Goal: Task Accomplishment & Management: Manage account settings

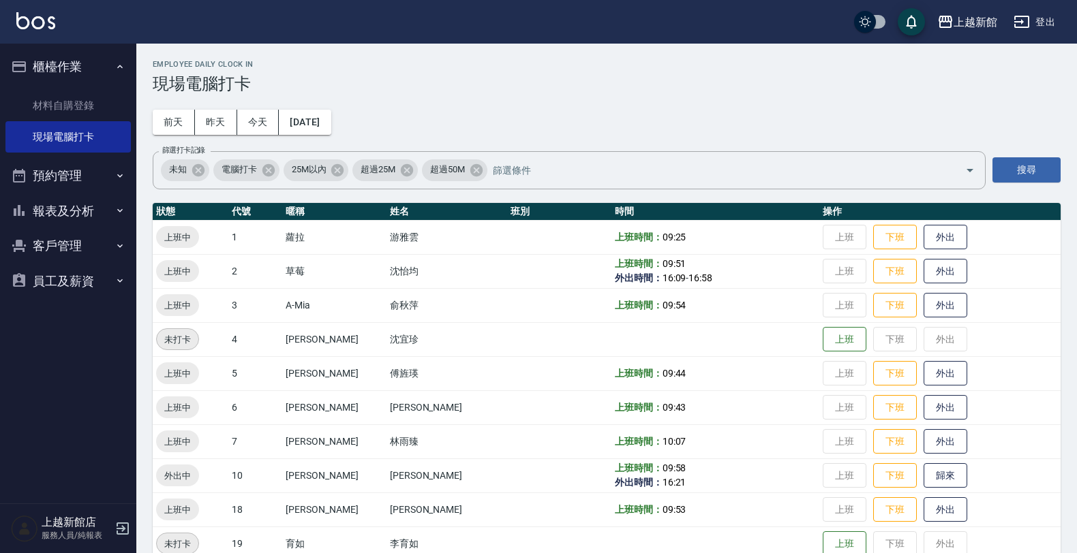
click at [113, 522] on div "上越新館店 服務人員/純報表" at bounding box center [68, 528] width 136 height 49
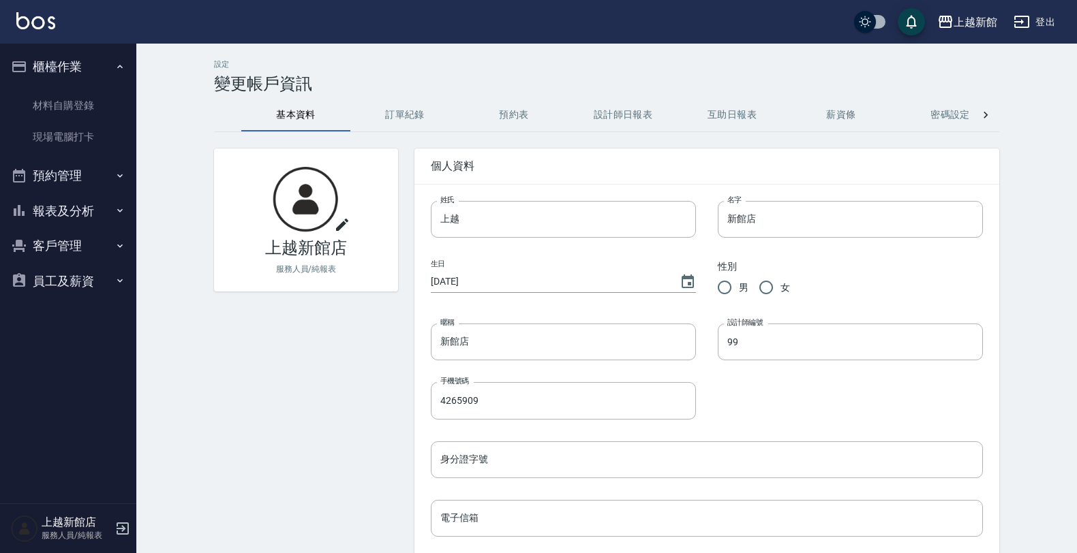
click at [127, 533] on icon "button" at bounding box center [123, 529] width 12 height 12
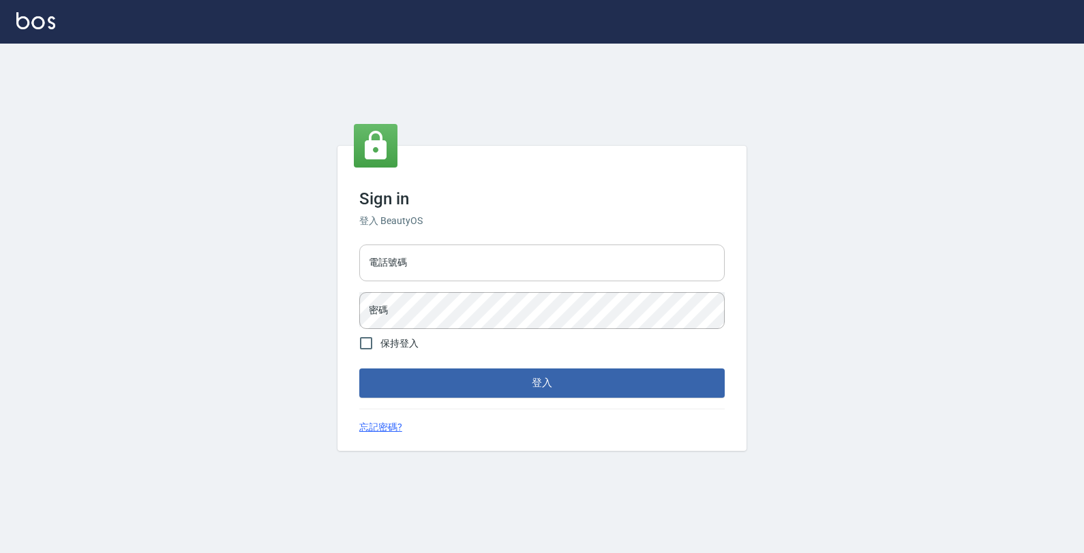
click at [379, 259] on input "電話號碼" at bounding box center [541, 263] width 365 height 37
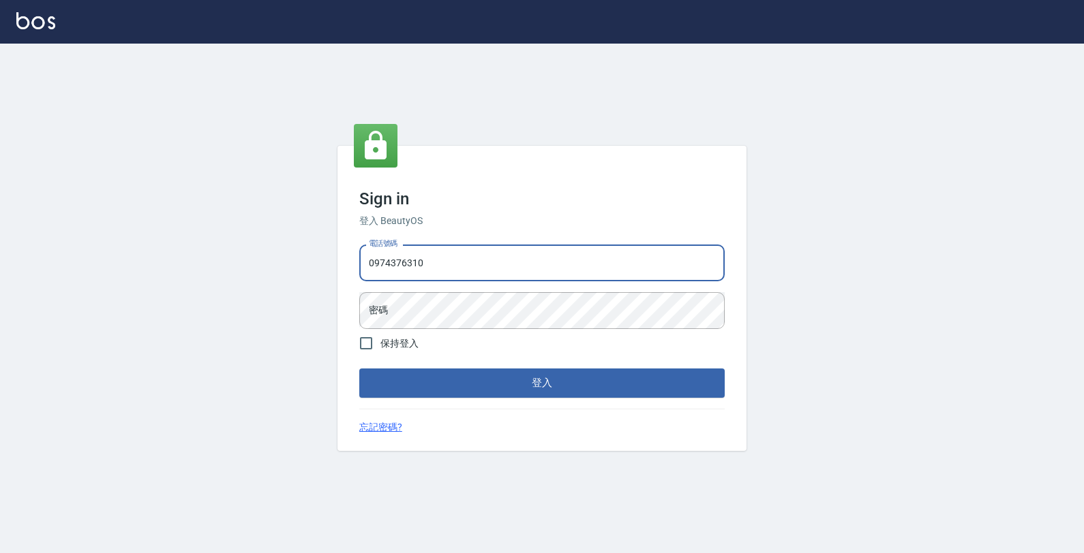
type input "0974376310"
click at [359, 369] on button "登入" at bounding box center [541, 383] width 365 height 29
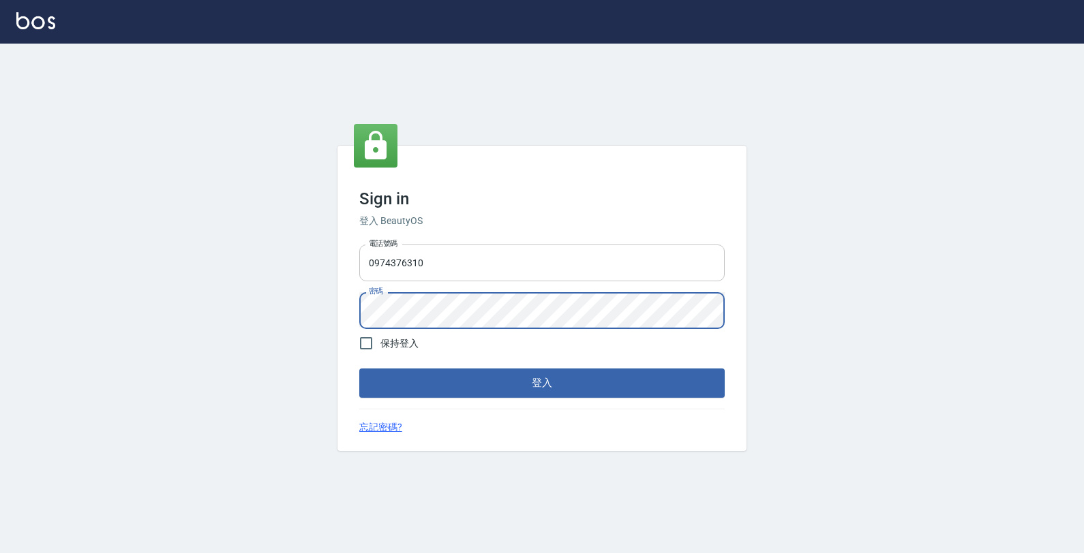
click at [359, 369] on button "登入" at bounding box center [541, 383] width 365 height 29
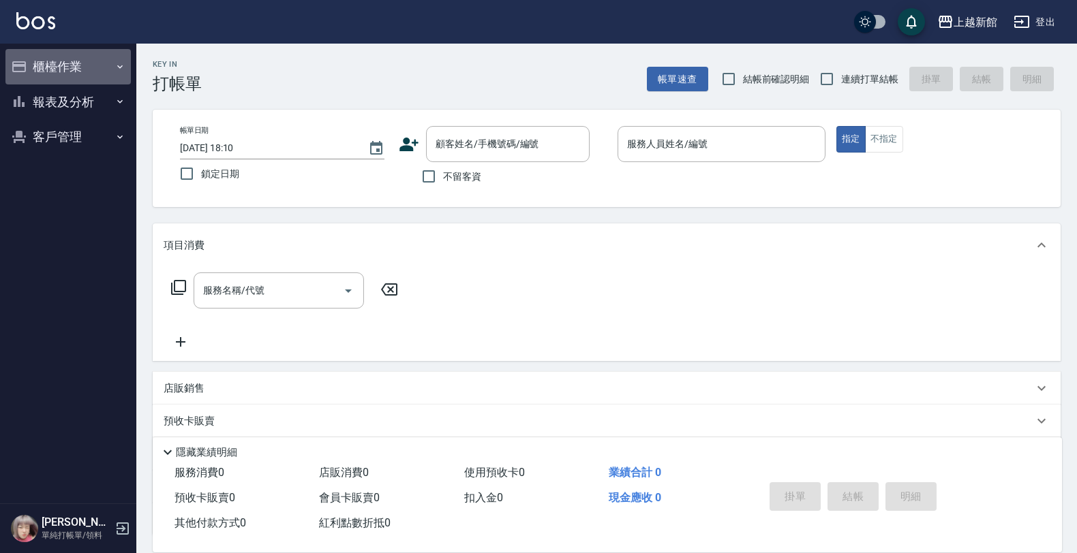
click at [77, 60] on button "櫃檯作業" at bounding box center [67, 66] width 125 height 35
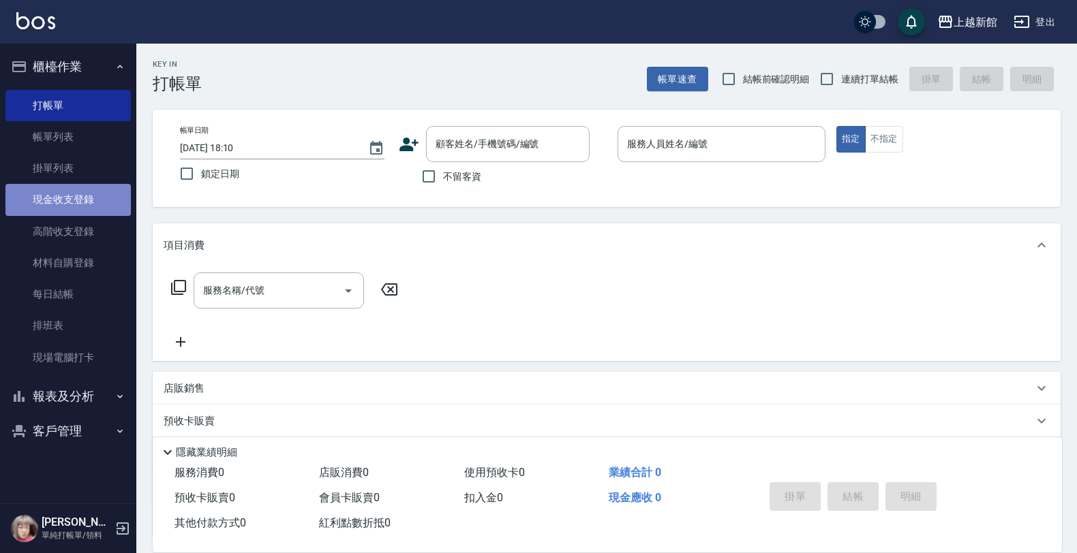
click at [95, 202] on link "現金收支登錄" at bounding box center [67, 199] width 125 height 31
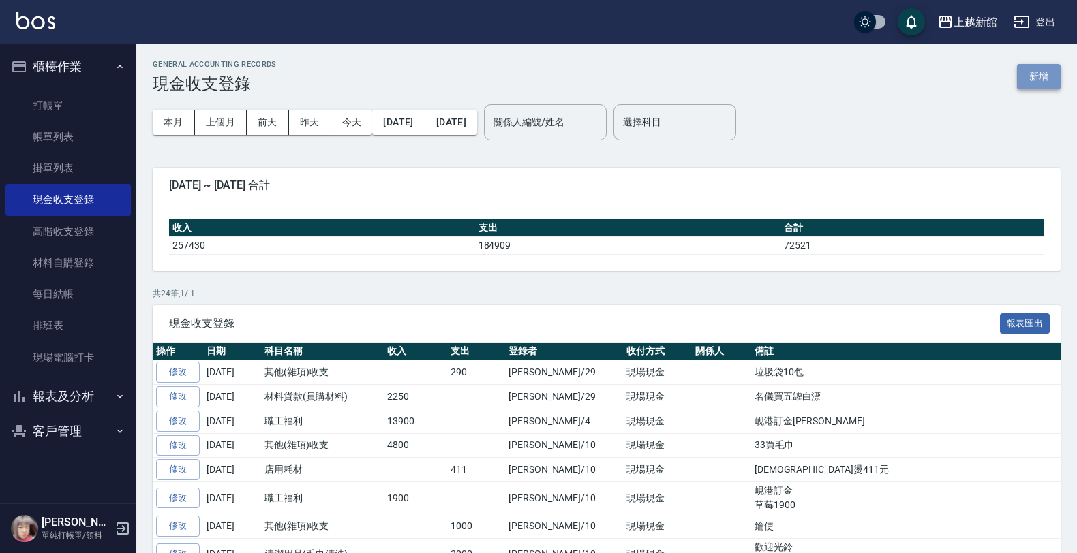
click at [1028, 79] on button "新增" at bounding box center [1039, 76] width 44 height 25
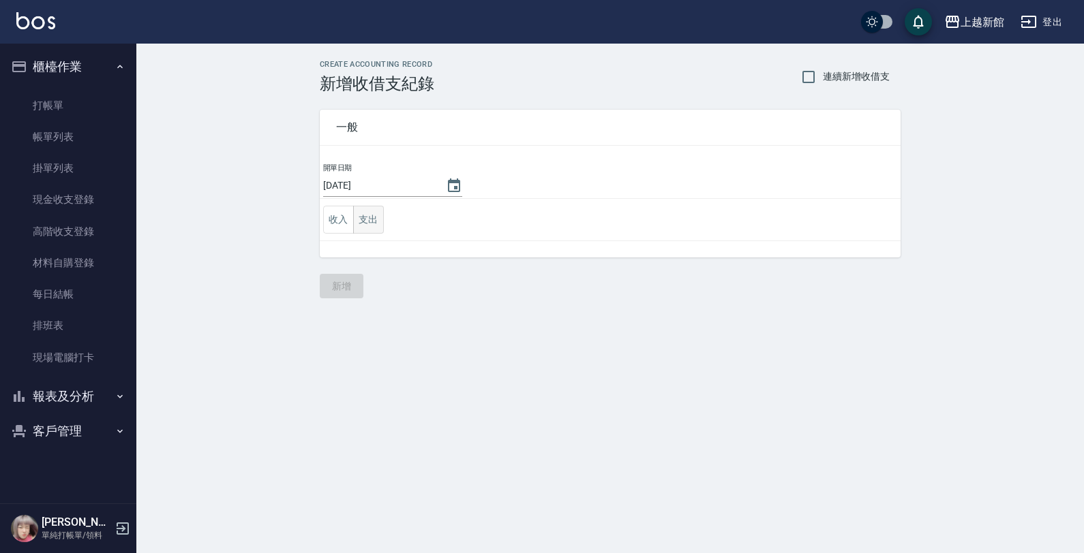
click at [380, 227] on button "支出" at bounding box center [368, 220] width 31 height 28
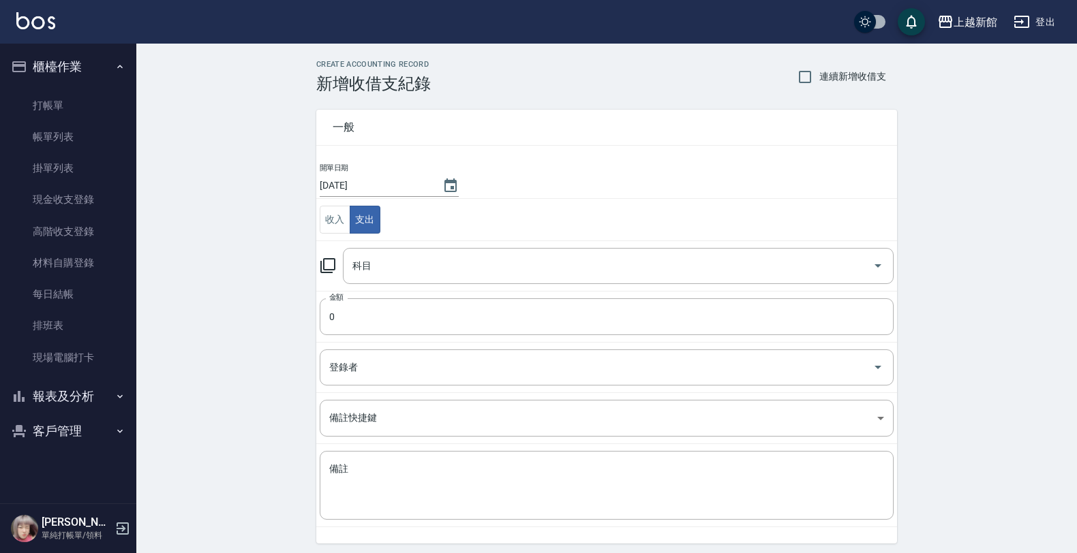
click at [331, 261] on icon at bounding box center [328, 266] width 16 height 16
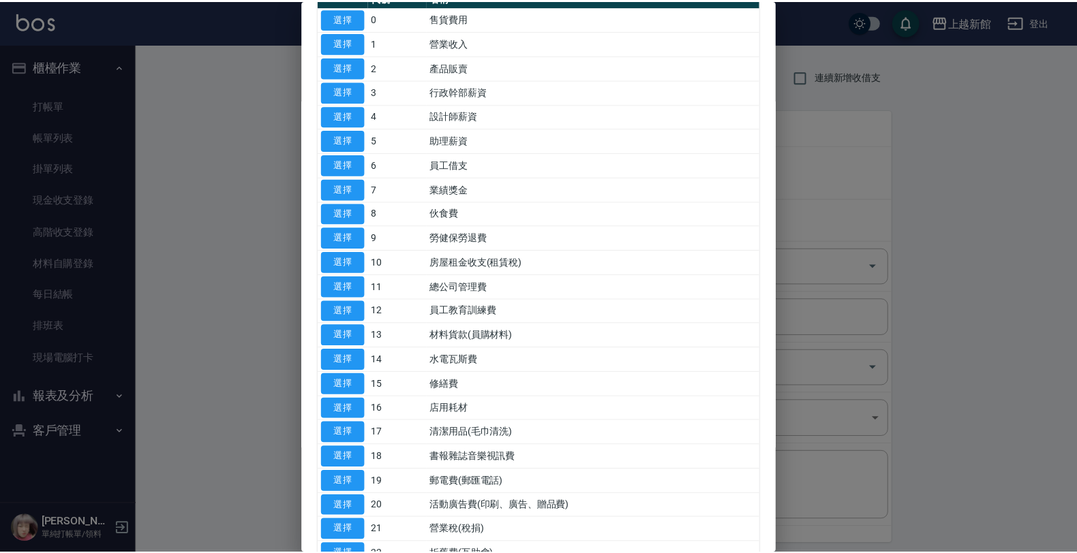
scroll to position [341, 0]
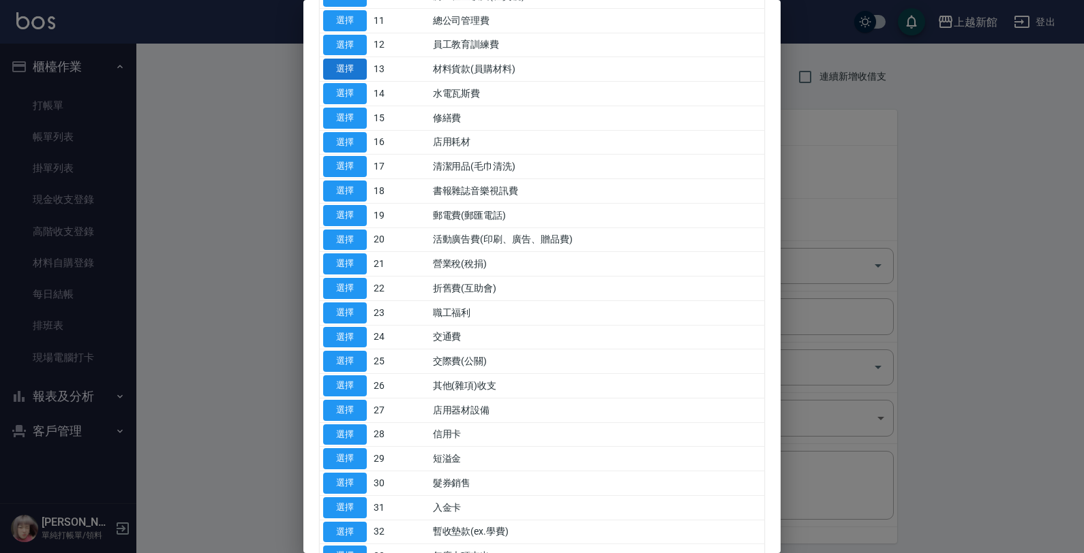
click at [356, 72] on button "選擇" at bounding box center [345, 69] width 44 height 21
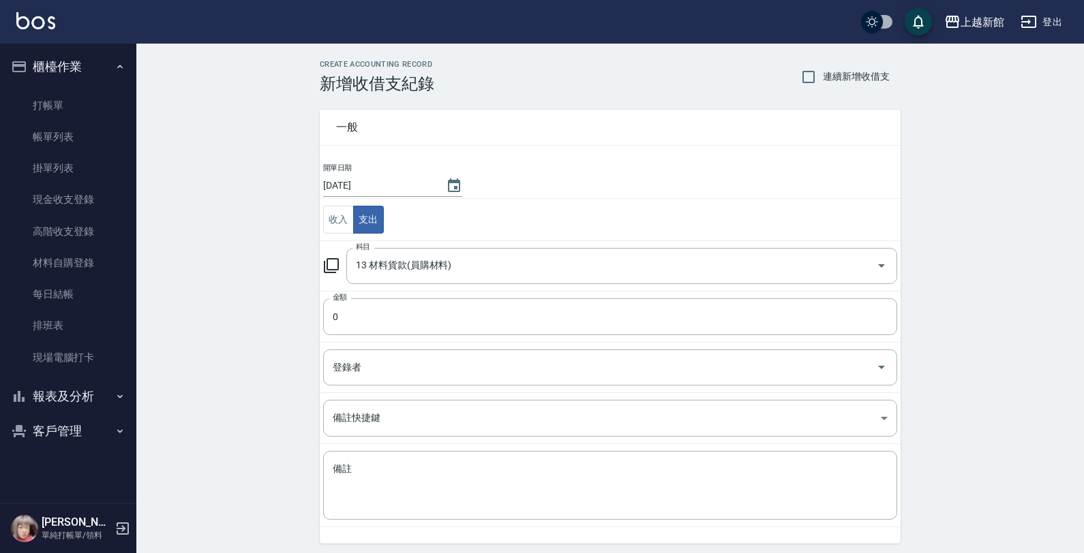
type input "13 材料貨款(員購材料)"
click at [333, 310] on input "0" at bounding box center [607, 316] width 574 height 37
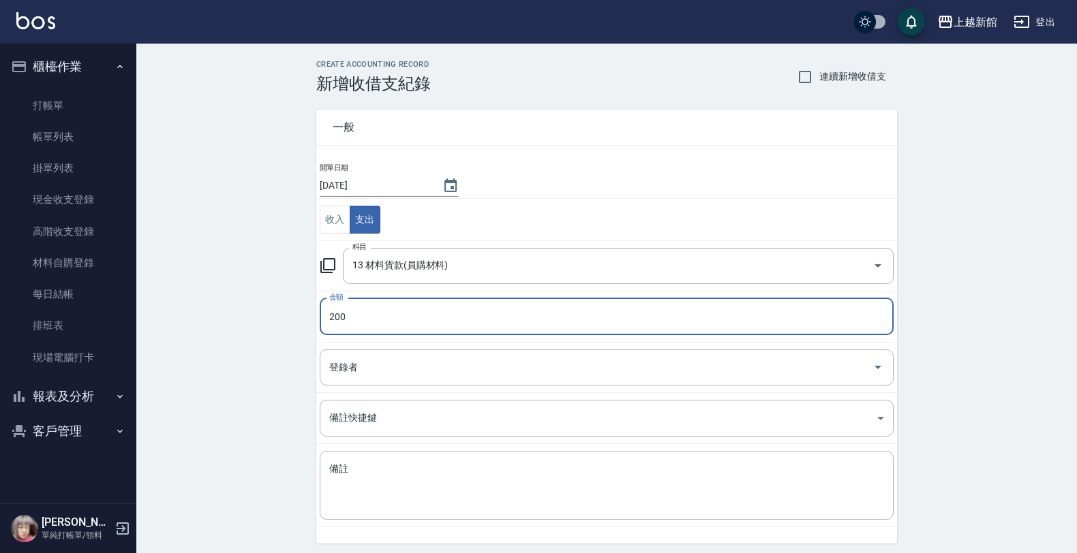
type input "200"
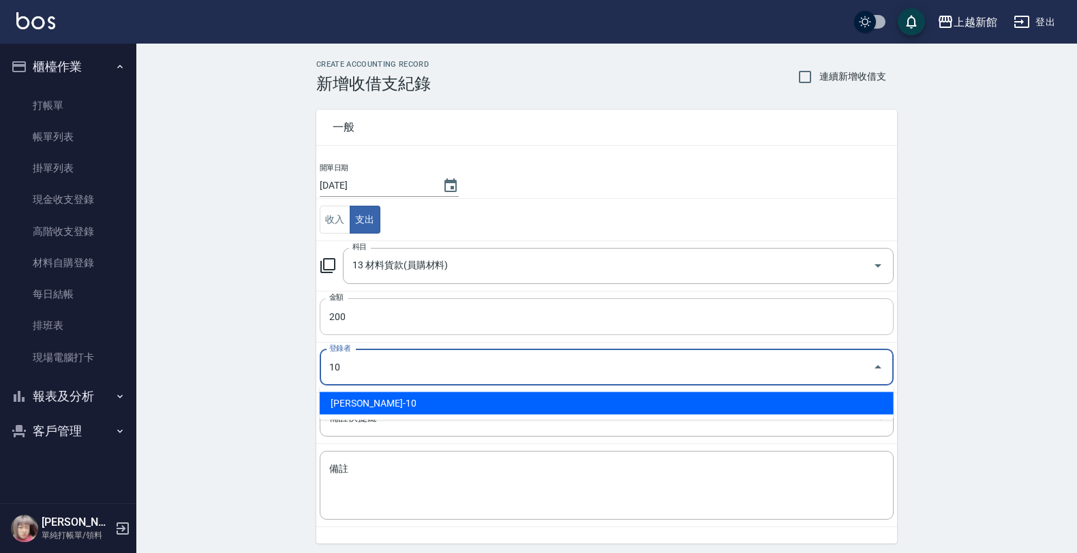
type input "劉名儀-10"
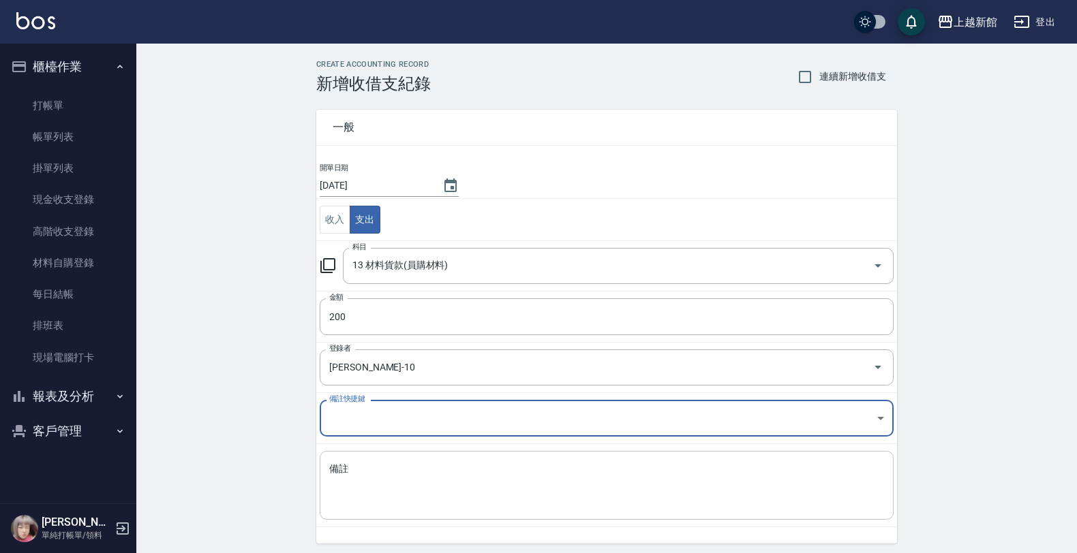
click at [339, 478] on textarea "備註" at bounding box center [606, 486] width 555 height 46
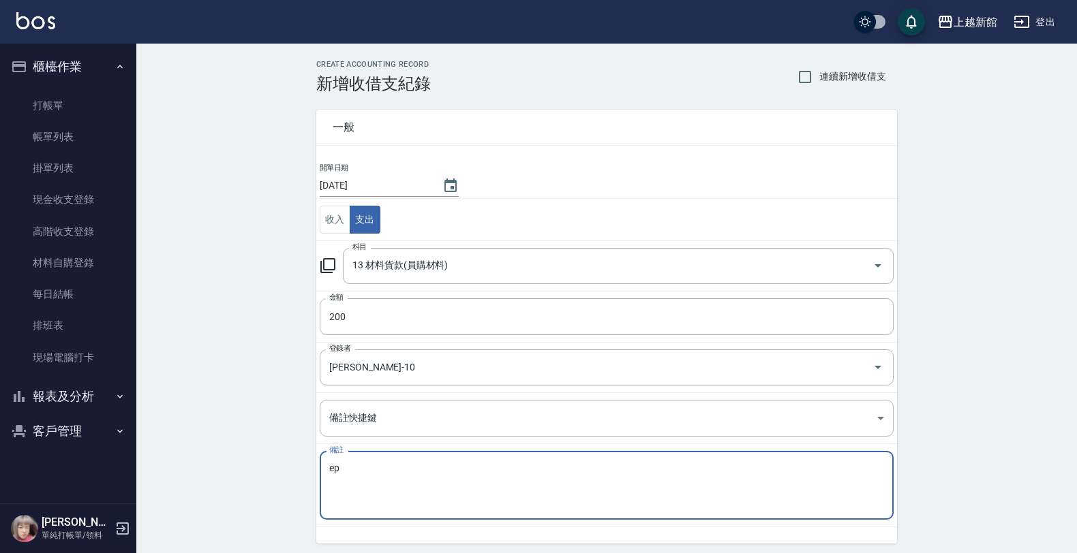
type textarea "e"
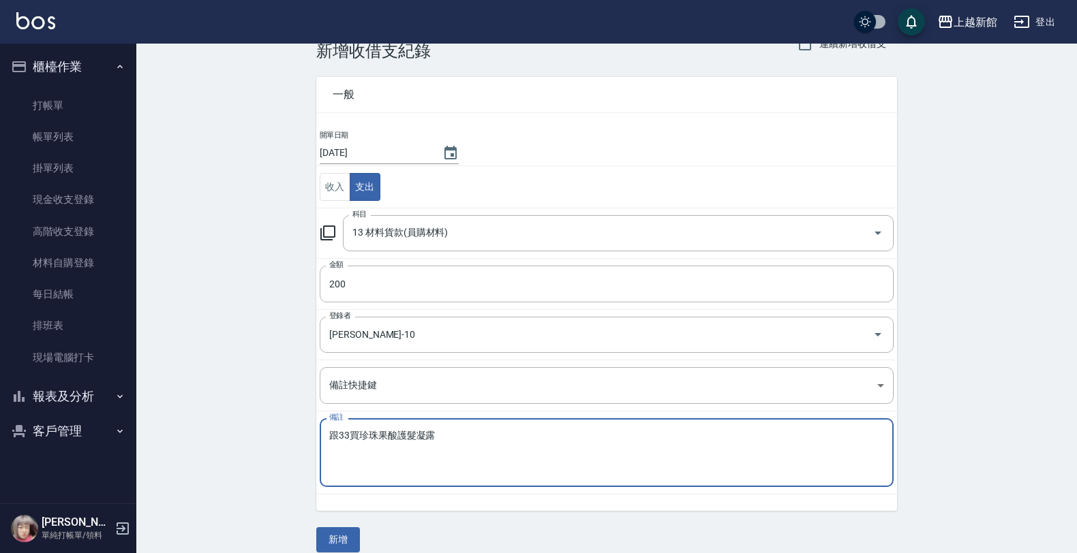
scroll to position [49, 0]
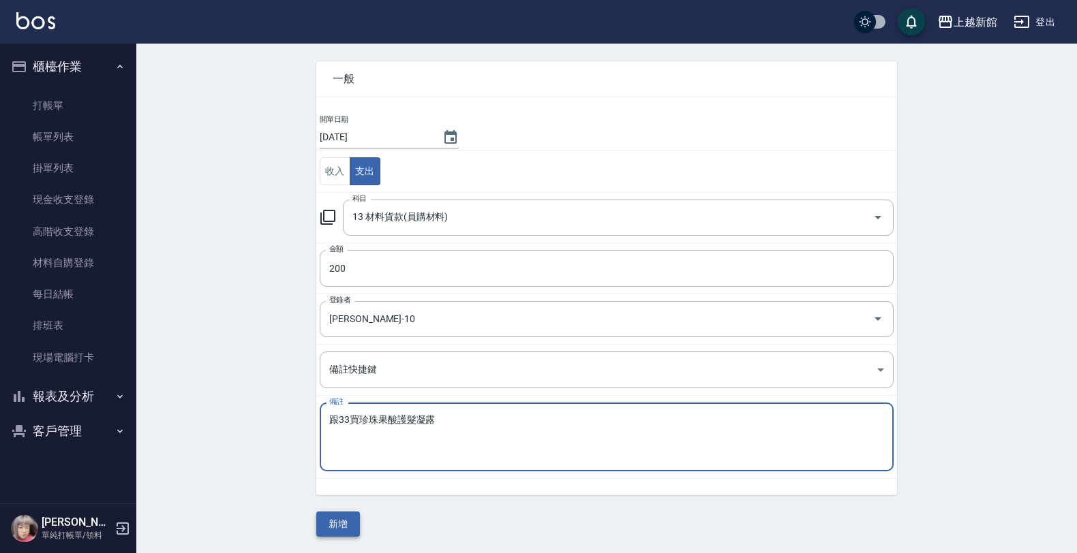
type textarea "跟33買珍珠果酸護髮凝露"
click at [336, 519] on button "新增" at bounding box center [338, 524] width 44 height 25
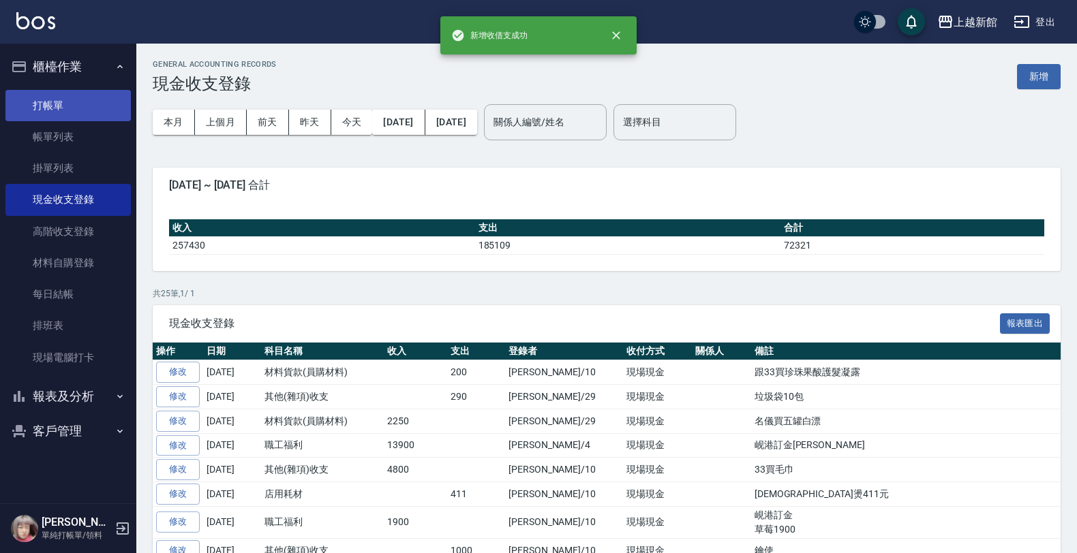
click at [82, 103] on link "打帳單" at bounding box center [67, 105] width 125 height 31
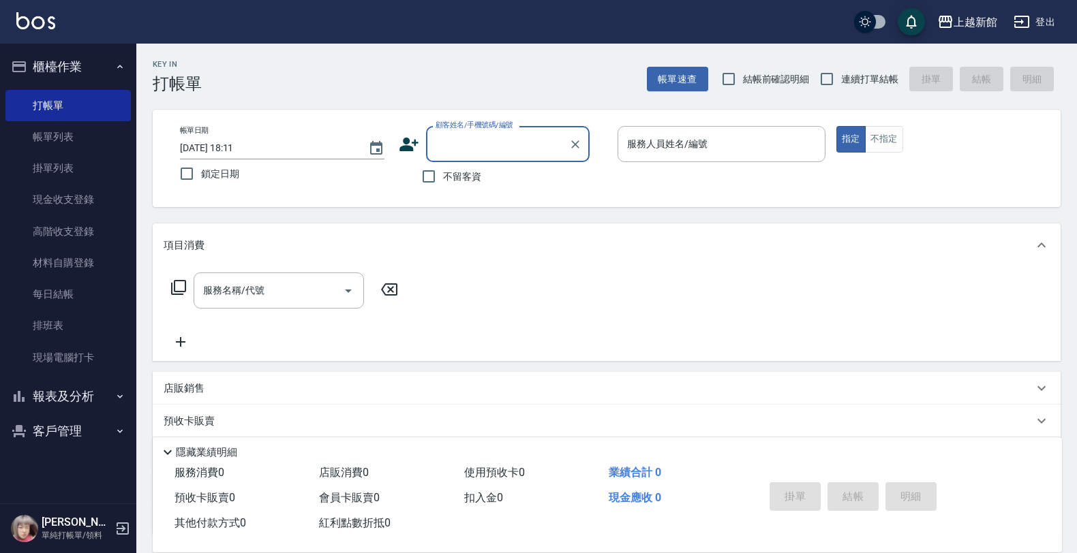
drag, startPoint x: 843, startPoint y: 80, endPoint x: 798, endPoint y: 89, distance: 45.8
click at [839, 80] on label "連續打單結帳" at bounding box center [855, 79] width 86 height 29
click at [839, 80] on input "連續打單結帳" at bounding box center [826, 79] width 29 height 29
checkbox input "true"
click at [516, 129] on div "顧客姓名/手機號碼/編號" at bounding box center [508, 144] width 164 height 36
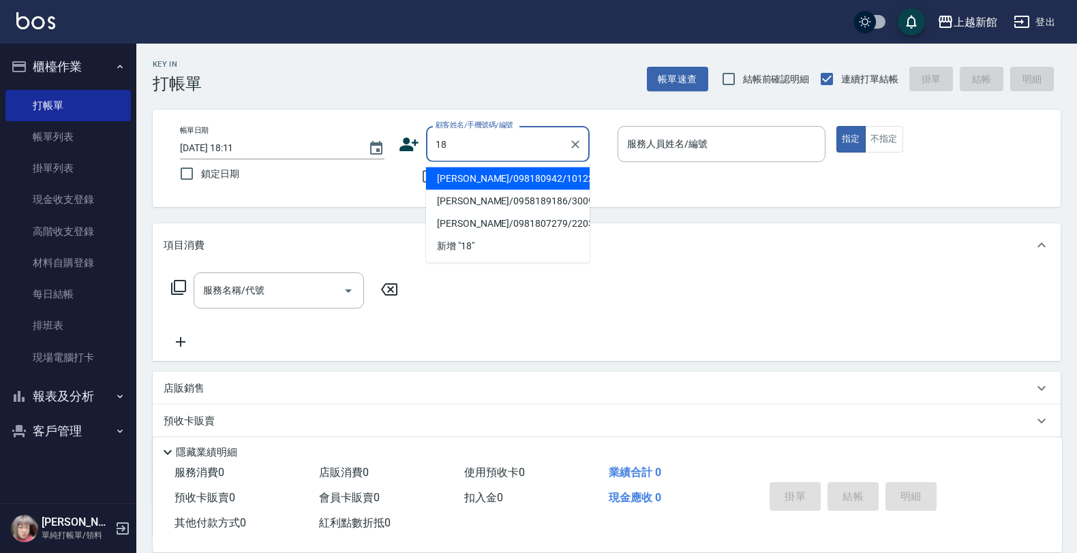
type input "徐毓梅/098180942/101226"
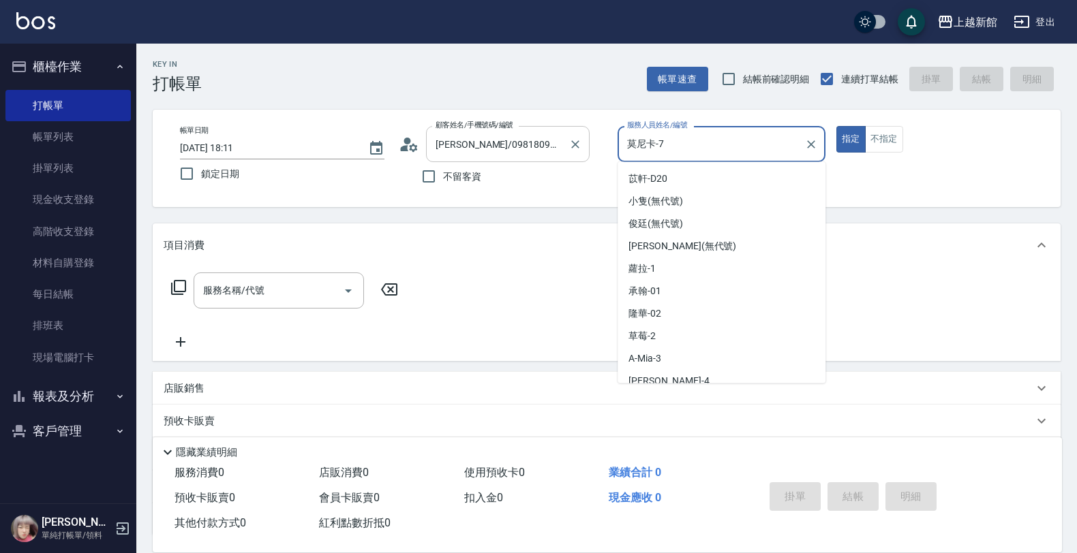
scroll to position [121, 0]
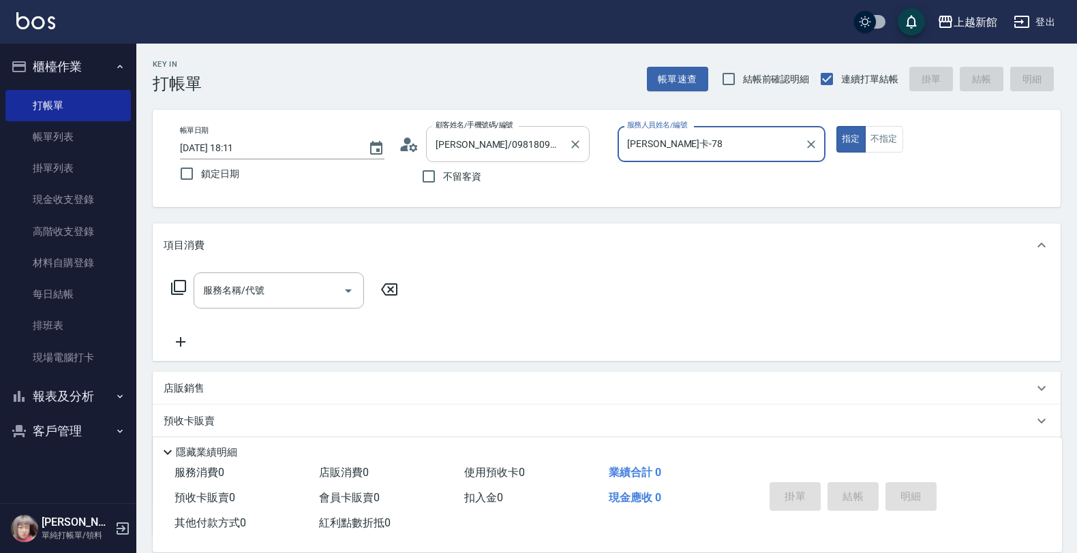
click at [836, 126] on button "指定" at bounding box center [850, 139] width 29 height 27
type input "莫尼卡-7"
type button "true"
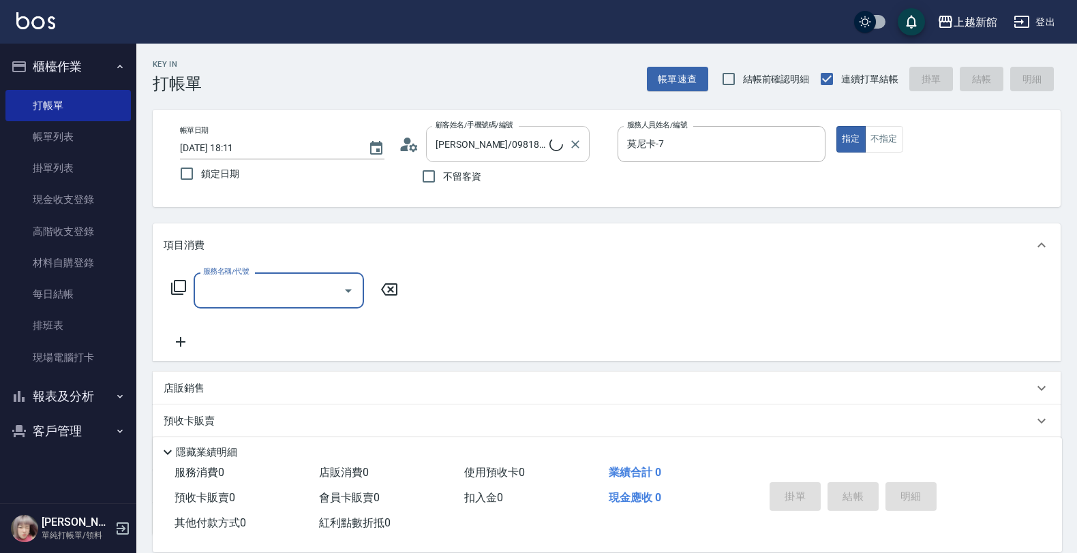
type input "ksen/095165468/18"
type input "[PERSON_NAME]-18"
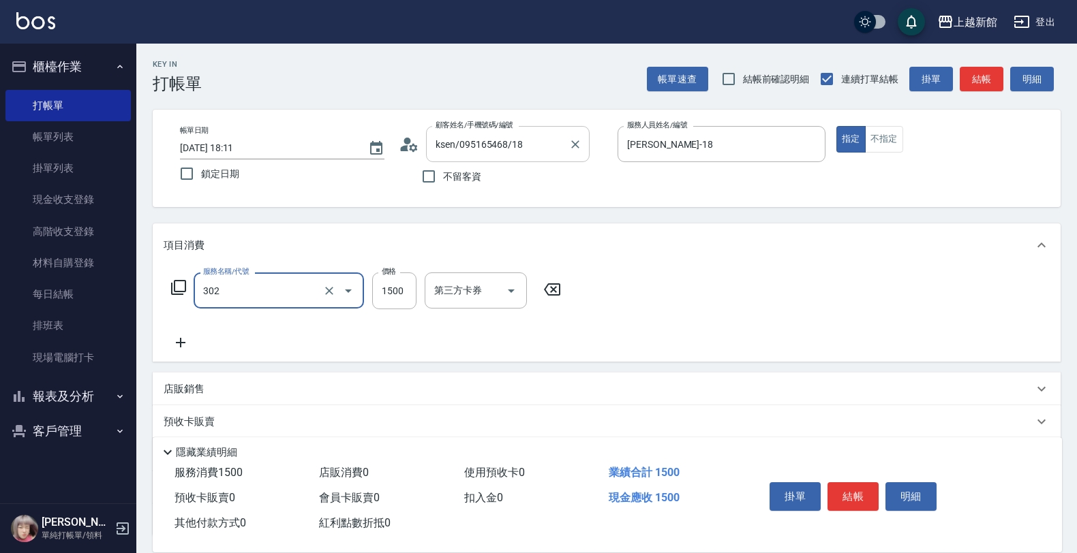
type input "設計燙髮(302)"
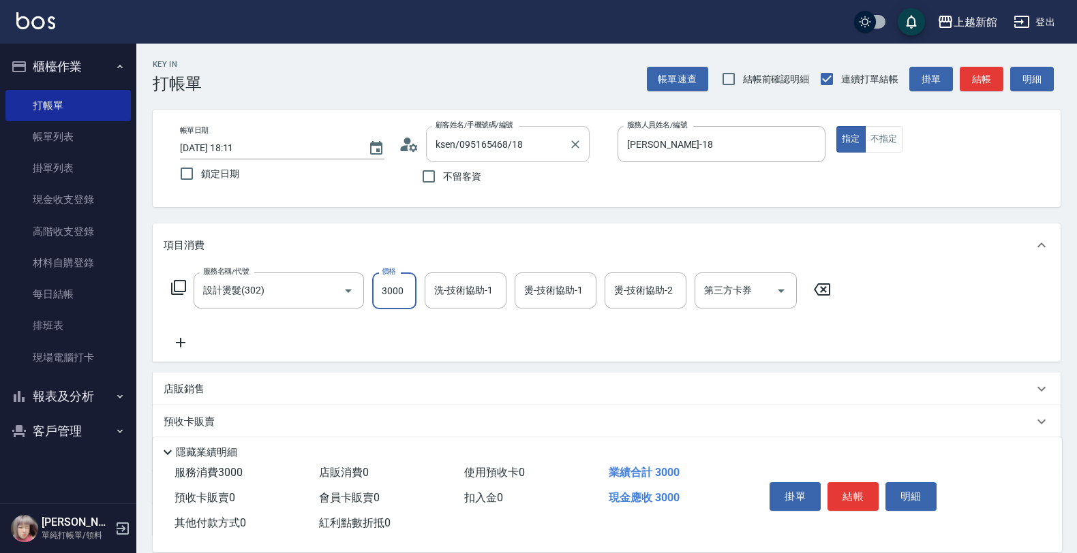
type input "3000"
type input "[PERSON_NAME]-29"
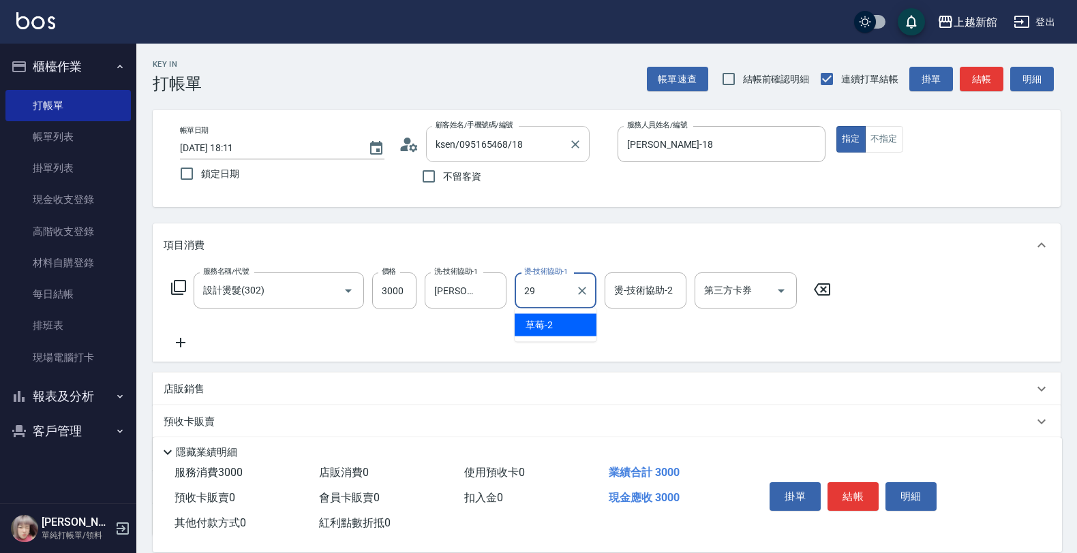
type input "[PERSON_NAME]-29"
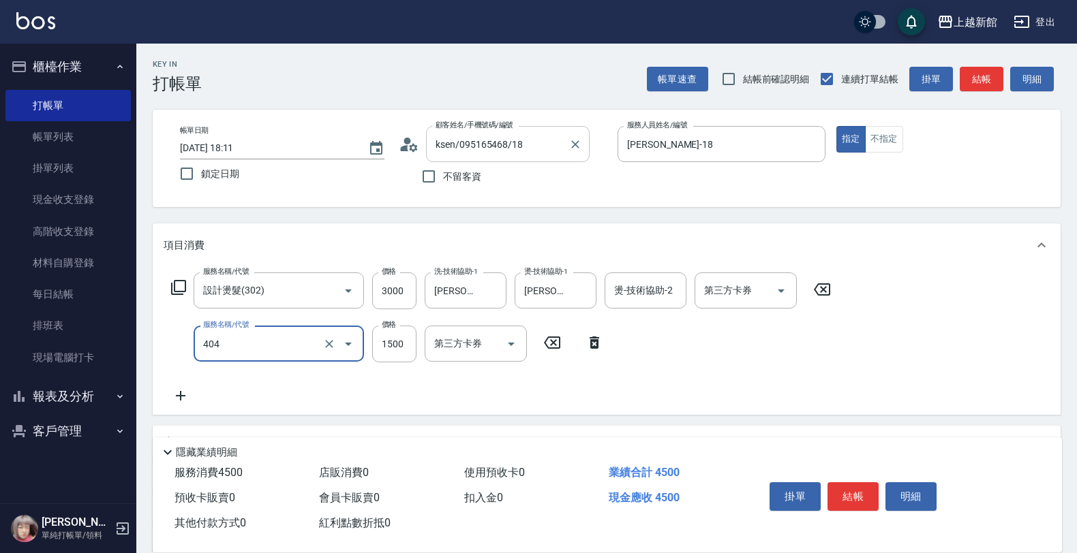
type input "設計染髮(404)"
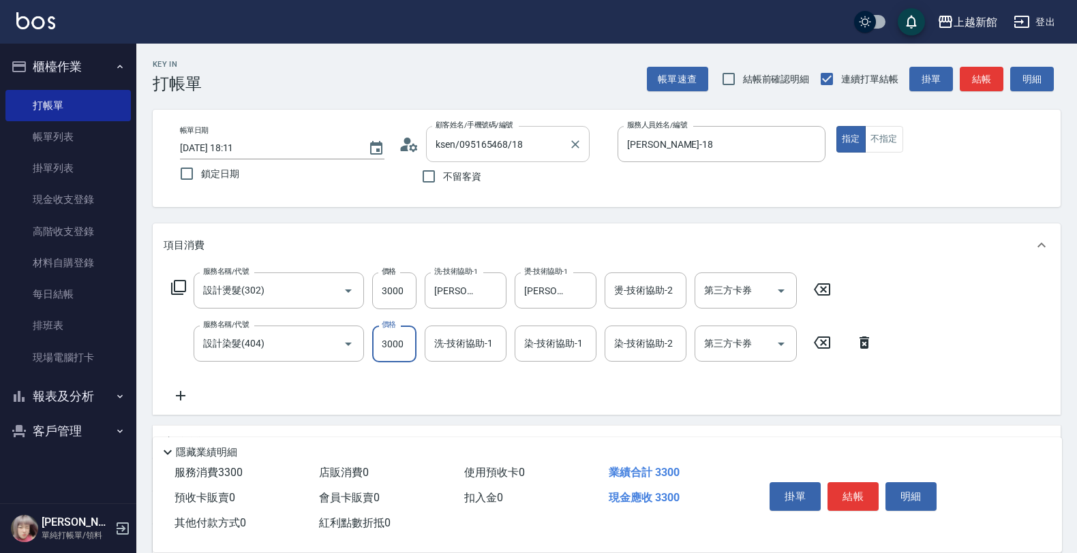
type input "3000"
type input "[PERSON_NAME]-29"
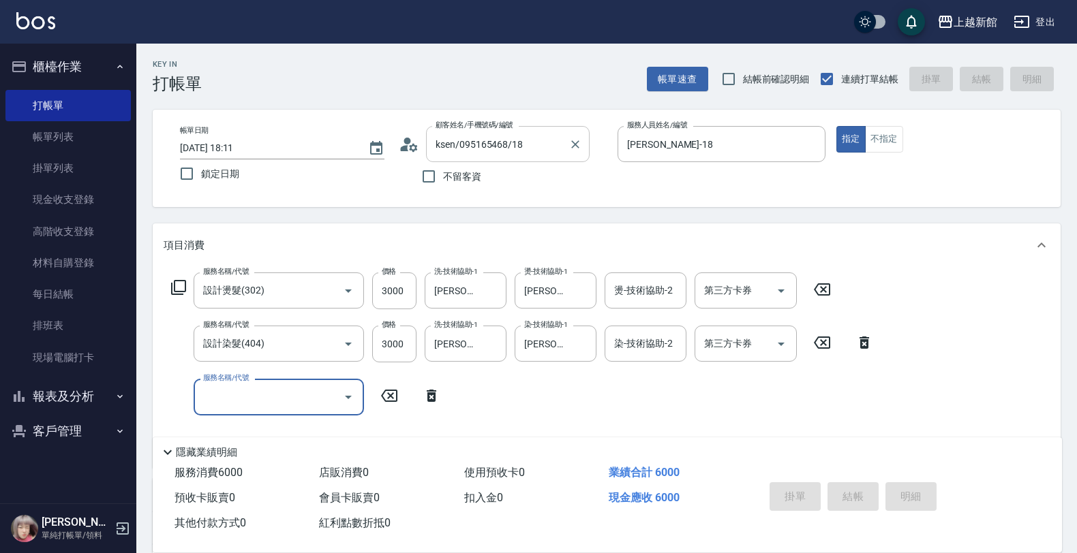
type input "2025/08/16 18:12"
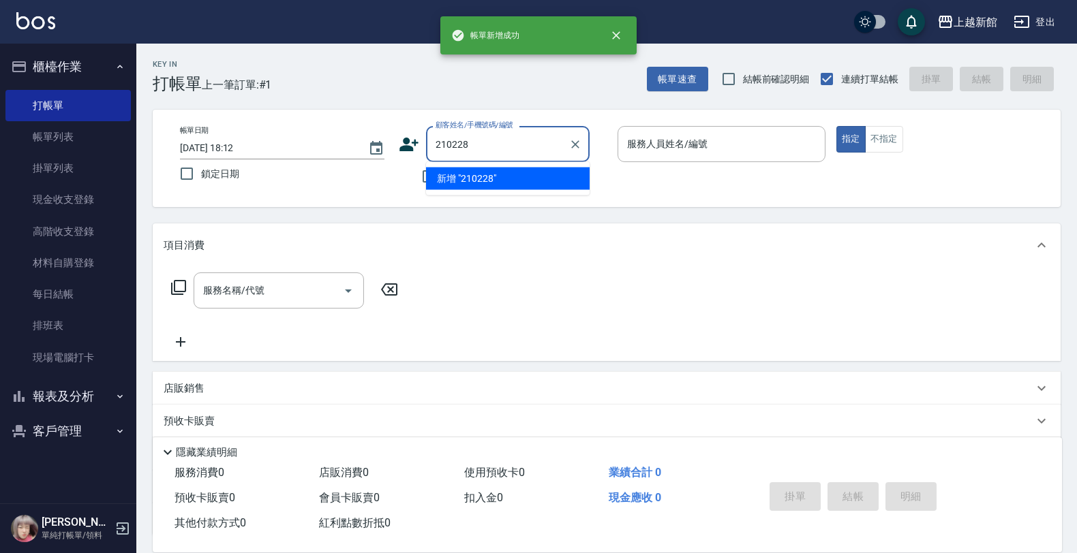
type input "210228"
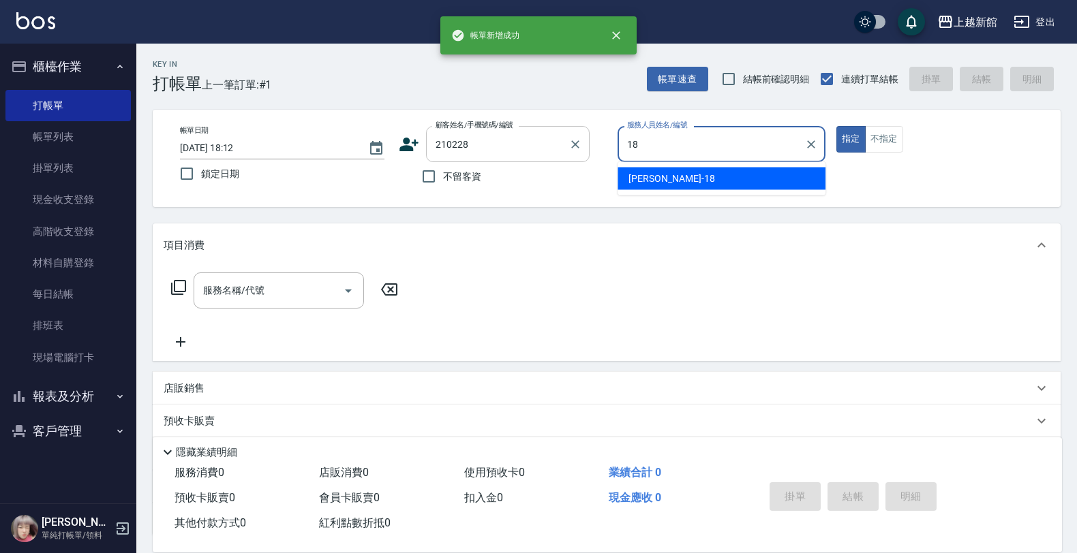
type input "[PERSON_NAME]-18"
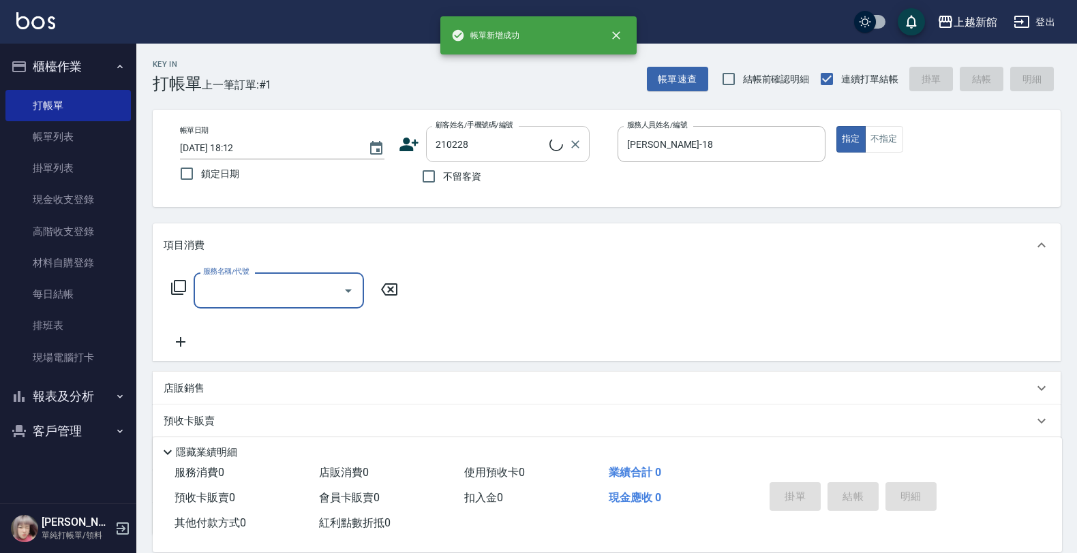
type input "游智捷/0960669875/210228"
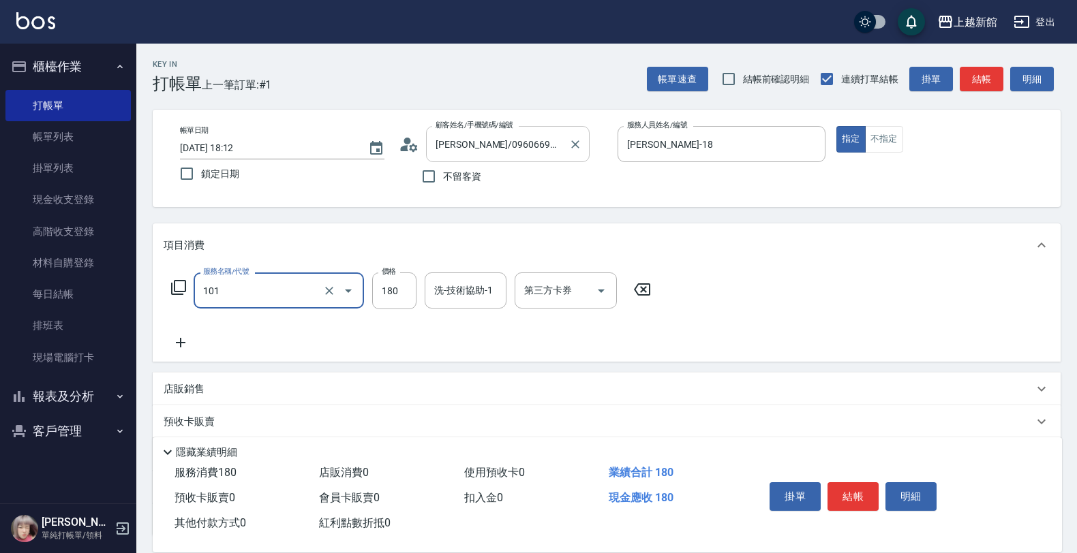
type input "洗髮250(101)"
type input "200"
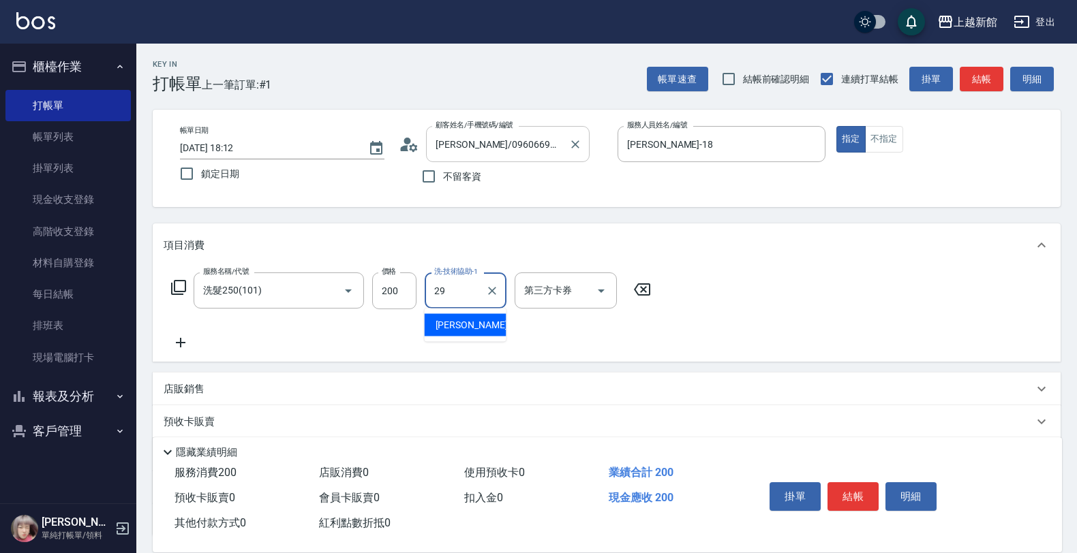
type input "[PERSON_NAME]-29"
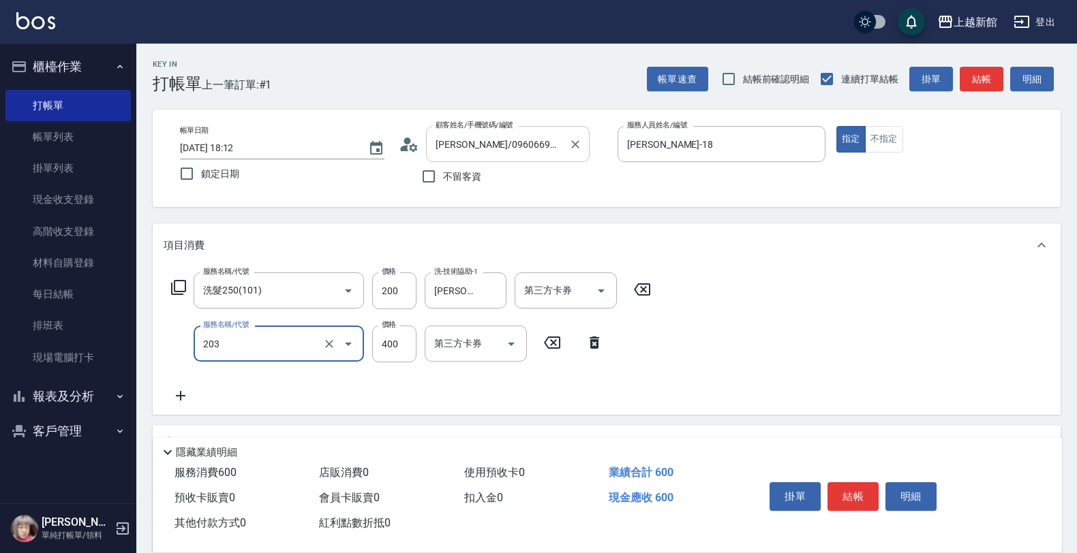
type input "指定單剪(203)"
type input "300"
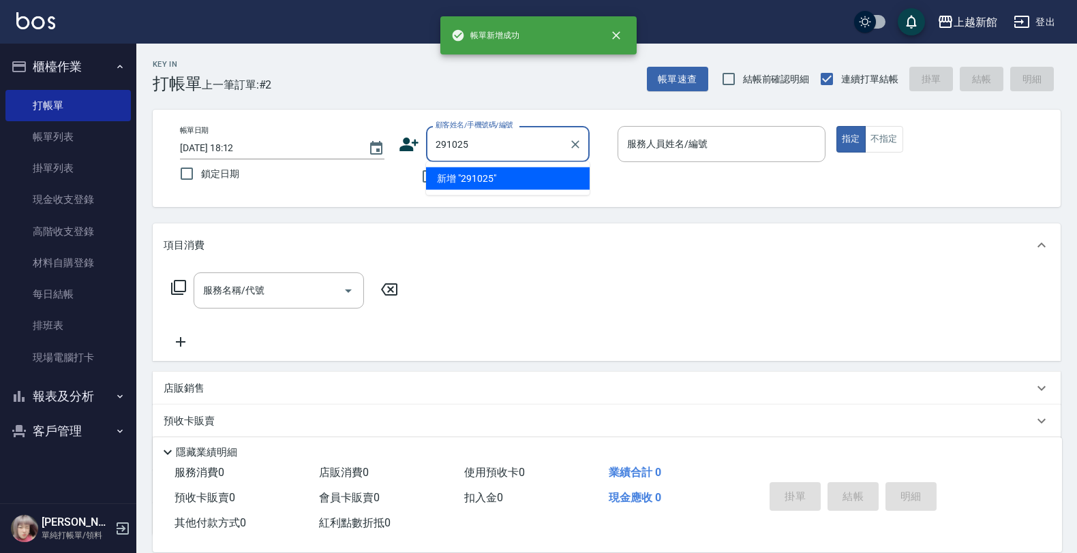
type input "291025"
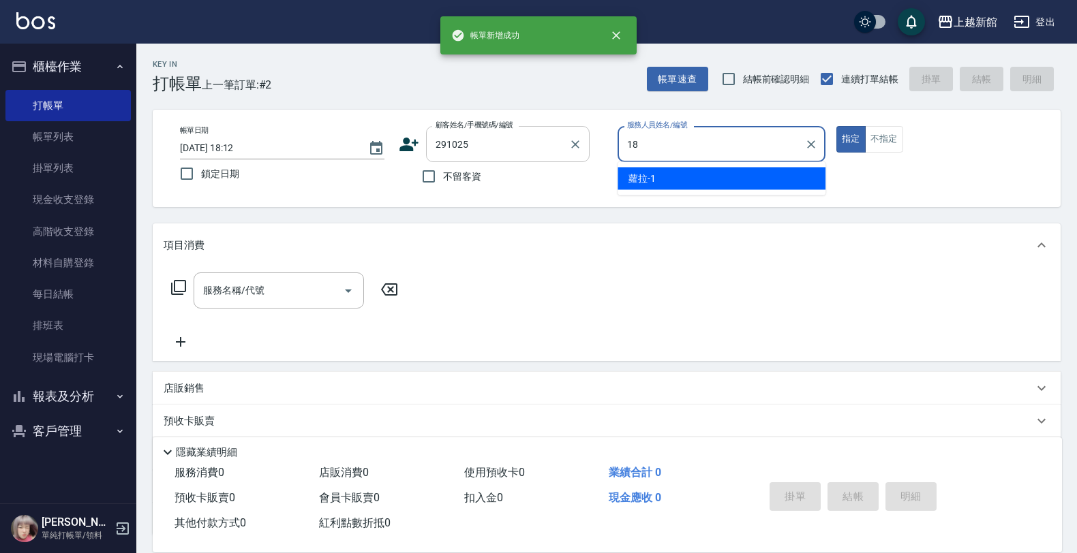
type input "[PERSON_NAME]-18"
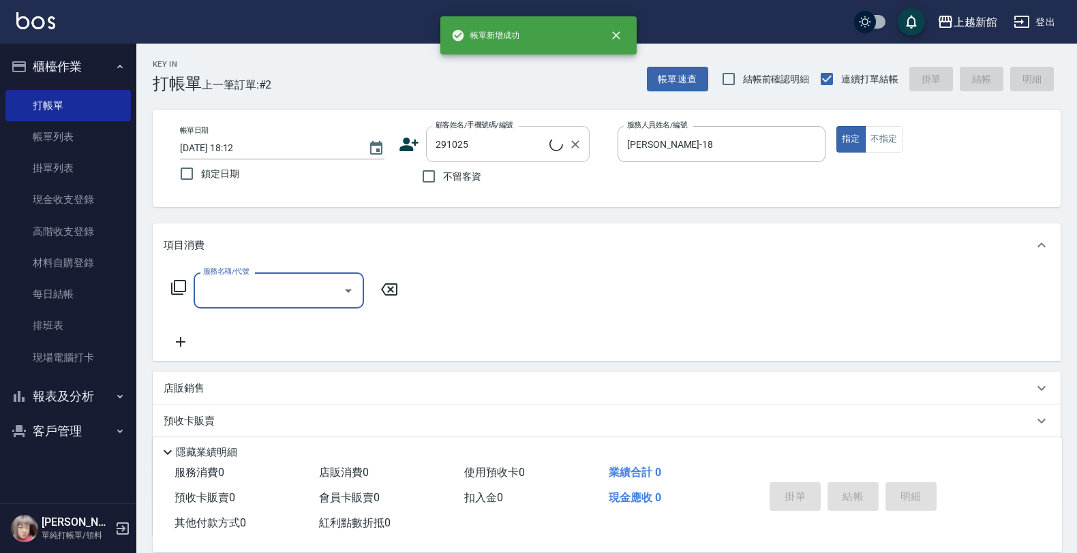
type input "陳宥杰/09270857660/291025"
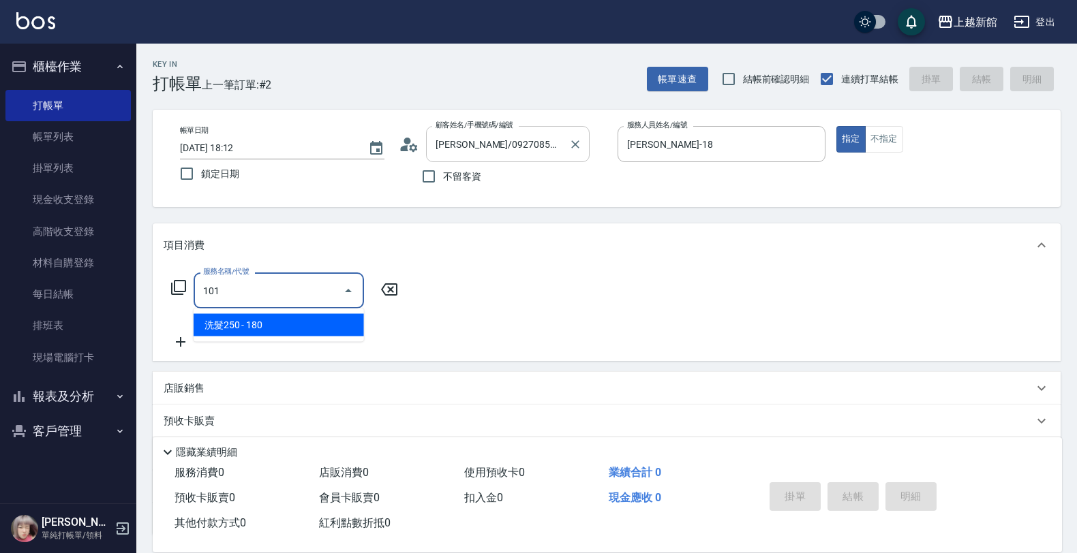
type input "洗髮250(101)"
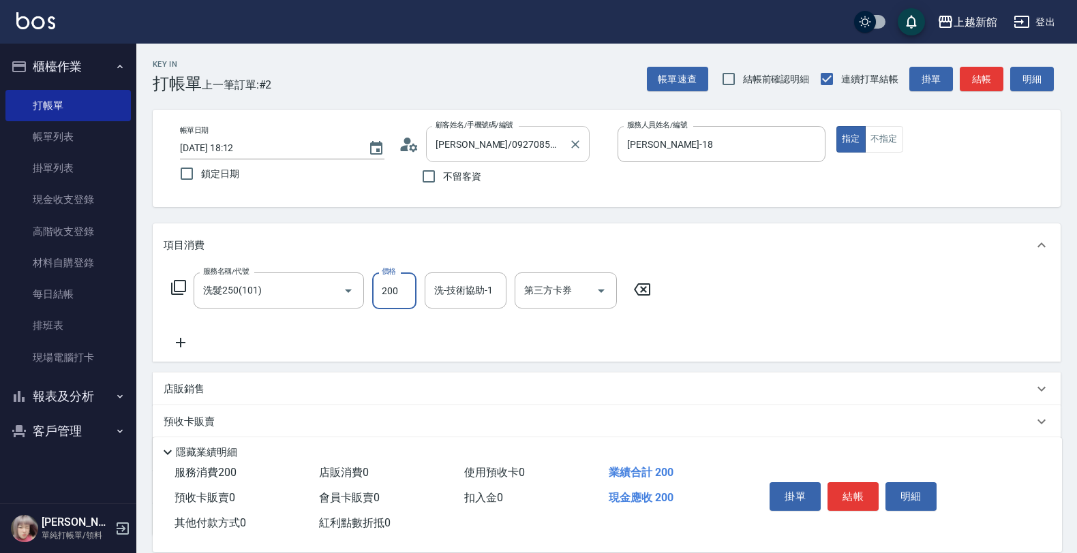
type input "200"
type input "[PERSON_NAME]-29"
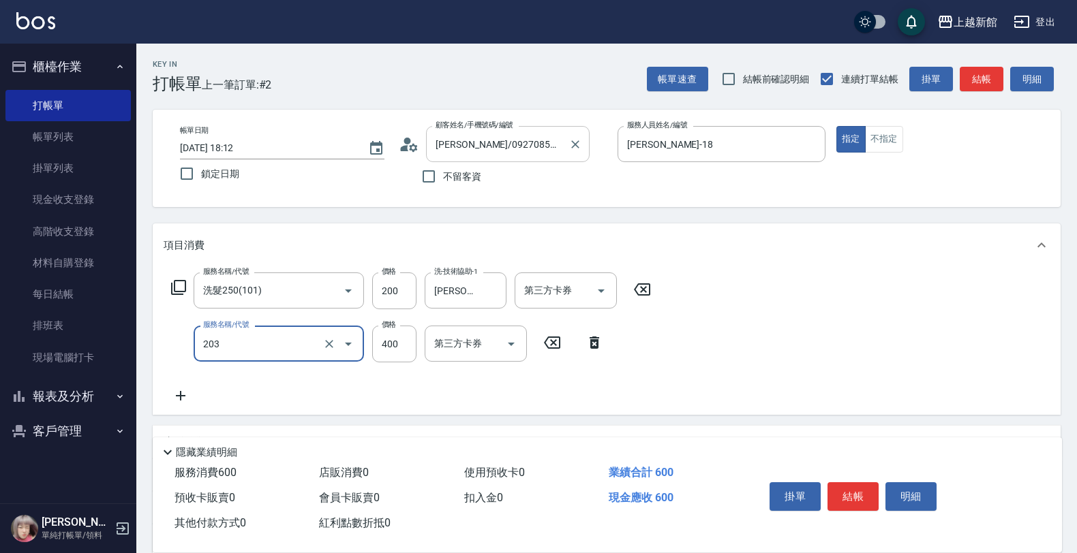
type input "指定單剪(203)"
type input "300"
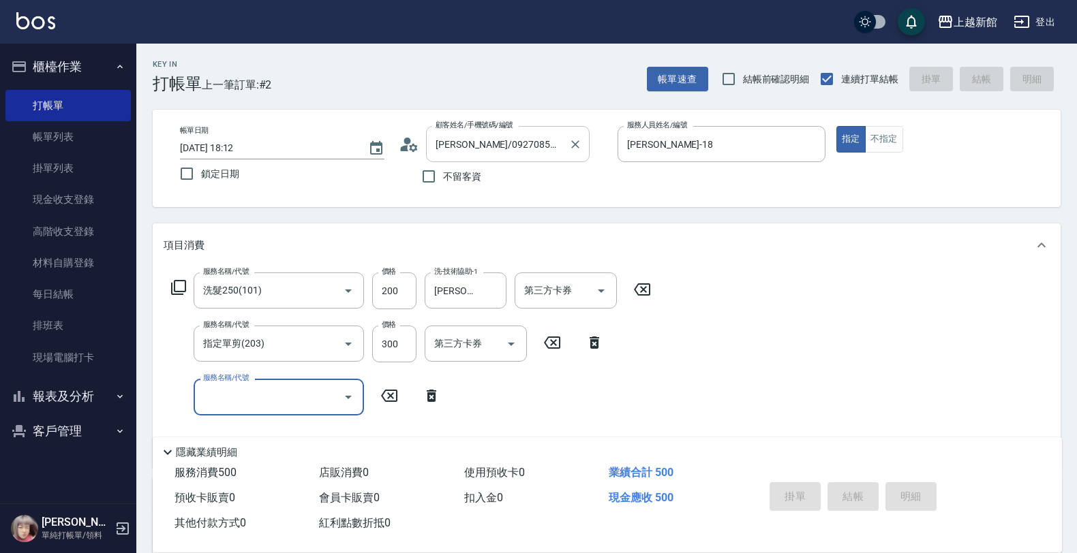
type input "1"
type input "0"
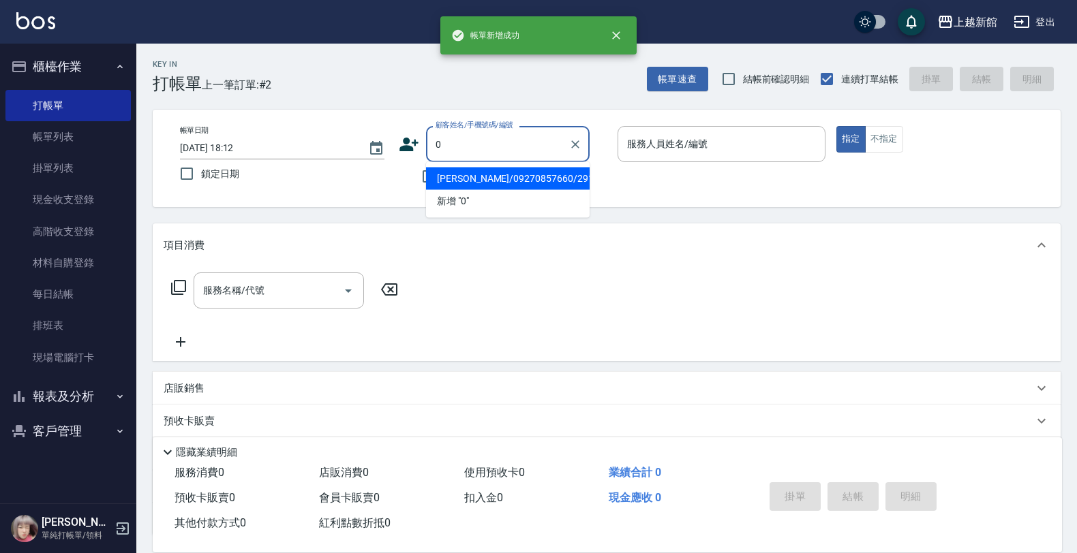
type input "陳宥杰/09270857660/291025"
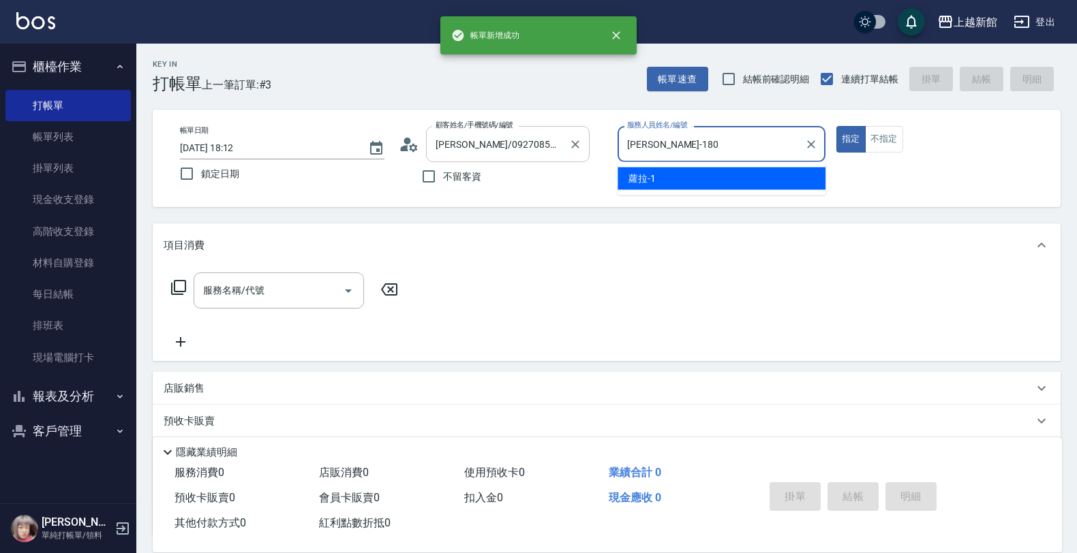
click at [836, 126] on button "指定" at bounding box center [850, 139] width 29 height 27
type input "[PERSON_NAME]-18"
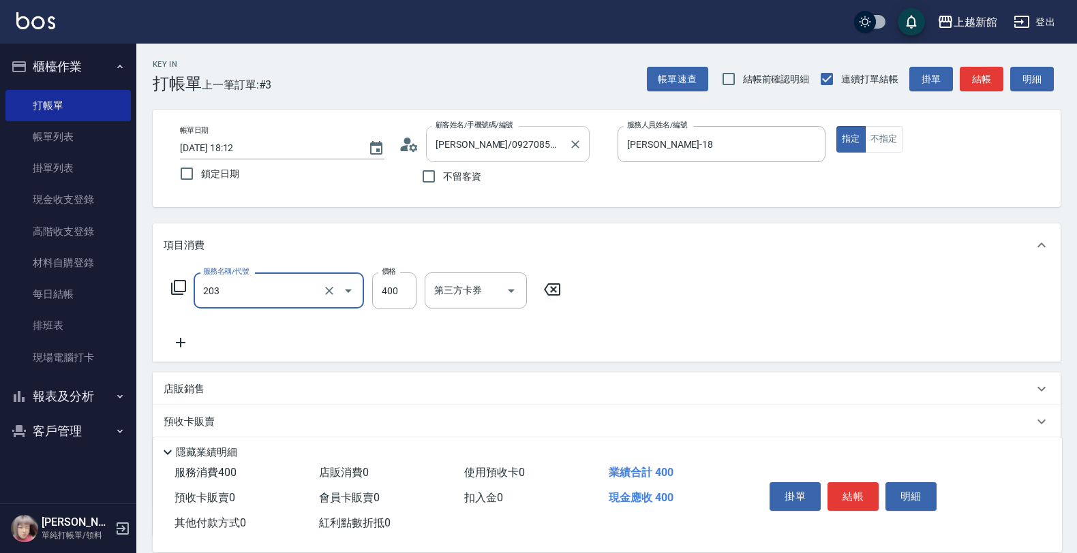
type input "指定單剪(203)"
type input "200"
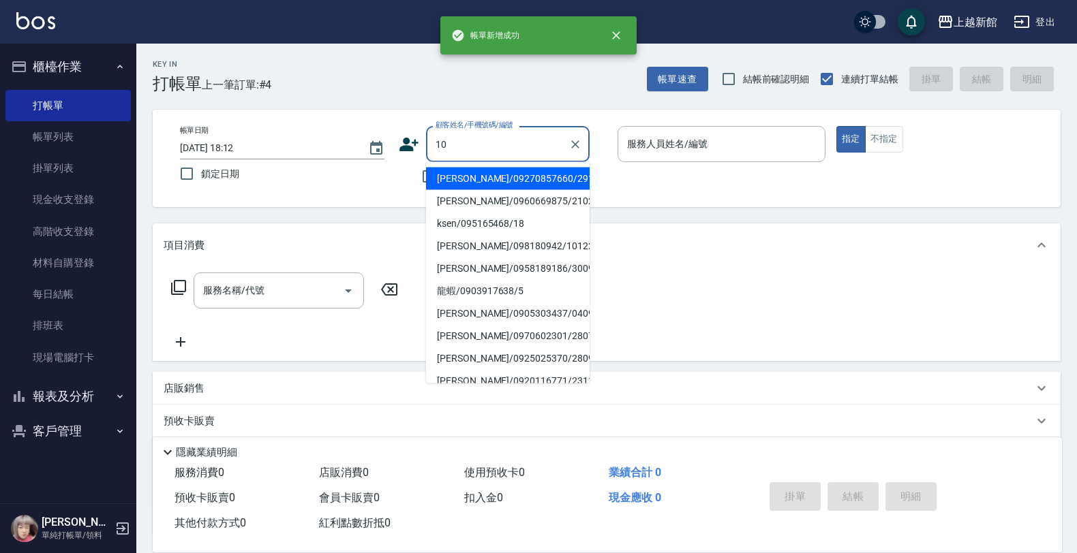
type input "陳宥杰/09270857660/291025"
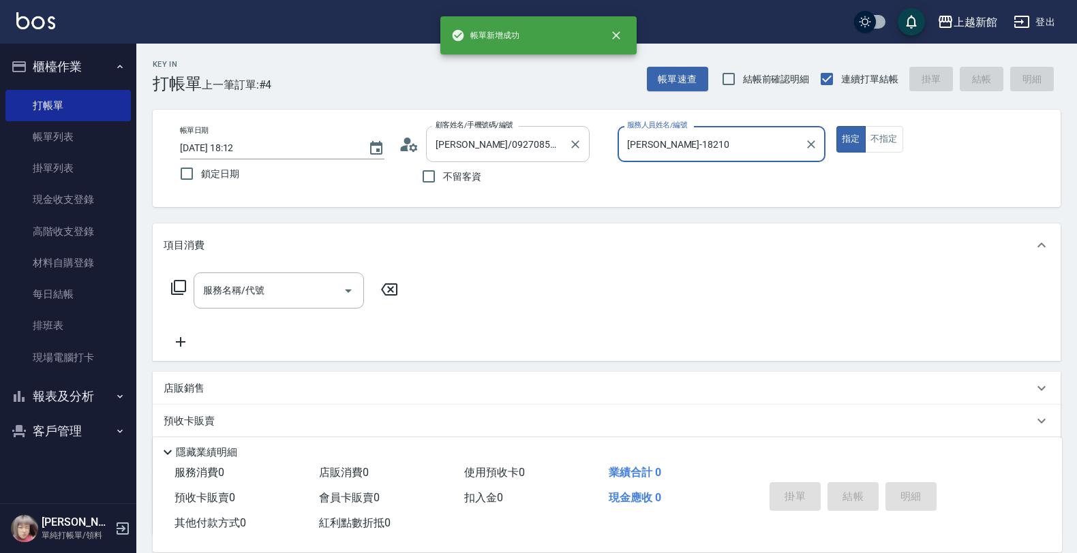
click at [836, 126] on button "指定" at bounding box center [850, 139] width 29 height 27
type input "[PERSON_NAME]-18"
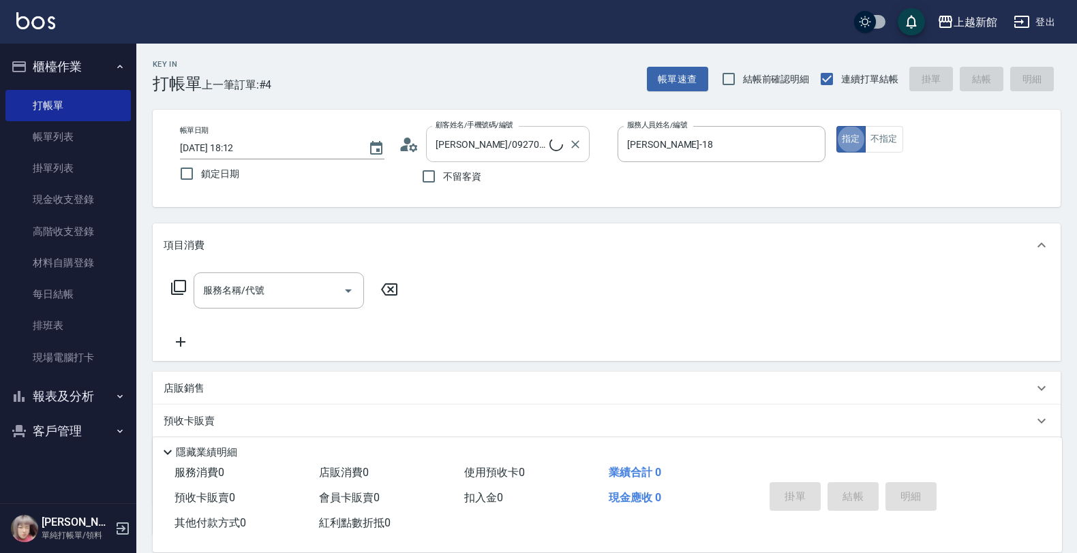
type input "[PERSON_NAME]/0974376310/10"
type input "瑪沙-10"
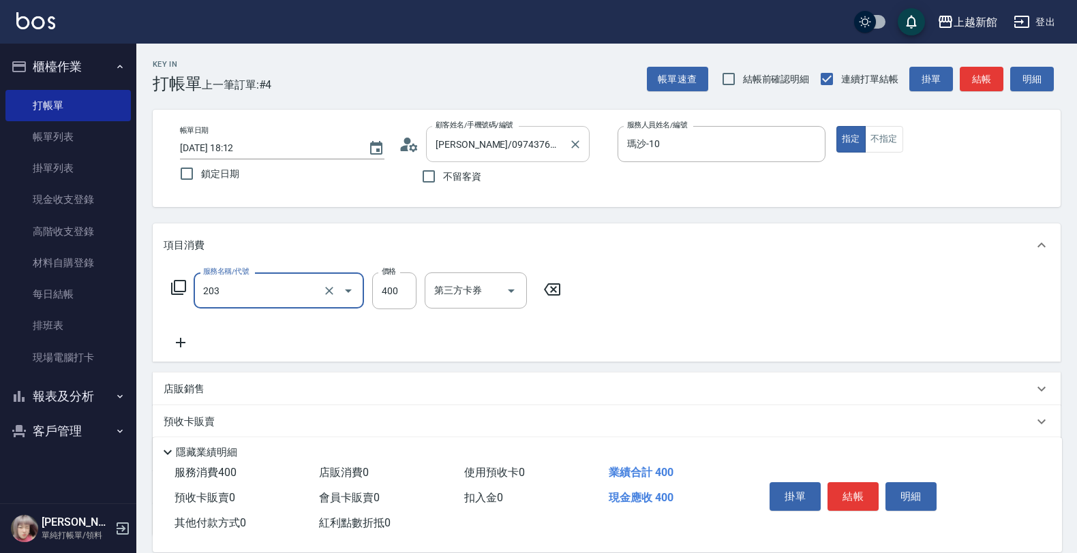
type input "指定單剪(203)"
type input "200"
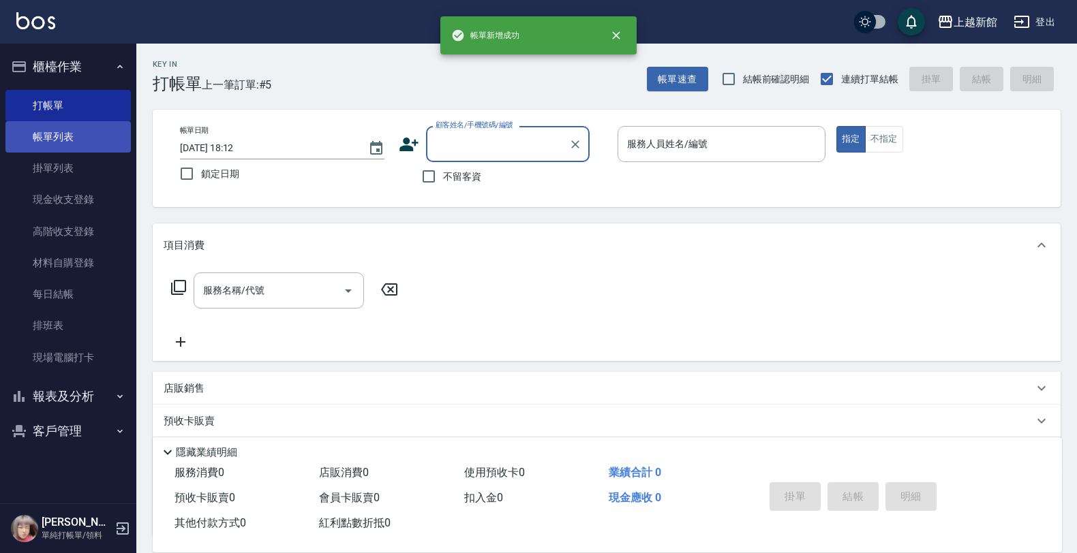
click at [73, 138] on link "帳單列表" at bounding box center [67, 136] width 125 height 31
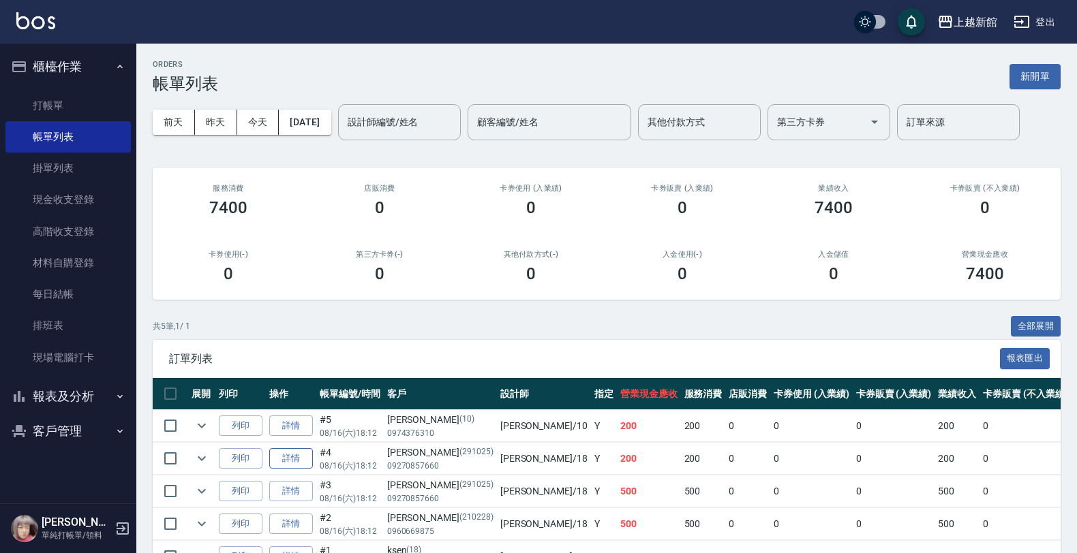
click at [291, 455] on link "詳情" at bounding box center [291, 458] width 44 height 21
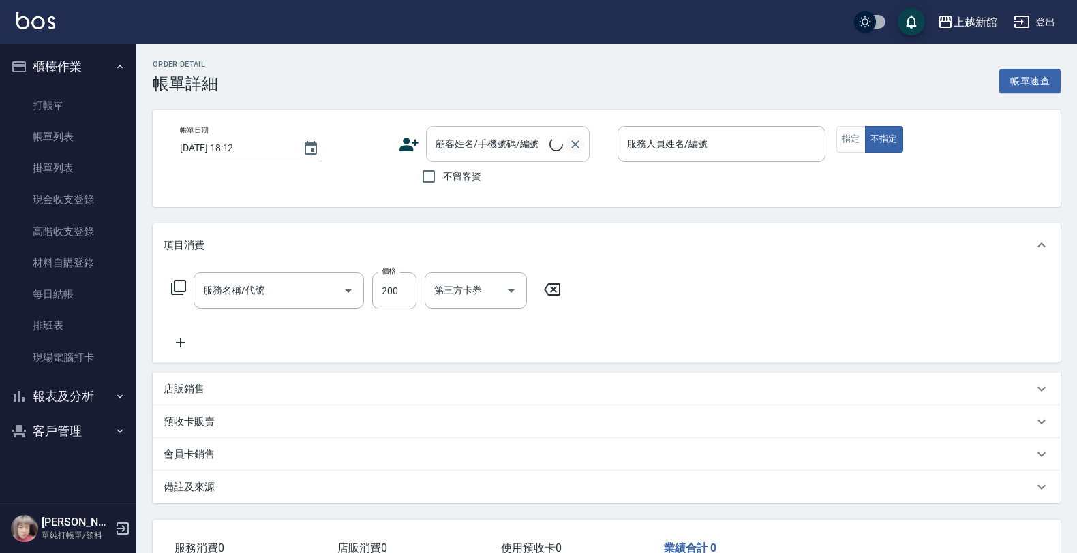
type input "指定單剪(203)"
type input "[PERSON_NAME]-18"
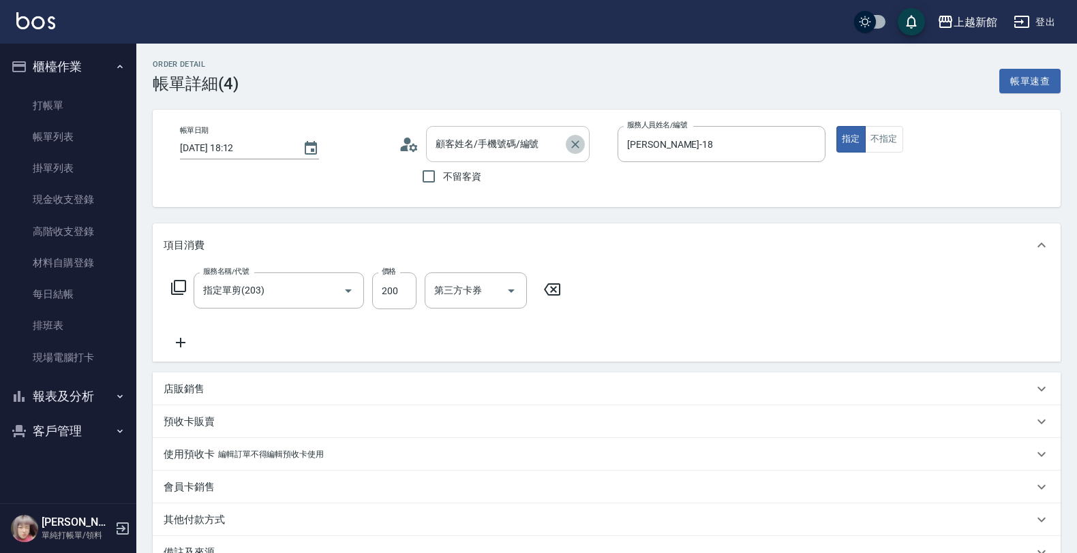
click at [569, 144] on icon "Clear" at bounding box center [575, 145] width 14 height 14
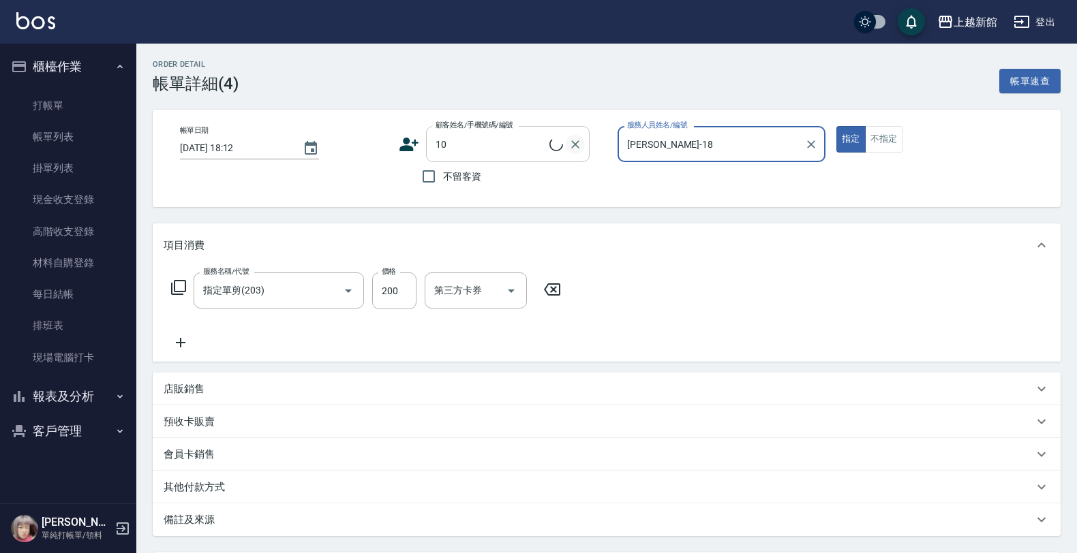
type input "[PERSON_NAME]/0974376310/10"
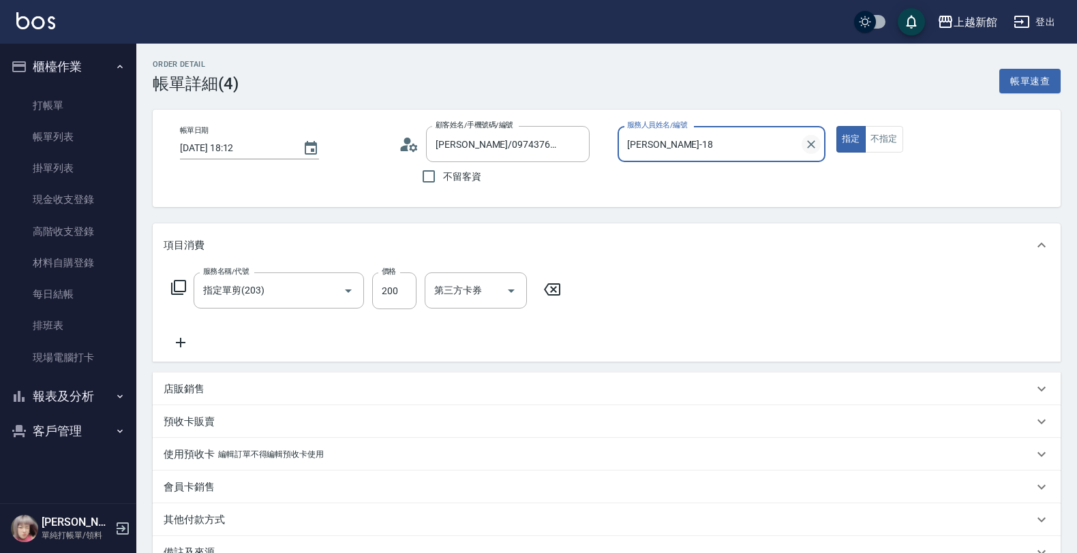
click at [804, 148] on icon "Clear" at bounding box center [811, 145] width 14 height 14
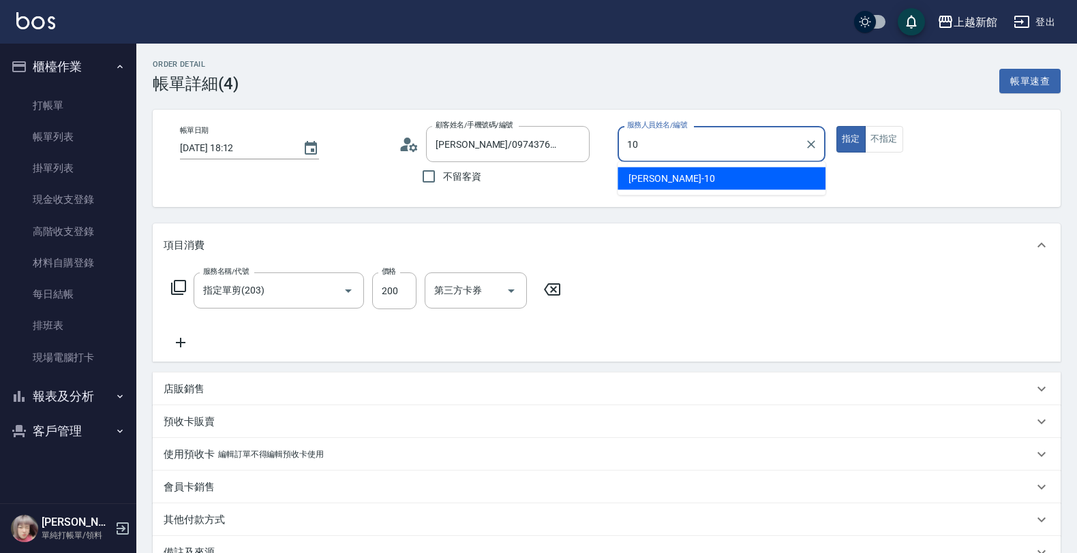
type input "10"
type button "true"
type input "瑪沙-10"
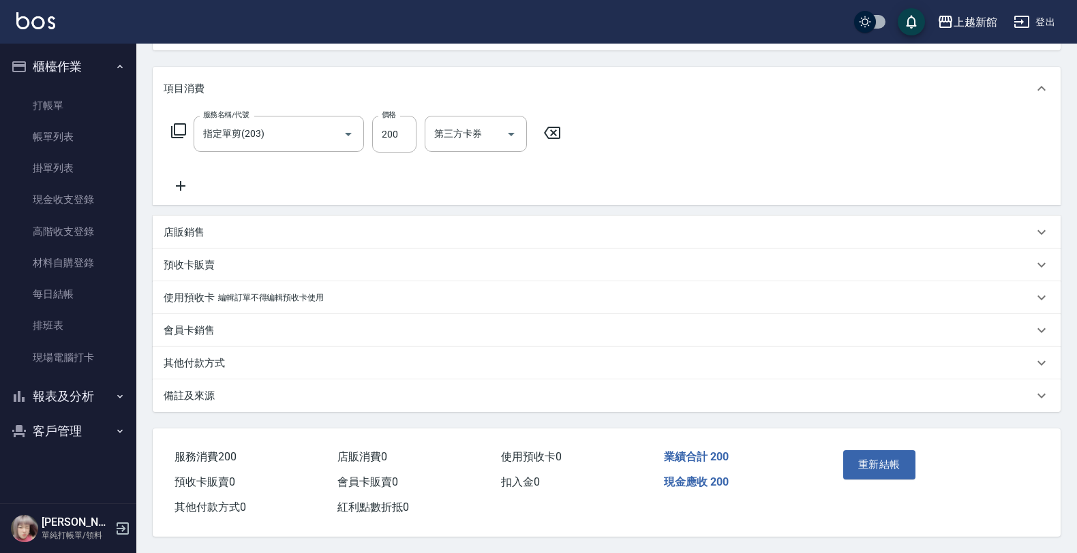
scroll to position [162, 0]
click at [867, 451] on button "重新結帳" at bounding box center [879, 464] width 72 height 29
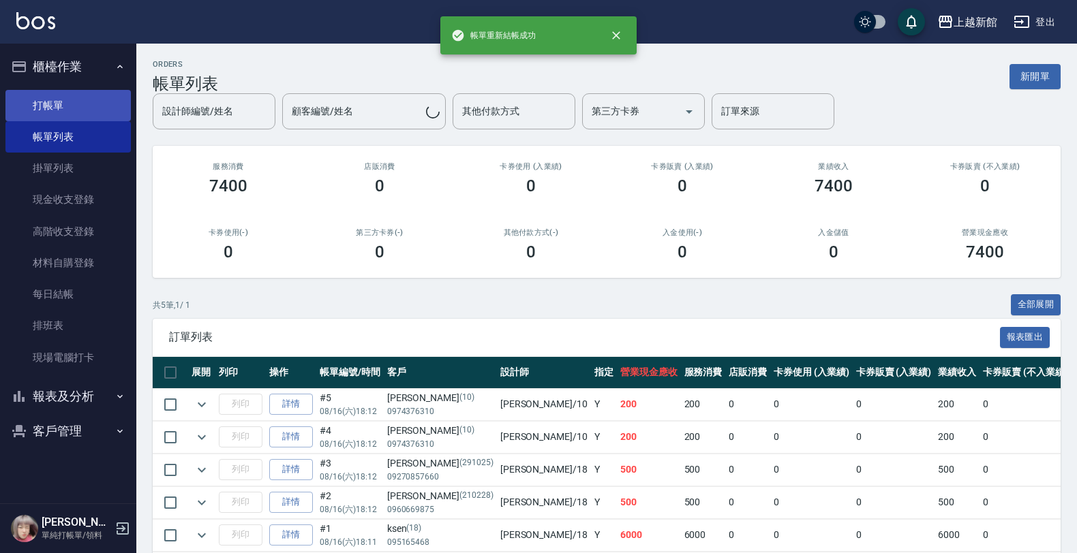
click at [89, 92] on link "打帳單" at bounding box center [67, 105] width 125 height 31
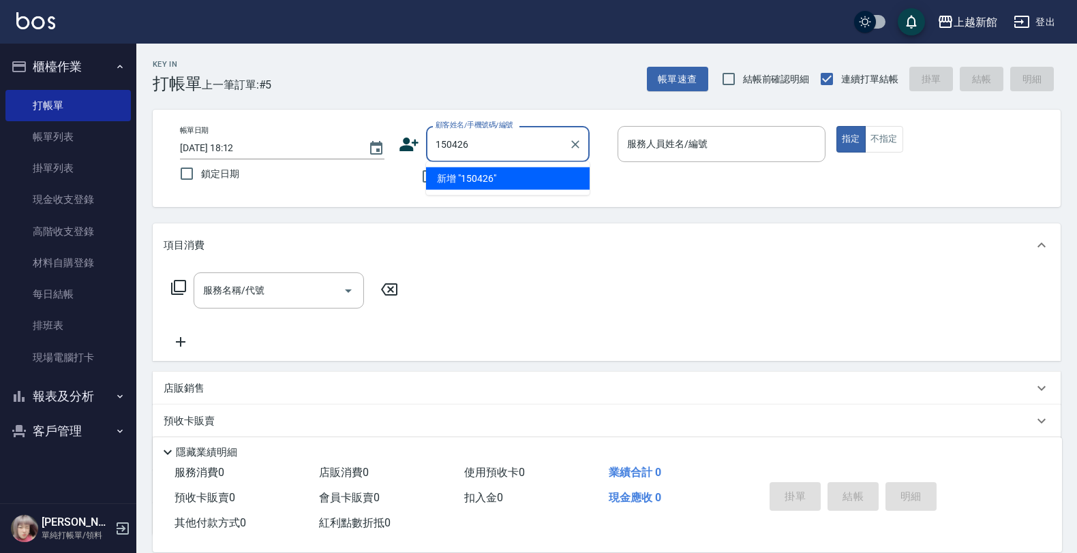
type input "150426"
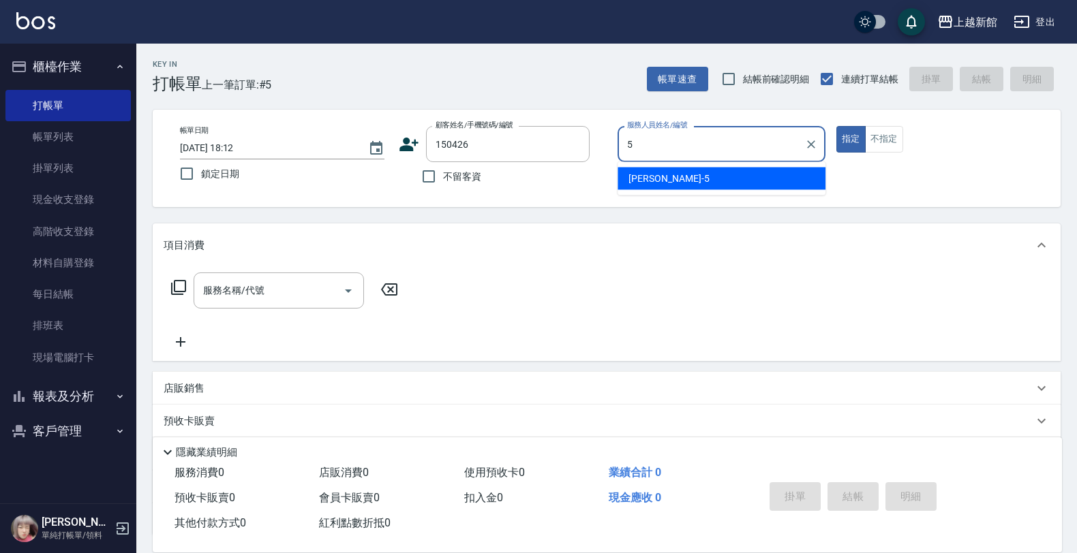
type input "旌瑛-5"
type button "true"
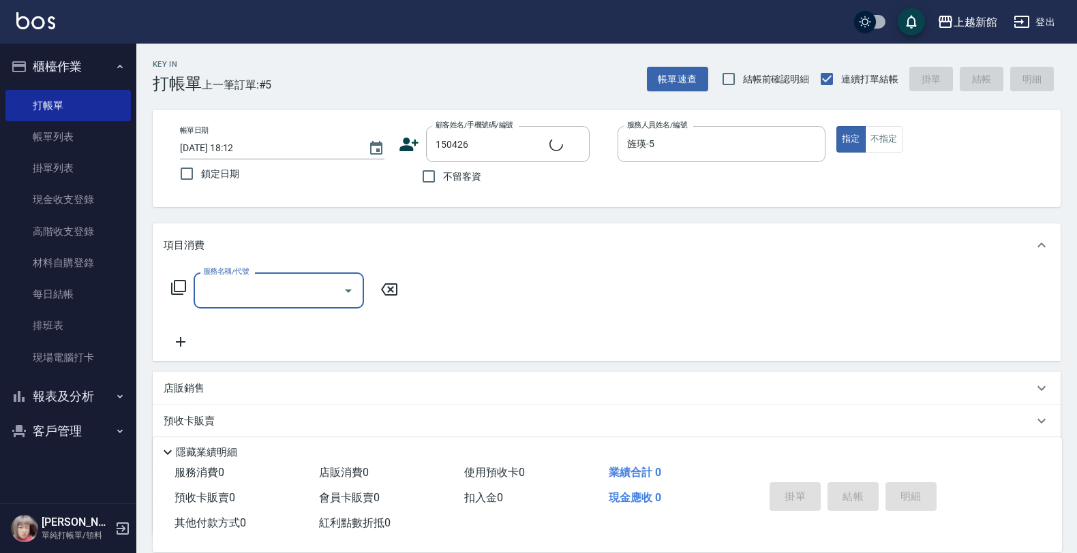
type input "[PERSON_NAME]呈/0900152667/150426"
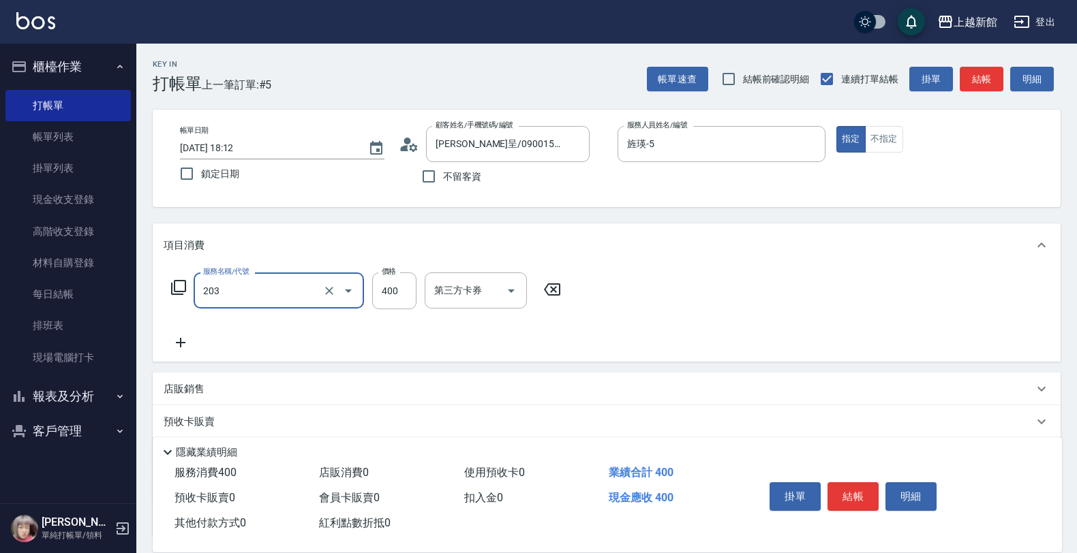
type input "指定單剪(203)"
type input "200"
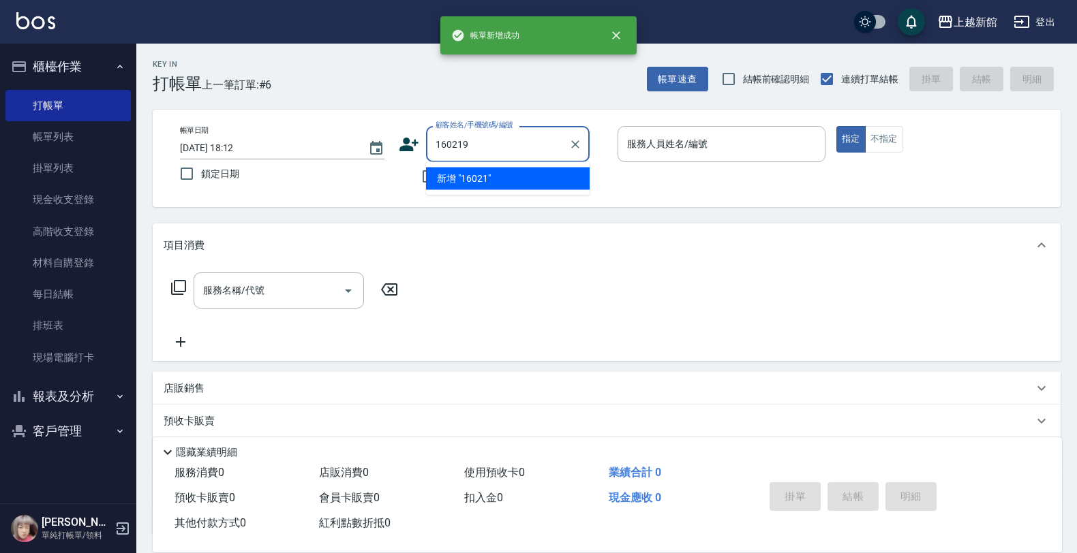
type input "160219"
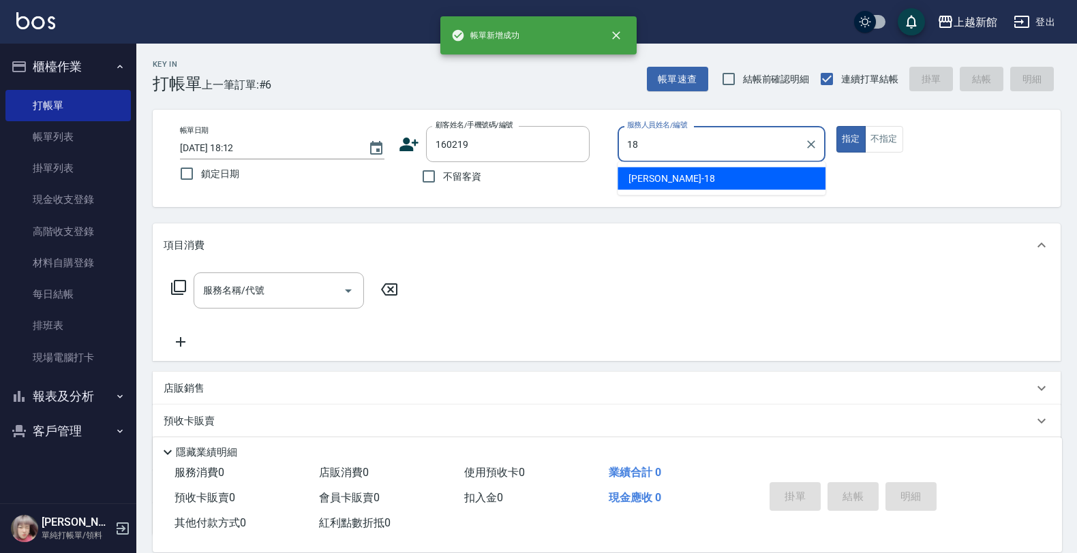
type input "[PERSON_NAME]-18"
type input "[PERSON_NAME]/0908781808/160219"
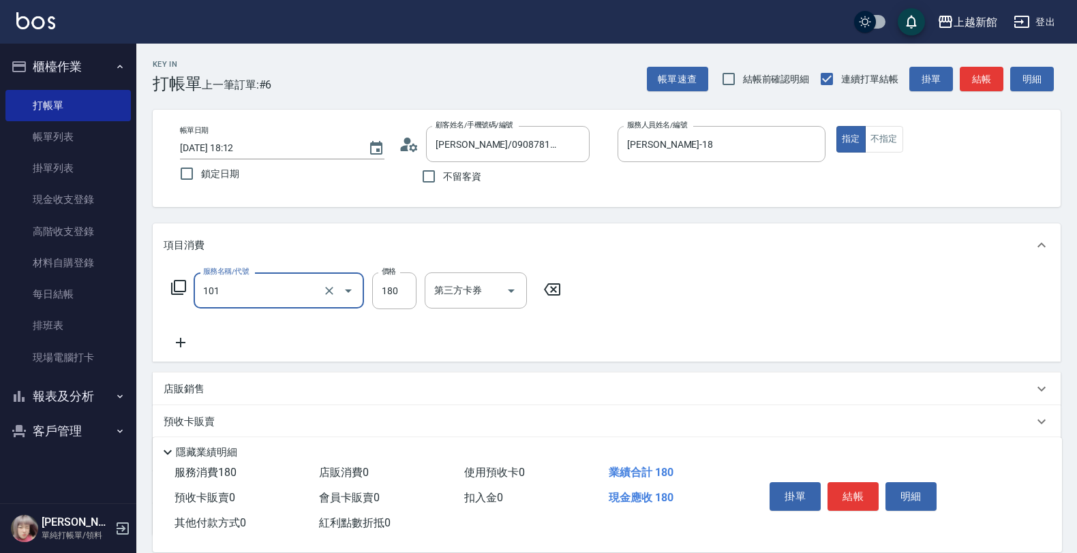
type input "洗髮250(101)"
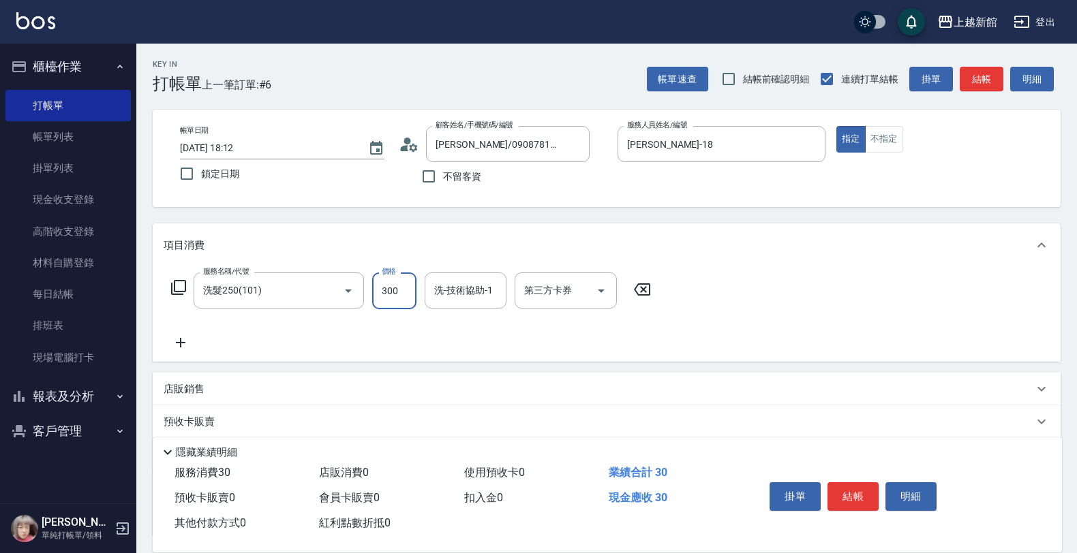
type input "300"
type input "[PERSON_NAME]-29"
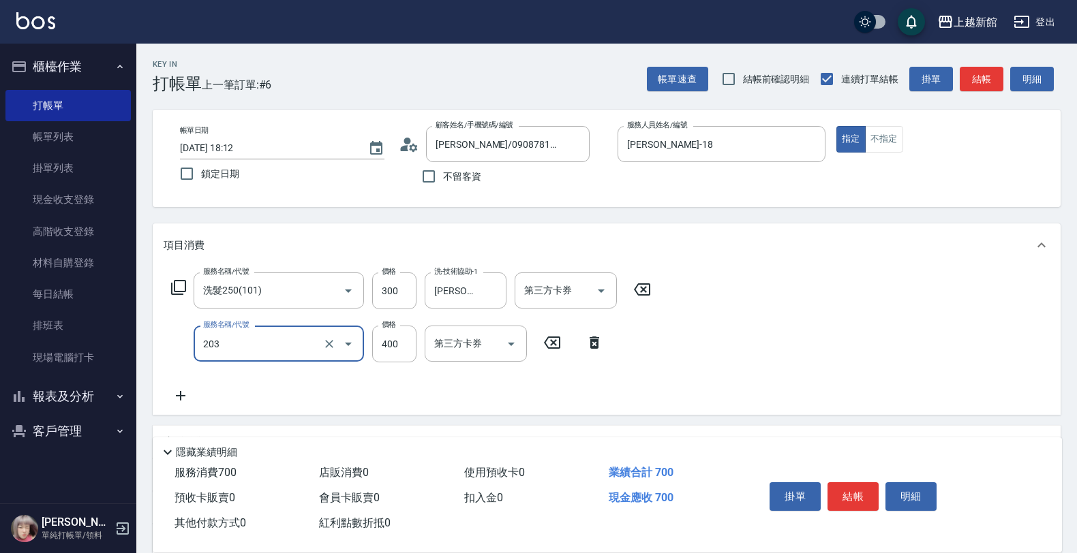
type input "指定單剪(203)"
type input "300"
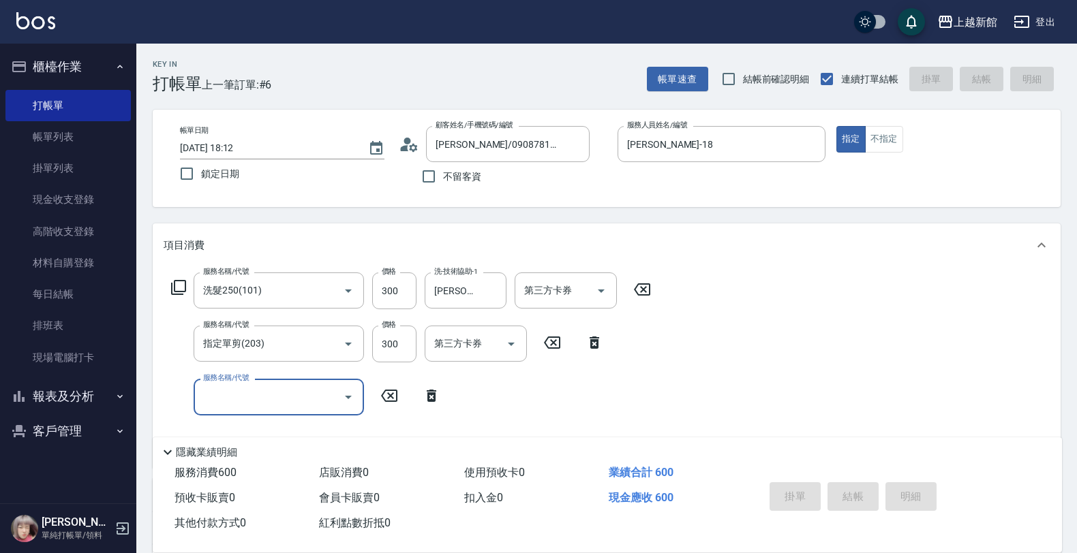
type input "2025/08/16 18:13"
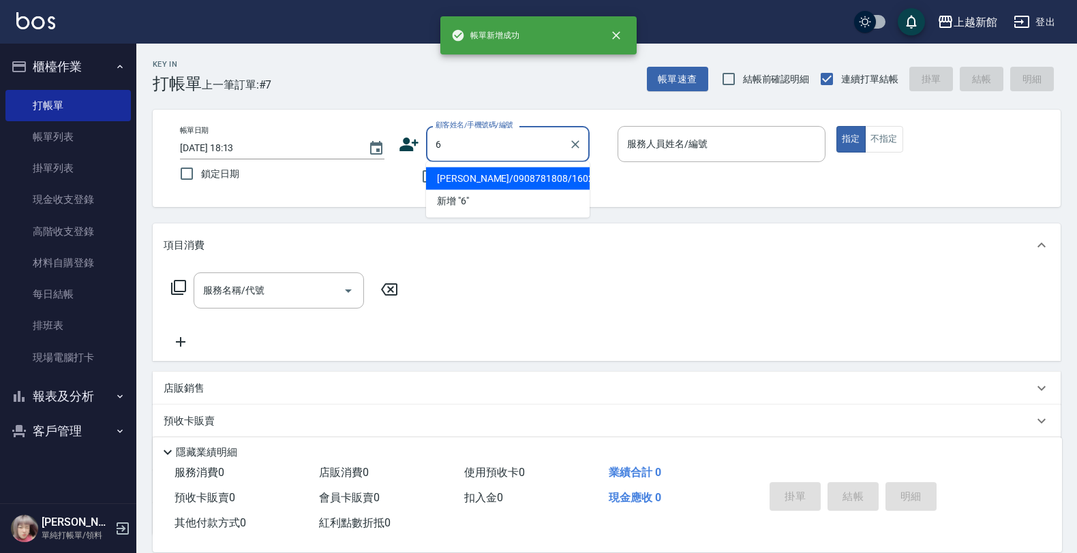
type input "[PERSON_NAME]/0908781808/160219"
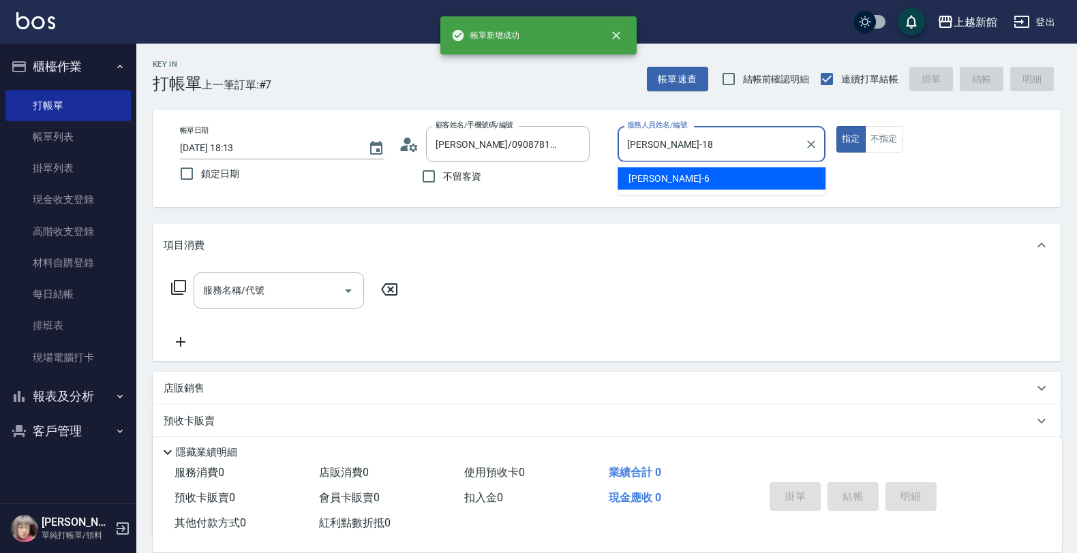
type input "[PERSON_NAME]-18"
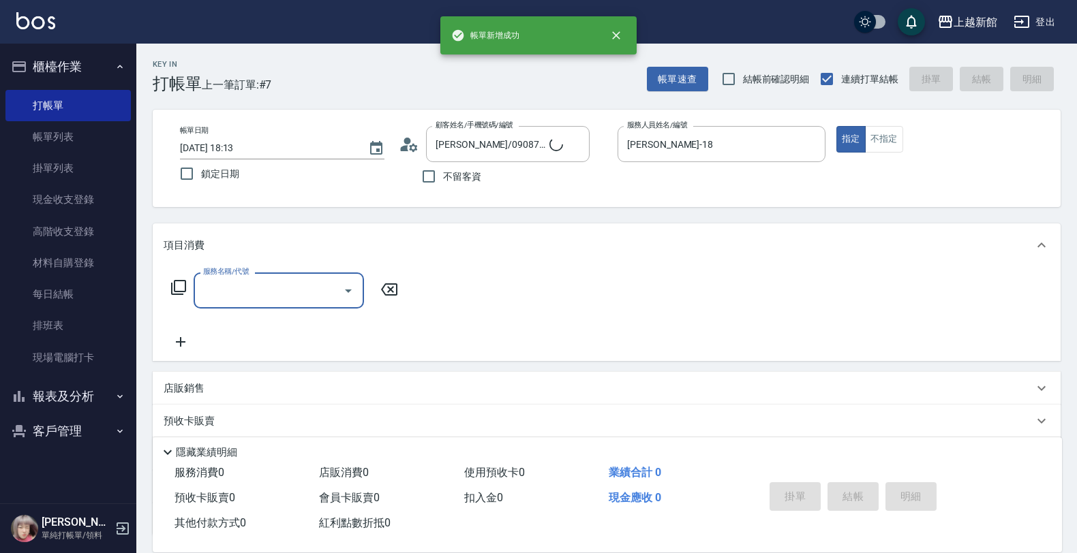
type input "[PERSON_NAME]/6_[PERSON_NAME]/6"
type input "黃婕寧-6"
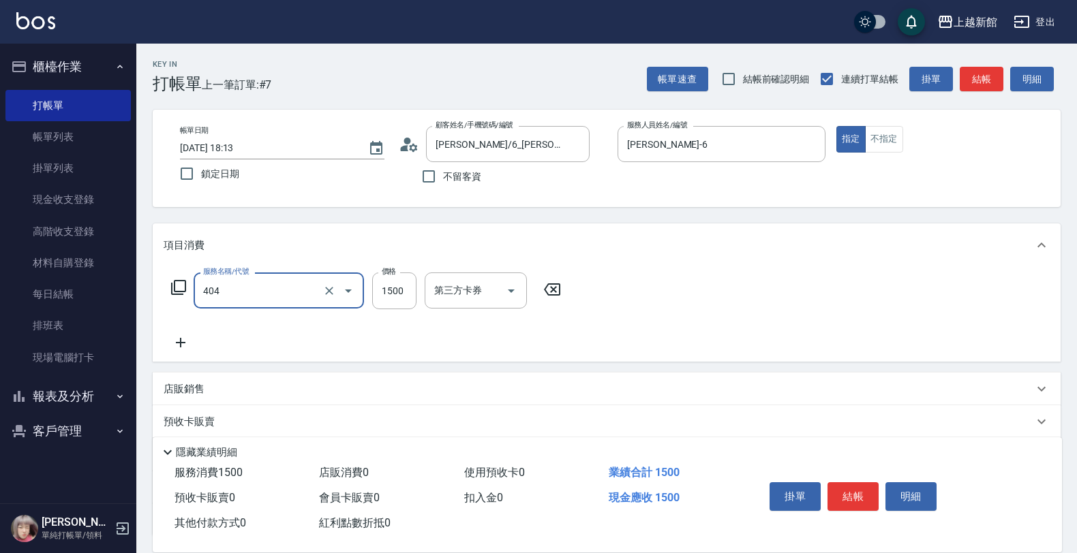
type input "設計染髮(404)"
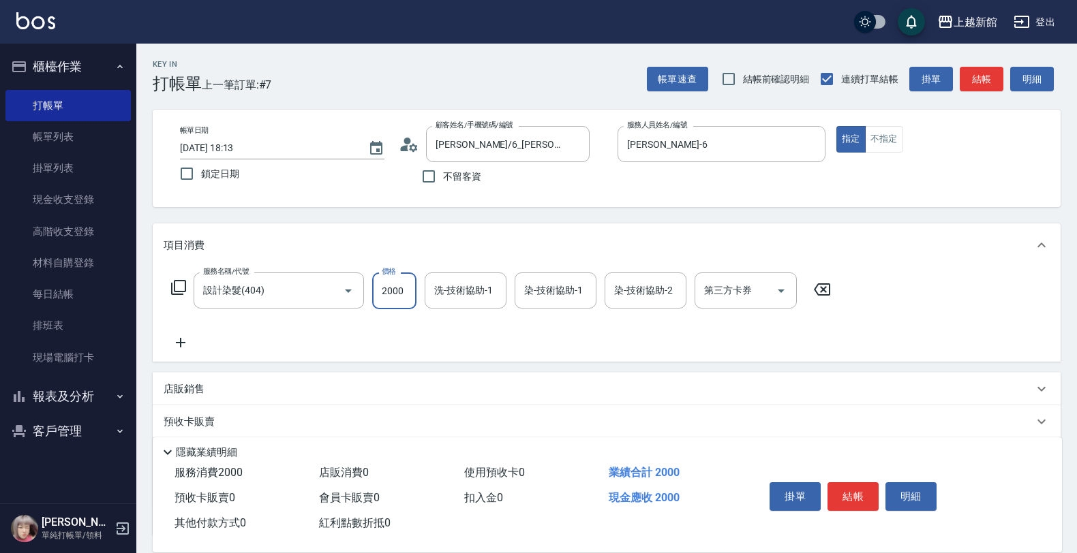
type input "2000"
type input "[PERSON_NAME]-29"
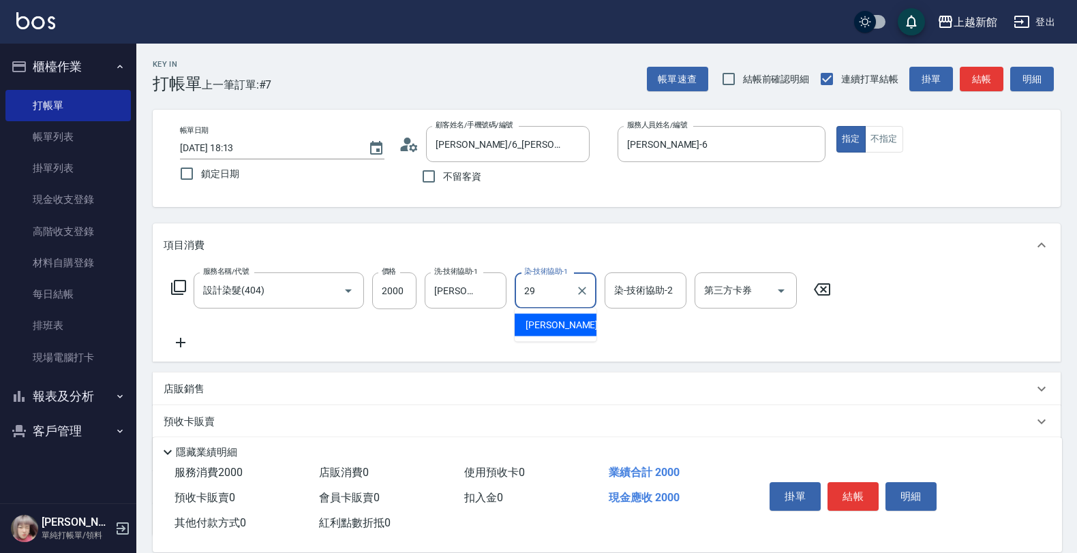
type input "[PERSON_NAME]-29"
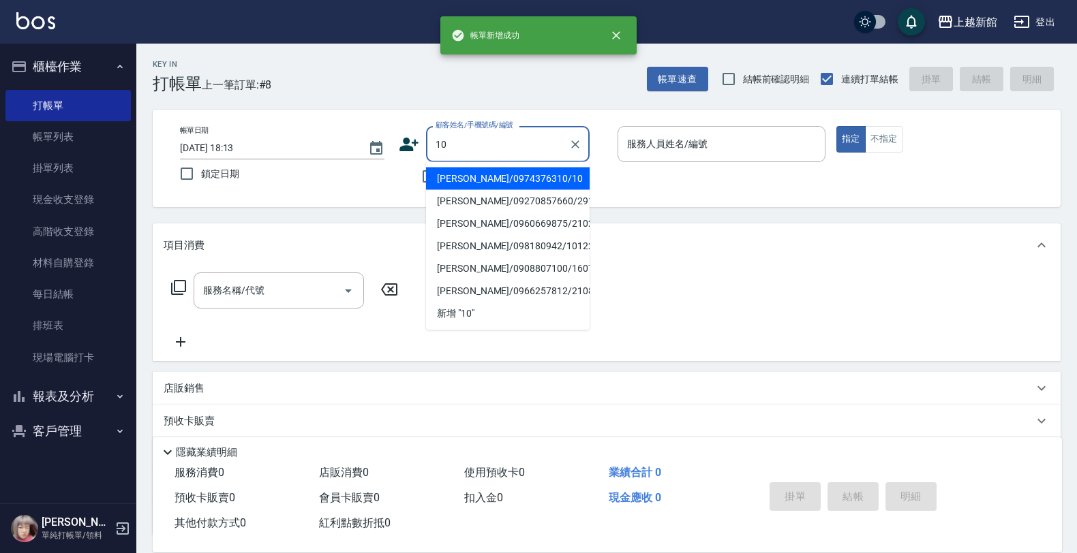
type input "[PERSON_NAME]/0974376310/10"
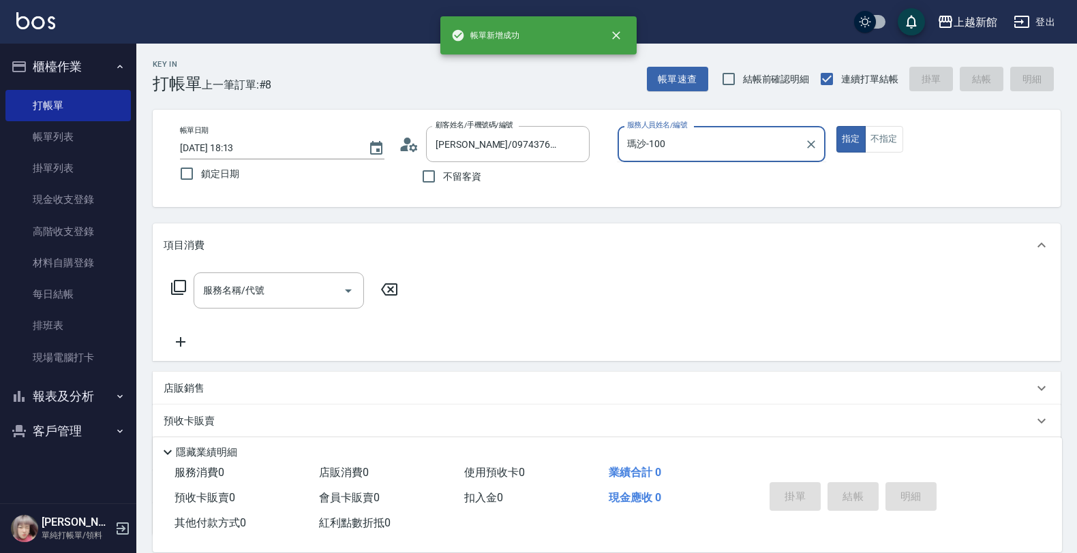
click at [836, 126] on button "指定" at bounding box center [850, 139] width 29 height 27
type input "瑪沙-10"
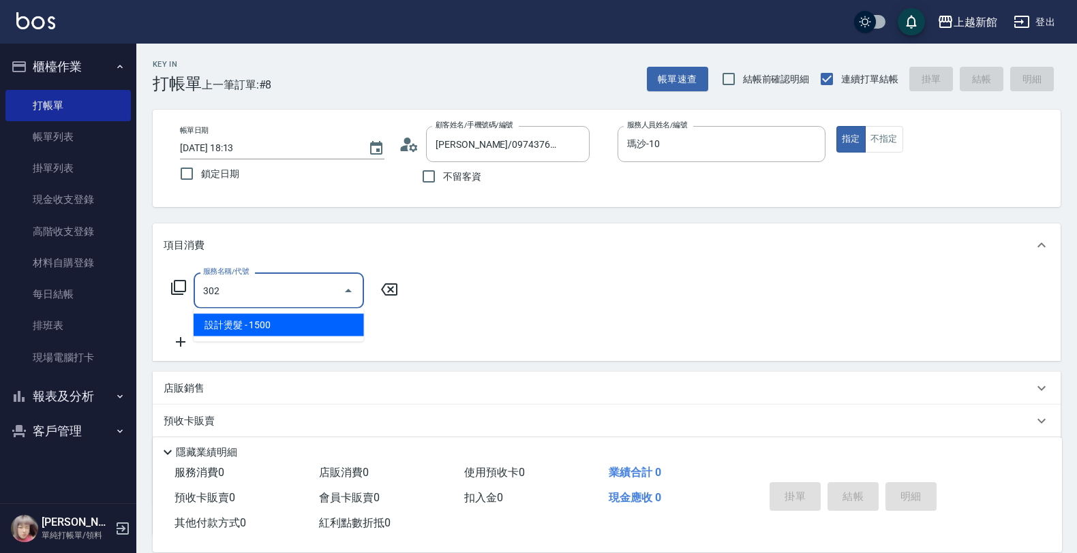
type input "設計燙髮(302)"
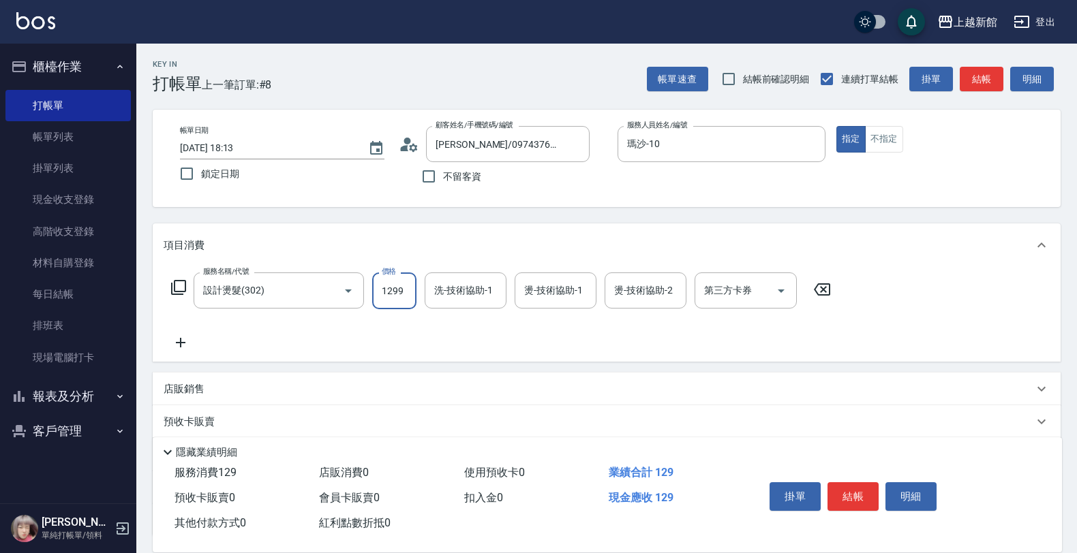
type input "1299"
type input "容綺-21"
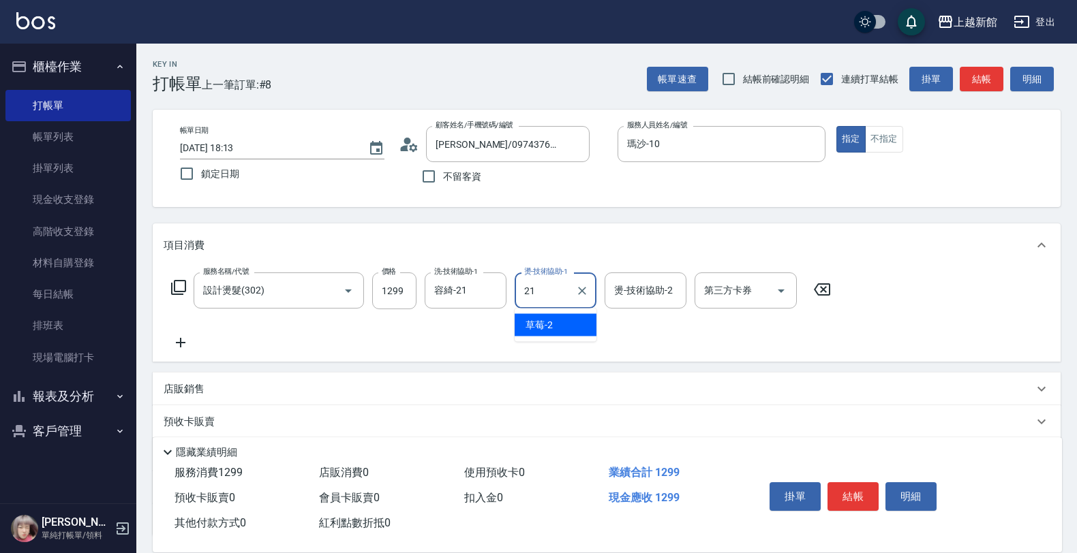
type input "容綺-21"
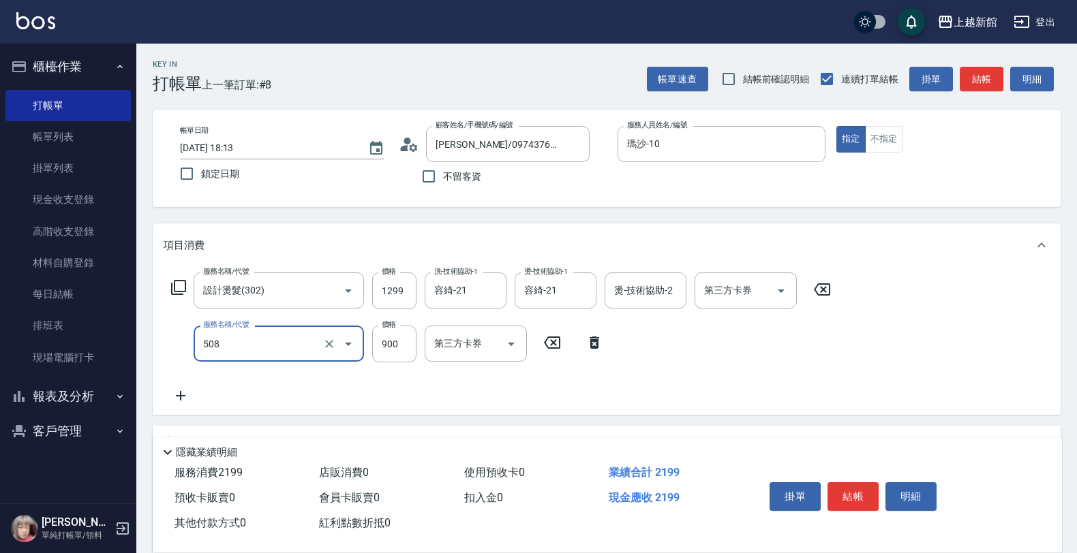
type input "松島再生髮敷護髮(508)"
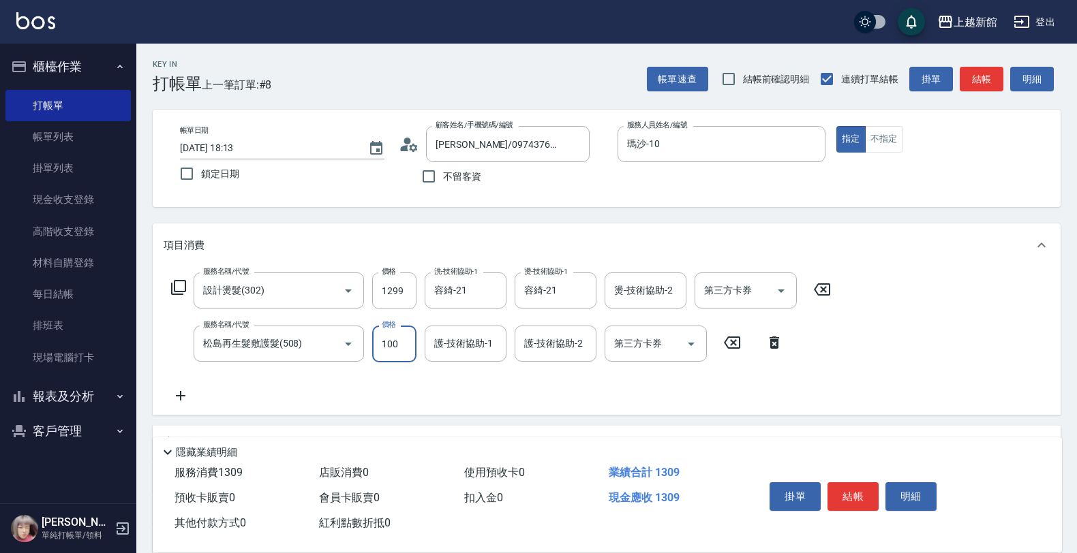
type input "1000"
type input "容綺-21"
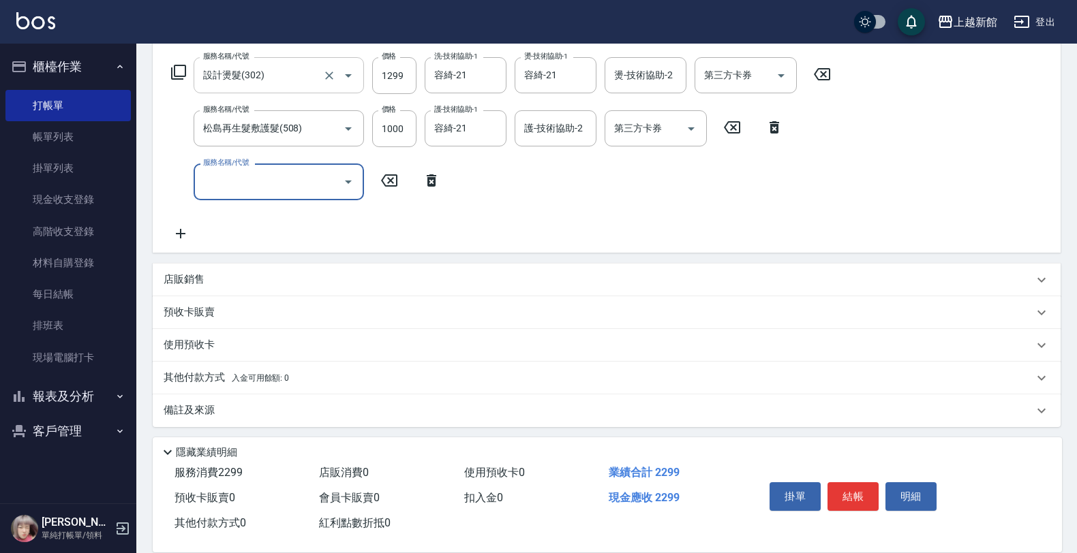
scroll to position [218, 0]
click at [227, 266] on div "店販銷售" at bounding box center [607, 277] width 908 height 33
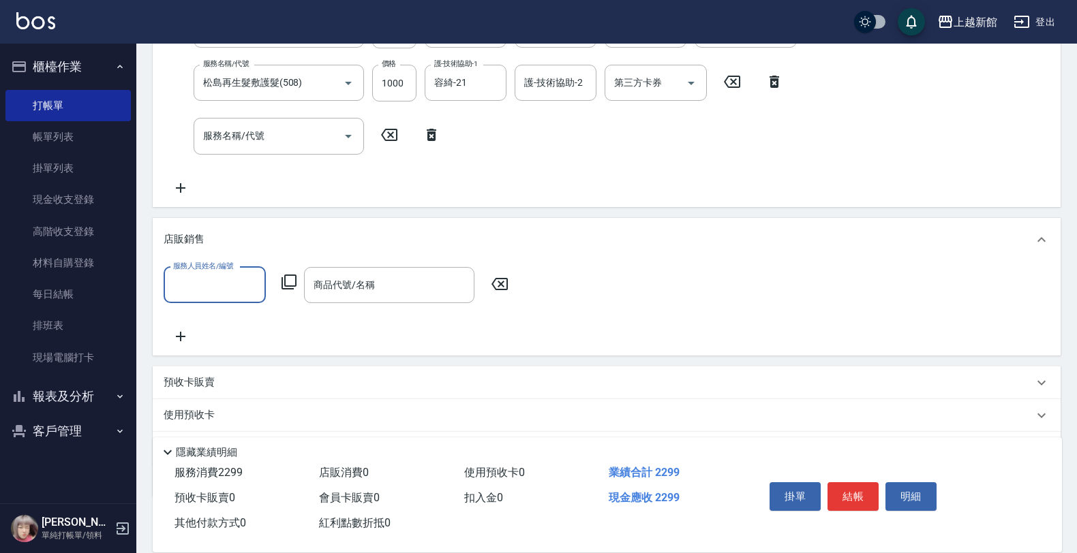
scroll to position [303, 0]
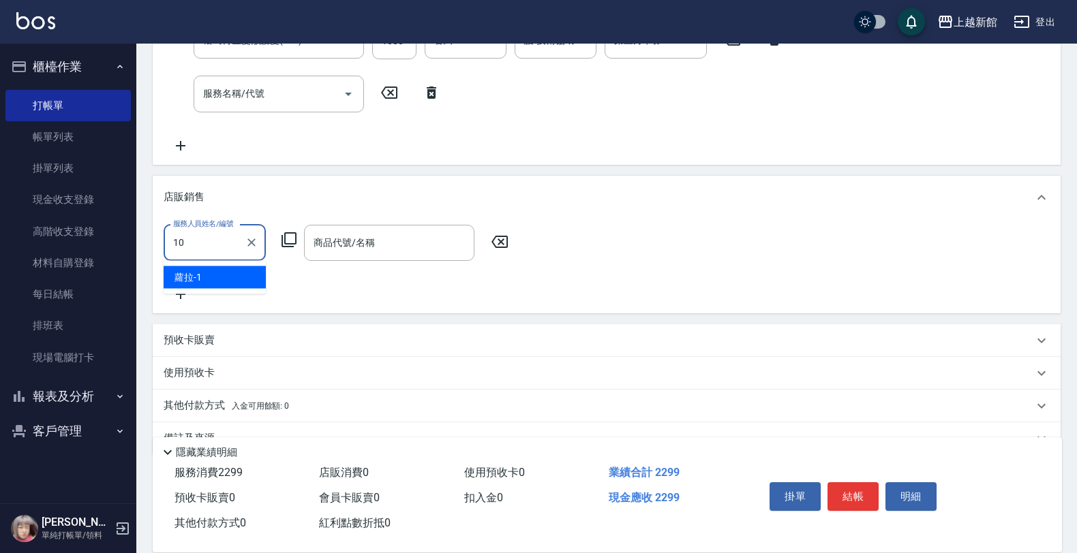
type input "瑪沙-10"
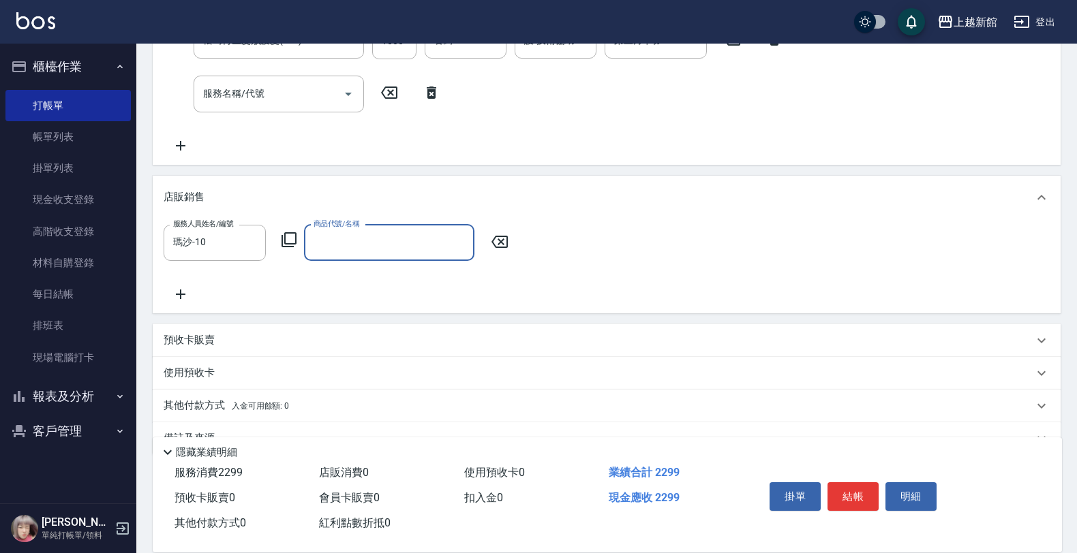
click at [293, 247] on icon at bounding box center [289, 240] width 16 height 16
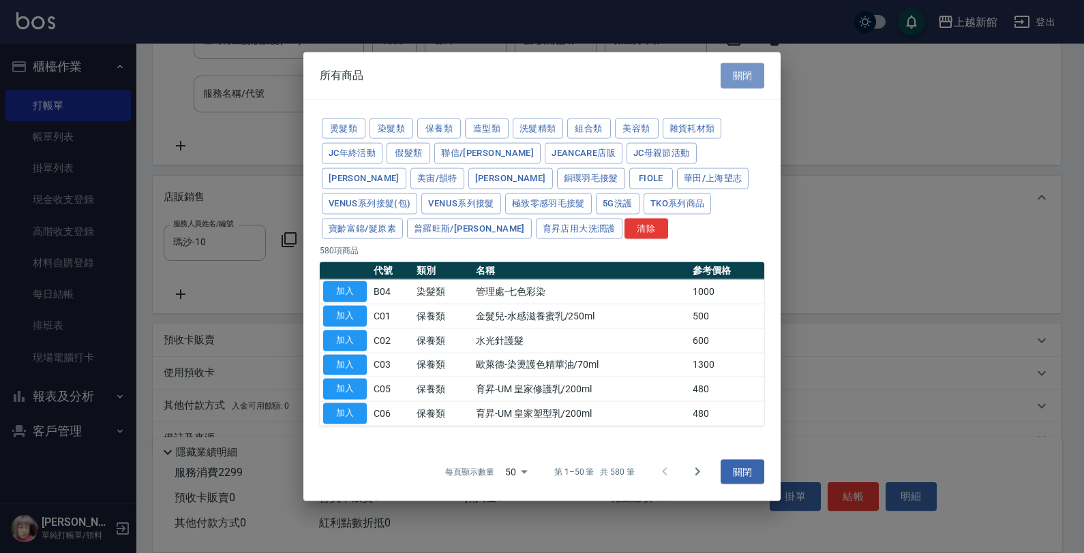
drag, startPoint x: 728, startPoint y: 69, endPoint x: 520, endPoint y: 170, distance: 231.3
click at [723, 73] on button "關閉" at bounding box center [742, 75] width 44 height 25
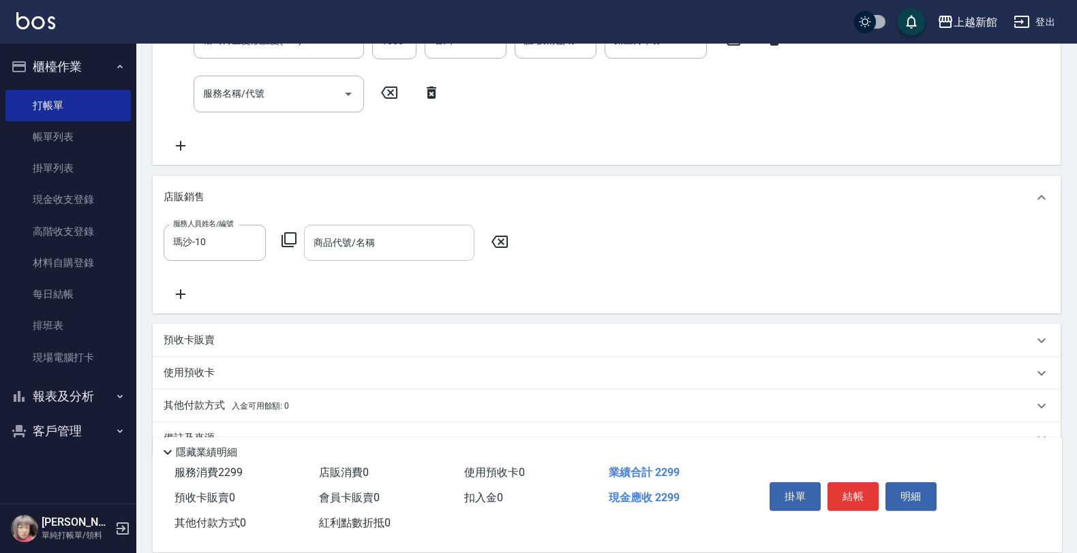
click at [358, 239] on input "商品代號/名稱" at bounding box center [389, 243] width 158 height 24
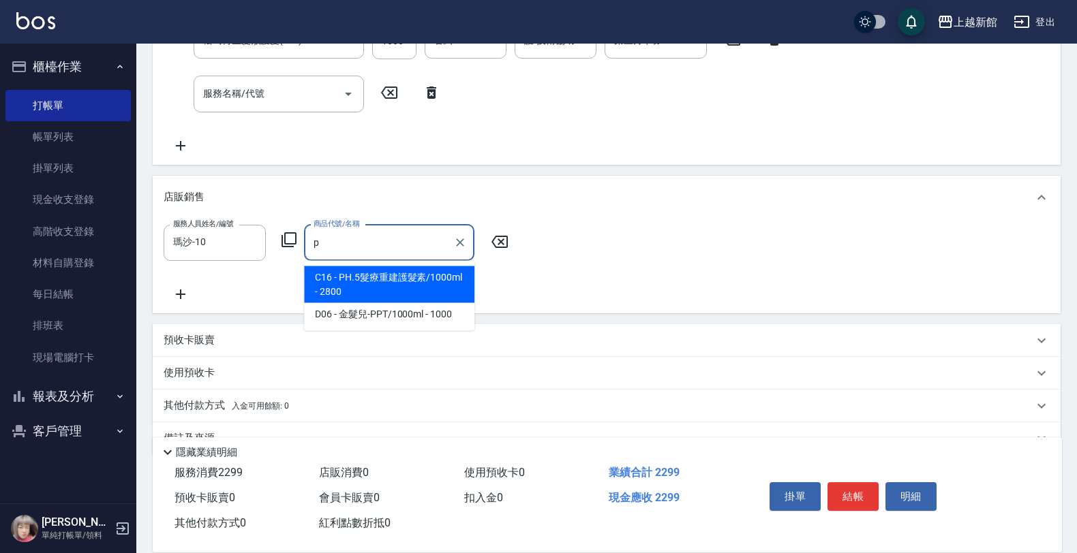
type input "pp"
click at [457, 239] on icon "Clear" at bounding box center [460, 243] width 8 height 8
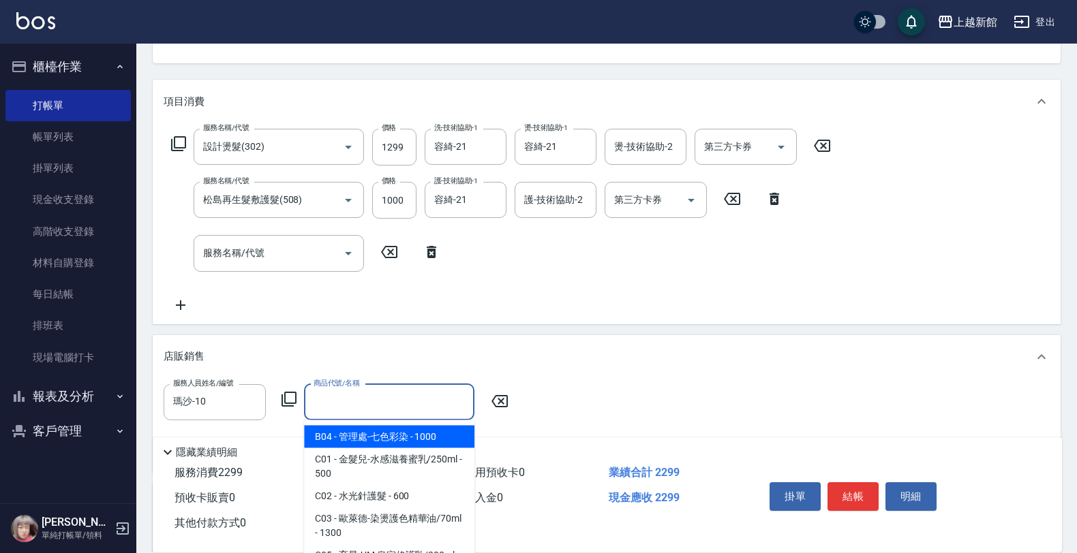
scroll to position [0, 0]
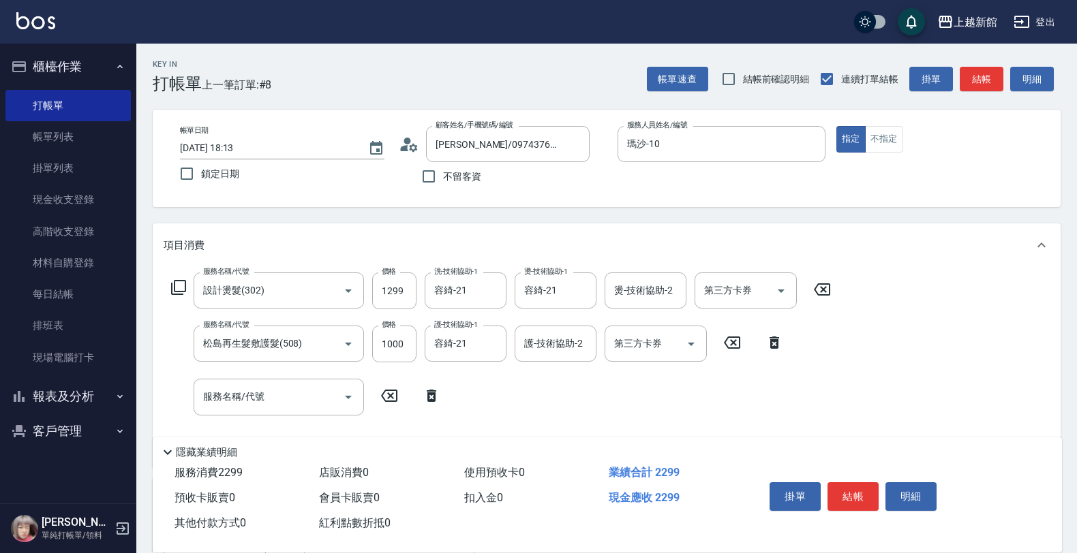
drag, startPoint x: 630, startPoint y: 232, endPoint x: 390, endPoint y: 196, distance: 243.4
click at [608, 218] on div "Key In 打帳單 上一筆訂單:#8 帳單速查 結帳前確認明細 連續打單結帳 掛單 結帳 明細 帳單日期 2025/08/16 18:13 鎖定日期 顧客姓…" at bounding box center [606, 466] width 940 height 845
click at [566, 147] on button "Clear" at bounding box center [575, 144] width 19 height 19
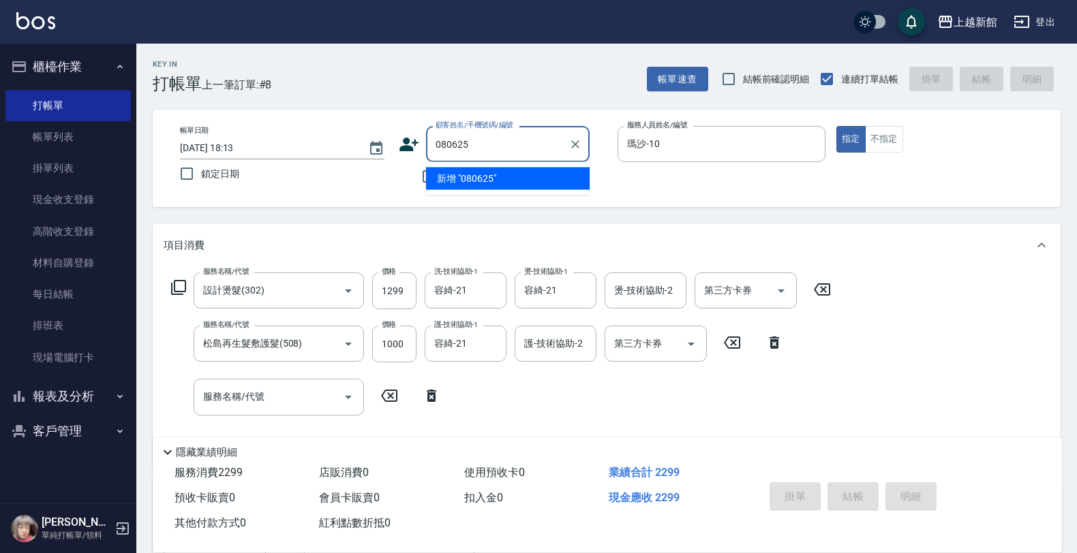
type input "080625"
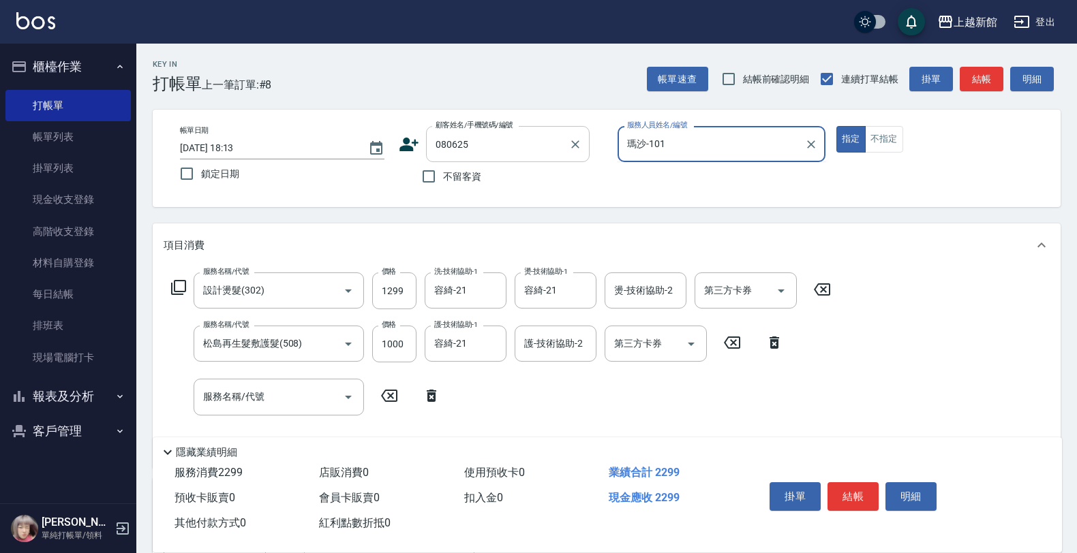
click at [836, 126] on button "指定" at bounding box center [850, 139] width 29 height 27
type input "瑪沙-10"
type input "[PERSON_NAME]/0960607705/080625"
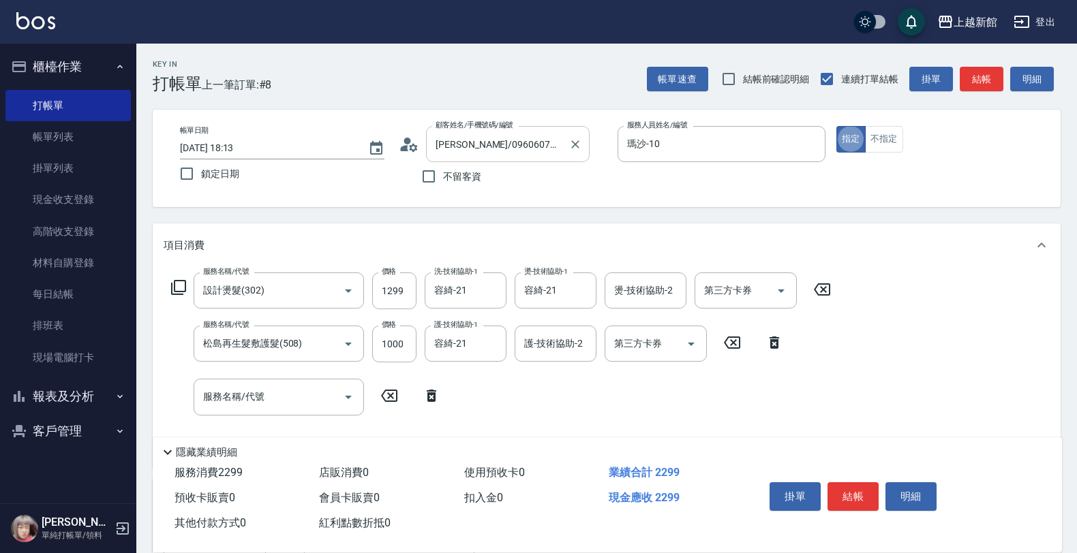
type input "蘿拉-1"
click at [812, 288] on icon at bounding box center [822, 289] width 34 height 16
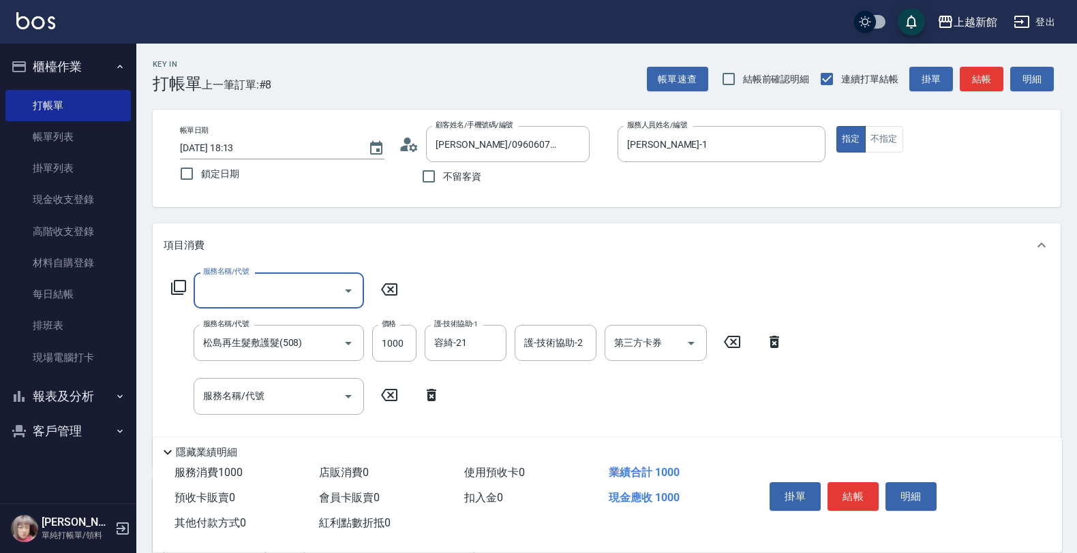
click at [737, 336] on icon at bounding box center [732, 342] width 16 height 12
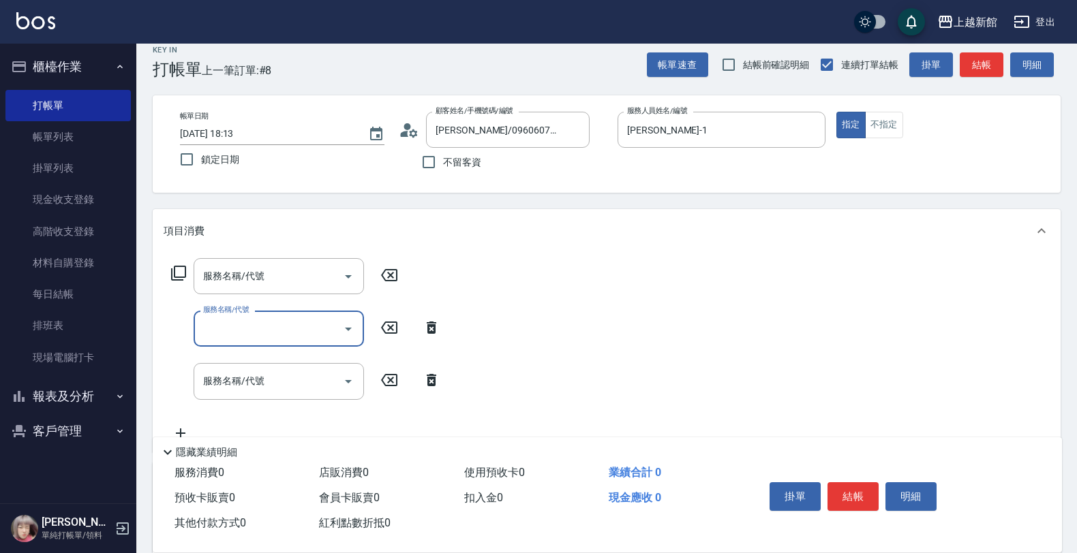
scroll to position [170, 0]
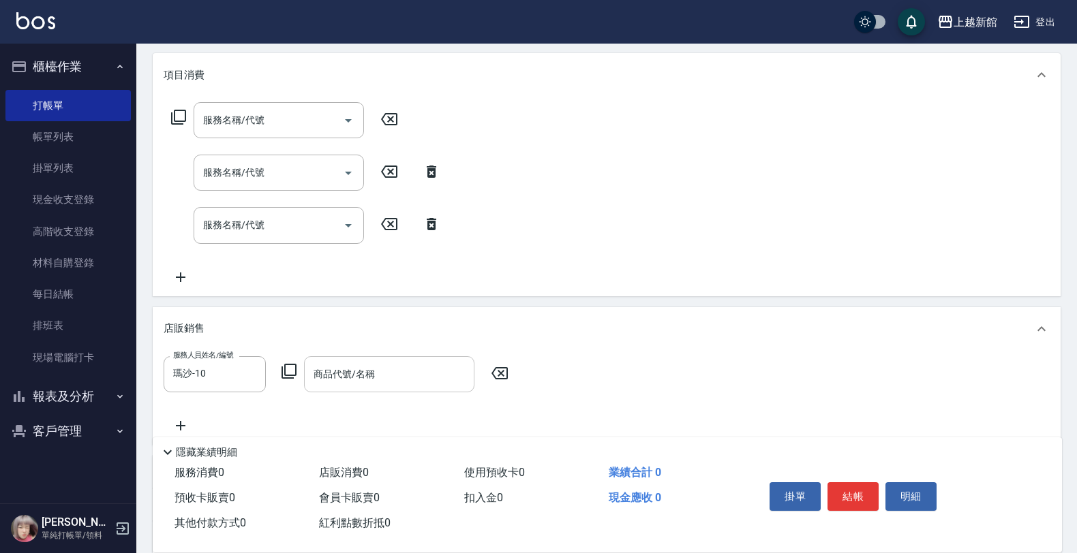
click at [500, 366] on icon at bounding box center [499, 373] width 34 height 16
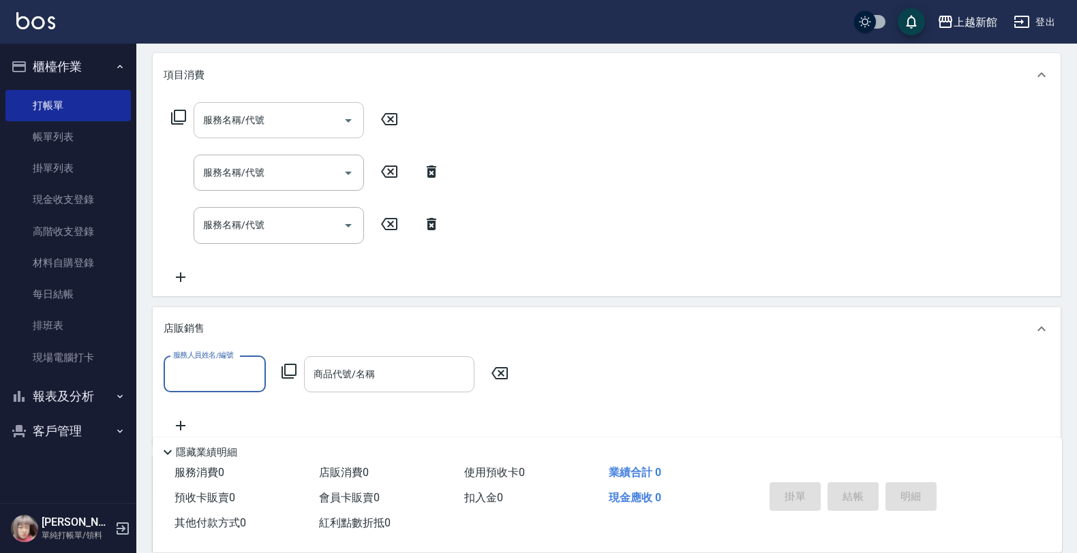
click at [309, 120] on input "服務名稱/代號" at bounding box center [269, 120] width 138 height 24
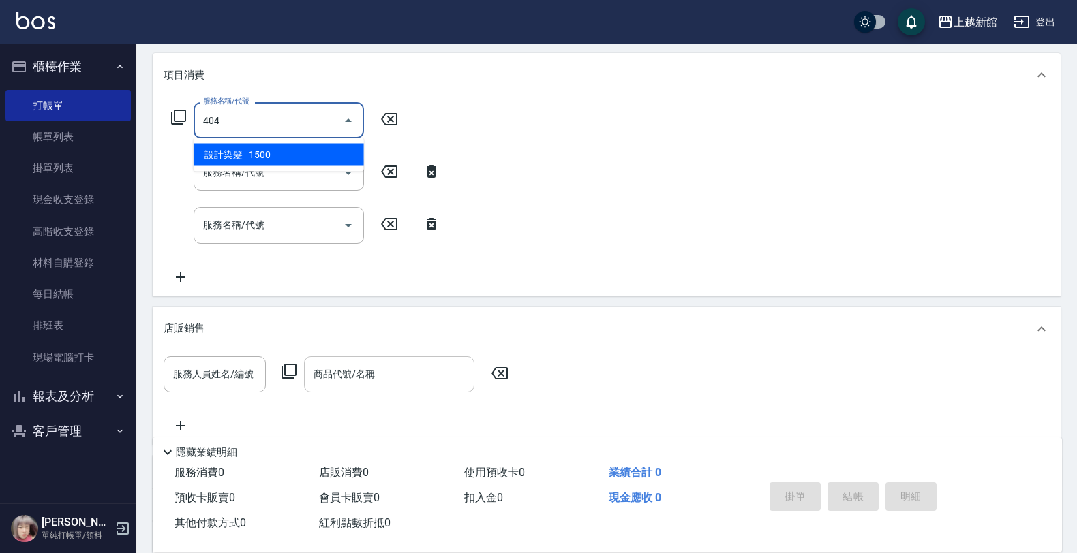
type input "設計染髮(404)"
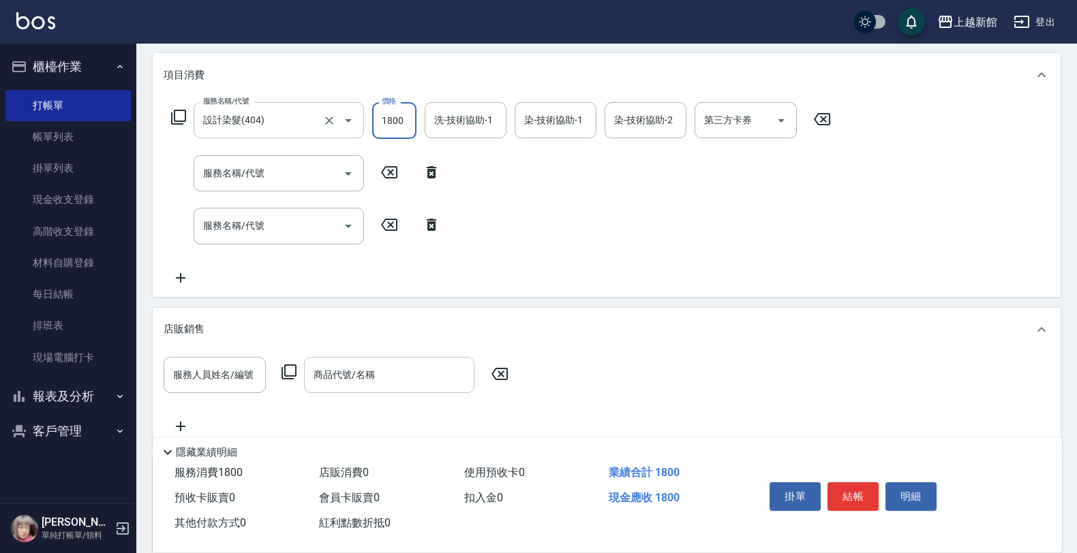
type input "1800"
type input "容綺-21"
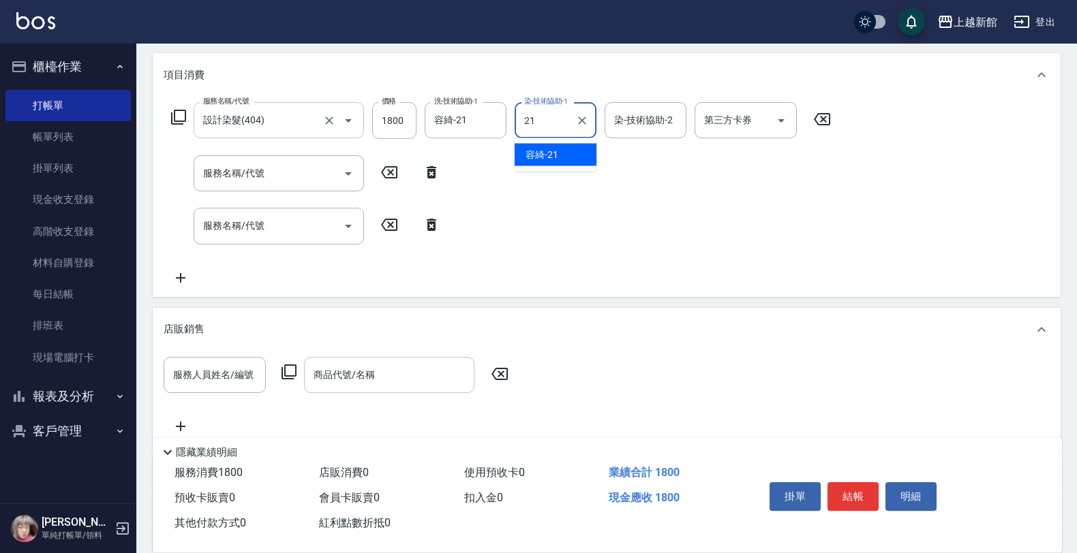
type input "容綺-21"
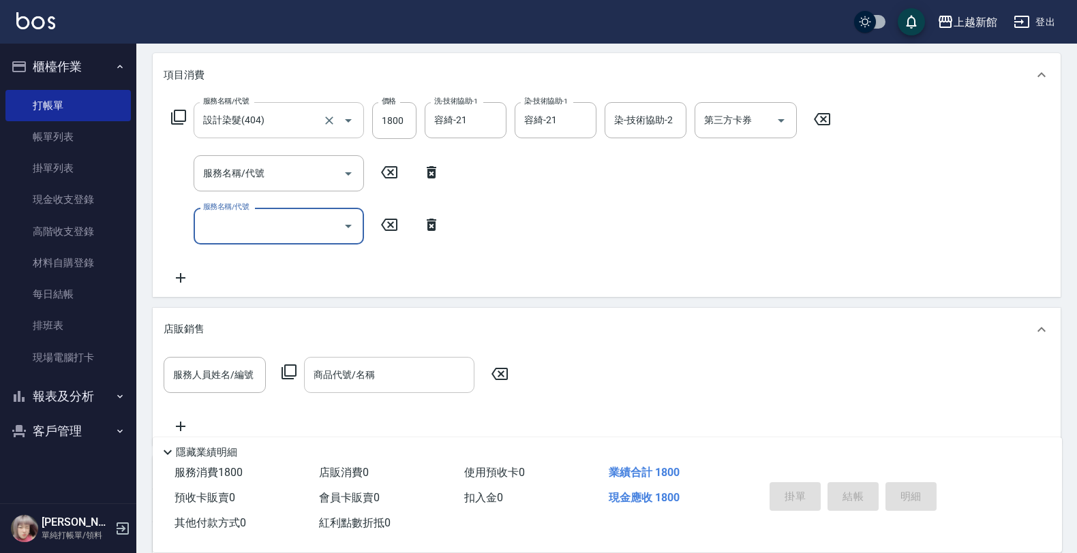
type input "2025/08/16 18:14"
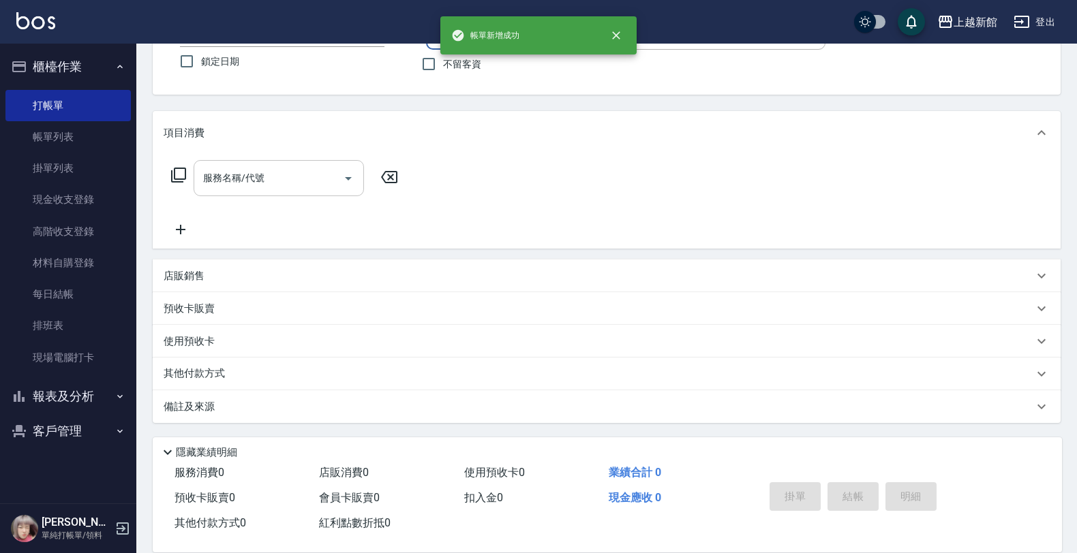
scroll to position [0, 0]
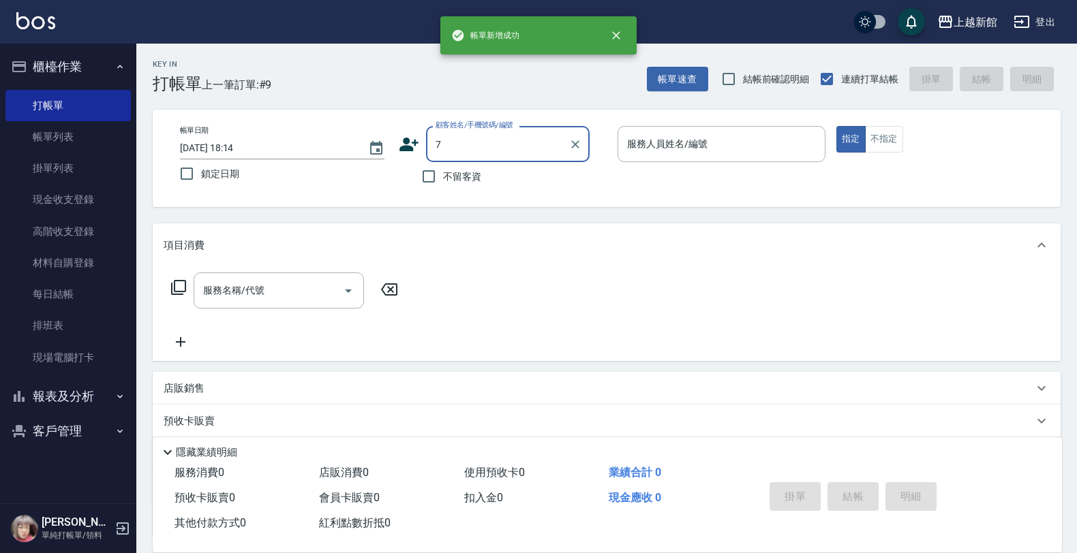
type input "[PERSON_NAME]/0960607705/080625"
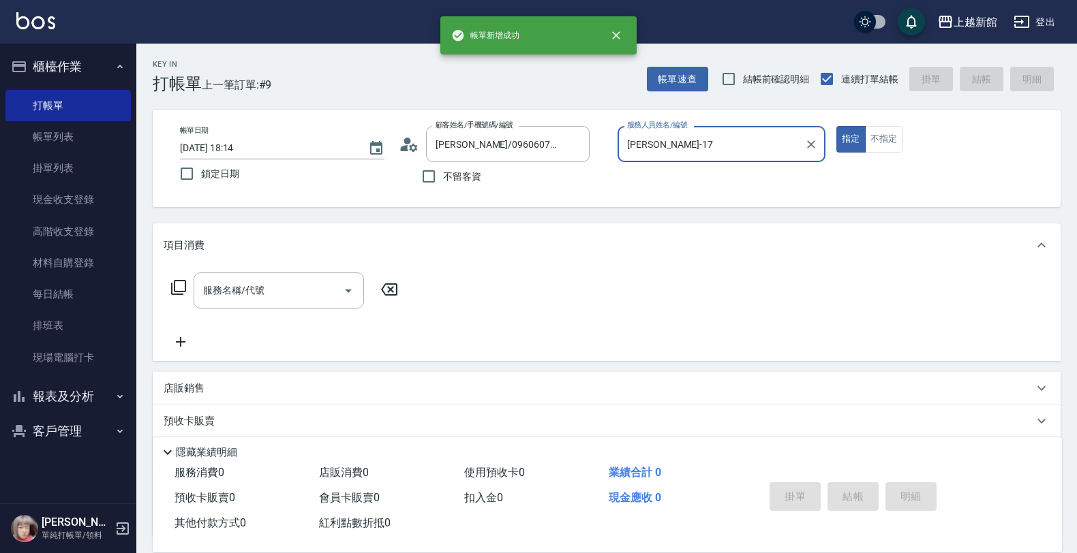
click at [836, 126] on button "指定" at bounding box center [850, 139] width 29 height 27
type input "蘿拉-1"
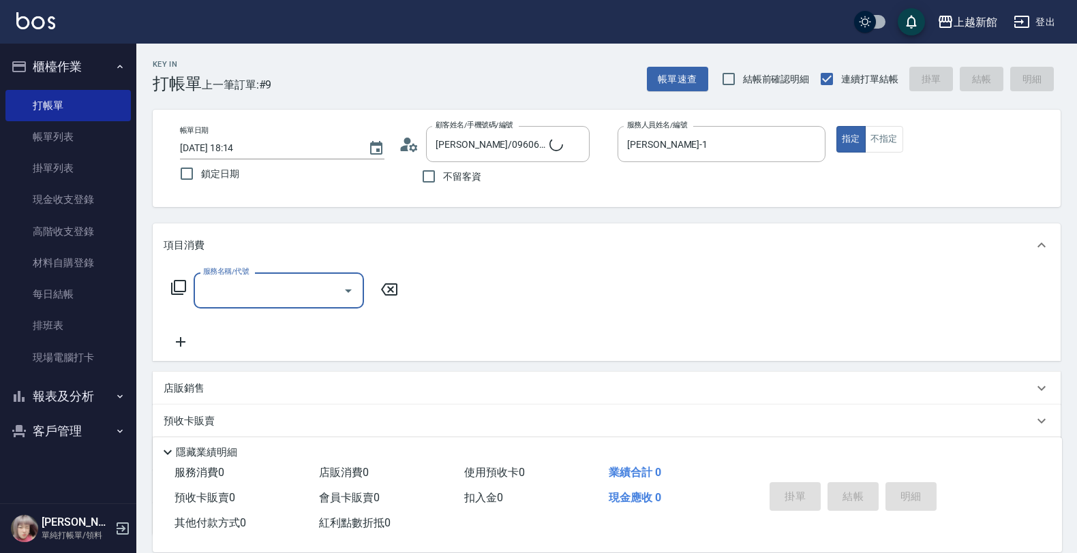
type input "[PERSON_NAME]卡/77/7"
type input "莫尼卡-7"
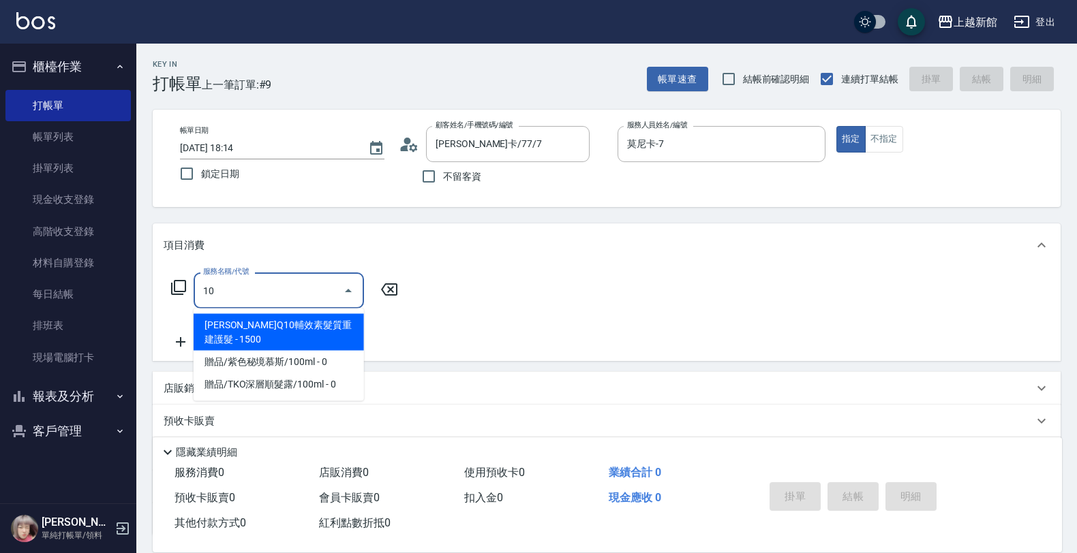
type input "緹柯娜Q10輔效素髮質重建護髮(511)"
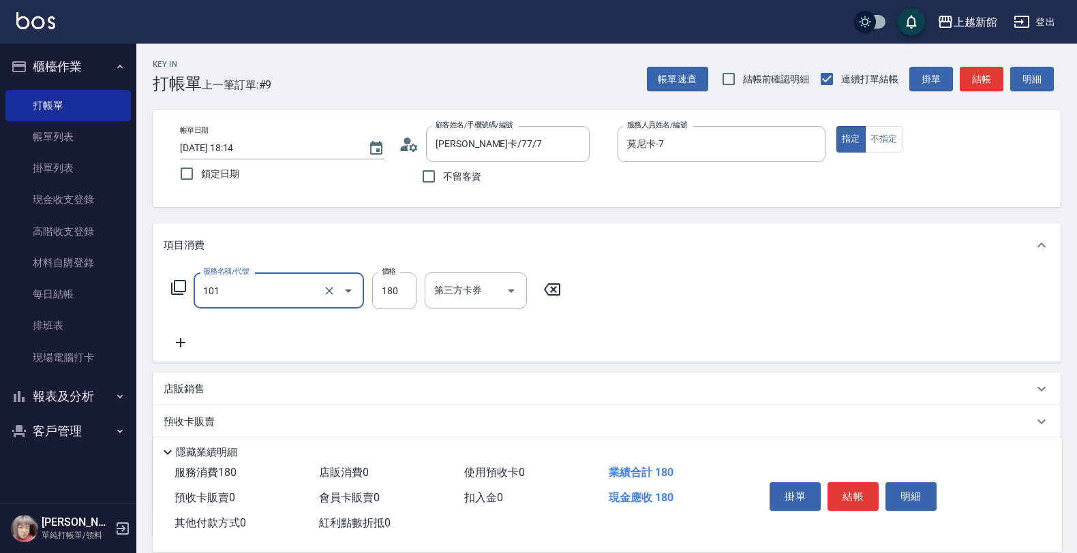
type input "洗髮250(101)"
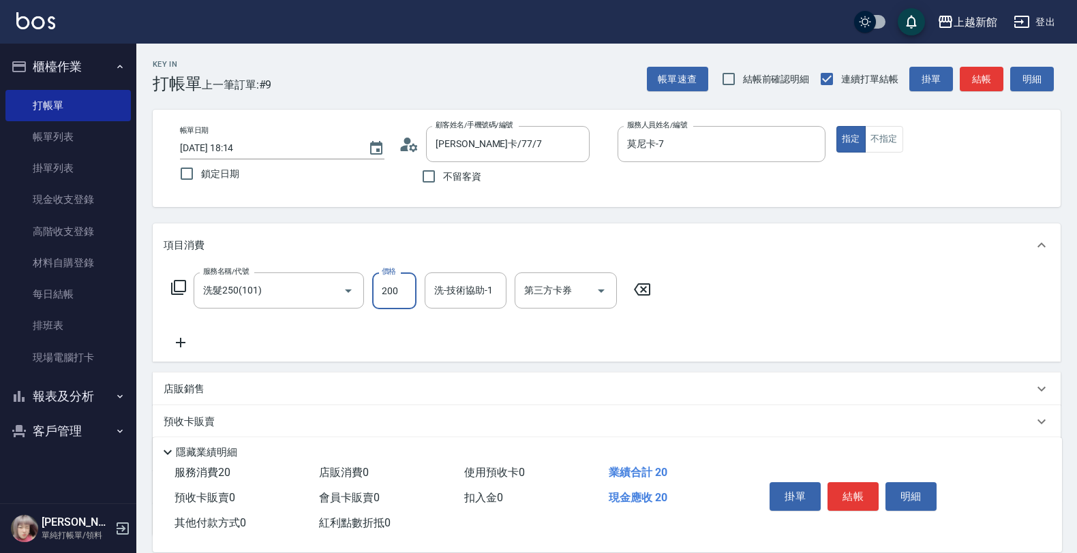
type input "200"
type input "小邱-25"
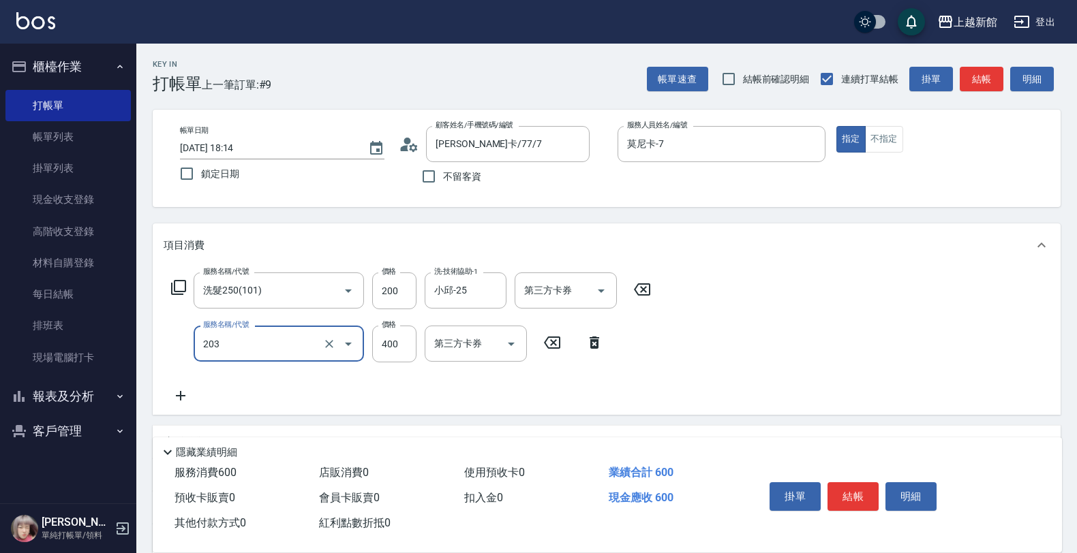
type input "指定單剪(203)"
type input "200"
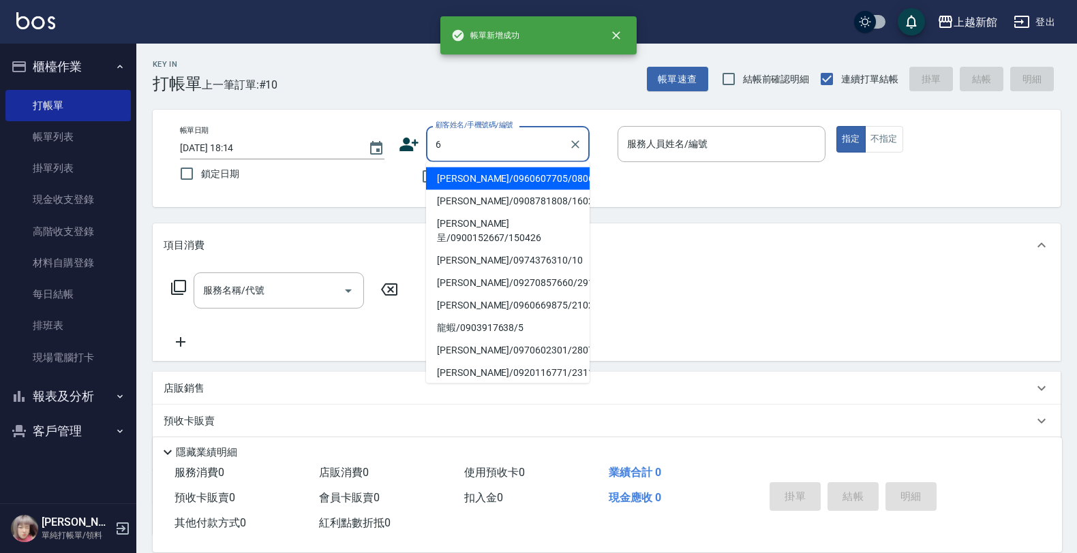
type input "[PERSON_NAME]/0960607705/080625"
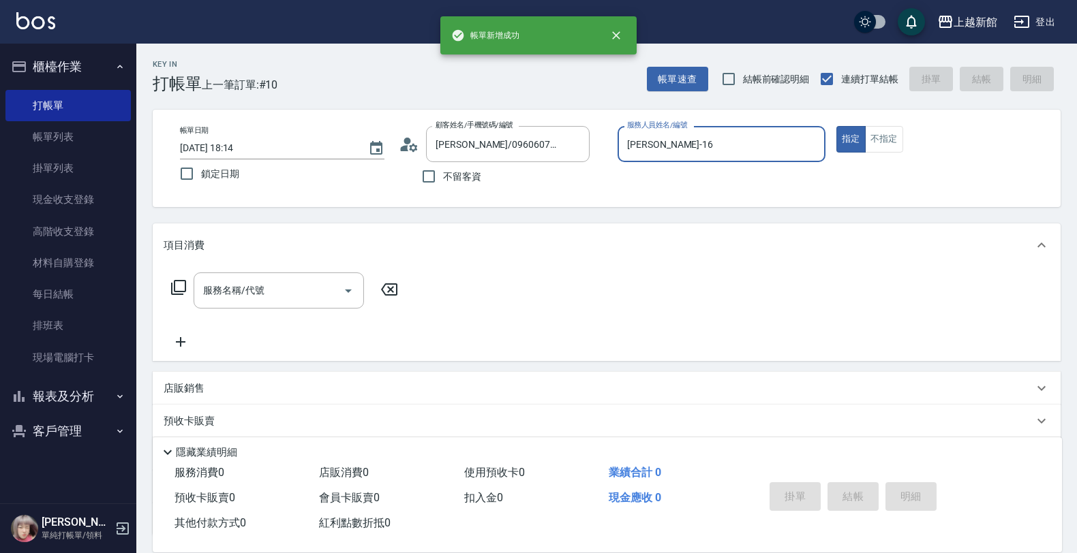
click at [836, 126] on button "指定" at bounding box center [850, 139] width 29 height 27
type input "蘿拉-1"
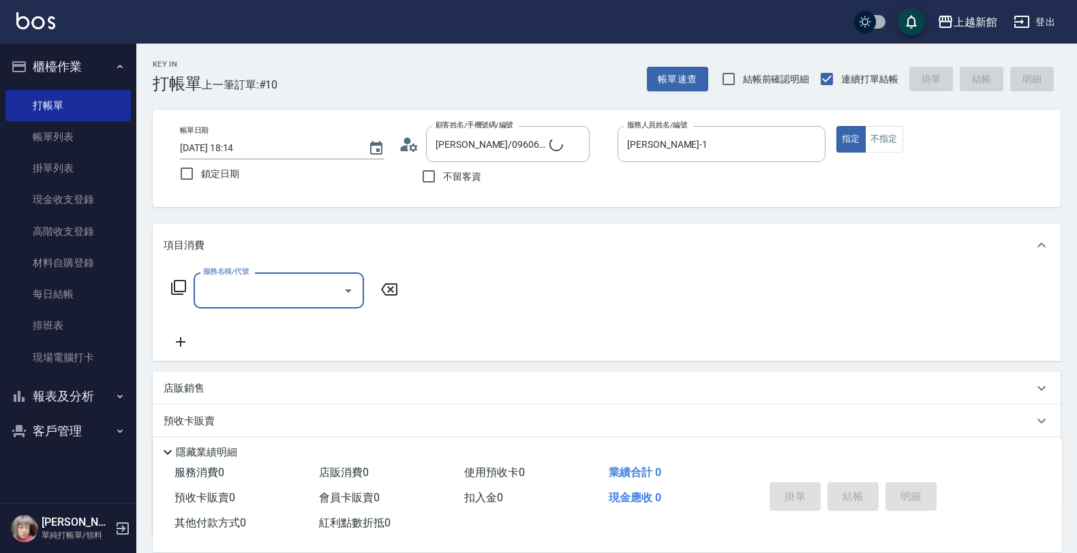
type input "[PERSON_NAME]/6_[PERSON_NAME]/6"
type input "黃婕寧-6"
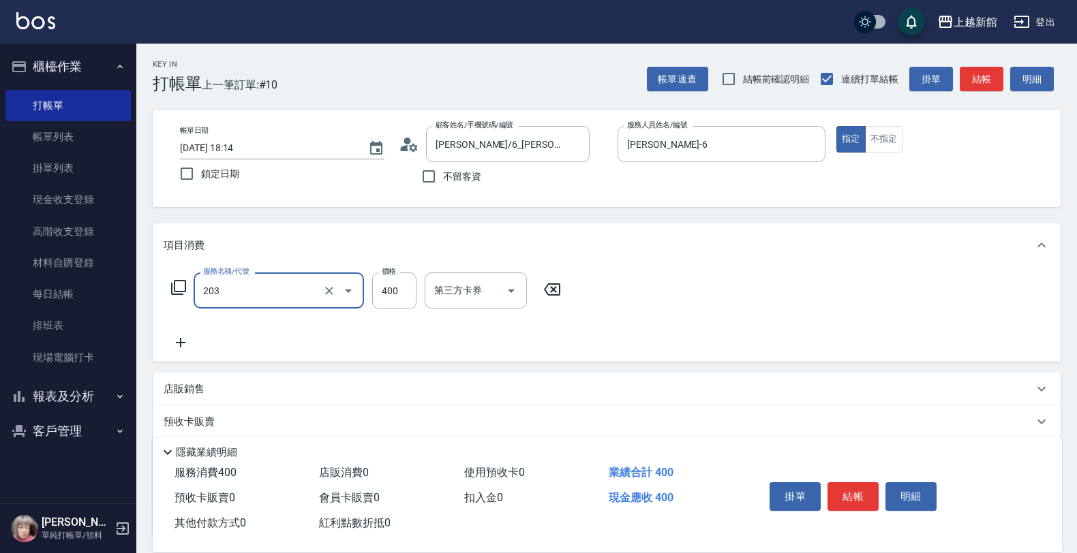
type input "指定單剪(203)"
type input "450"
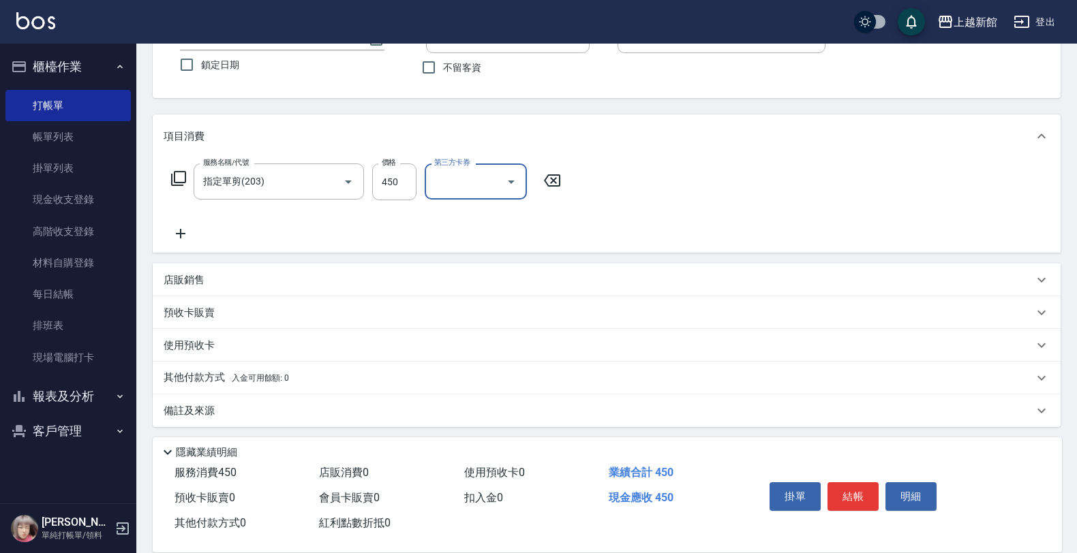
scroll to position [112, 0]
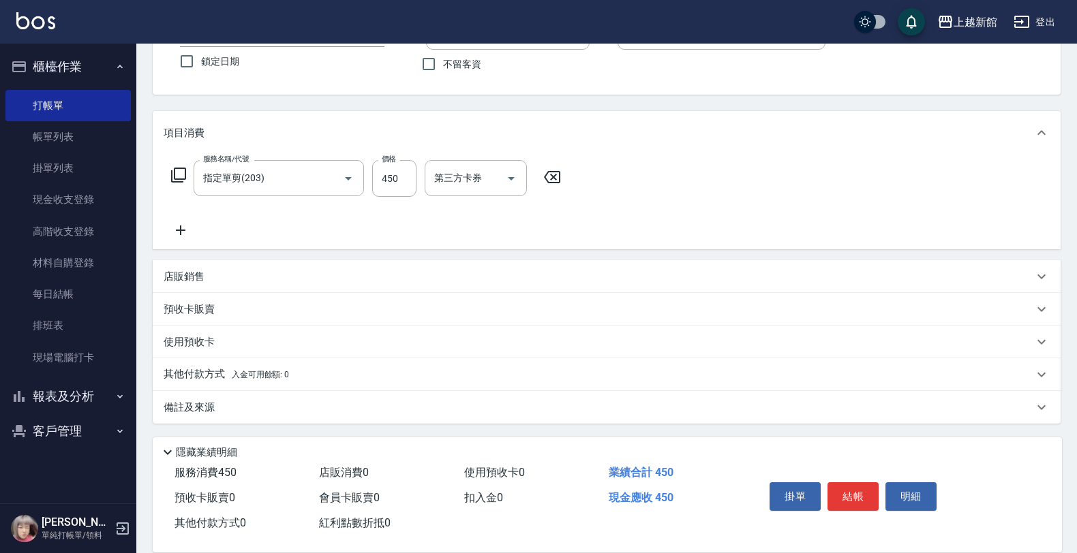
click at [261, 280] on div "店販銷售" at bounding box center [599, 277] width 870 height 14
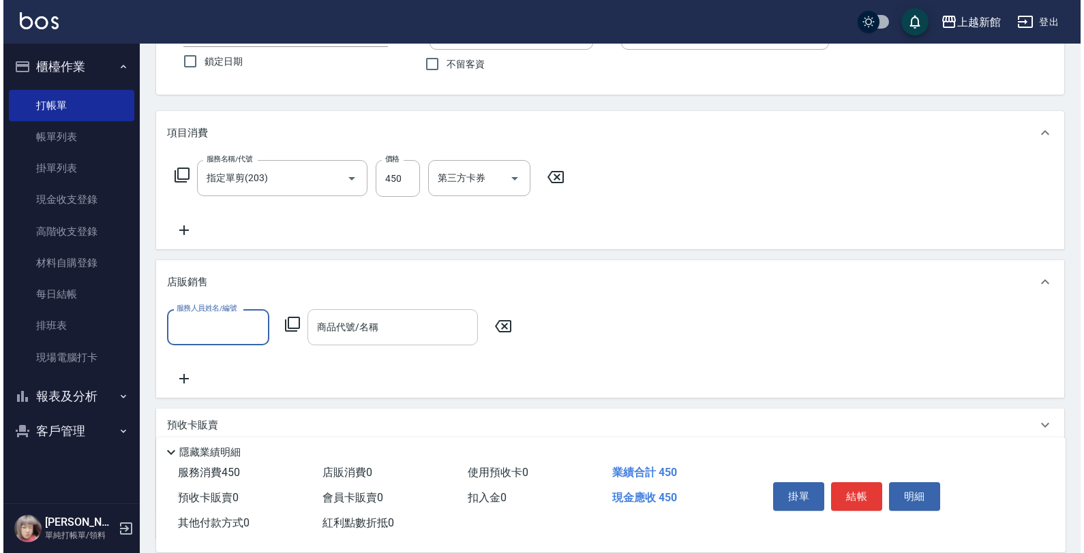
scroll to position [0, 0]
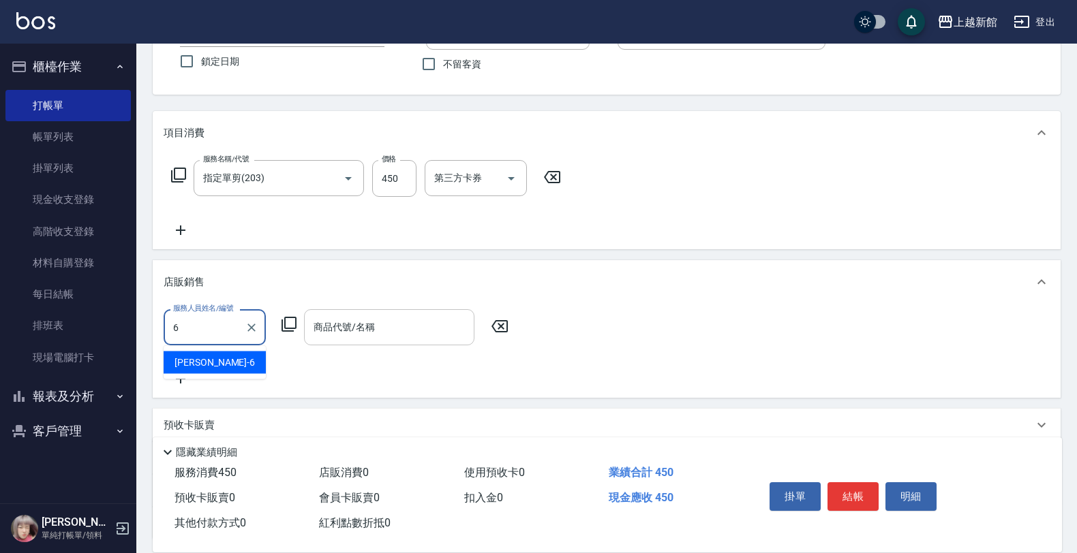
type input "黃婕寧-6"
click at [290, 327] on icon at bounding box center [289, 324] width 16 height 16
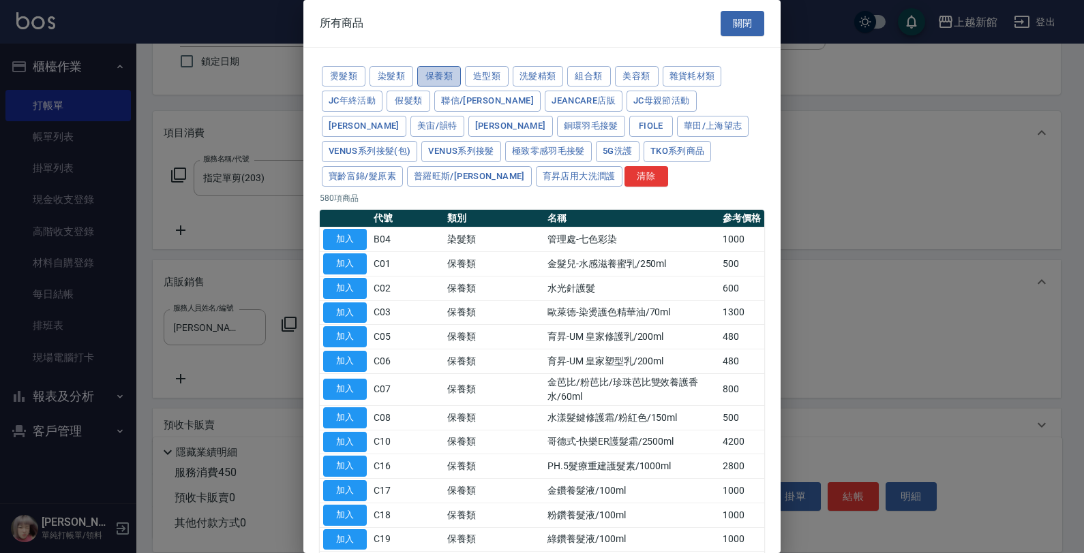
click at [450, 85] on button "保養類" at bounding box center [439, 76] width 44 height 21
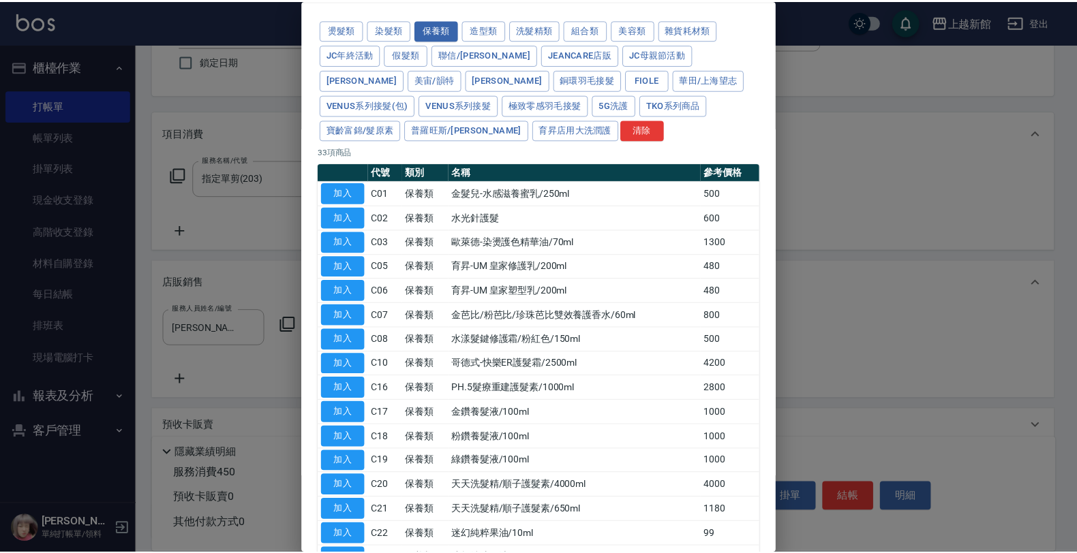
scroll to position [85, 0]
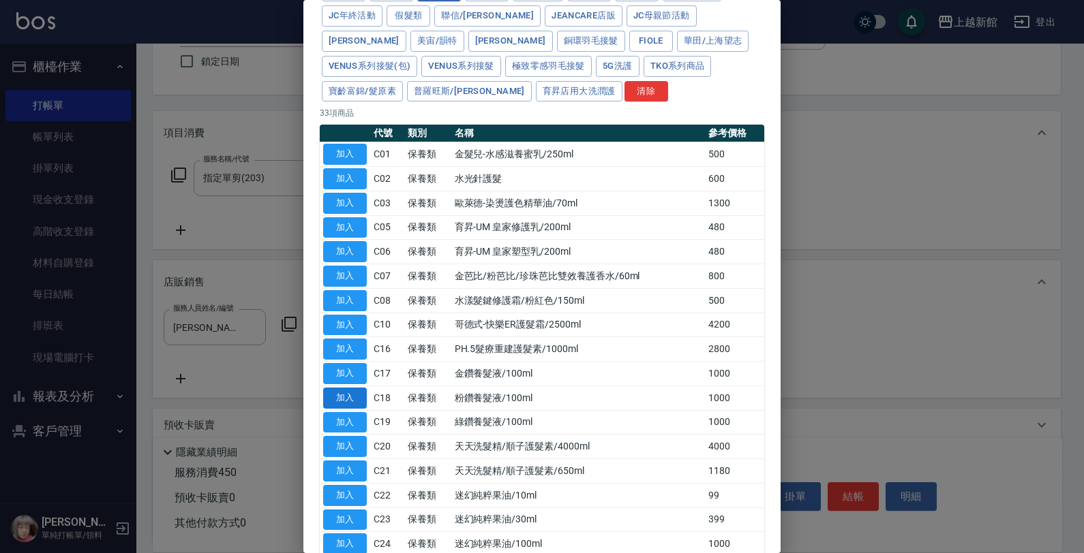
click at [354, 399] on button "加入" at bounding box center [345, 398] width 44 height 21
type input "粉鑽養髮液/100ml"
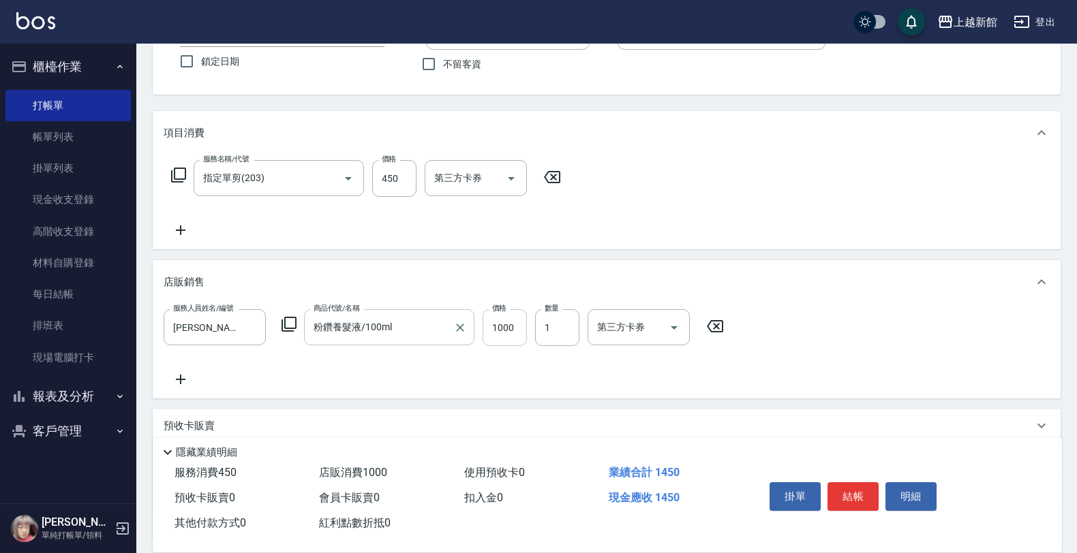
click at [497, 333] on input "1000" at bounding box center [504, 327] width 44 height 37
type input "600"
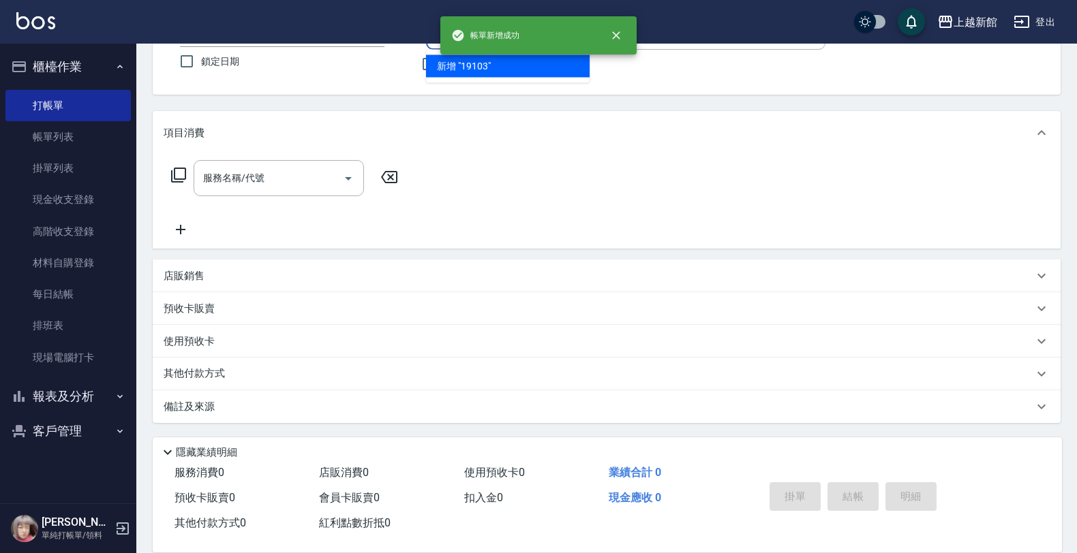
type input "191030"
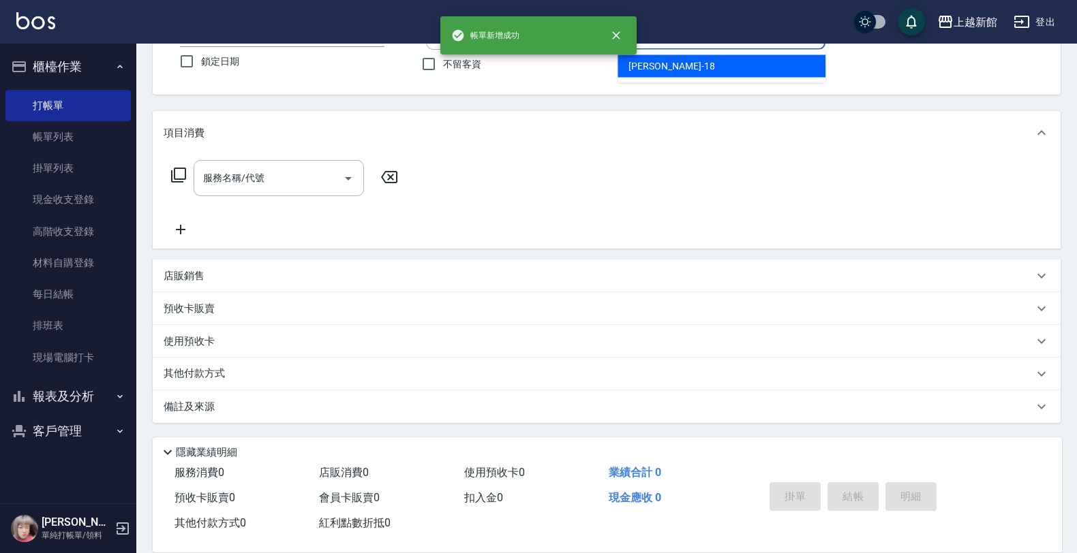
type input "18"
type input "黃柏銓/096584652/191030"
type input "[PERSON_NAME]-18"
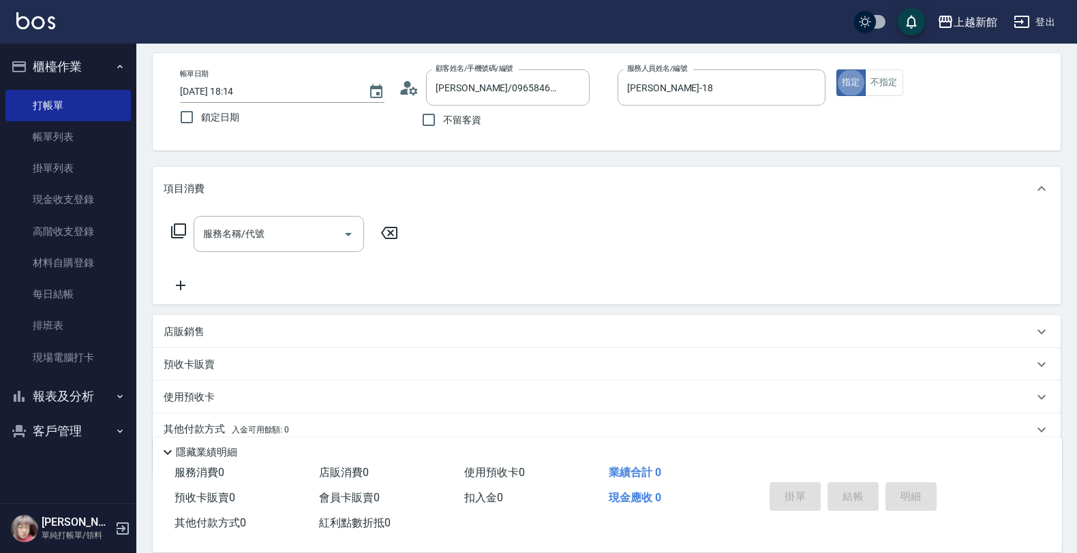
scroll to position [27, 0]
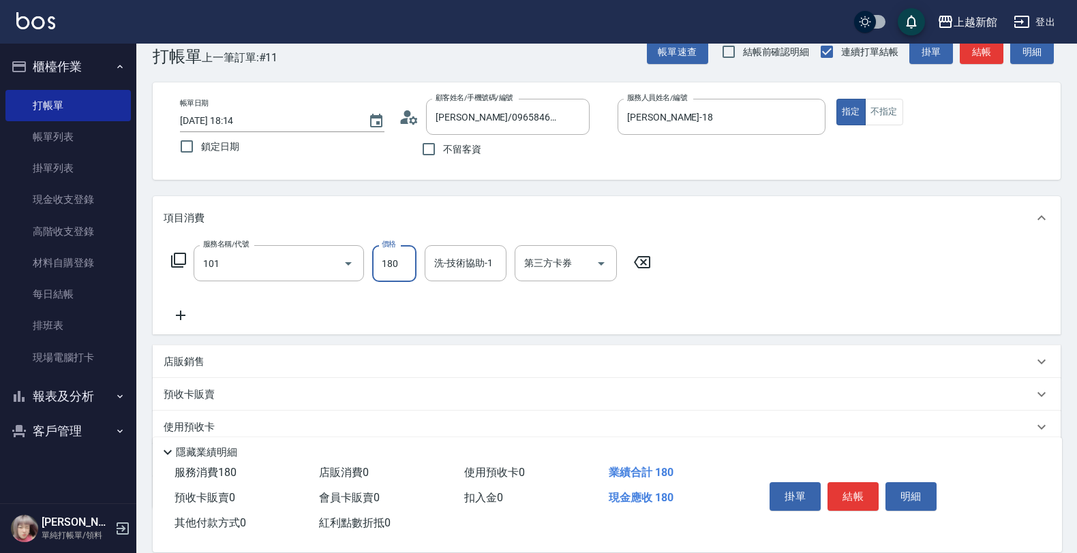
type input "洗髮250(101)"
type input "200"
type input "[PERSON_NAME]-29"
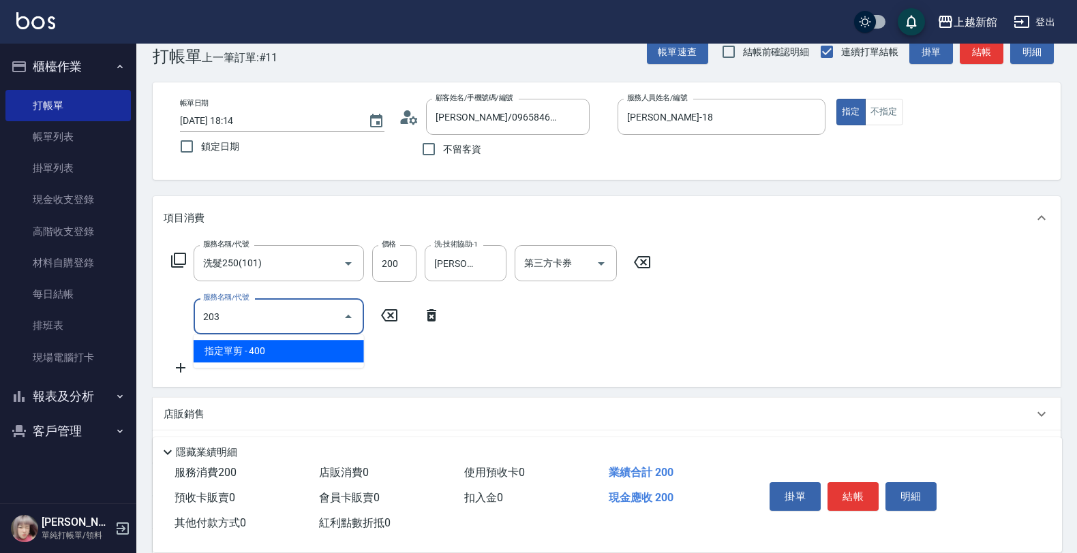
type input "指定單剪(203)"
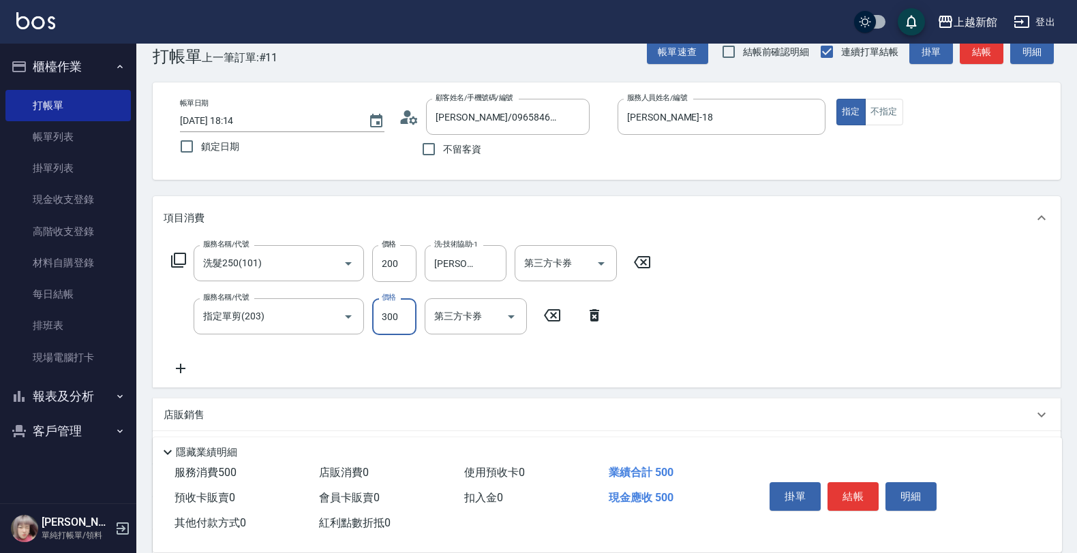
type input "300"
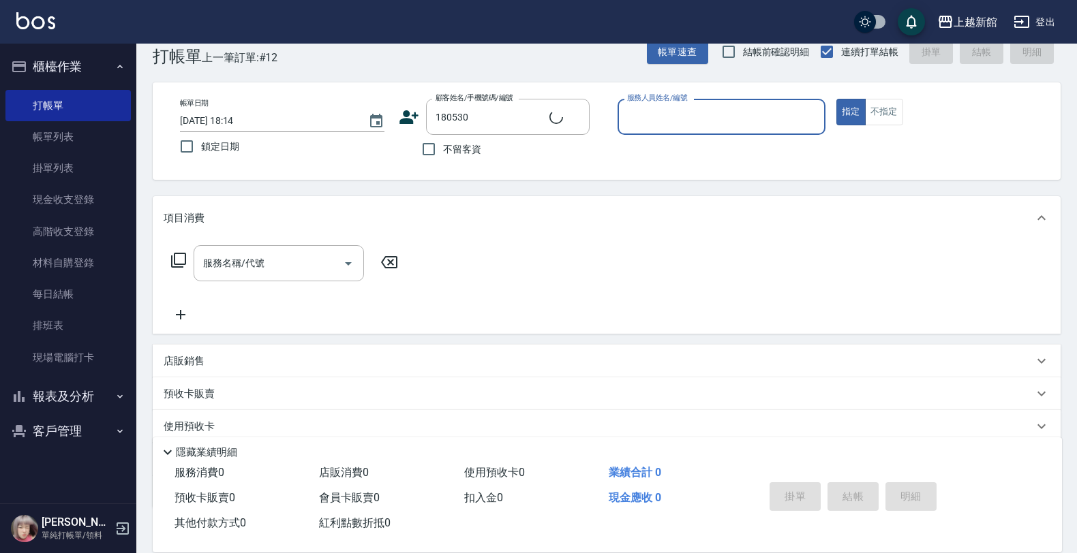
type input "黃勝？/0961329161/180530"
type input "黃"
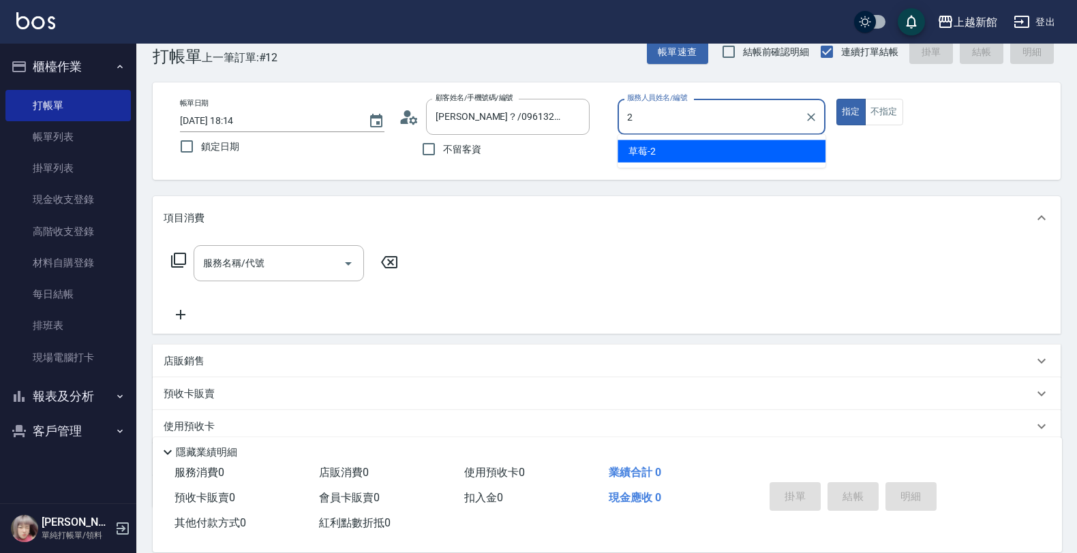
type input "草莓-2"
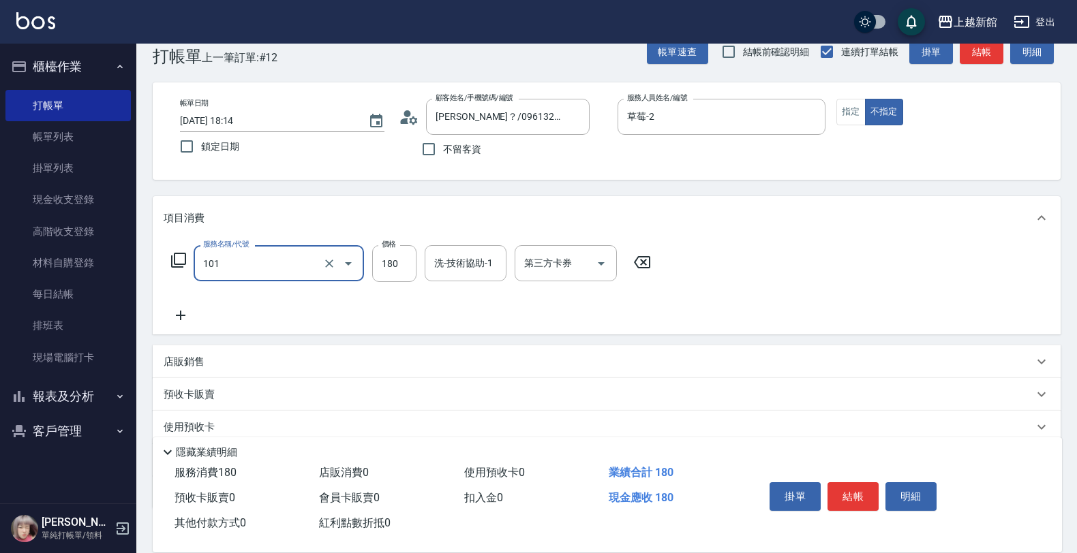
type input "洗髮250(101)"
type input "200"
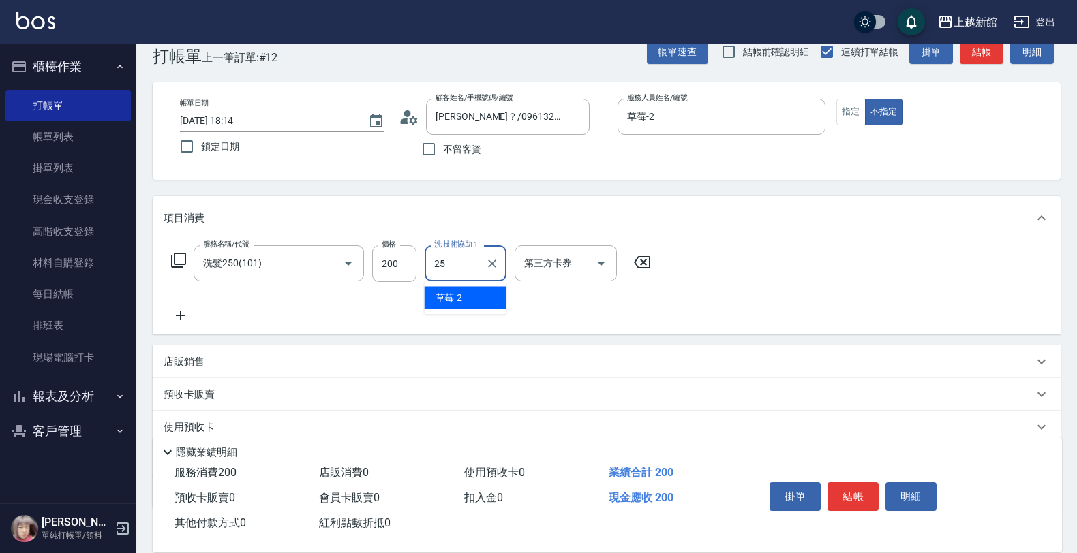
type input "小邱-25"
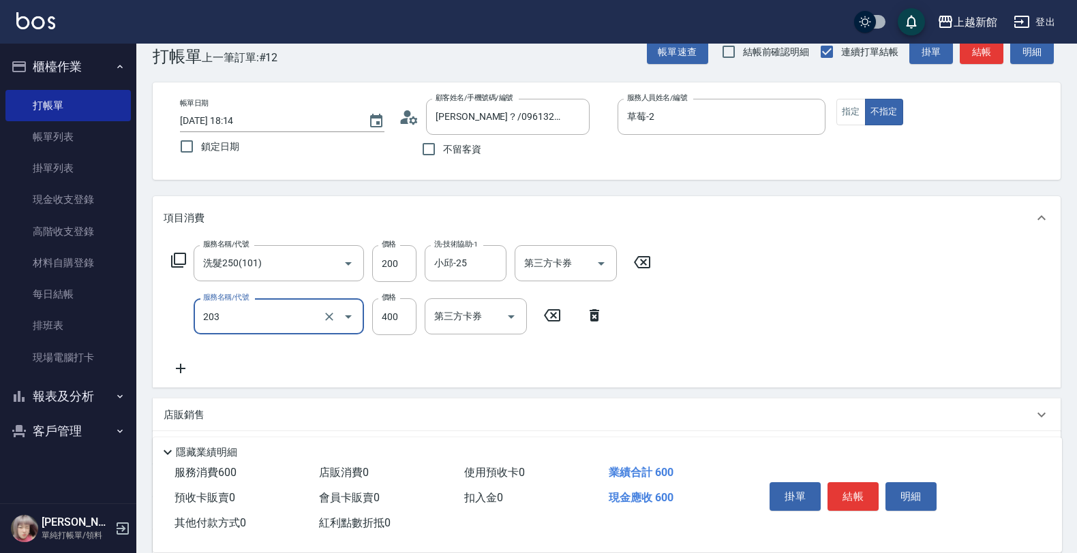
type input "指定單剪(203)"
type input "300"
click at [850, 111] on button "指定" at bounding box center [850, 112] width 29 height 27
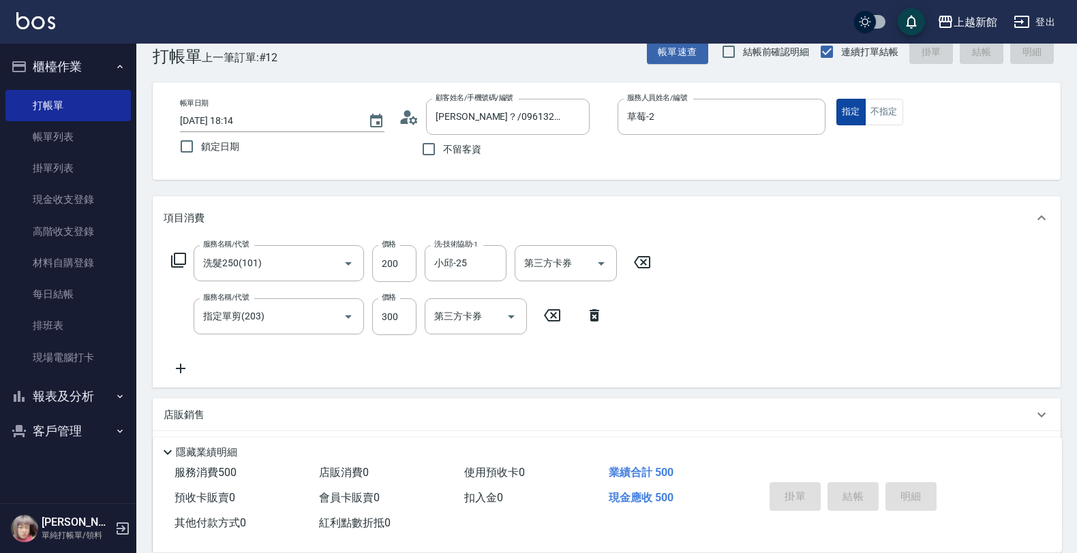
type input "2025/08/16 18:15"
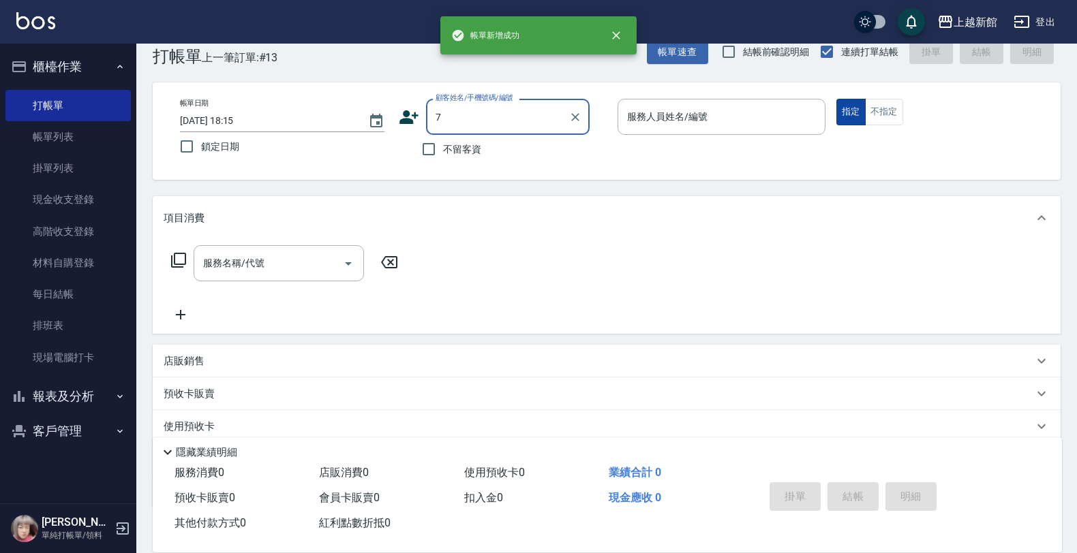
type input "7"
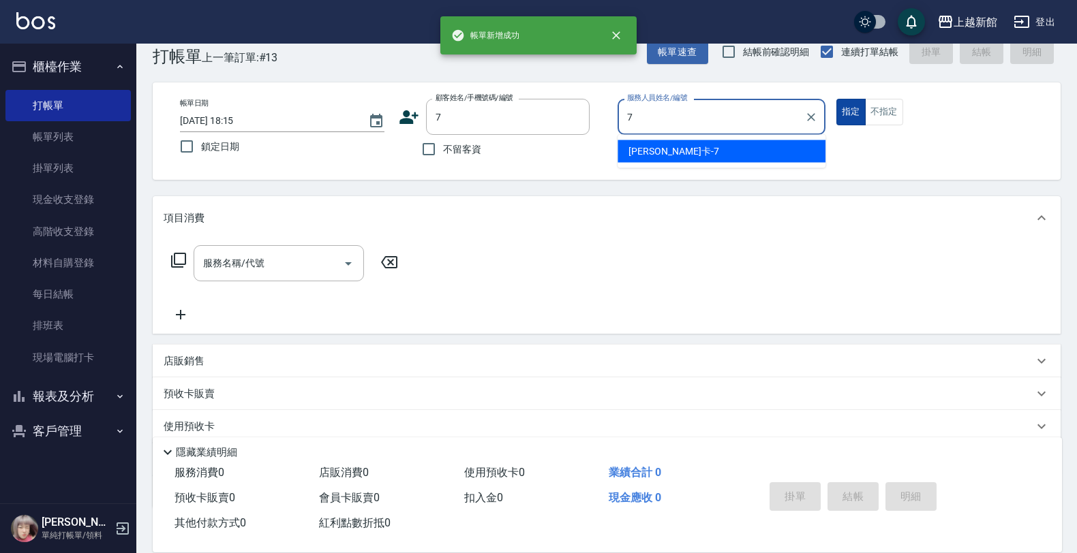
type input "莫尼卡-7"
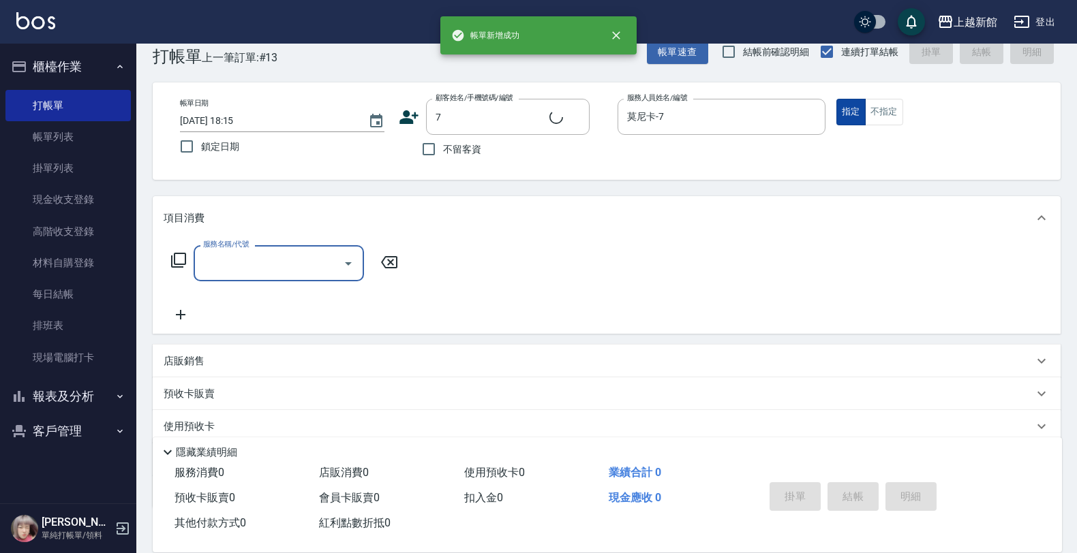
type input "[PERSON_NAME]卡/77/7"
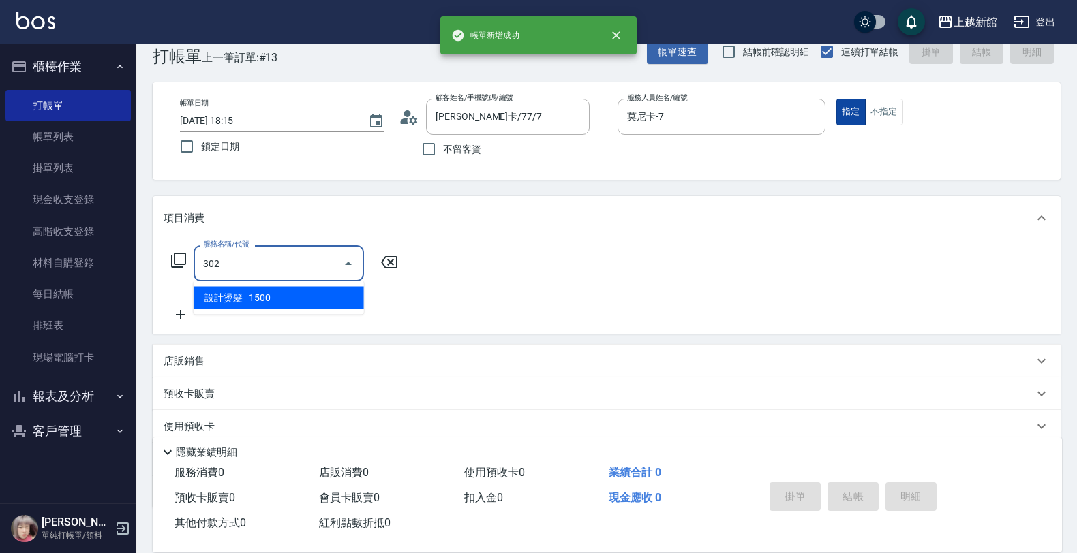
type input "設計燙髮(302)"
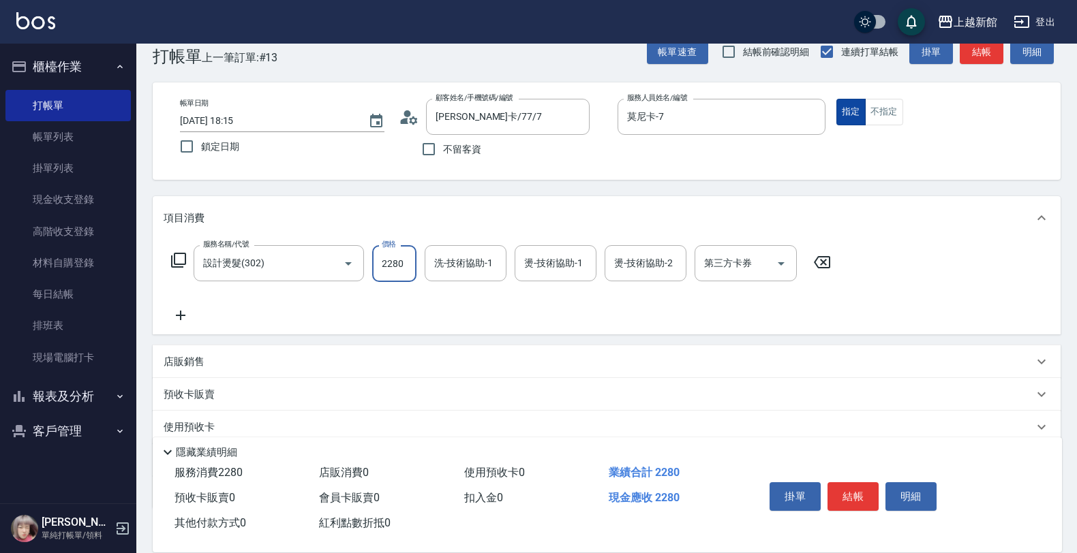
type input "2280"
type input "小邱-25"
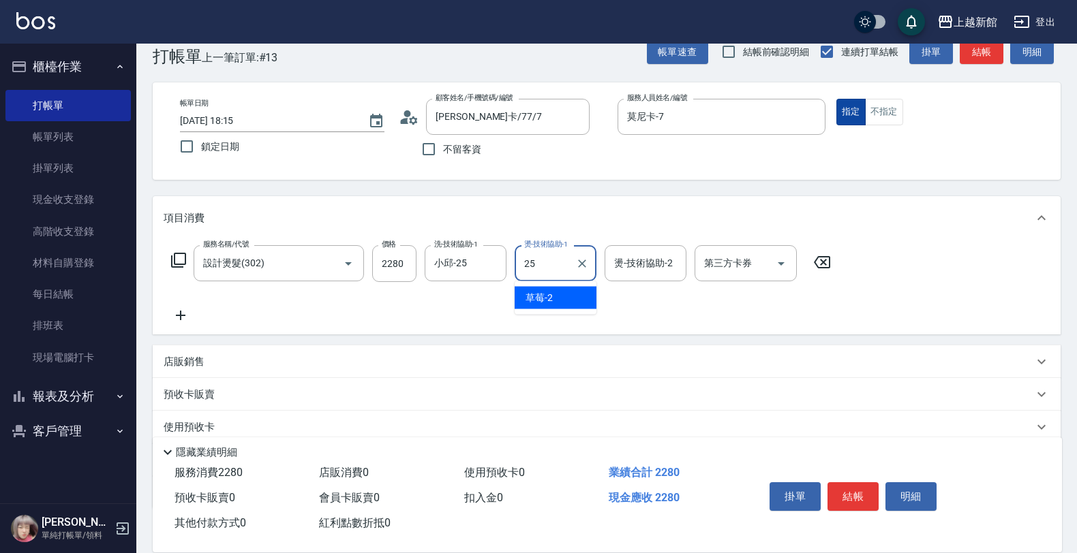
type input "小邱-25"
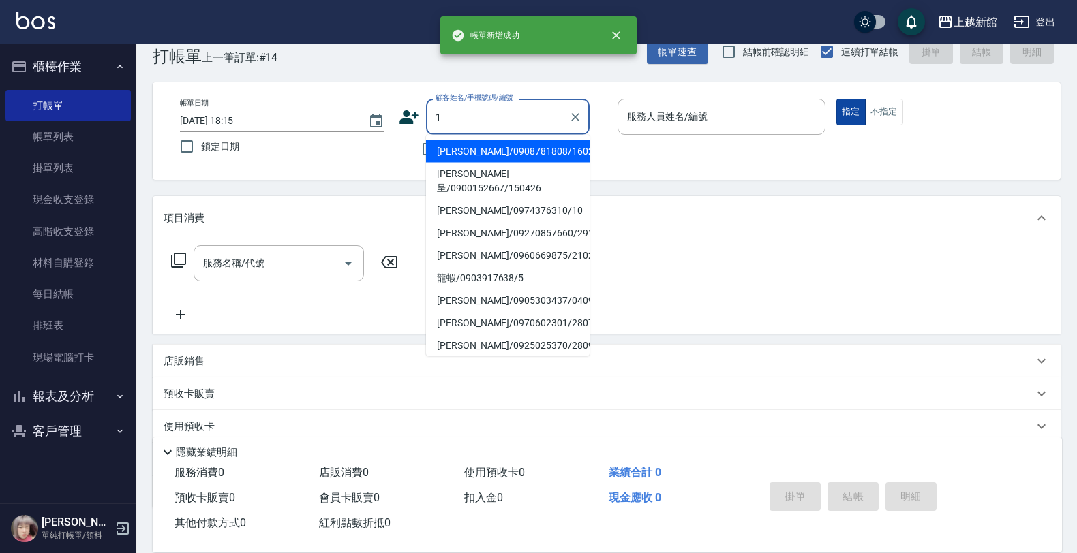
type input "[PERSON_NAME]/0908781808/160219"
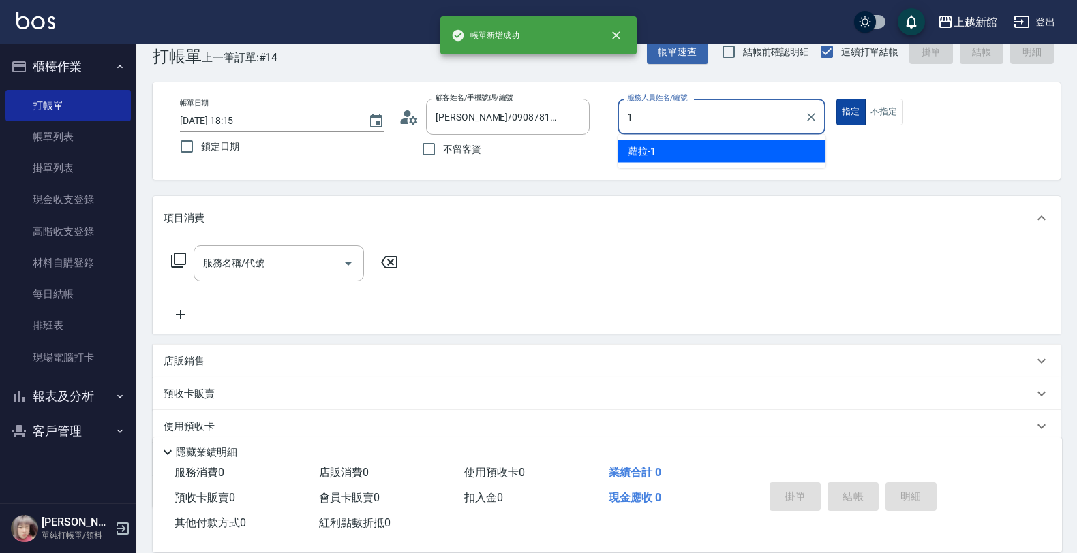
type input "[PERSON_NAME]-18"
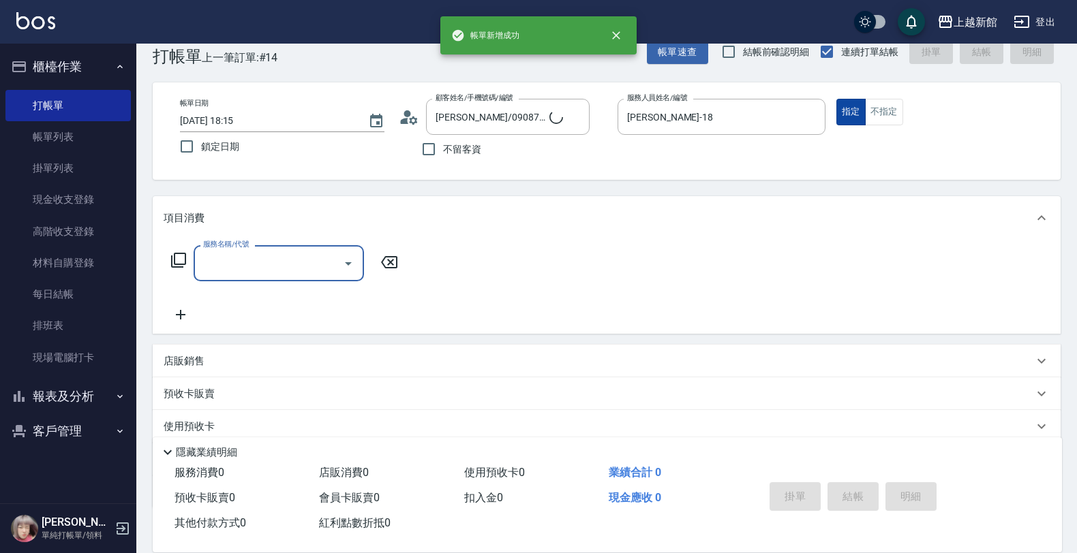
type input "Lora/0979395100/1"
type input "蘿拉-1"
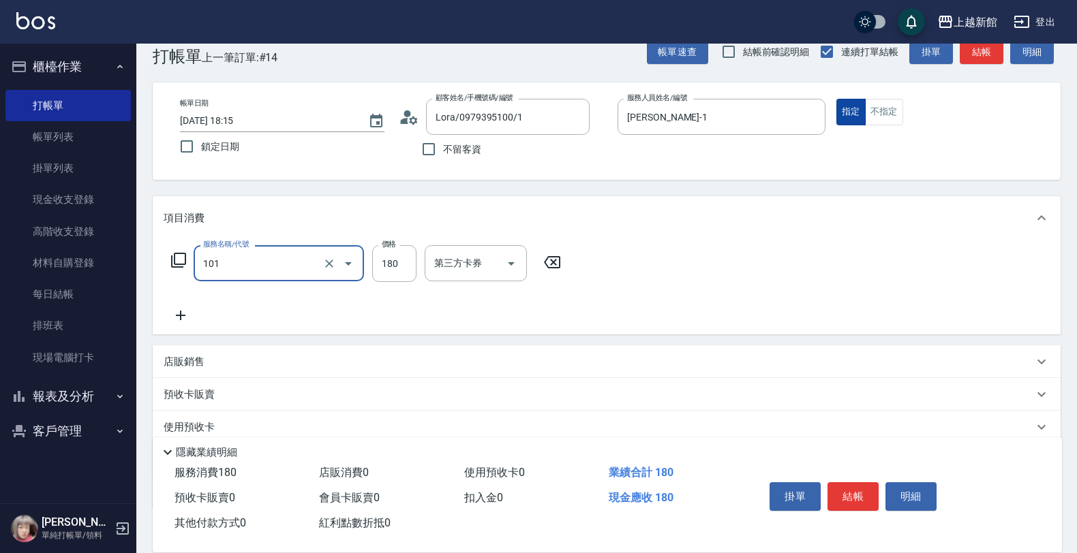
type input "洗髮250(101)"
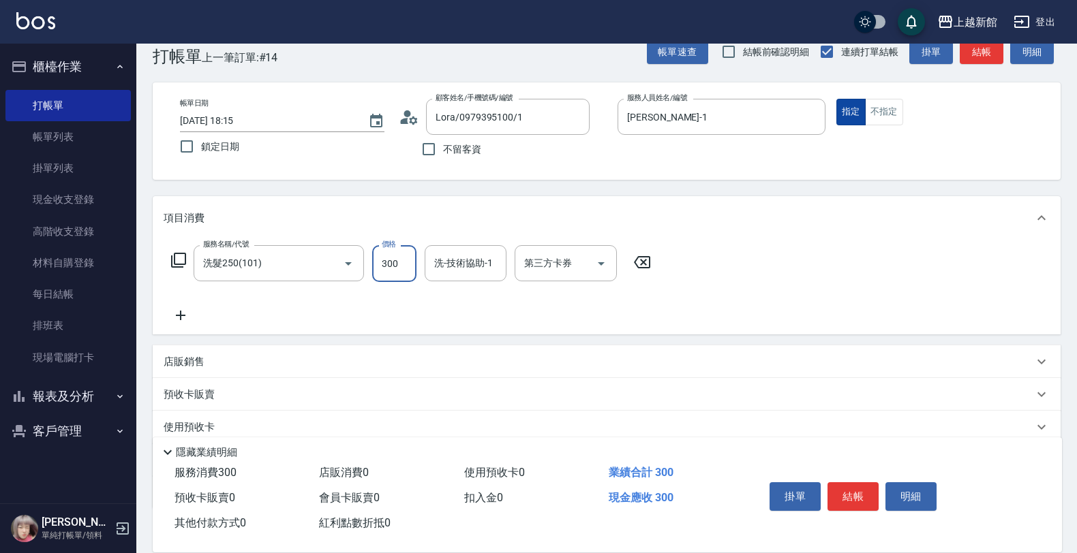
type input "300"
type input "蘿拉-1"
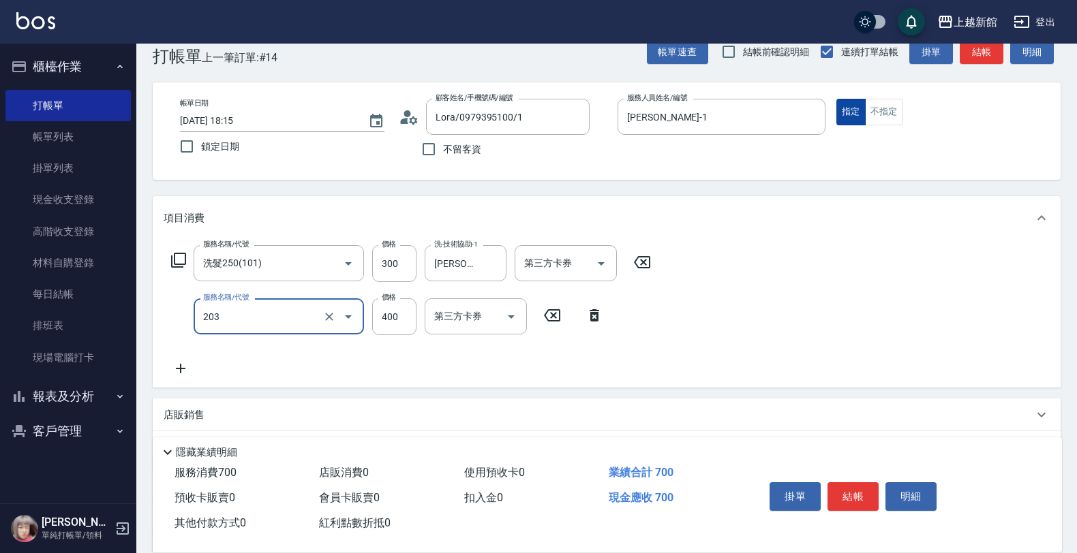
type input "指定單剪(203)"
type input "200"
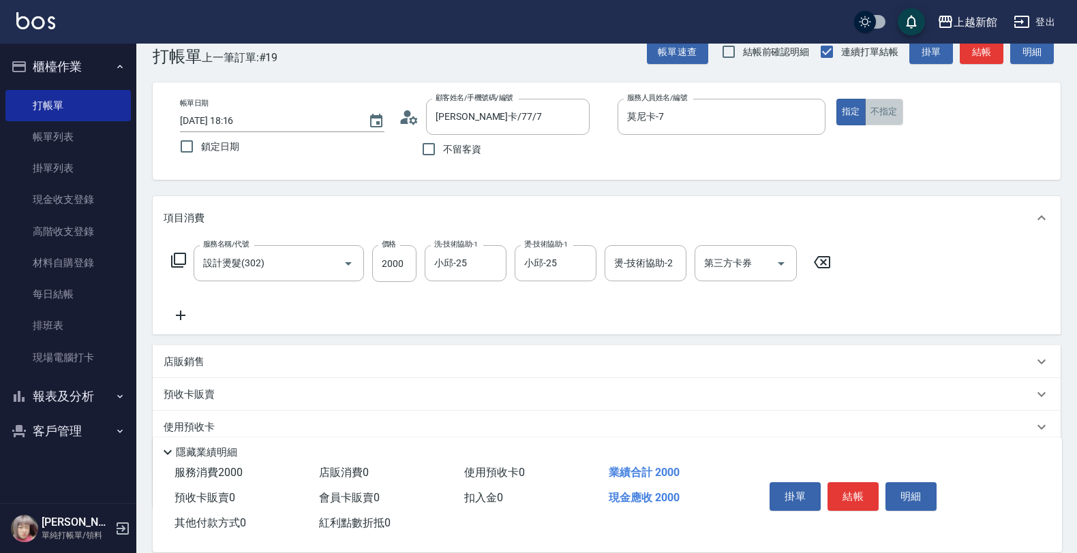
click at [893, 102] on button "不指定" at bounding box center [884, 112] width 38 height 27
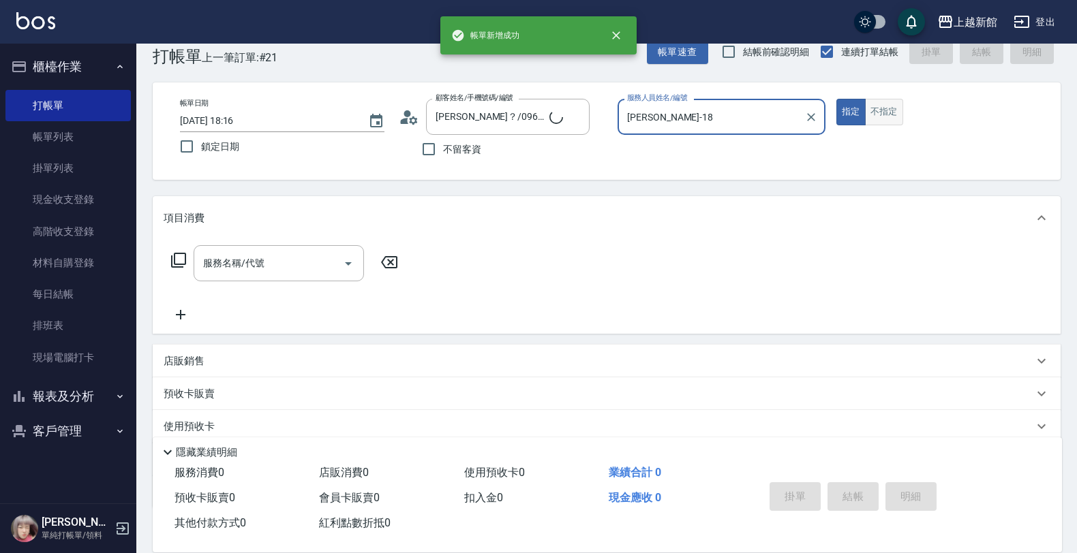
click at [836, 99] on button "指定" at bounding box center [850, 112] width 29 height 27
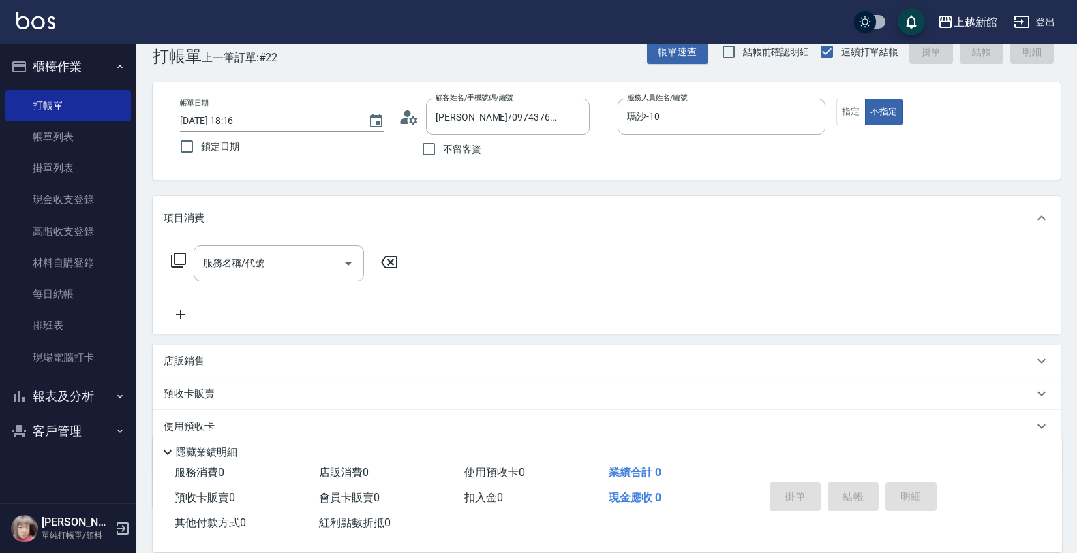
click at [185, 260] on icon at bounding box center [178, 260] width 15 height 15
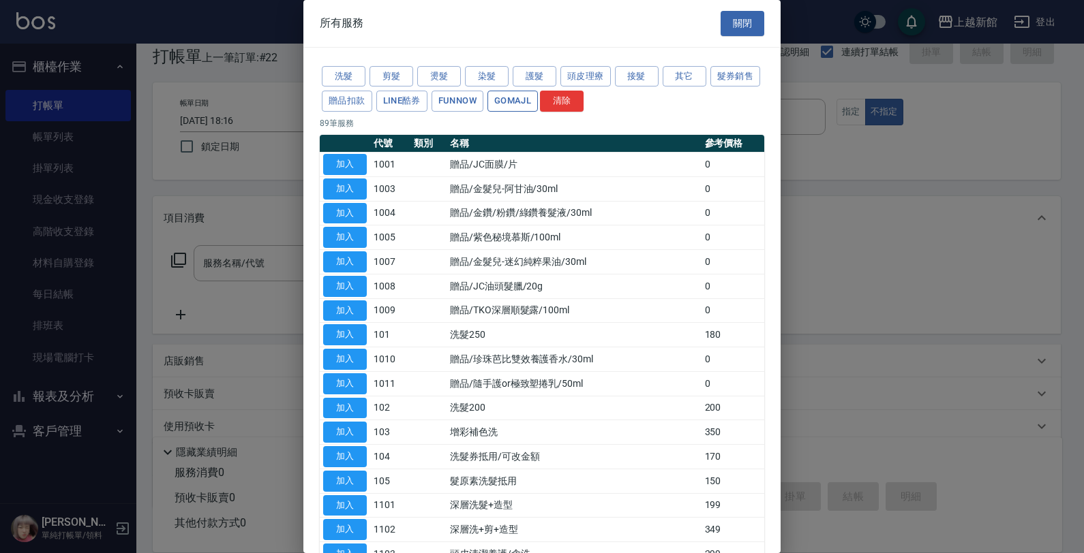
drag, startPoint x: 581, startPoint y: 111, endPoint x: 574, endPoint y: 100, distance: 13.2
click at [574, 100] on div "洗髮 剪髮 燙髮 染髮 護髮 頭皮理療 接髮 其它 髮券銷售 贈品扣款 LINE酷券 FUNNOW GOMAJL 清除" at bounding box center [542, 89] width 444 height 50
click at [538, 100] on button "GOMAJL" at bounding box center [512, 101] width 50 height 21
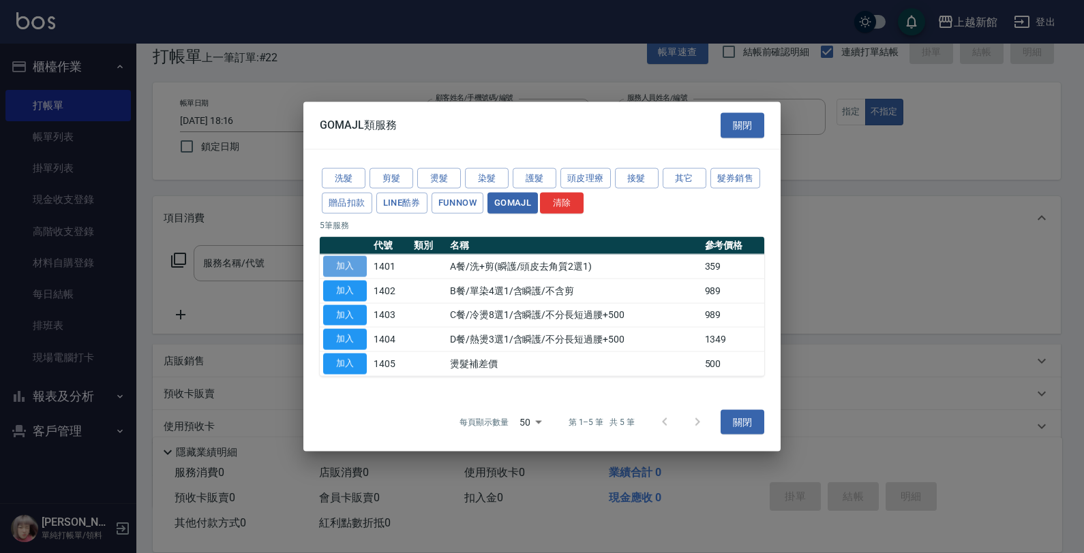
click at [346, 256] on button "加入" at bounding box center [345, 266] width 44 height 21
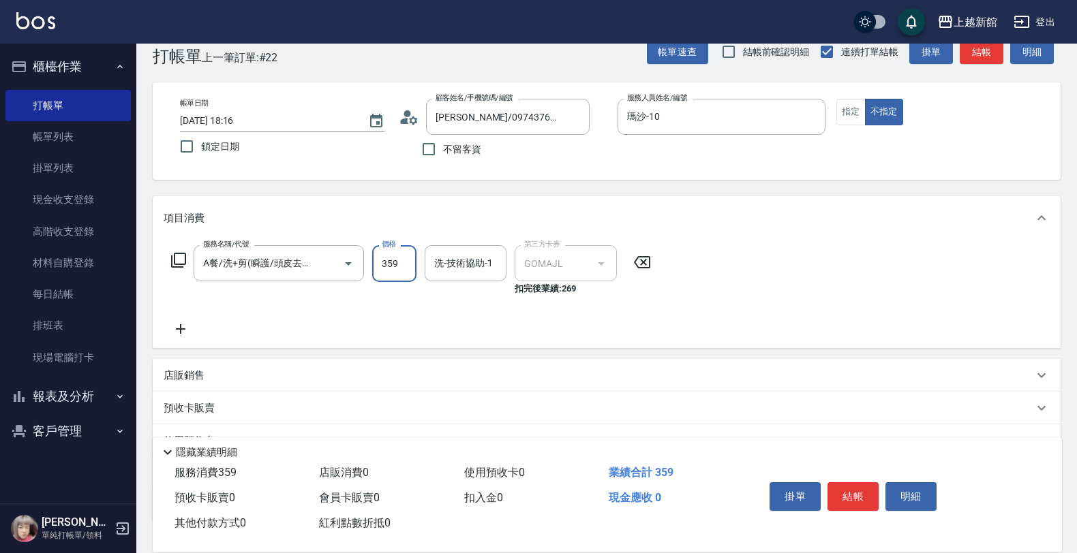
click at [399, 267] on input "359" at bounding box center [394, 263] width 44 height 37
click at [399, 267] on input "449" at bounding box center [394, 263] width 44 height 37
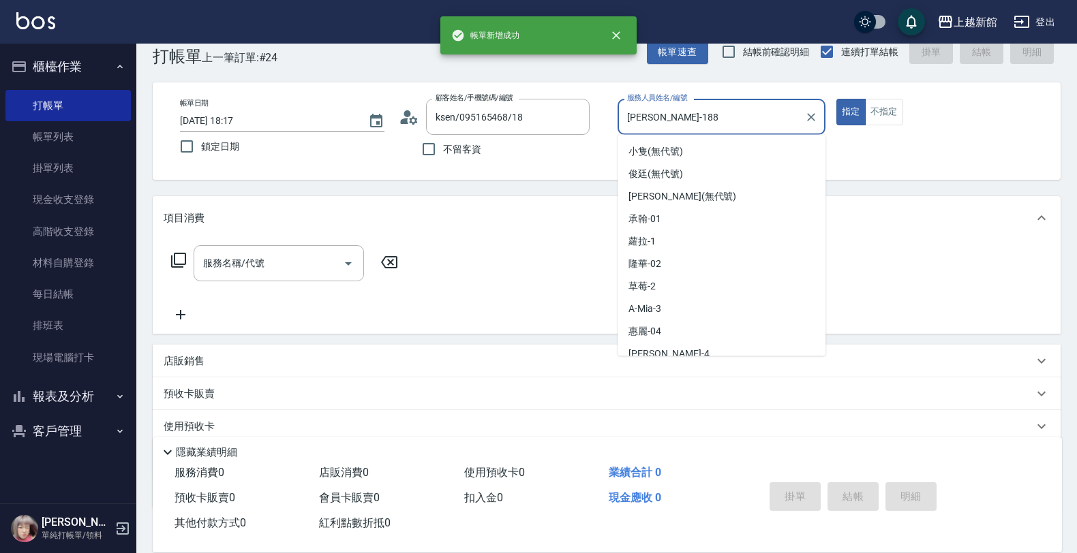
scroll to position [0, 0]
click at [836, 99] on button "指定" at bounding box center [850, 112] width 29 height 27
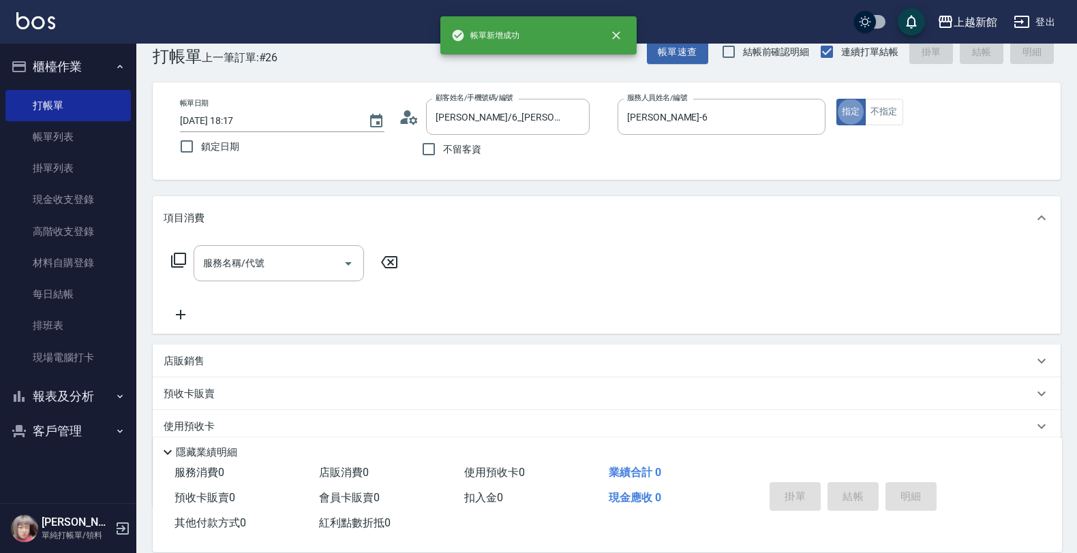
click at [182, 264] on icon at bounding box center [178, 260] width 15 height 15
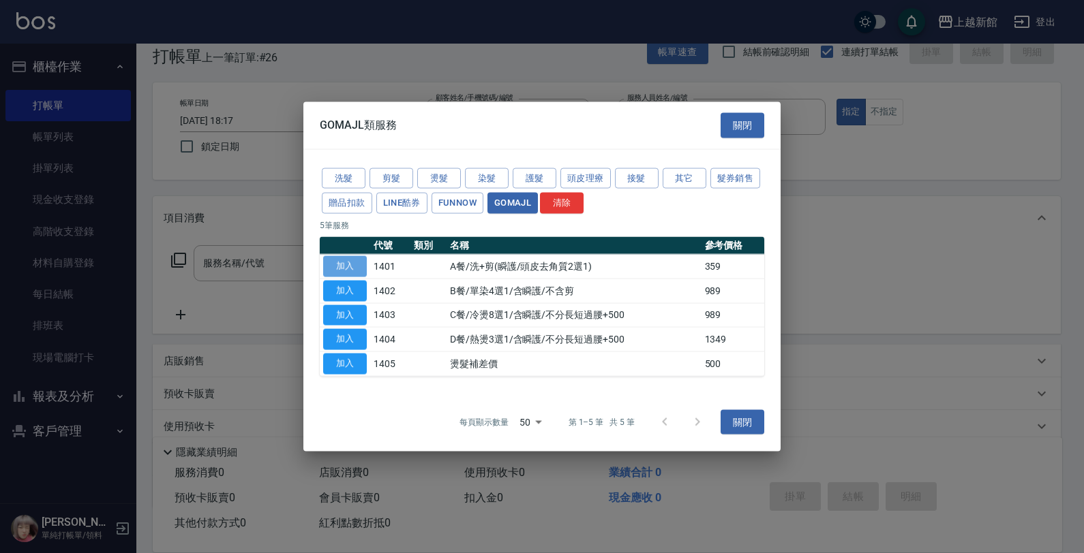
click at [343, 258] on button "加入" at bounding box center [345, 266] width 44 height 21
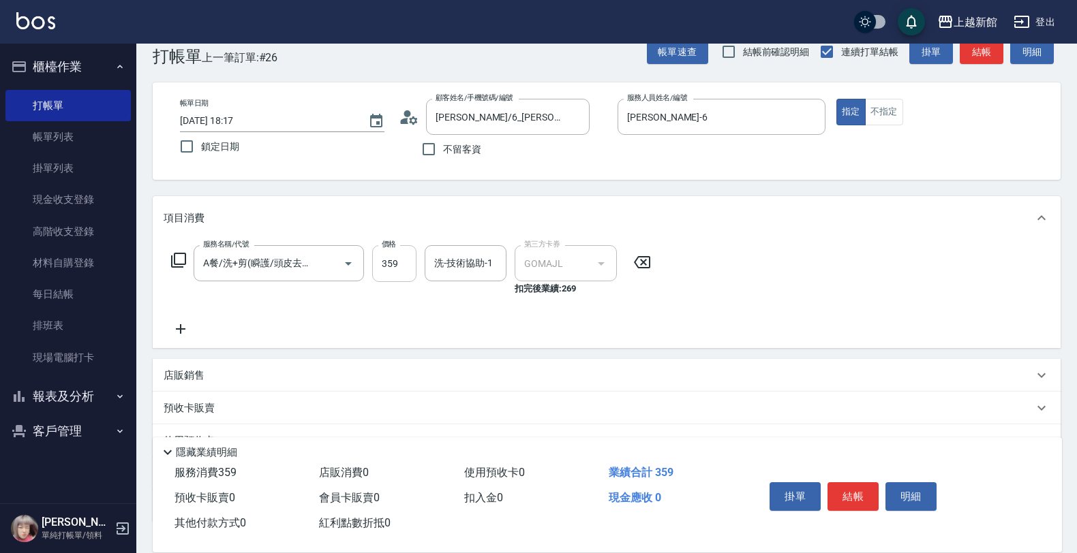
click at [413, 262] on input "359" at bounding box center [394, 263] width 44 height 37
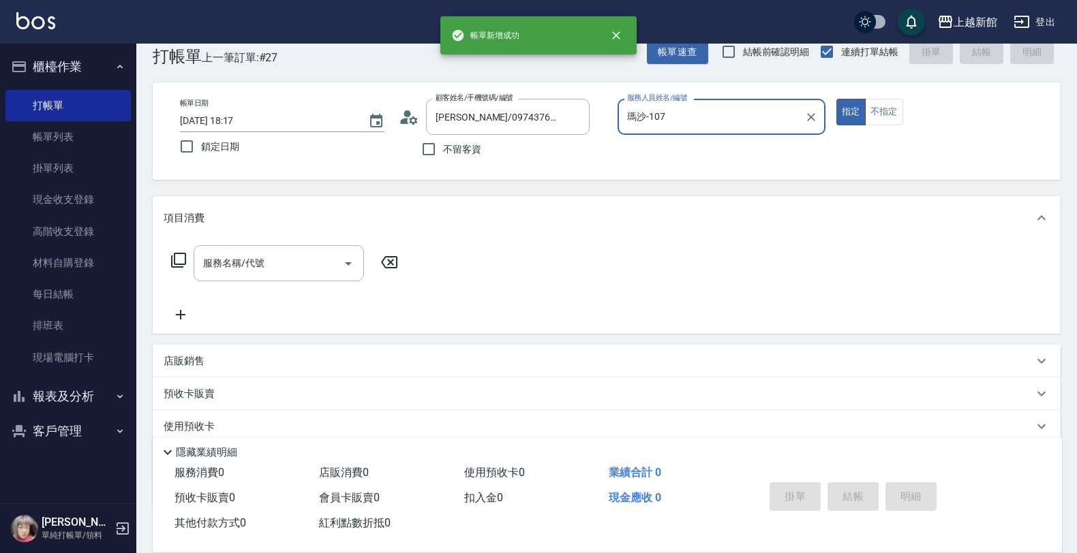
click at [836, 99] on button "指定" at bounding box center [850, 112] width 29 height 27
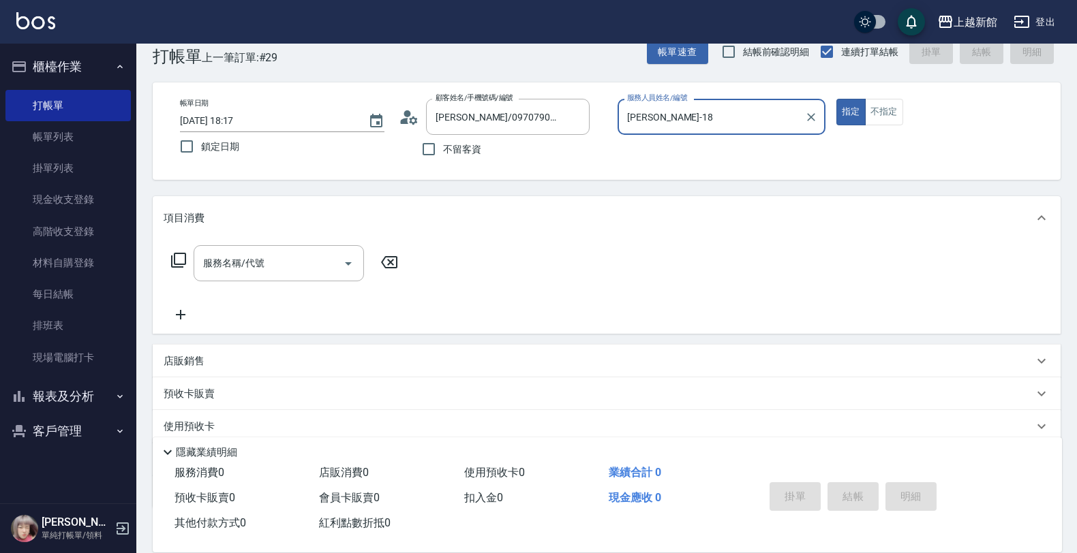
click at [836, 99] on button "指定" at bounding box center [850, 112] width 29 height 27
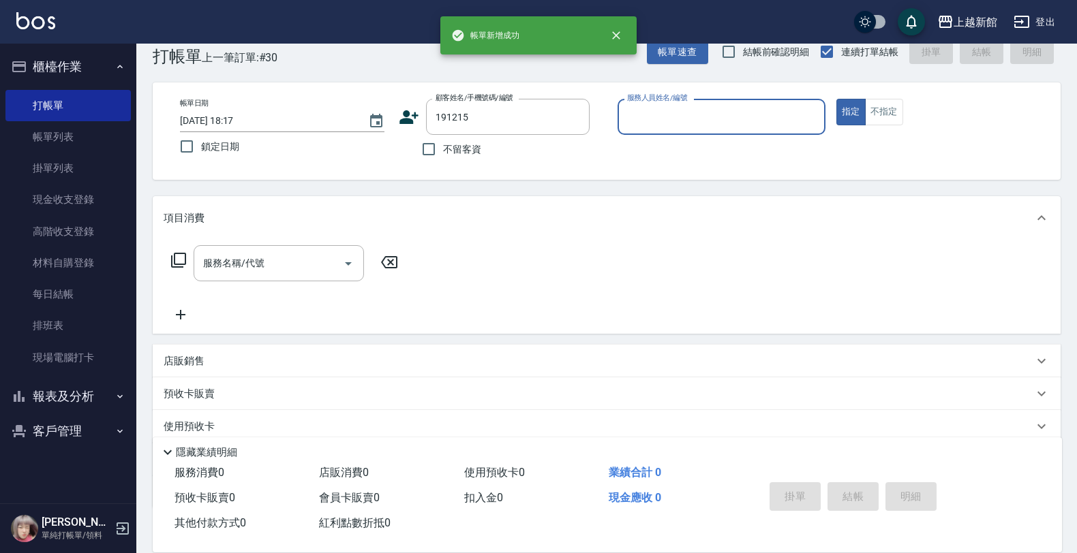
click at [836, 99] on button "指定" at bounding box center [850, 112] width 29 height 27
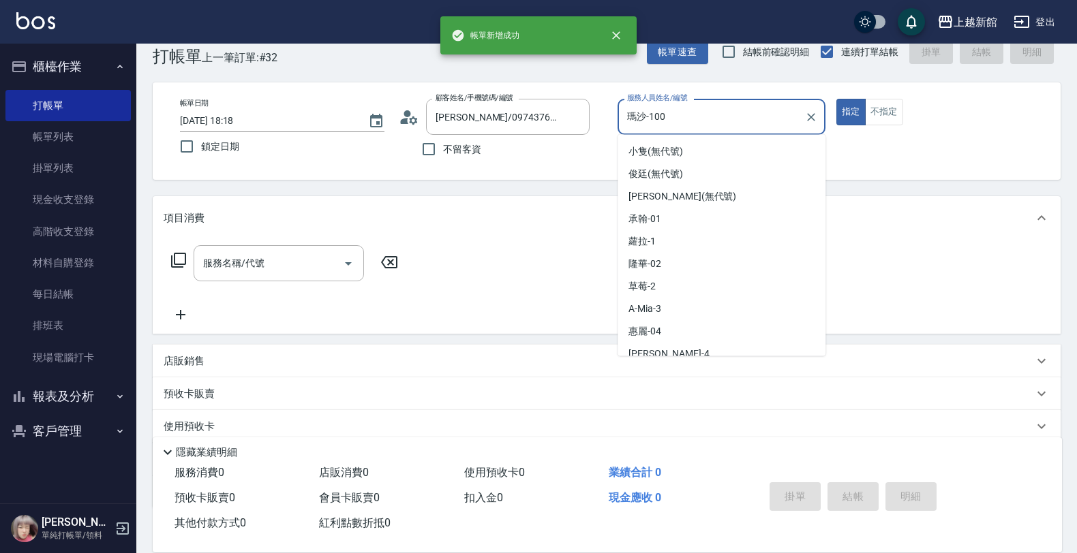
click at [836, 99] on button "指定" at bounding box center [850, 112] width 29 height 27
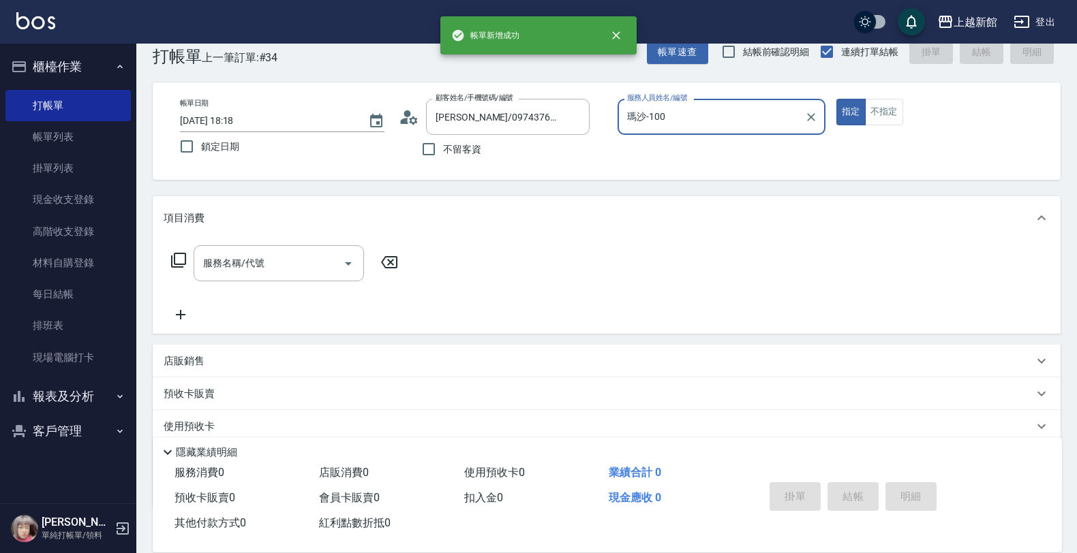
click at [836, 99] on button "指定" at bounding box center [850, 112] width 29 height 27
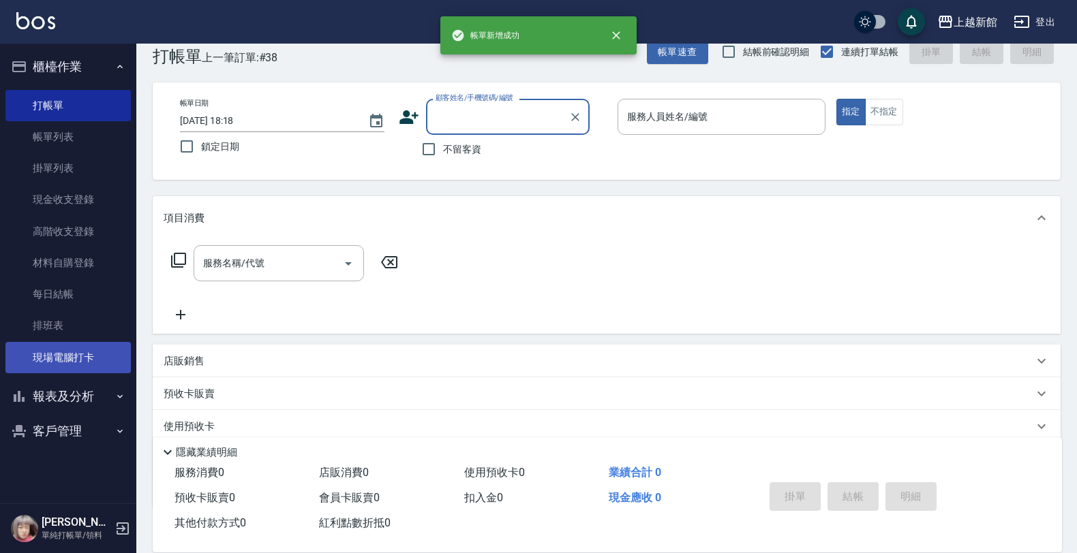
click at [84, 342] on link "現場電腦打卡" at bounding box center [67, 357] width 125 height 31
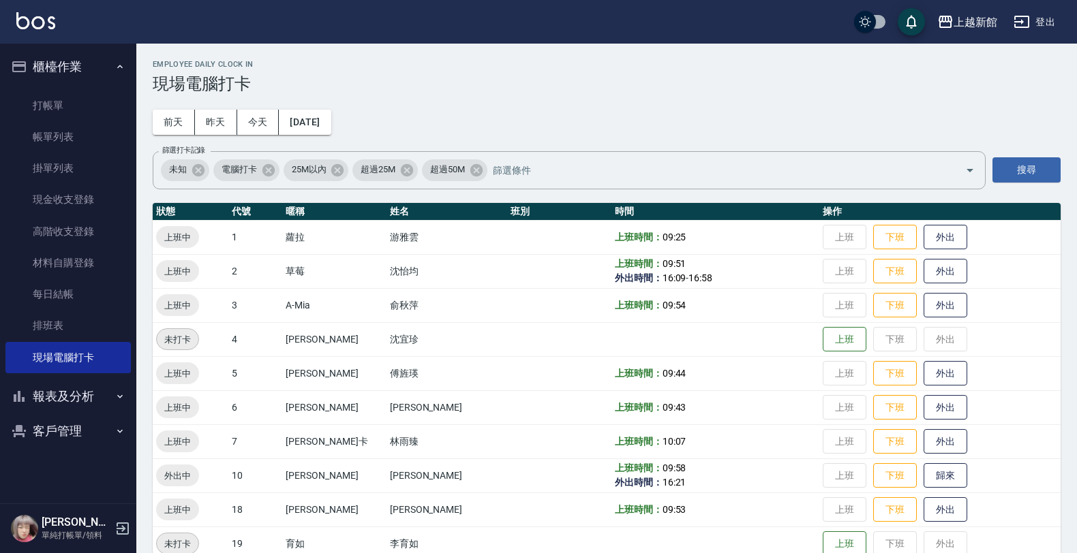
drag, startPoint x: 923, startPoint y: 499, endPoint x: 955, endPoint y: 434, distance: 72.2
click at [927, 484] on tbody "上班中 1 蘿拉 游雅雲 上班時間： 09:25 上班 下班 外出 上班中 2 草莓 沈怡均 上班時間： 09:51 外出時間： 16:09 - 16:58 …" at bounding box center [607, 526] width 908 height 613
click at [929, 482] on button "歸來" at bounding box center [945, 476] width 44 height 24
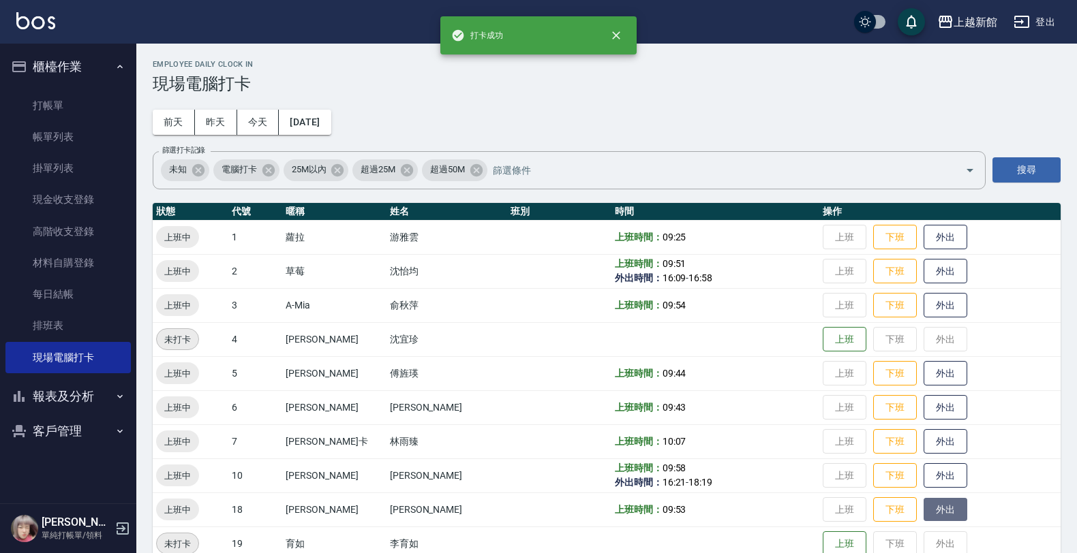
click at [934, 509] on button "外出" at bounding box center [945, 510] width 44 height 24
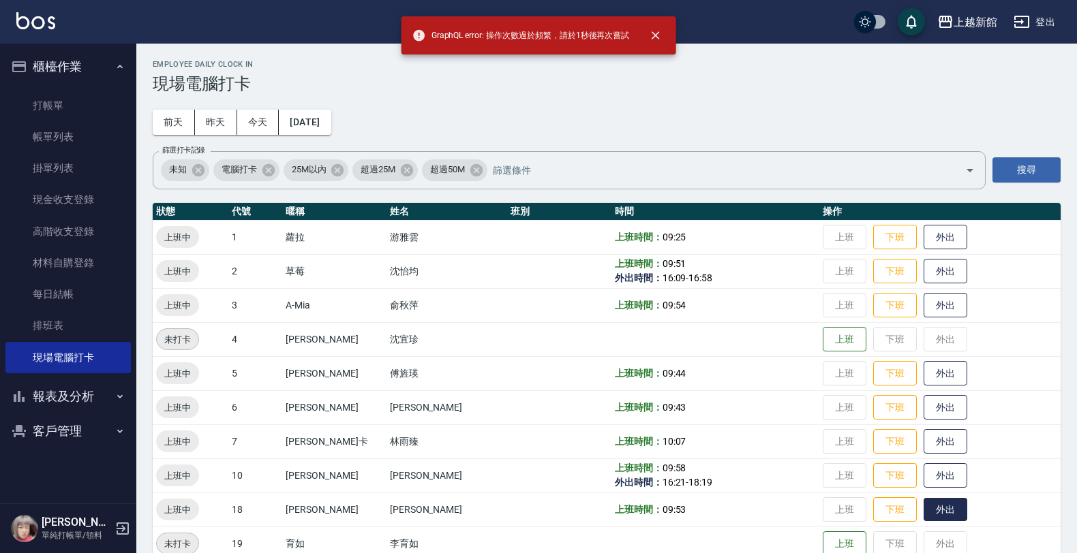
click at [932, 510] on button "外出" at bounding box center [945, 510] width 44 height 24
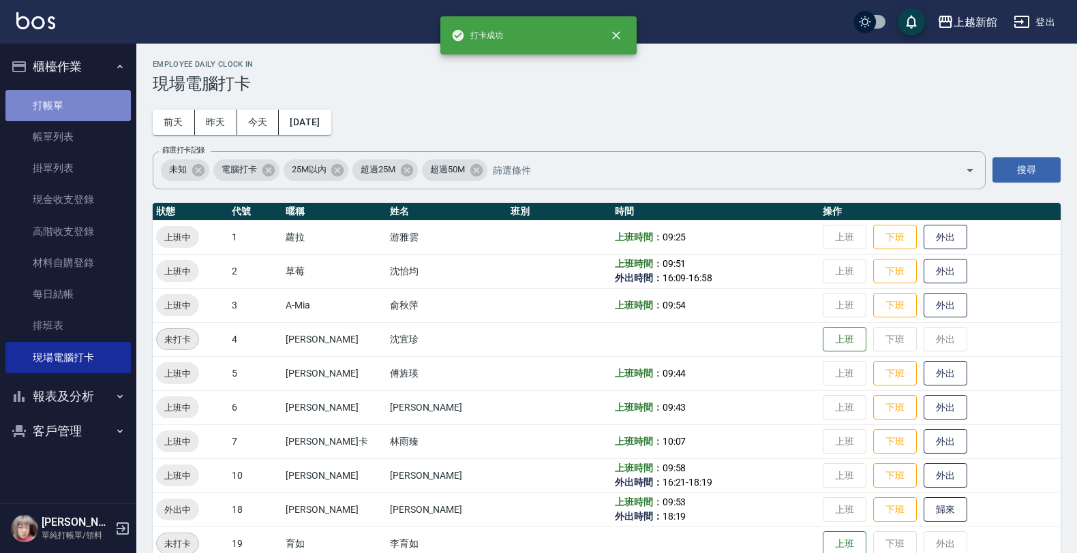
click at [57, 116] on link "打帳單" at bounding box center [67, 105] width 125 height 31
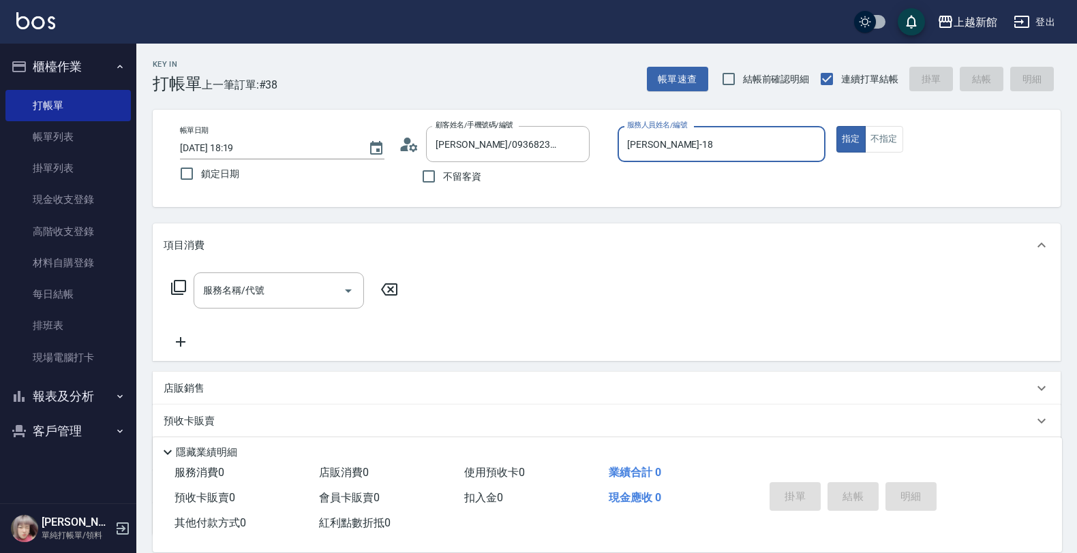
click at [836, 126] on button "指定" at bounding box center [850, 139] width 29 height 27
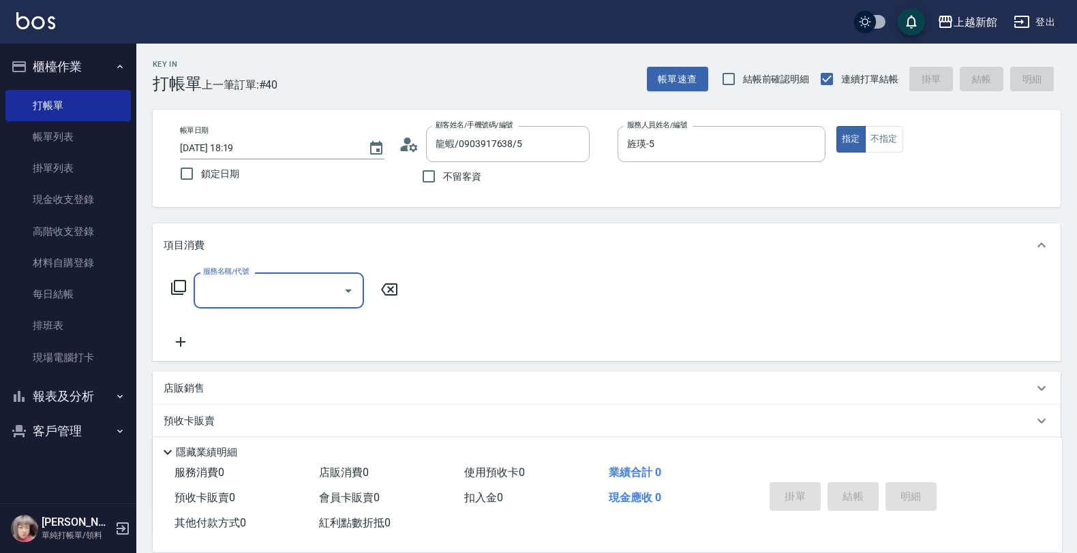
drag, startPoint x: 896, startPoint y: 149, endPoint x: 833, endPoint y: 168, distance: 65.7
click at [890, 150] on button "不指定" at bounding box center [884, 139] width 38 height 27
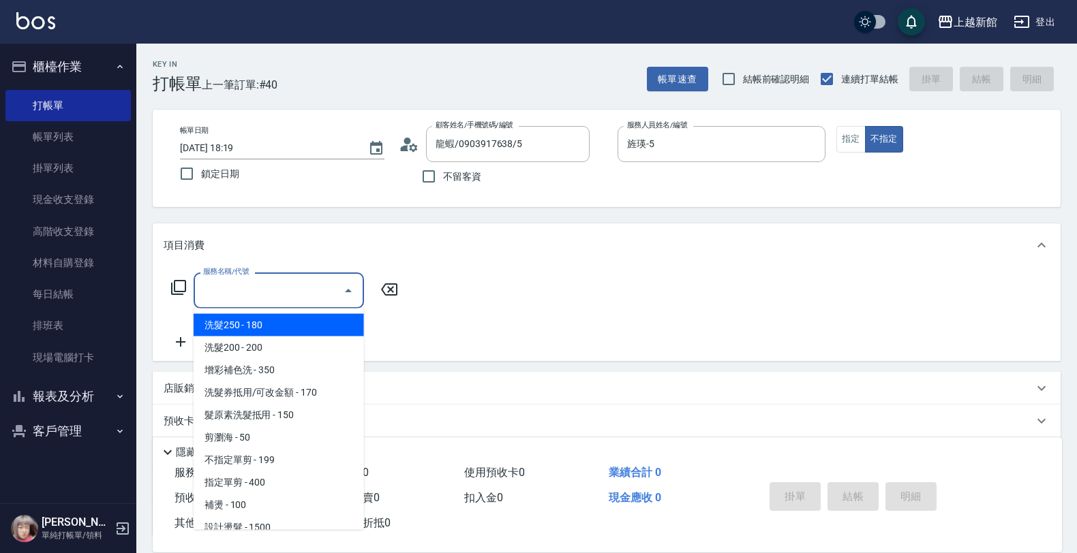
click at [291, 301] on input "服務名稱/代號" at bounding box center [269, 291] width 138 height 24
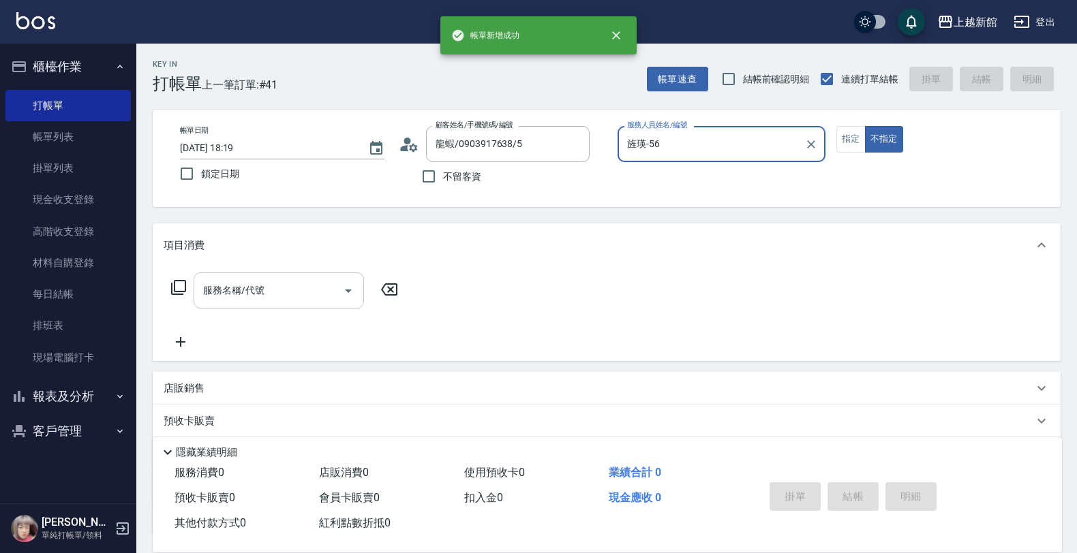
click at [865, 126] on button "不指定" at bounding box center [884, 139] width 38 height 27
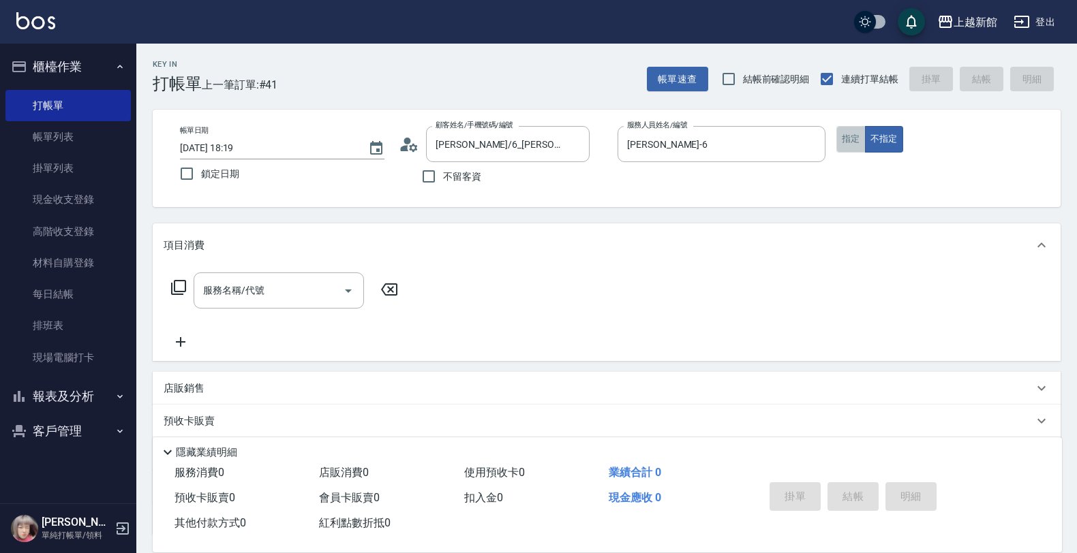
click at [843, 134] on button "指定" at bounding box center [850, 139] width 29 height 27
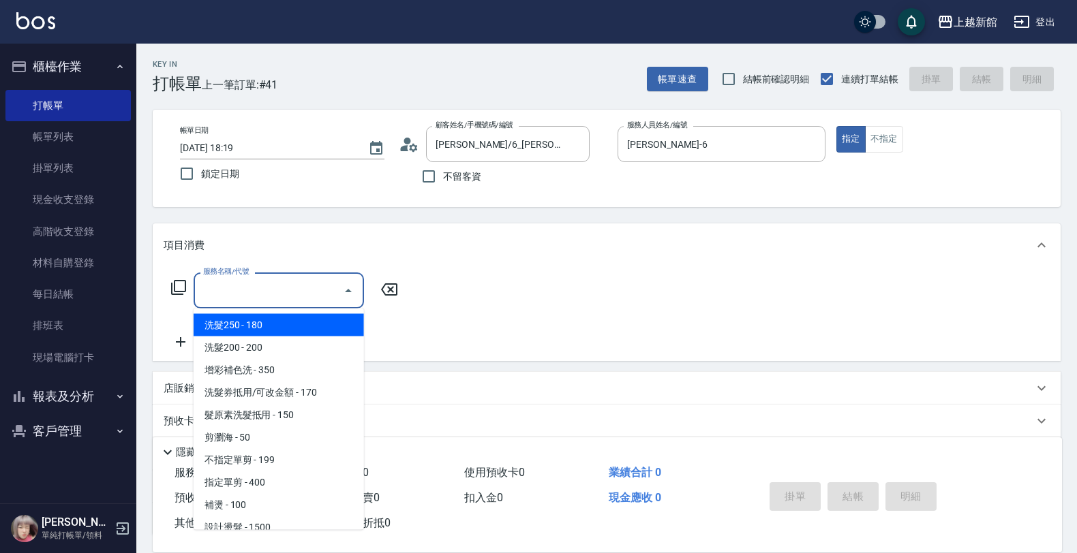
click at [290, 294] on input "服務名稱/代號" at bounding box center [269, 291] width 138 height 24
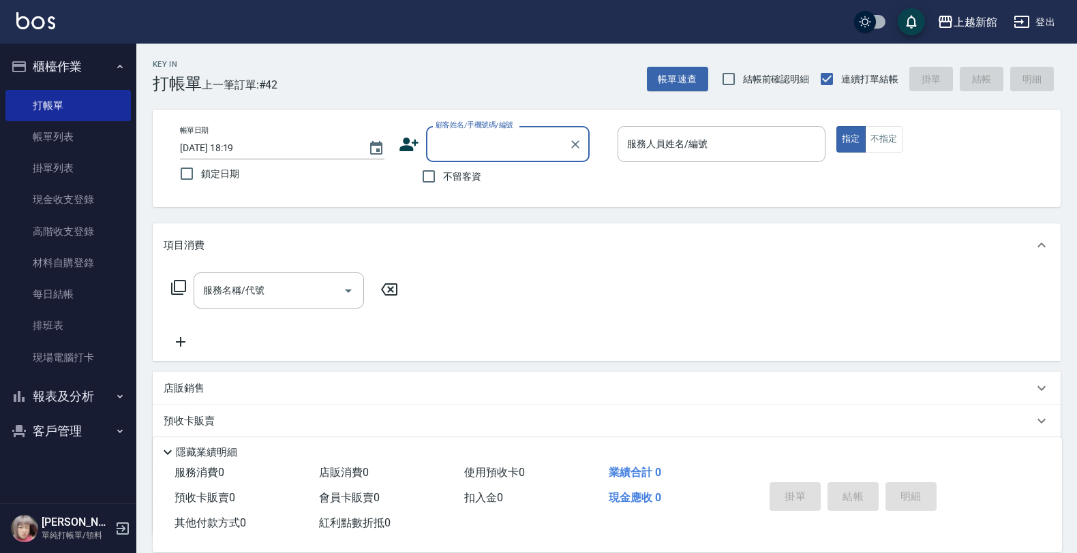
click at [66, 410] on button "報表及分析" at bounding box center [67, 396] width 125 height 35
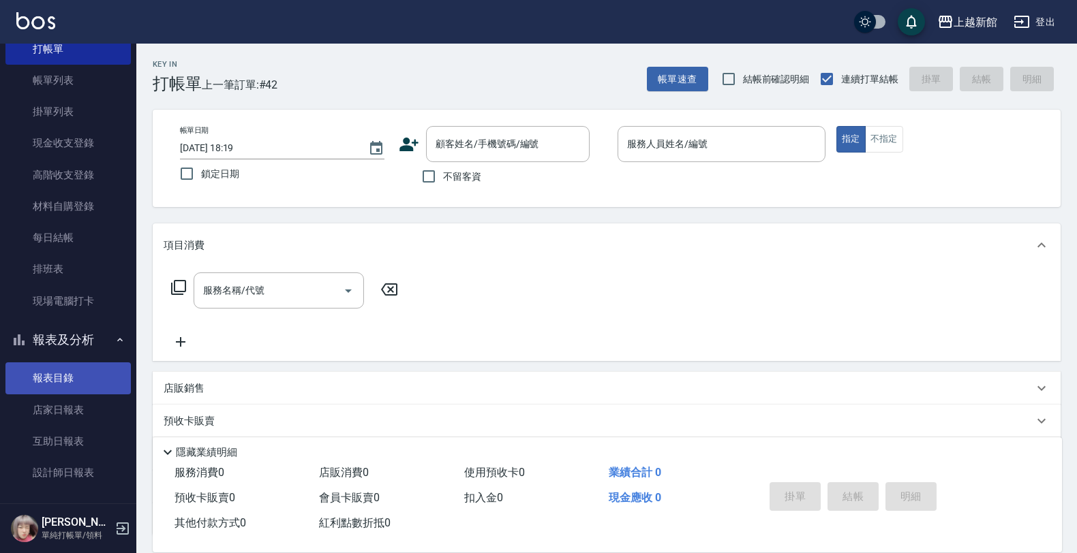
scroll to position [85, 0]
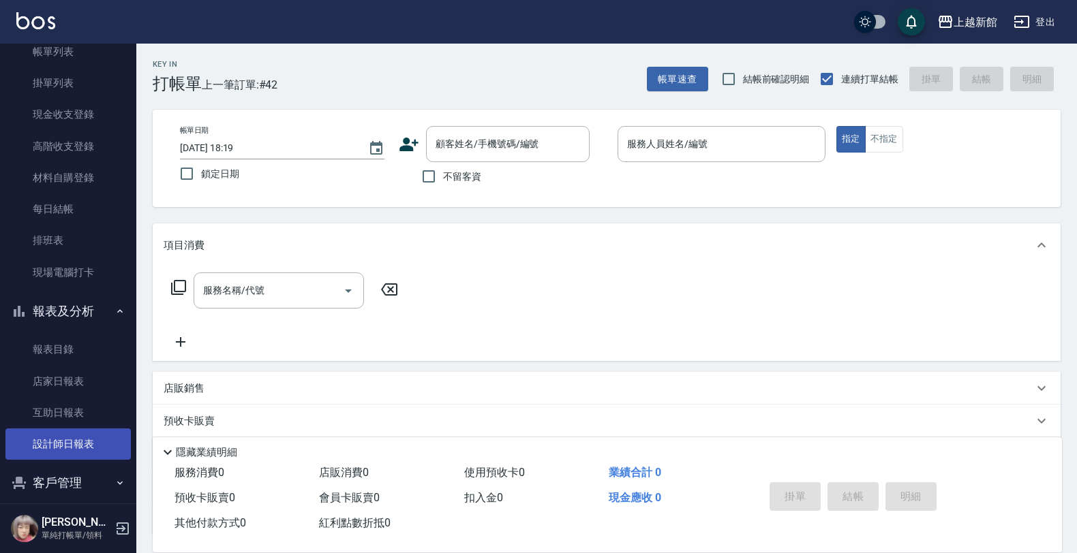
click at [53, 436] on link "設計師日報表" at bounding box center [67, 444] width 125 height 31
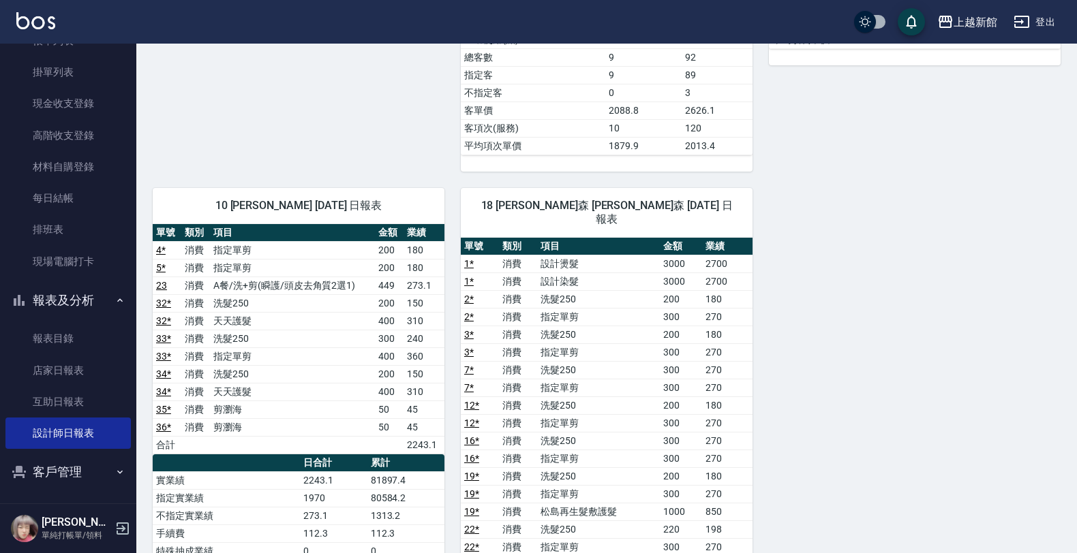
scroll to position [99, 0]
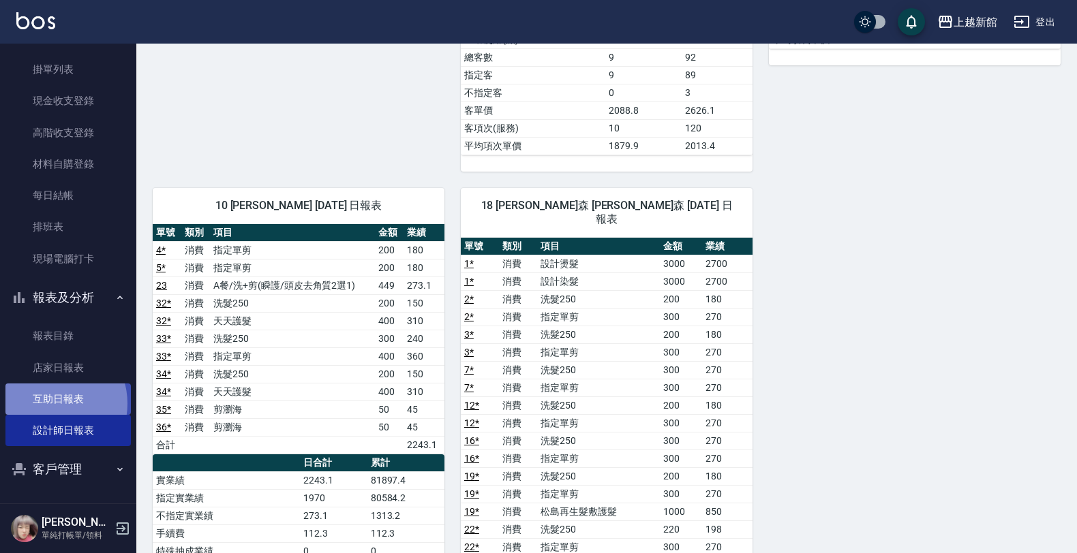
click at [52, 404] on link "互助日報表" at bounding box center [67, 399] width 125 height 31
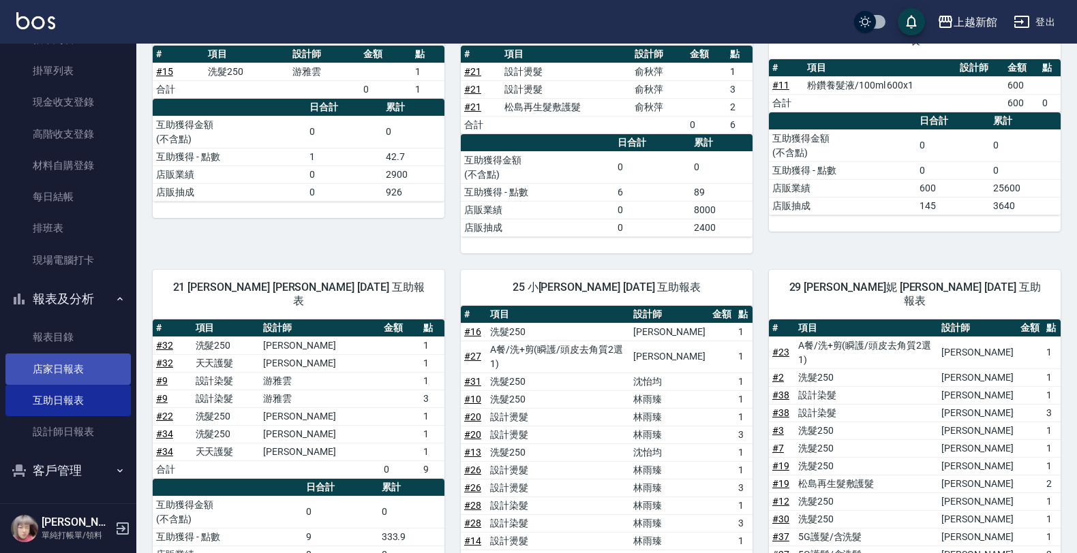
scroll to position [99, 0]
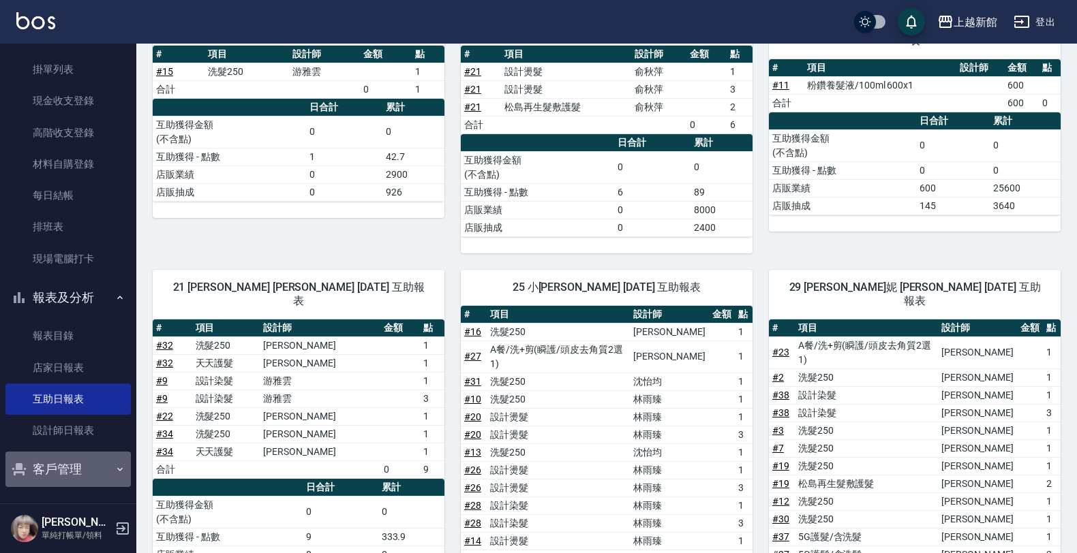
click at [76, 475] on button "客戶管理" at bounding box center [67, 469] width 125 height 35
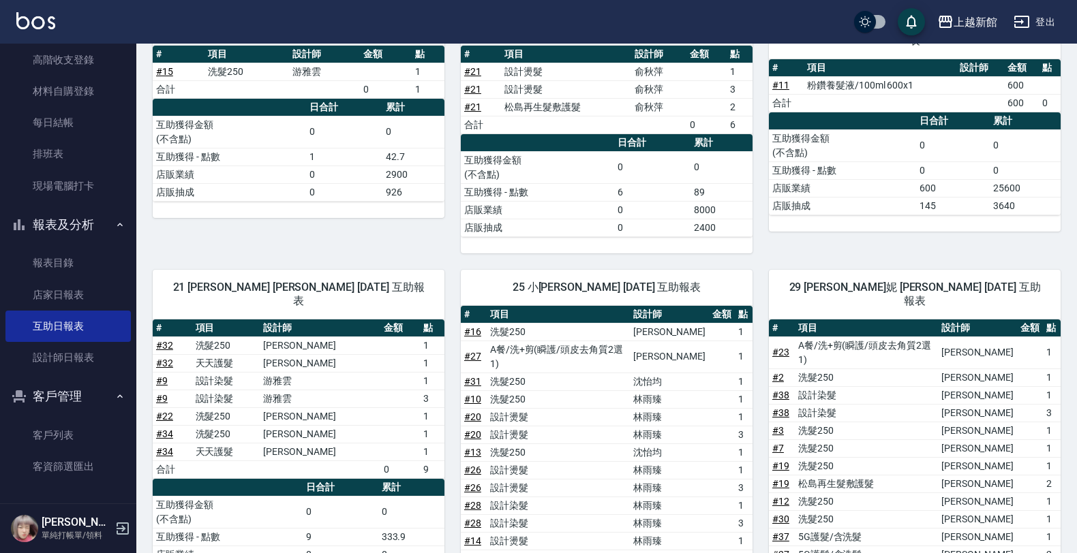
scroll to position [172, 0]
click at [69, 438] on link "客戶列表" at bounding box center [67, 434] width 125 height 31
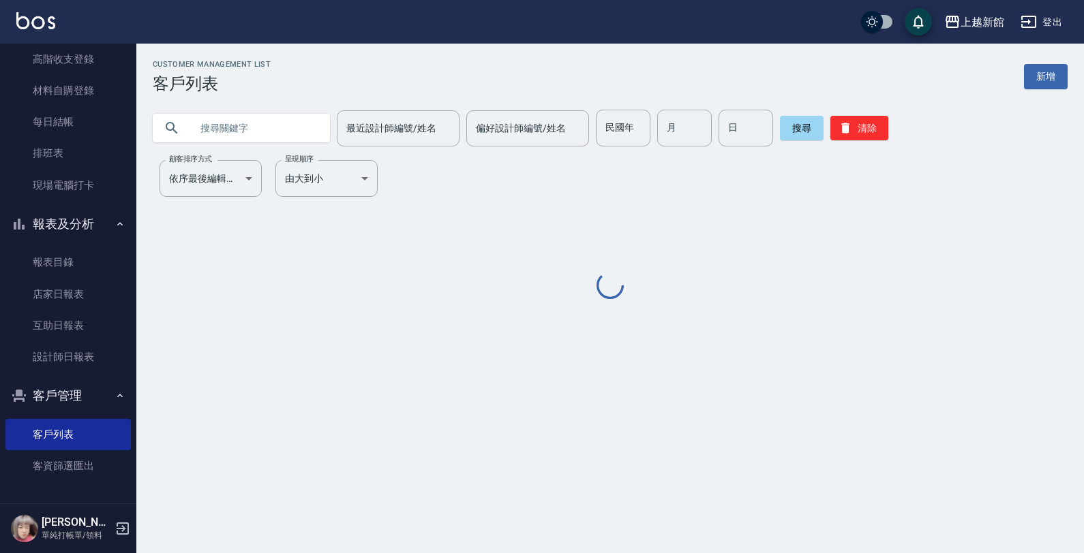
click at [196, 130] on input "text" at bounding box center [255, 128] width 128 height 37
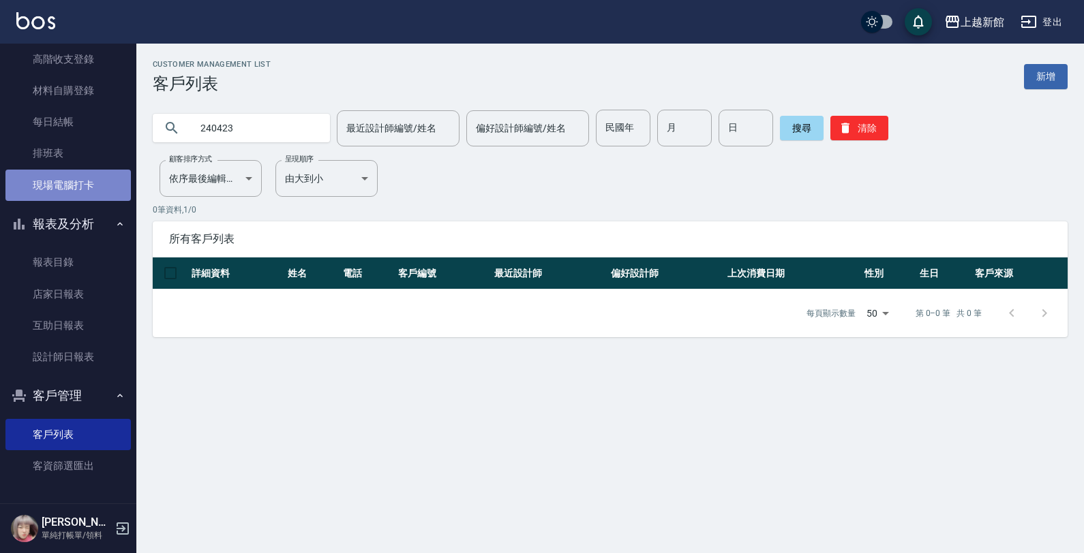
click at [75, 186] on link "現場電腦打卡" at bounding box center [67, 185] width 125 height 31
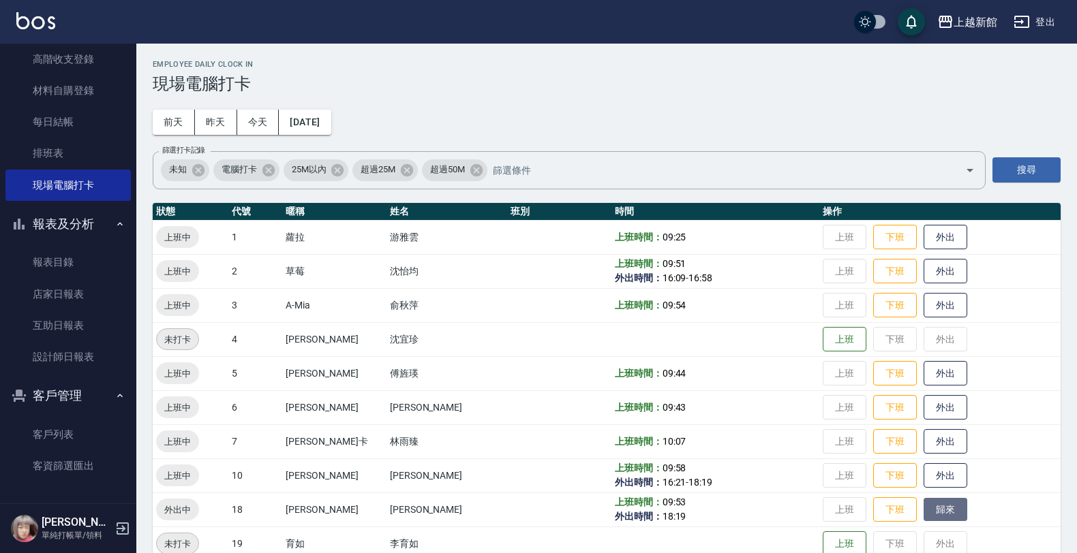
click at [923, 513] on button "歸來" at bounding box center [945, 510] width 44 height 24
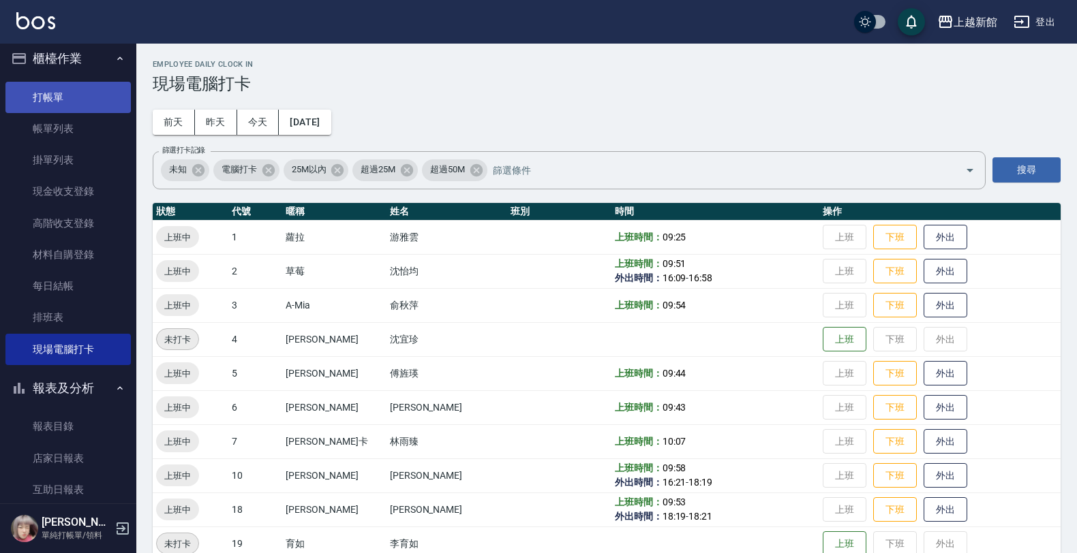
scroll to position [2, 0]
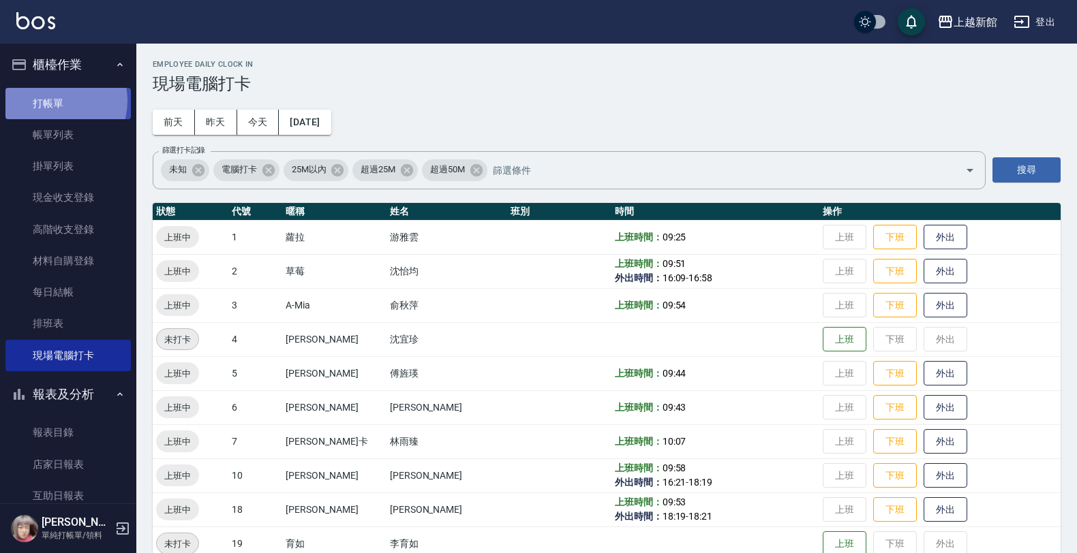
click at [50, 100] on link "打帳單" at bounding box center [67, 103] width 125 height 31
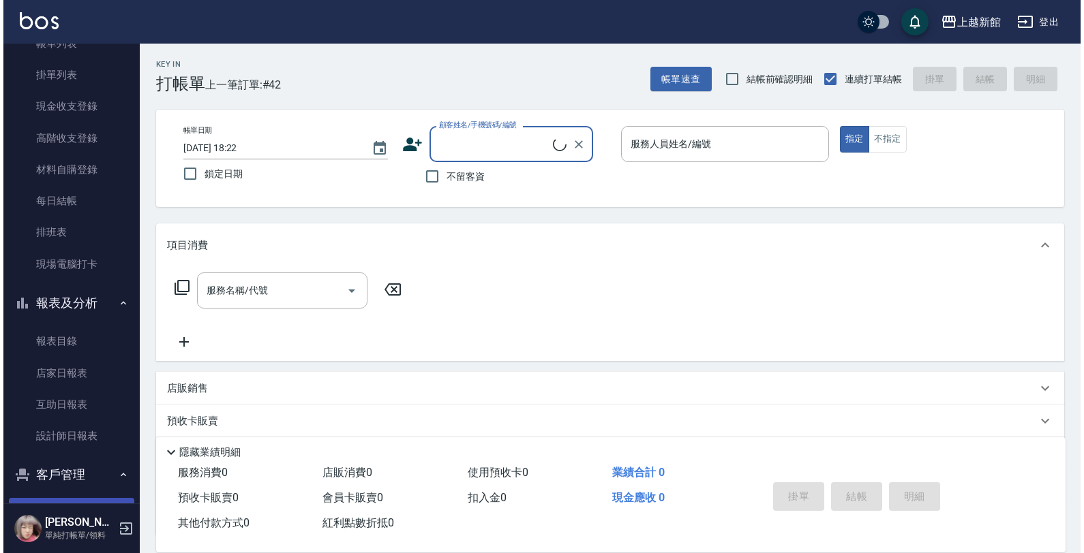
scroll to position [172, 0]
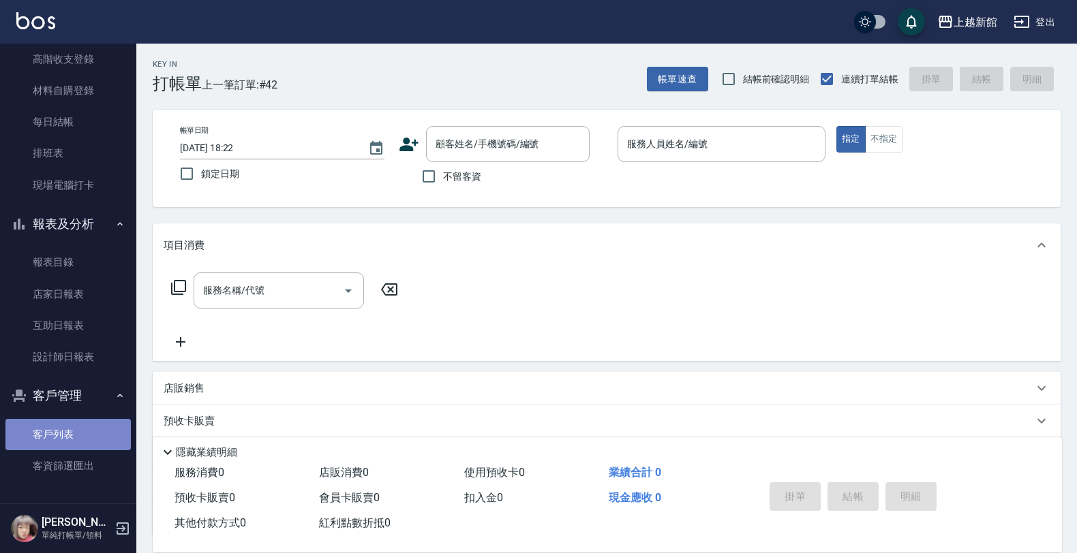
click at [80, 431] on link "客戶列表" at bounding box center [67, 434] width 125 height 31
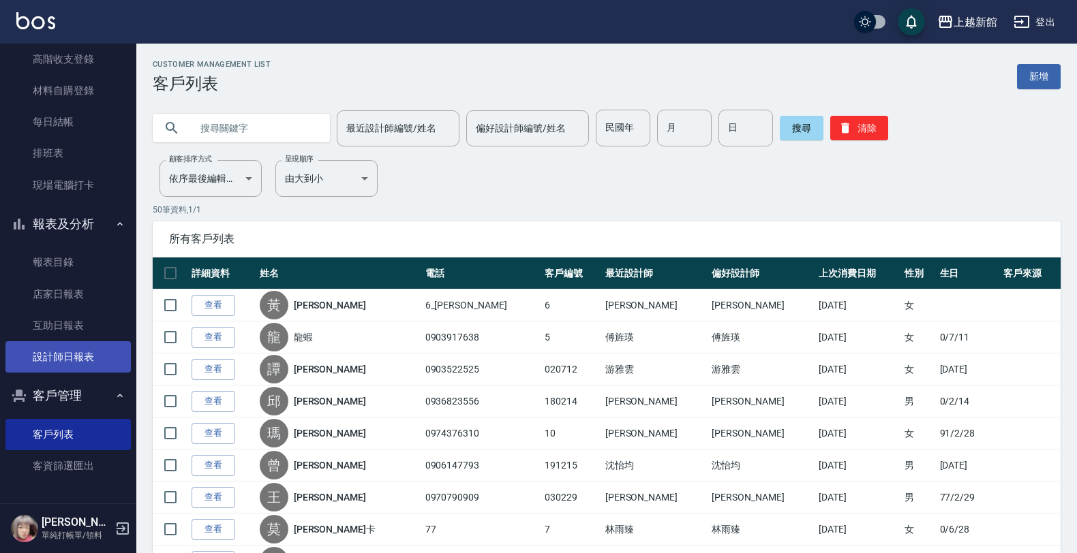
click at [5, 419] on link "客戶列表" at bounding box center [67, 434] width 125 height 31
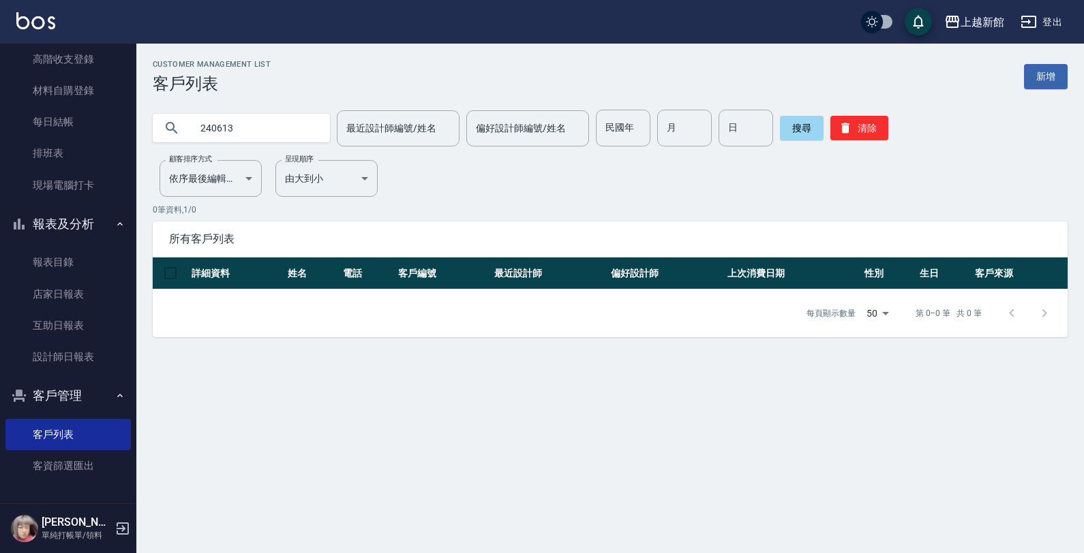
click at [123, 530] on icon "button" at bounding box center [122, 529] width 16 height 16
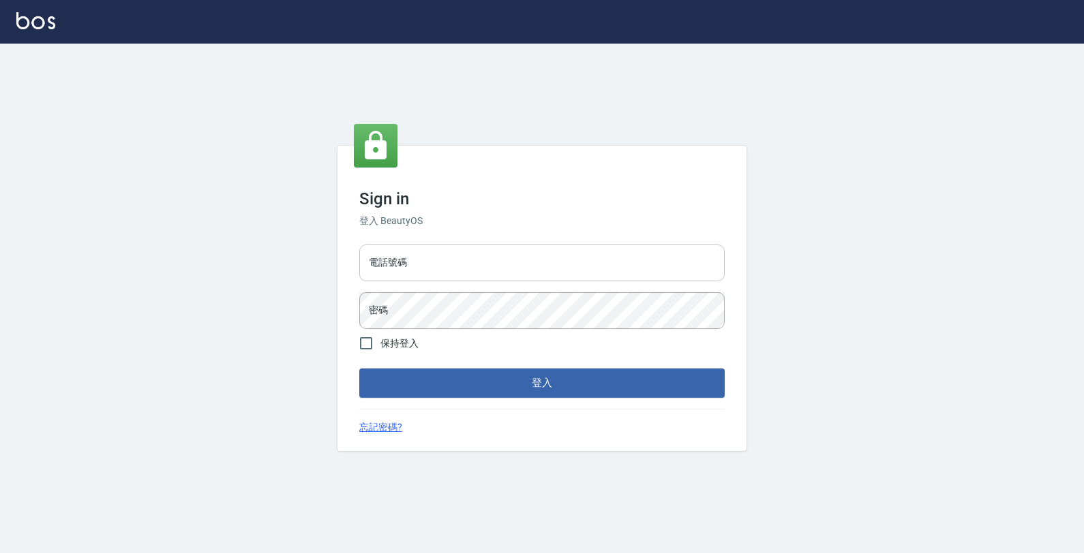
drag, startPoint x: 380, startPoint y: 288, endPoint x: 382, endPoint y: 273, distance: 15.1
click at [380, 274] on div "電話號碼 電話號碼 密碼 密碼" at bounding box center [542, 286] width 376 height 95
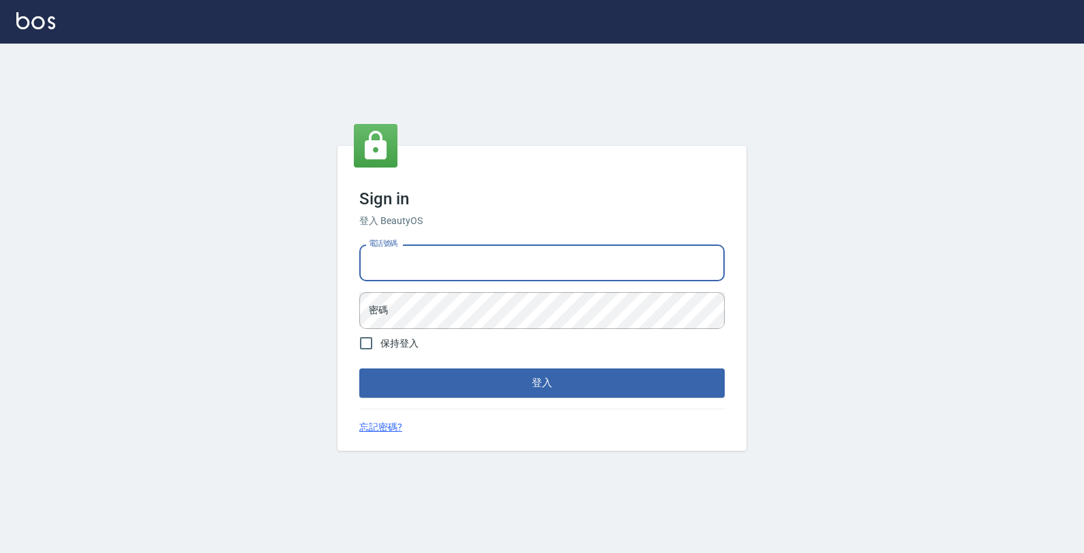
click at [382, 271] on input "電話號碼" at bounding box center [541, 263] width 365 height 37
type input "0974376310"
click at [359, 369] on button "登入" at bounding box center [541, 383] width 365 height 29
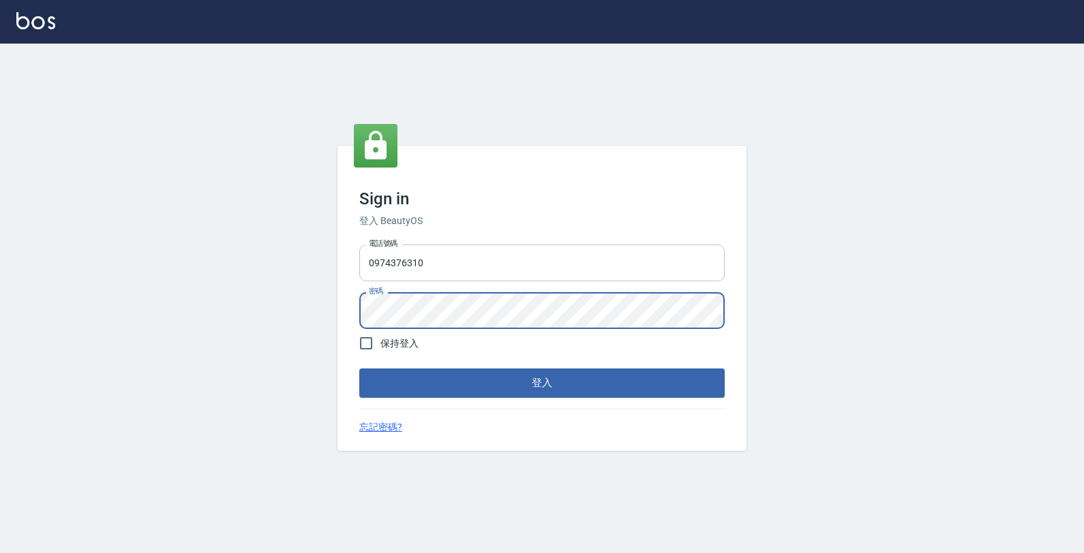
click at [359, 369] on button "登入" at bounding box center [541, 383] width 365 height 29
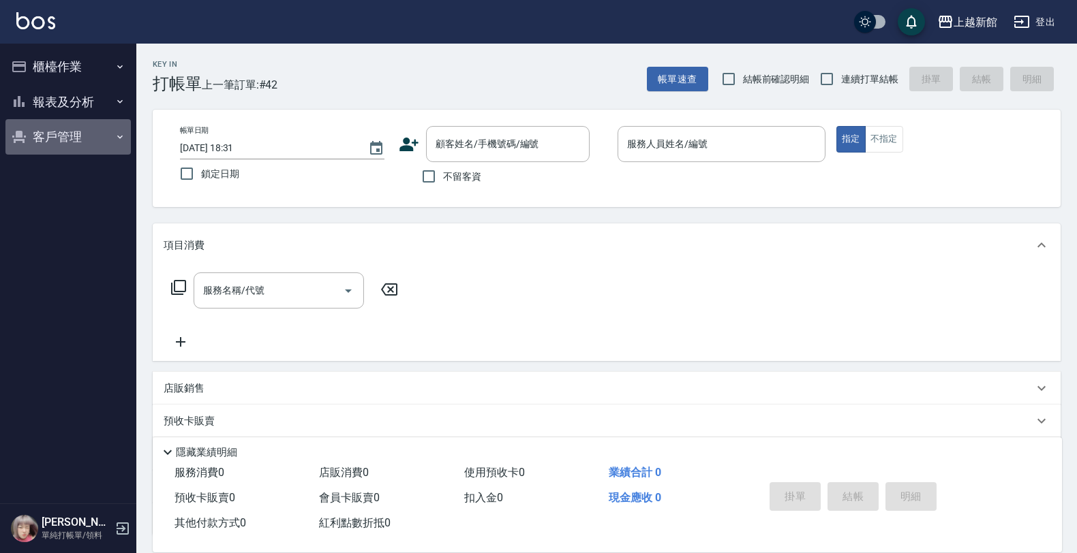
click at [63, 132] on button "客戶管理" at bounding box center [67, 136] width 125 height 35
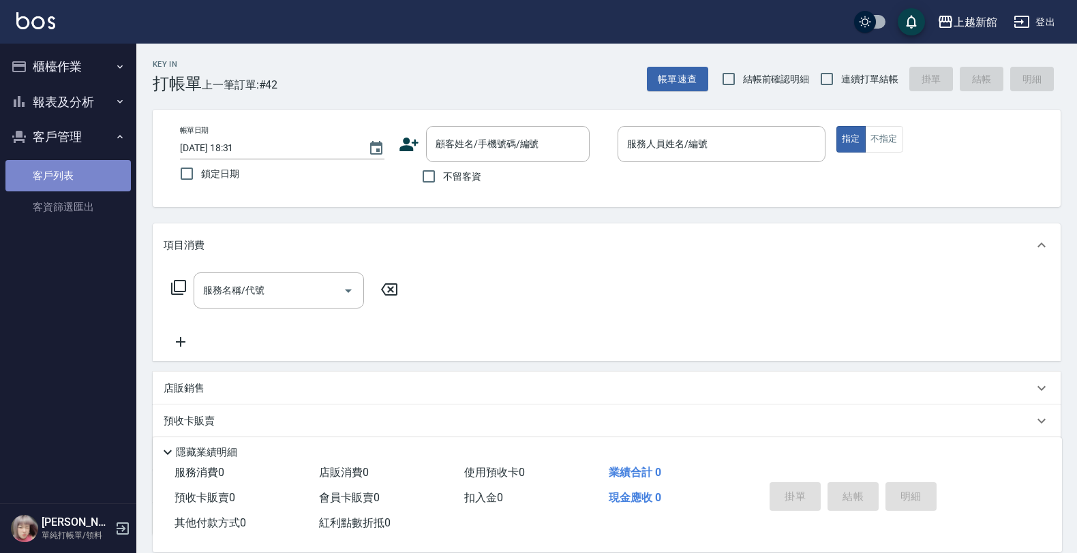
click at [50, 166] on link "客戶列表" at bounding box center [67, 175] width 125 height 31
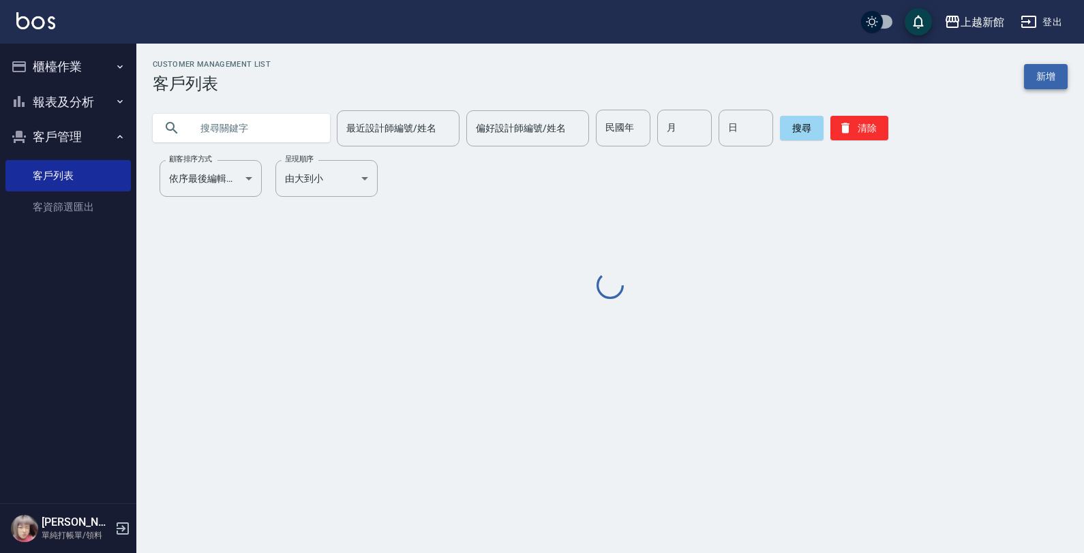
click at [1048, 79] on link "新增" at bounding box center [1046, 76] width 44 height 25
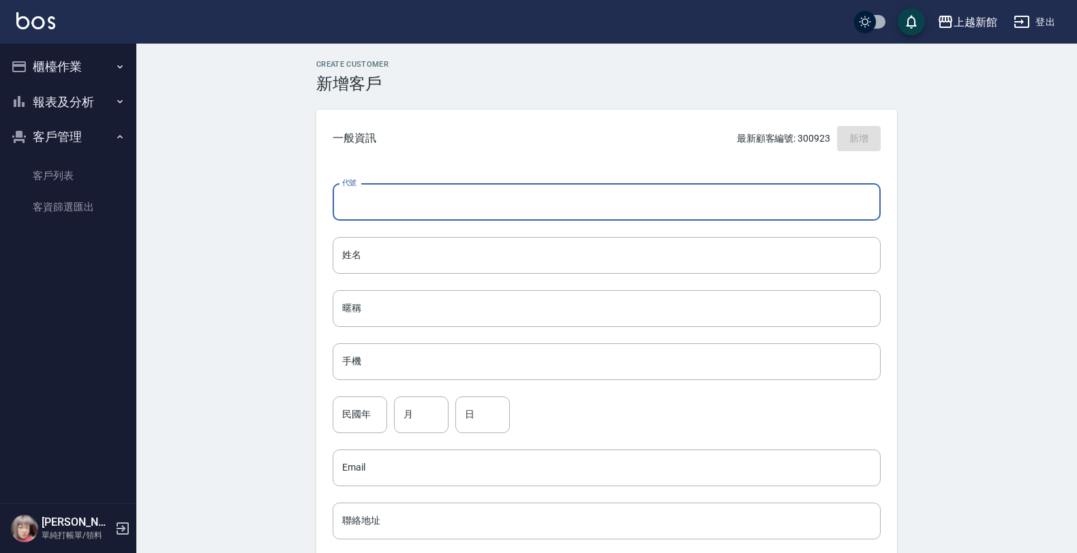
click at [849, 187] on input "代號" at bounding box center [607, 202] width 548 height 37
type input "0"
type input "240613"
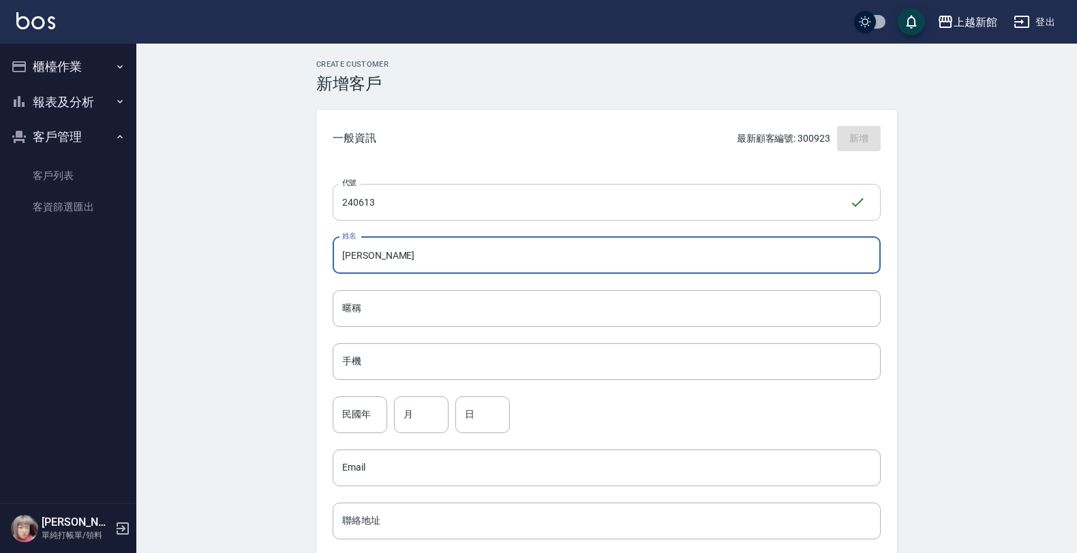
type input "[PERSON_NAME]"
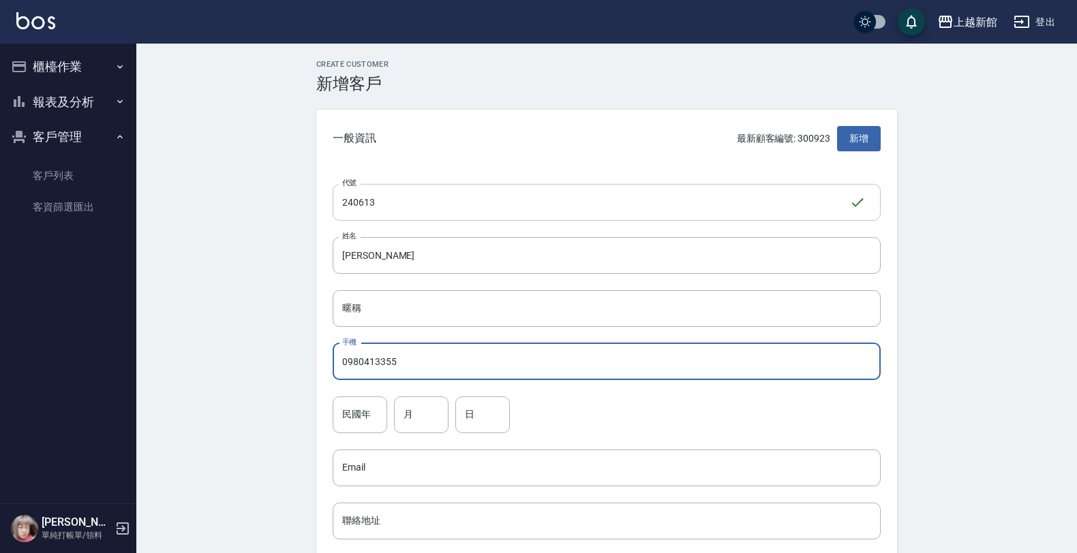
type input "0980413355"
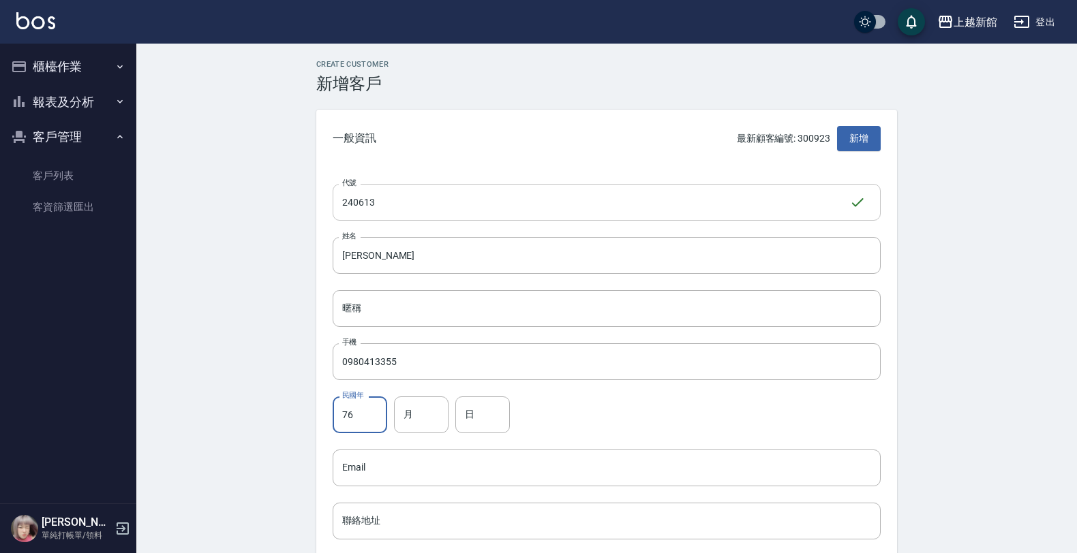
type input "76"
type input "6"
type input "13"
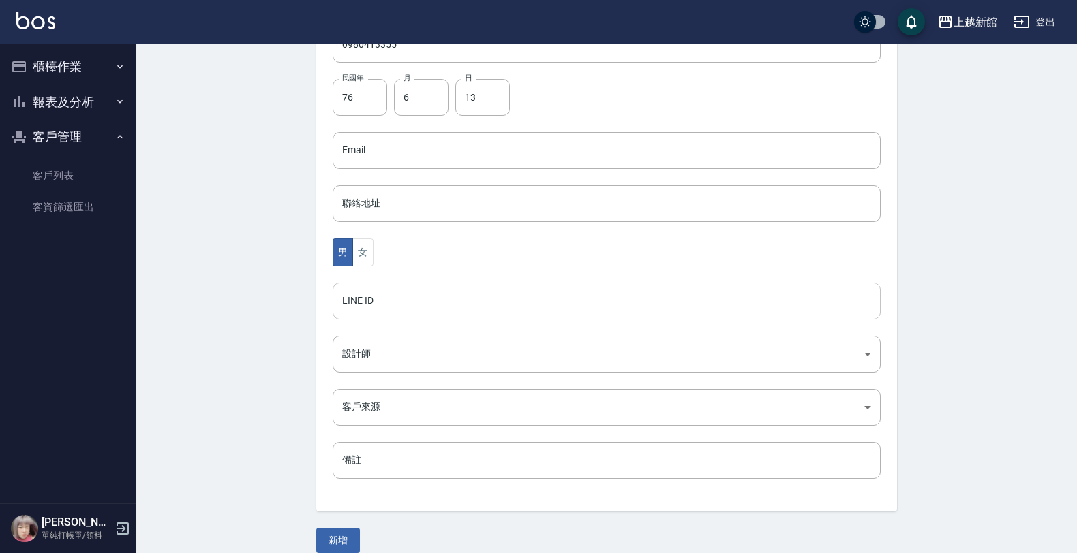
drag, startPoint x: 868, startPoint y: 188, endPoint x: 684, endPoint y: 279, distance: 205.4
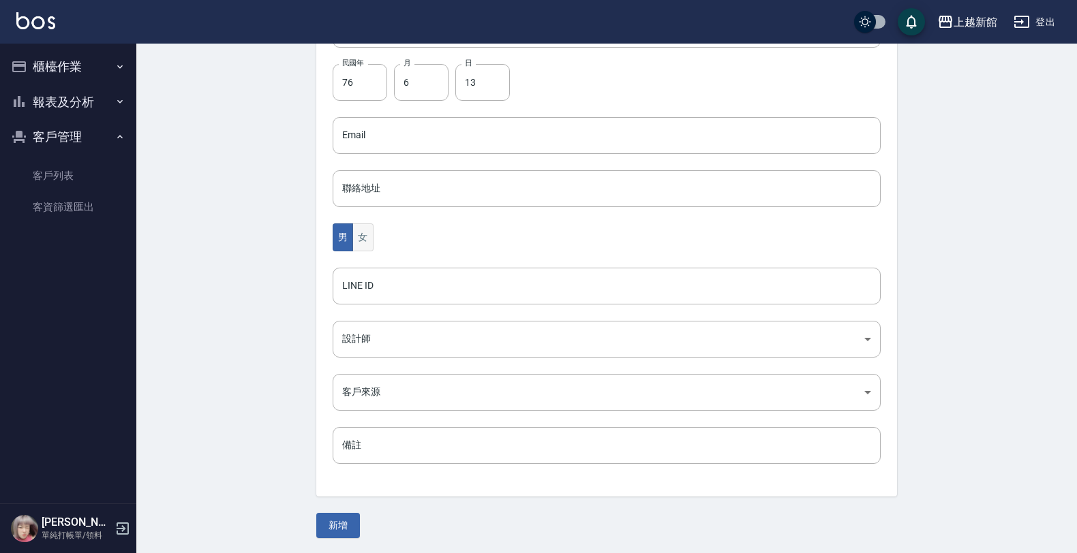
drag, startPoint x: 684, startPoint y: 279, endPoint x: 373, endPoint y: 237, distance: 313.6
click at [373, 237] on button "女" at bounding box center [362, 238] width 20 height 28
click at [373, 239] on button "女" at bounding box center [362, 238] width 20 height 28
drag, startPoint x: 365, startPoint y: 224, endPoint x: 365, endPoint y: 234, distance: 10.2
click at [365, 228] on button "女" at bounding box center [362, 238] width 20 height 28
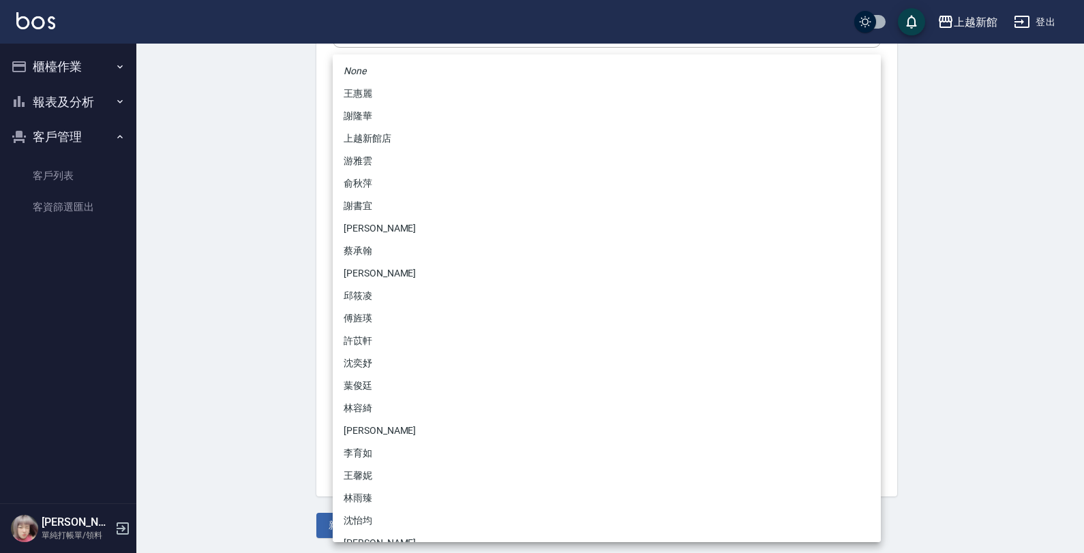
click at [365, 335] on body "上越新館 登出 櫃檯作業 打帳單 帳單列表 掛單列表 現金收支登錄 高階收支登錄 材料自購登錄 每日結帳 排班表 現場電腦打卡 報表及分析 報表目錄 店家日報…" at bounding box center [542, 110] width 1084 height 887
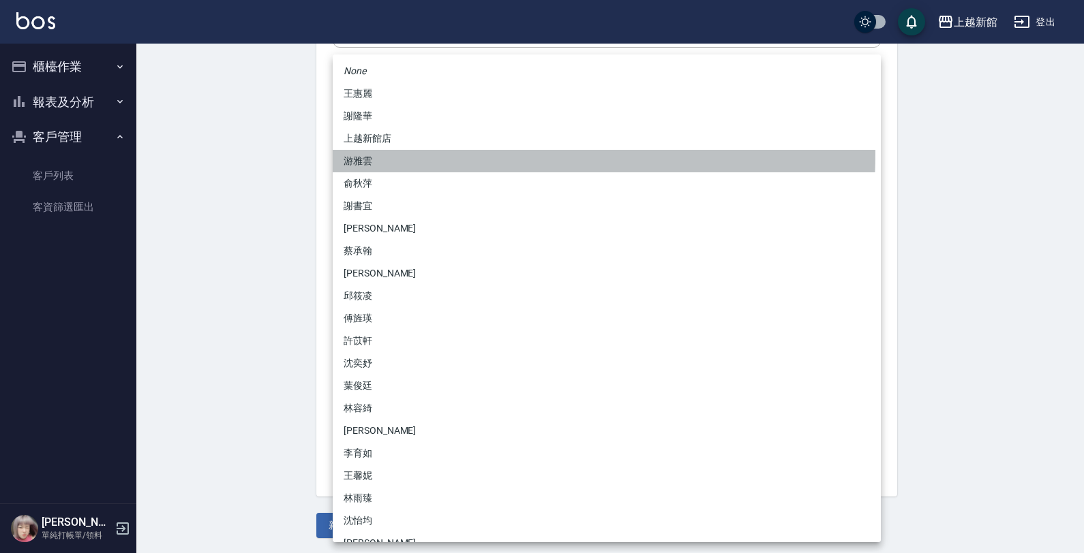
click at [353, 153] on li "游雅雲" at bounding box center [607, 161] width 548 height 22
type input "f7313804-6829-44b4-8327-9cb5f151e927"
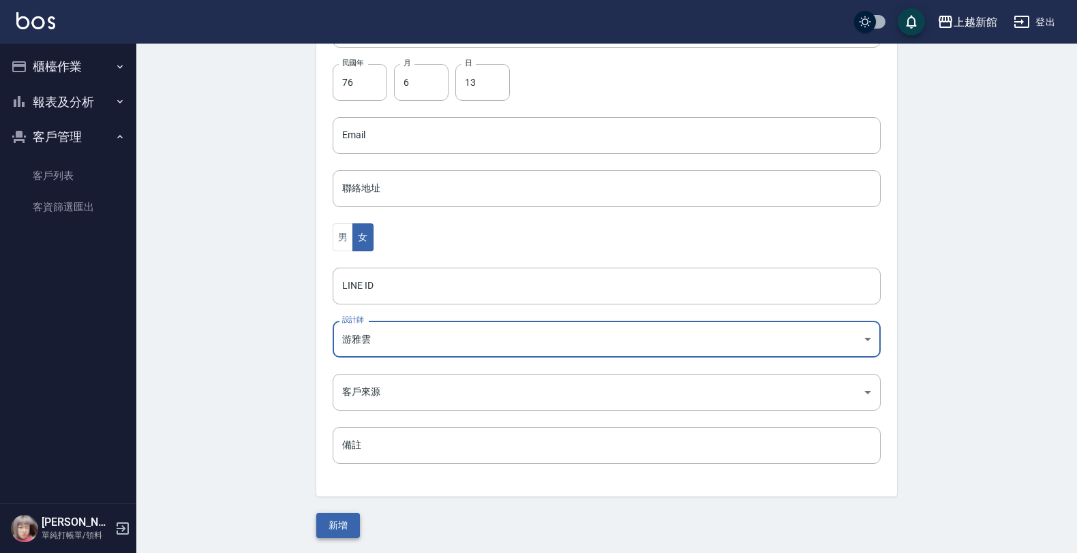
click at [349, 513] on button "新增" at bounding box center [338, 525] width 44 height 25
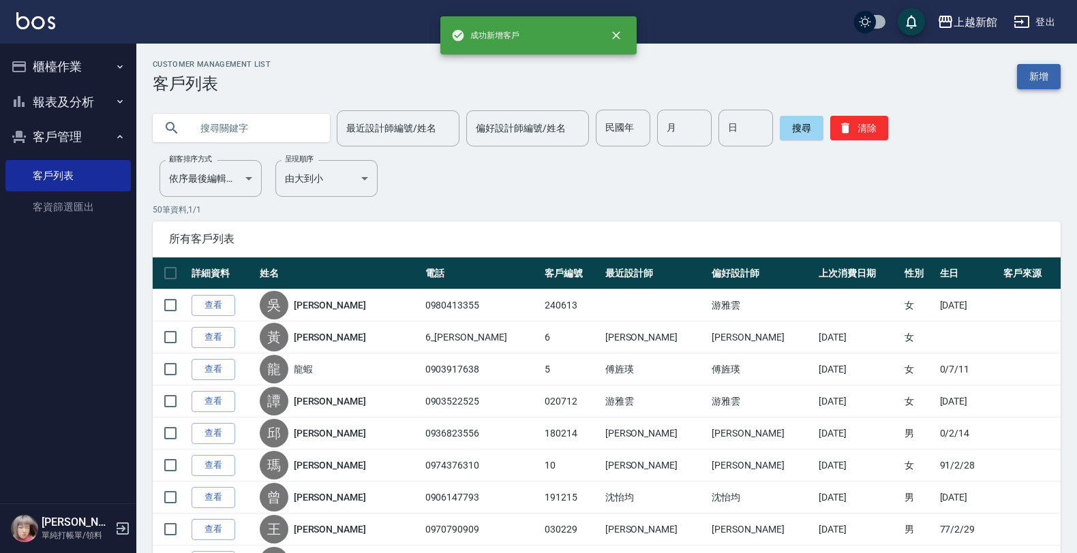
click at [1045, 77] on link "新增" at bounding box center [1039, 76] width 44 height 25
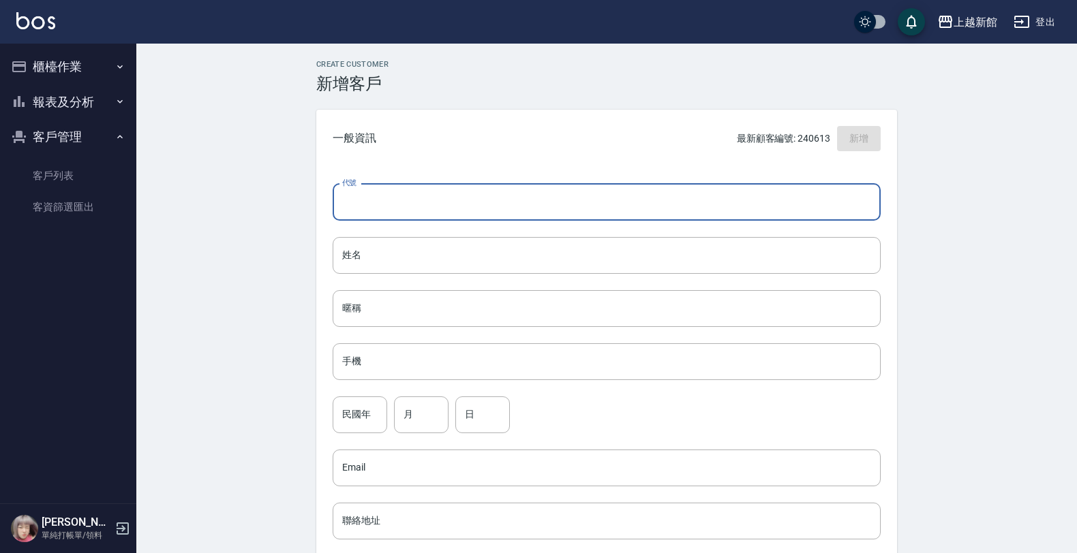
click at [820, 196] on input "代號" at bounding box center [607, 202] width 548 height 37
type input "240423"
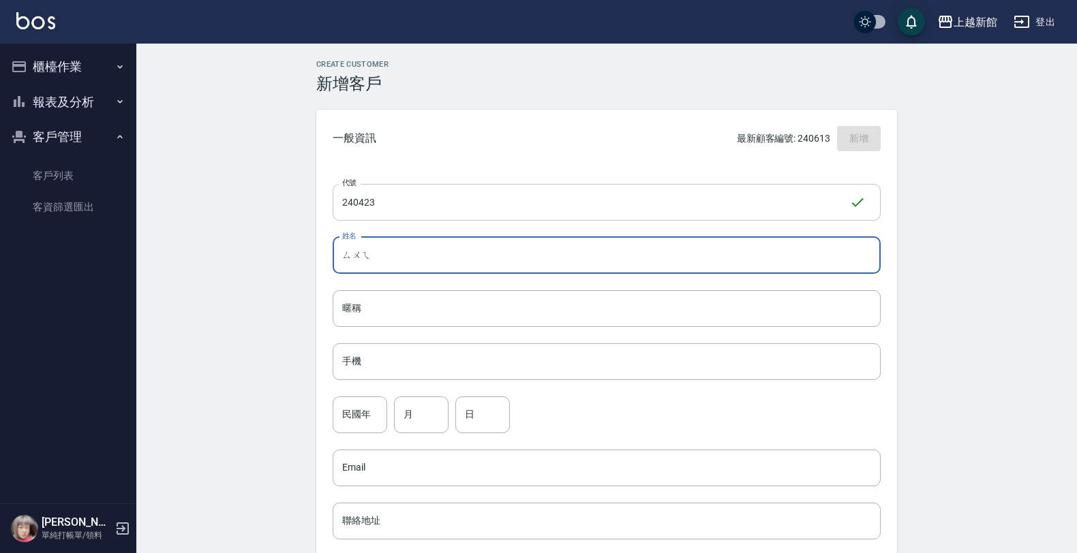
type input "雖"
type input "[PERSON_NAME]"
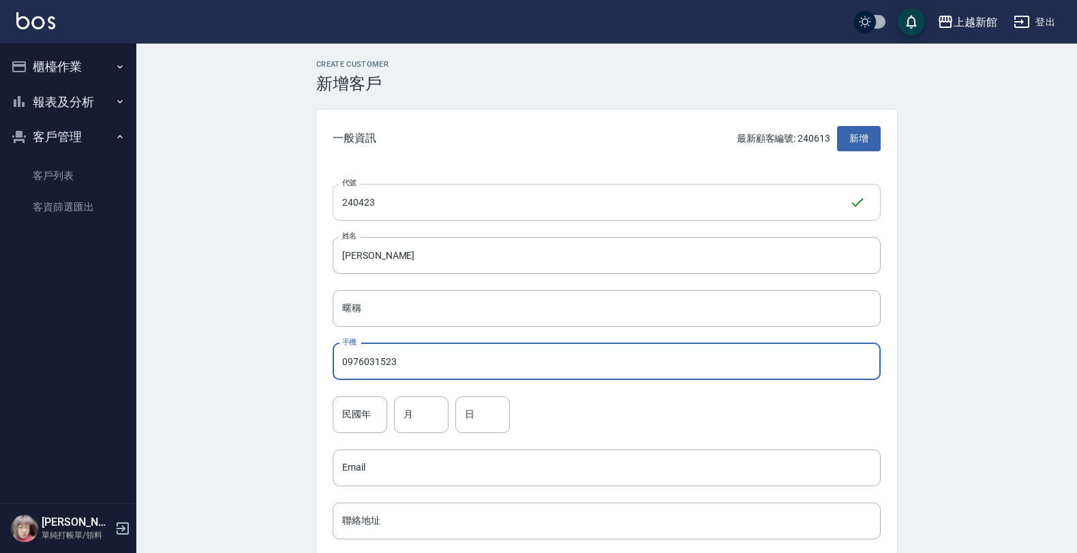
type input "0976031523"
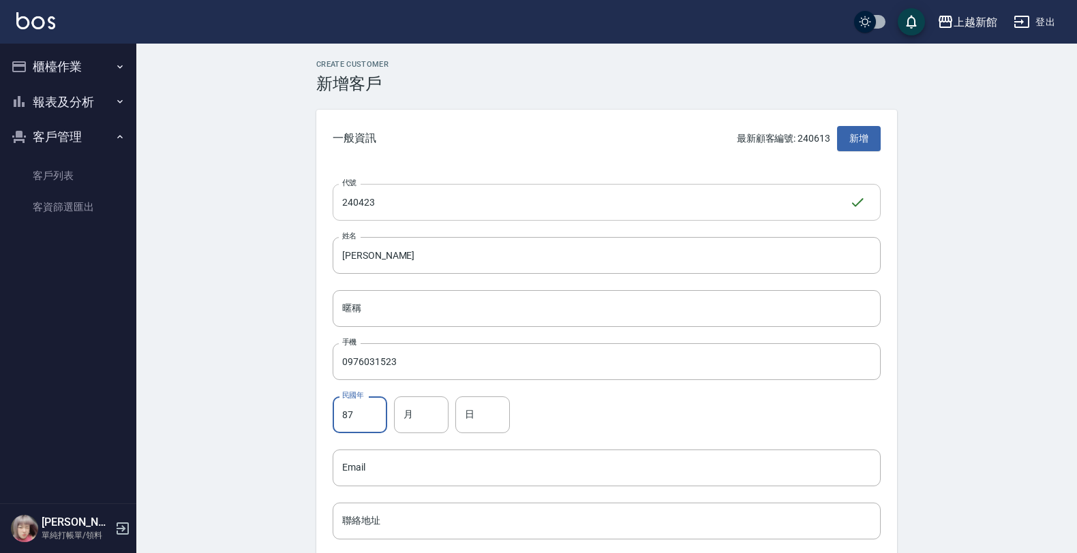
type input "87"
type input "4"
type input "23"
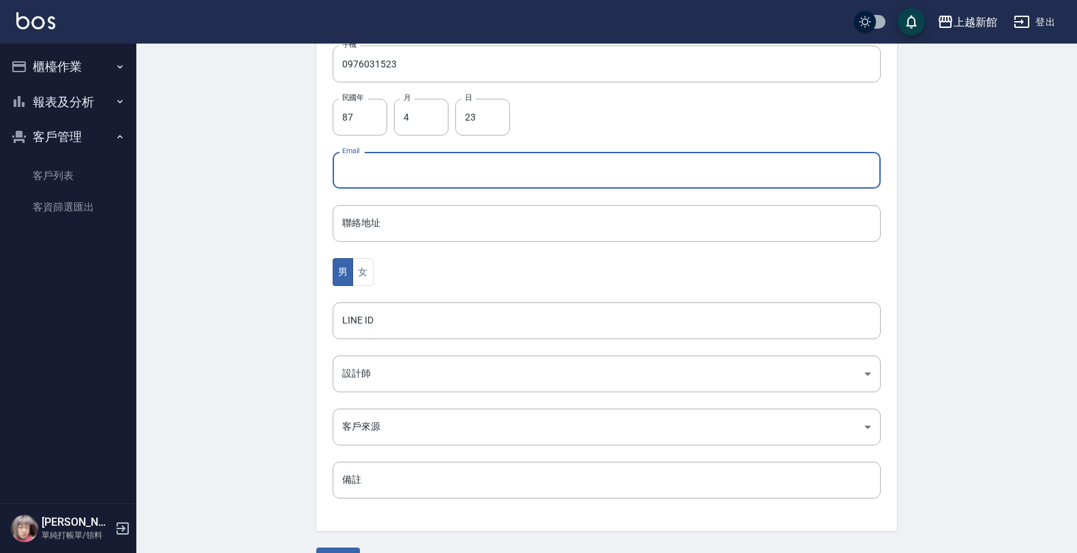
scroll to position [333, 0]
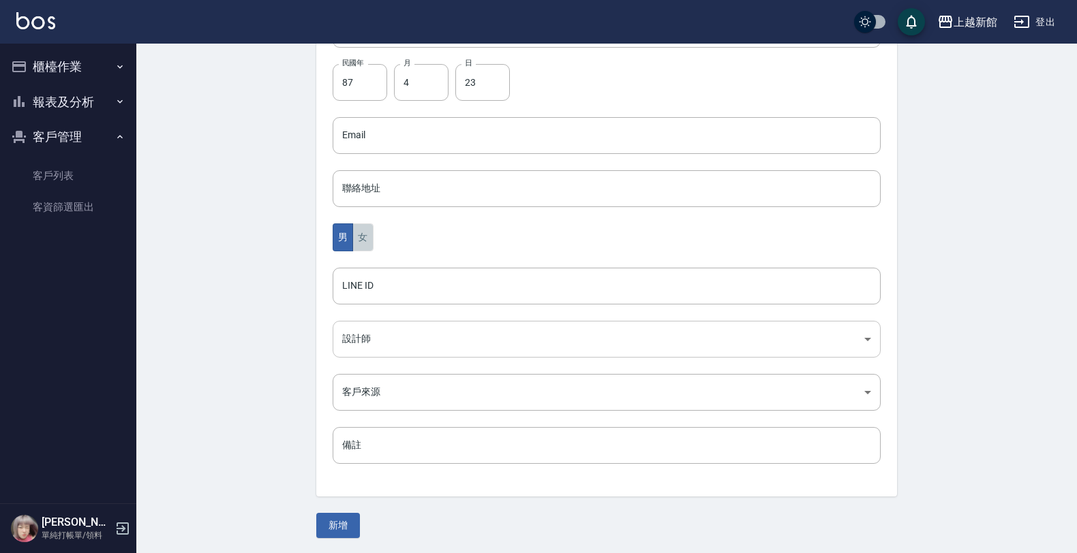
drag, startPoint x: 366, startPoint y: 239, endPoint x: 379, endPoint y: 328, distance: 90.9
click at [365, 241] on button "女" at bounding box center [362, 238] width 20 height 28
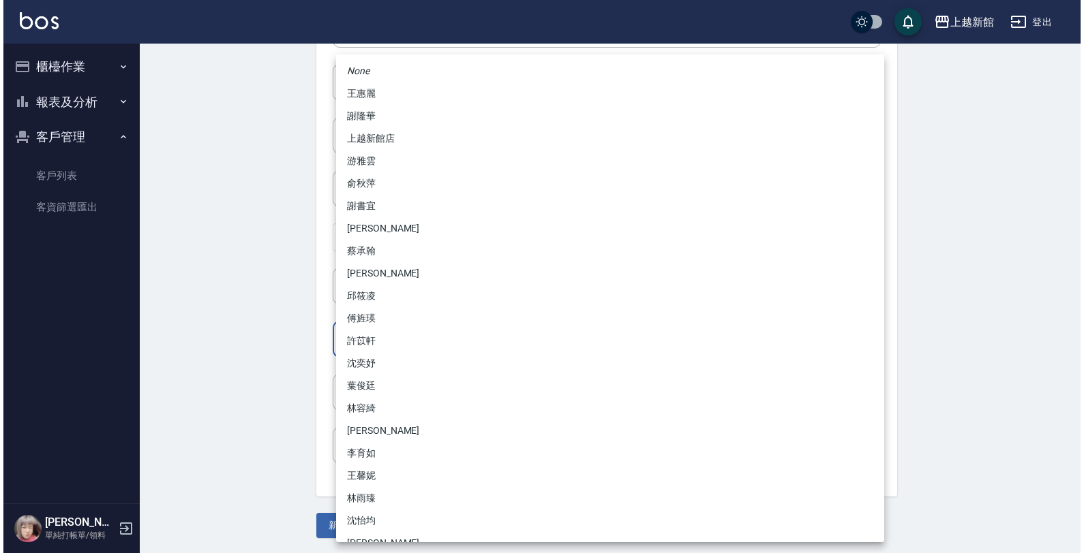
click at [382, 335] on body "上越新館 登出 櫃檯作業 打帳單 帳單列表 掛單列表 現金收支登錄 高階收支登錄 材料自購登錄 每日結帳 排班表 現場電腦打卡 報表及分析 報表目錄 店家日報…" at bounding box center [538, 110] width 1077 height 887
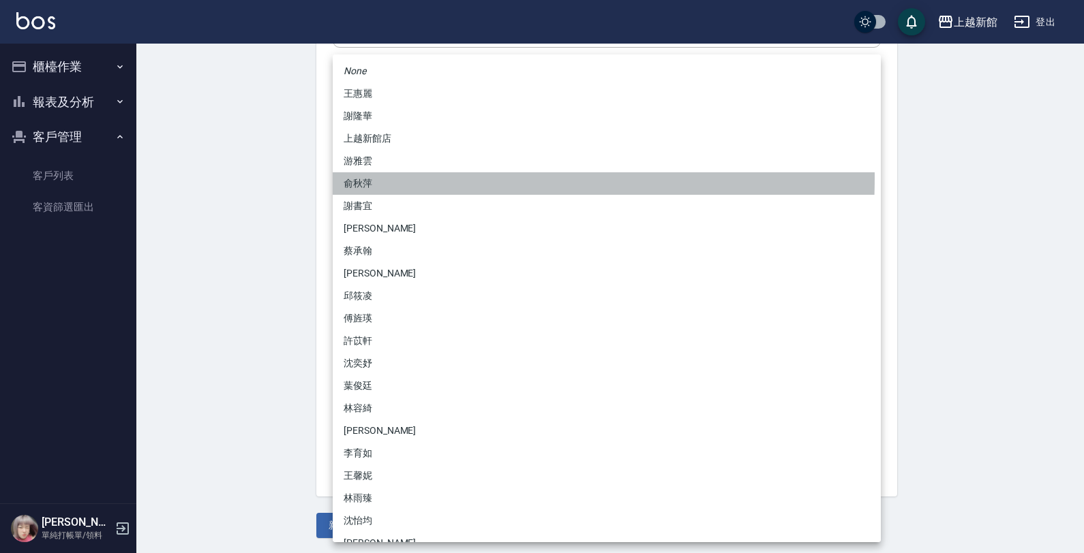
drag, startPoint x: 363, startPoint y: 178, endPoint x: 370, endPoint y: 259, distance: 81.4
click at [363, 179] on li "俞秋萍" at bounding box center [607, 183] width 548 height 22
type input "1cdd4ba2-88dd-4d28-926f-a961d94b46e0"
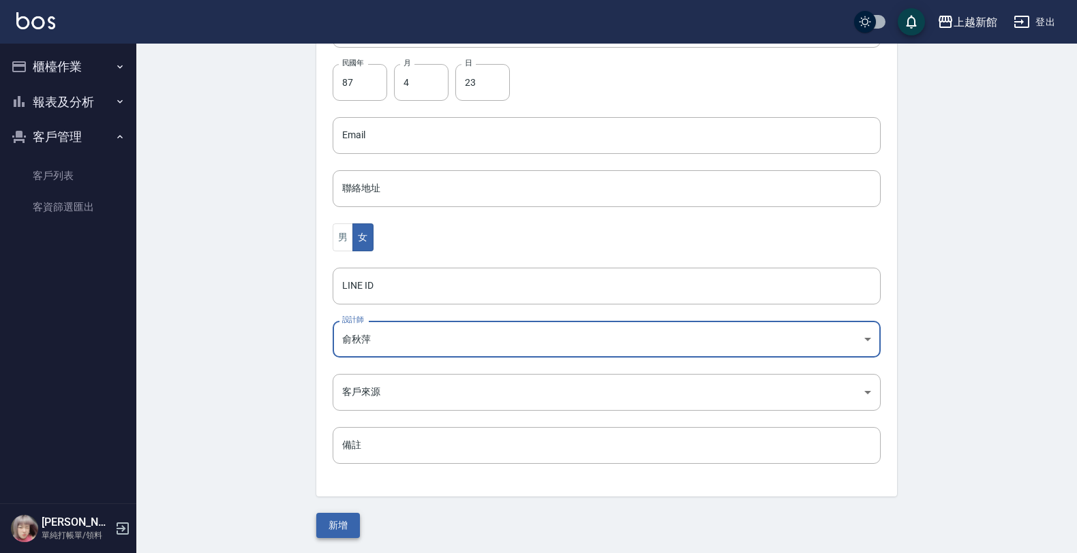
click at [328, 522] on button "新增" at bounding box center [338, 525] width 44 height 25
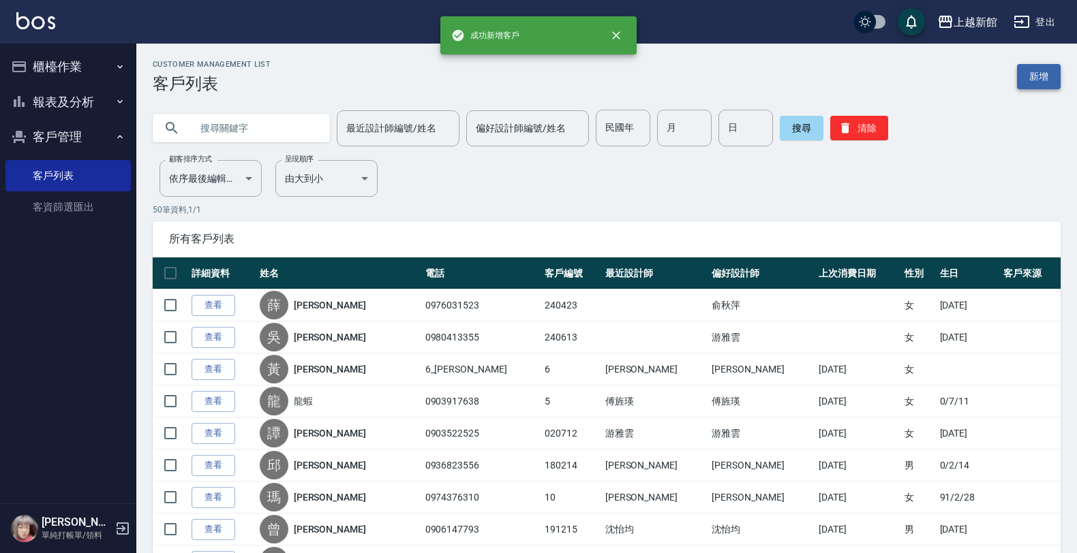
click at [1058, 79] on link "新增" at bounding box center [1039, 76] width 44 height 25
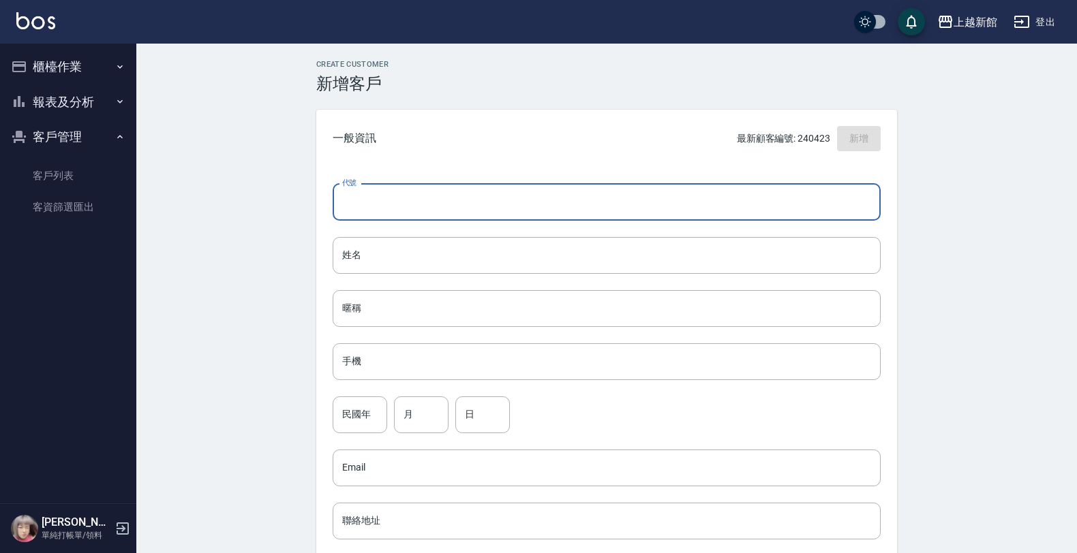
click at [789, 204] on input "代號" at bounding box center [607, 202] width 548 height 37
type input "330209"
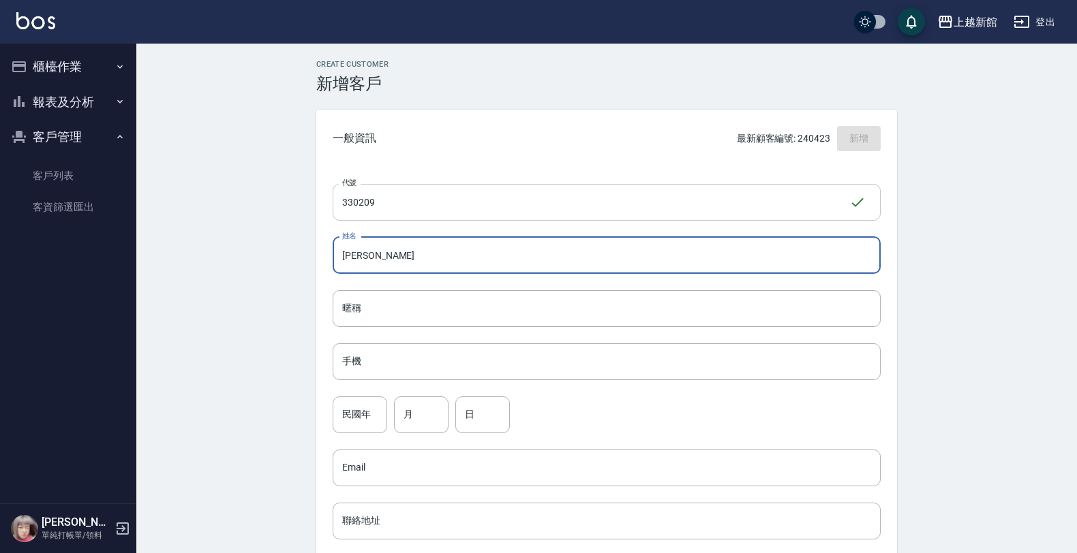
type input "[PERSON_NAME]"
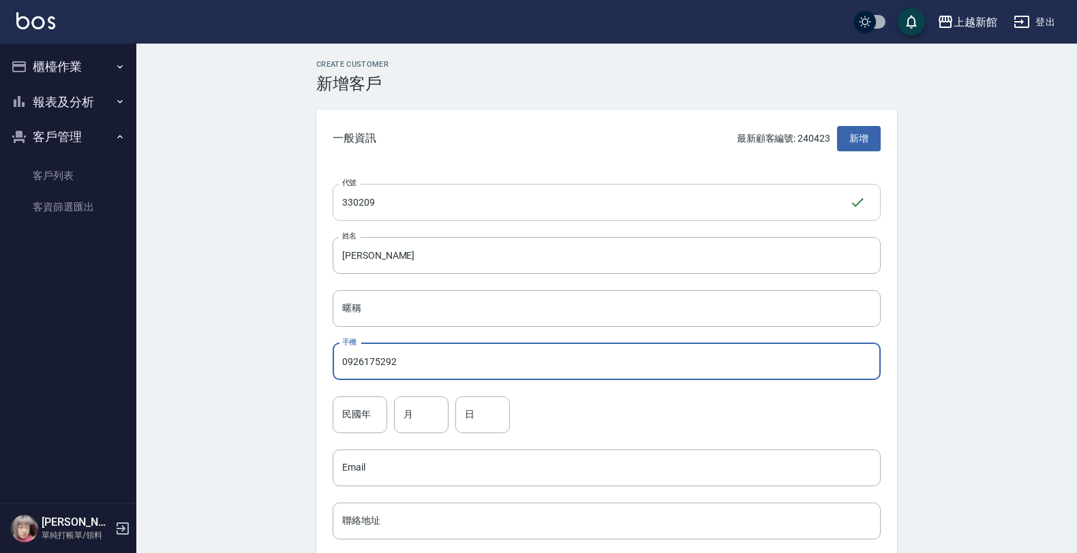
type input "0926175292"
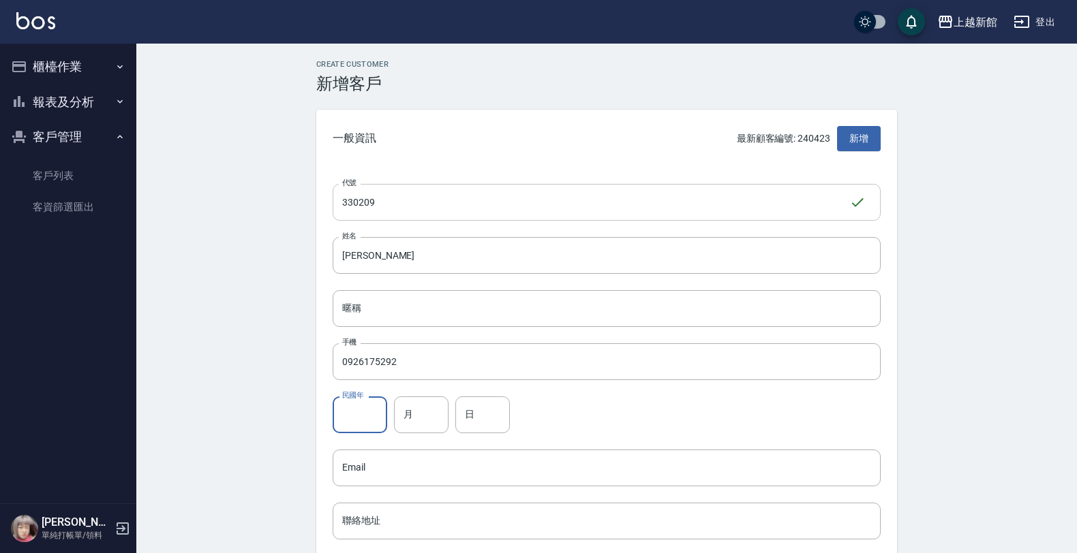
type input "8"
type input "58"
type input "2"
type input "9"
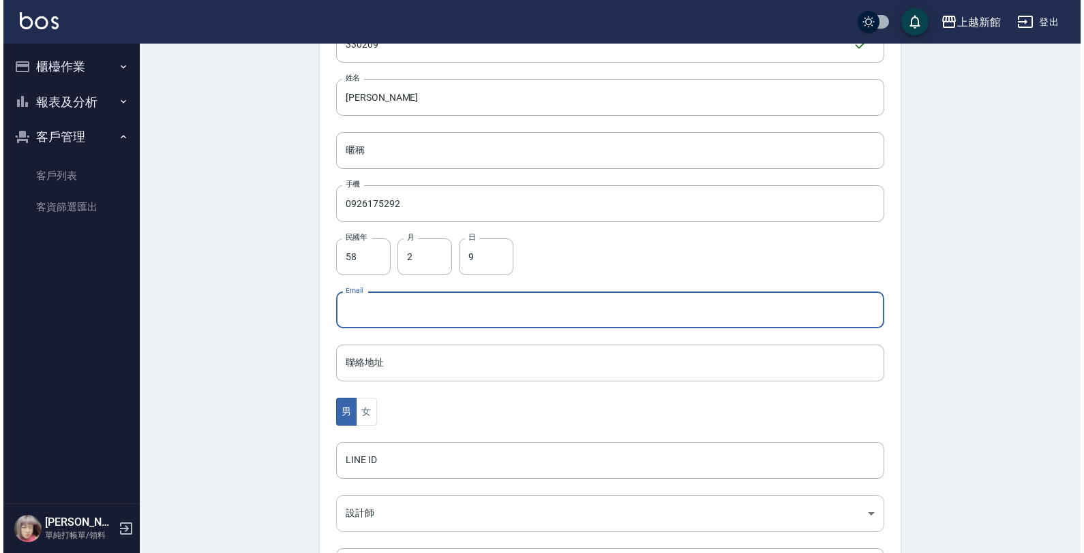
scroll to position [333, 0]
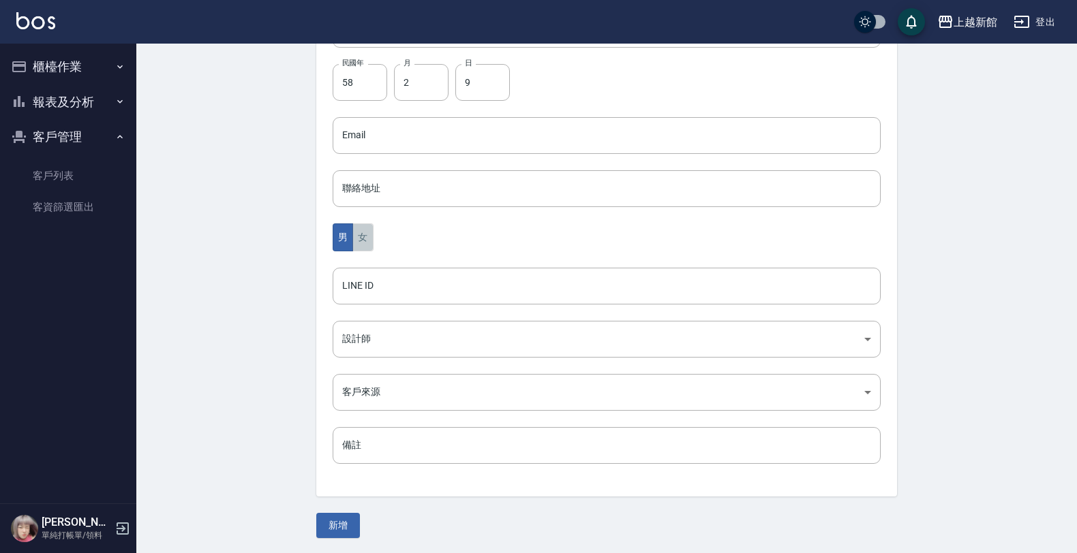
click at [360, 224] on button "女" at bounding box center [362, 238] width 20 height 28
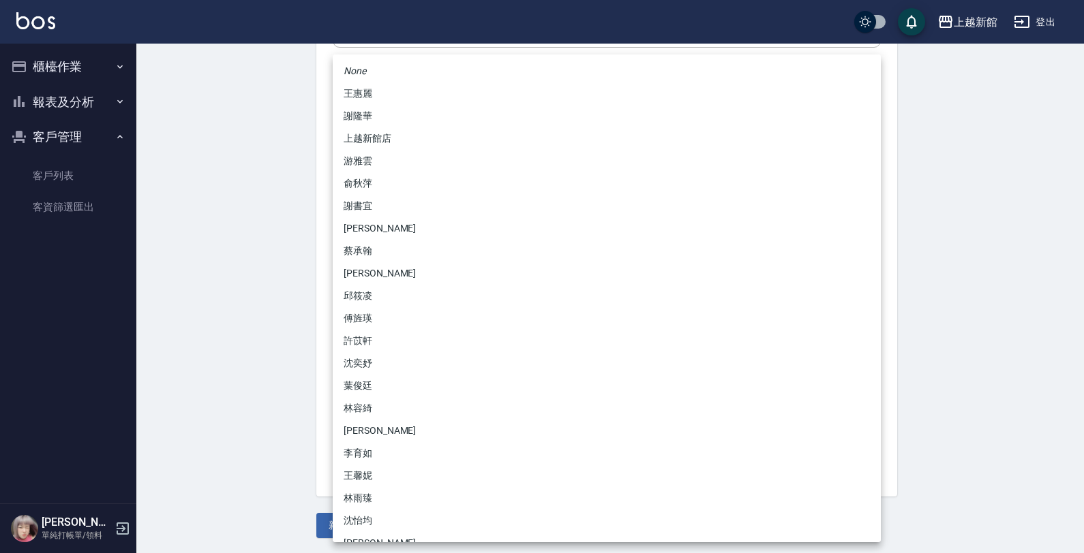
click at [379, 325] on body "上越新館 登出 櫃檯作業 打帳單 帳單列表 掛單列表 現金收支登錄 高階收支登錄 材料自購登錄 每日結帳 排班表 現場電腦打卡 報表及分析 報表目錄 店家日報…" at bounding box center [542, 110] width 1084 height 887
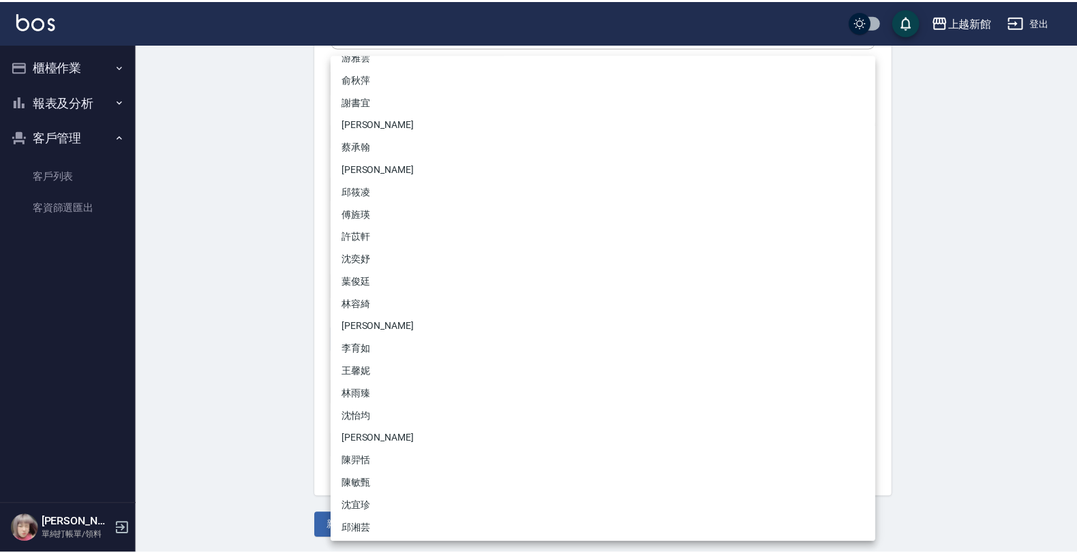
scroll to position [107, 0]
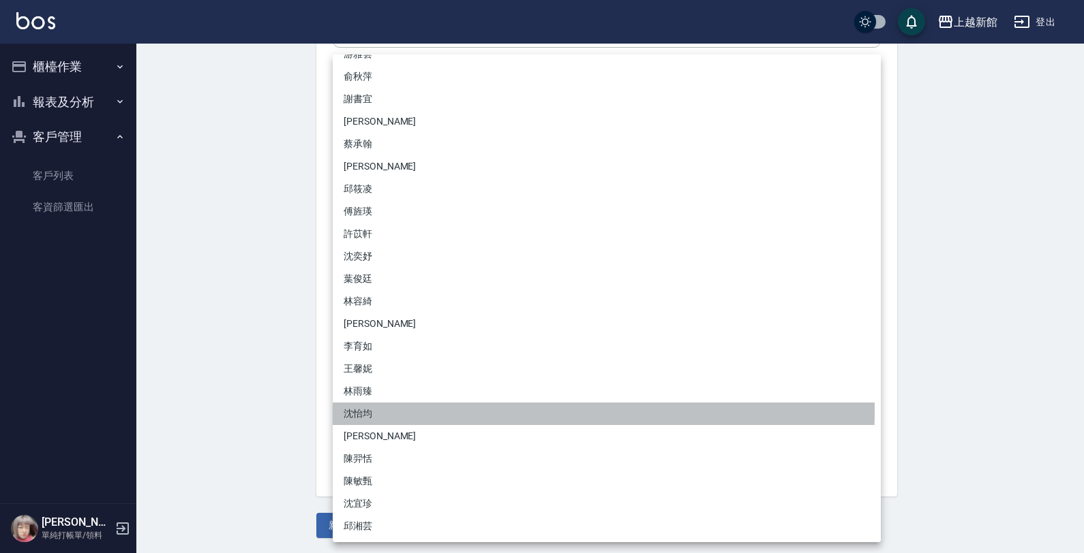
drag, startPoint x: 368, startPoint y: 409, endPoint x: 361, endPoint y: 425, distance: 17.1
click at [367, 409] on li "沈怡均" at bounding box center [607, 414] width 548 height 22
type input "15a18275-fbb5-4975-8588-eb5da8df17b5"
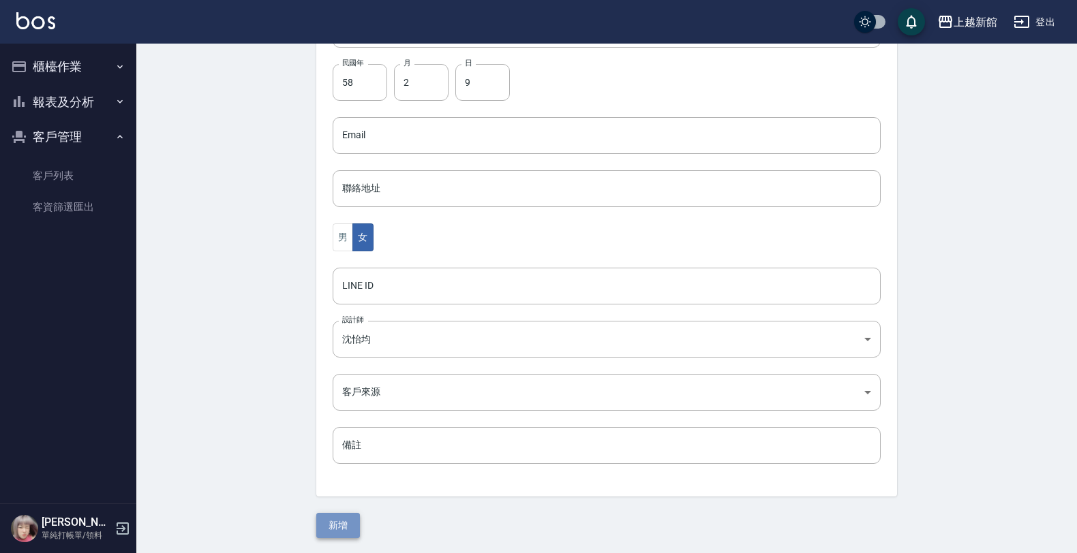
click at [351, 517] on button "新增" at bounding box center [338, 525] width 44 height 25
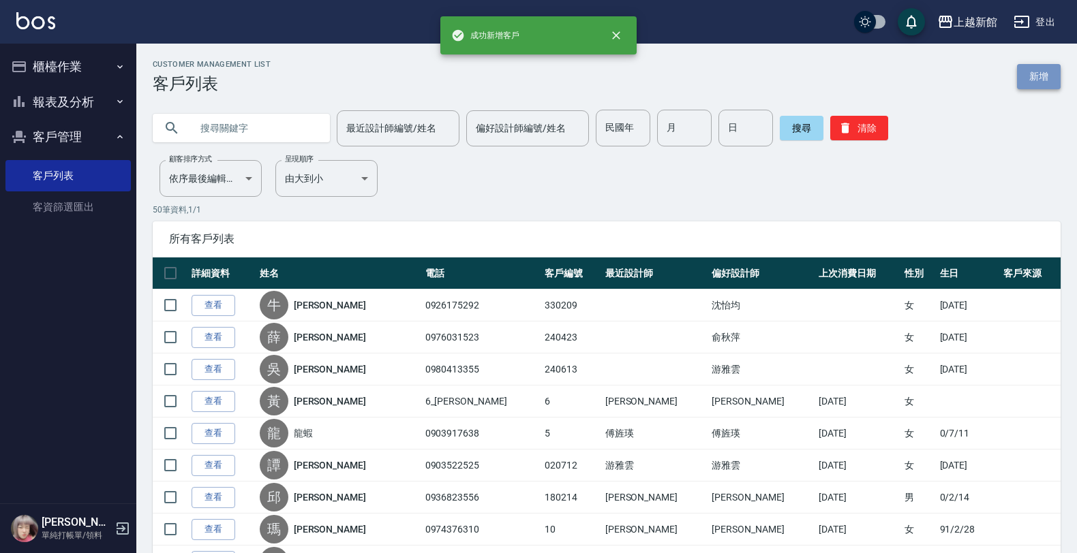
click at [1043, 80] on link "新增" at bounding box center [1039, 76] width 44 height 25
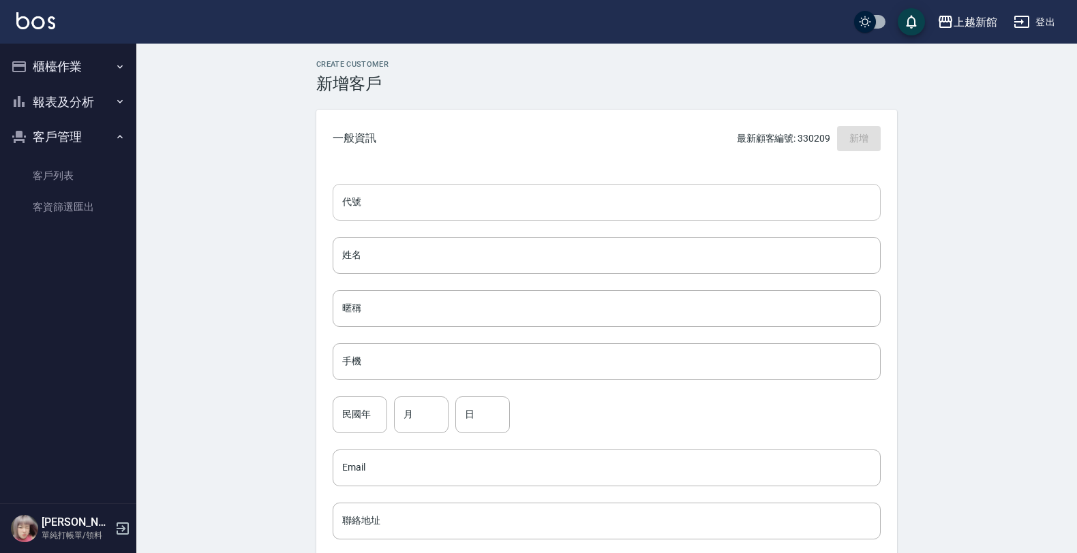
click at [818, 206] on input "代號" at bounding box center [607, 202] width 548 height 37
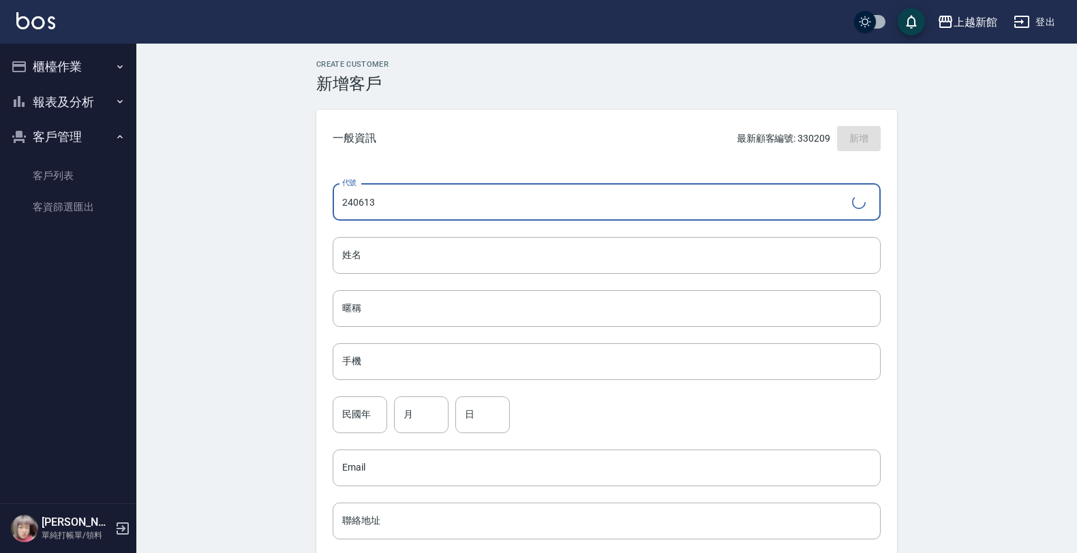
type input "240613"
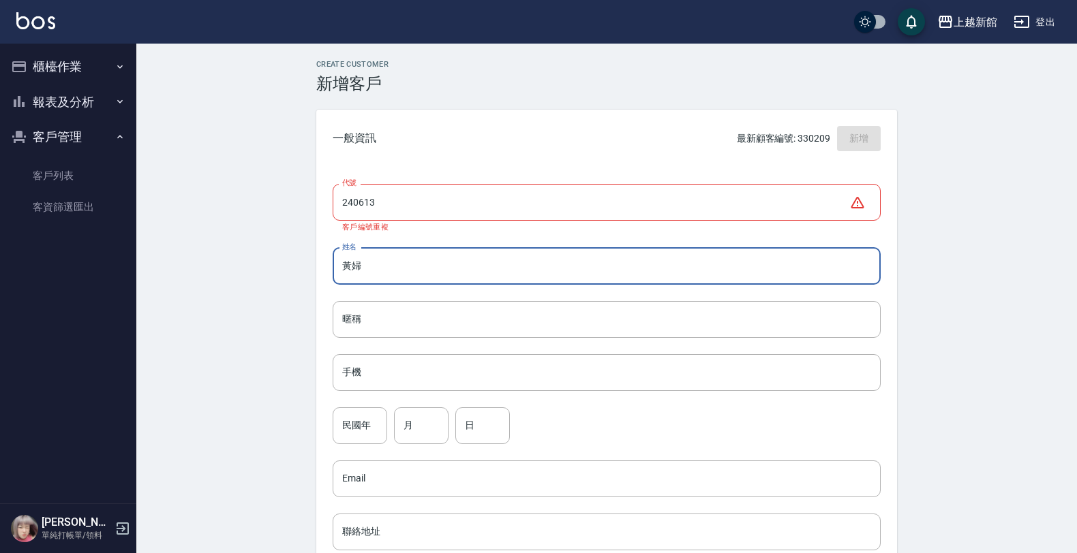
type input "黃婦"
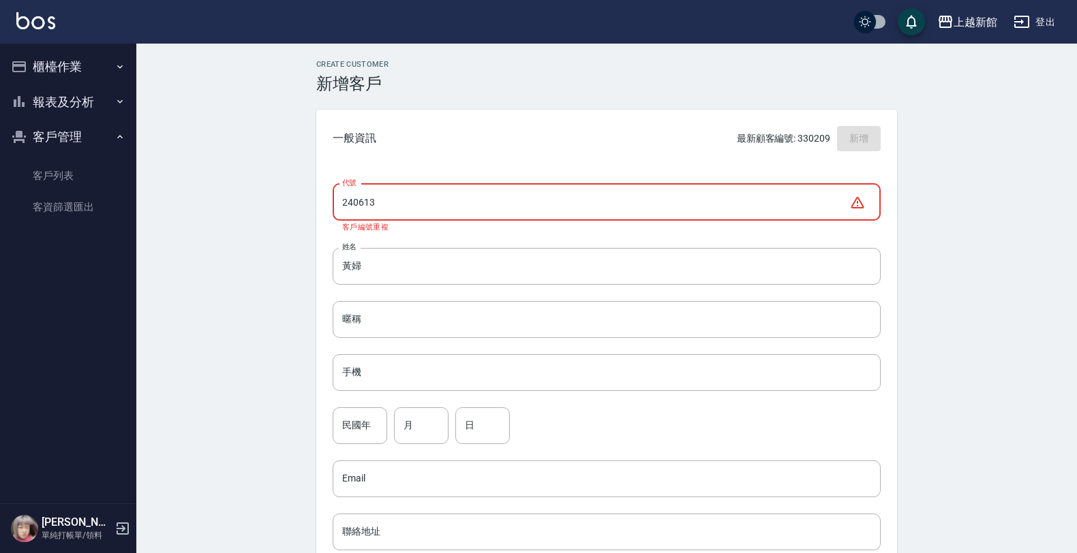
click at [767, 219] on input "240613" at bounding box center [591, 202] width 517 height 37
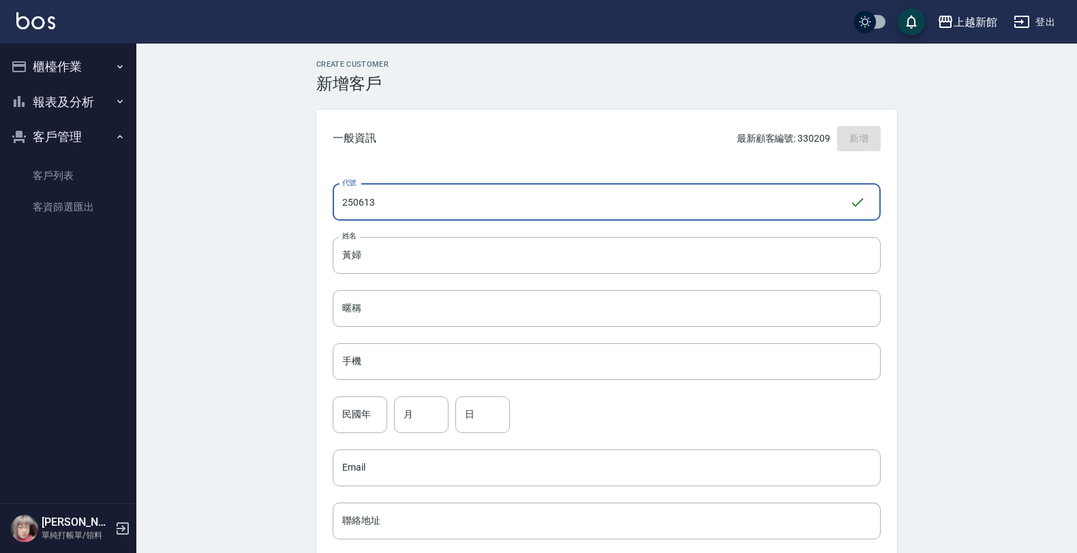
type input "250613"
click at [703, 246] on input "黃婦" at bounding box center [607, 255] width 548 height 37
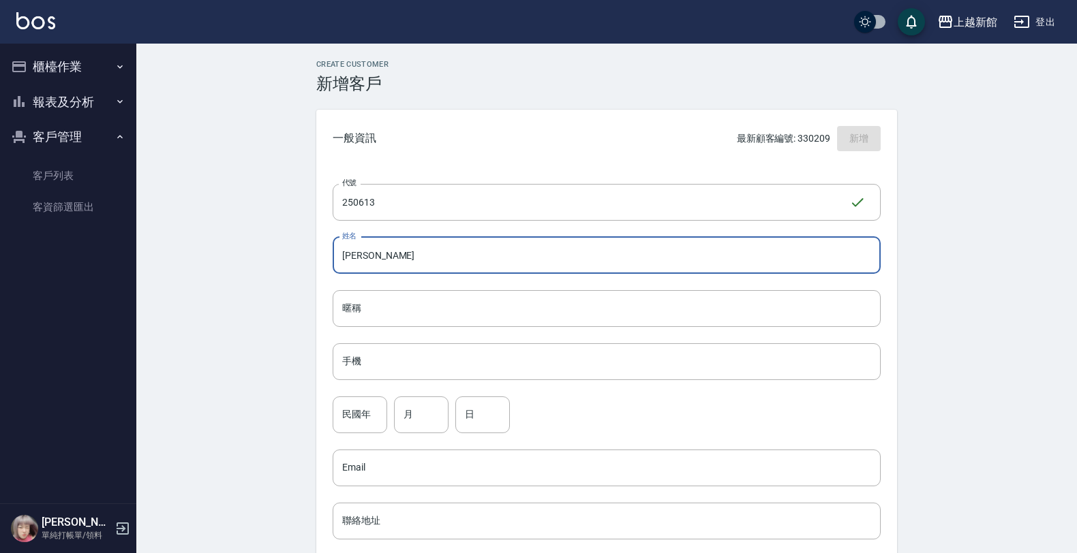
type input "[PERSON_NAME]"
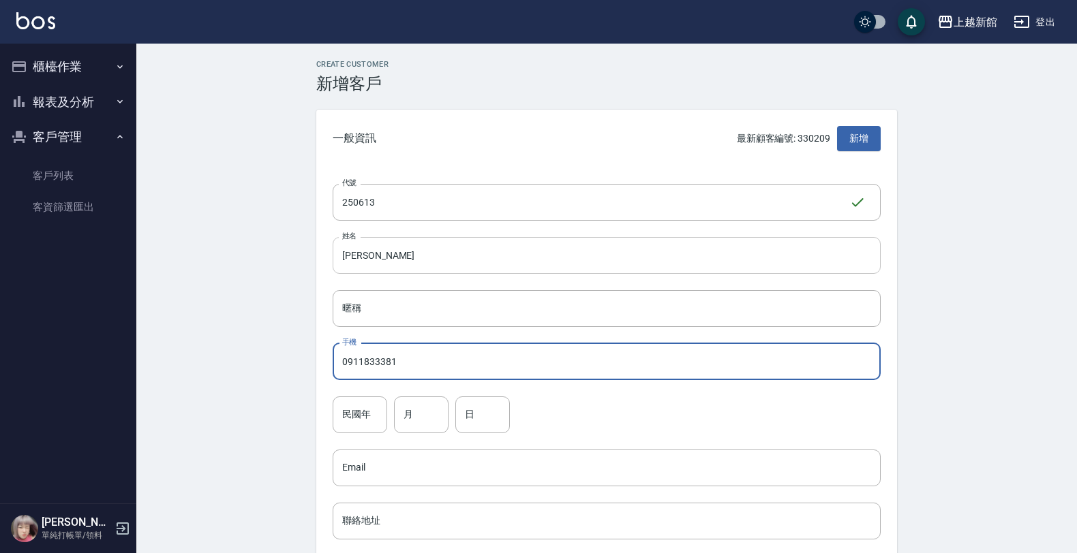
type input "0911833381"
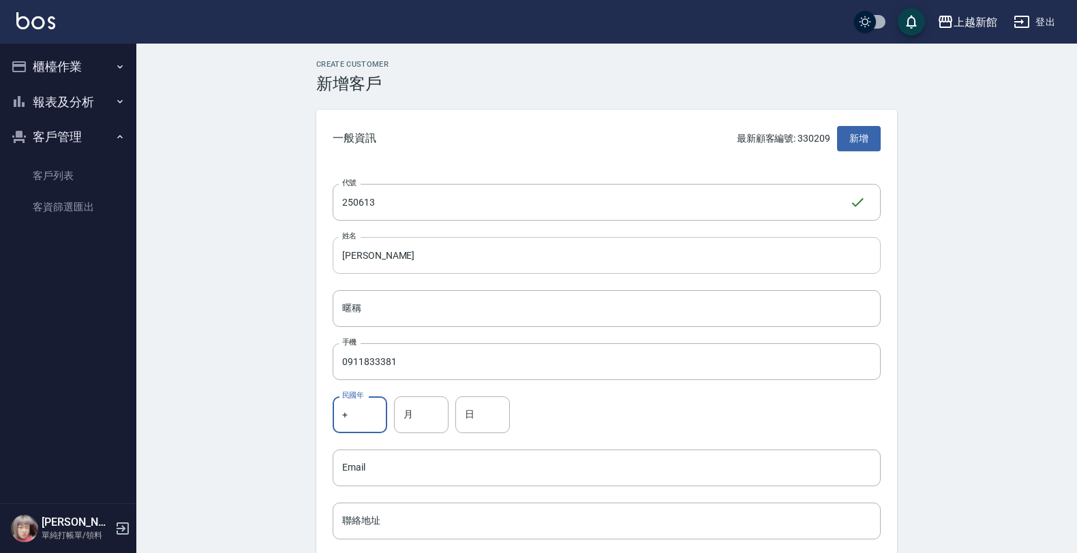
type input "+"
type input "61"
type input "6"
type input "13"
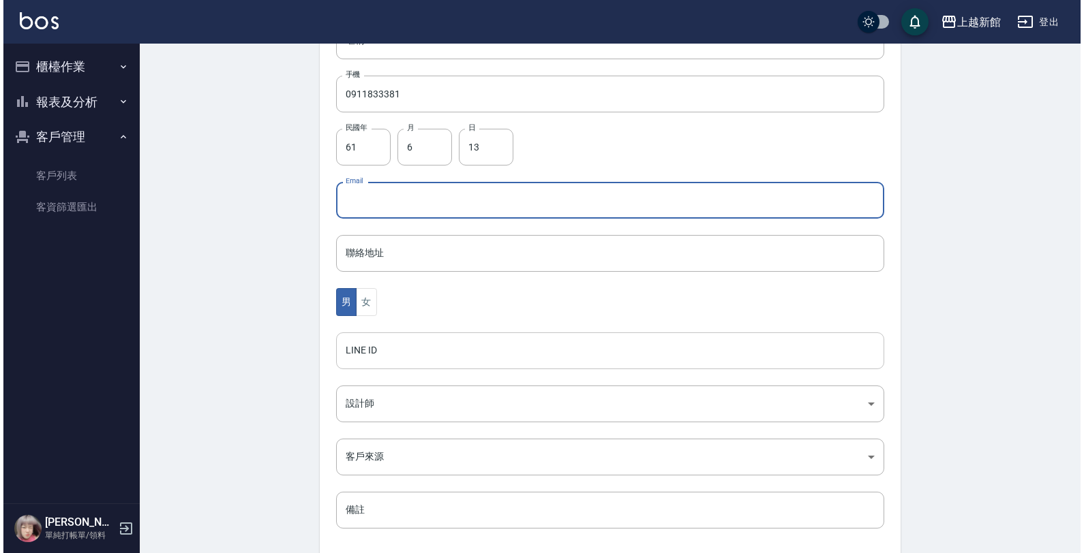
scroll to position [333, 0]
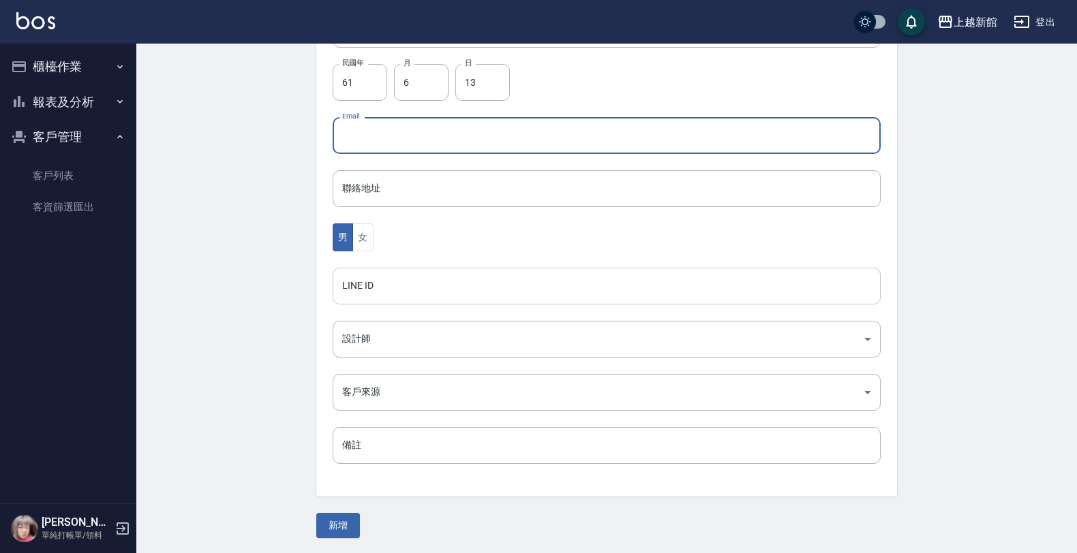
drag, startPoint x: 370, startPoint y: 233, endPoint x: 382, endPoint y: 285, distance: 53.1
click at [370, 234] on button "女" at bounding box center [362, 238] width 20 height 28
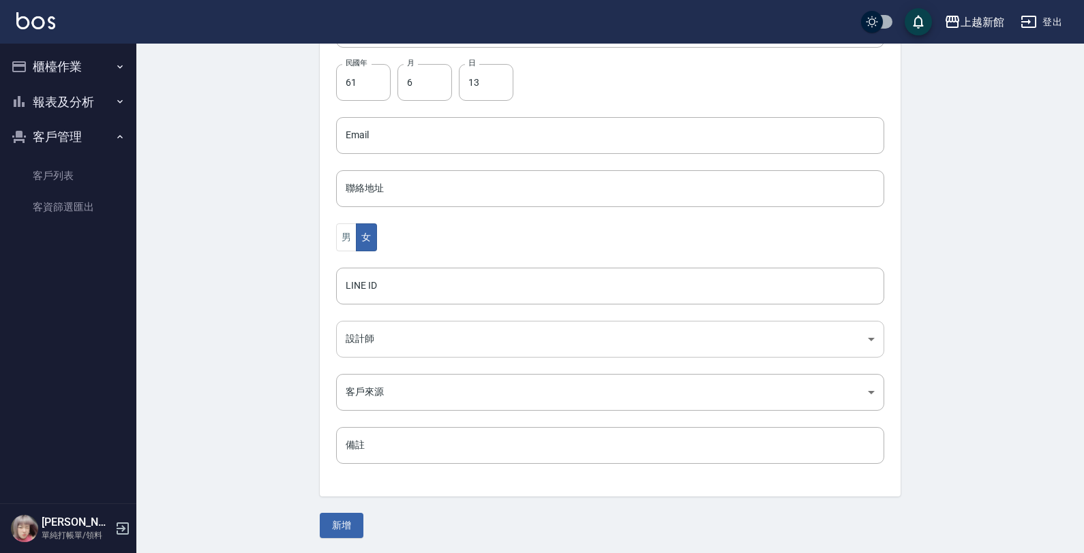
click at [390, 337] on body "上越新館 登出 櫃檯作業 打帳單 帳單列表 掛單列表 現金收支登錄 高階收支登錄 材料自購登錄 每日結帳 排班表 現場電腦打卡 報表及分析 報表目錄 店家日報…" at bounding box center [542, 110] width 1084 height 887
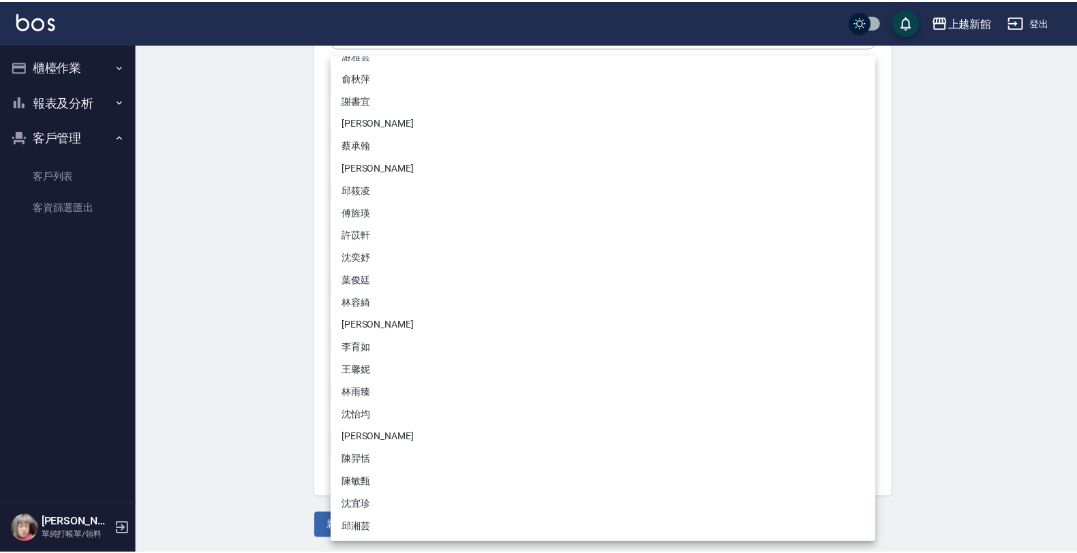
scroll to position [107, 0]
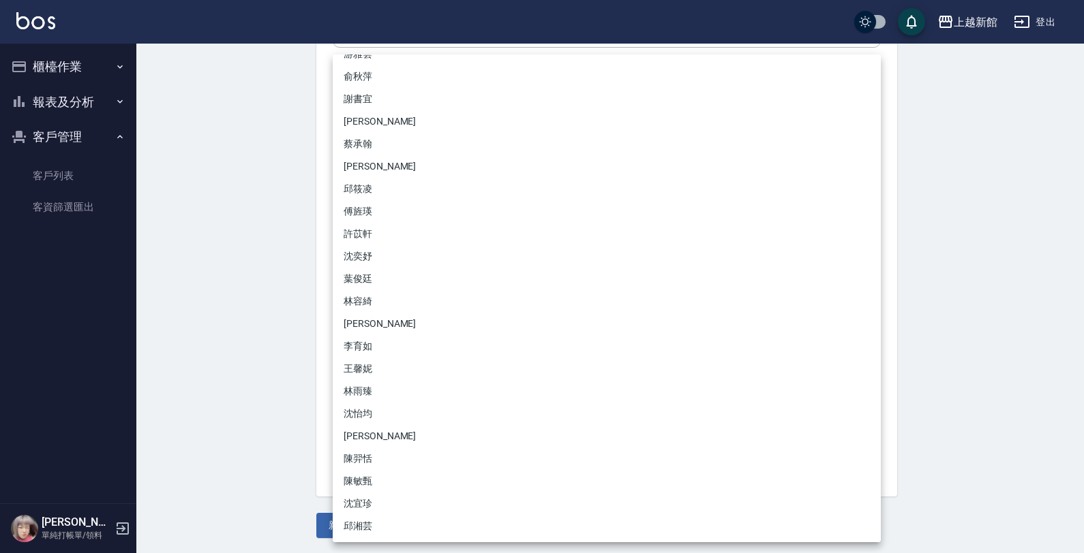
click at [370, 409] on li "沈怡均" at bounding box center [607, 414] width 548 height 22
type input "15a18275-fbb5-4975-8588-eb5da8df17b5"
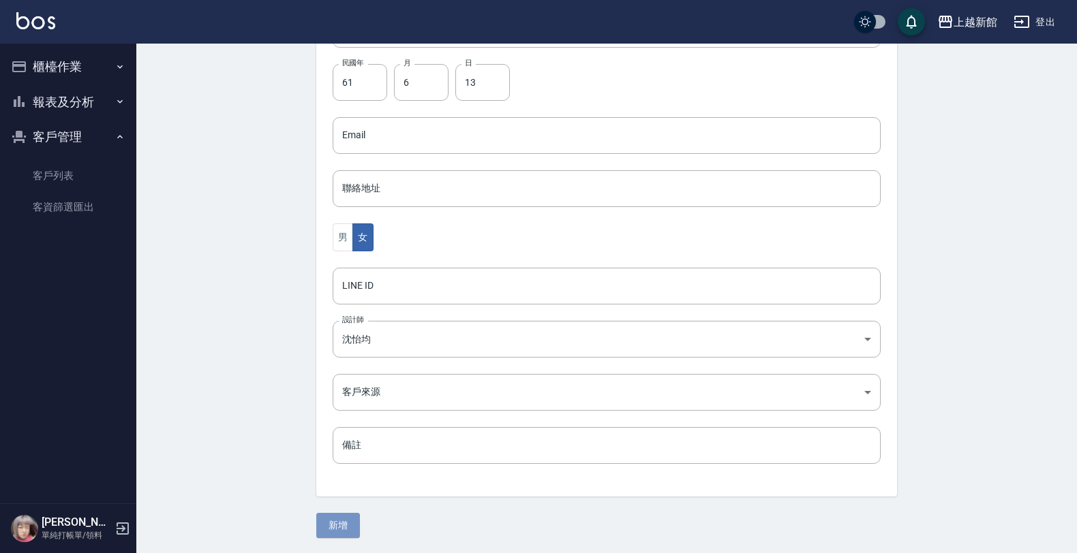
click at [337, 536] on button "新增" at bounding box center [338, 525] width 44 height 25
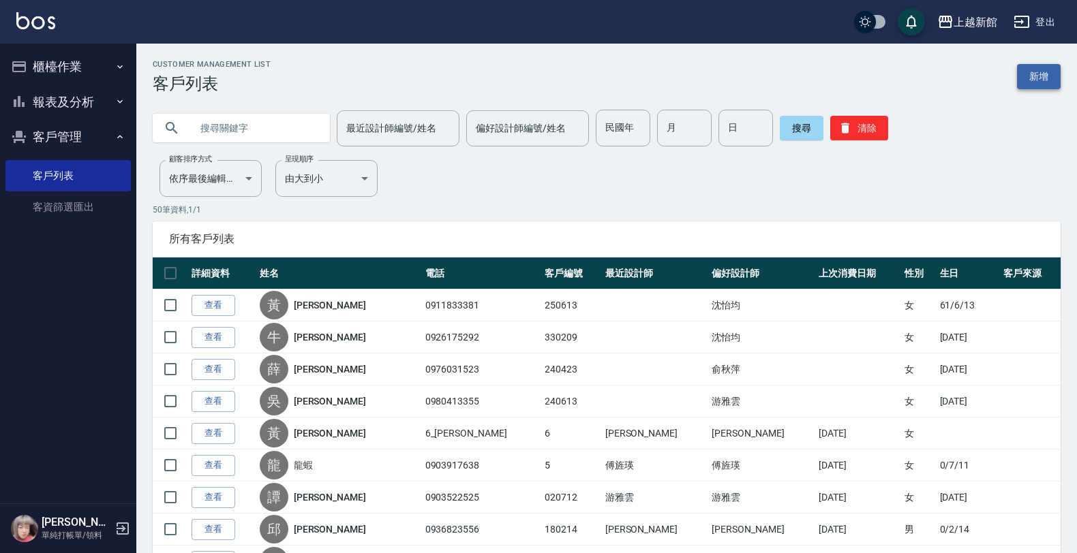
click at [1034, 80] on link "新增" at bounding box center [1039, 76] width 44 height 25
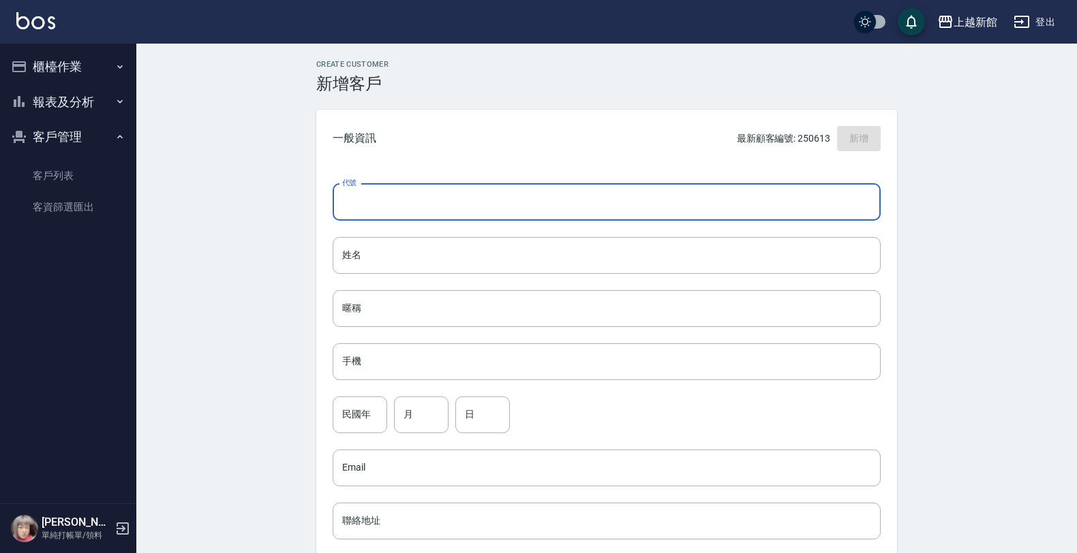
click at [865, 196] on input "代號" at bounding box center [607, 202] width 548 height 37
type input "270407"
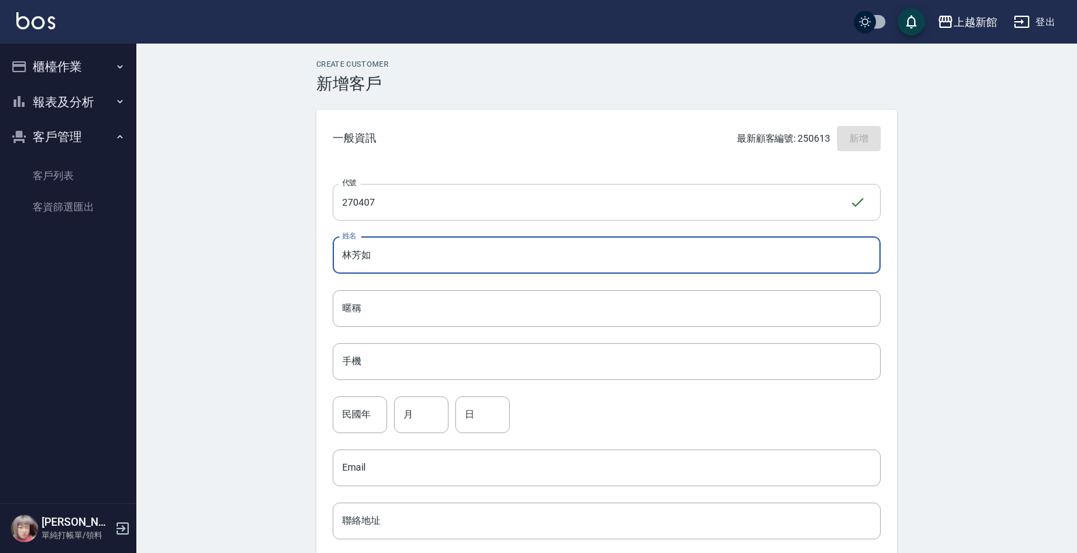
type input "林芳如"
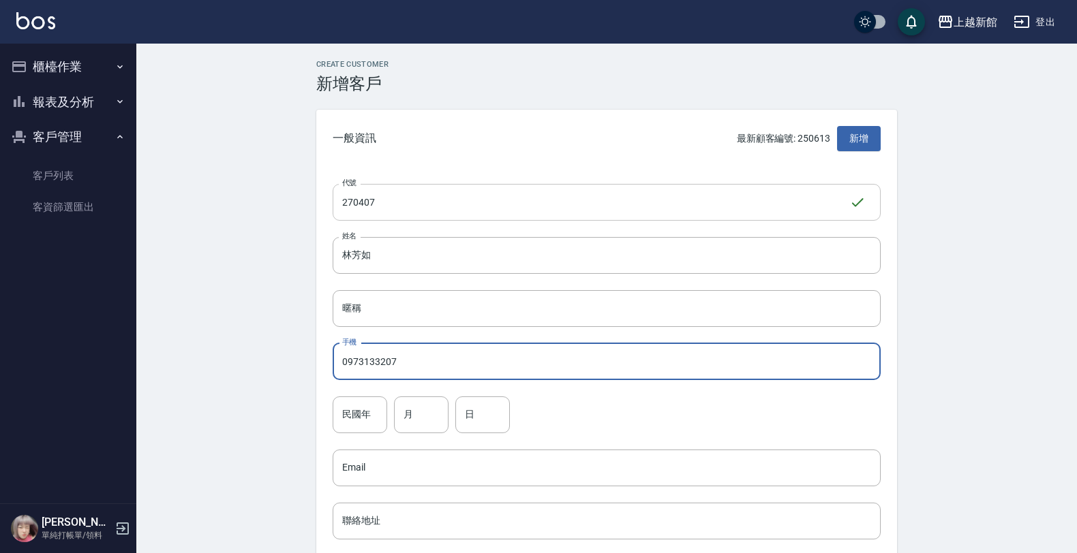
type input "0973133207"
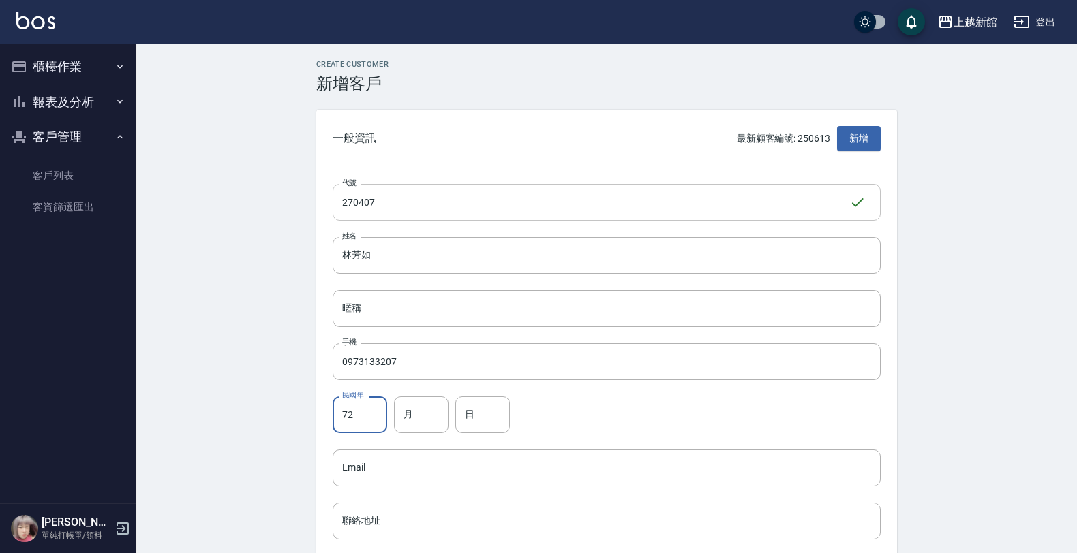
type input "72"
type input "4"
type input "7"
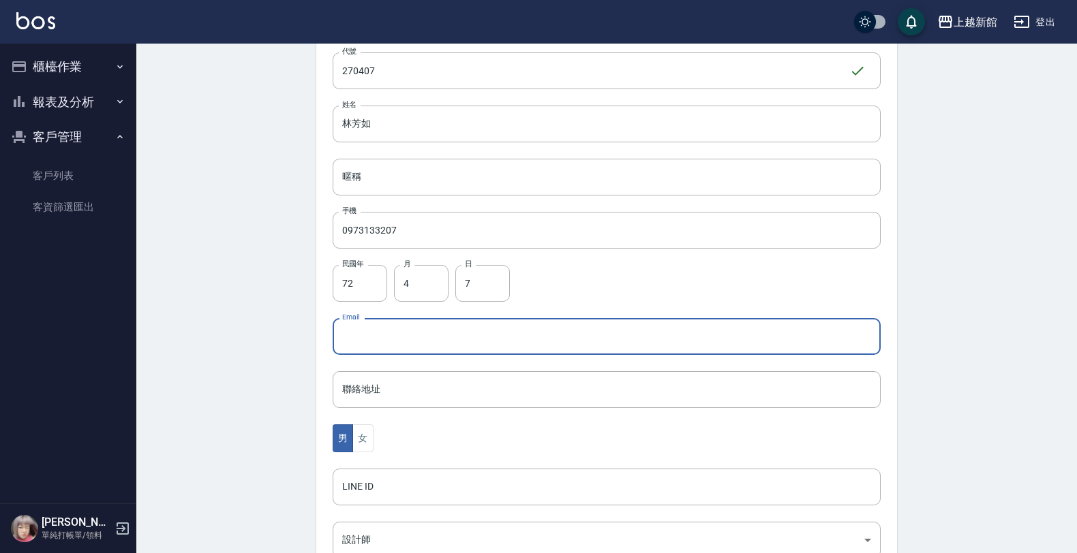
scroll to position [333, 0]
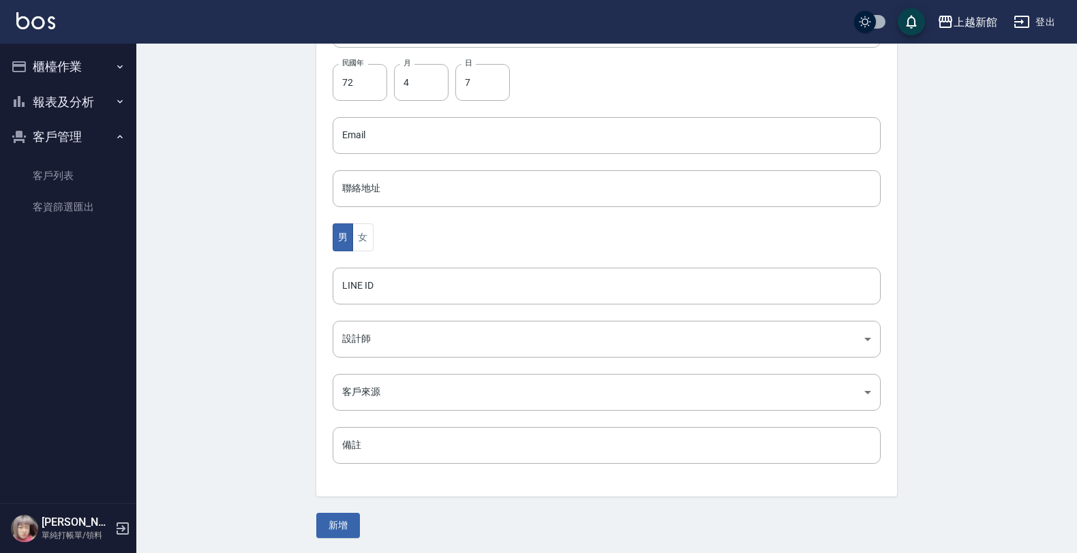
drag, startPoint x: 367, startPoint y: 251, endPoint x: 353, endPoint y: 297, distance: 48.3
click at [367, 253] on div "代號 270407 ​ 代號 姓名 林芳如 姓名 暱稱 暱稱 手機 0973133207 手機 民國年 72 民國年 月 4 月 日 7 日 Email Em…" at bounding box center [606, 166] width 581 height 662
drag, startPoint x: 369, startPoint y: 240, endPoint x: 369, endPoint y: 311, distance: 70.9
click at [368, 242] on button "女" at bounding box center [362, 238] width 20 height 28
click at [378, 344] on body "上越新館 登出 櫃檯作業 打帳單 帳單列表 掛單列表 現金收支登錄 高階收支登錄 材料自購登錄 每日結帳 排班表 現場電腦打卡 報表及分析 報表目錄 店家日報…" at bounding box center [542, 110] width 1084 height 887
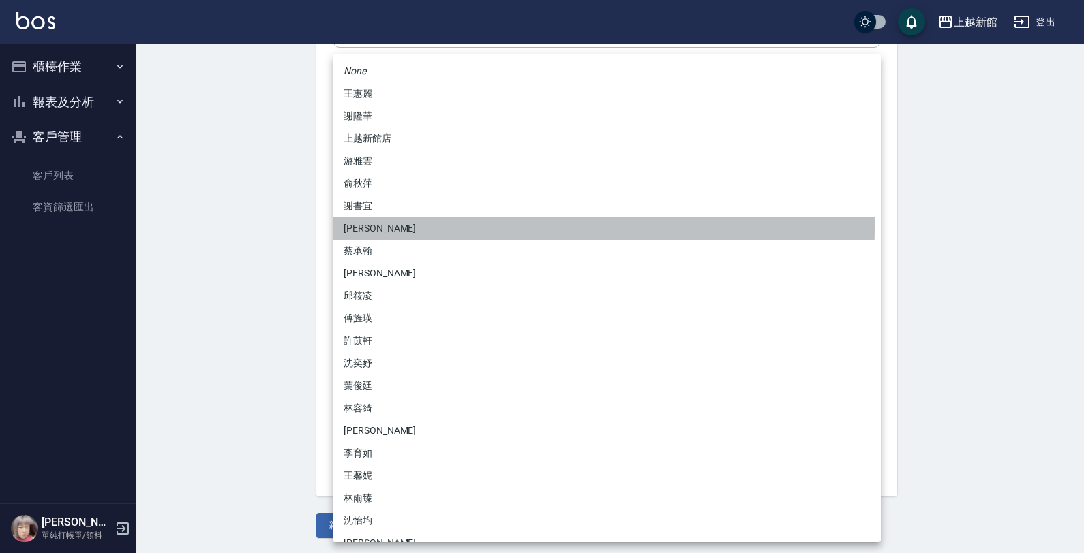
drag, startPoint x: 375, startPoint y: 226, endPoint x: 355, endPoint y: 269, distance: 47.9
click at [375, 226] on li "[PERSON_NAME]" at bounding box center [607, 228] width 548 height 22
type input "f2df2d98-d013-4630-b475-e8e0bdc1e845"
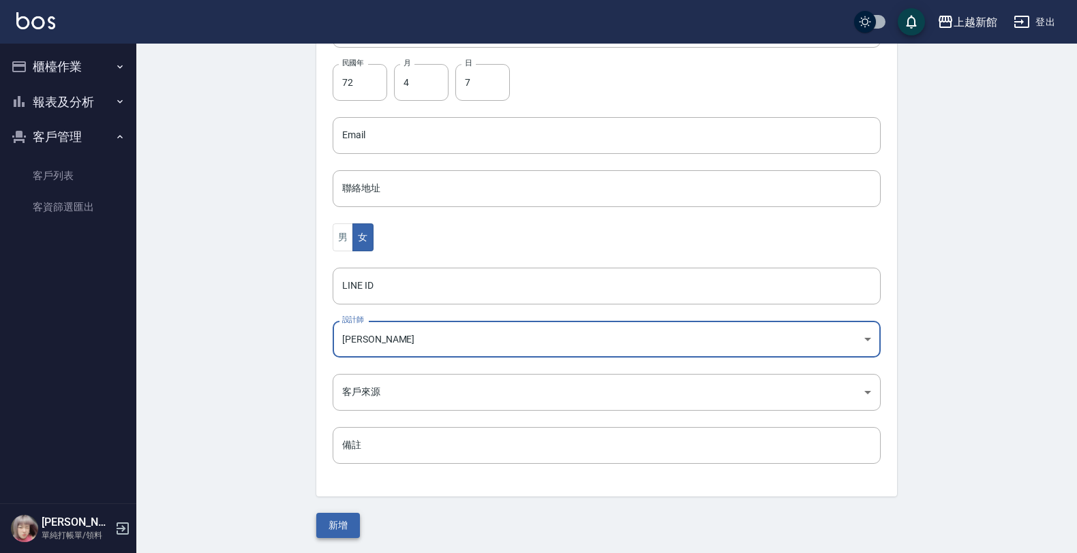
click at [331, 530] on button "新增" at bounding box center [338, 525] width 44 height 25
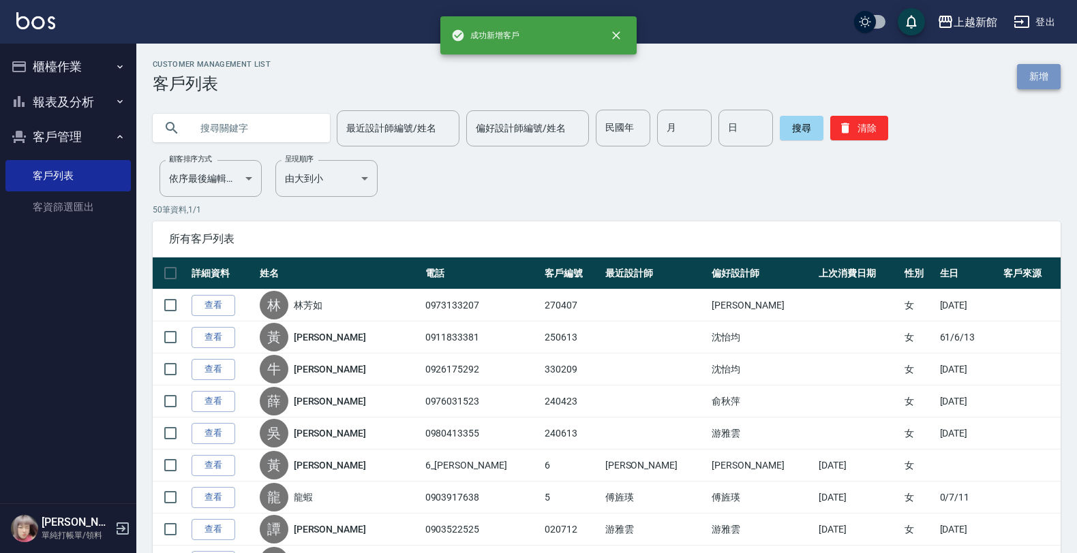
click at [1037, 80] on link "新增" at bounding box center [1039, 76] width 44 height 25
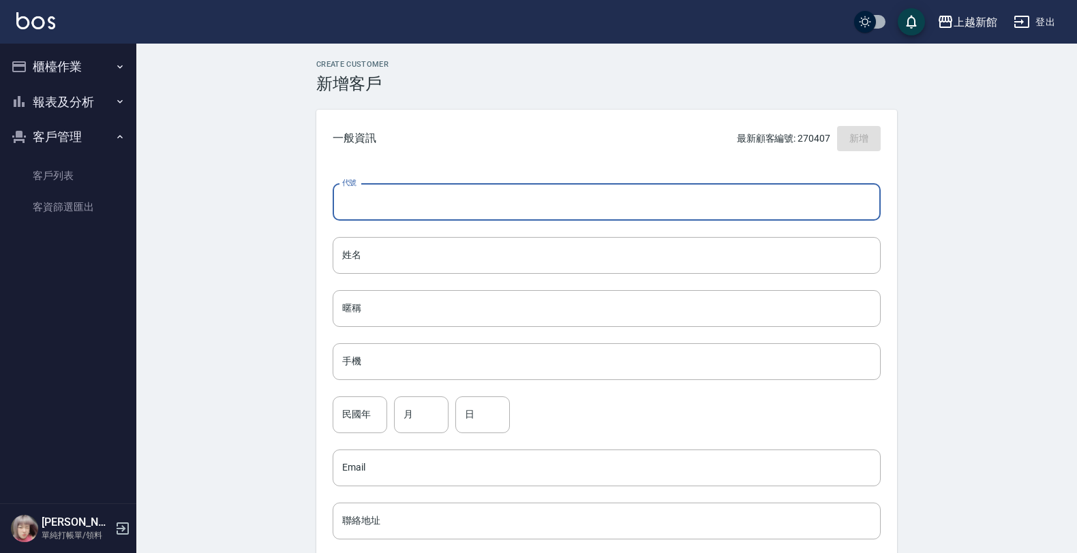
click at [799, 199] on input "代號" at bounding box center [607, 202] width 548 height 37
type input "340804"
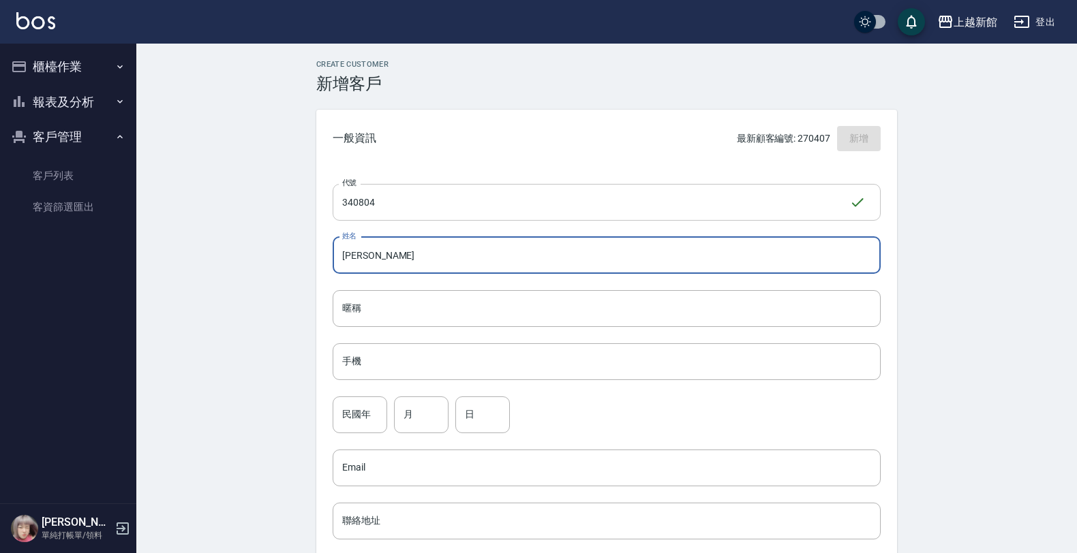
type input "[PERSON_NAME]"
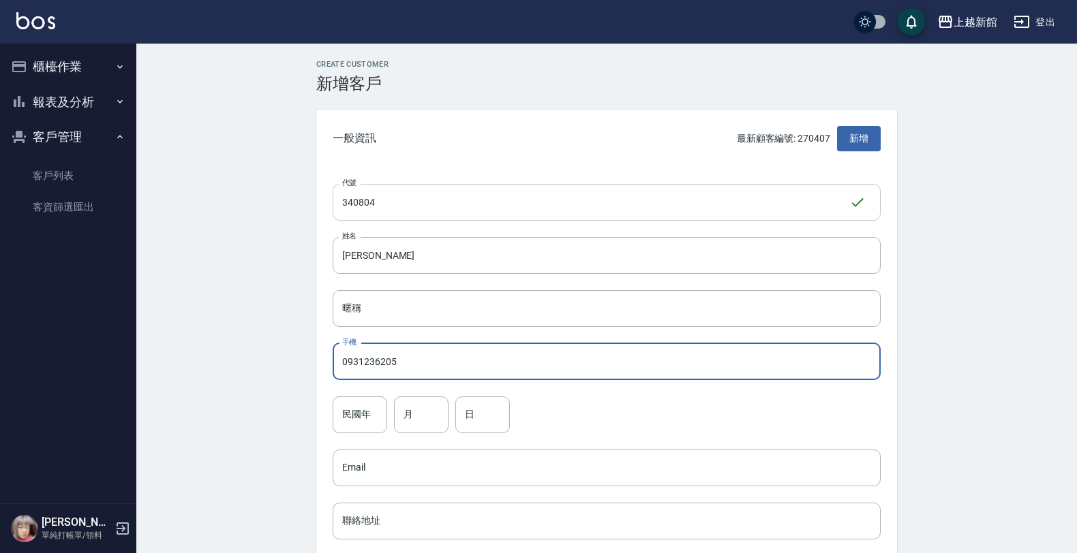
type input "0931236205"
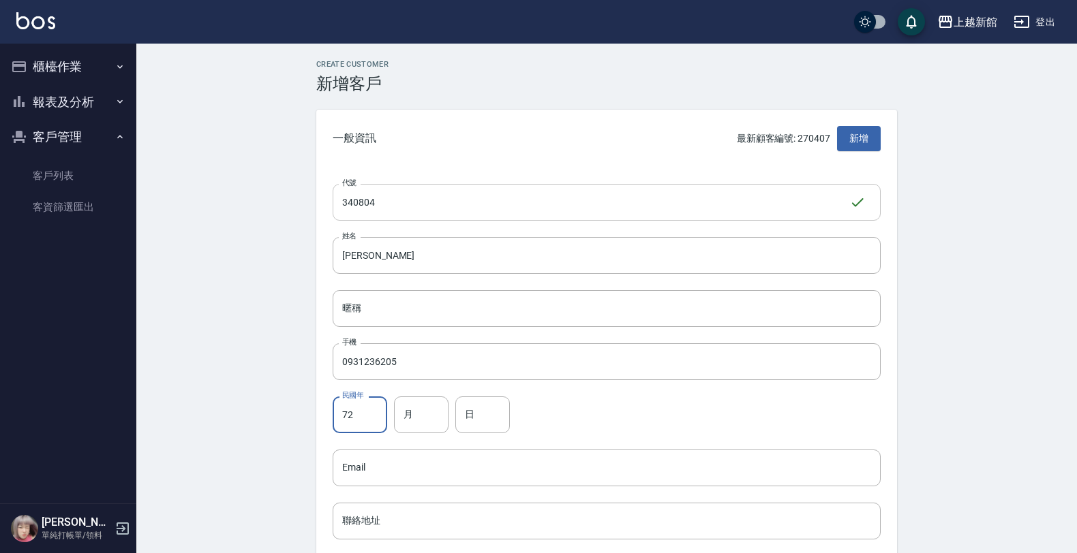
type input "72"
type input "8"
type input "4"
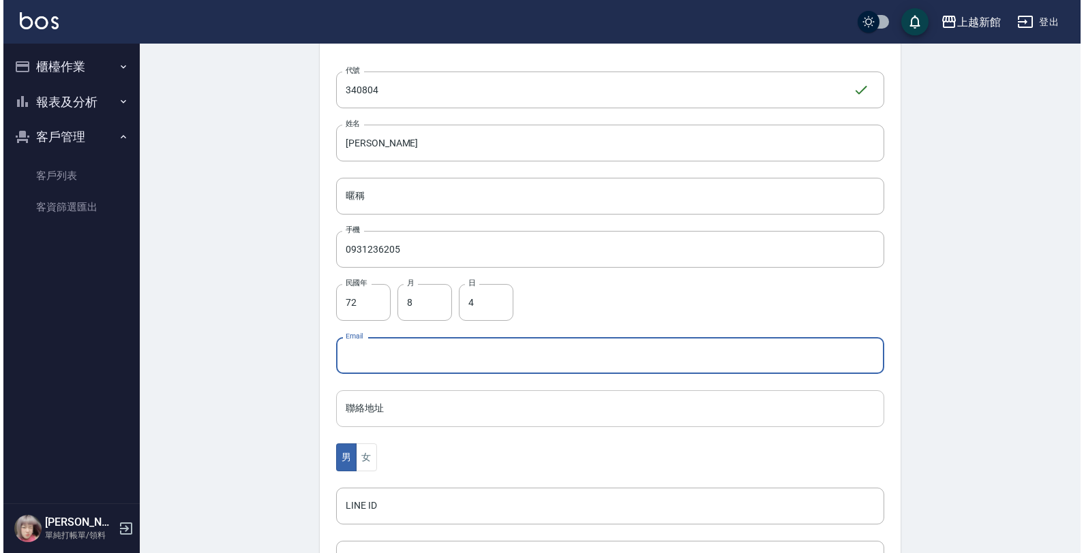
scroll to position [333, 0]
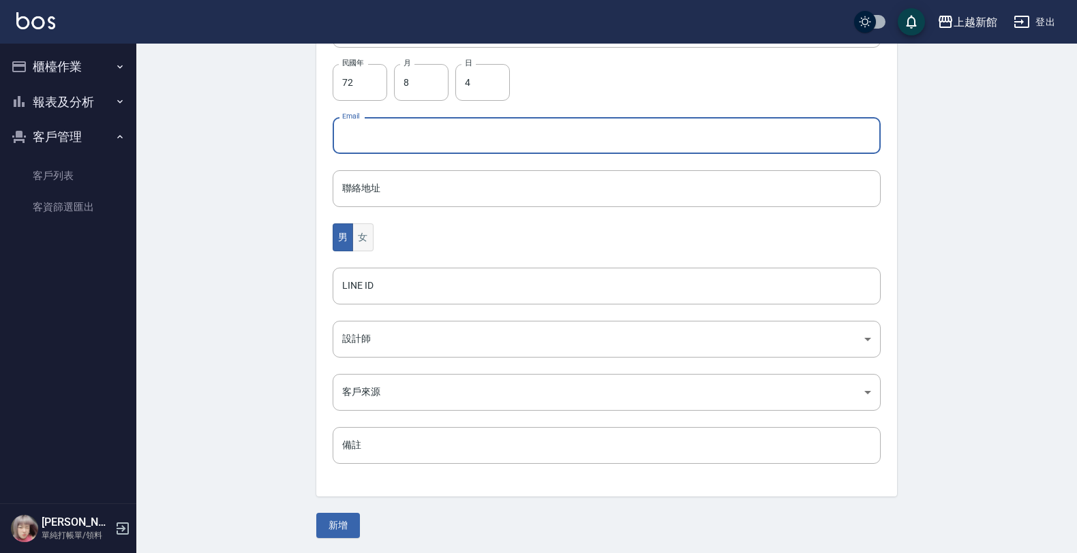
drag, startPoint x: 360, startPoint y: 245, endPoint x: 352, endPoint y: 266, distance: 22.4
click at [360, 247] on button "女" at bounding box center [362, 238] width 20 height 28
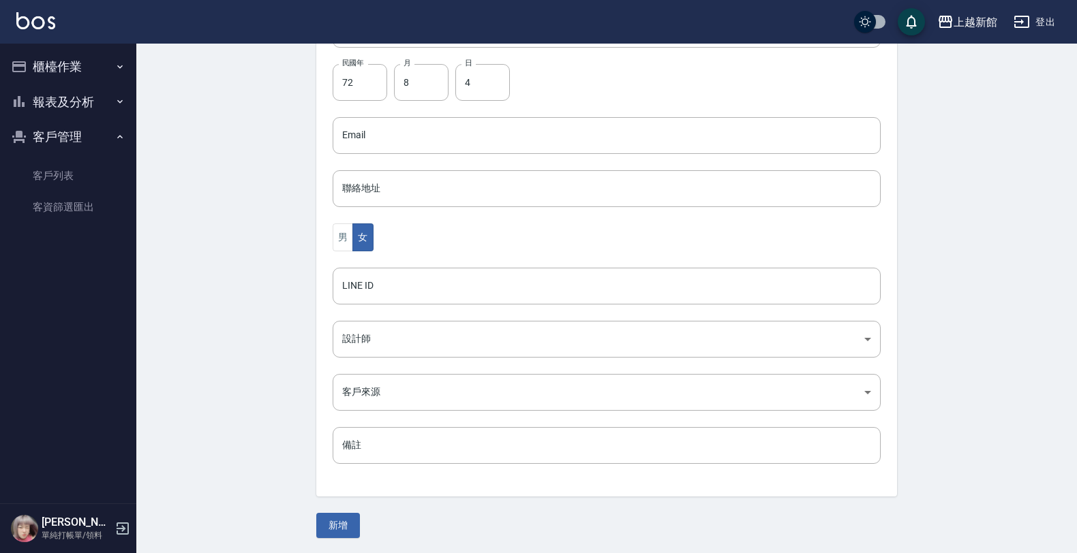
click at [365, 365] on div "代號 340804 ​ 代號 姓名 何佳政 姓名 暱稱 暱稱 手機 0931236205 手機 民國年 72 民國年 月 8 月 日 4 日 Email Em…" at bounding box center [606, 166] width 581 height 662
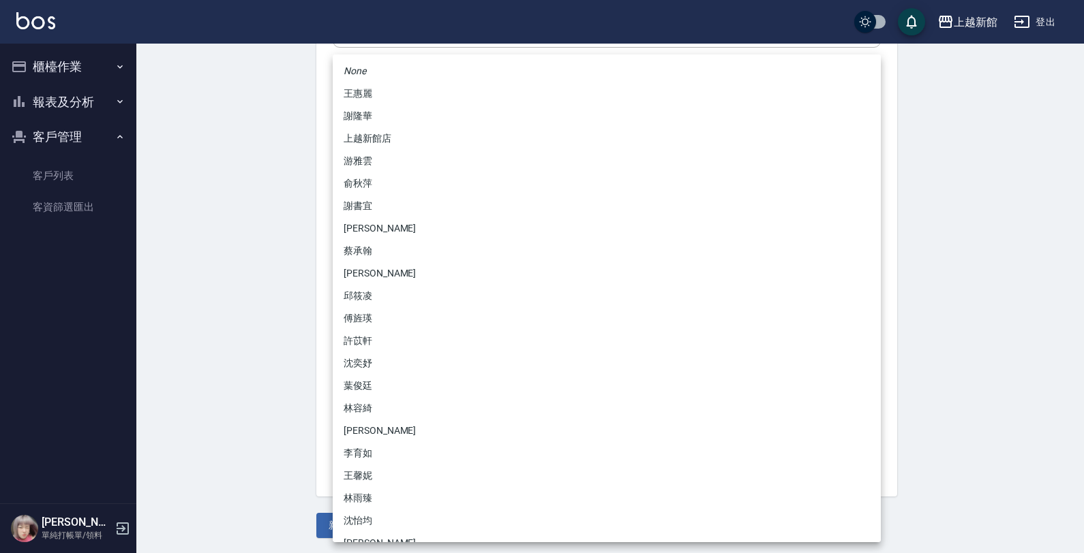
click at [356, 346] on body "上越新館 登出 櫃檯作業 打帳單 帳單列表 掛單列表 現金收支登錄 高階收支登錄 材料自購登錄 每日結帳 排班表 現場電腦打卡 報表及分析 報表目錄 店家日報…" at bounding box center [542, 110] width 1084 height 887
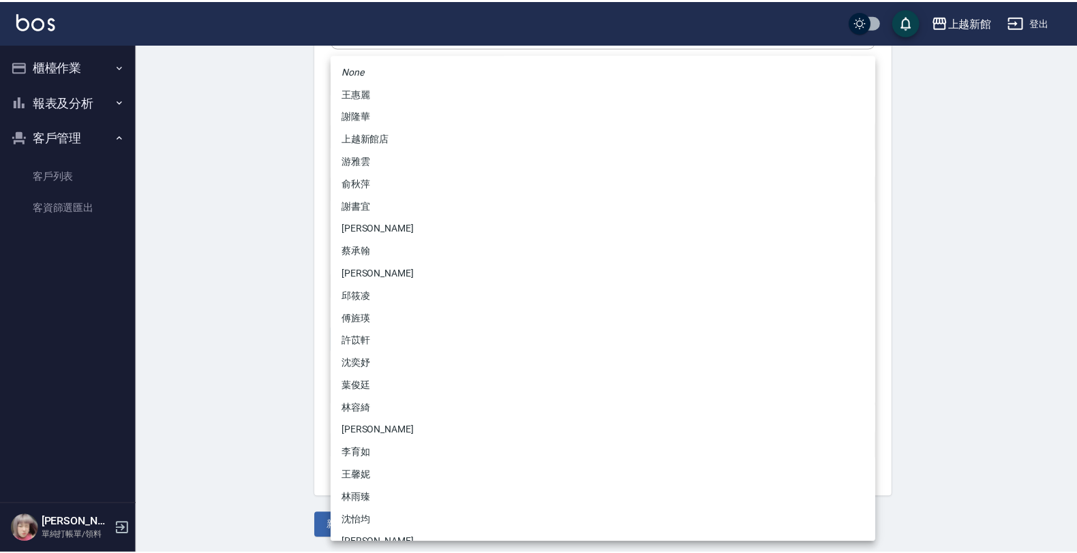
scroll to position [85, 0]
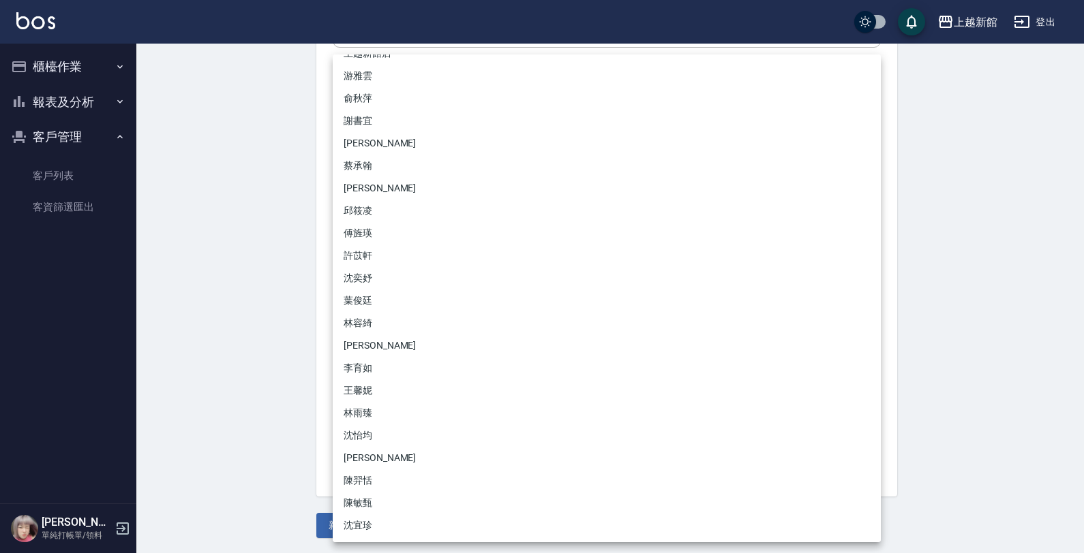
drag, startPoint x: 361, startPoint y: 223, endPoint x: 353, endPoint y: 229, distance: 10.2
click at [361, 222] on li "傅旌瑛" at bounding box center [607, 233] width 548 height 22
type input "1211b317-6865-4b65-8ce4-66e34f8d1fd8"
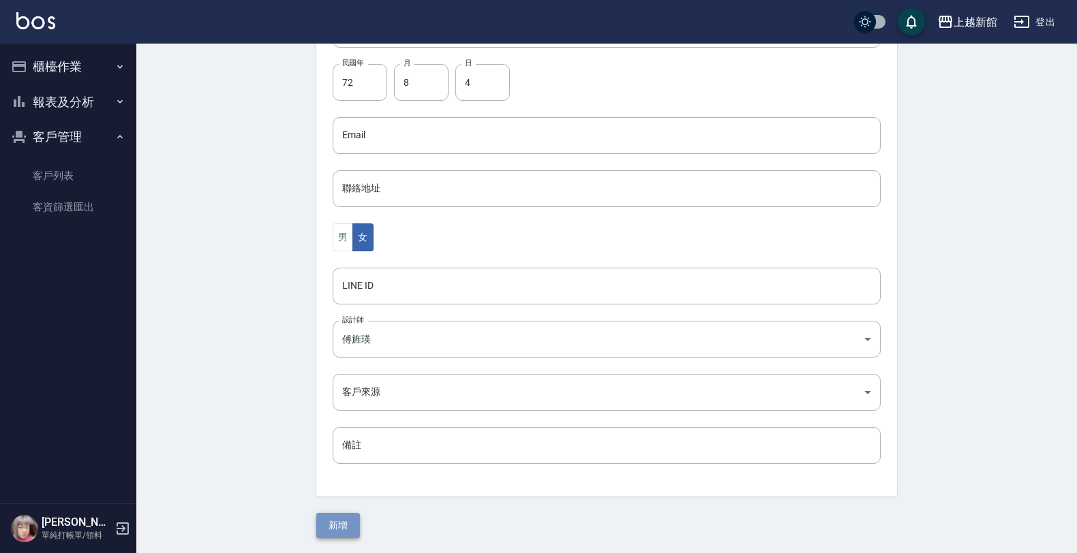
click at [339, 525] on button "新增" at bounding box center [338, 525] width 44 height 25
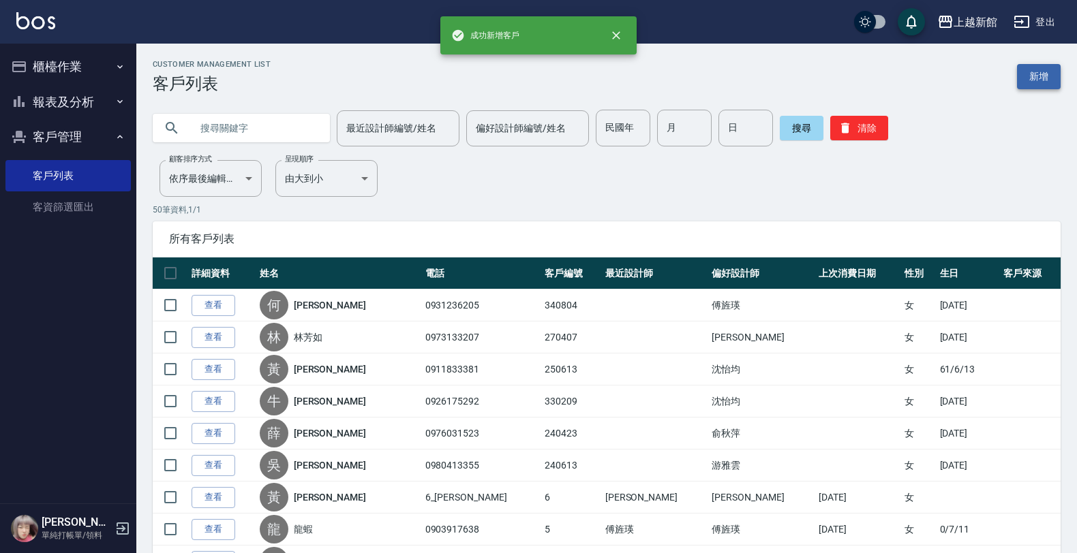
click at [1053, 70] on link "新增" at bounding box center [1039, 76] width 44 height 25
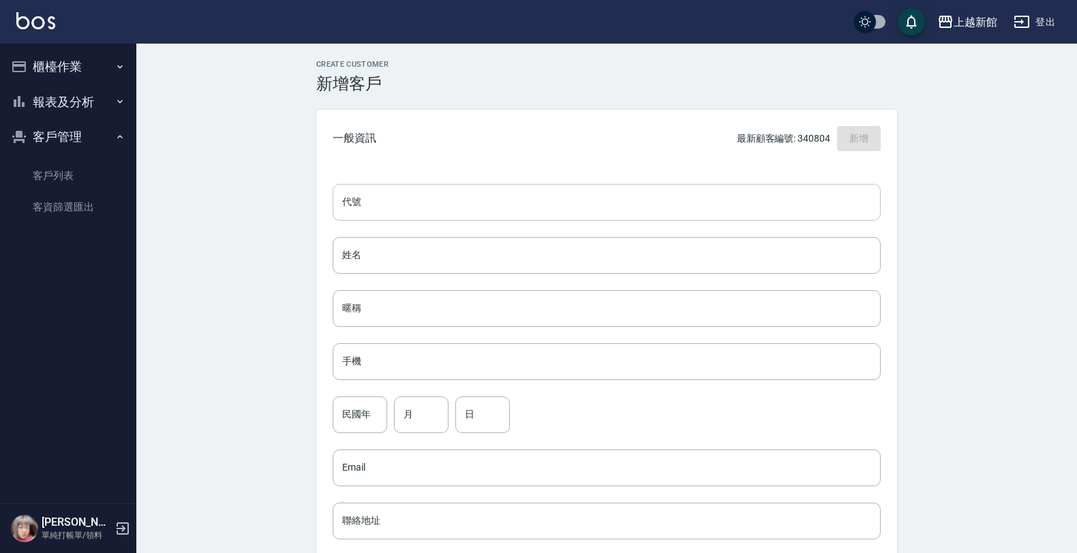
click at [866, 186] on input "代號" at bounding box center [607, 202] width 548 height 37
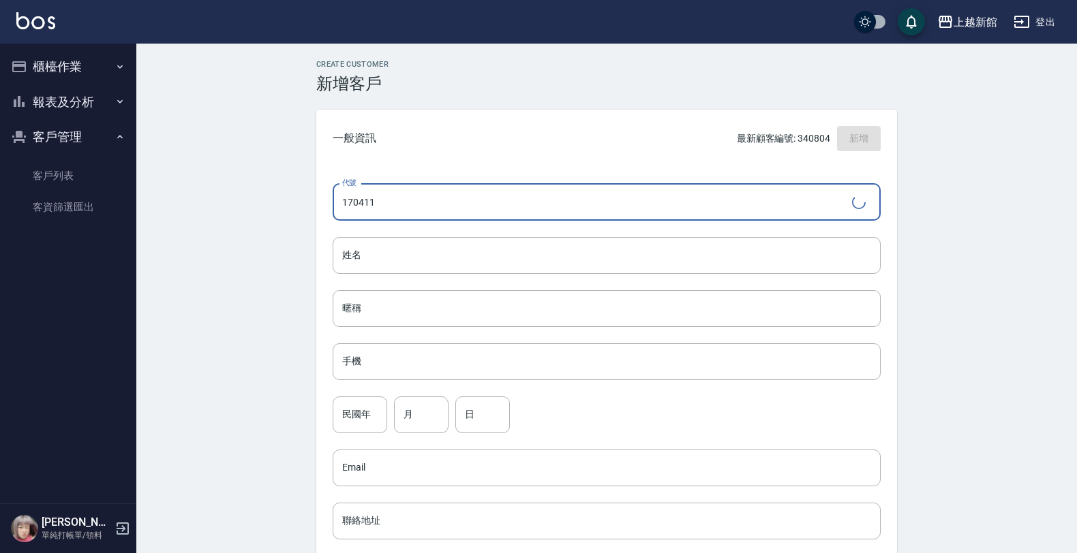
type input "170411"
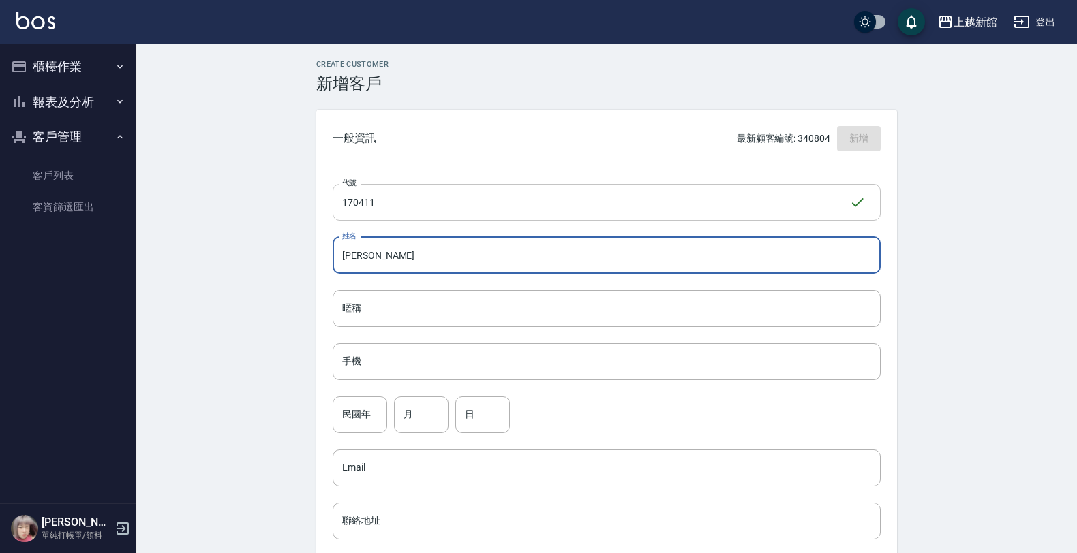
type input "[PERSON_NAME]"
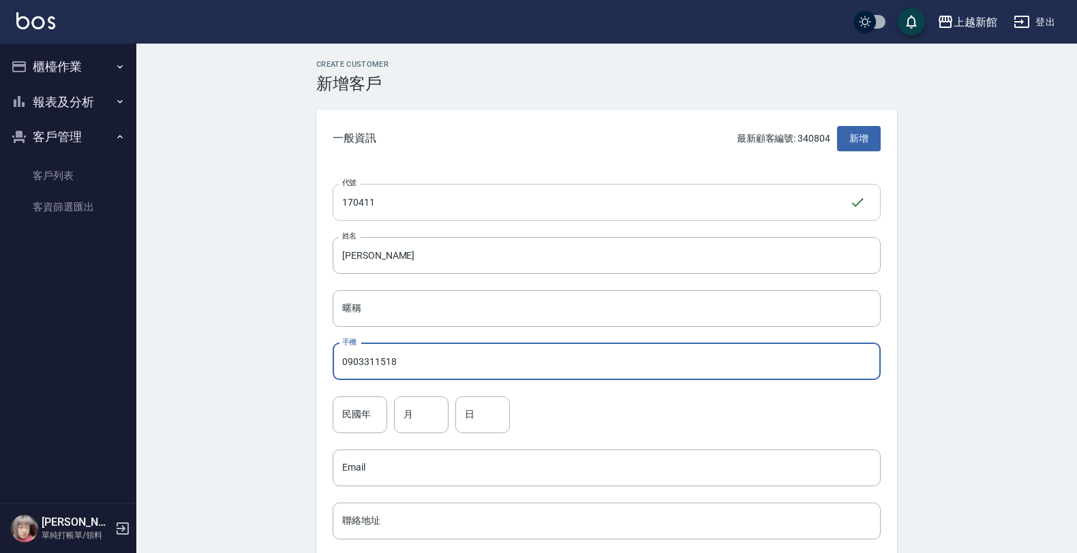
type input "0903311518"
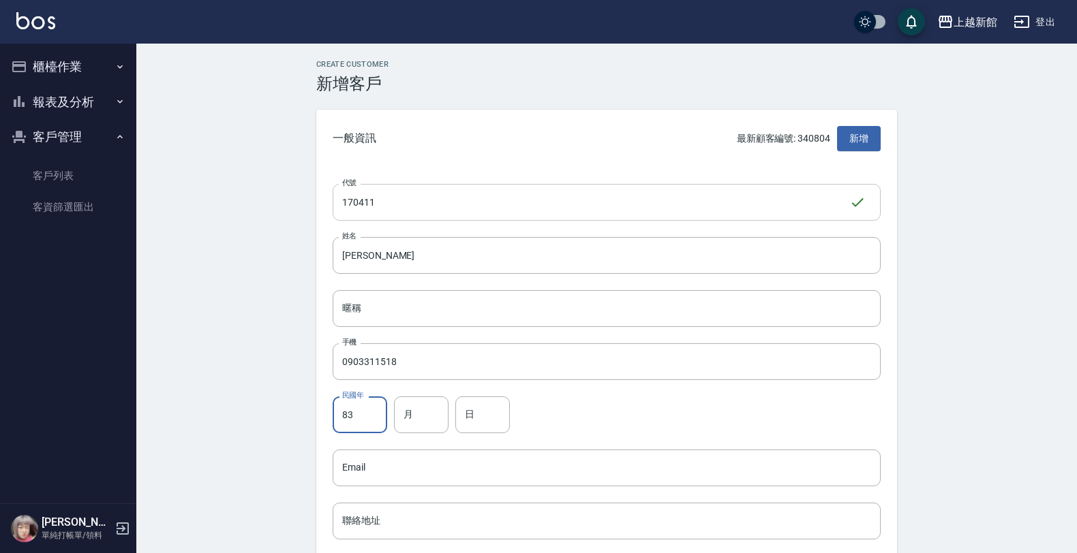
type input "83"
type input "4"
type input "11"
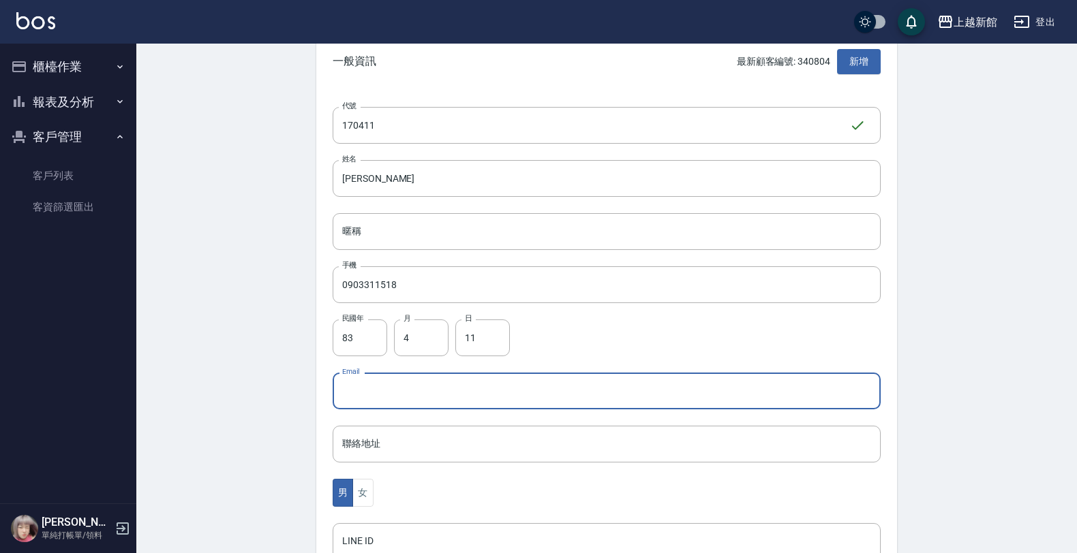
scroll to position [333, 0]
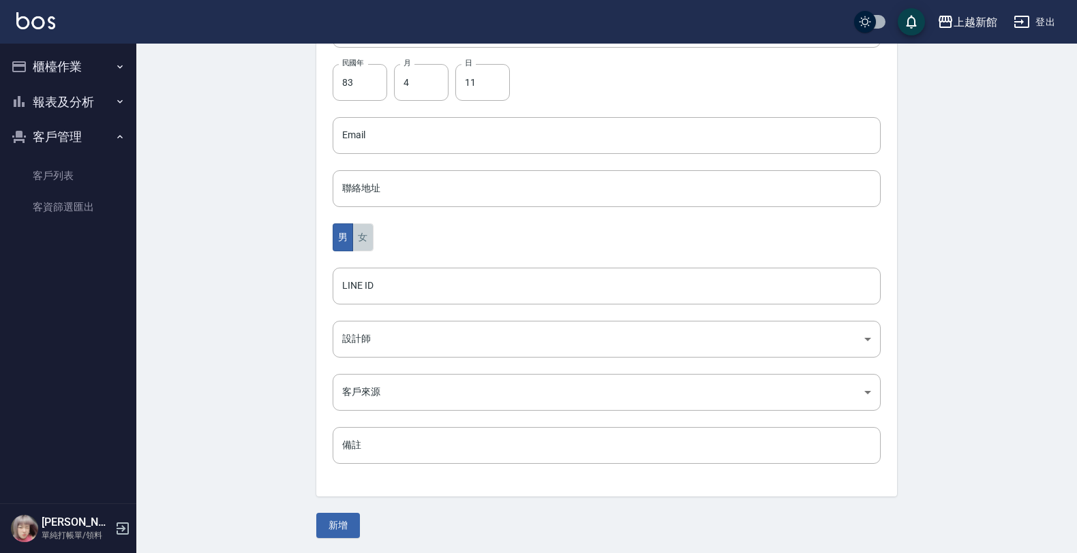
drag, startPoint x: 368, startPoint y: 240, endPoint x: 372, endPoint y: 317, distance: 77.1
click at [371, 262] on div "代號 170411 ​ 代號 姓名 郭家慈 姓名 暱稱 暱稱 手機 0903311518 手機 民國年 83 民國年 月 4 月 日 11 日 Email E…" at bounding box center [606, 166] width 581 height 662
click at [372, 324] on body "上越新館 登出 櫃檯作業 打帳單 帳單列表 掛單列表 現金收支登錄 高階收支登錄 材料自購登錄 每日結帳 排班表 現場電腦打卡 報表及分析 報表目錄 店家日報…" at bounding box center [542, 110] width 1084 height 887
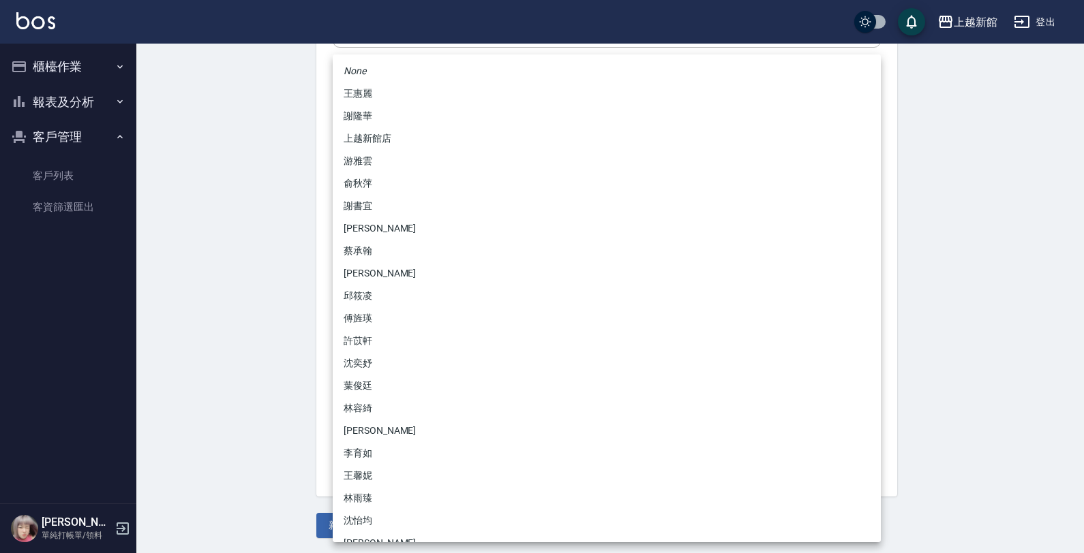
drag, startPoint x: 362, startPoint y: 164, endPoint x: 365, endPoint y: 225, distance: 60.7
click at [361, 168] on li "游雅雲" at bounding box center [607, 161] width 548 height 22
type input "f7313804-6829-44b4-8327-9cb5f151e927"
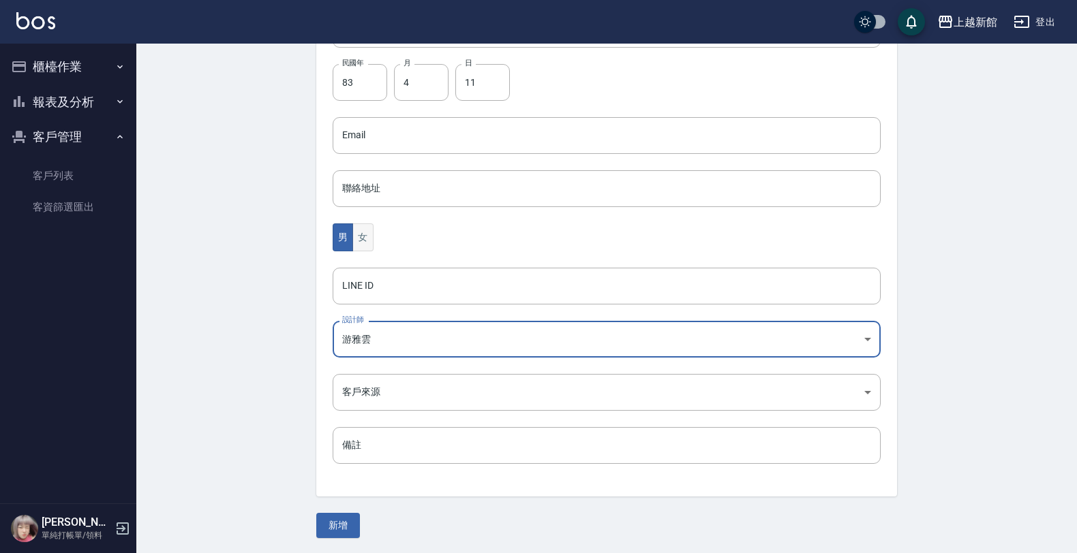
click at [371, 244] on button "女" at bounding box center [362, 238] width 20 height 28
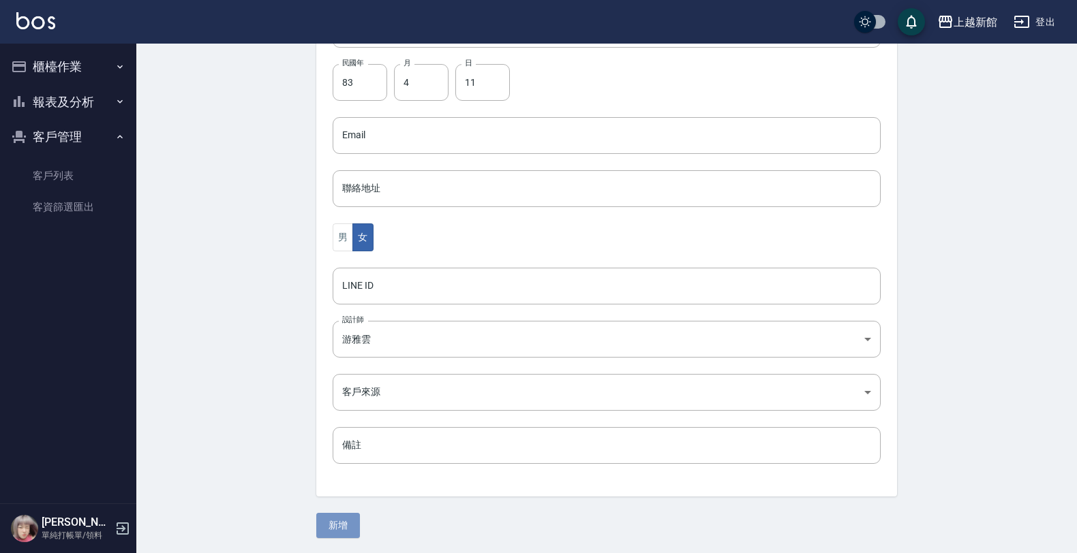
click at [343, 519] on button "新增" at bounding box center [338, 525] width 44 height 25
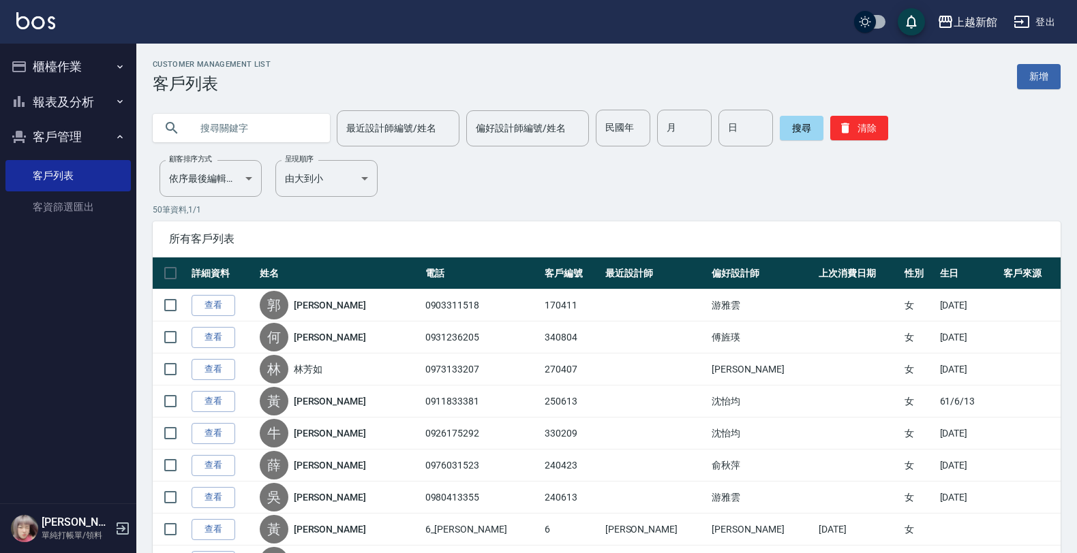
click at [96, 72] on button "櫃檯作業" at bounding box center [67, 66] width 125 height 35
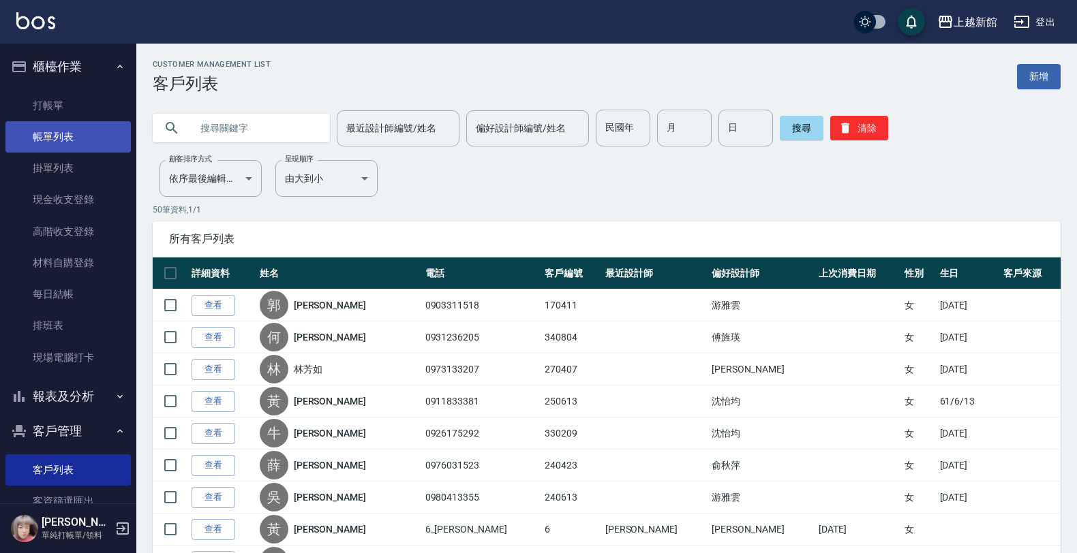
click at [82, 141] on link "帳單列表" at bounding box center [67, 136] width 125 height 31
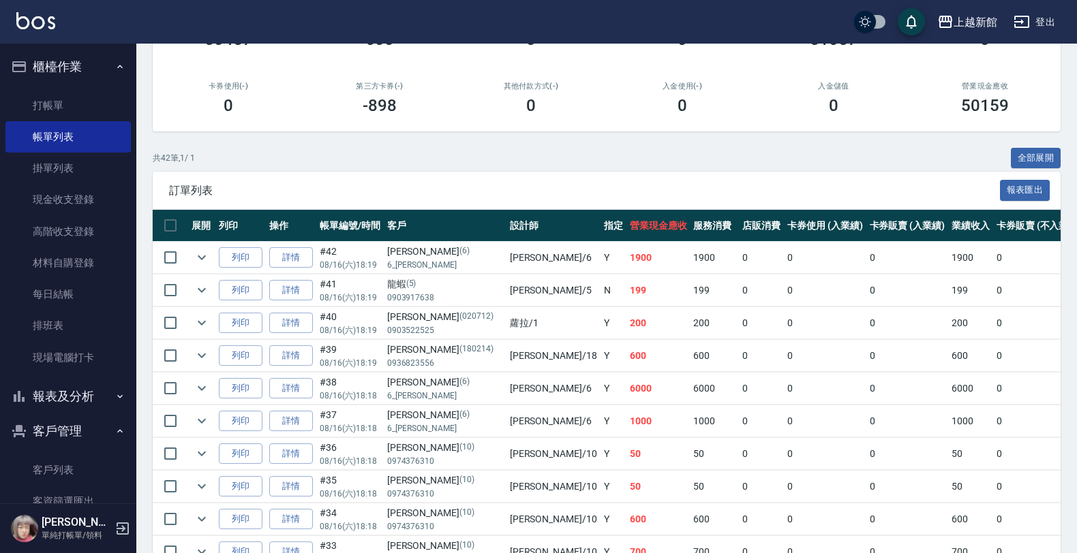
scroll to position [170, 0]
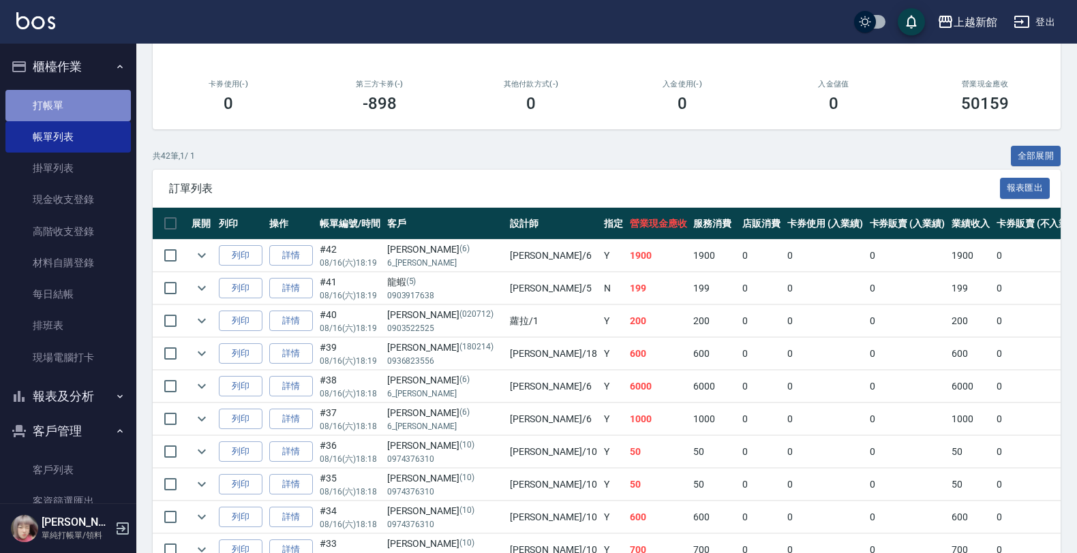
click at [82, 97] on link "打帳單" at bounding box center [67, 105] width 125 height 31
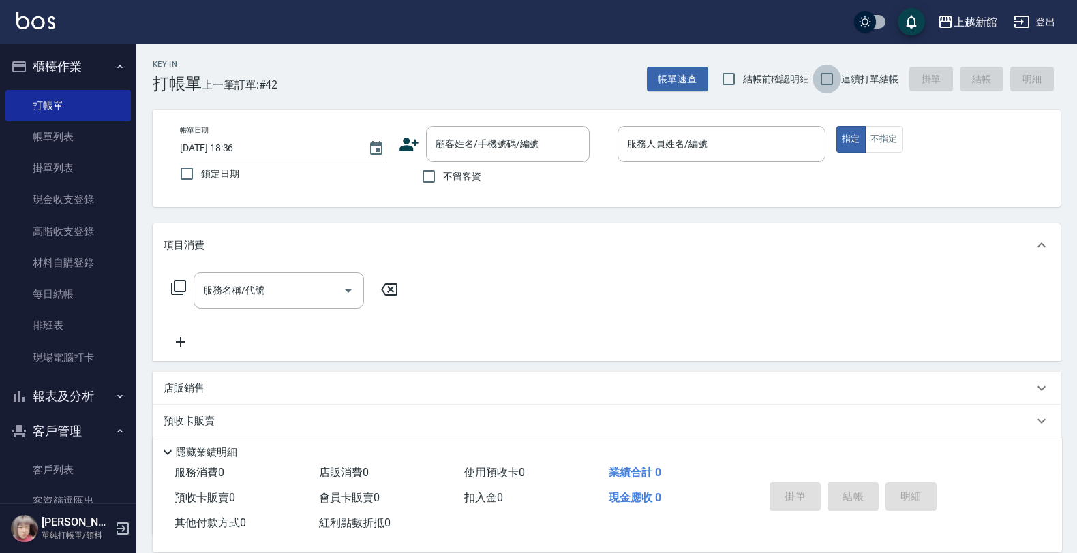
click at [836, 72] on input "連續打單結帳" at bounding box center [826, 79] width 29 height 29
checkbox input "true"
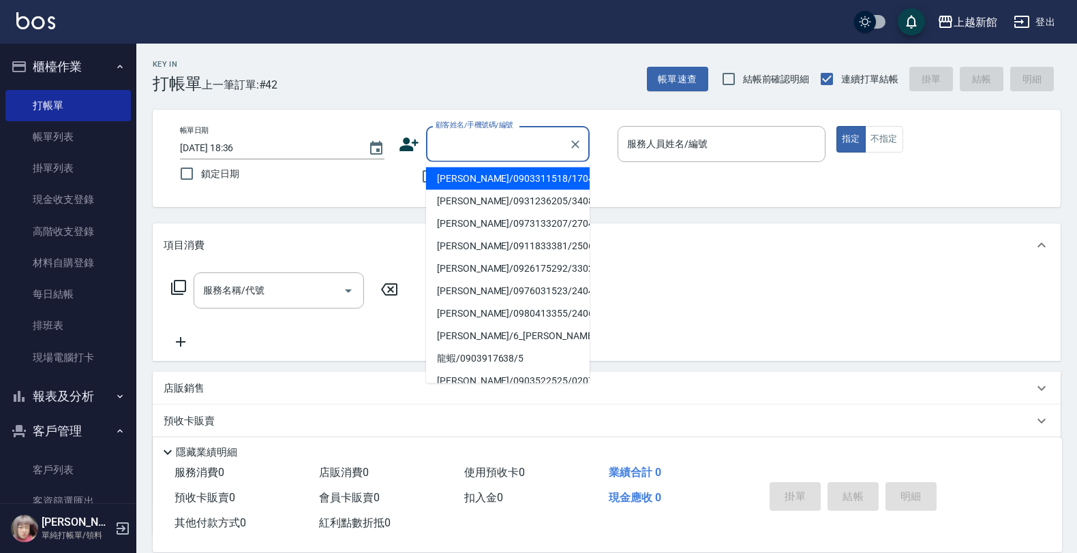
click at [465, 149] on input "顧客姓名/手機號碼/編號" at bounding box center [497, 144] width 131 height 24
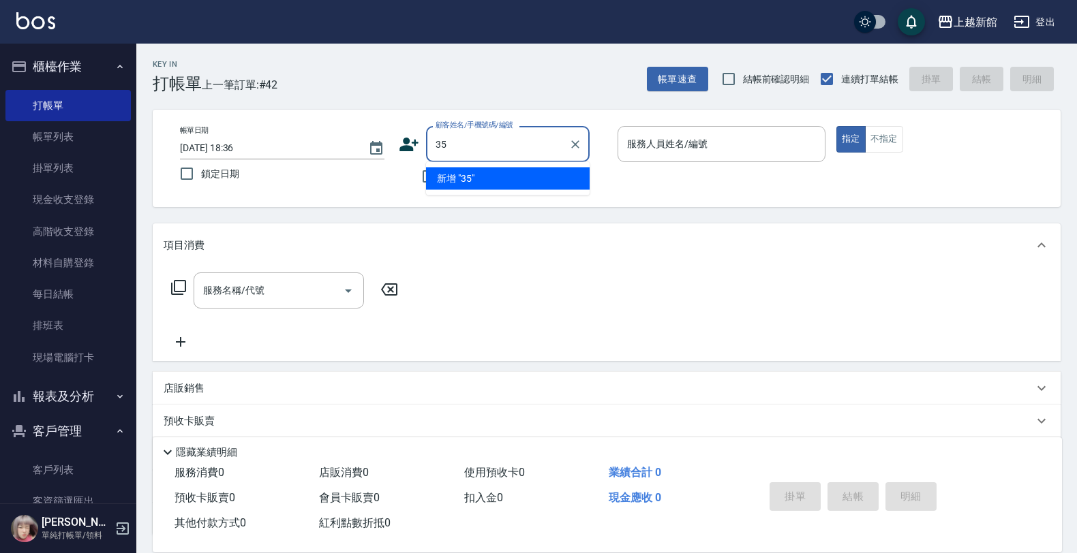
type input "3"
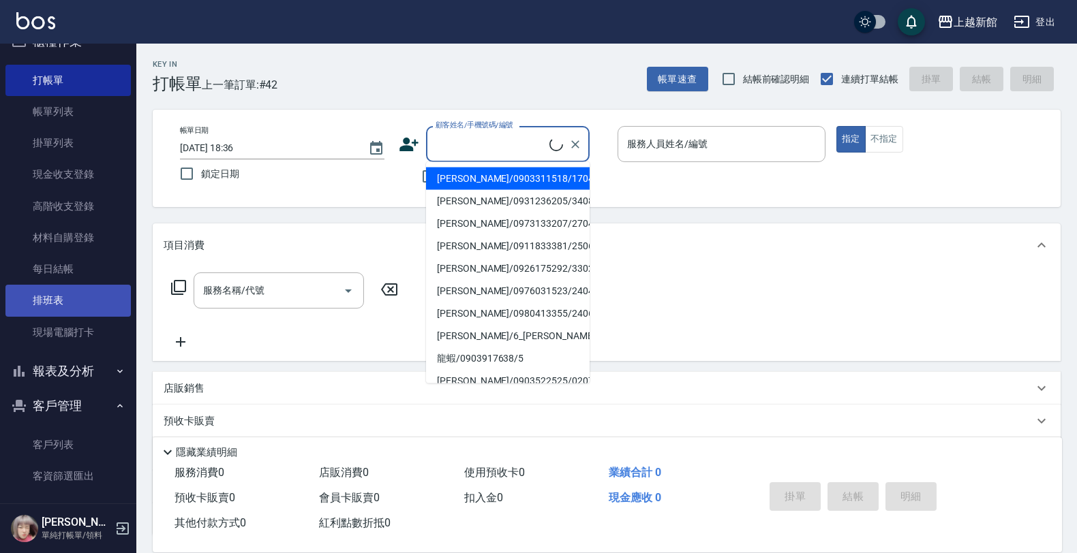
scroll to position [35, 0]
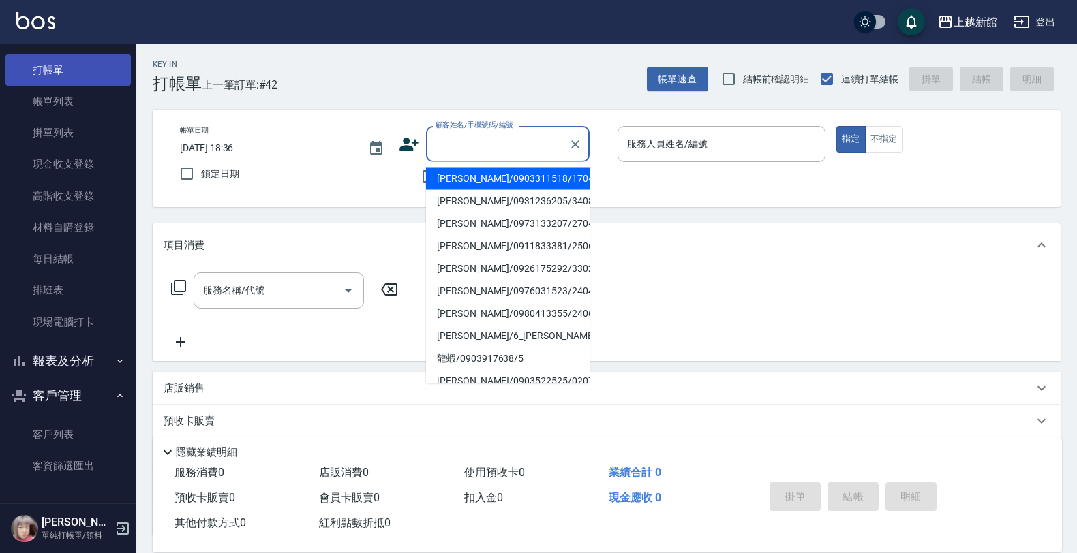
click at [94, 69] on link "打帳單" at bounding box center [67, 70] width 125 height 31
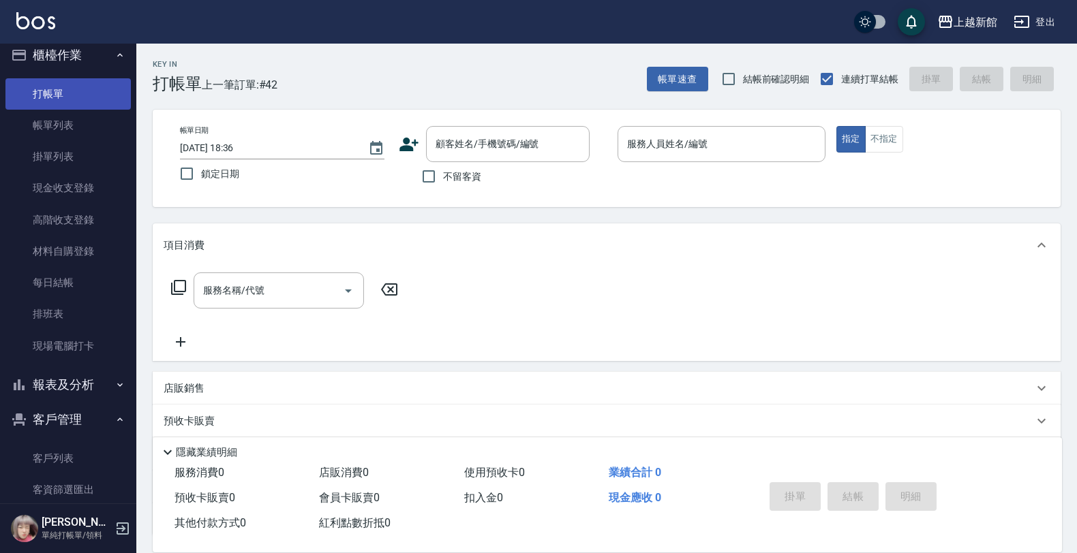
scroll to position [0, 0]
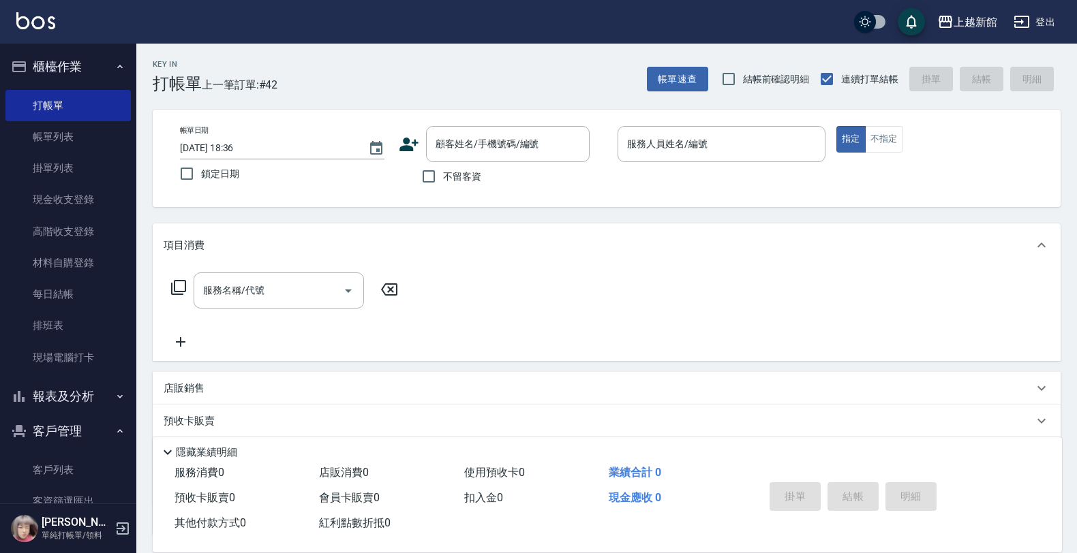
click at [89, 75] on button "櫃檯作業" at bounding box center [67, 66] width 125 height 35
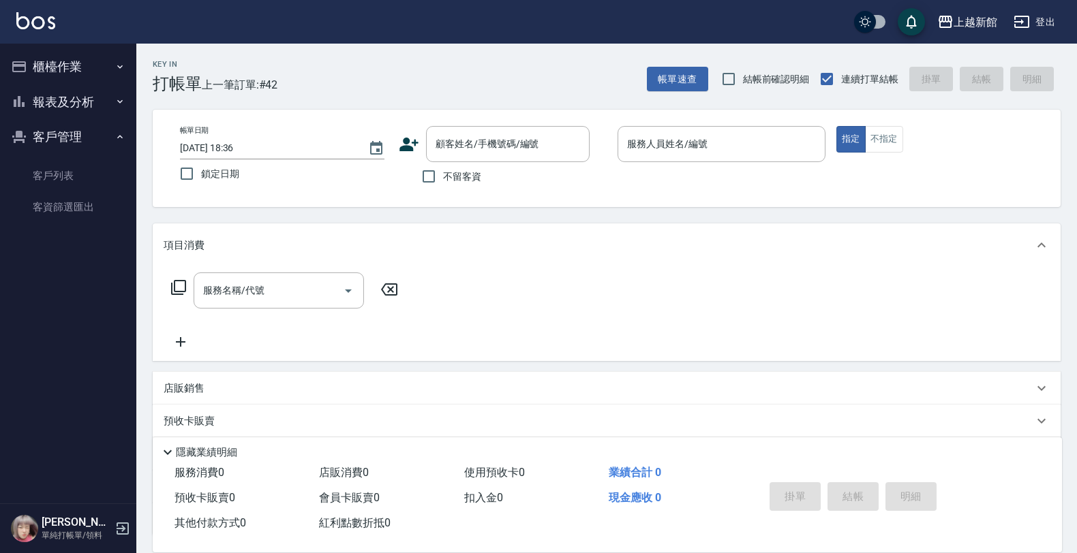
click at [101, 108] on button "報表及分析" at bounding box center [67, 102] width 125 height 35
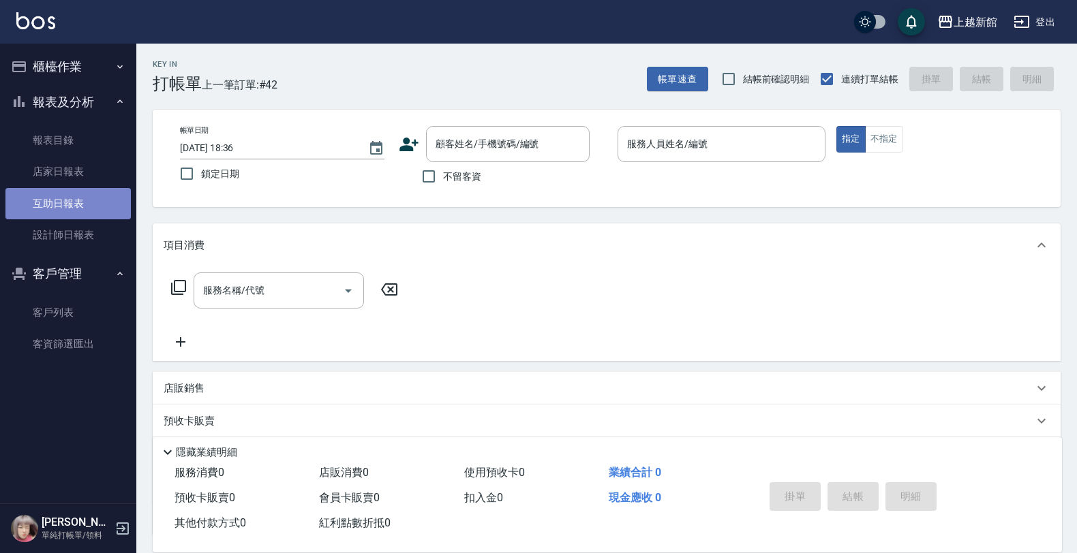
click at [78, 196] on link "互助日報表" at bounding box center [67, 203] width 125 height 31
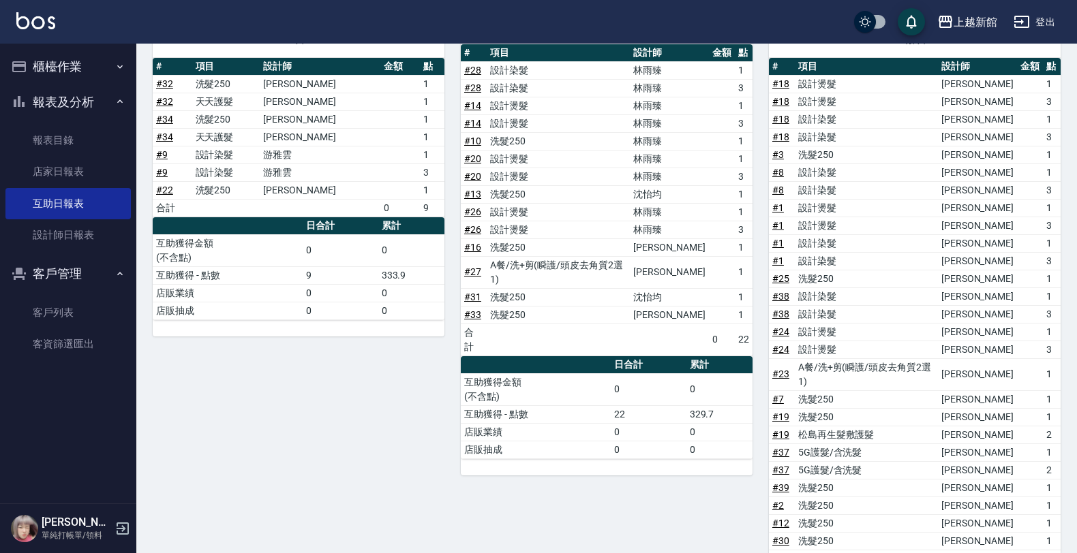
scroll to position [426, 0]
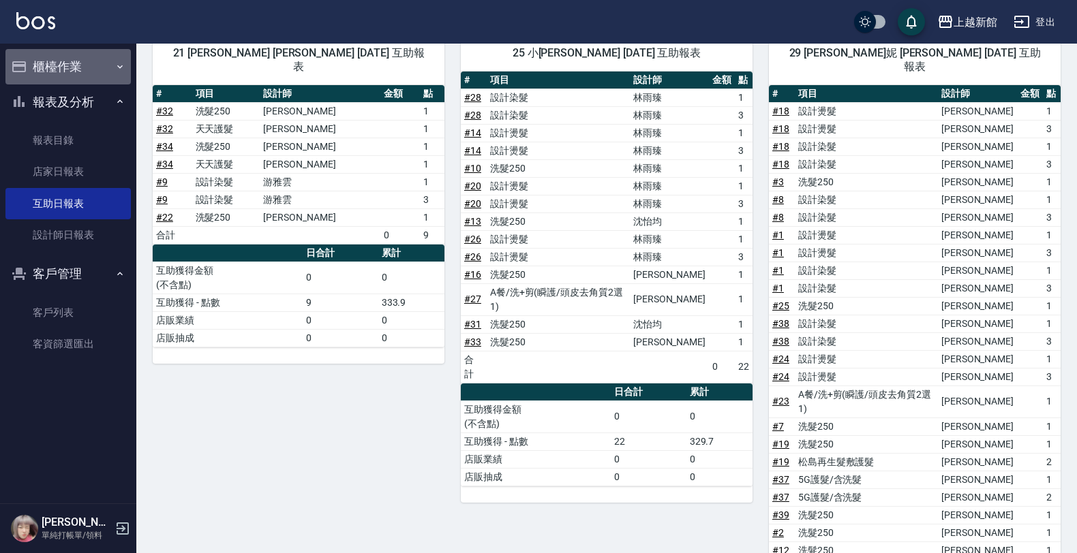
click at [91, 74] on button "櫃檯作業" at bounding box center [67, 66] width 125 height 35
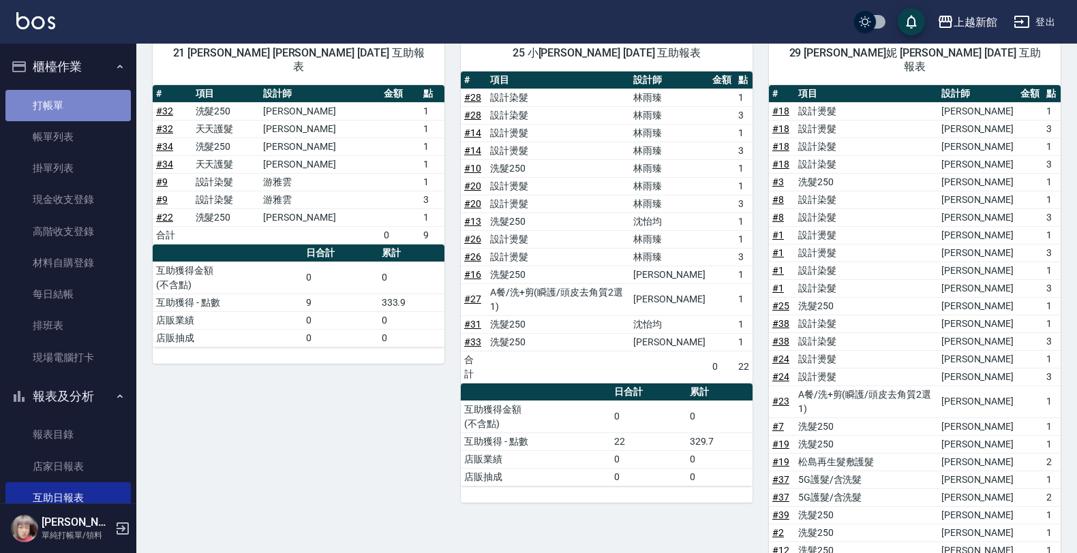
click at [104, 99] on link "打帳單" at bounding box center [67, 105] width 125 height 31
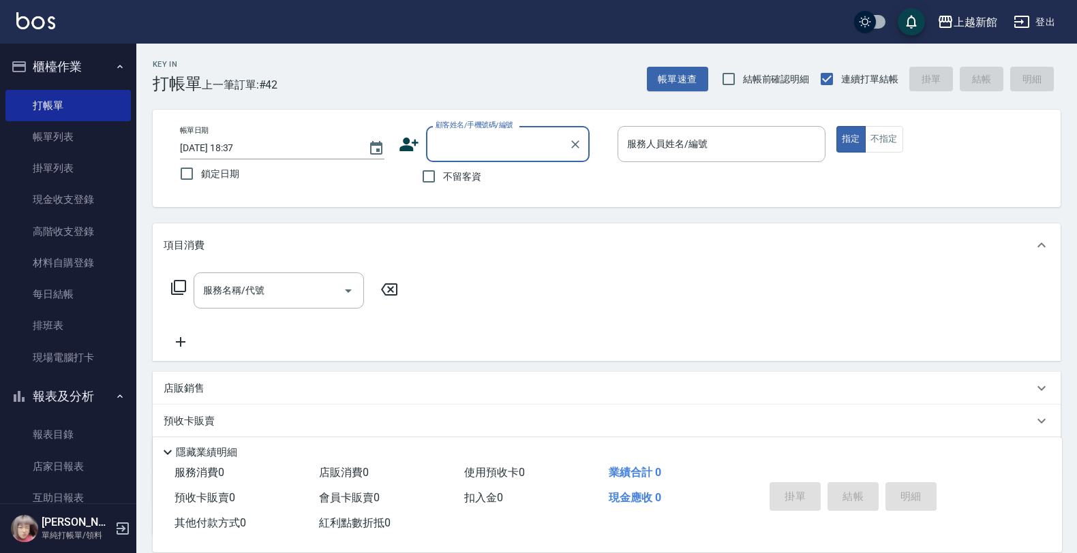
click at [87, 66] on button "櫃檯作業" at bounding box center [67, 66] width 125 height 35
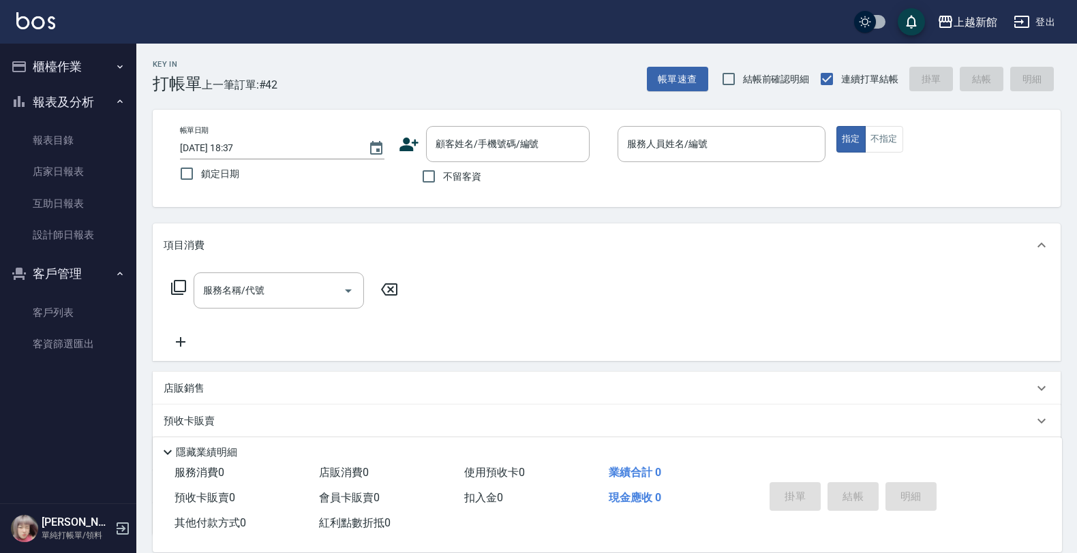
click at [104, 104] on button "報表及分析" at bounding box center [67, 102] width 125 height 35
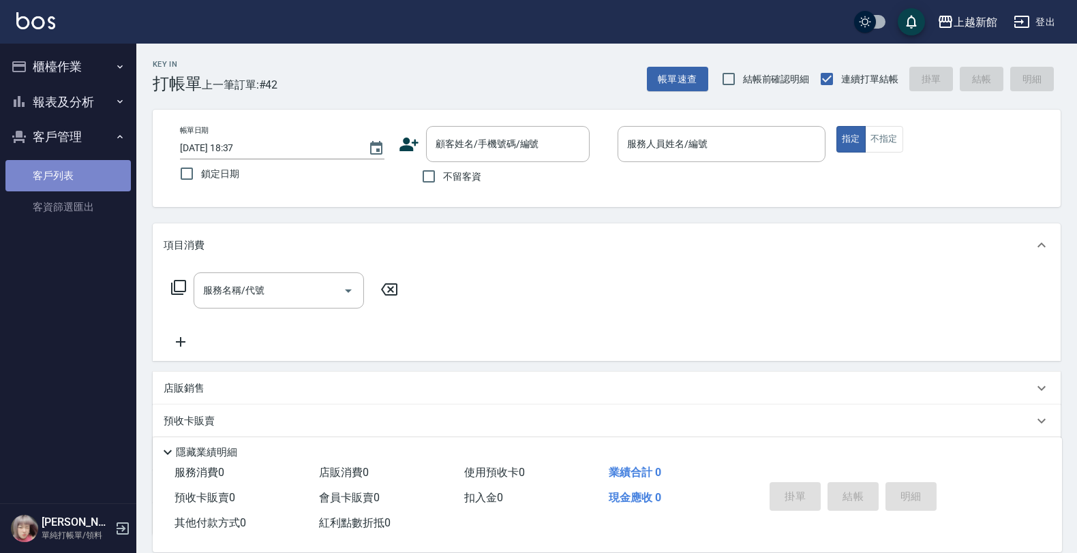
click at [17, 170] on link "客戶列表" at bounding box center [67, 175] width 125 height 31
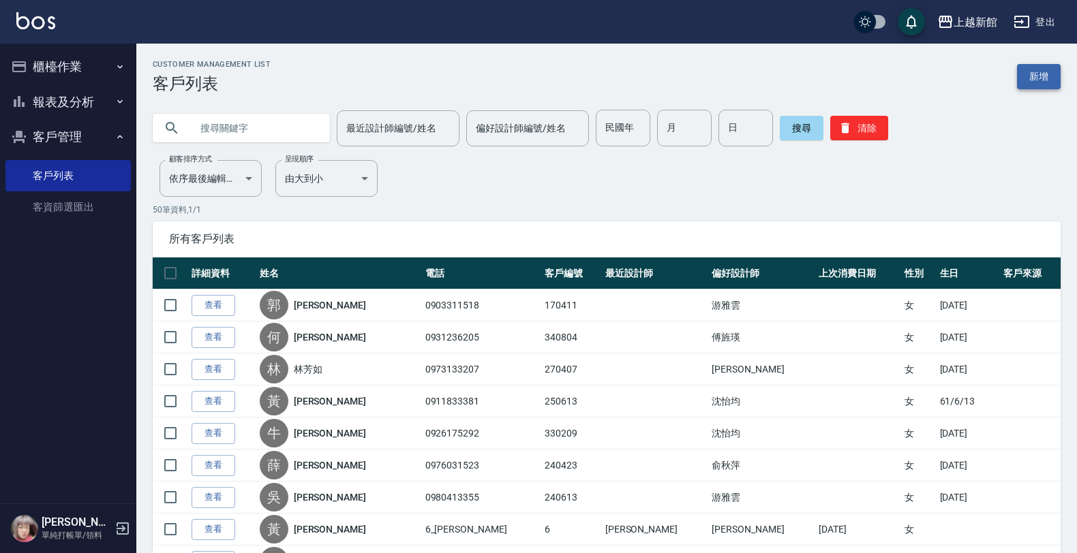
click at [1041, 80] on link "新增" at bounding box center [1039, 76] width 44 height 25
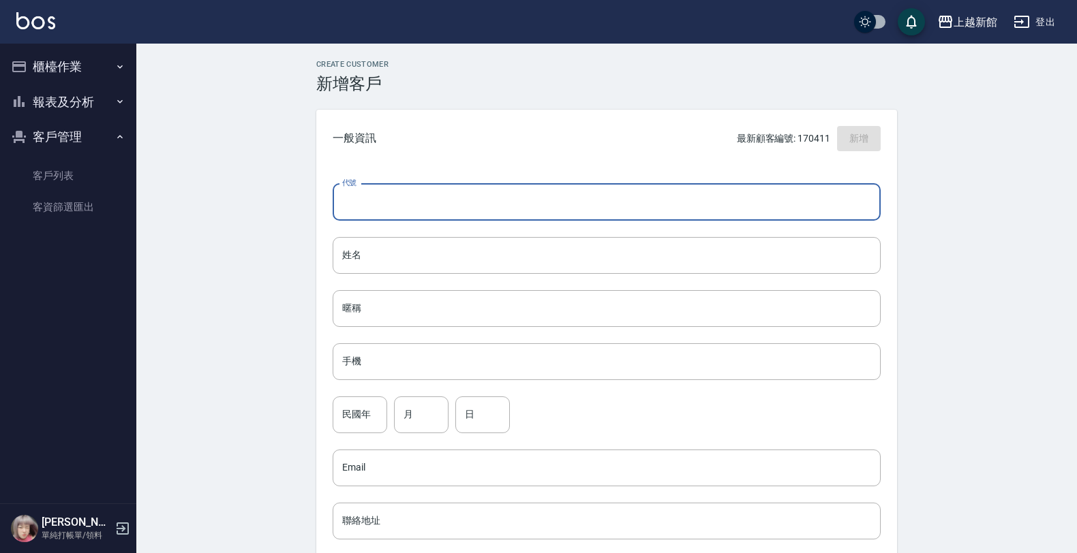
click at [572, 192] on input "代號" at bounding box center [607, 202] width 548 height 37
type input "350225"
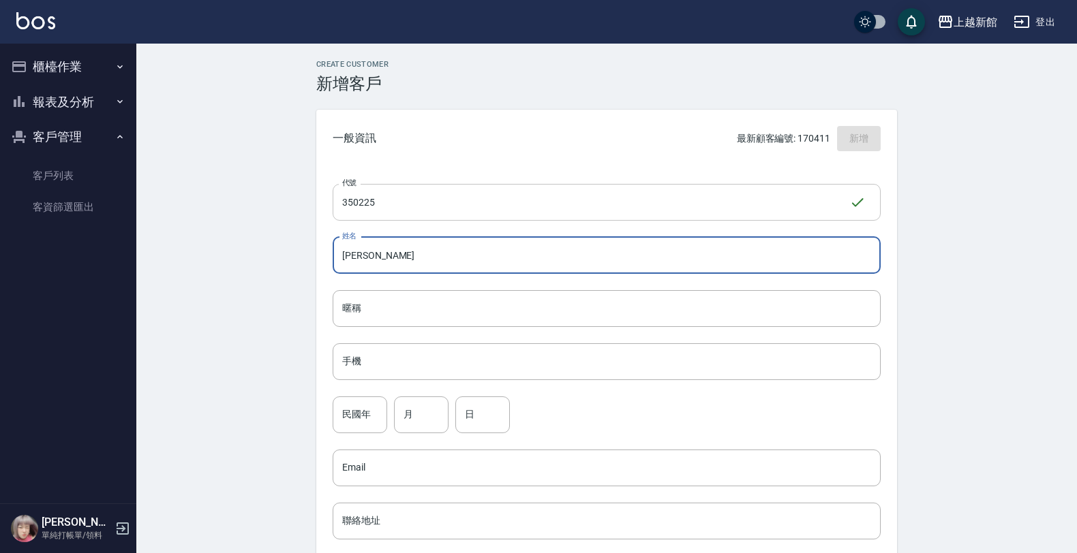
type input "[PERSON_NAME]"
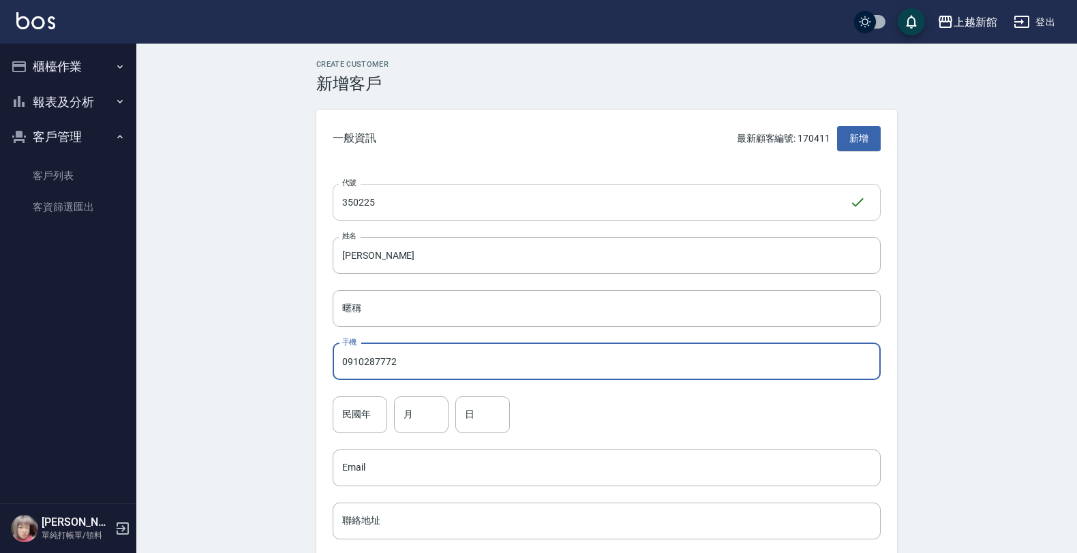
type input "0910287772"
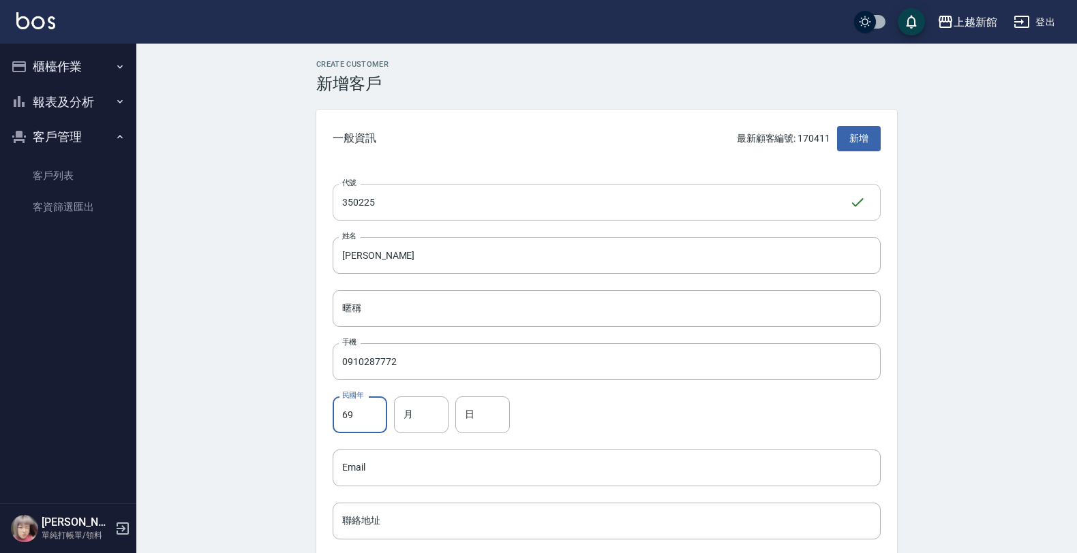
type input "69"
type input "2"
type input "25"
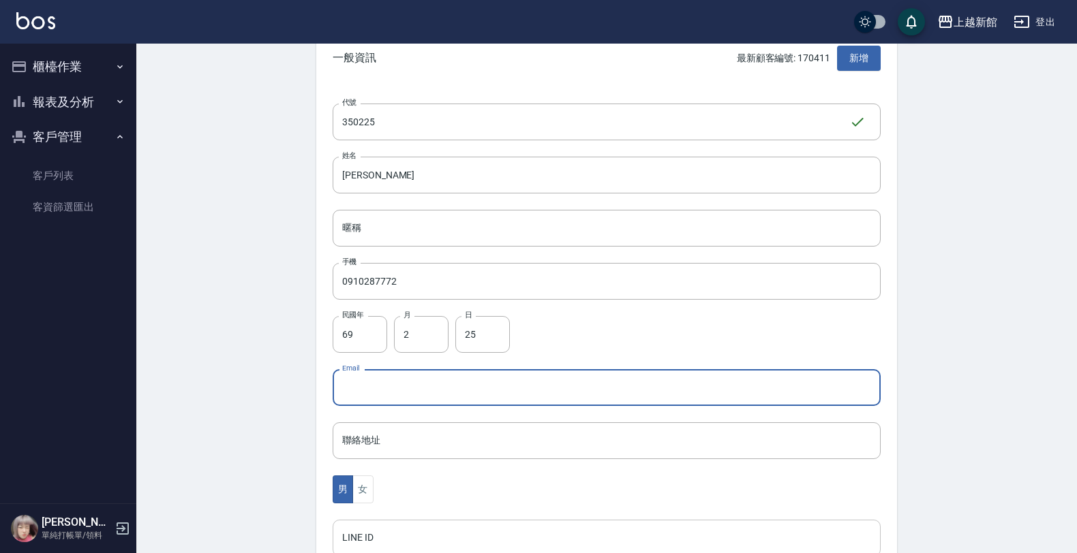
scroll to position [333, 0]
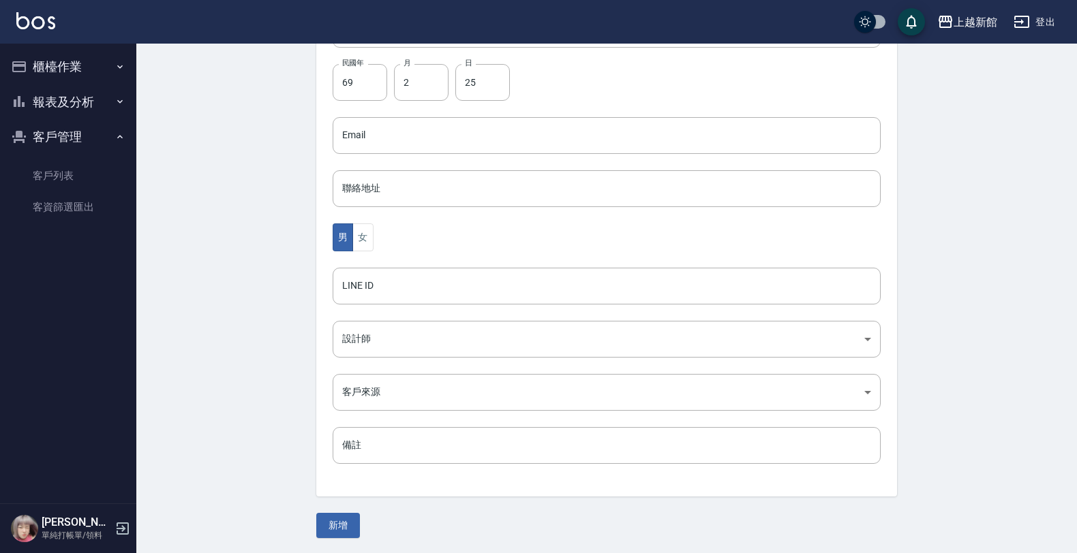
click at [375, 236] on div "男 女" at bounding box center [607, 238] width 548 height 28
click at [369, 240] on button "女" at bounding box center [362, 238] width 20 height 28
click at [379, 337] on body "上越新館 登出 櫃檯作業 打帳單 帳單列表 掛單列表 現金收支登錄 高階收支登錄 材料自購登錄 每日結帳 排班表 現場電腦打卡 報表及分析 報表目錄 店家日報…" at bounding box center [542, 110] width 1084 height 887
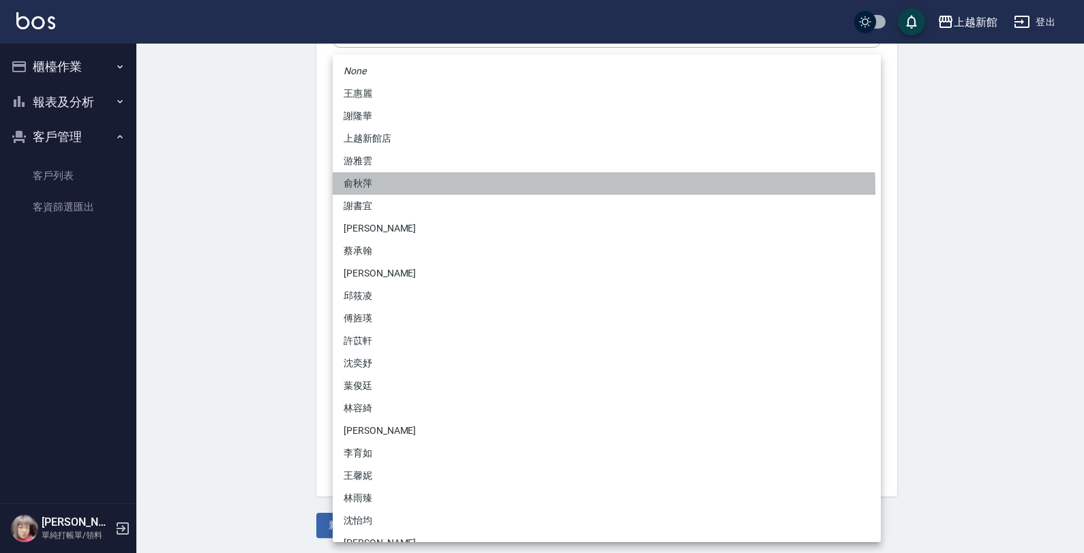
click at [394, 191] on li "俞秋萍" at bounding box center [607, 183] width 548 height 22
type input "1cdd4ba2-88dd-4d28-926f-a961d94b46e0"
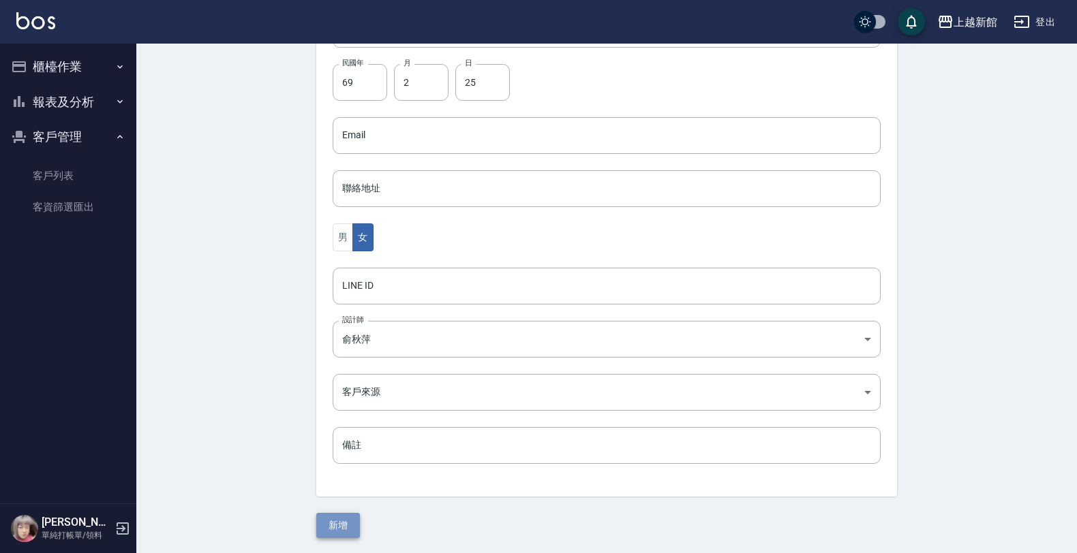
click at [329, 532] on button "新增" at bounding box center [338, 525] width 44 height 25
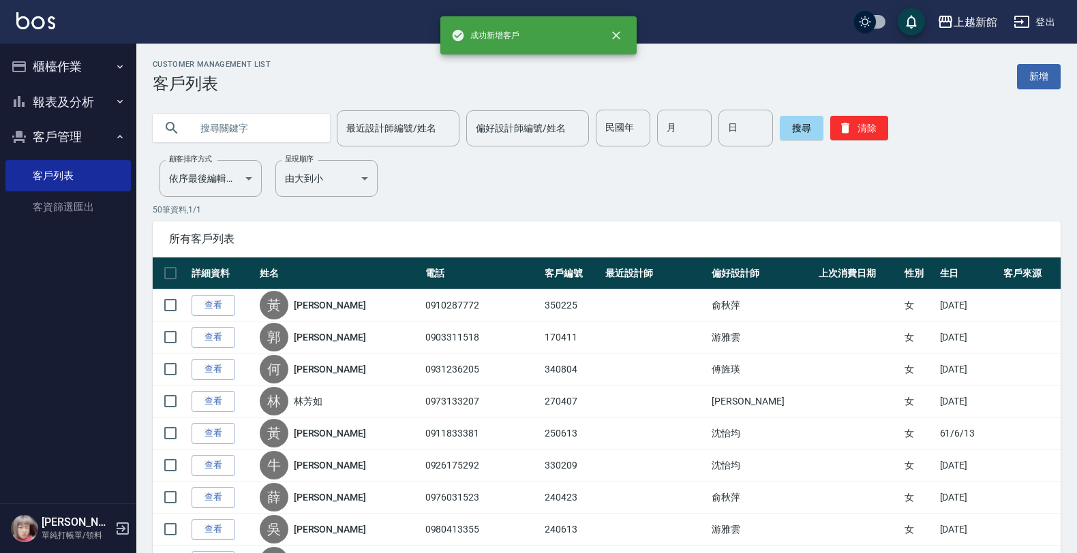
click at [87, 74] on button "櫃檯作業" at bounding box center [67, 66] width 125 height 35
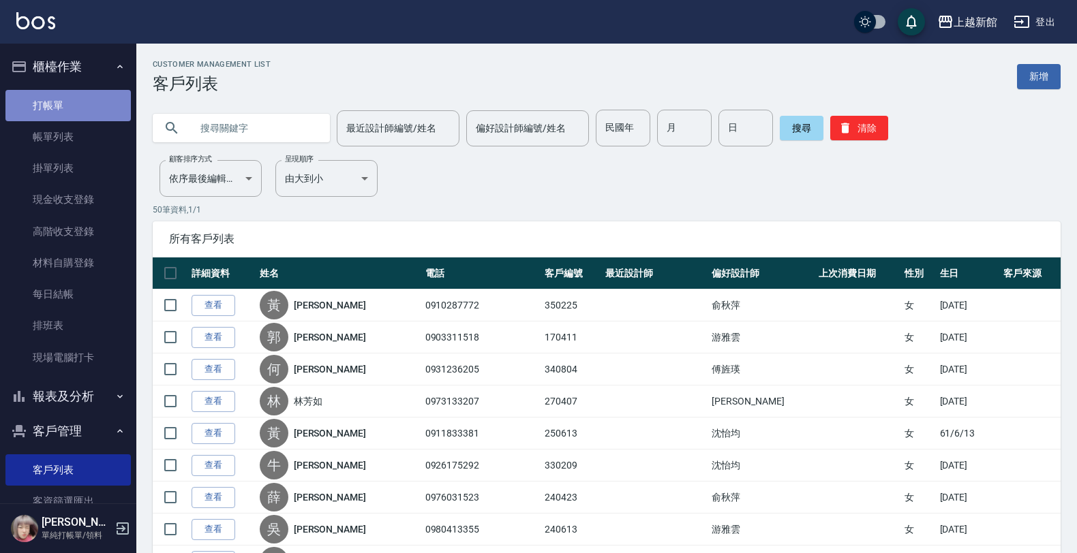
click at [85, 113] on link "打帳單" at bounding box center [67, 105] width 125 height 31
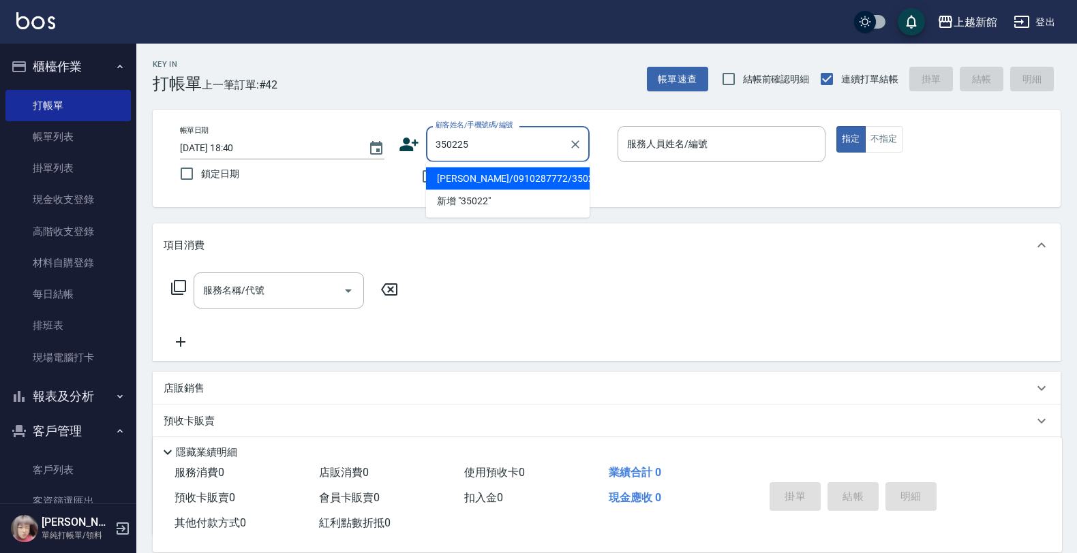
type input "[PERSON_NAME]/0910287772/350225"
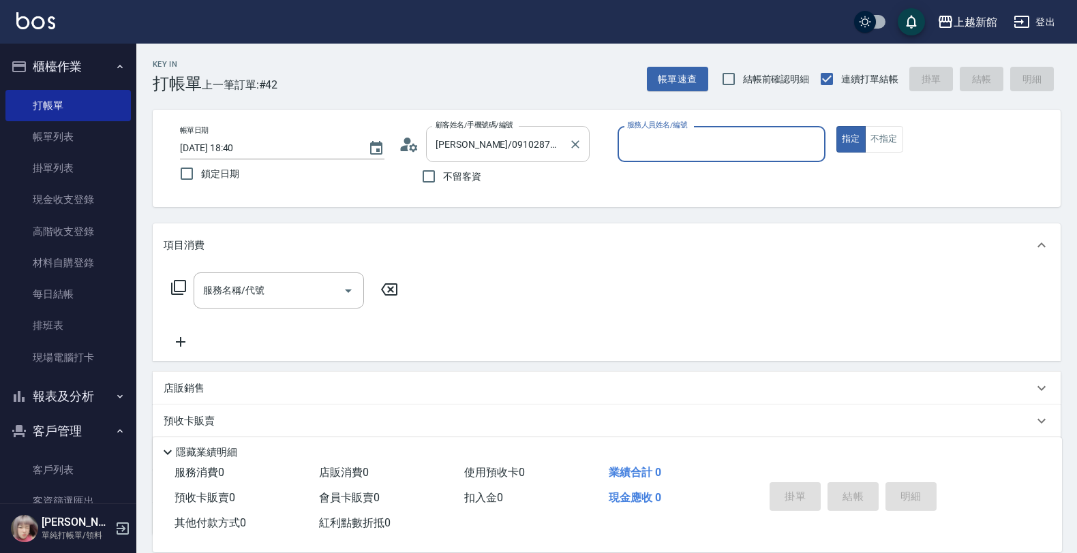
type input "A-Mia -3"
type button "true"
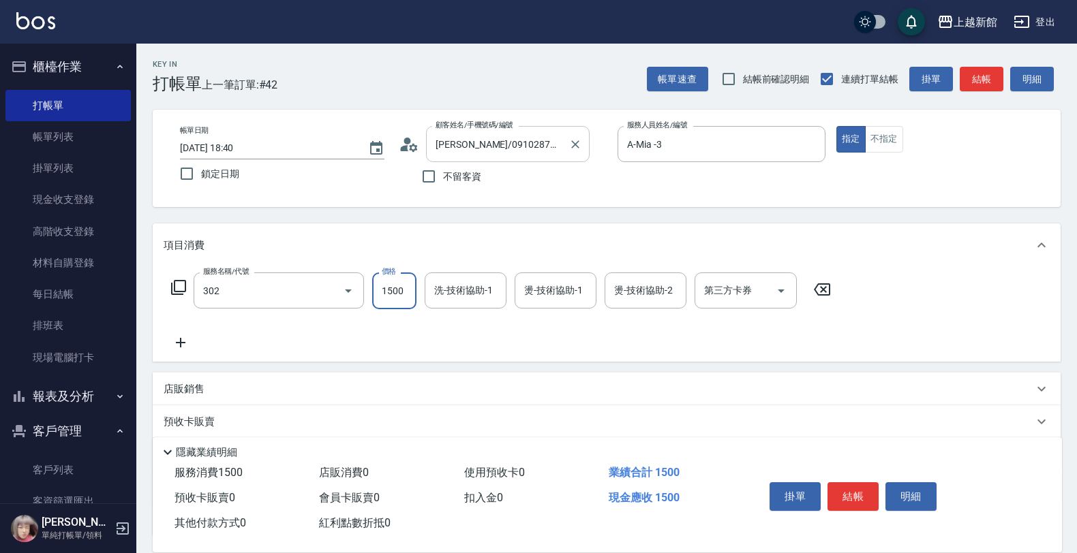
type input "設計燙髮(302)"
type input "1980"
type input "2"
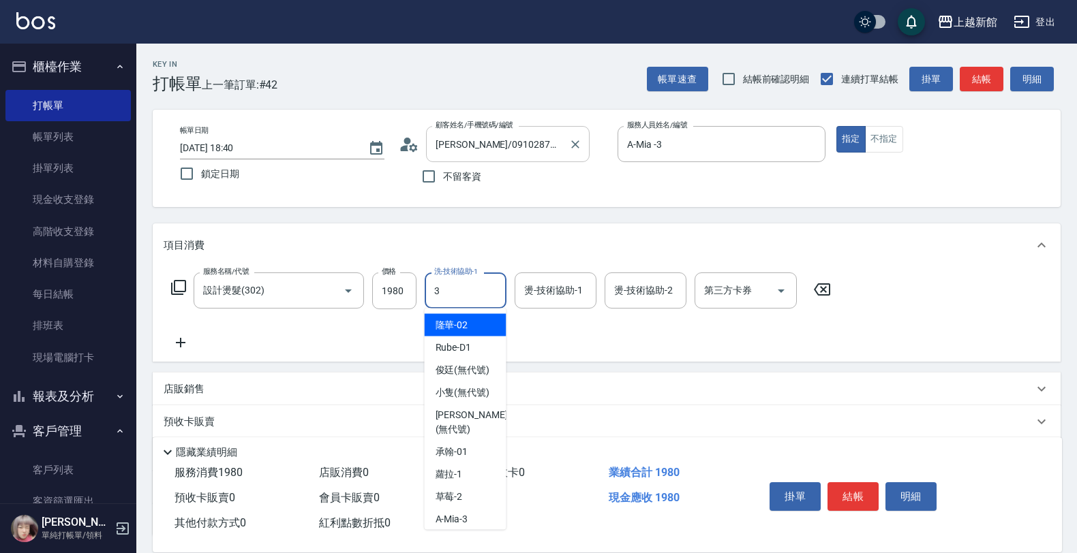
type input "A-Mia -3"
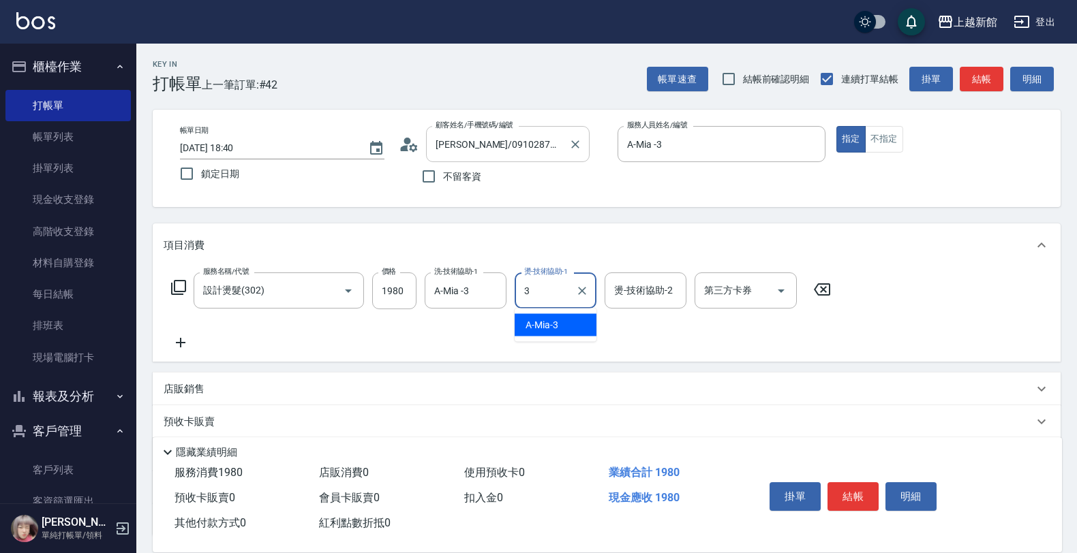
type input "A-Mia -3"
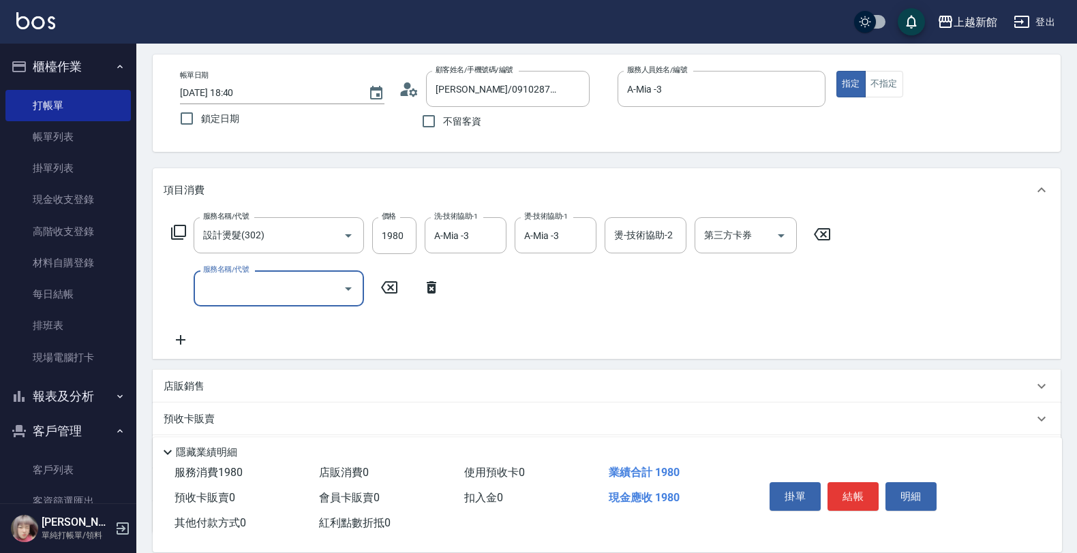
scroll to position [85, 0]
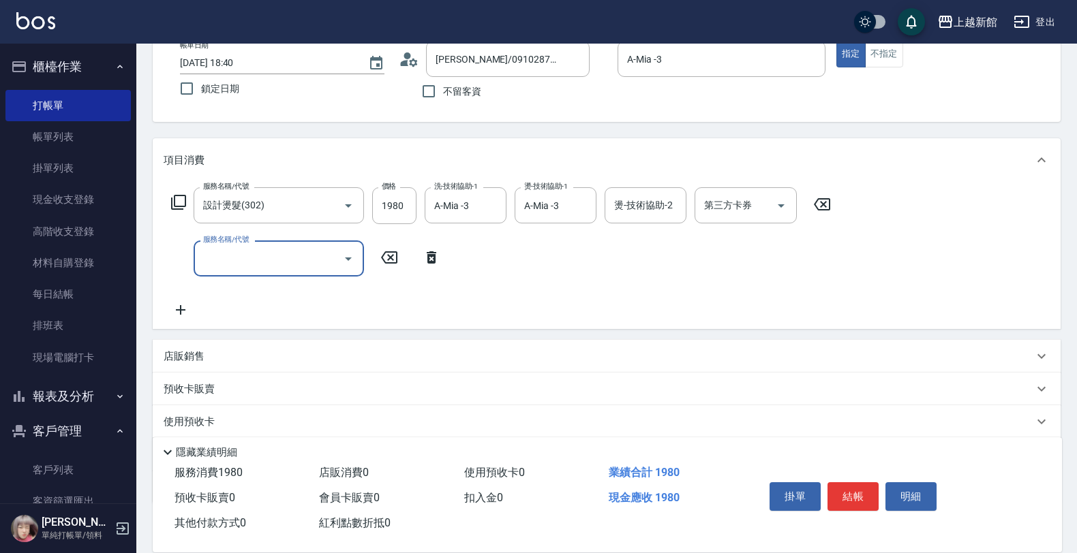
click at [254, 351] on div "店販銷售" at bounding box center [599, 357] width 870 height 14
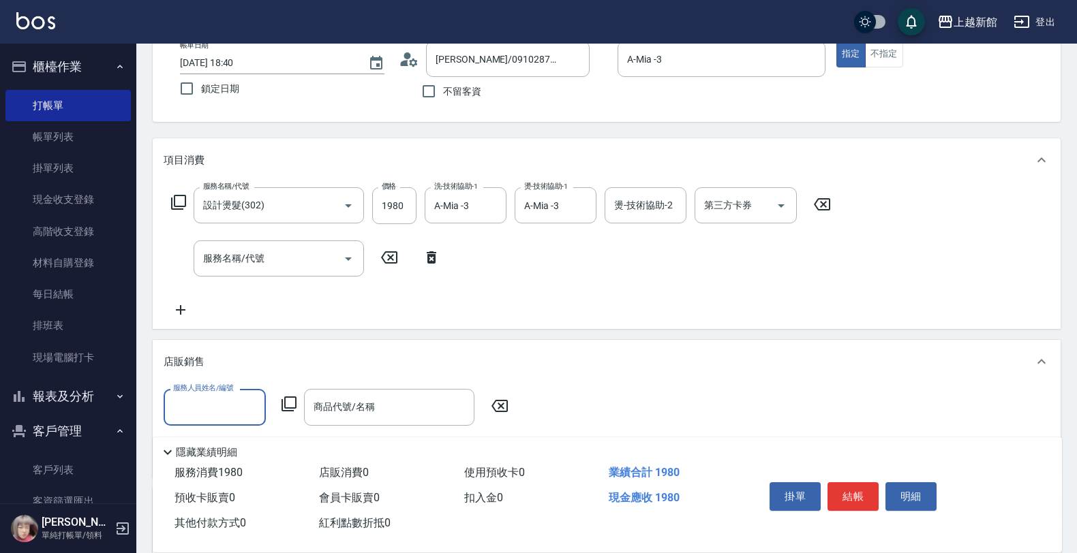
scroll to position [170, 0]
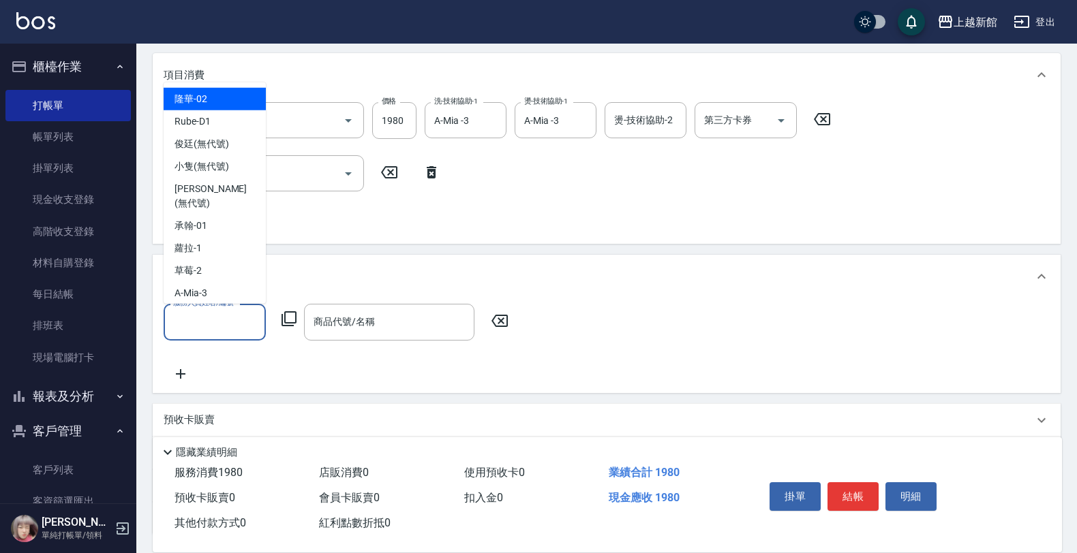
click at [236, 331] on input "服務人員姓名/編號" at bounding box center [215, 322] width 90 height 24
type input "A-Mia -3"
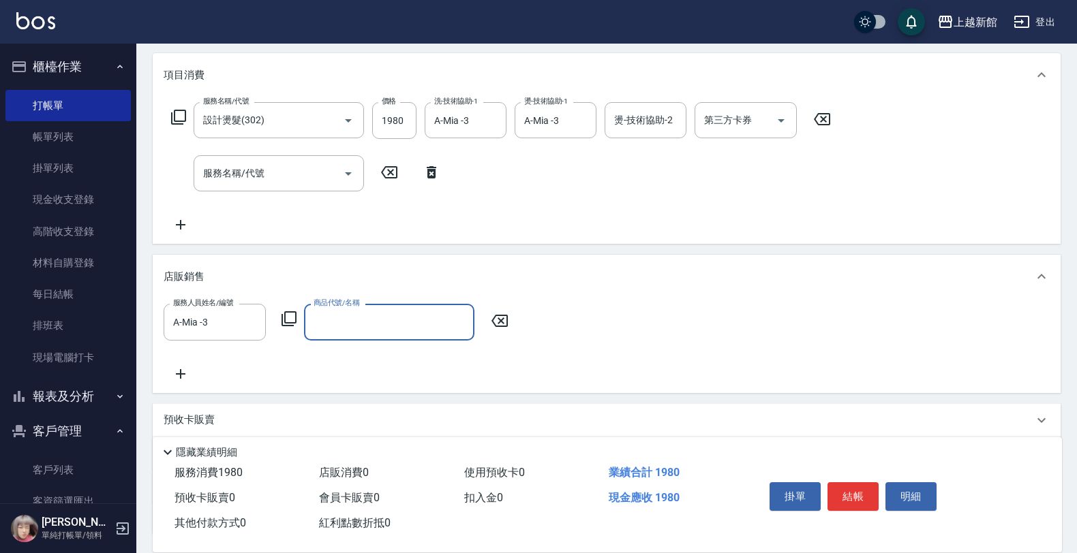
click at [288, 326] on icon at bounding box center [288, 318] width 15 height 15
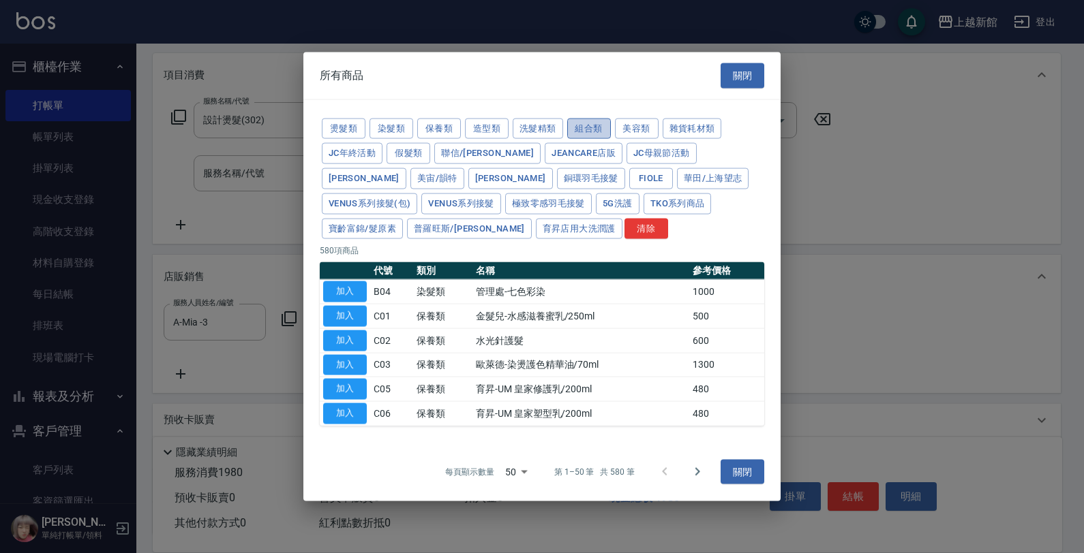
click at [576, 126] on button "組合類" at bounding box center [589, 128] width 44 height 21
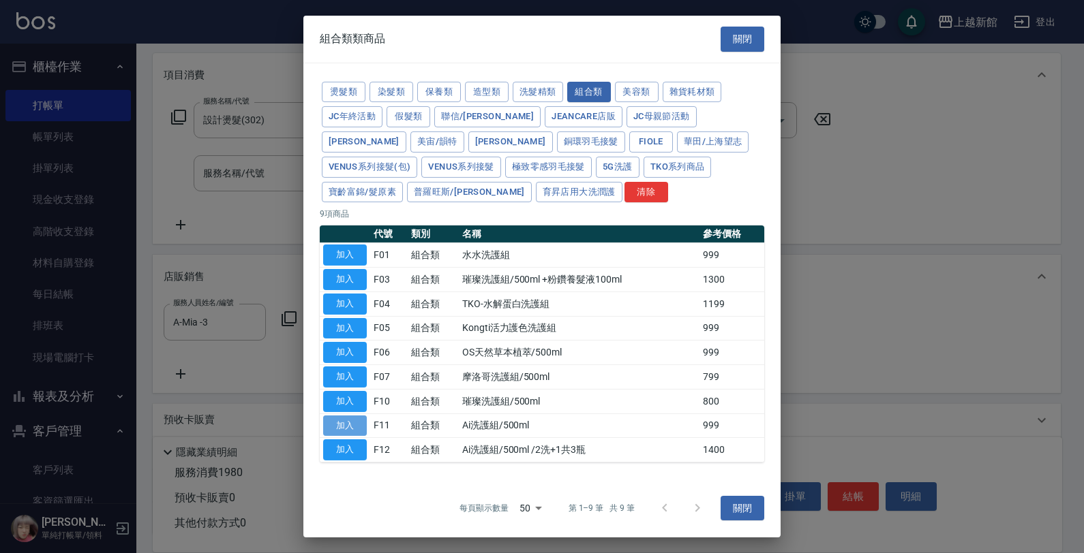
click at [356, 429] on button "加入" at bounding box center [345, 425] width 44 height 21
type input "Ai洗護組/500ml"
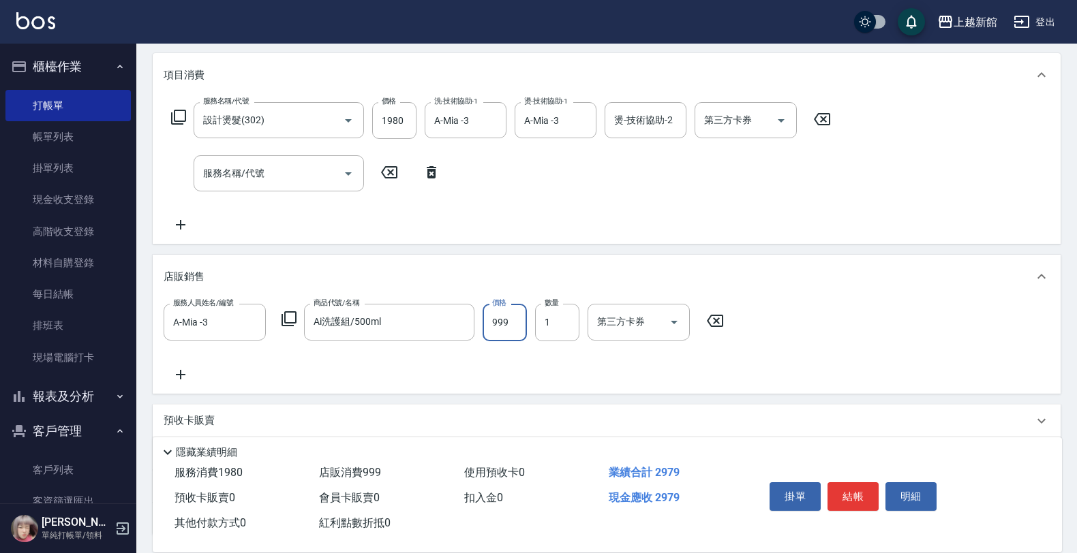
click at [486, 318] on input "999" at bounding box center [504, 322] width 44 height 37
type input "1000"
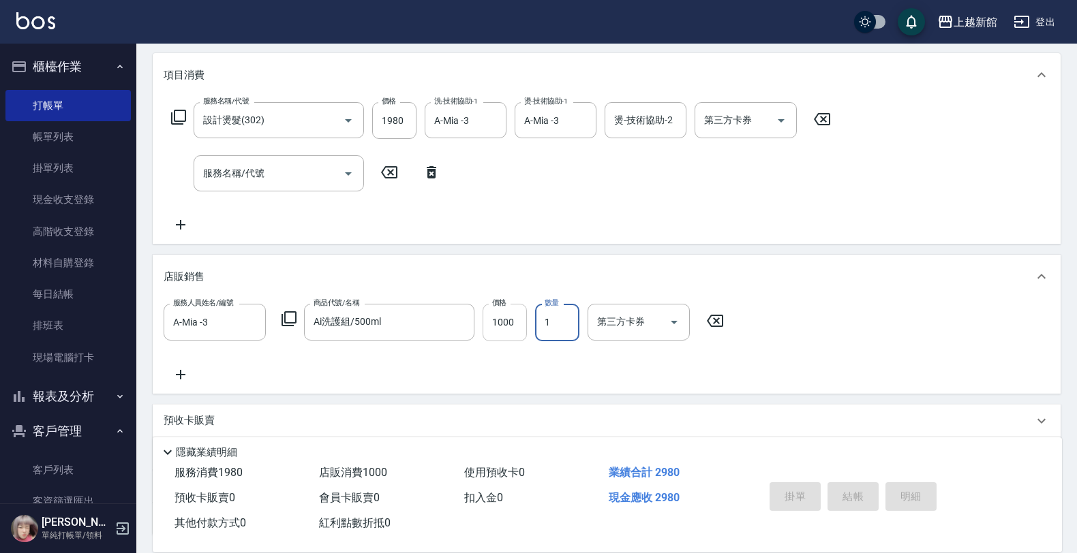
type input "2025/08/16 18:41"
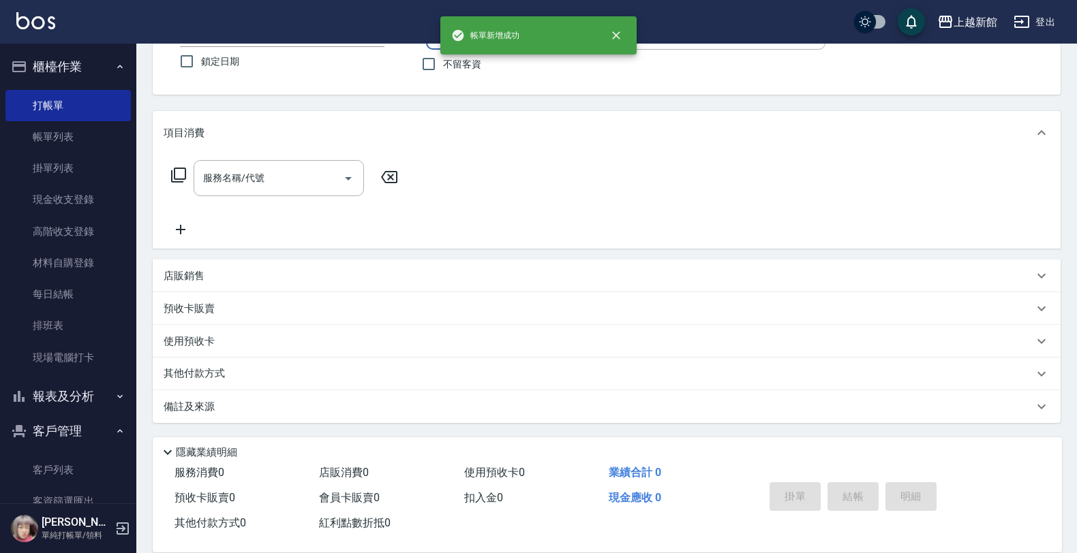
scroll to position [0, 0]
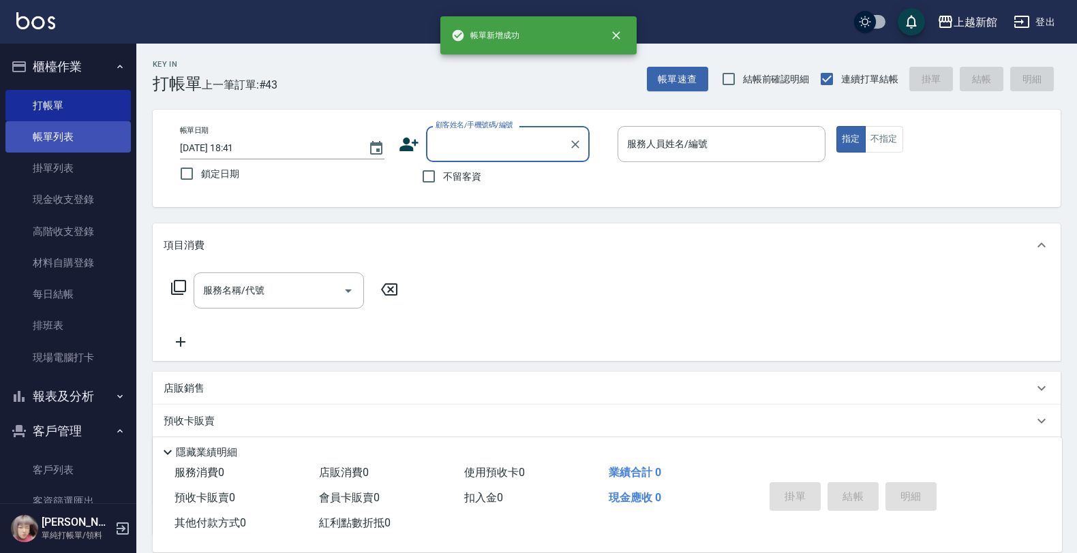
click at [100, 138] on link "帳單列表" at bounding box center [67, 136] width 125 height 31
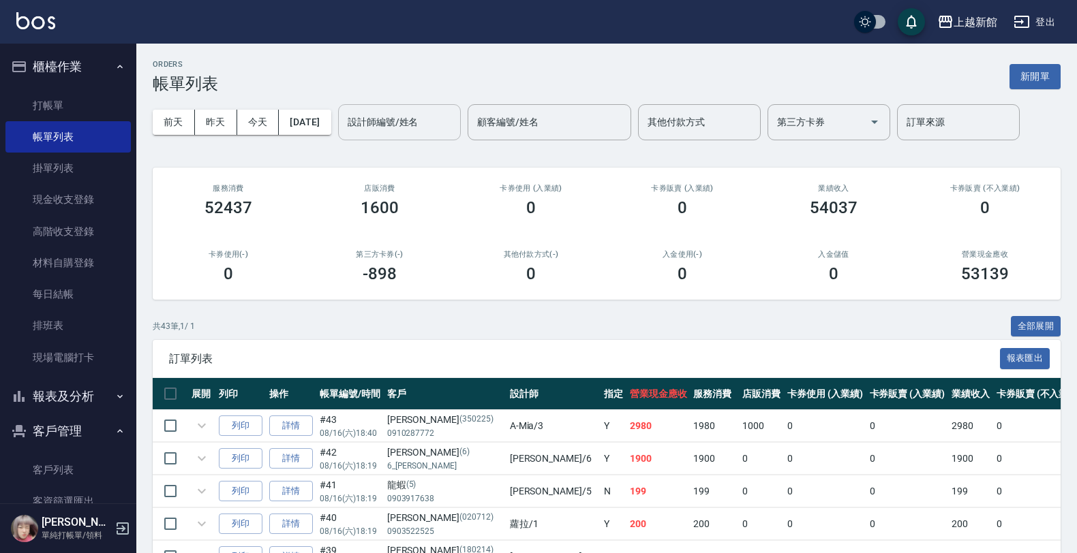
click at [438, 116] on input "設計師編號/姓名" at bounding box center [399, 122] width 110 height 24
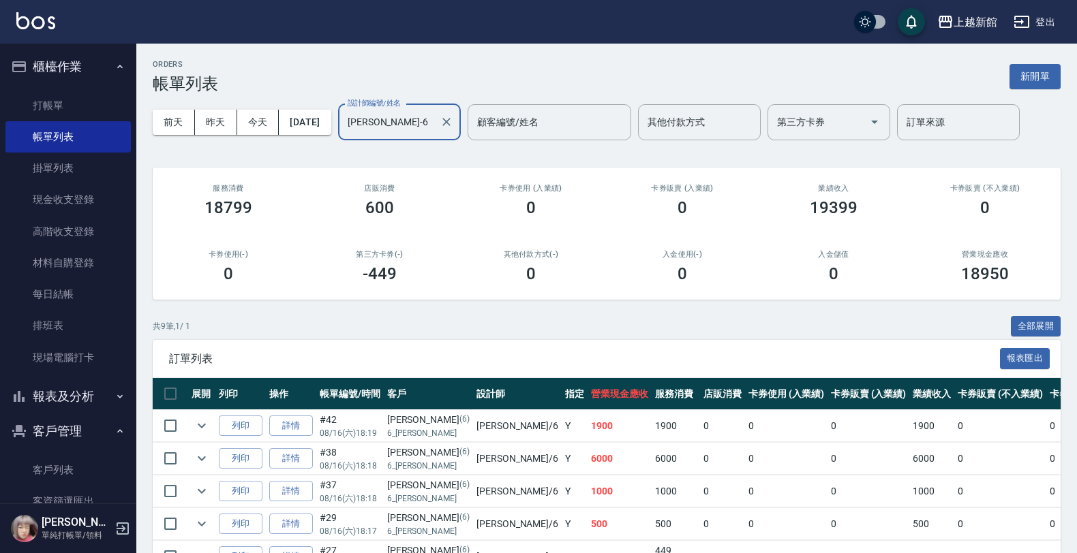
type input "黃婕寧-6"
click at [62, 85] on ul "打帳單 帳單列表 掛單列表 現金收支登錄 高階收支登錄 材料自購登錄 每日結帳 排班表 現場電腦打卡" at bounding box center [67, 232] width 125 height 294
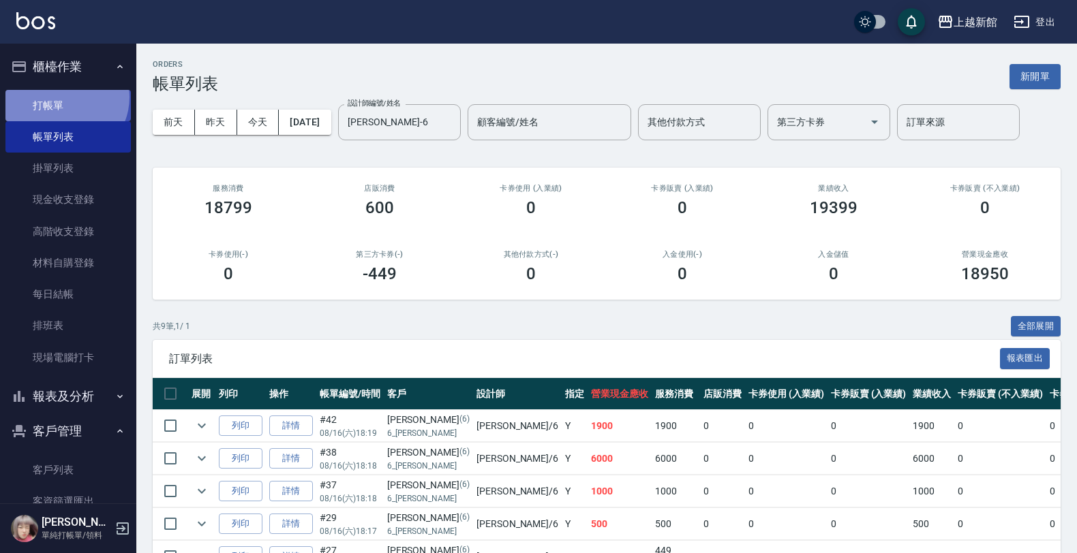
click at [61, 97] on link "打帳單" at bounding box center [67, 105] width 125 height 31
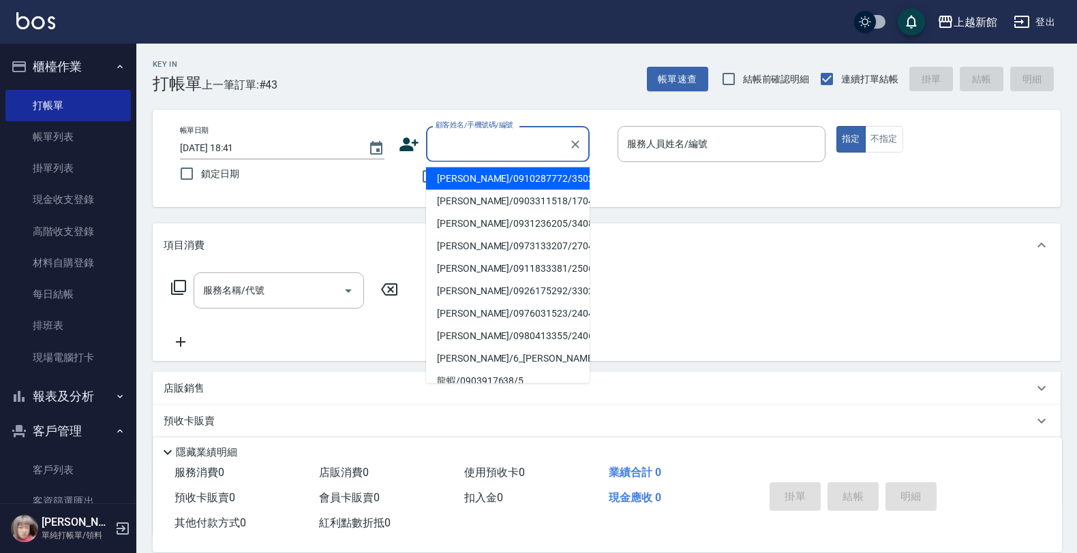
click at [472, 135] on input "顧客姓名/手機號碼/編號" at bounding box center [497, 144] width 131 height 24
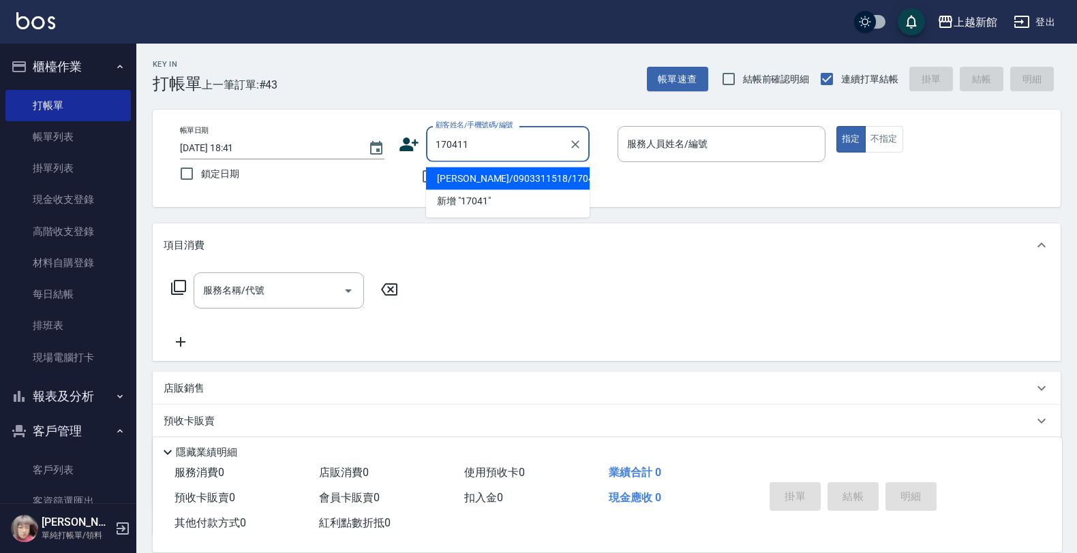
type input "[PERSON_NAME]/0903311518/170411"
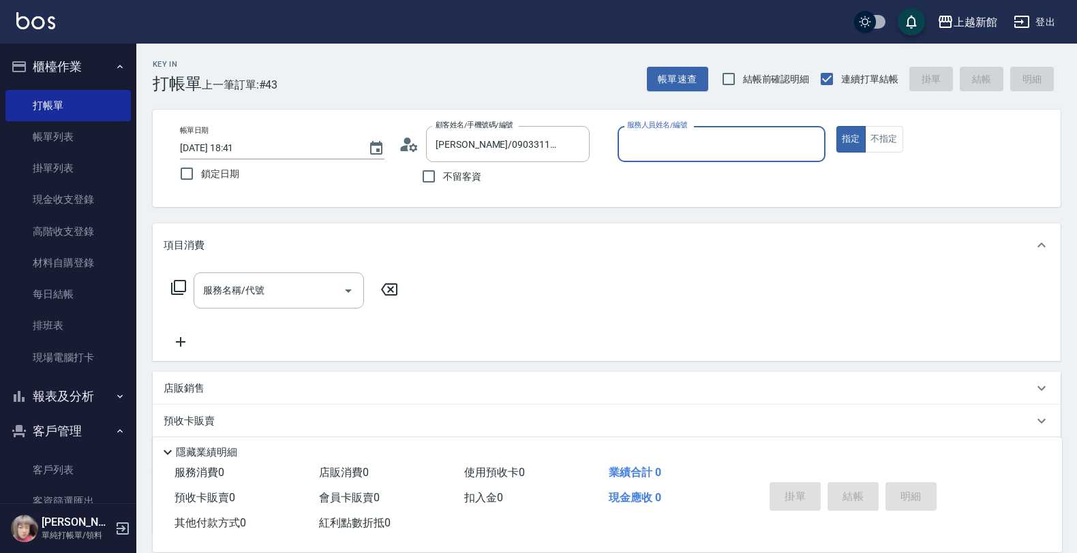
type input "蘿拉-1"
click at [836, 126] on button "指定" at bounding box center [850, 139] width 29 height 27
type button "true"
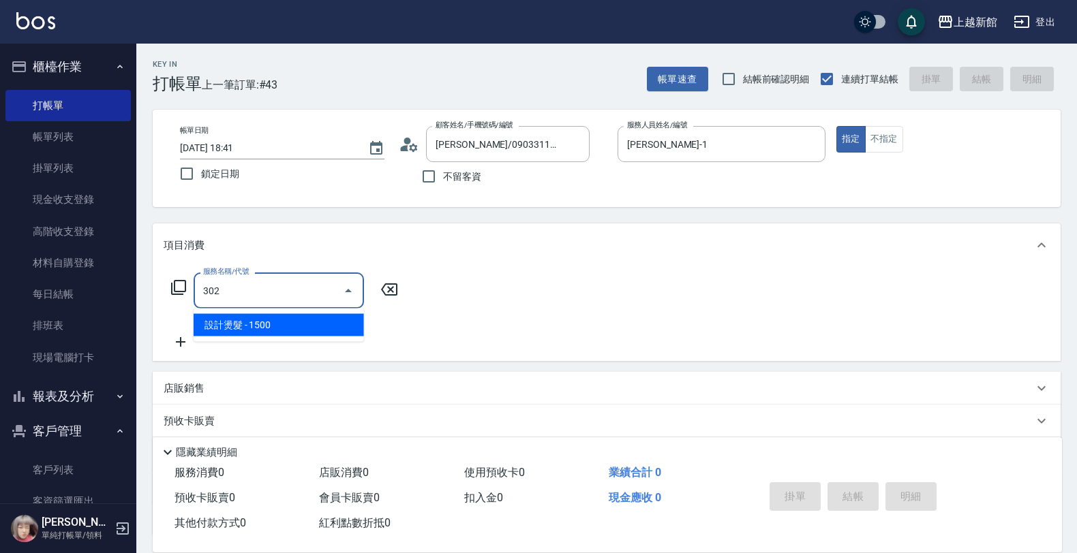
type input "設計燙髮(302)"
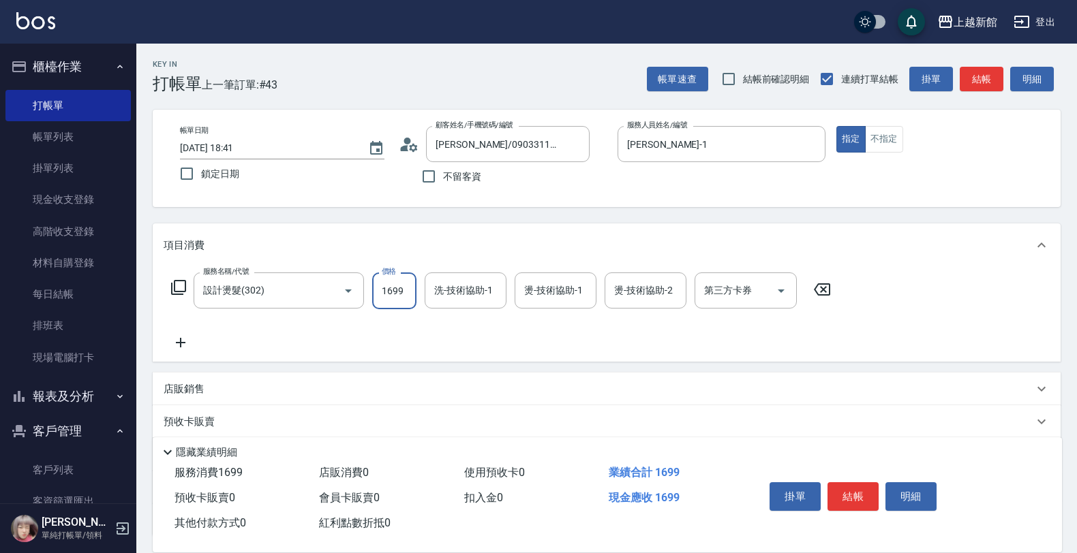
type input "1699"
type input "容綺-21"
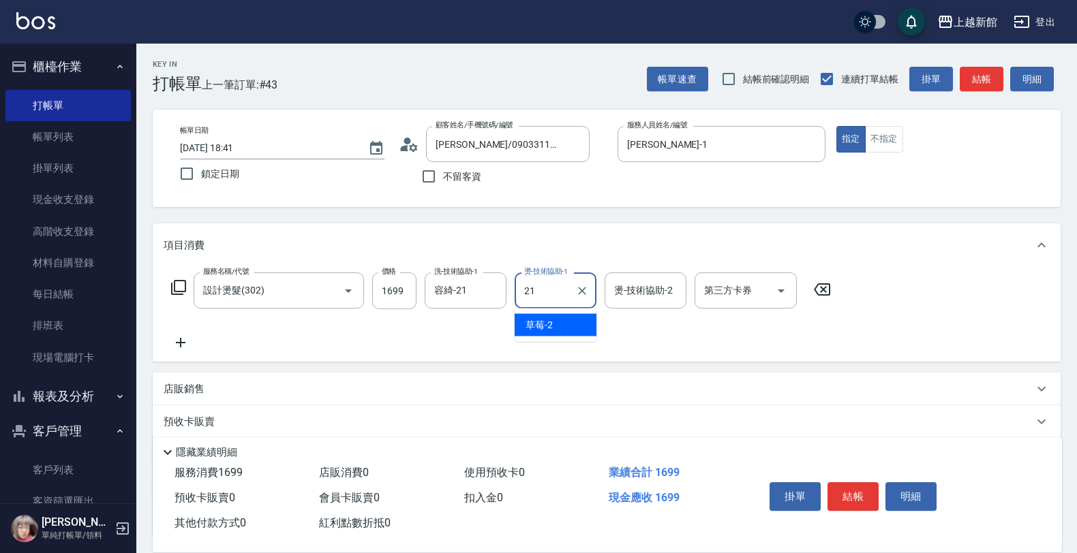
type input "容綺-21"
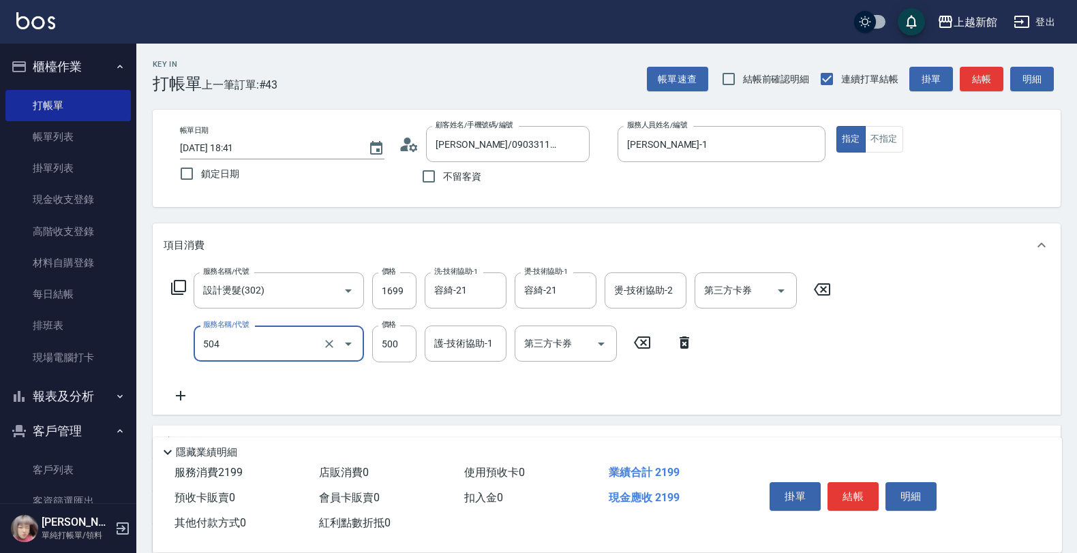
type input "順子護髮(504)"
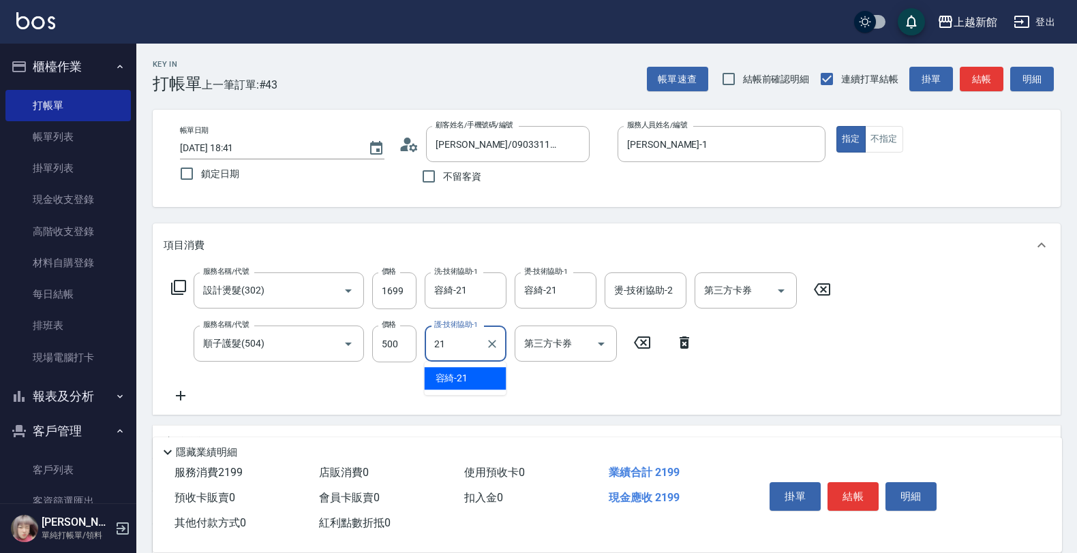
type input "容綺-21"
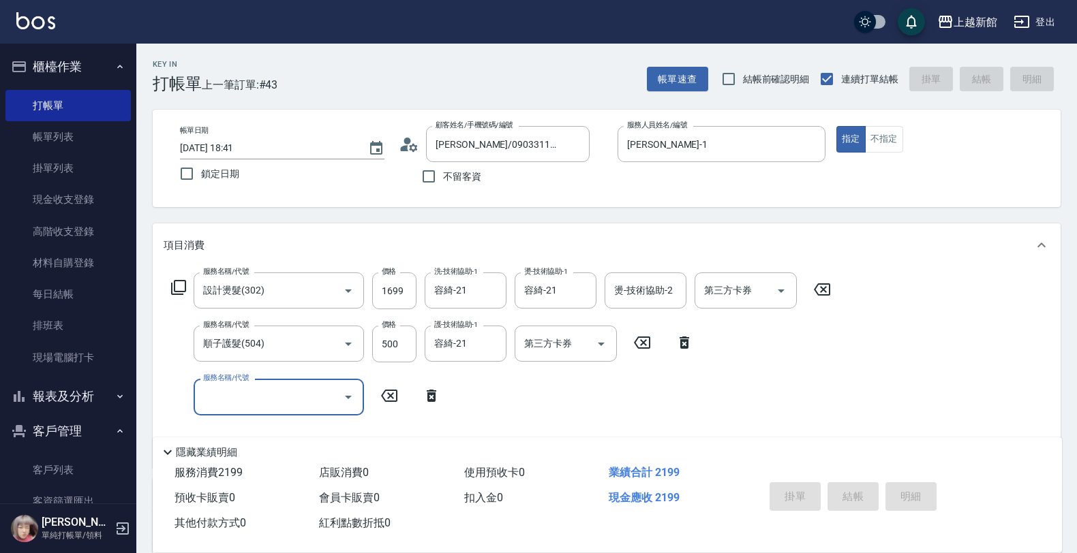
type input "2025/08/16 18:52"
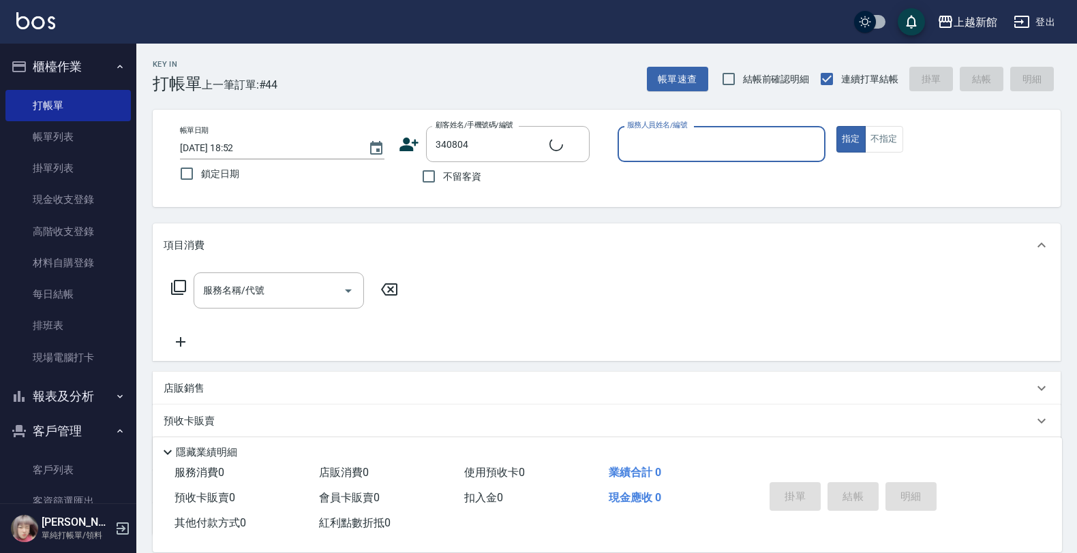
type input "[PERSON_NAME]/0931236205/340804"
click at [836, 126] on button "指定" at bounding box center [850, 139] width 29 height 27
type input "旌瑛-5"
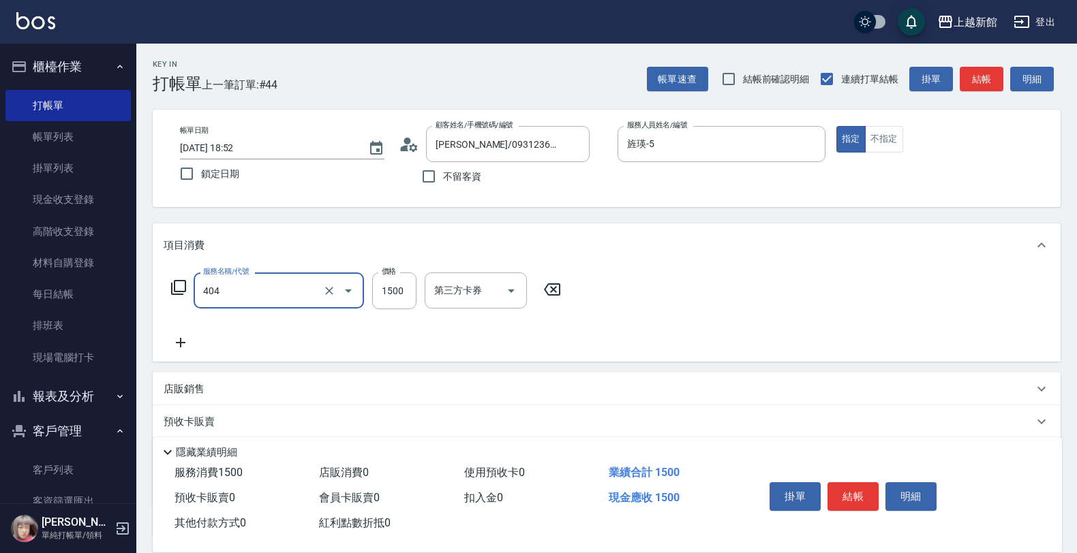
type input "設計染髮(404)"
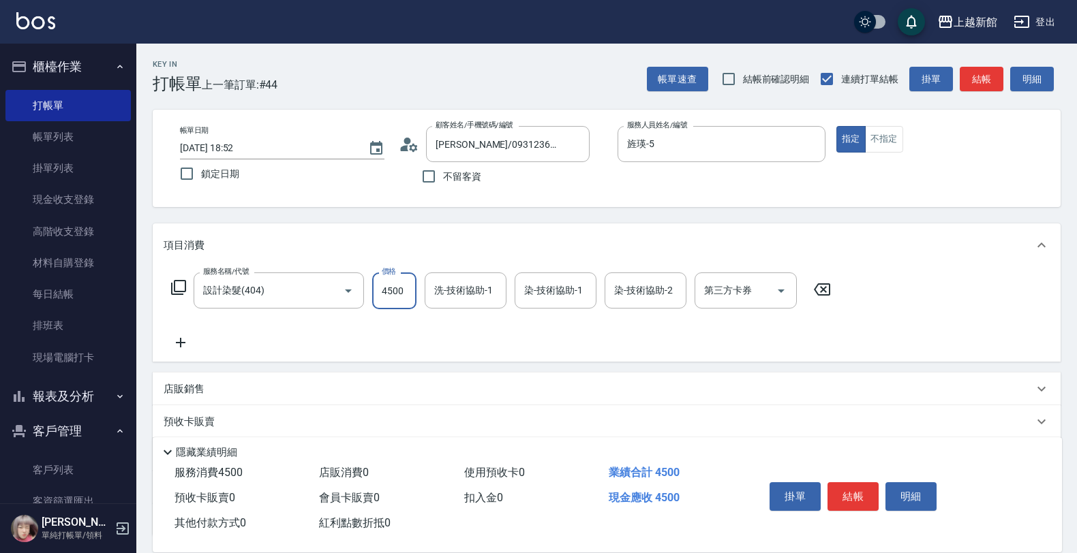
type input "4500"
type input "容綺-21"
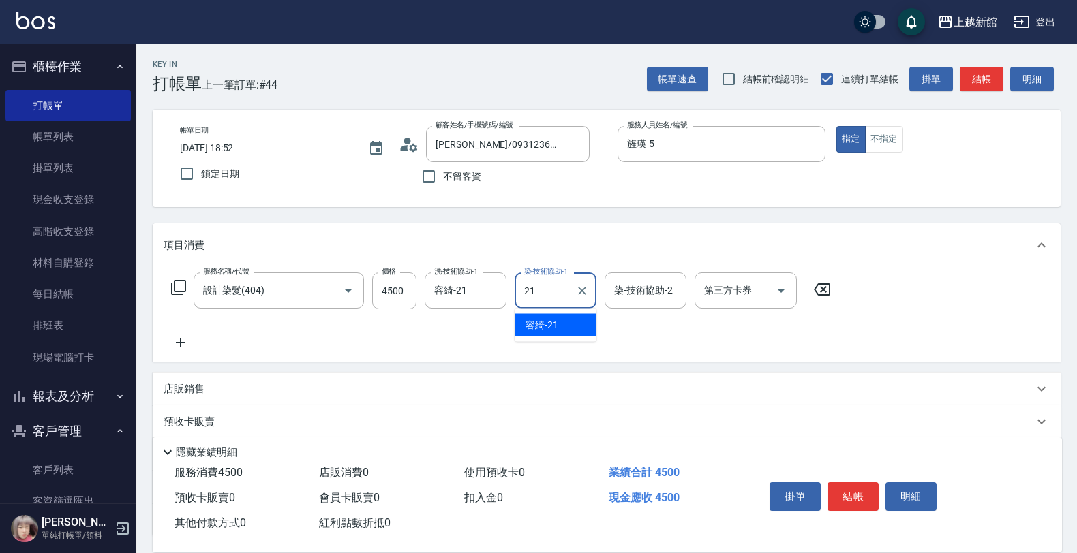
type input "容綺-21"
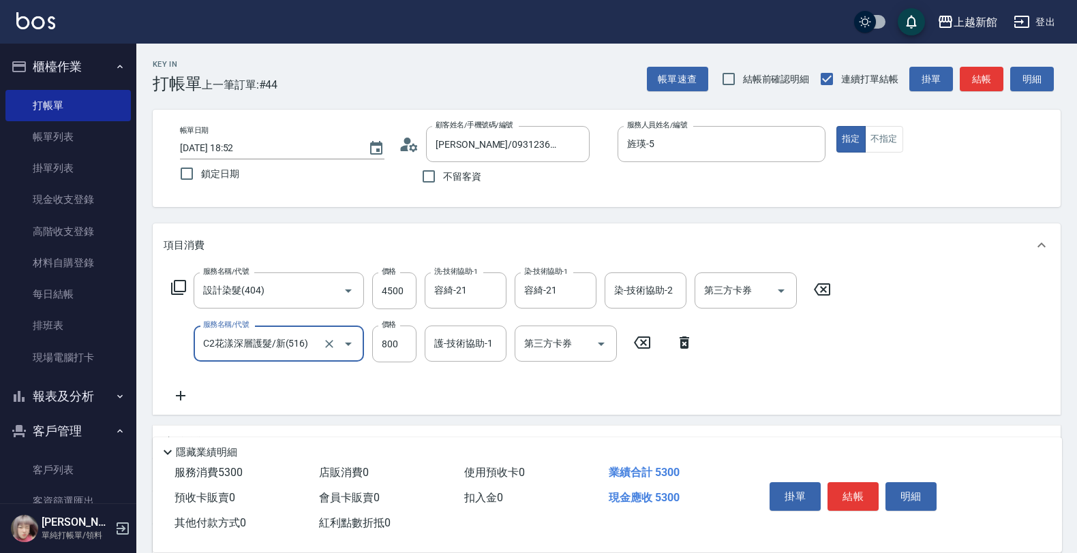
type input "C2花漾深層護髮/新(516)"
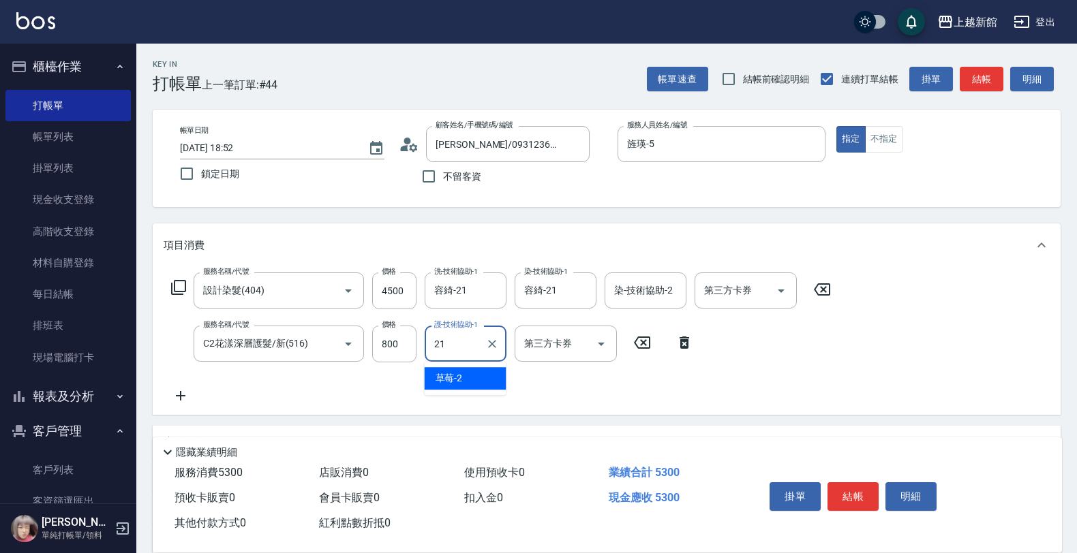
type input "容綺-21"
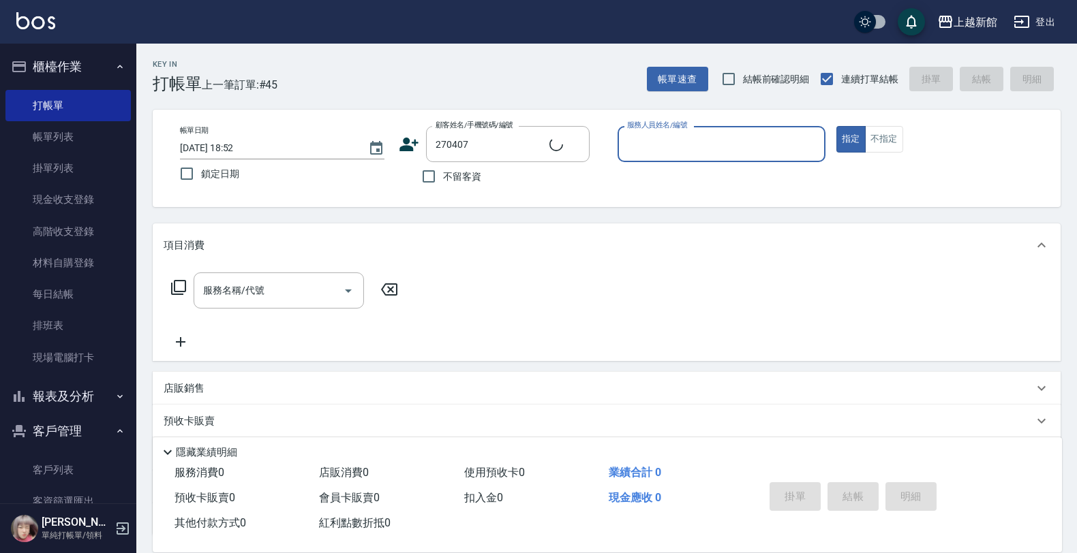
type input "[PERSON_NAME]/0973133207/270407"
type input "瑪沙-10"
click at [836, 126] on button "指定" at bounding box center [850, 139] width 29 height 27
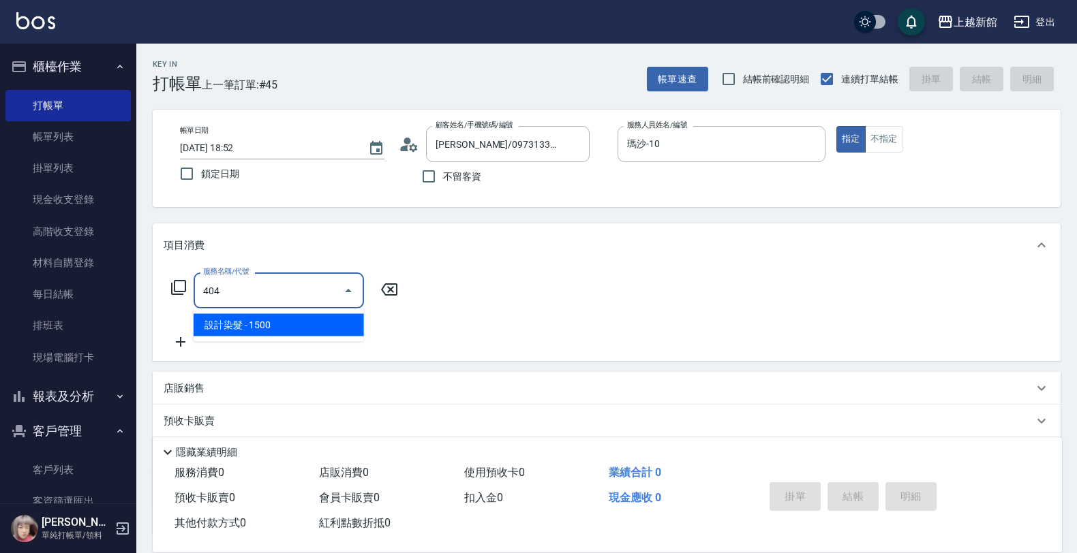
type input "設計染髮(404)"
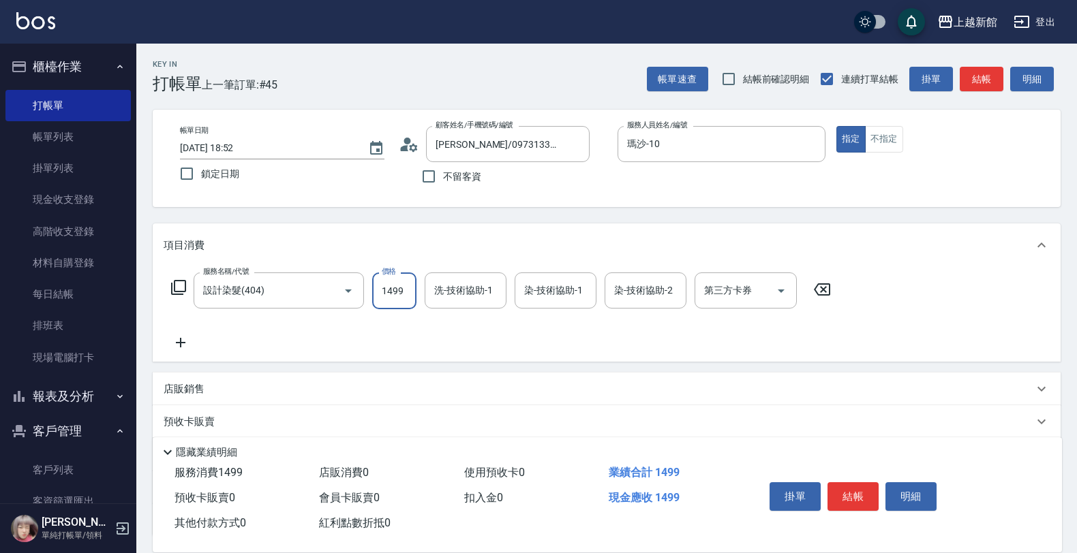
type input "1499"
type input "容綺-21"
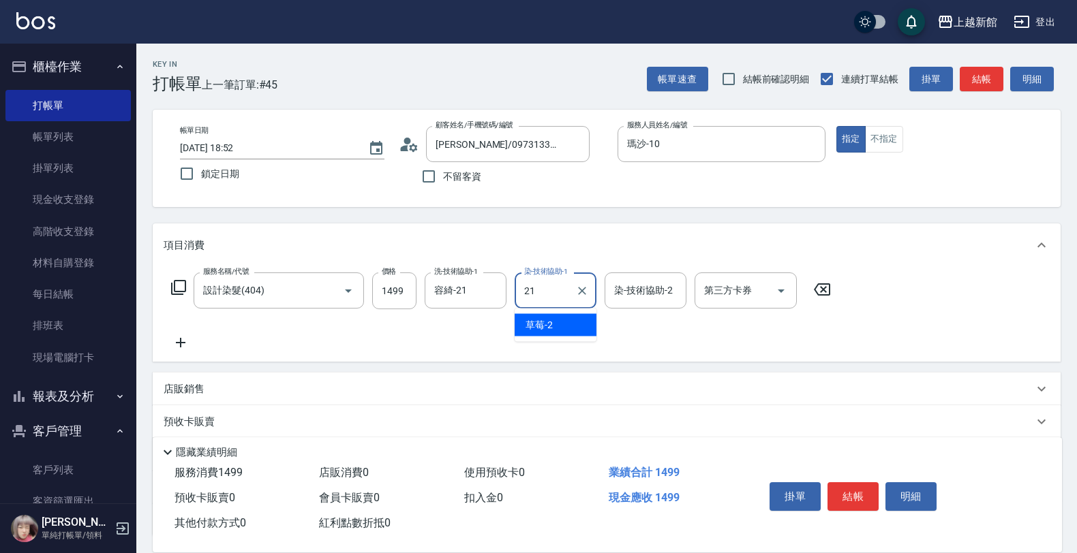
type input "容綺-21"
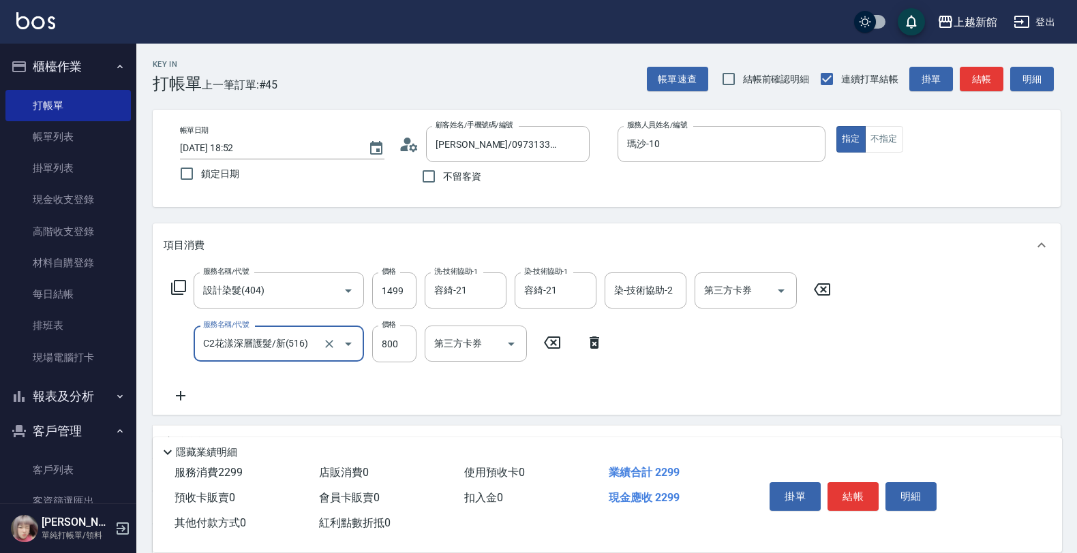
type input "C2花漾深層護髮/新(516)"
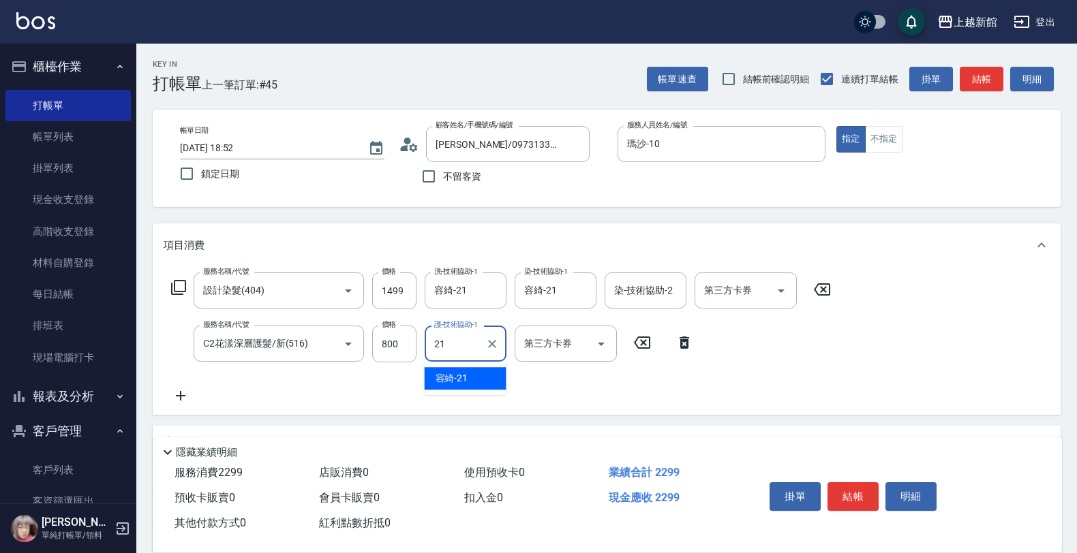
type input "容綺-21"
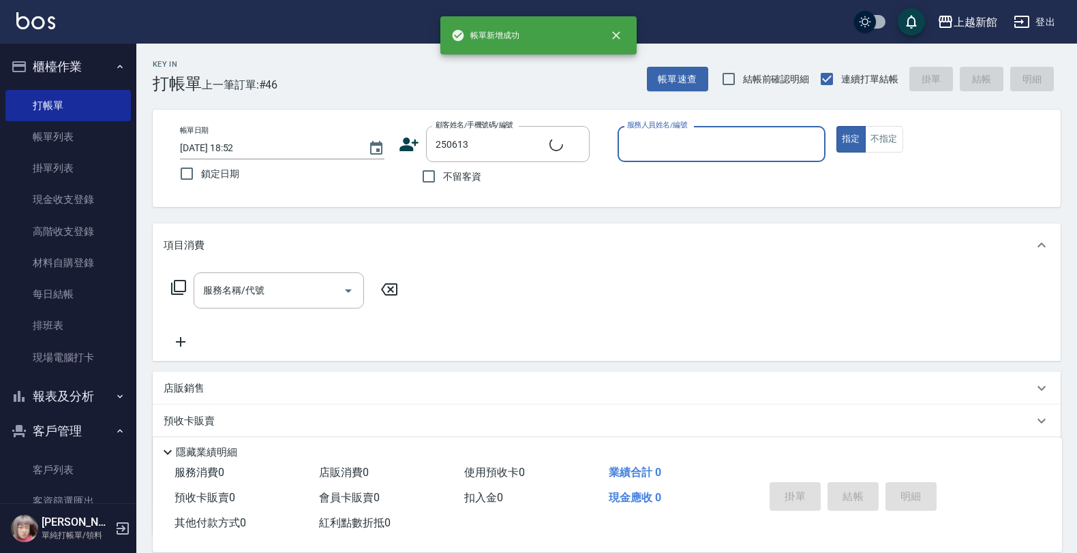
type input "[PERSON_NAME]/0911833381/250613"
type input "草莓-2"
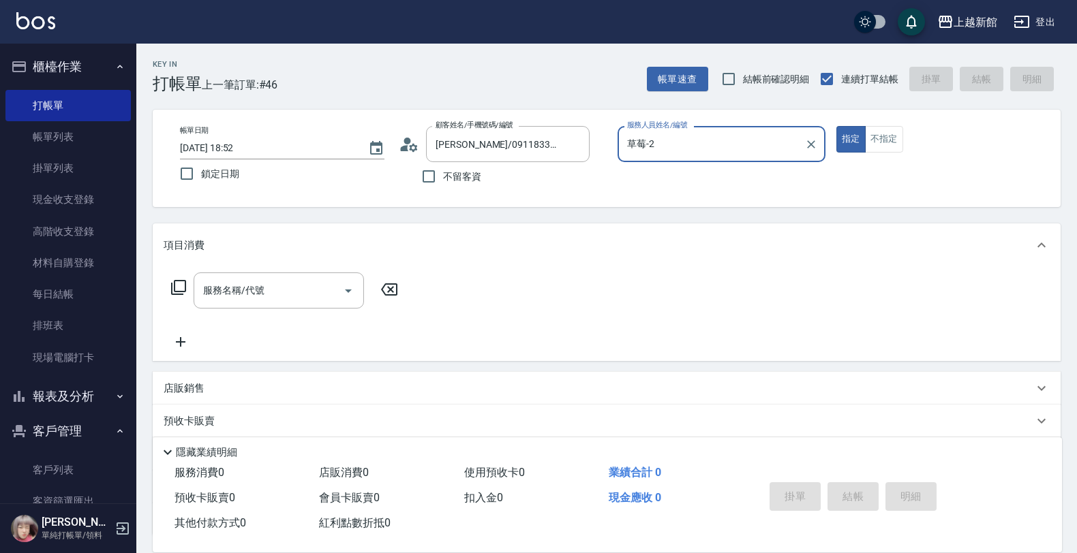
click at [836, 126] on button "指定" at bounding box center [850, 139] width 29 height 27
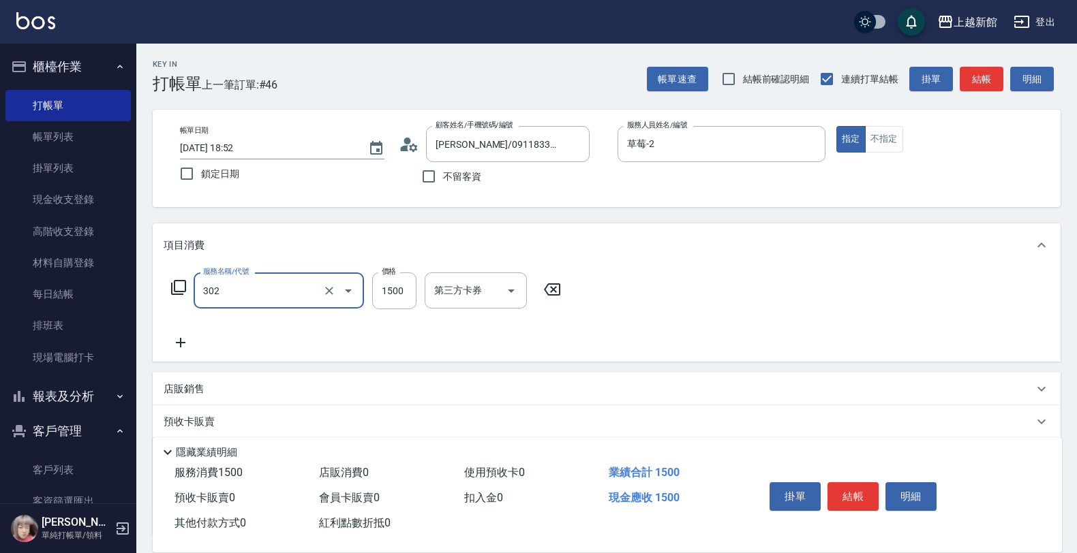
type input "設計燙髮(302)"
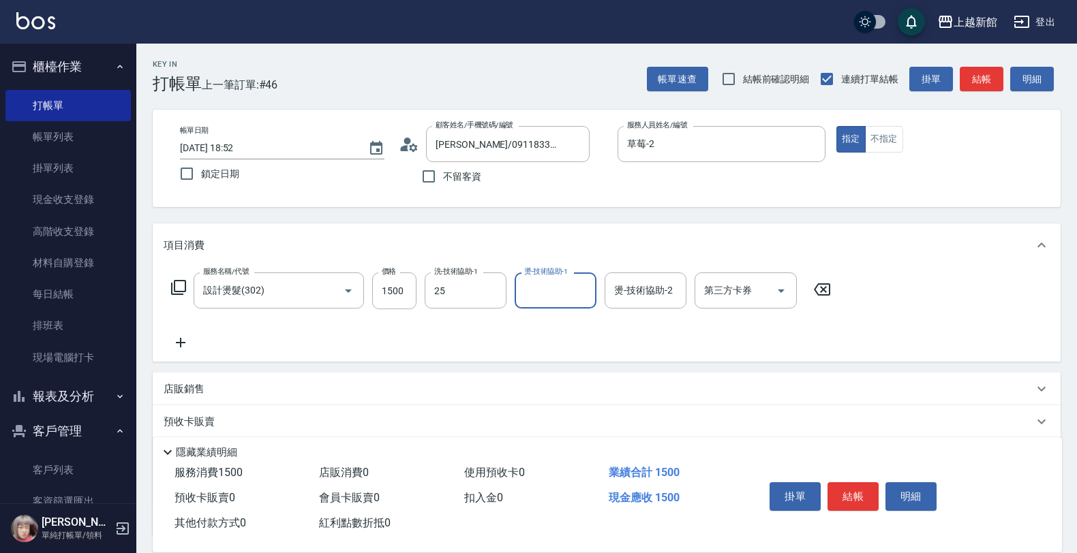
type input "小邱-25"
click at [526, 288] on input "燙-技術協助-1" at bounding box center [556, 291] width 70 height 24
type input "小邱-25"
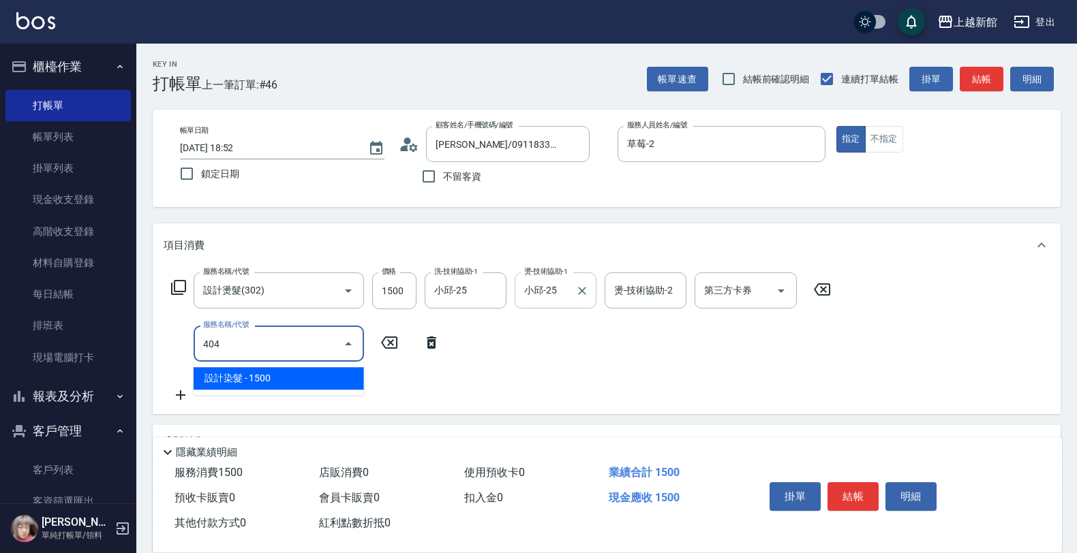
type input "設計染髮(404)"
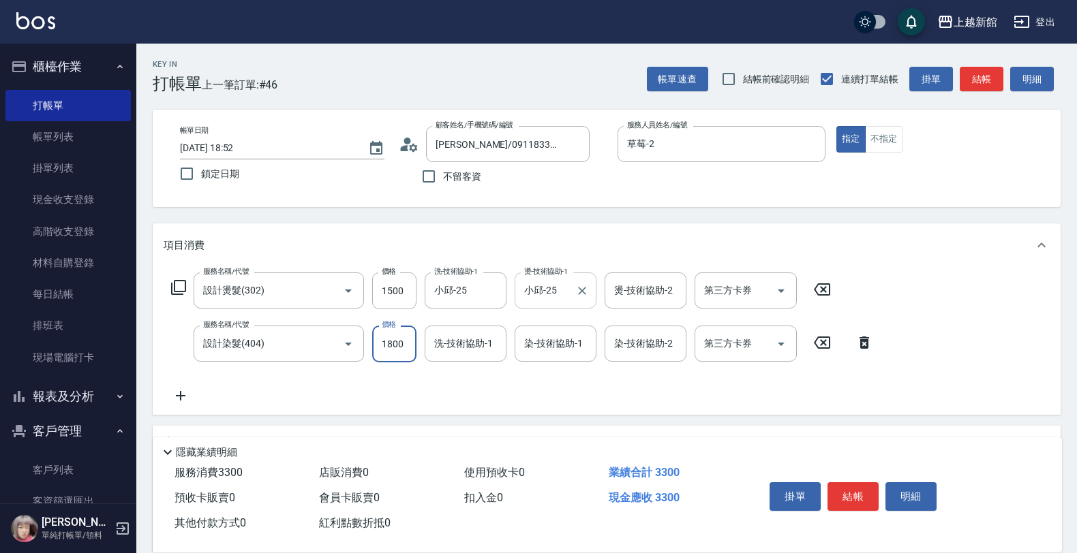
type input "1800"
type input "小邱-25"
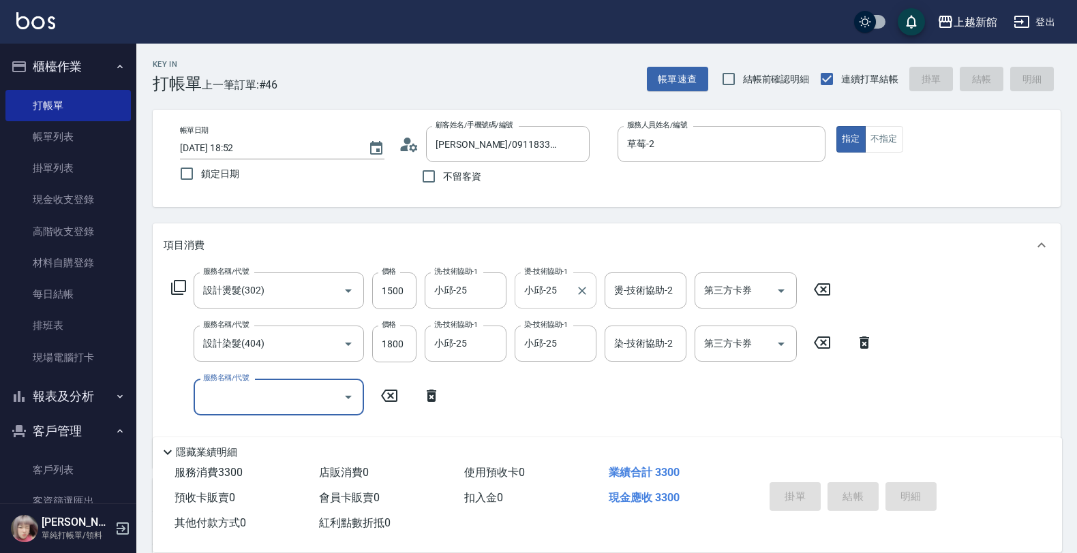
type input "2025/08/16 18:53"
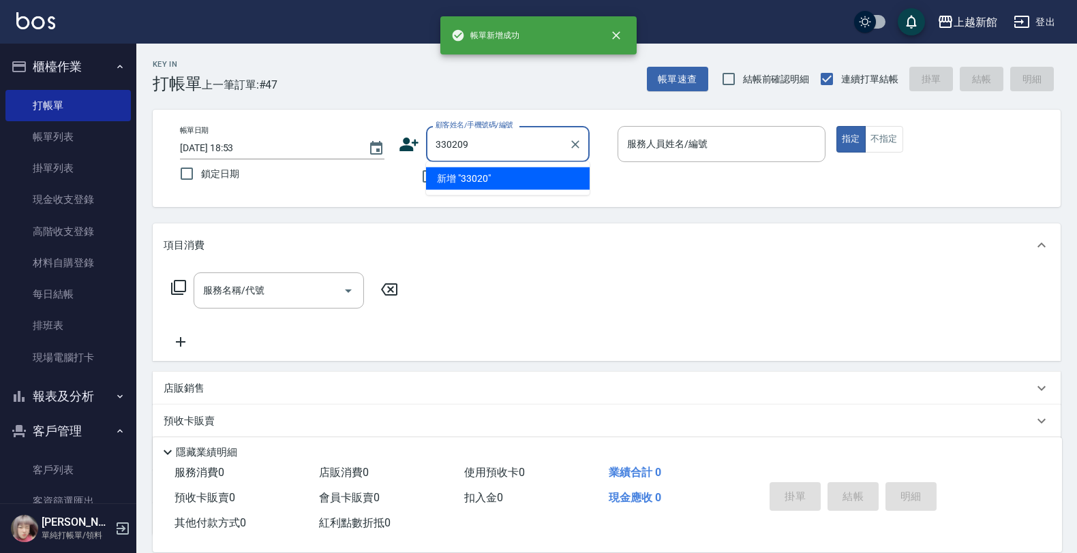
type input "330209"
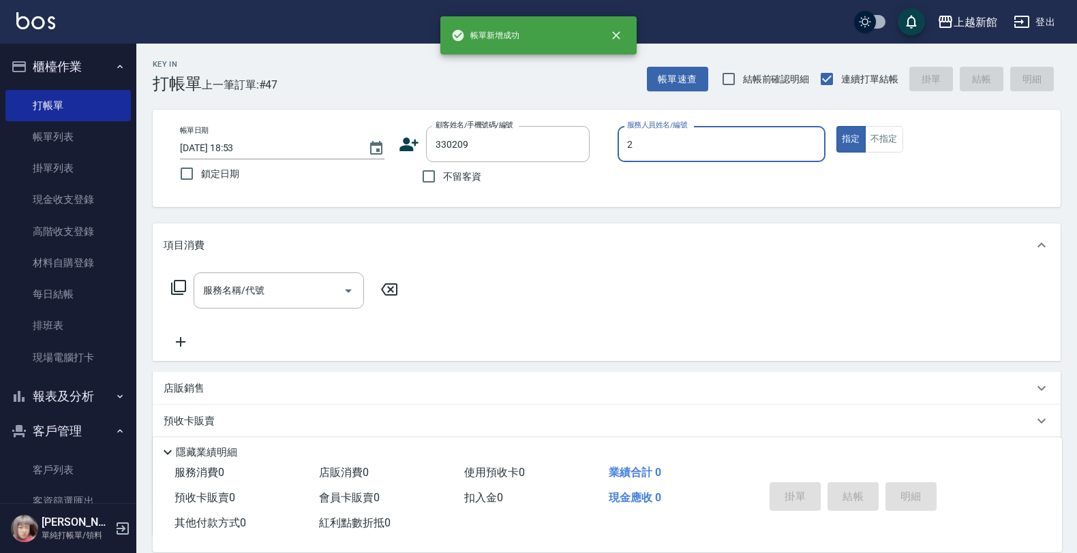
type input "2"
type input "[PERSON_NAME]/0926175292/330209"
type input "草莓-2"
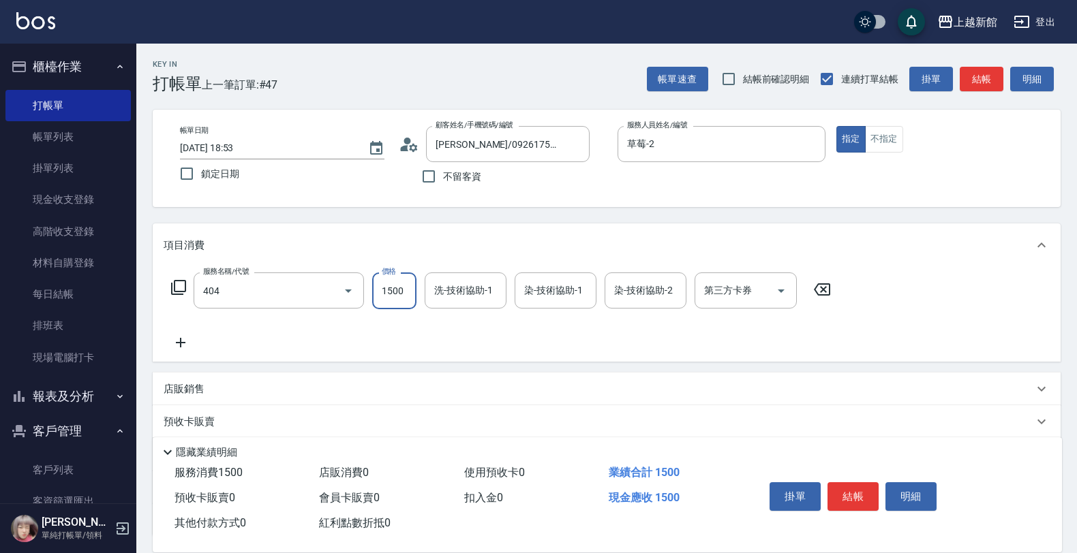
type input "設計染髮(404)"
type input "1799"
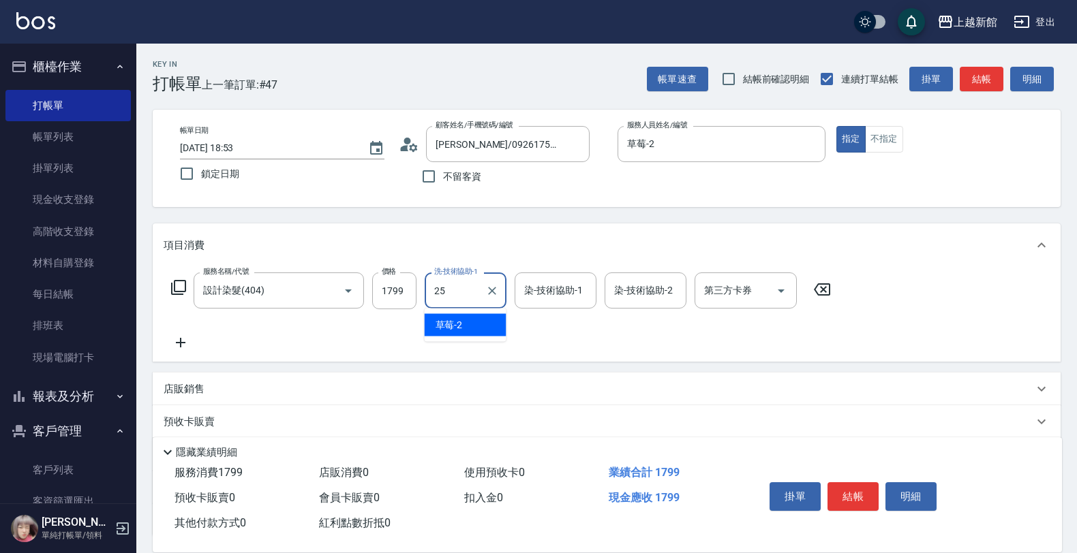
type input "小邱-25"
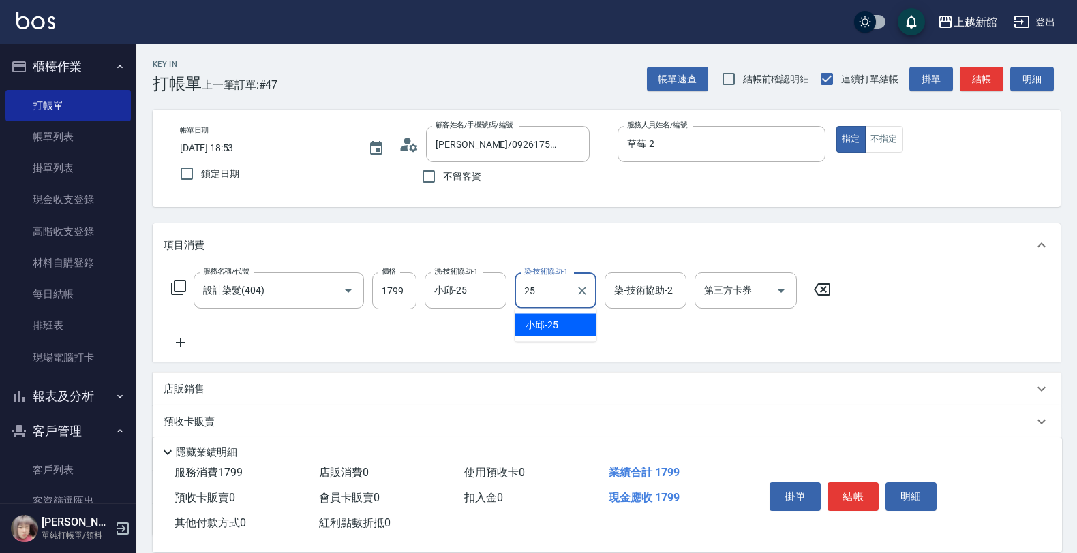
type input "小邱-25"
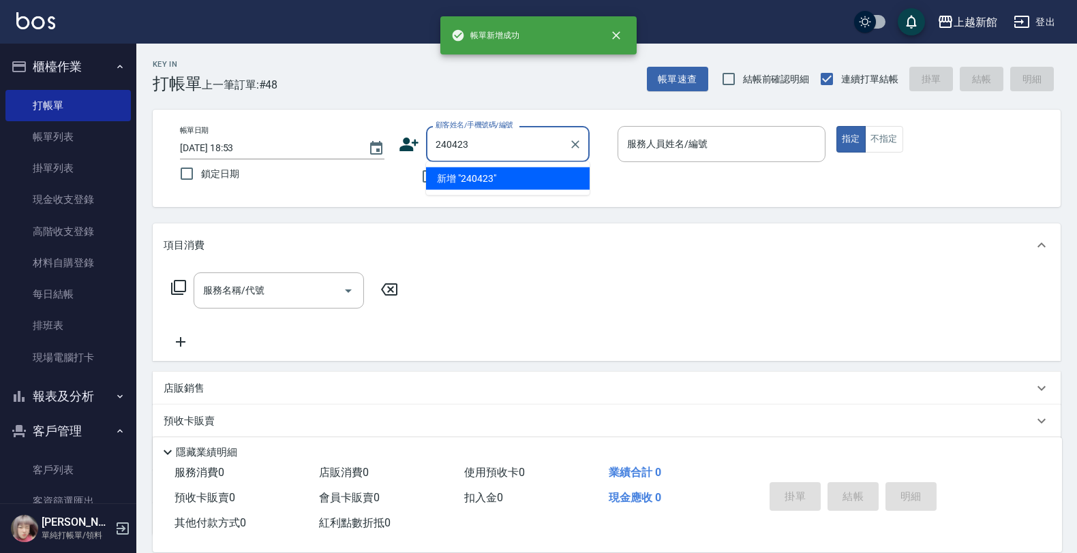
type input "240423"
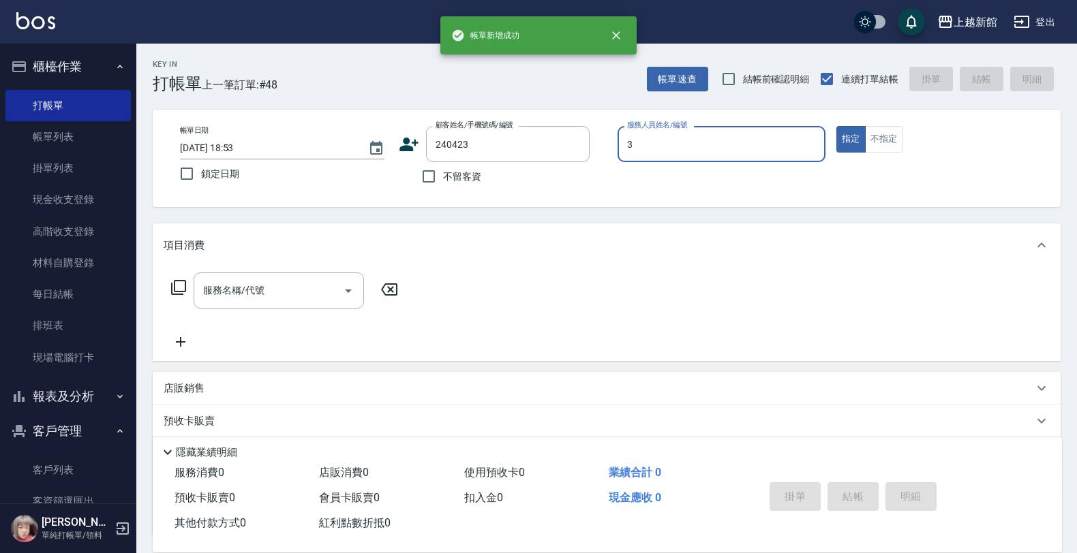
type input "3"
type input "[PERSON_NAME]/0976031523/240423"
type input "A-Mia -3"
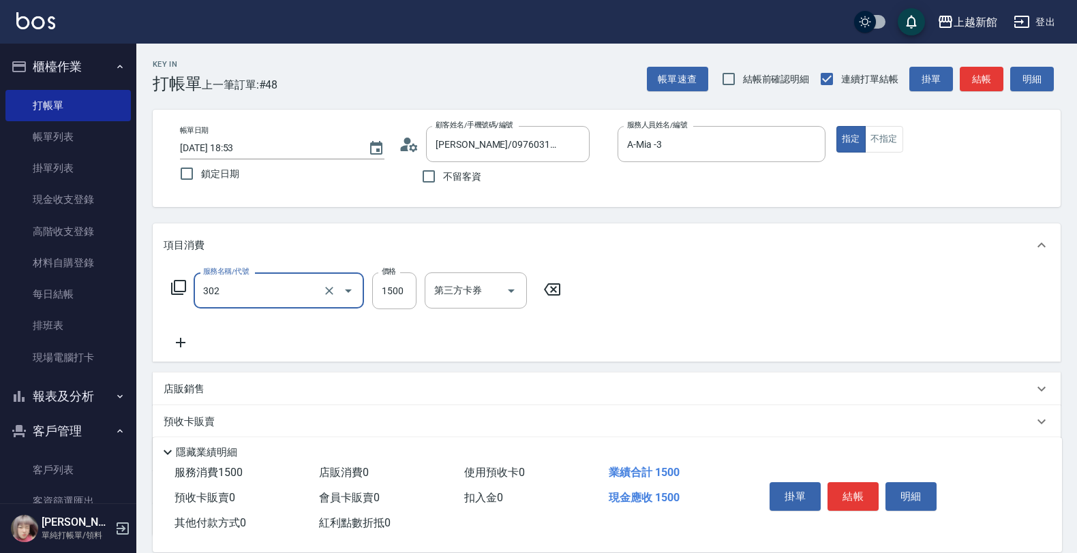
type input "設計燙髮(302)"
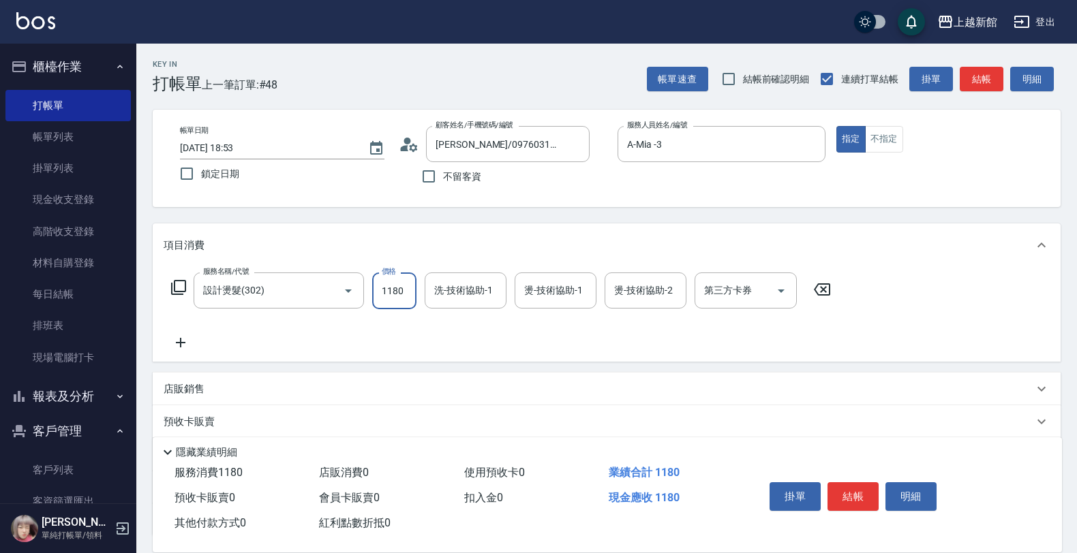
type input "1180"
type input "A-Mia -3"
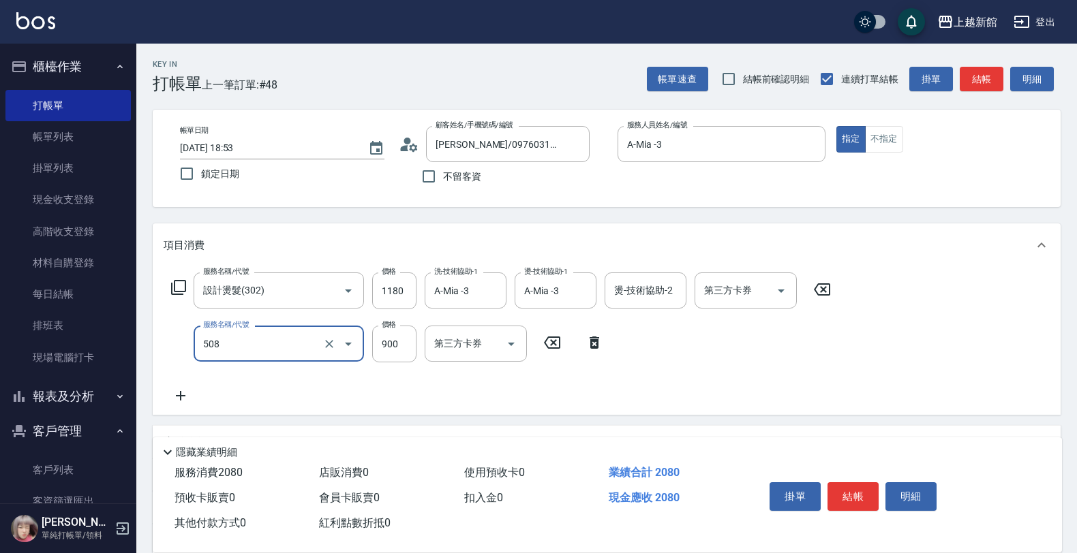
type input "松島再生髮敷護髮(508)"
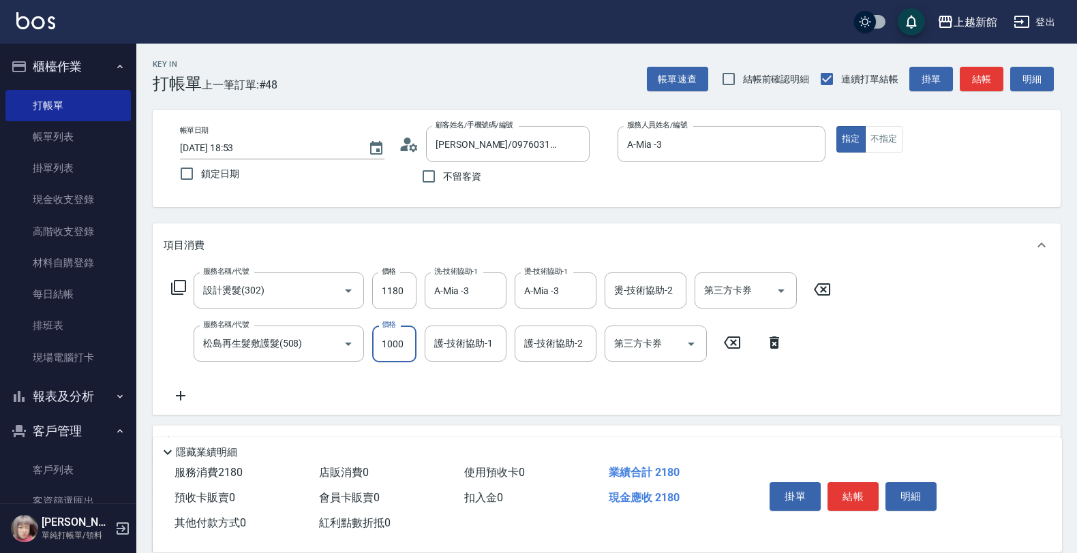
type input "1000"
type input "A-Mia -3"
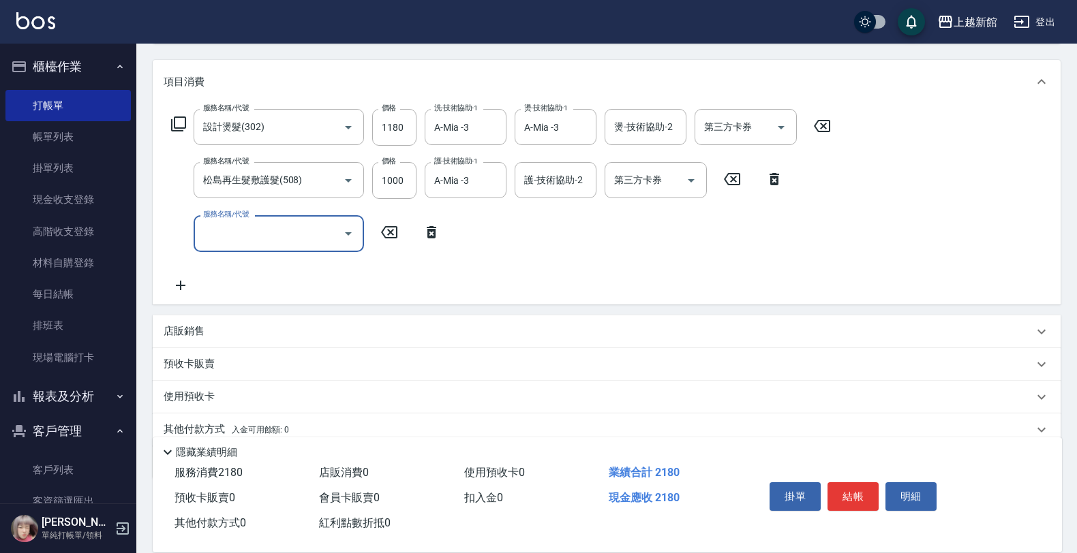
scroll to position [170, 0]
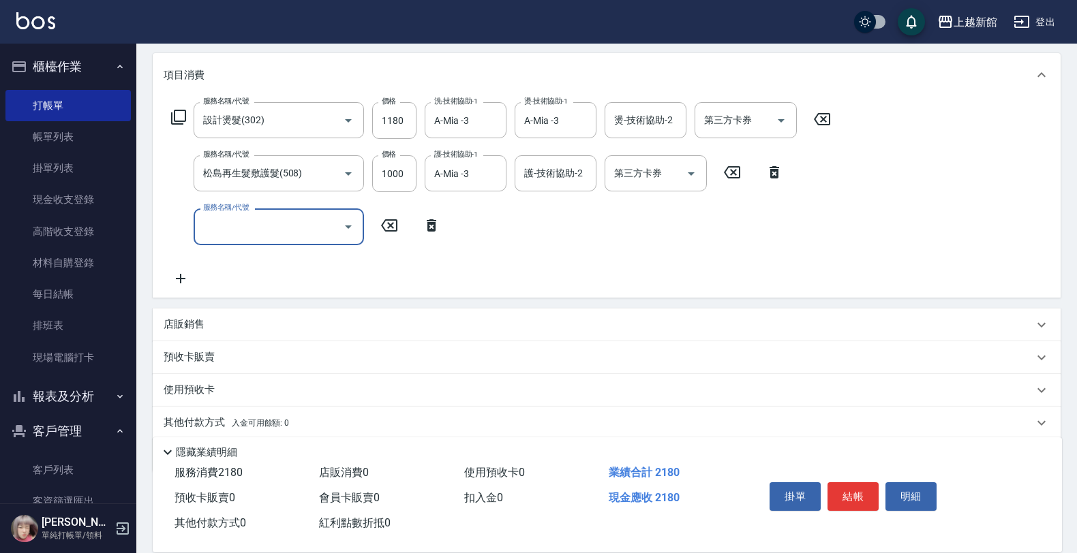
click at [301, 335] on div "店販銷售" at bounding box center [607, 325] width 908 height 33
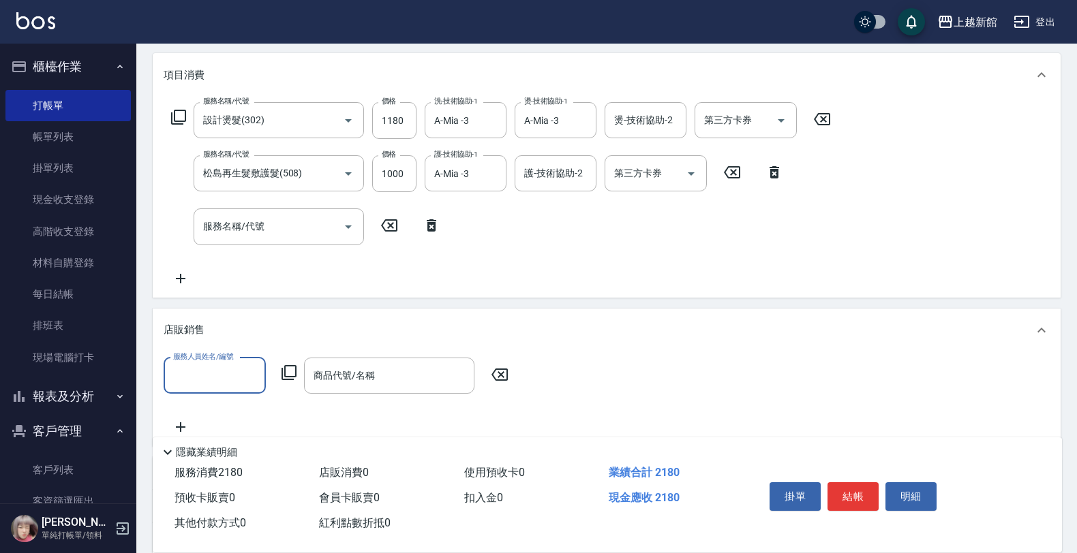
scroll to position [0, 0]
type input "A-Mia -3"
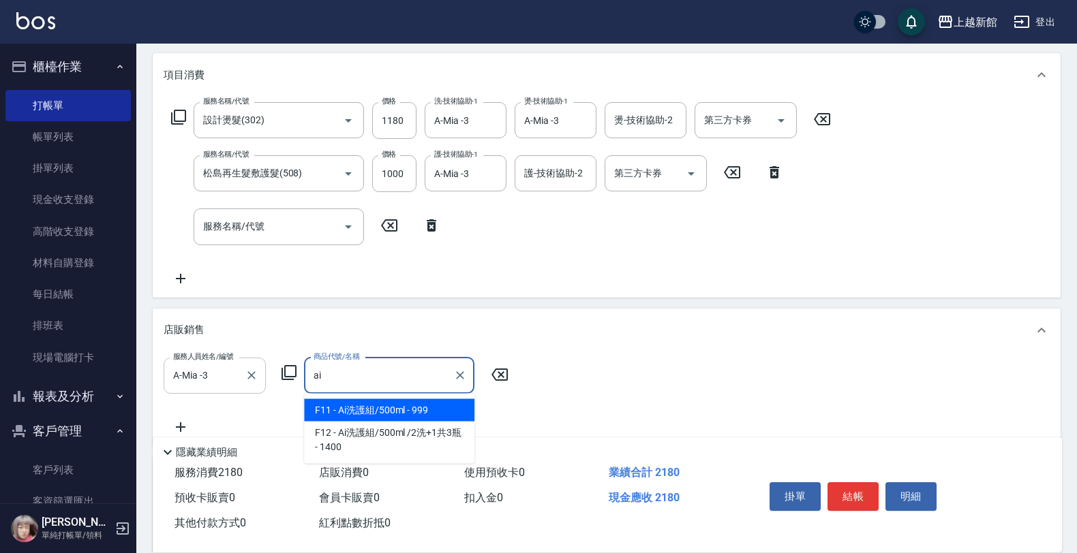
type input "Ai洗護組/500ml"
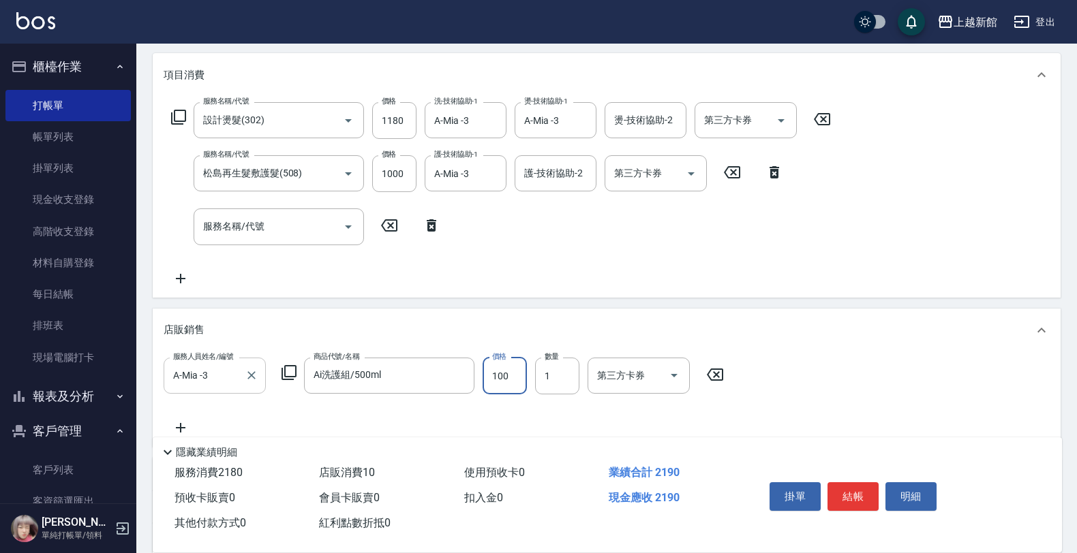
type input "1000"
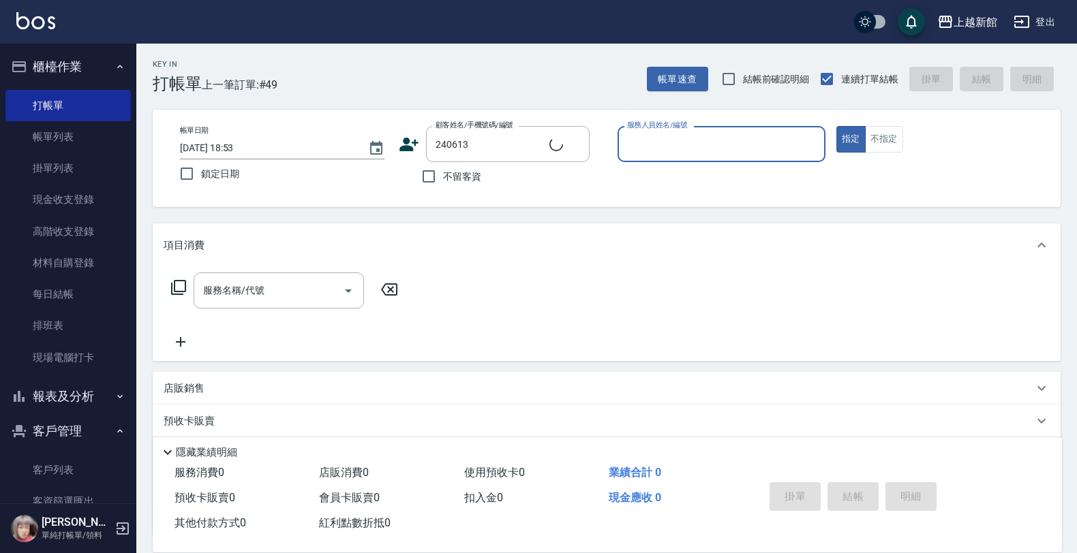
type input "[PERSON_NAME]/0980413355/240613"
type input "蘿拉-1"
click at [836, 126] on button "指定" at bounding box center [850, 139] width 29 height 27
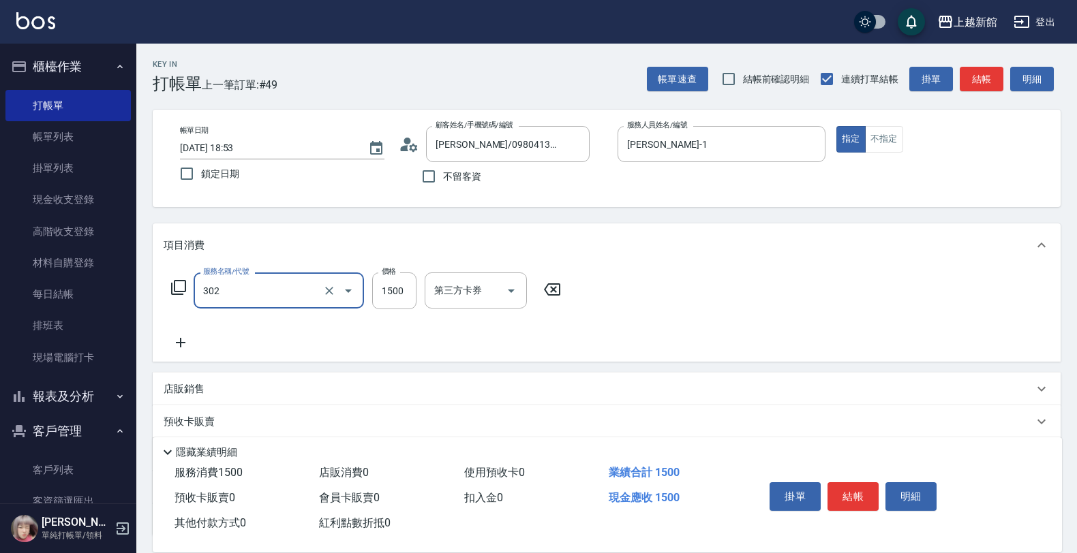
type input "設計燙髮(302)"
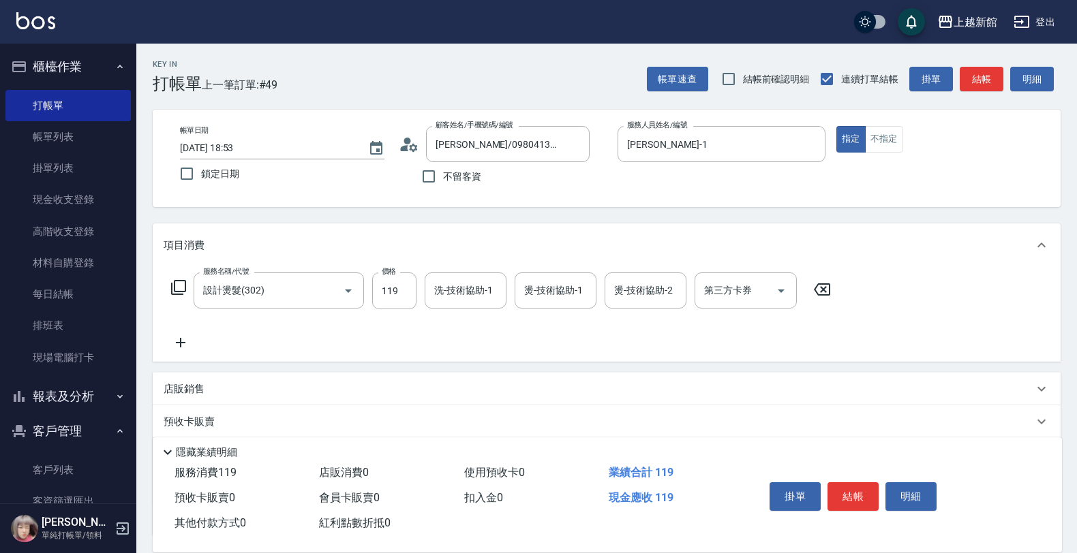
click at [416, 300] on div "服務名稱/代號 設計燙髮(302) 服務名稱/代號 價格 119 價格 洗-技術協助-1 洗-技術協助-1 燙-技術協助-1 燙-技術協助-1 燙-技術協助-…" at bounding box center [501, 291] width 675 height 37
click at [404, 292] on input "119" at bounding box center [394, 291] width 44 height 37
type input "119"
type input "容綺-21"
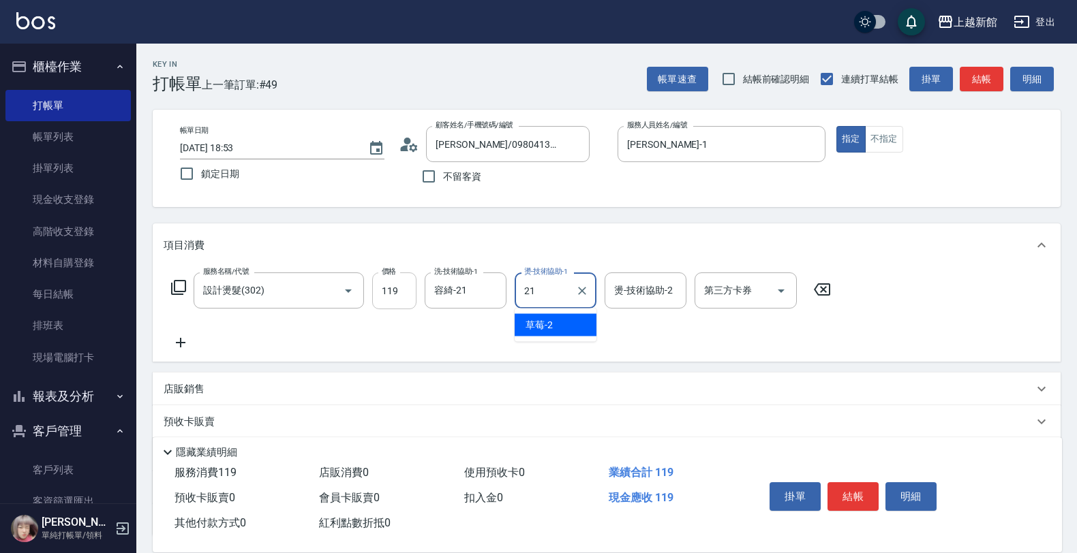
type input "容綺-21"
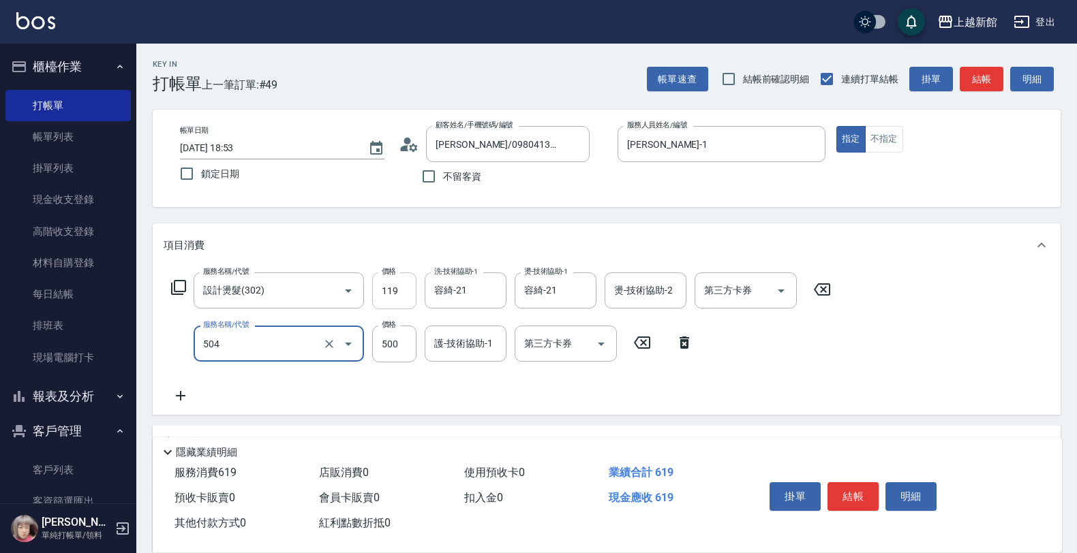
type input "順子護髮(504)"
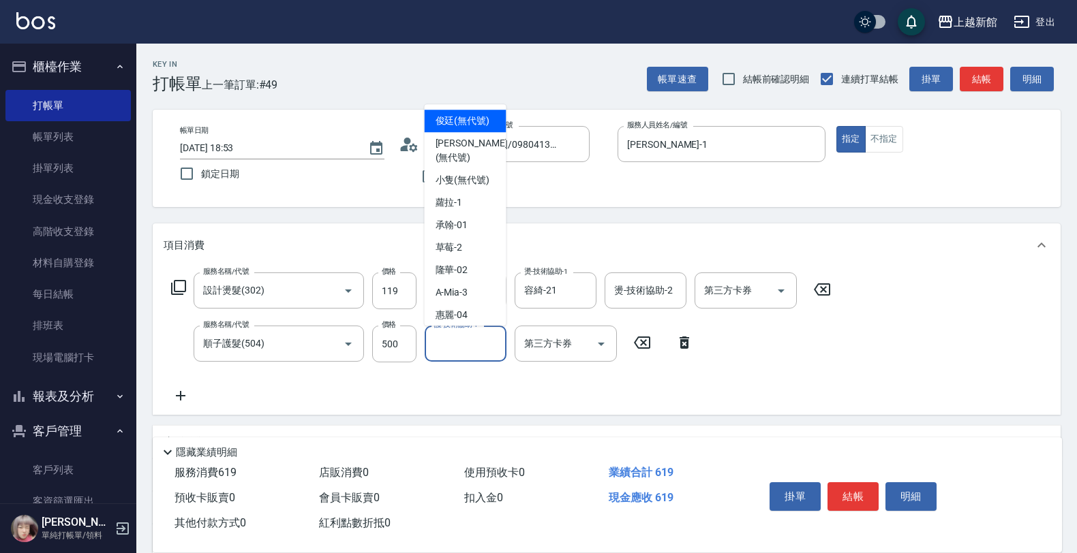
click at [451, 349] on input "護-技術協助-1" at bounding box center [466, 344] width 70 height 24
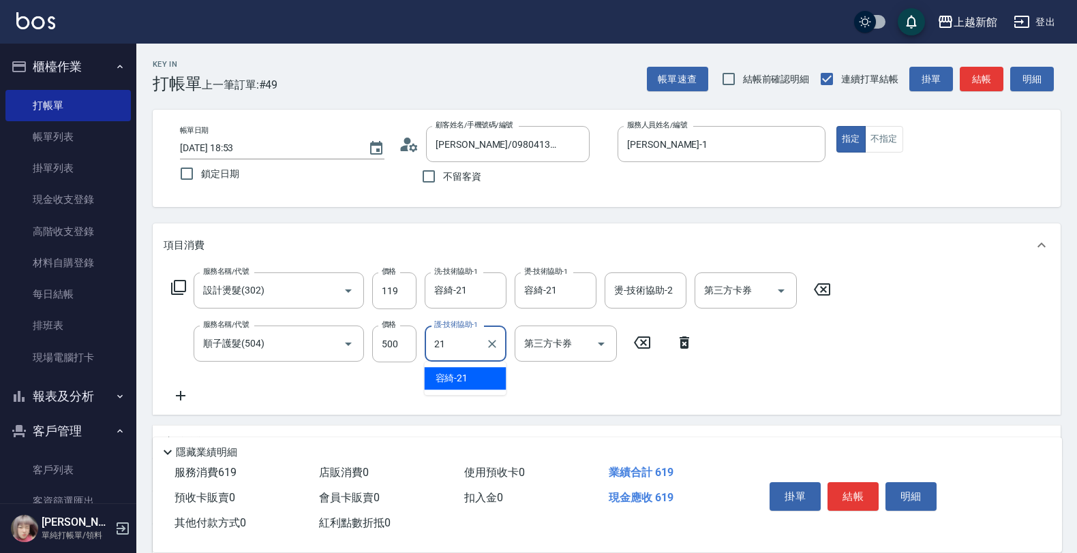
type input "容綺-21"
click at [396, 290] on input "119" at bounding box center [394, 291] width 44 height 37
click at [388, 286] on input "119" at bounding box center [394, 291] width 44 height 37
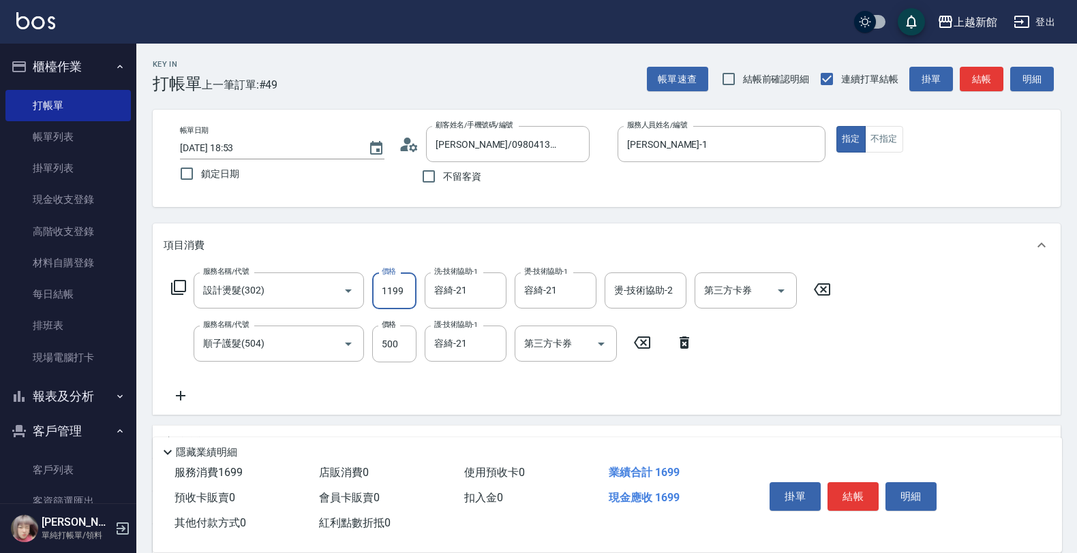
type input "1199"
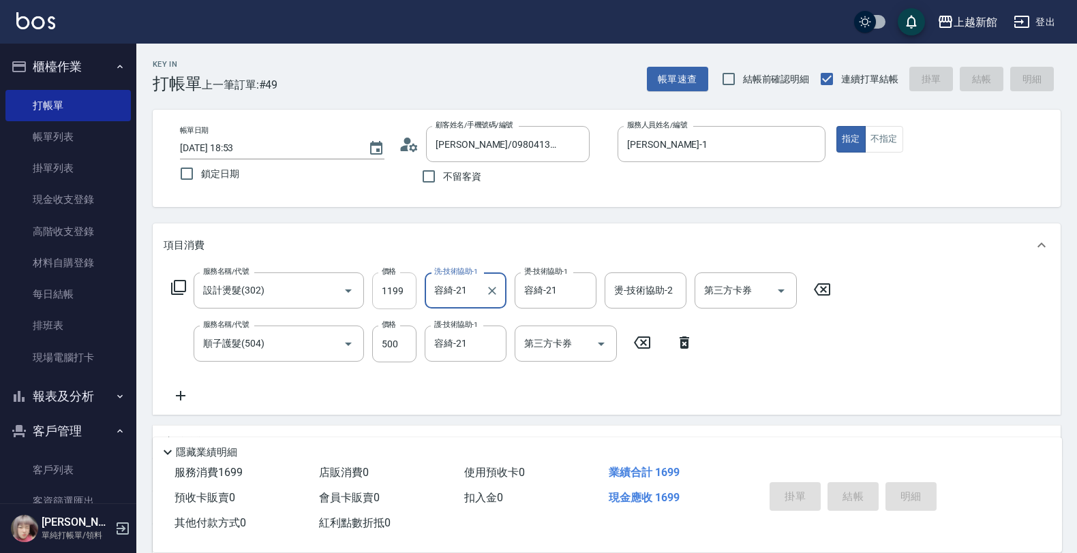
type input "2025/08/16 18:54"
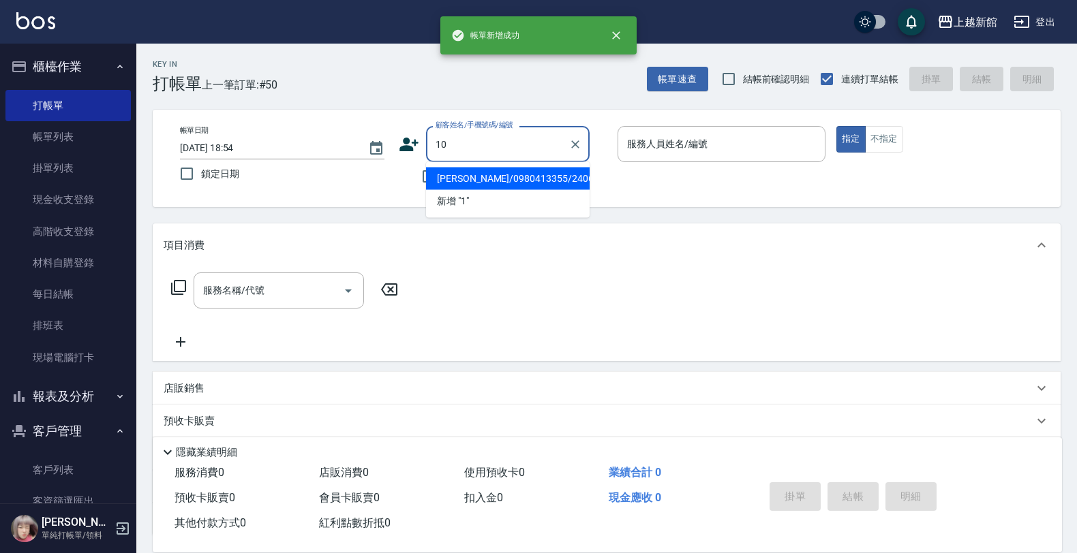
type input "10"
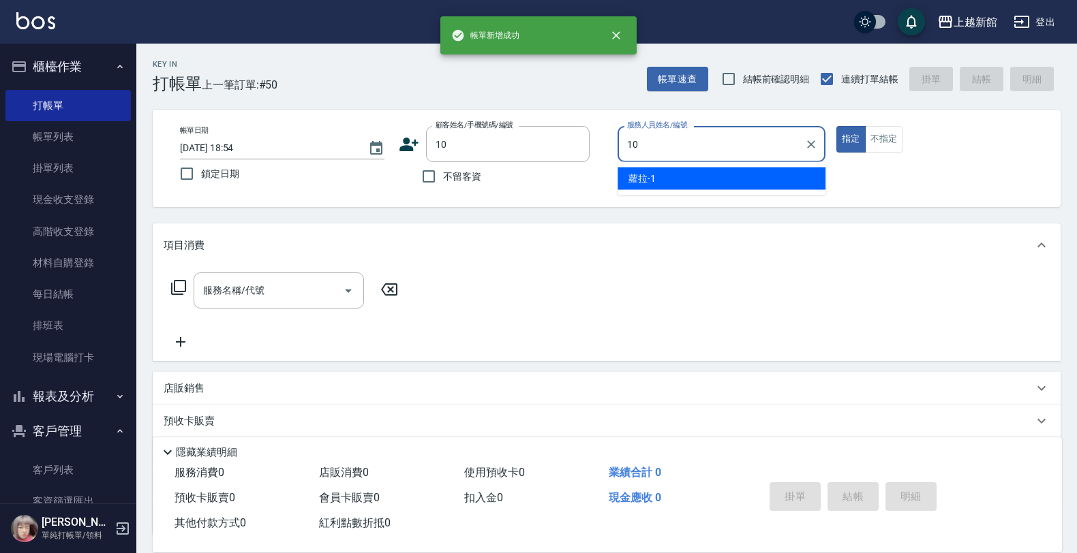
type input "瑪沙-10"
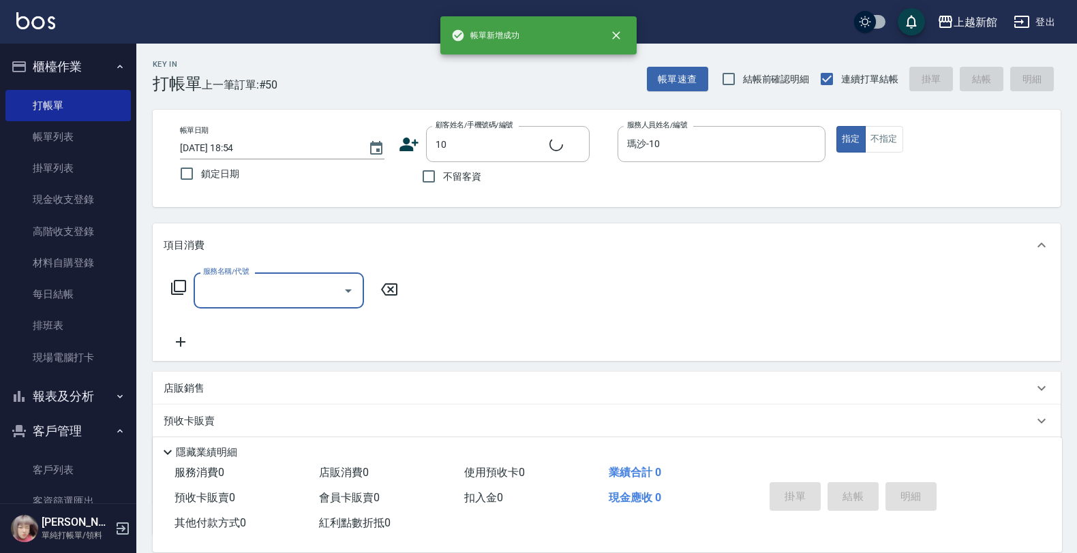
type input "[PERSON_NAME]/0974376310/10"
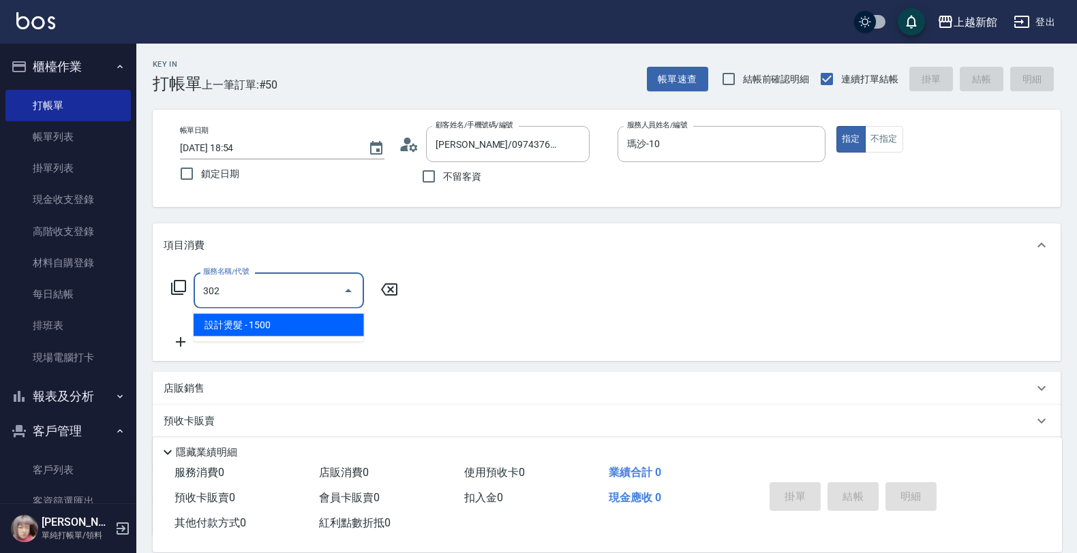
type input "設計燙髮(302)"
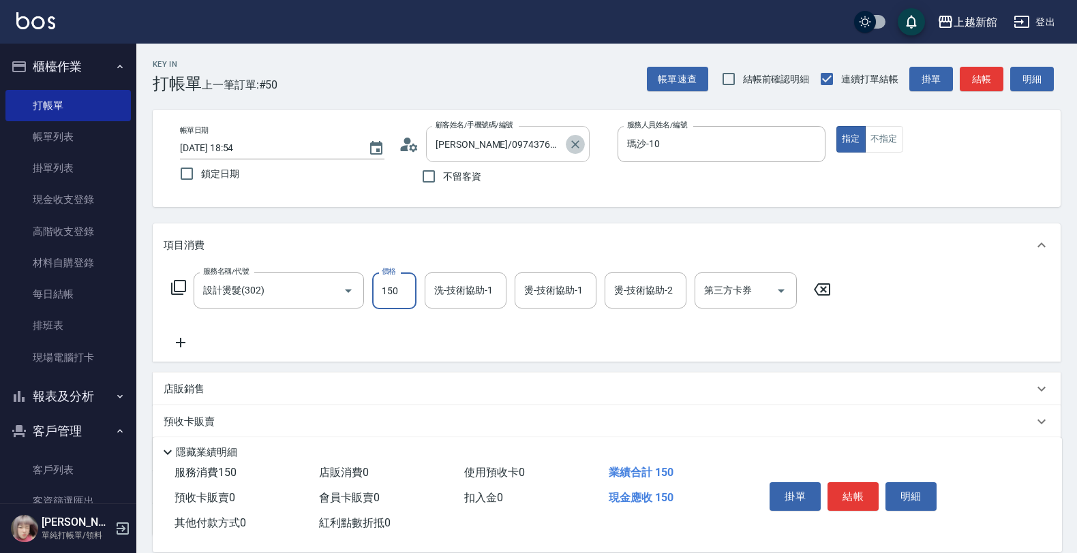
click at [581, 147] on icon "Clear" at bounding box center [575, 145] width 14 height 14
type input "150"
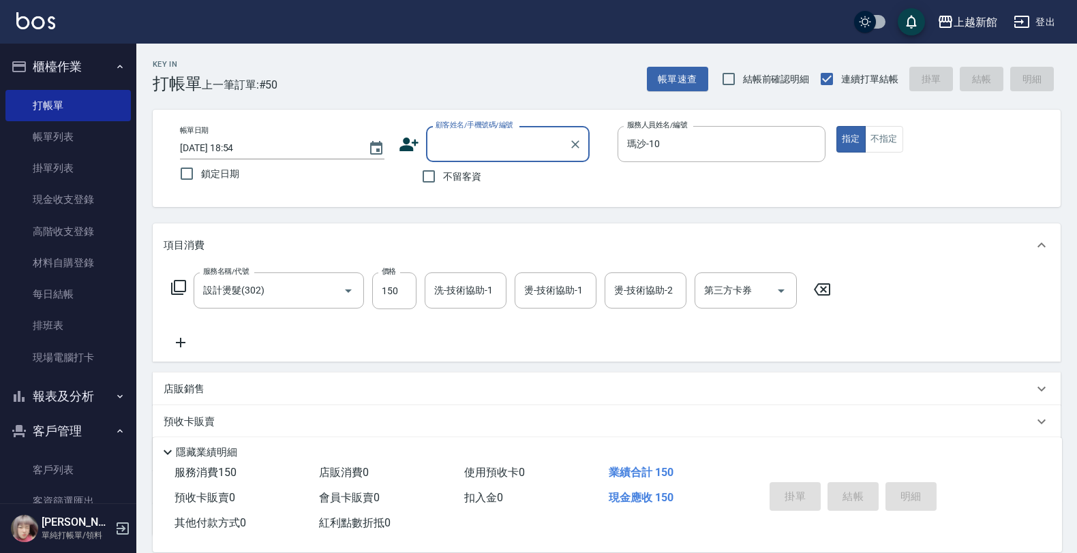
click at [549, 148] on input "顧客姓名/手機號碼/編號" at bounding box center [497, 144] width 131 height 24
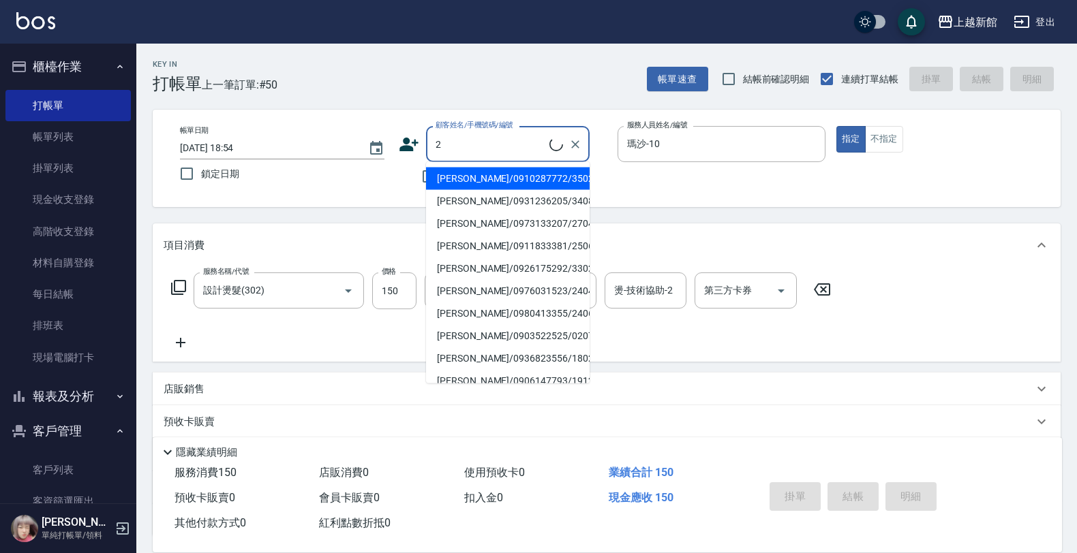
type input "[PERSON_NAME]/0910287772/350225"
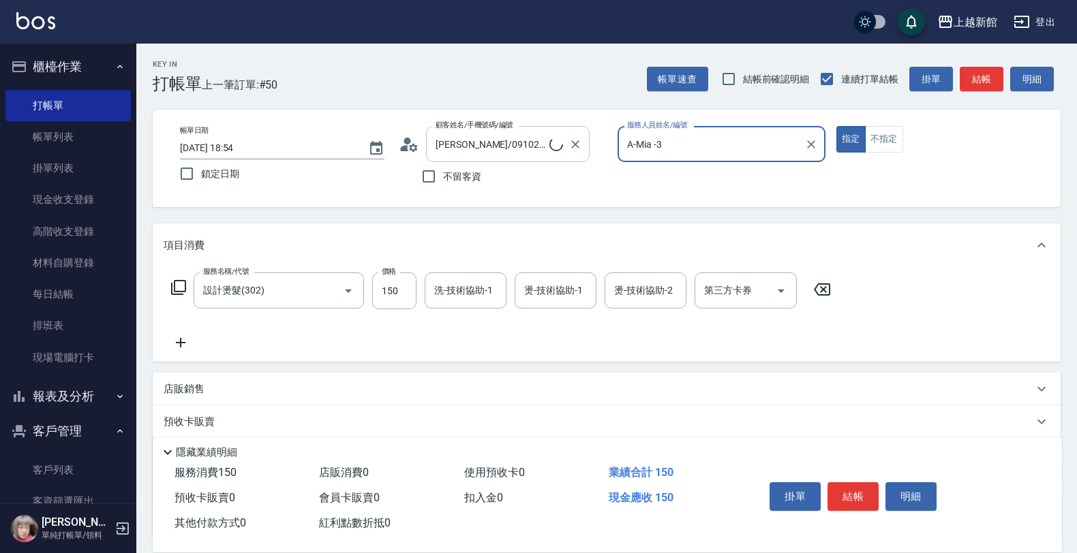
type input "A-Mia -3"
type input "店花草霉/0930557925/2"
type input "草莓-2"
drag, startPoint x: 811, startPoint y: 264, endPoint x: 837, endPoint y: 287, distance: 34.3
click at [820, 278] on div "項目消費 服務名稱/代號 設計燙髮(302) 服務名稱/代號 價格 150 價格 洗-技術協助-1 洗-技術協助-1 燙-技術協助-1 燙-技術協助-1 燙-…" at bounding box center [607, 293] width 908 height 138
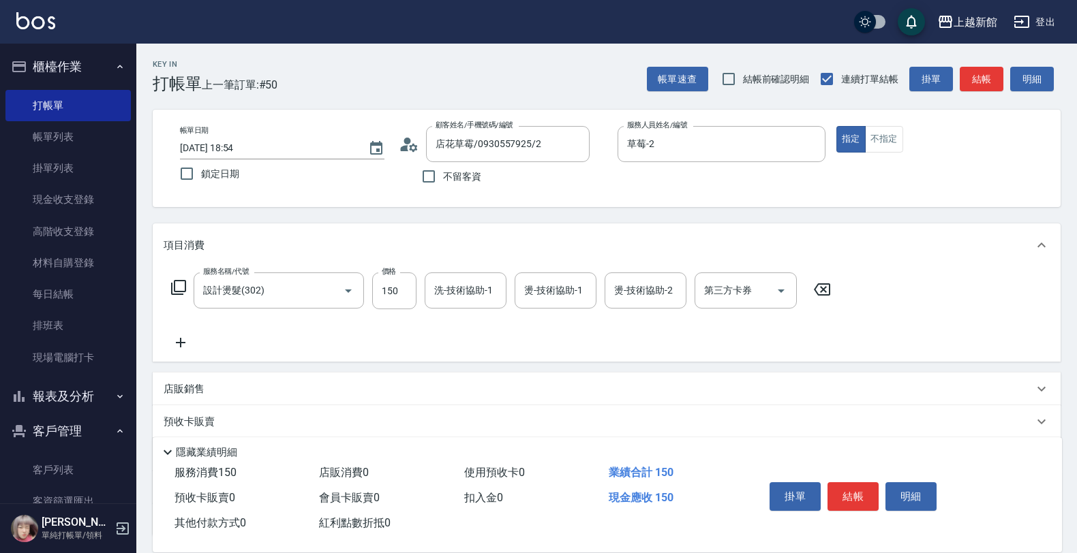
click at [837, 287] on icon at bounding box center [822, 289] width 34 height 16
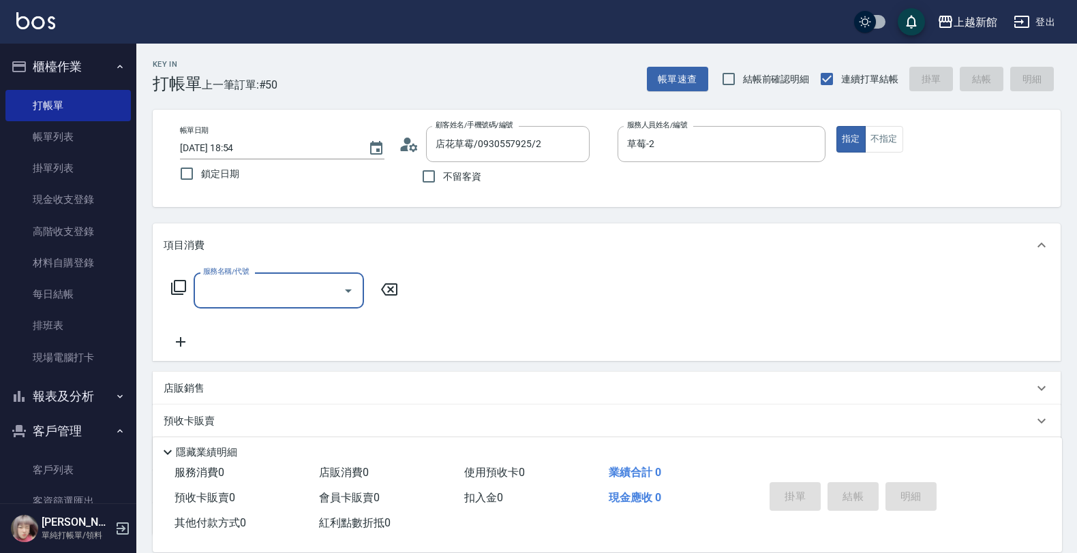
drag, startPoint x: 275, startPoint y: 257, endPoint x: 266, endPoint y: 274, distance: 18.9
click at [266, 271] on div "項目消費 服務名稱/代號 服務名稱/代號" at bounding box center [607, 293] width 908 height 138
click at [266, 274] on div "服務名稱/代號" at bounding box center [279, 291] width 170 height 36
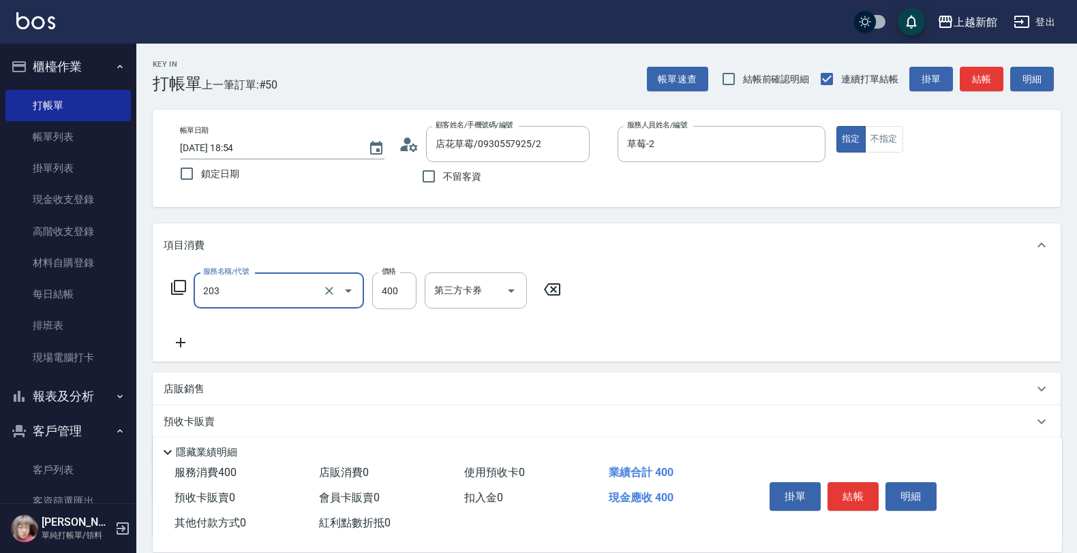
type input "指定單剪(203)"
type input "300"
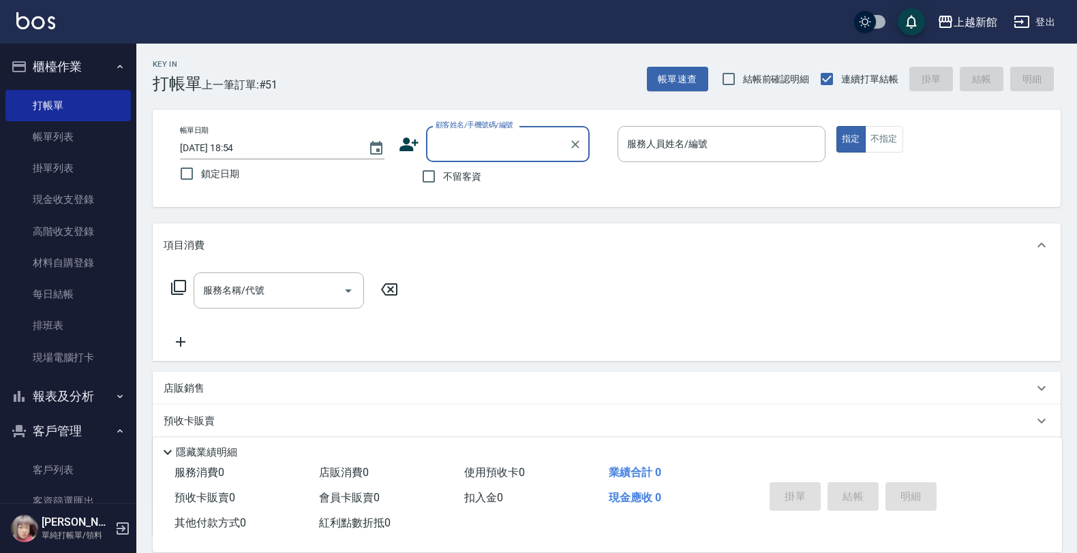
drag, startPoint x: 266, startPoint y: 274, endPoint x: 1077, endPoint y: 72, distance: 835.0
click at [1013, 97] on div "Key In 打帳單 上一筆訂單:#51 帳單速查 結帳前確認明細 連續打單結帳 掛單 結帳 明細 帳單日期 2025/08/16 18:54 鎖定日期 顧客…" at bounding box center [606, 355] width 940 height 622
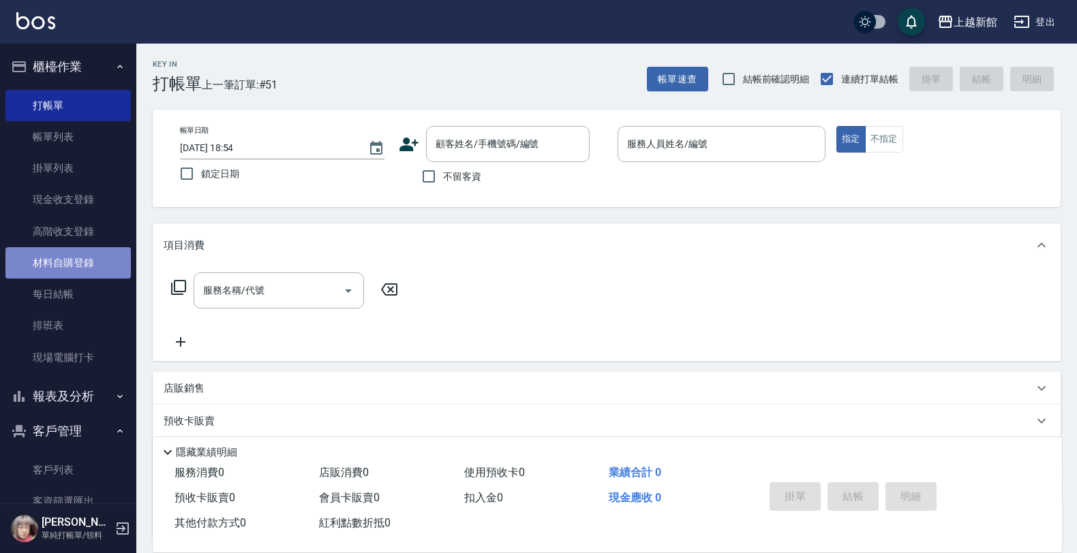
click at [78, 263] on link "材料自購登錄" at bounding box center [67, 262] width 125 height 31
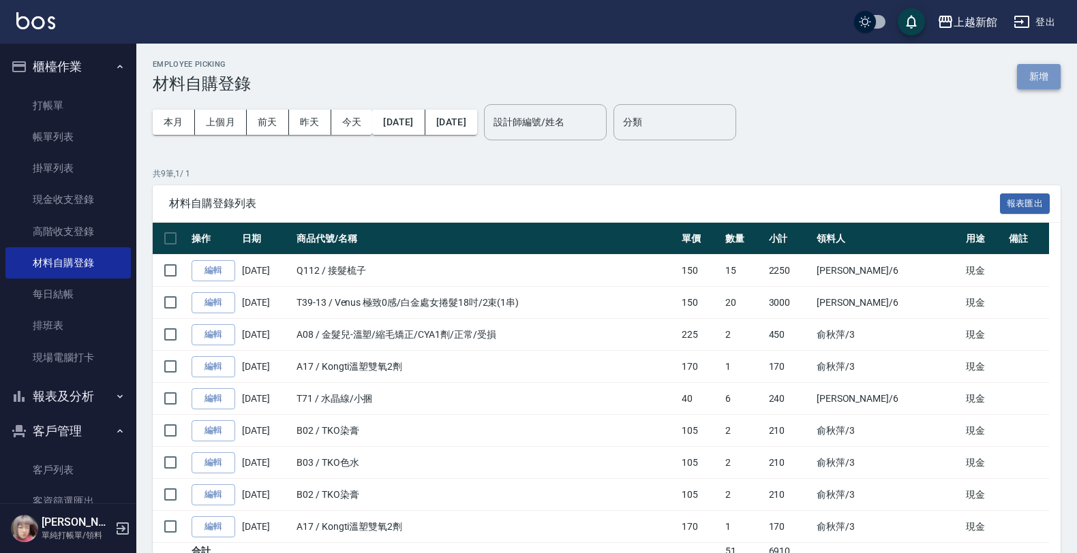
click at [1046, 69] on button "新增" at bounding box center [1039, 76] width 44 height 25
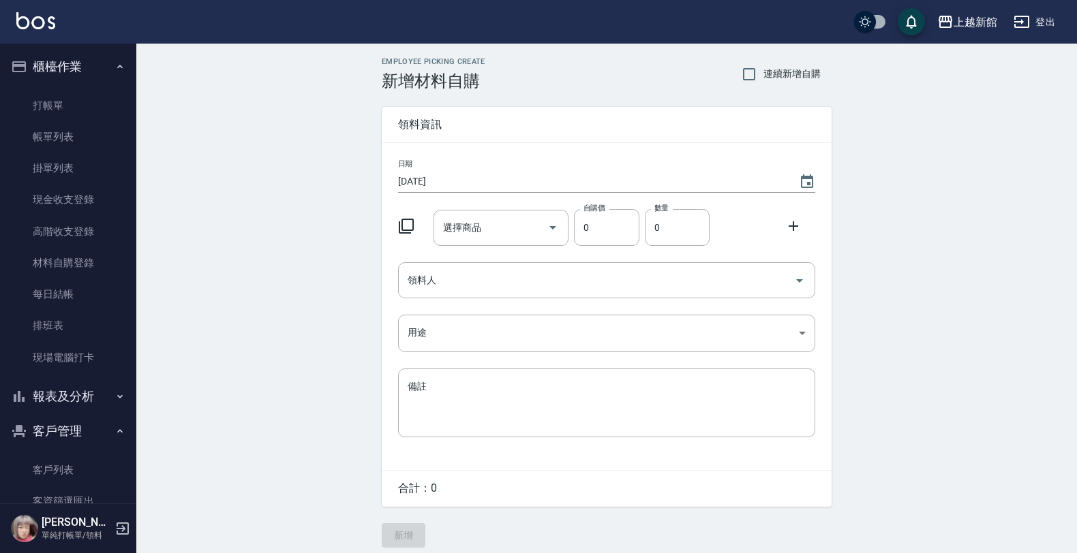
click at [401, 226] on icon at bounding box center [406, 226] width 16 height 16
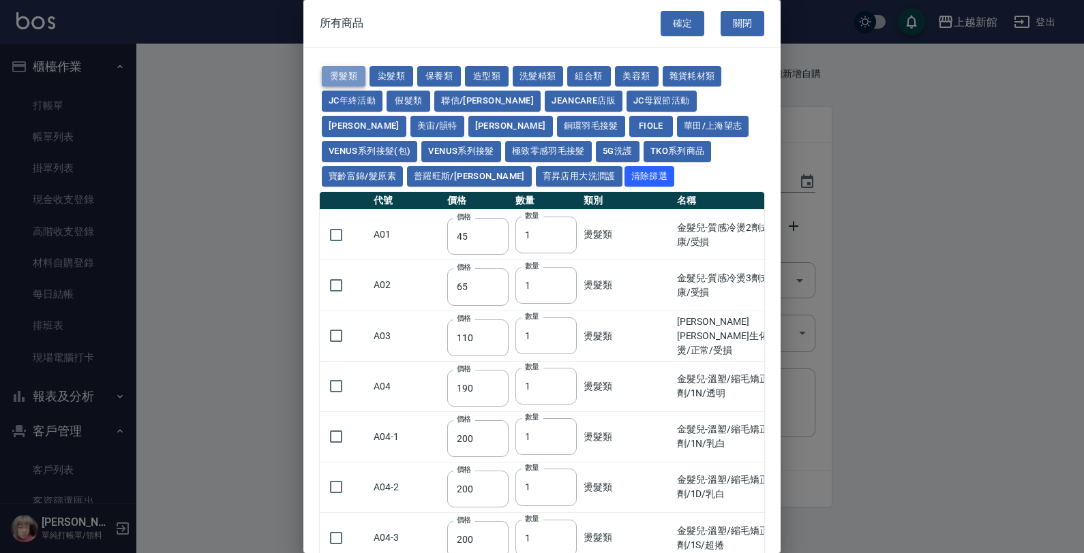
click at [356, 73] on button "燙髮類" at bounding box center [344, 76] width 44 height 21
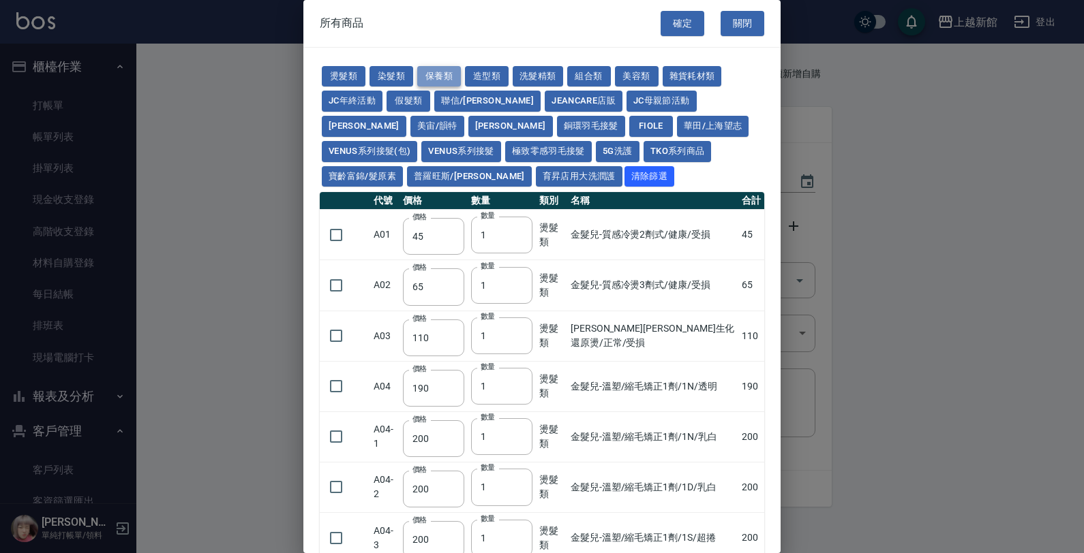
click at [427, 77] on button "保養類" at bounding box center [439, 76] width 44 height 21
type input "60"
type input "100"
type input "650"
type input "60"
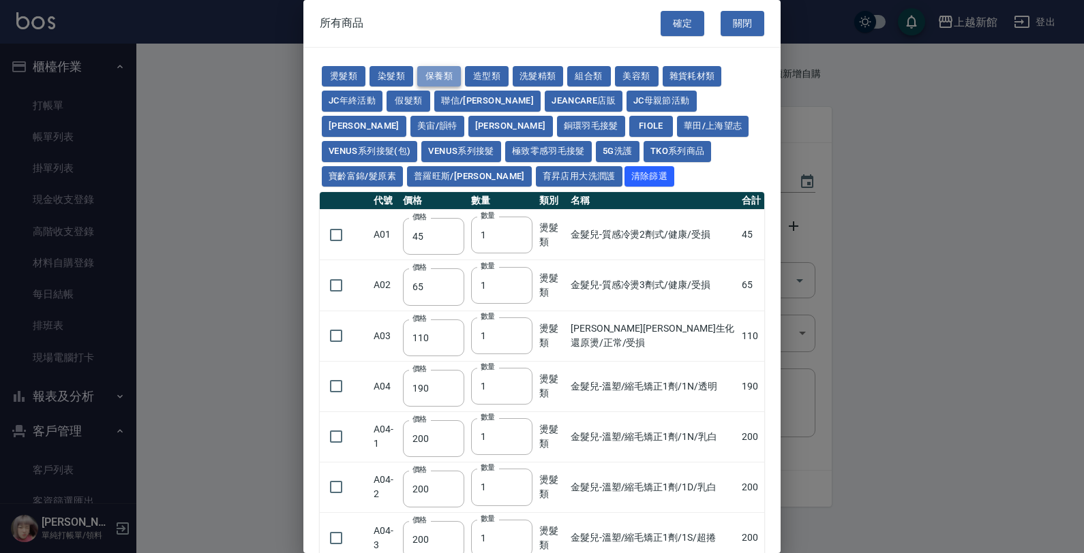
type input "150"
type input "190"
type input "175"
type input "1620"
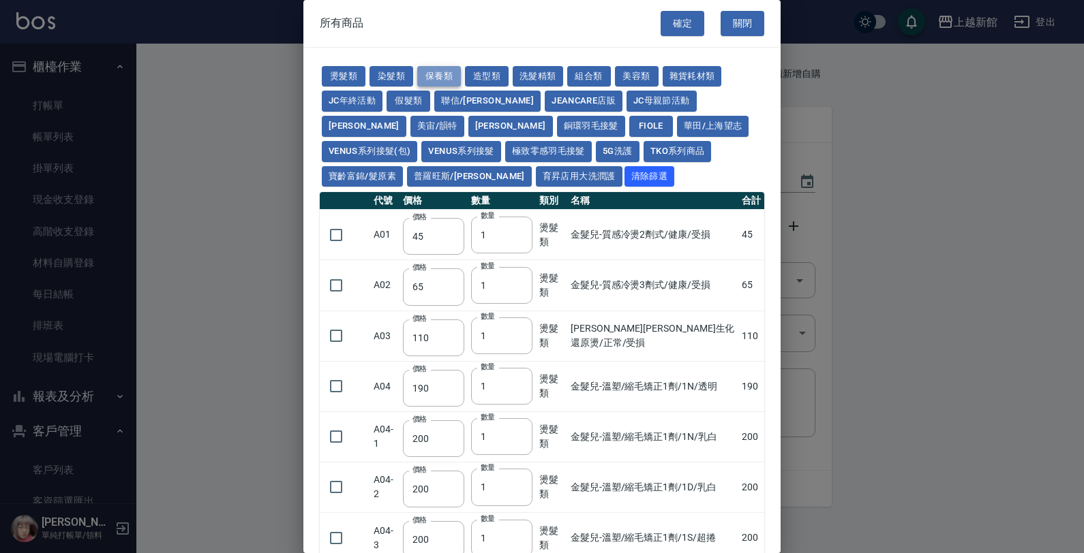
type input "700"
type input "310"
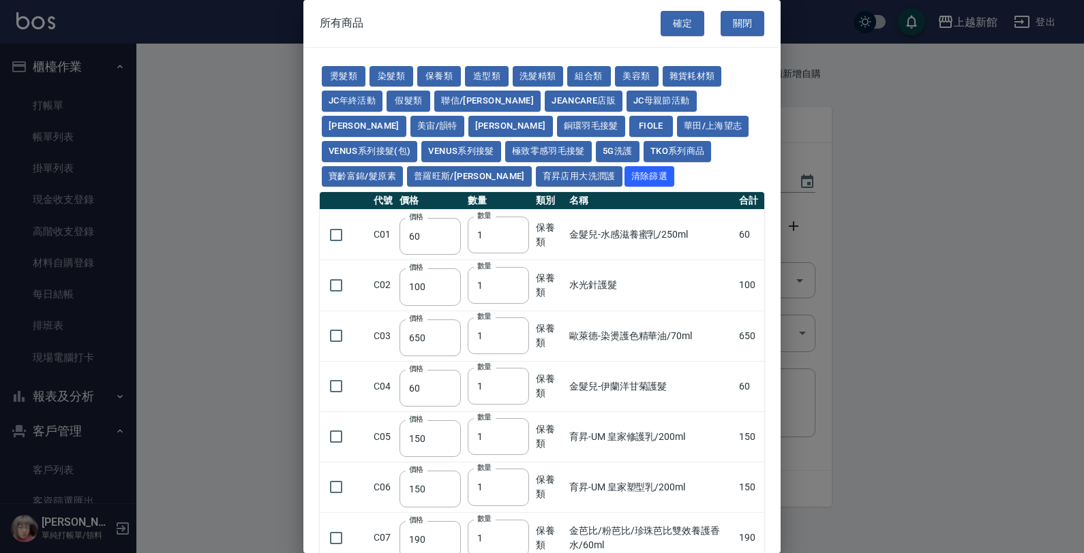
click at [751, 29] on button "關閉" at bounding box center [742, 23] width 44 height 25
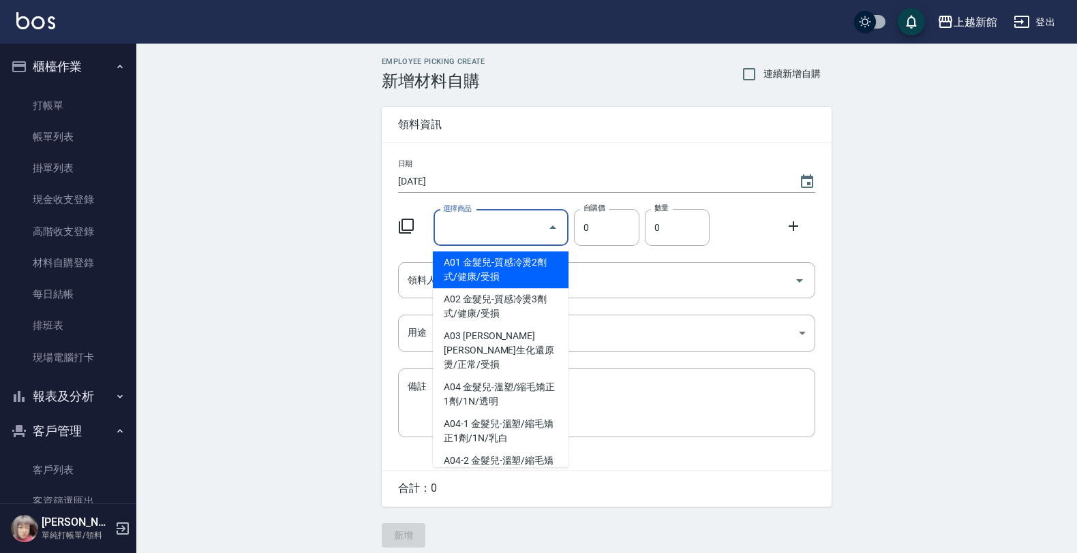
click at [493, 236] on input "選擇商品" at bounding box center [491, 228] width 103 height 24
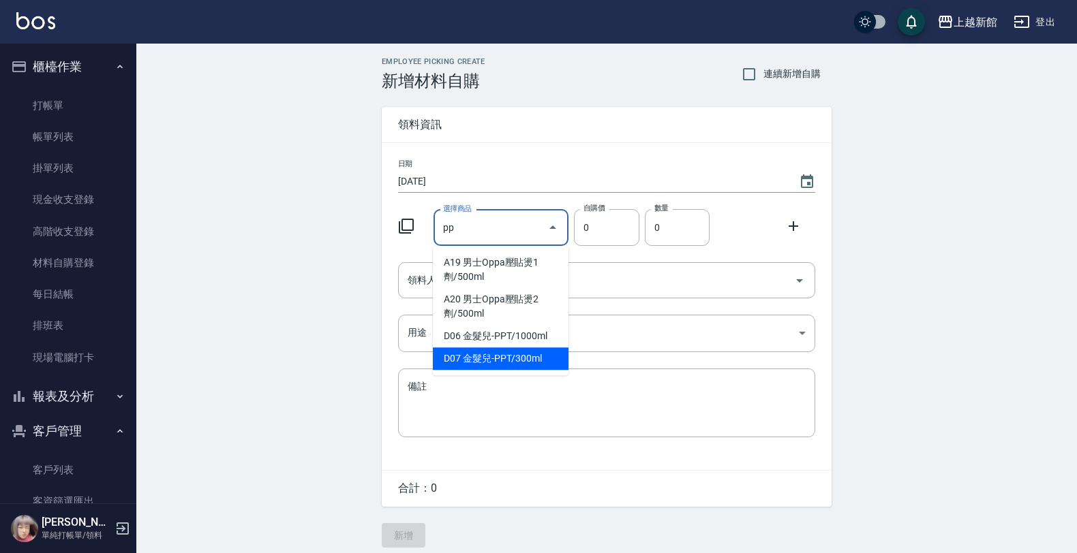
click at [530, 358] on li "D07 金髮兒-PPT/300ml" at bounding box center [501, 359] width 136 height 22
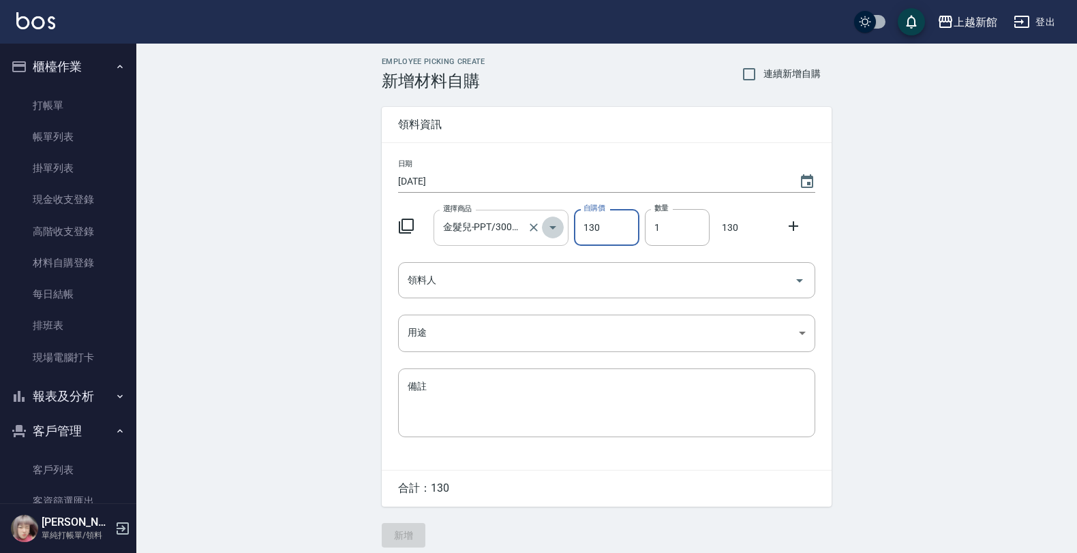
click at [542, 226] on button "Open" at bounding box center [553, 228] width 22 height 22
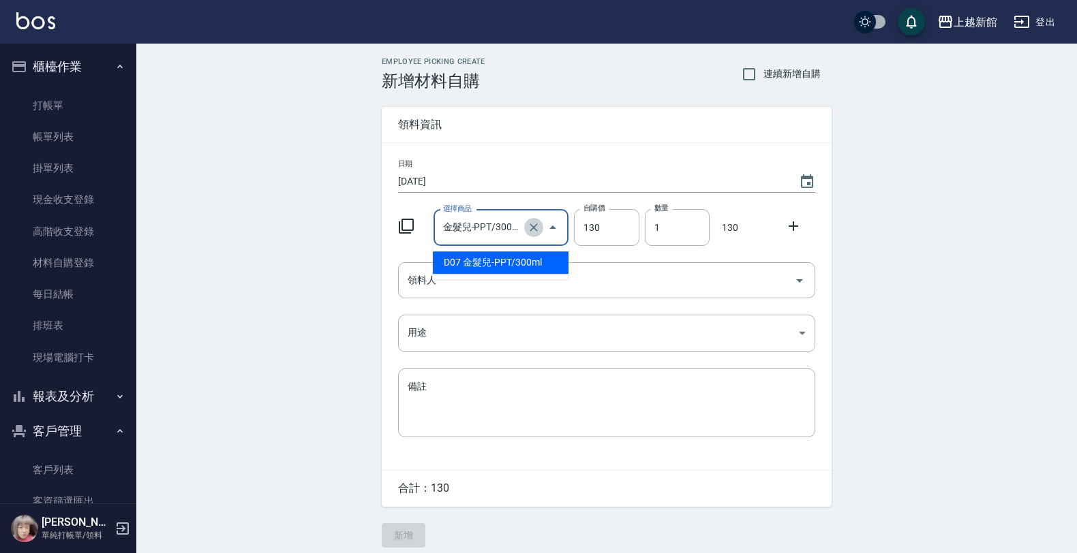
click at [538, 226] on icon "Clear" at bounding box center [534, 228] width 14 height 14
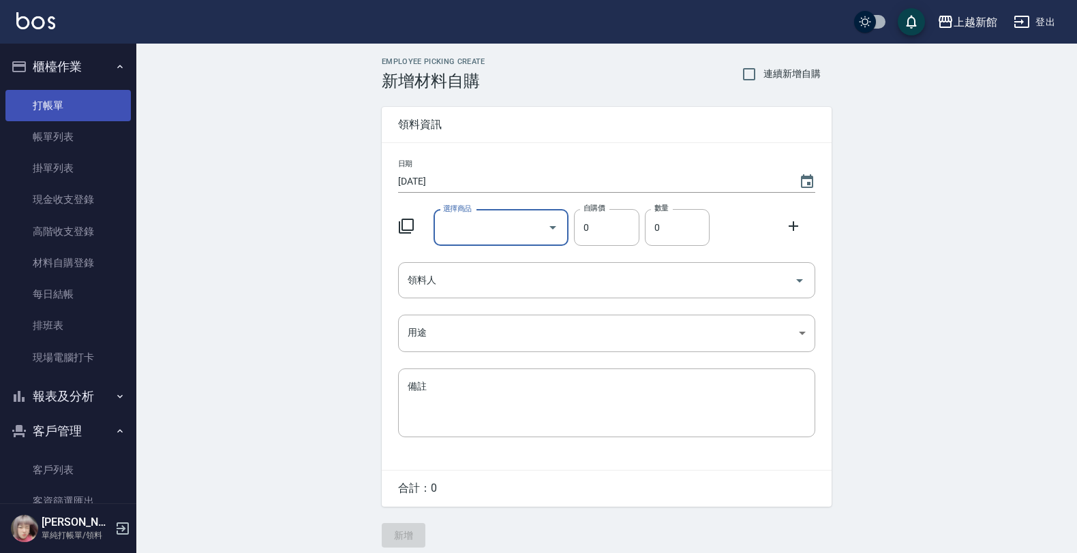
click at [42, 110] on link "打帳單" at bounding box center [67, 105] width 125 height 31
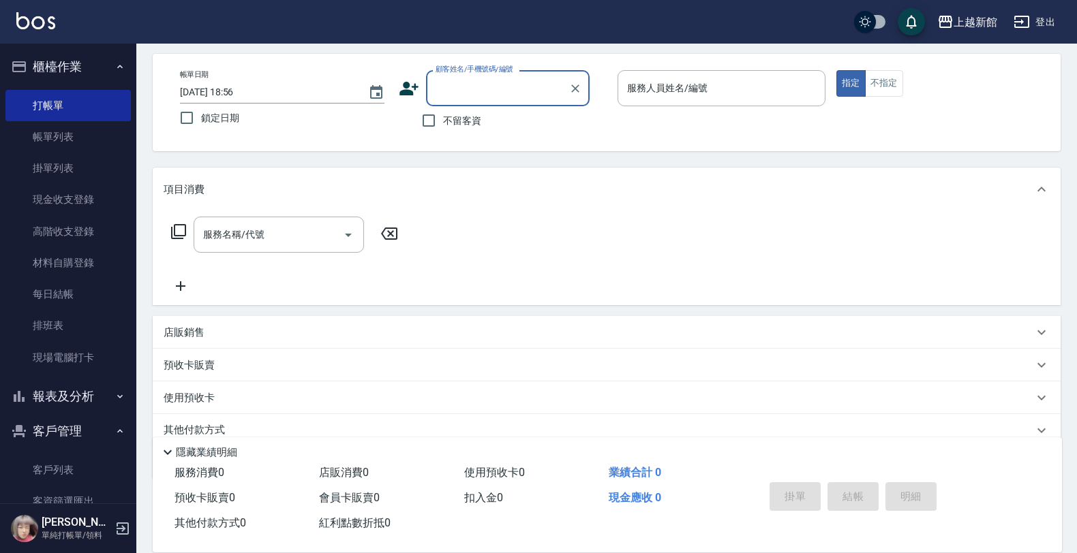
scroll to position [112, 0]
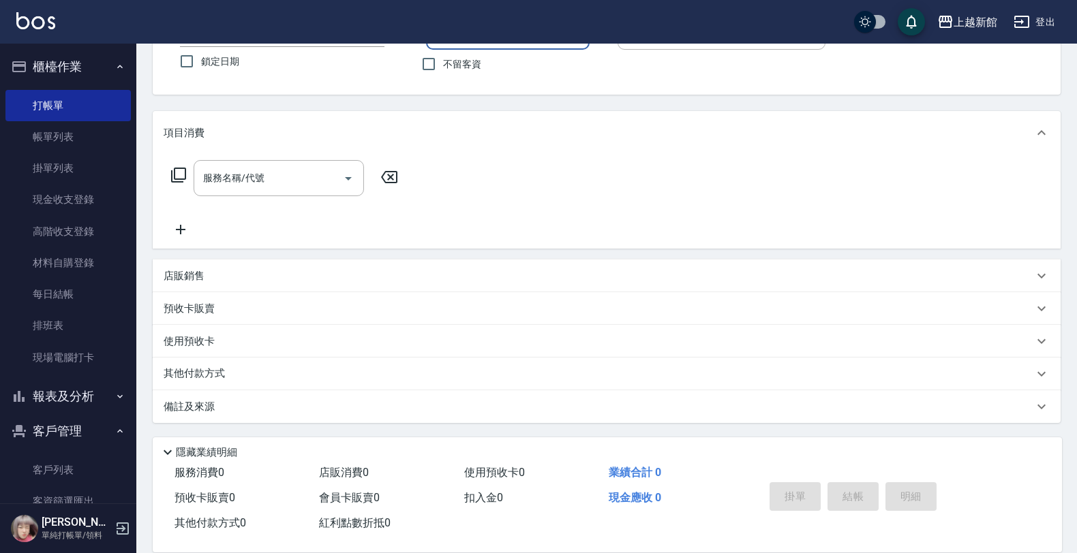
drag, startPoint x: 188, startPoint y: 277, endPoint x: 195, endPoint y: 292, distance: 15.9
click at [188, 278] on p "店販銷售" at bounding box center [184, 276] width 41 height 14
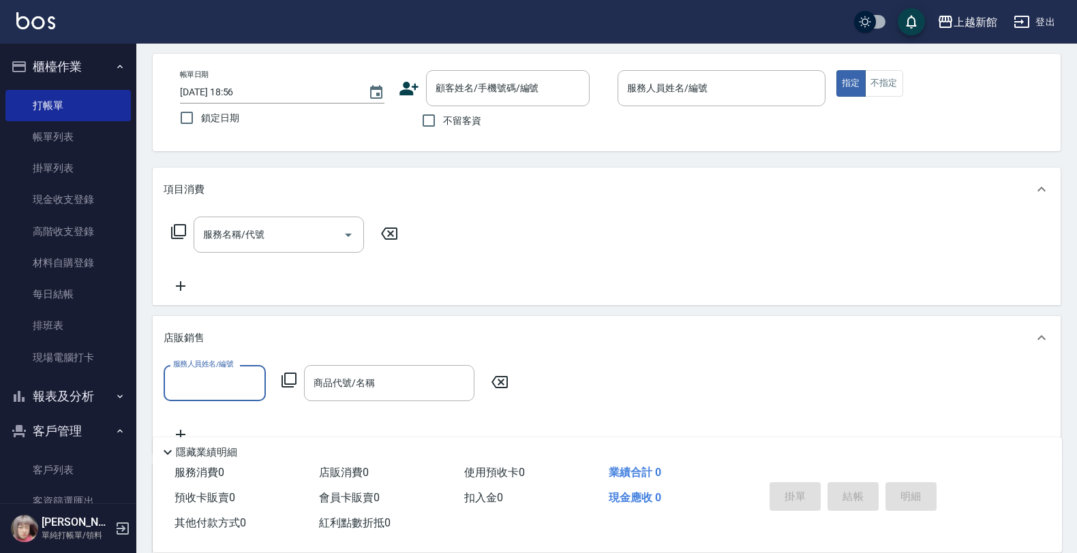
scroll to position [0, 0]
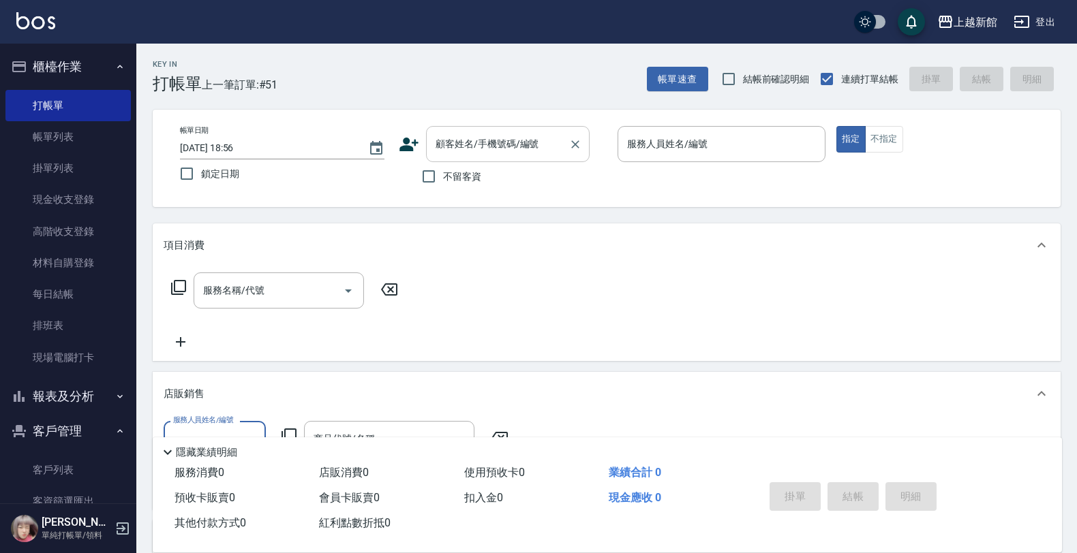
click at [545, 149] on input "顧客姓名/手機號碼/編號" at bounding box center [497, 144] width 131 height 24
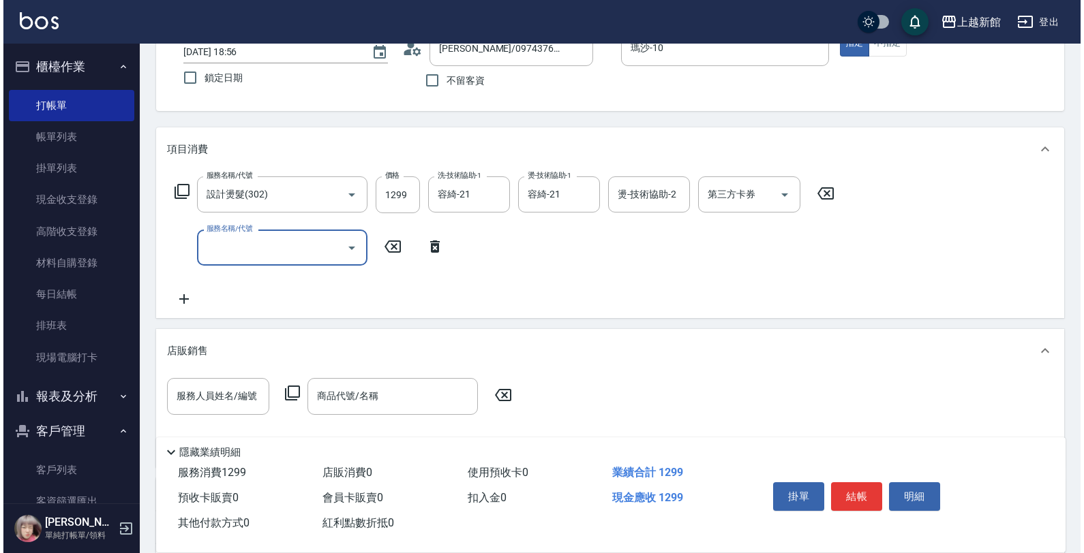
scroll to position [256, 0]
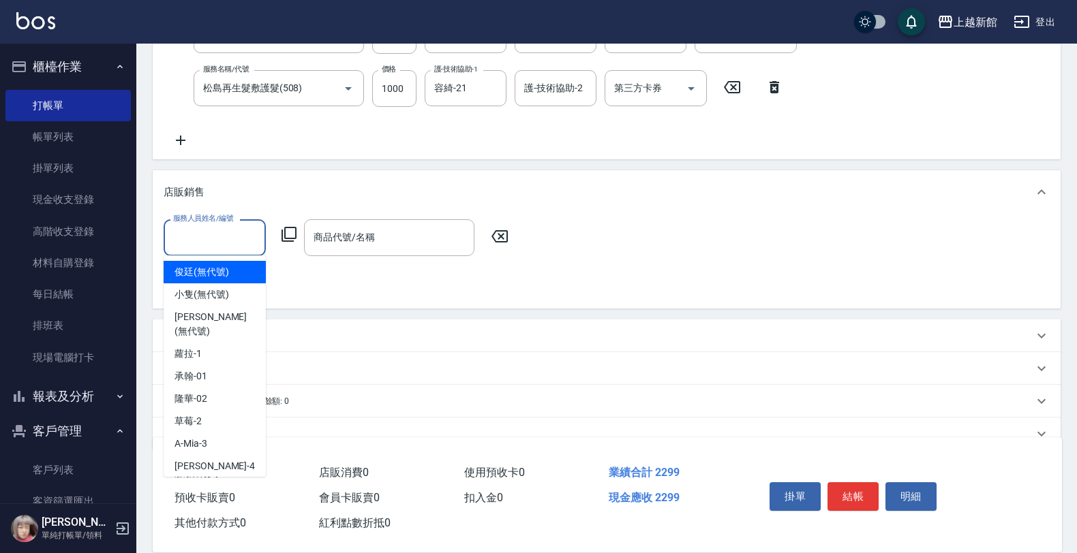
click at [237, 239] on input "服務人員姓名/編號" at bounding box center [215, 238] width 90 height 24
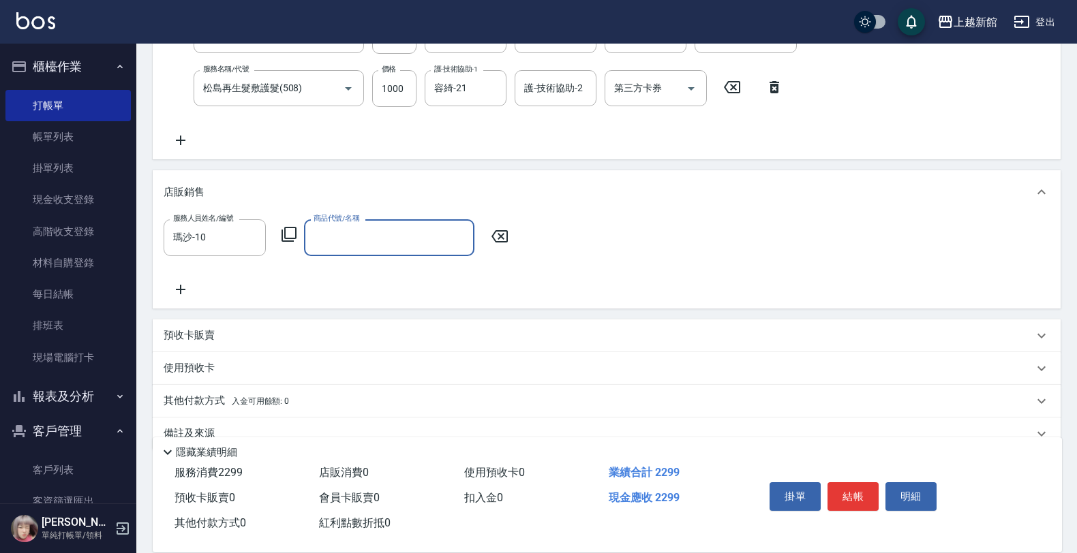
drag, startPoint x: 283, startPoint y: 225, endPoint x: 281, endPoint y: 235, distance: 10.6
click at [281, 235] on div "服務人員姓名/編號 [PERSON_NAME]-10 服務人員姓名/編號 商品代號/名稱 商品代號/名稱" at bounding box center [340, 237] width 353 height 36
click at [281, 235] on icon at bounding box center [289, 234] width 16 height 16
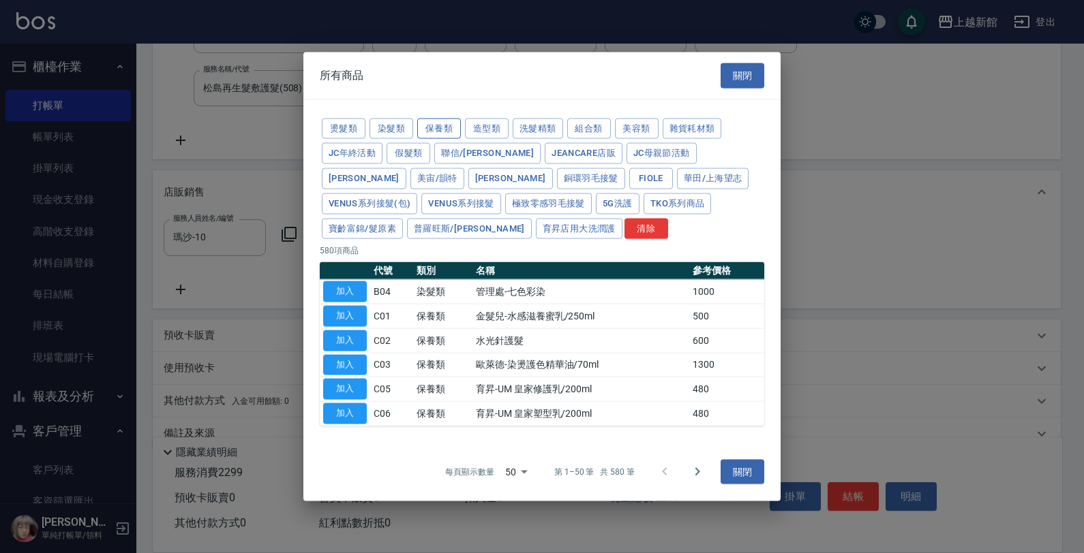
click at [427, 123] on button "保養類" at bounding box center [439, 128] width 44 height 21
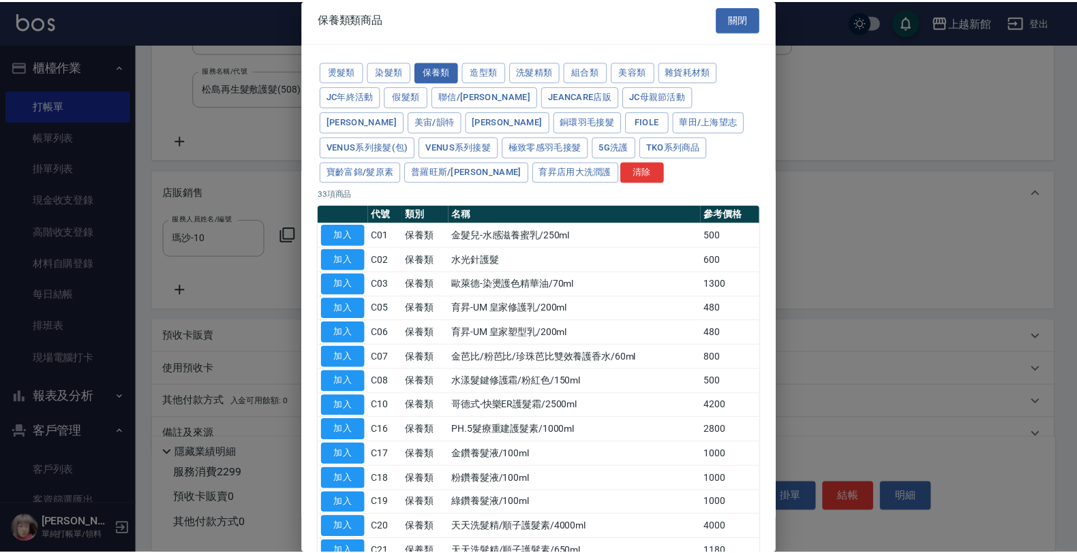
scroll to position [0, 0]
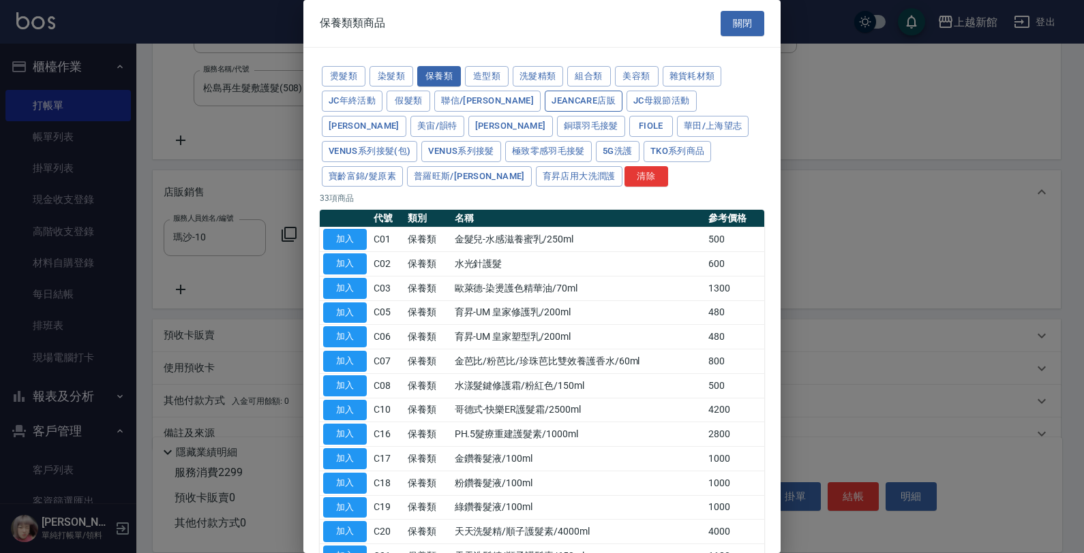
click at [547, 97] on button "JeanCare店販" at bounding box center [584, 101] width 78 height 21
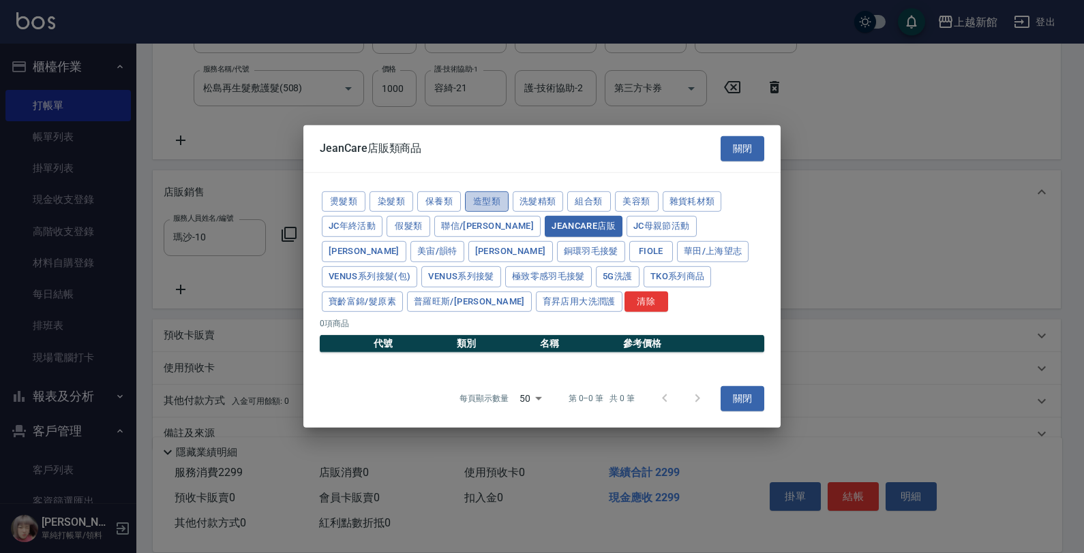
click at [465, 203] on button "造型類" at bounding box center [487, 201] width 44 height 21
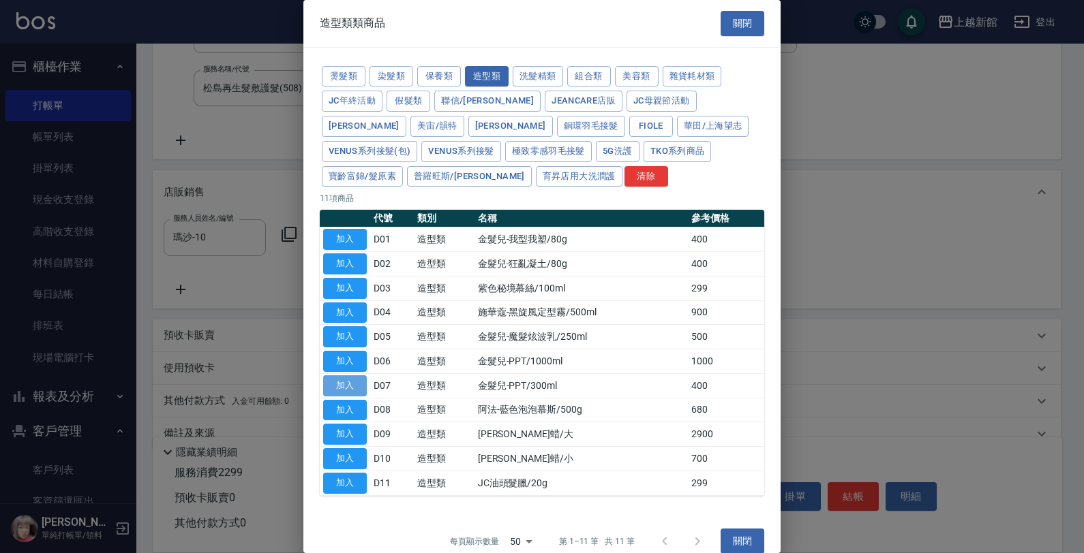
click at [341, 390] on button "加入" at bounding box center [345, 385] width 44 height 21
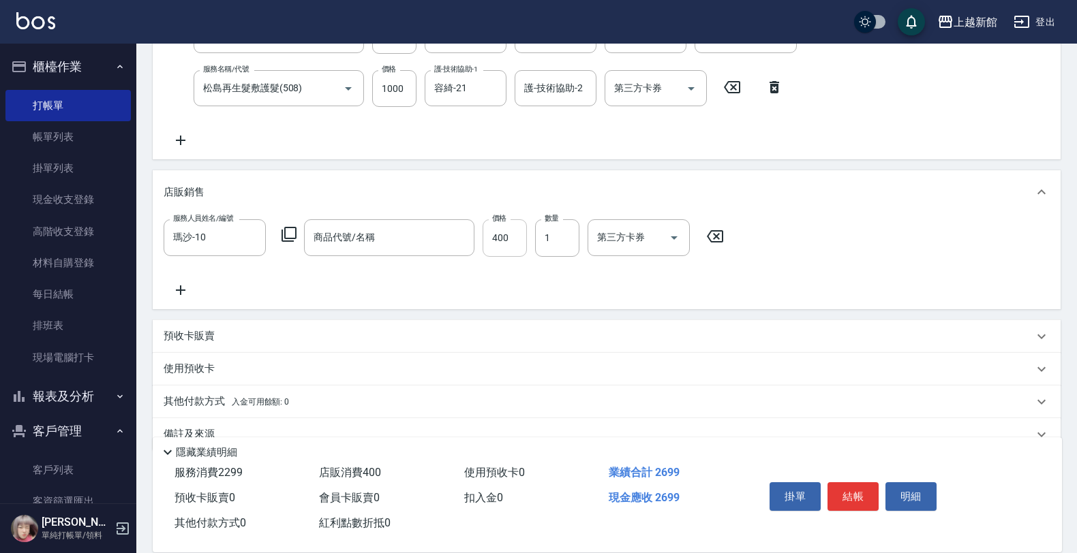
click at [523, 241] on input "400" at bounding box center [504, 237] width 44 height 37
click at [294, 239] on icon at bounding box center [288, 234] width 15 height 15
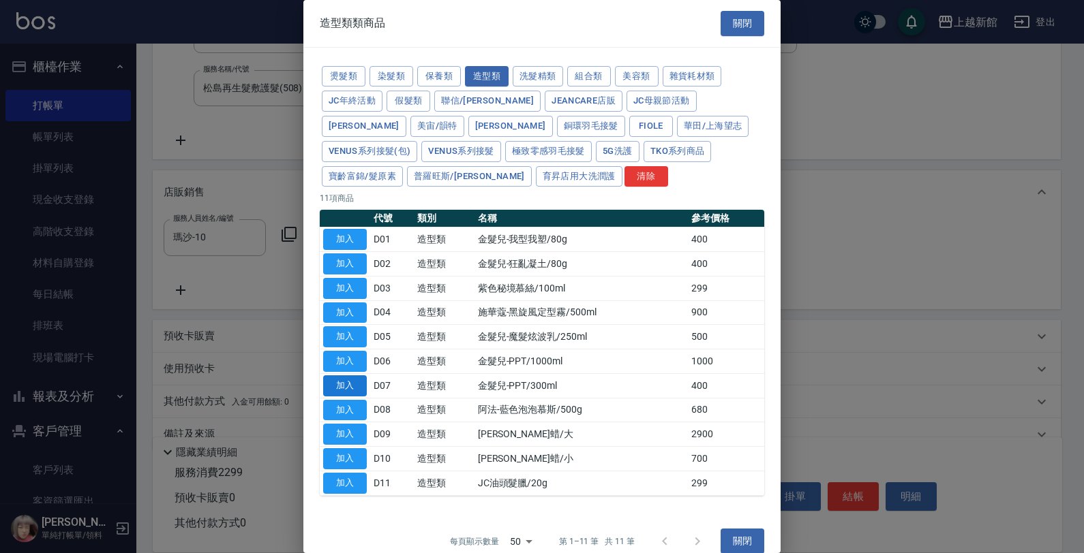
click at [337, 377] on button "加入" at bounding box center [345, 385] width 44 height 21
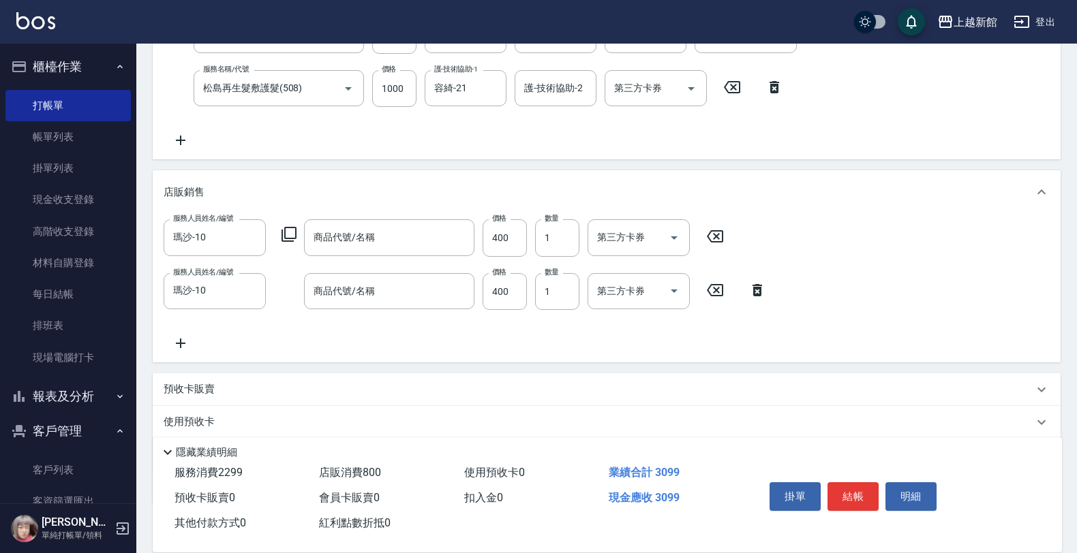
click at [722, 237] on icon at bounding box center [715, 236] width 16 height 12
click at [753, 288] on icon at bounding box center [757, 289] width 10 height 12
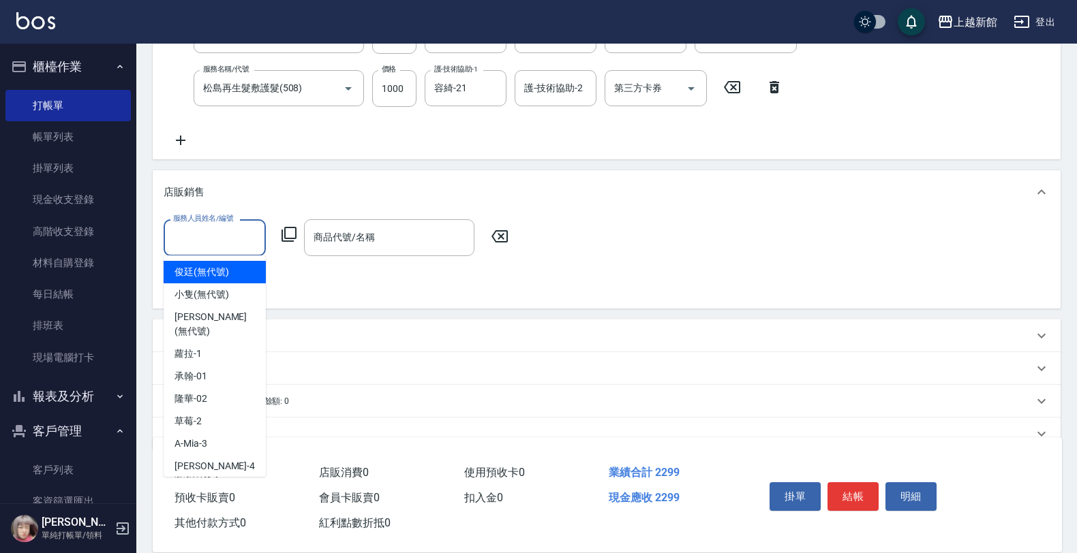
click at [251, 239] on input "服務人員姓名/編號" at bounding box center [215, 238] width 90 height 24
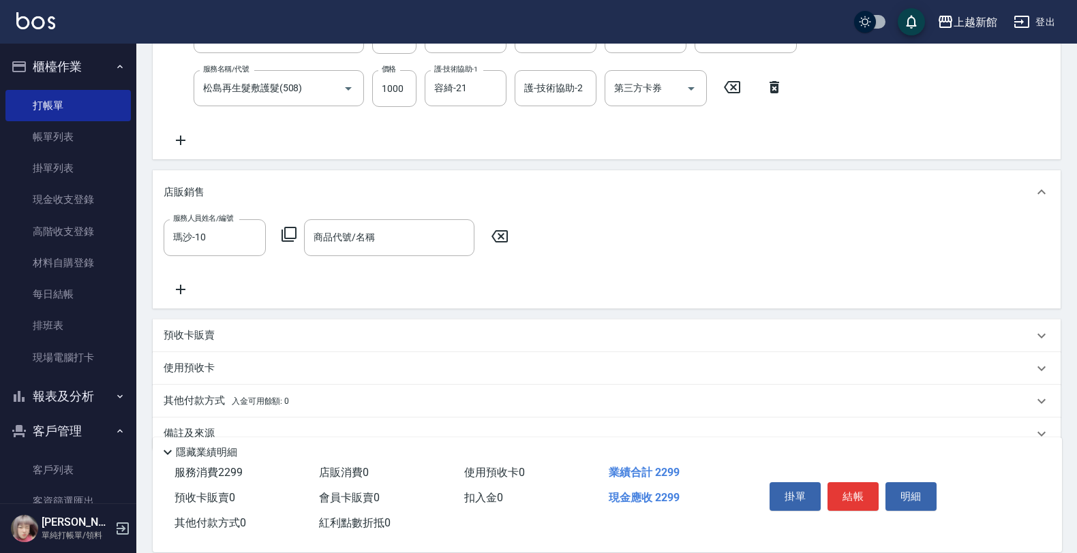
click at [291, 240] on icon at bounding box center [289, 234] width 16 height 16
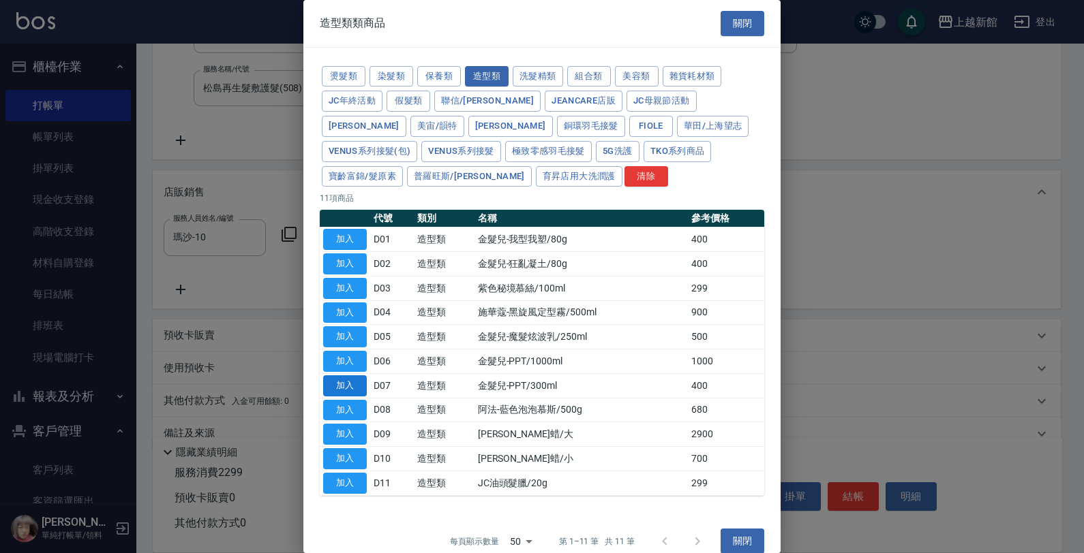
click at [359, 384] on button "加入" at bounding box center [345, 385] width 44 height 21
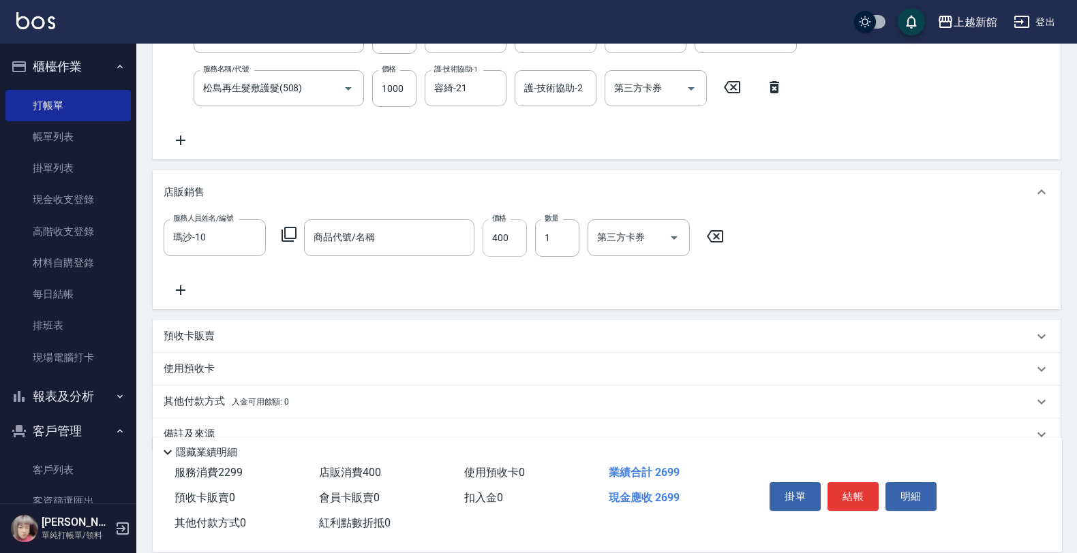
click at [496, 246] on input "400" at bounding box center [504, 237] width 44 height 37
click at [420, 254] on div "商品代號/名稱" at bounding box center [389, 237] width 170 height 36
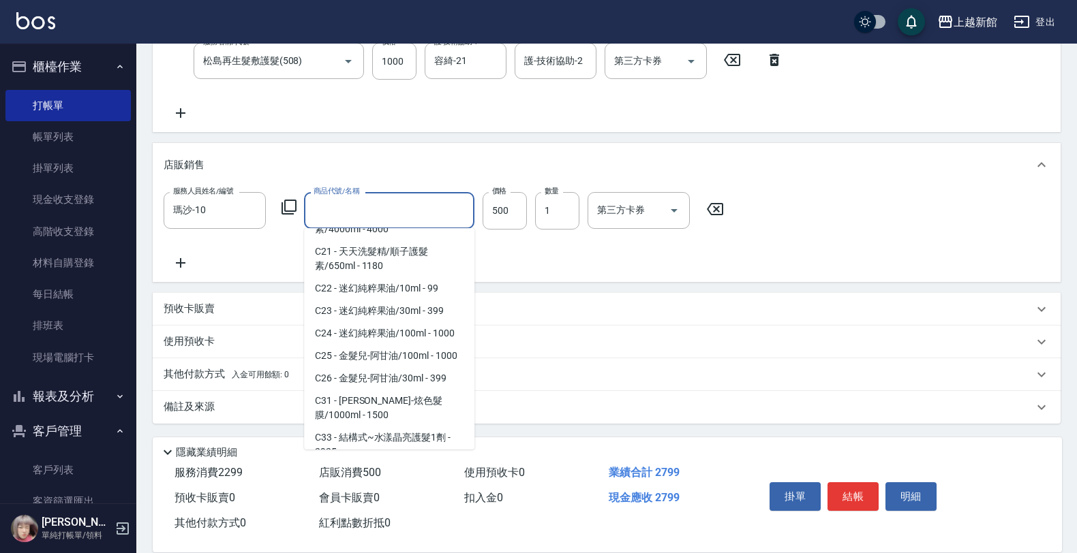
scroll to position [426, 0]
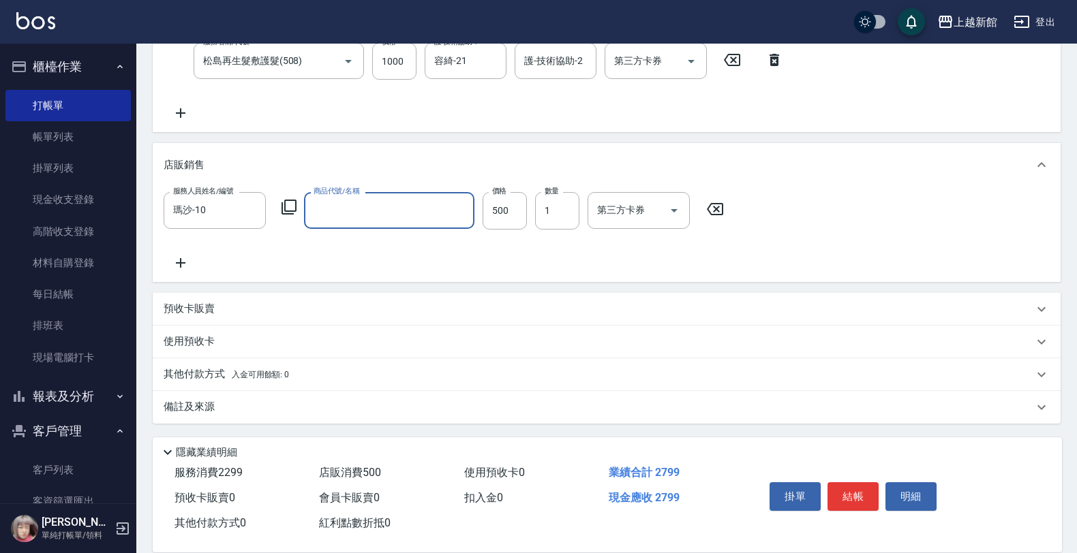
click at [338, 211] on input "商品代號/名稱" at bounding box center [389, 210] width 158 height 24
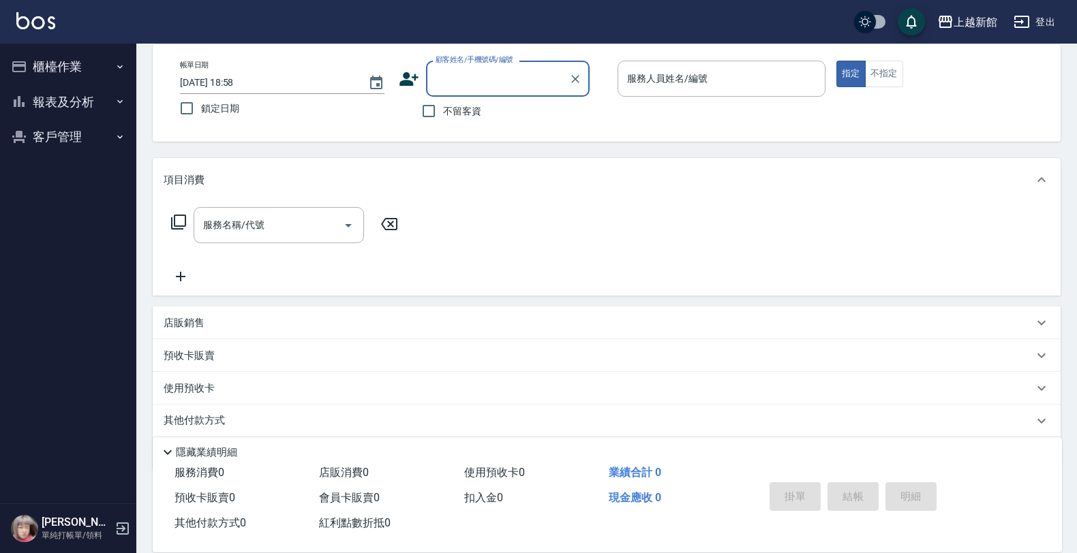
scroll to position [85, 0]
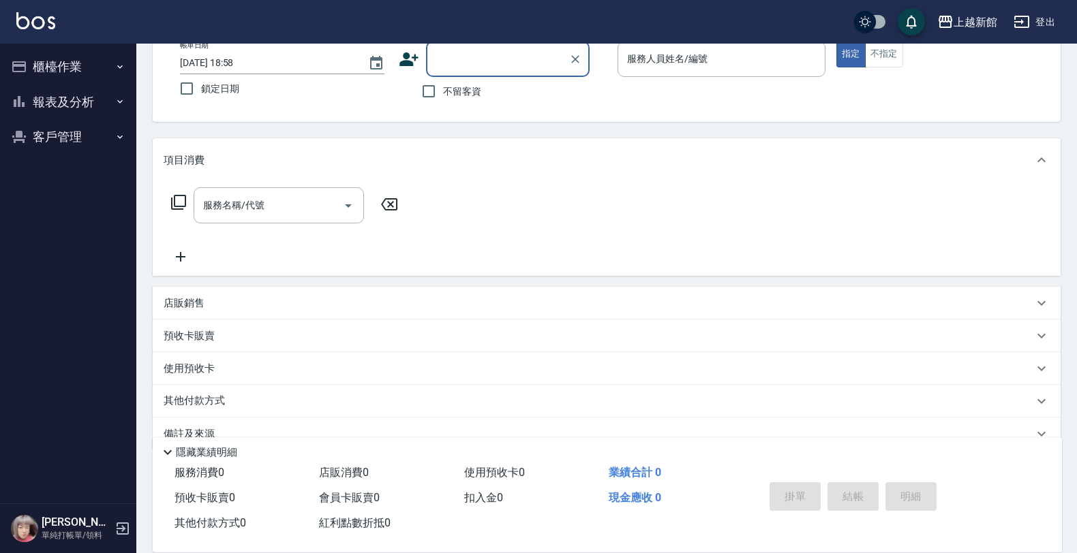
click at [286, 307] on div "店販銷售" at bounding box center [599, 303] width 870 height 14
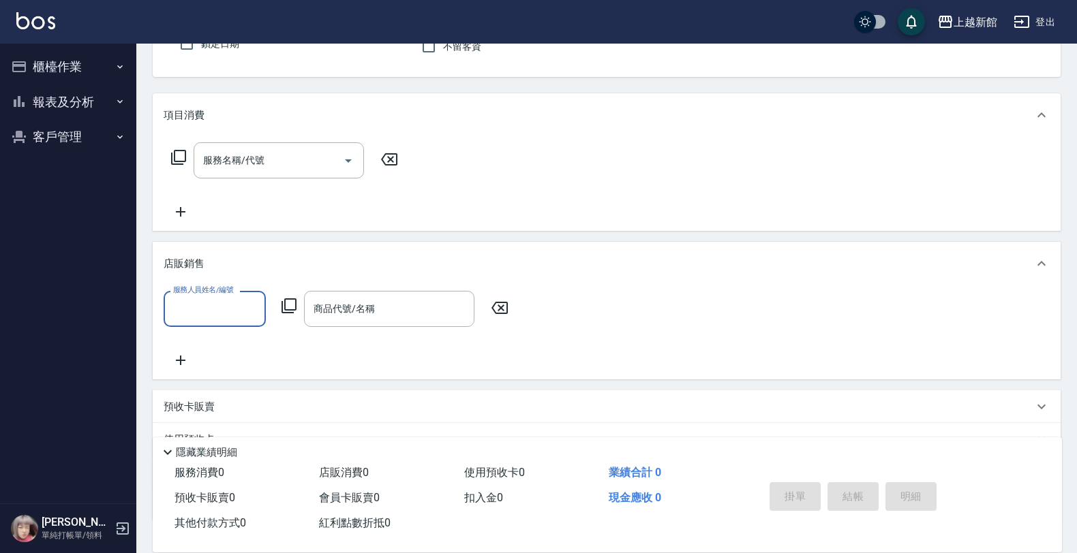
scroll to position [170, 0]
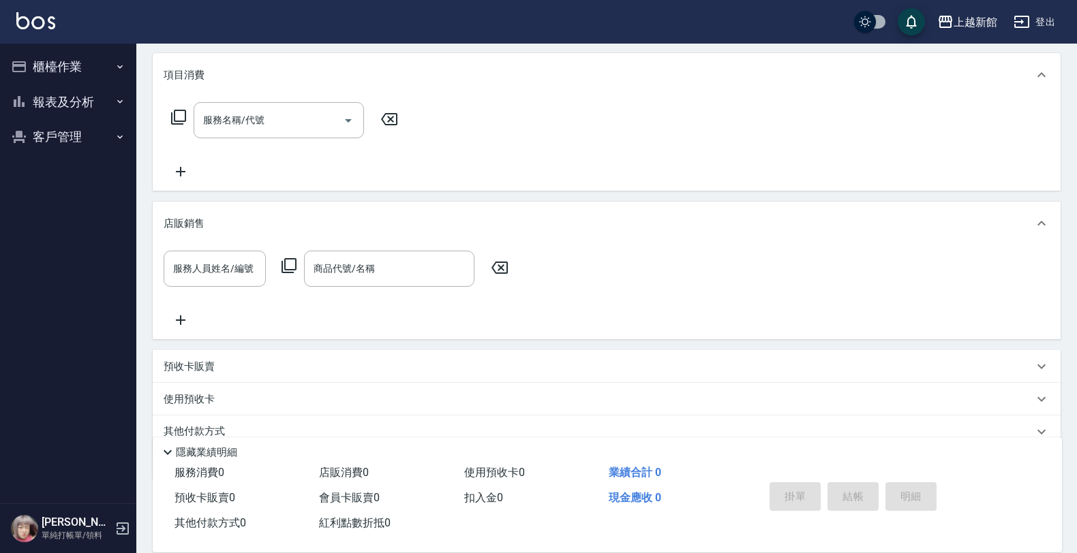
click at [294, 266] on icon at bounding box center [289, 266] width 16 height 16
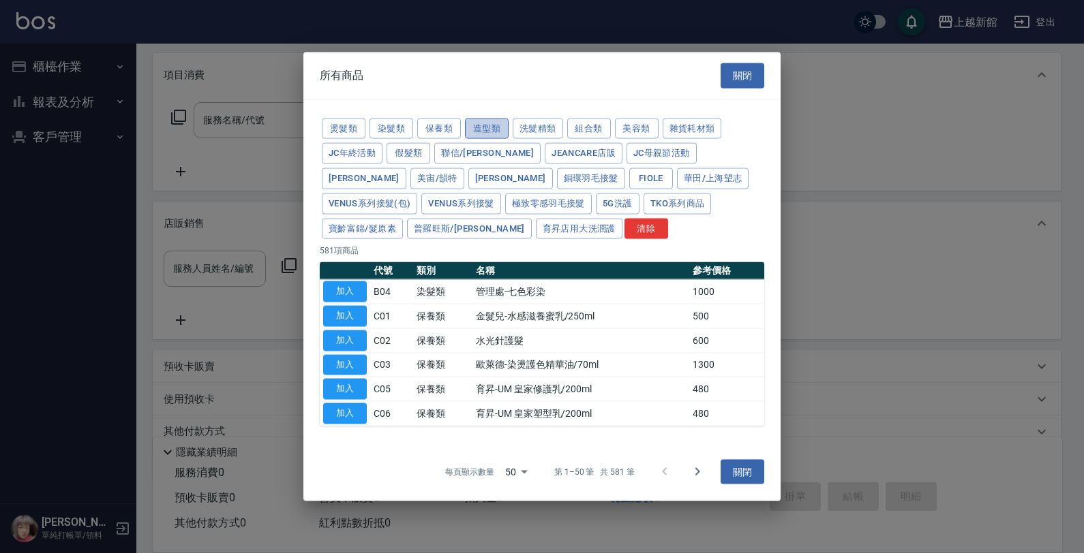
click at [492, 133] on button "造型類" at bounding box center [487, 128] width 44 height 21
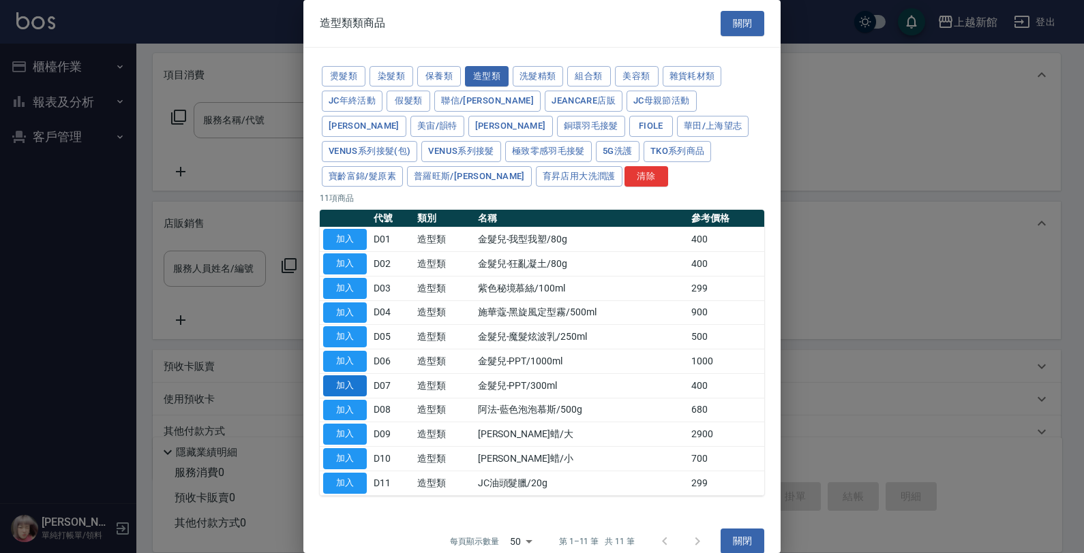
click at [361, 386] on button "加入" at bounding box center [345, 385] width 44 height 21
type input "金髮兒-PPT/300ml"
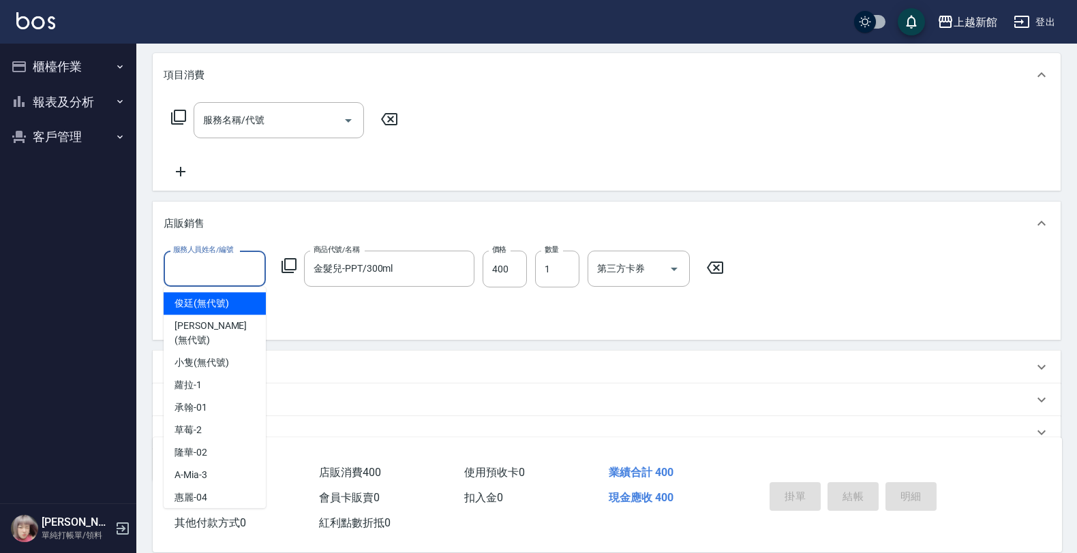
click at [201, 273] on input "服務人員姓名/編號" at bounding box center [215, 269] width 90 height 24
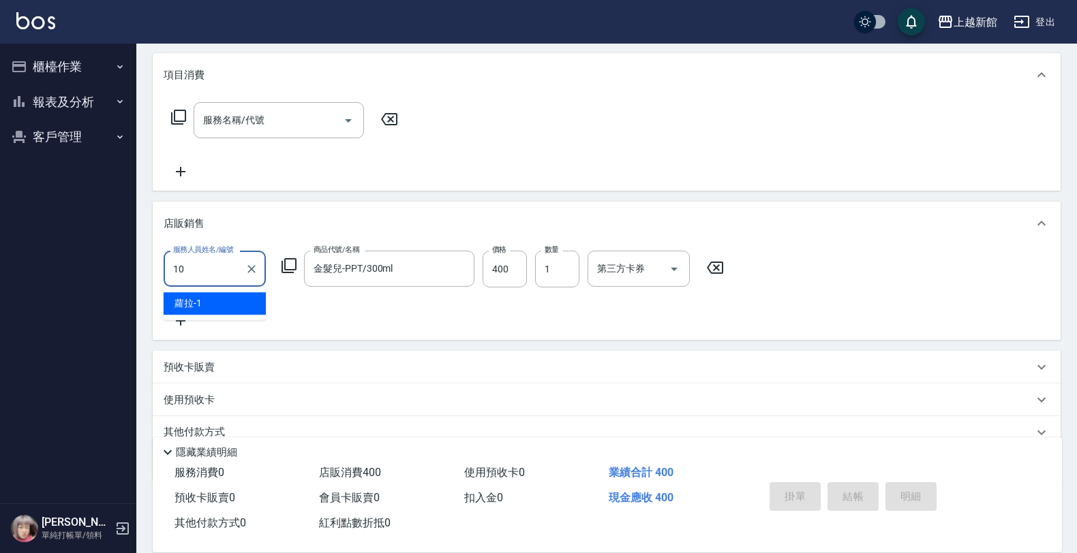
type input "瑪沙-10"
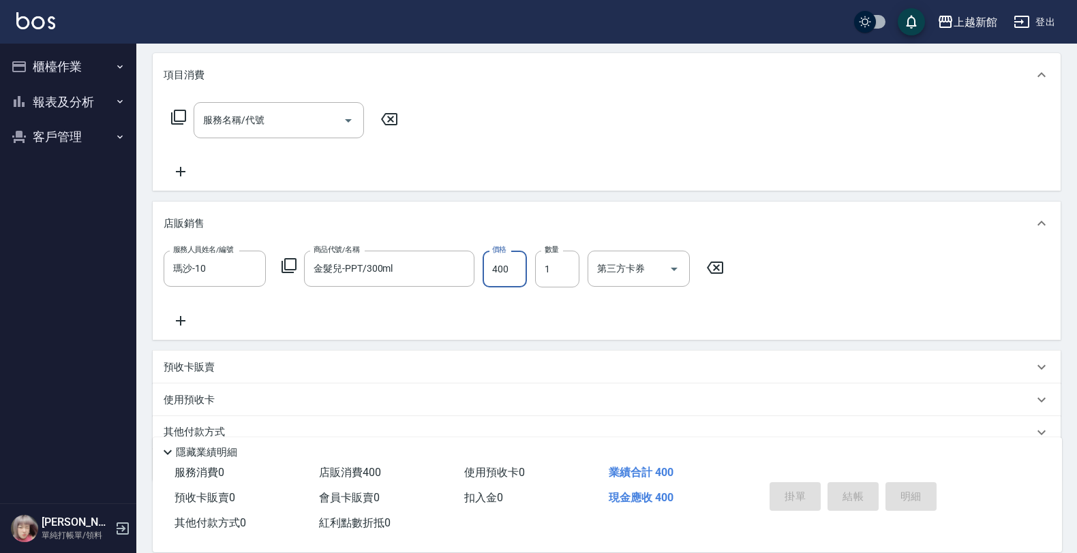
click at [491, 271] on input "400" at bounding box center [504, 269] width 44 height 37
type input "500"
click at [292, 254] on div "服務人員姓名/編號 瑪沙-10 服務人員姓名/編號 商品代號/名稱 金髮兒-PPT/300ml 商品代號/名稱 價格 500 價格 數量 1 數量 第三方卡券…" at bounding box center [448, 269] width 568 height 37
click at [287, 271] on icon at bounding box center [289, 266] width 16 height 16
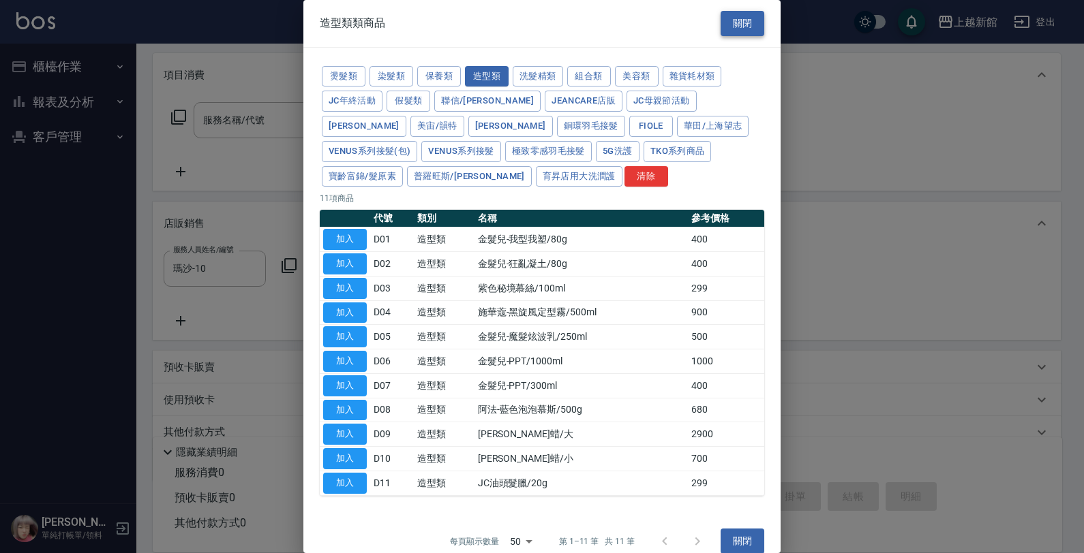
click at [724, 31] on button "關閉" at bounding box center [742, 23] width 44 height 25
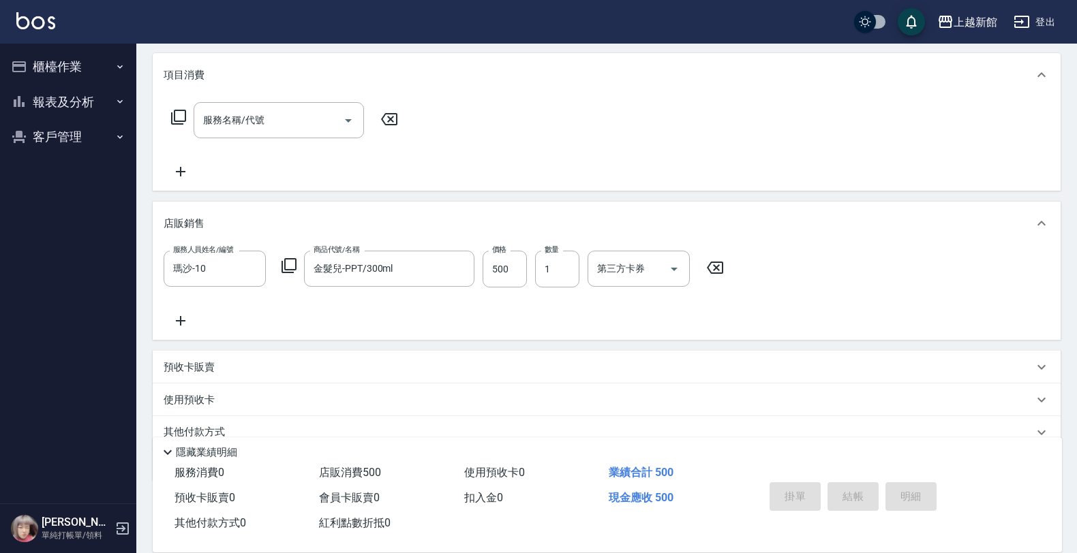
click at [188, 313] on icon at bounding box center [181, 321] width 34 height 16
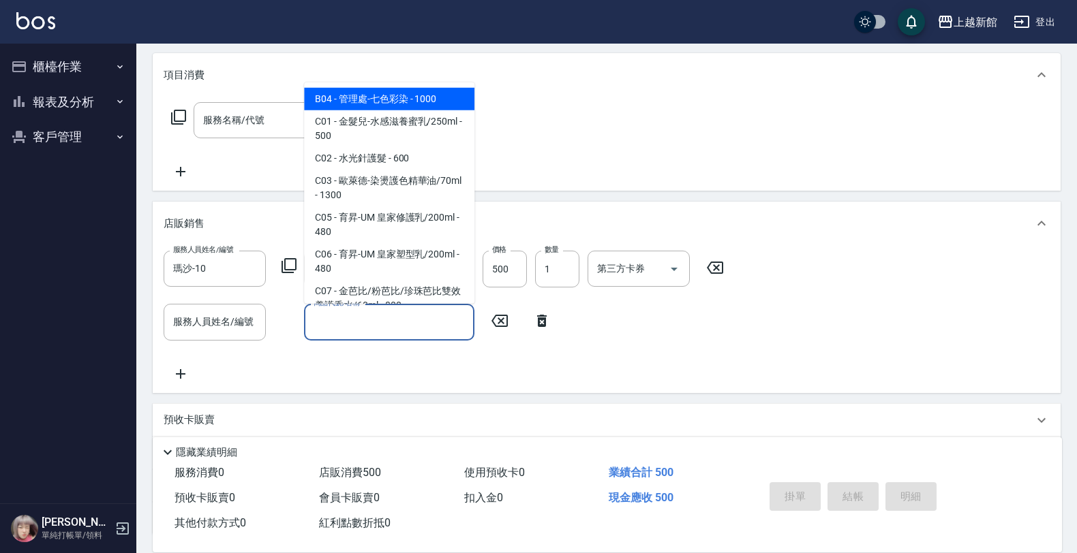
click at [341, 324] on input "商品代號/名稱" at bounding box center [389, 322] width 158 height 24
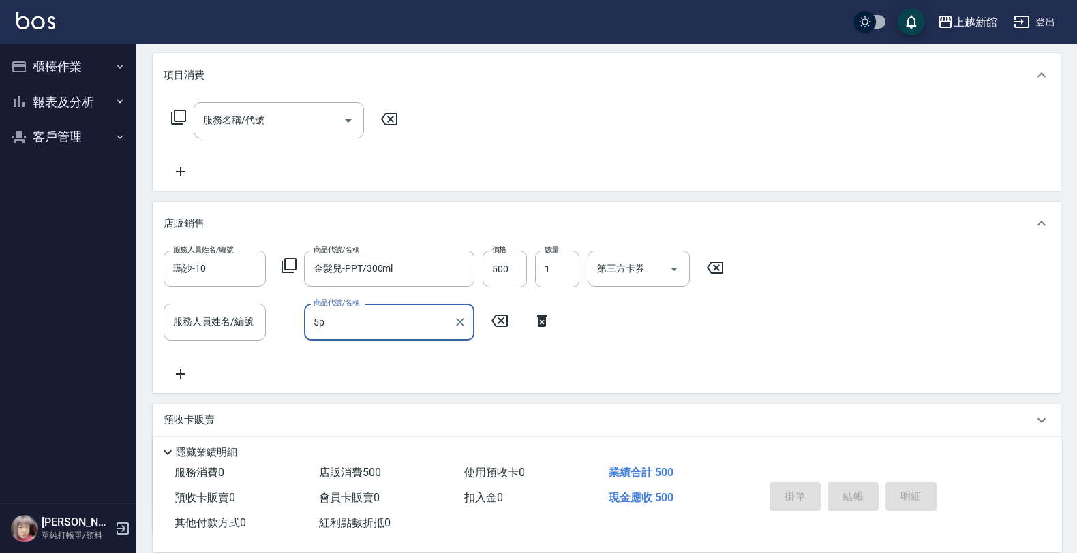
type input "5"
type input "undefined"
click at [460, 324] on icon "Clear" at bounding box center [460, 323] width 14 height 14
click at [542, 325] on icon at bounding box center [542, 321] width 10 height 12
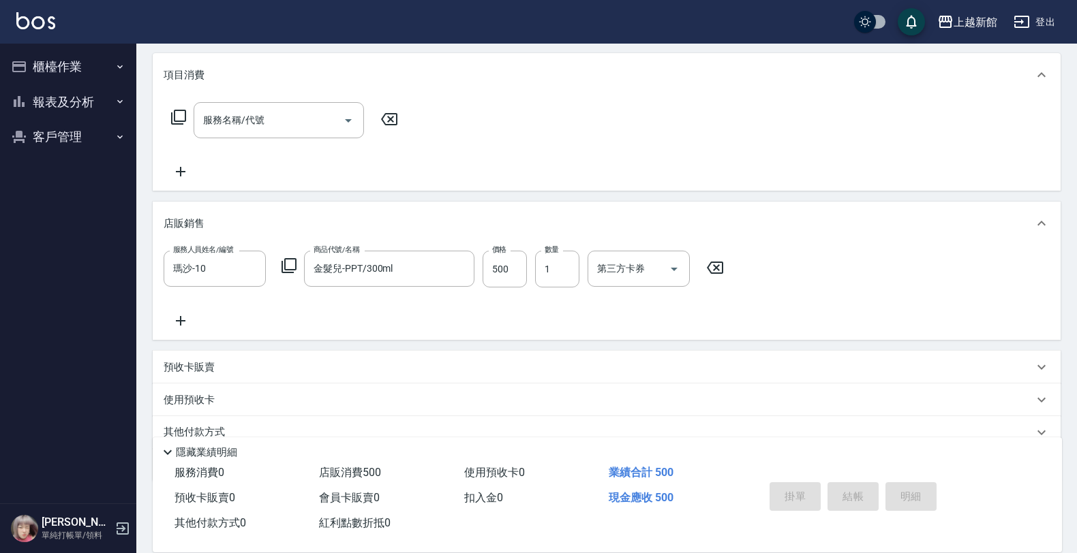
click at [286, 268] on icon at bounding box center [289, 266] width 16 height 16
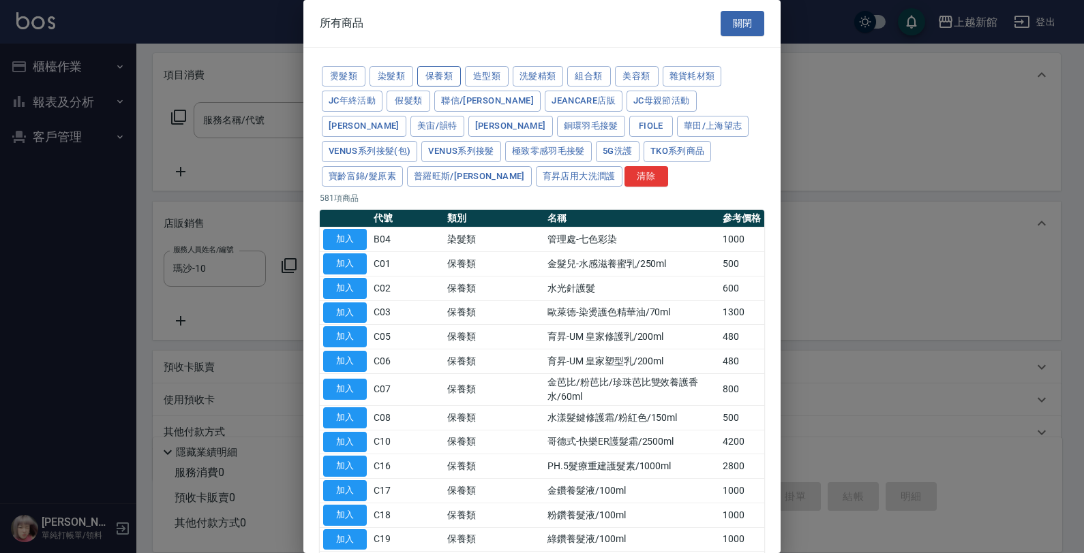
click at [454, 69] on button "保養類" at bounding box center [439, 76] width 44 height 21
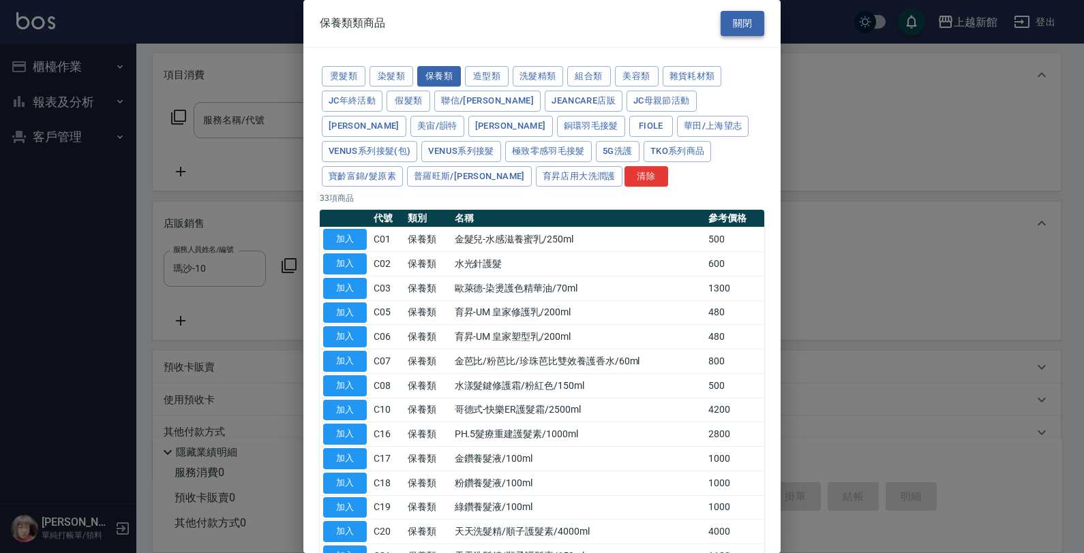
click at [737, 34] on button "關閉" at bounding box center [742, 23] width 44 height 25
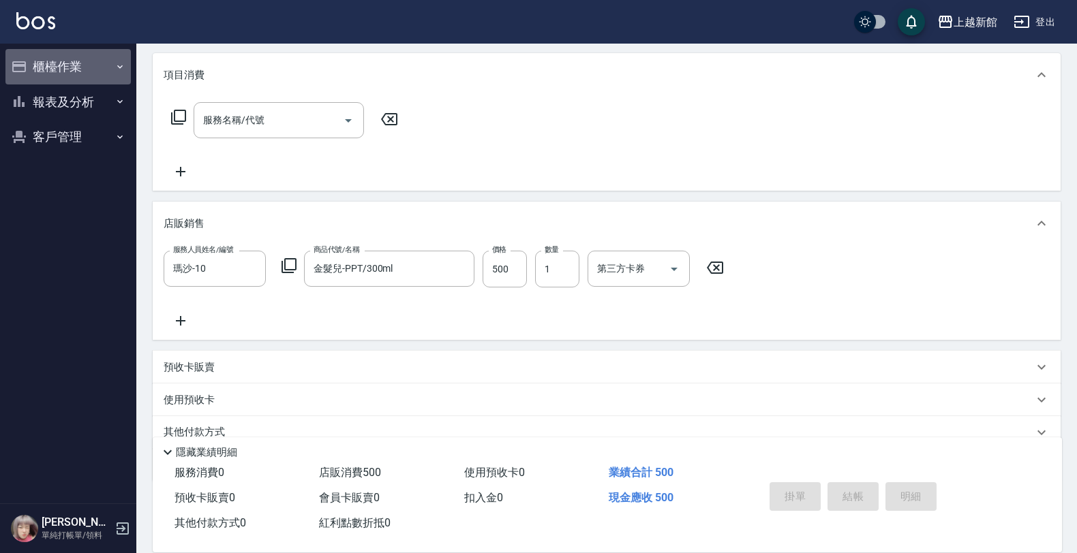
drag, startPoint x: 29, startPoint y: 63, endPoint x: 42, endPoint y: 83, distance: 23.3
click at [31, 65] on button "櫃檯作業" at bounding box center [67, 66] width 125 height 35
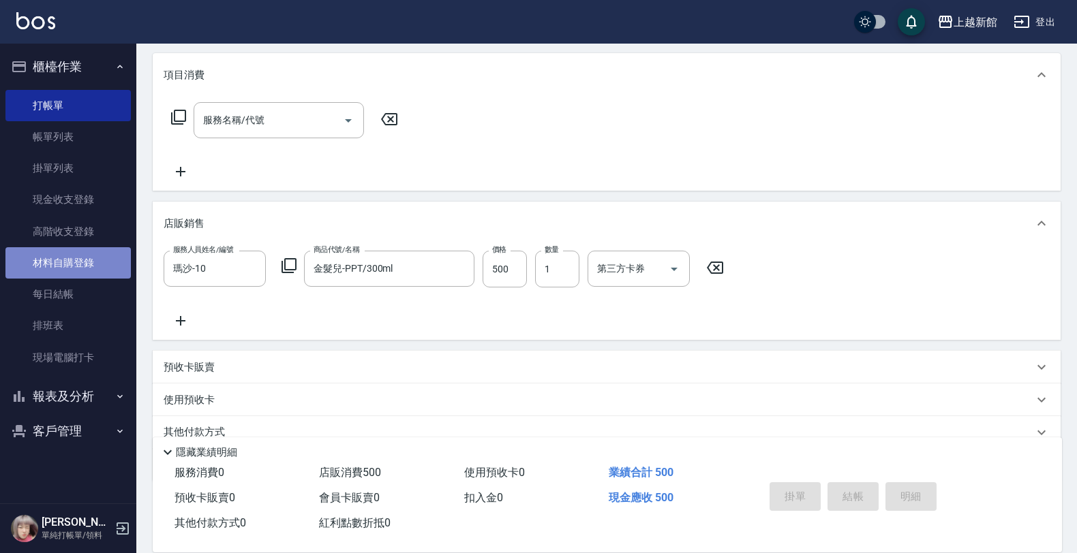
click at [65, 258] on link "材料自購登錄" at bounding box center [67, 262] width 125 height 31
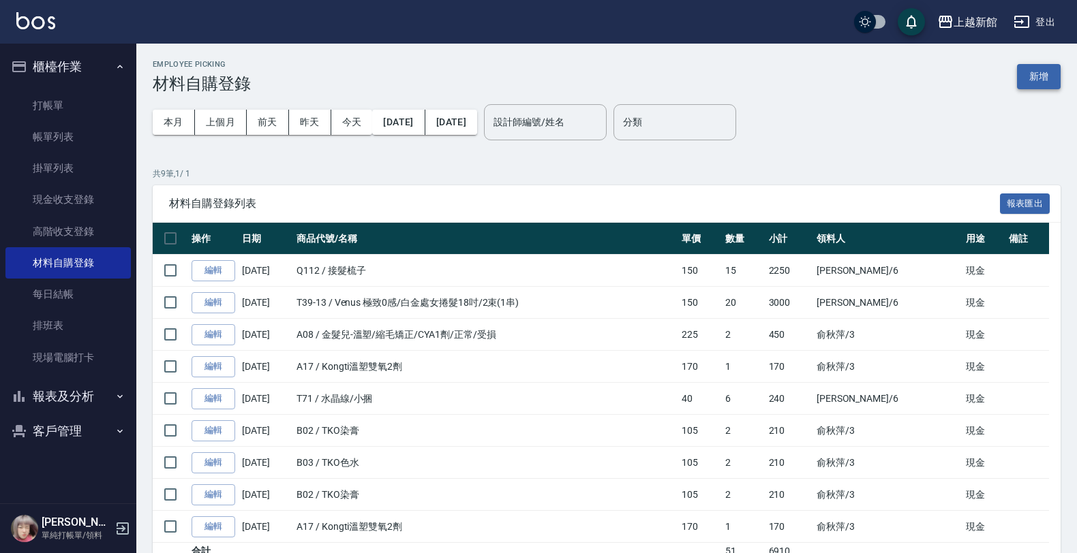
click at [1036, 75] on button "新增" at bounding box center [1039, 76] width 44 height 25
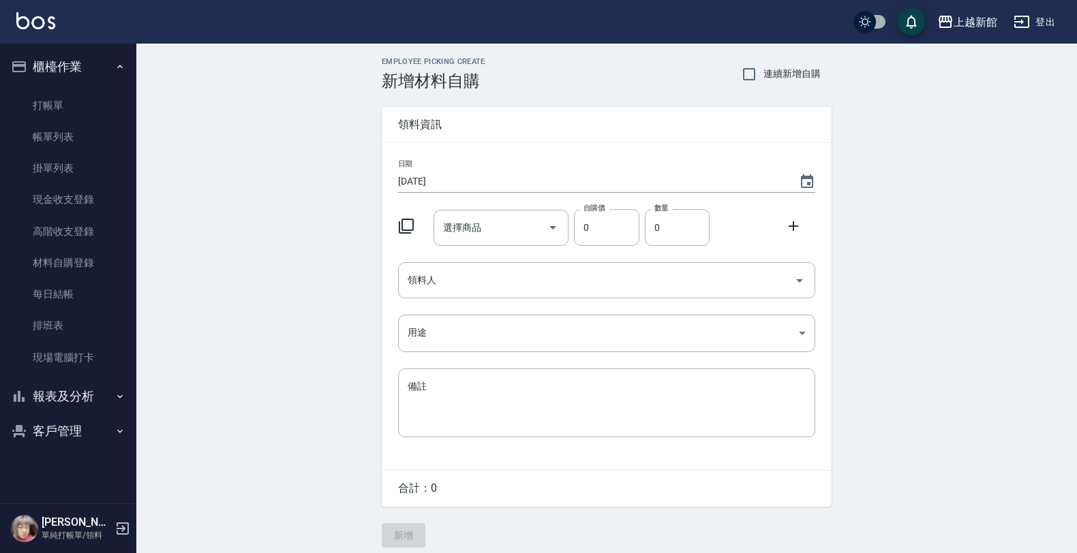
click at [407, 226] on icon at bounding box center [406, 226] width 16 height 16
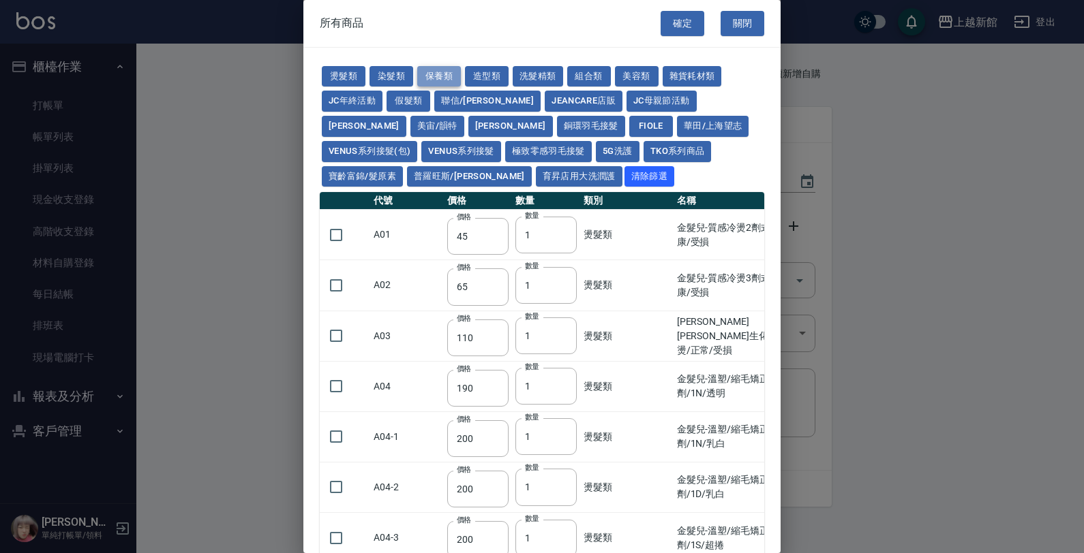
click at [420, 77] on button "保養類" at bounding box center [439, 76] width 44 height 21
type input "60"
type input "100"
type input "650"
type input "60"
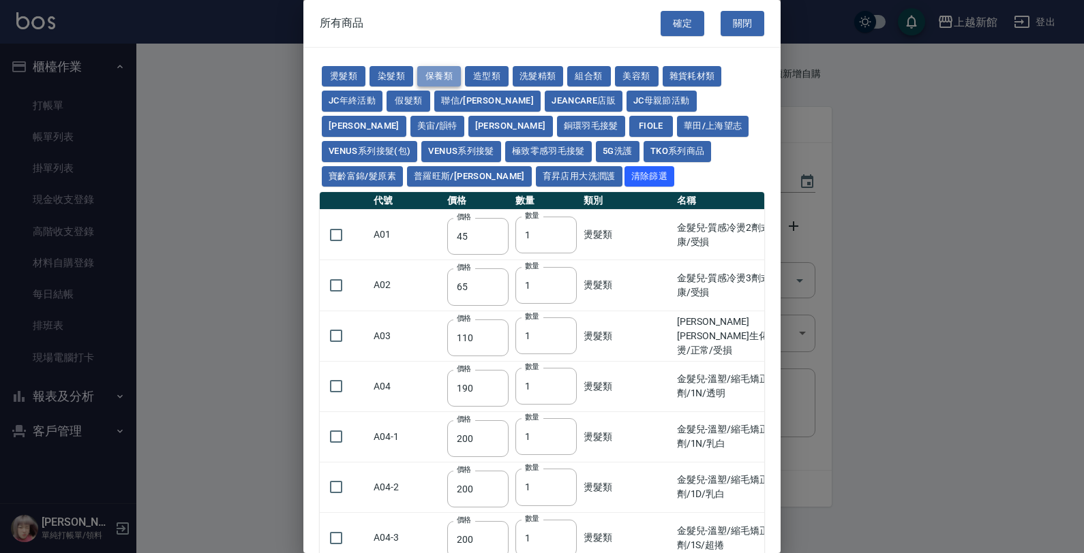
type input "150"
type input "190"
type input "175"
type input "1620"
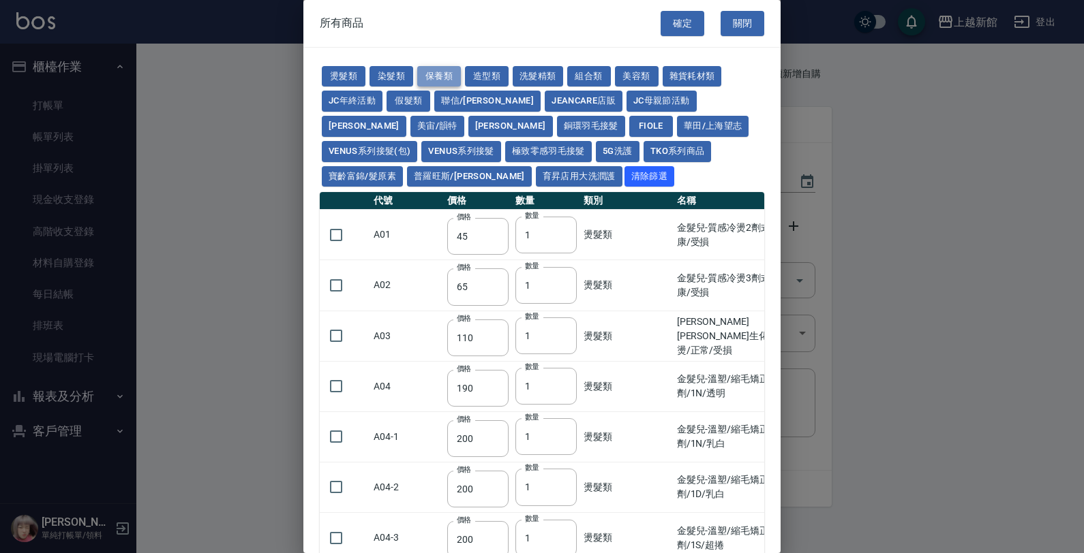
type input "700"
type input "310"
type input "1300"
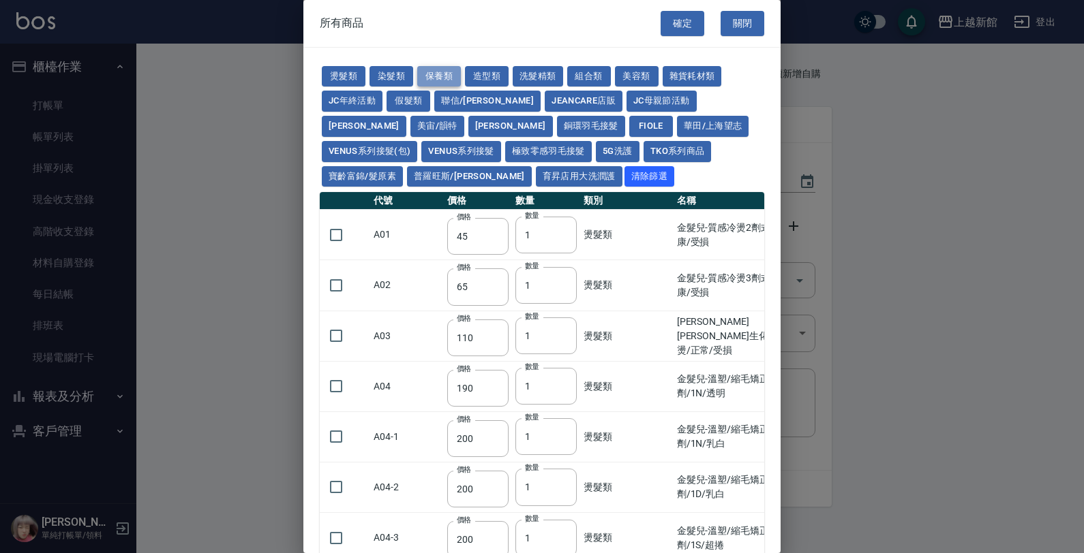
type input "250"
type input "32"
type input "53"
type input "340"
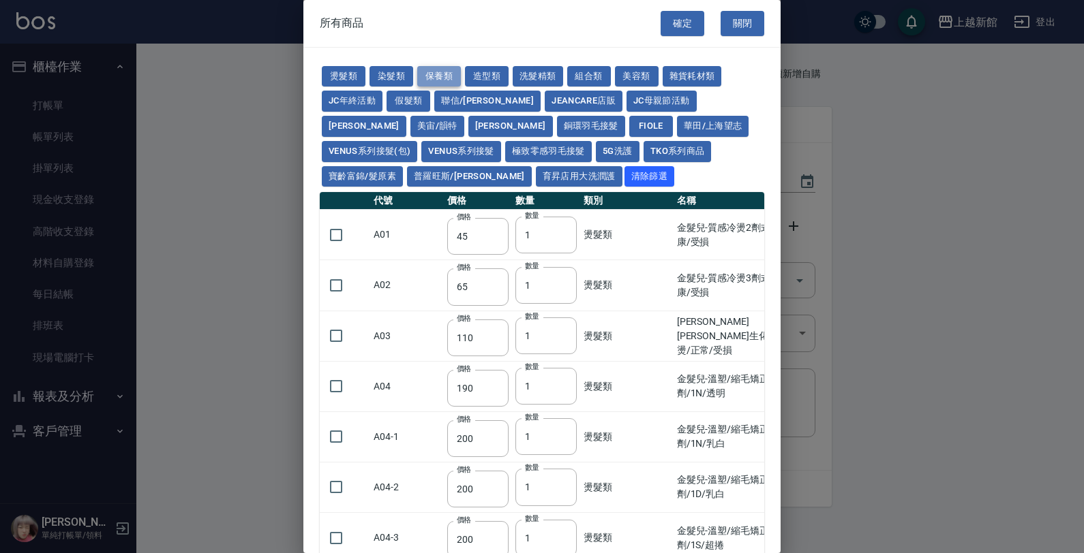
type input "53"
type input "438"
type input "1170"
type input "1300"
type input "150"
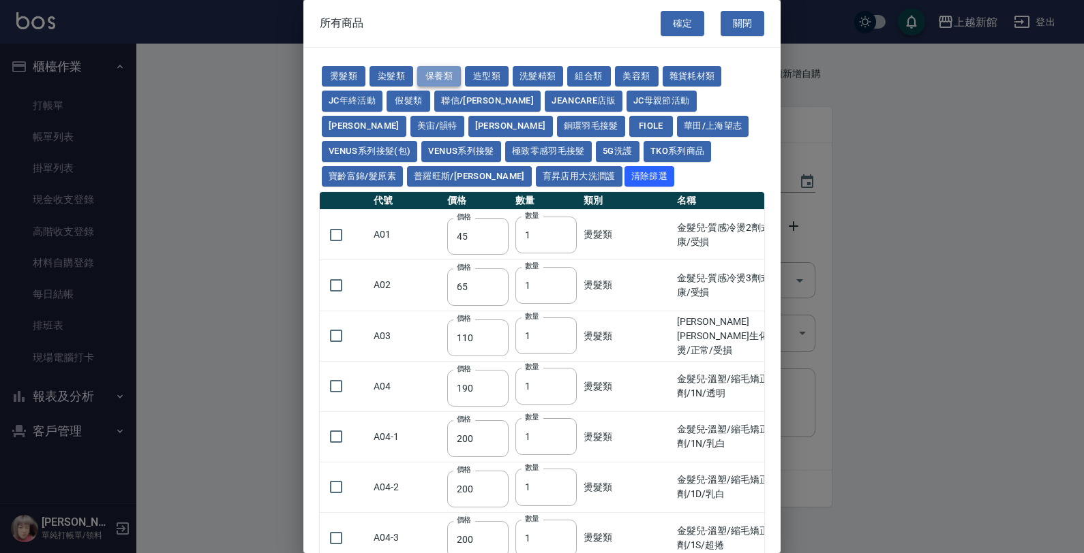
type input "53"
type input "70"
type input "1750"
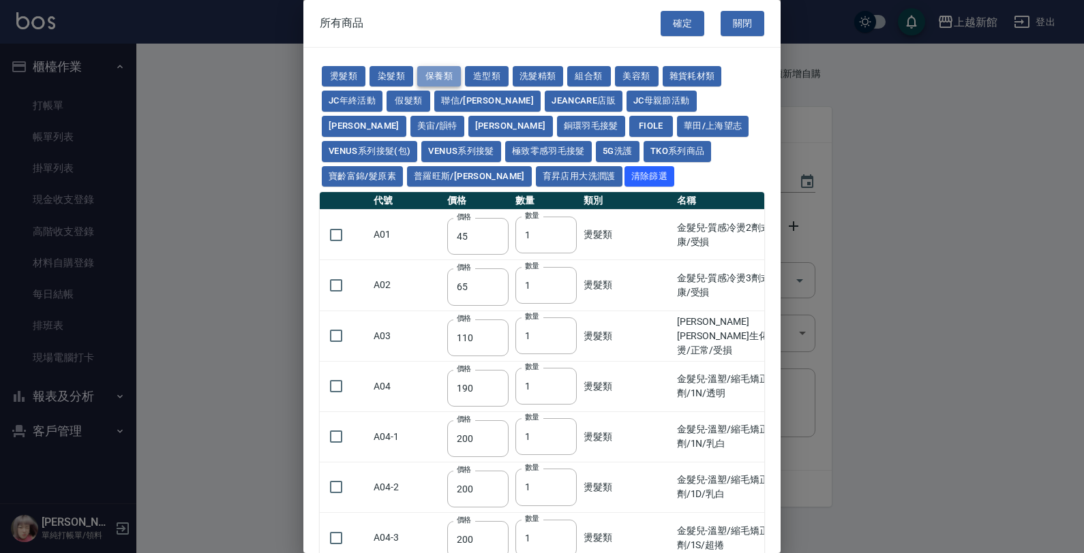
type input "2100"
type input "1750"
type input "2100"
type input "1750"
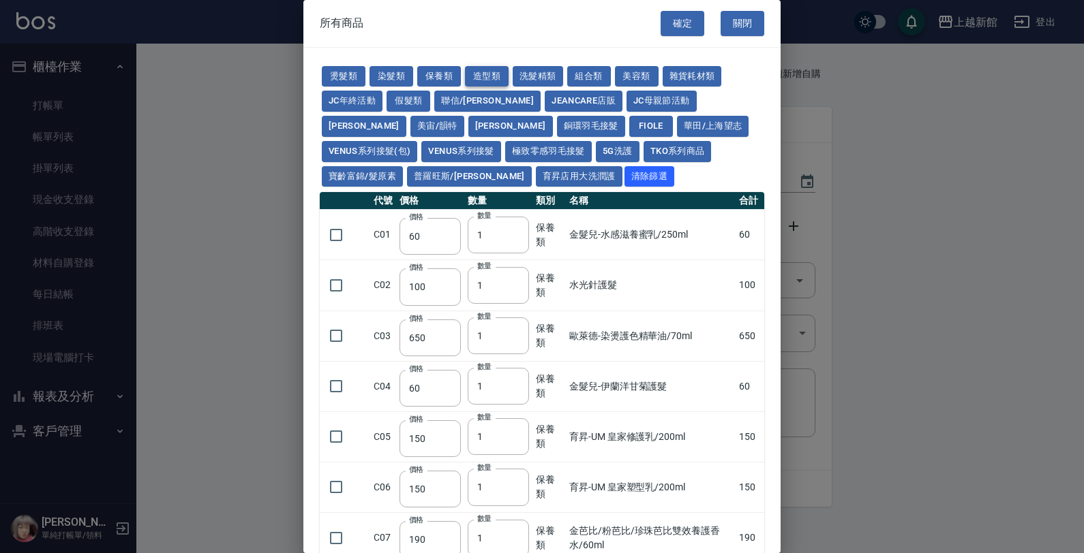
click at [485, 77] on button "造型類" at bounding box center [487, 76] width 44 height 21
type input "110"
type input "65"
type input "338"
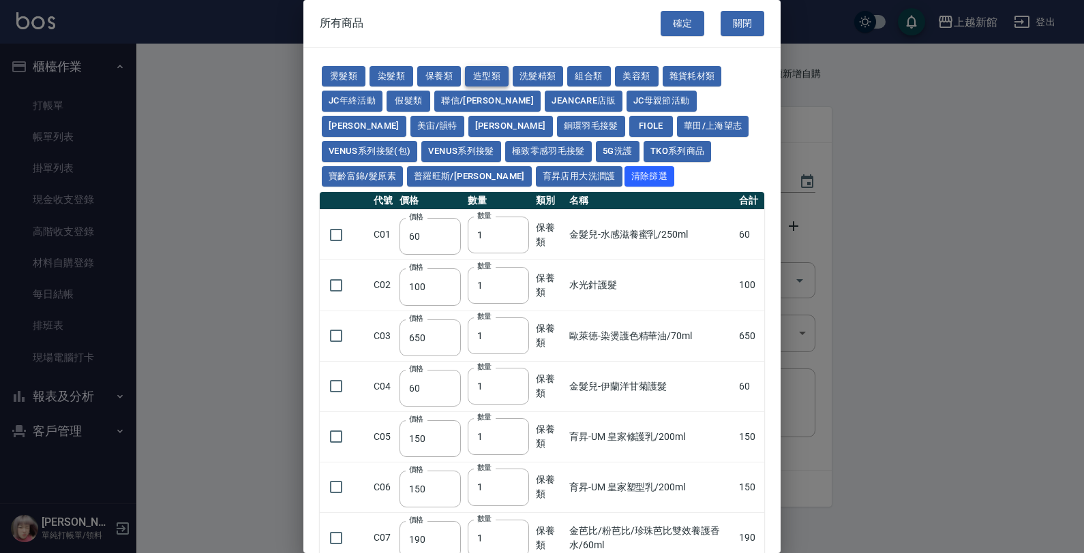
type input "70"
type input "280"
type input "130"
type input "290"
type input "1100"
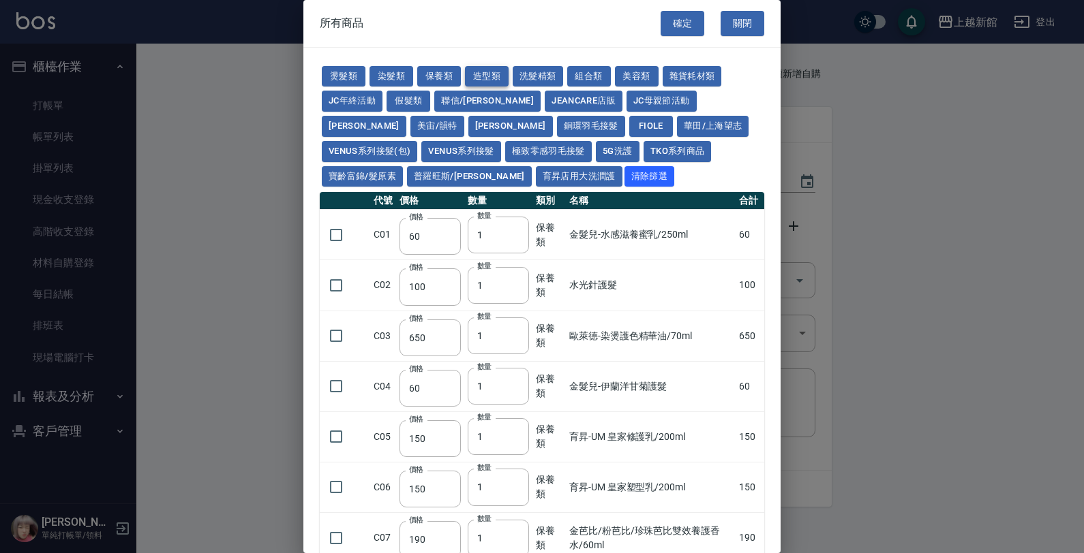
type input "300"
type input "50"
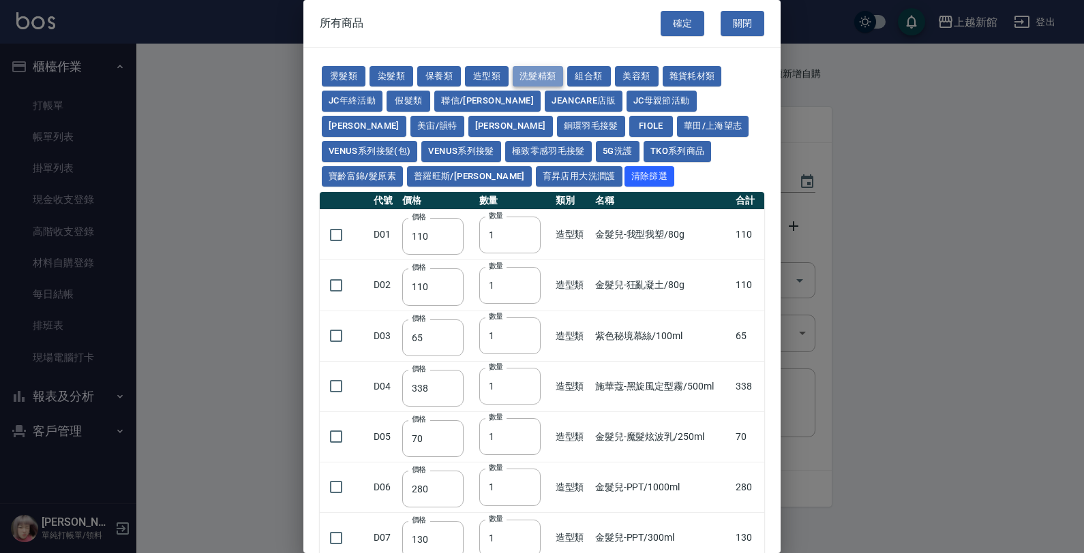
click at [532, 76] on button "洗髮精類" at bounding box center [537, 76] width 50 height 21
type input "350"
type input "193"
type input "1900"
type input "2150"
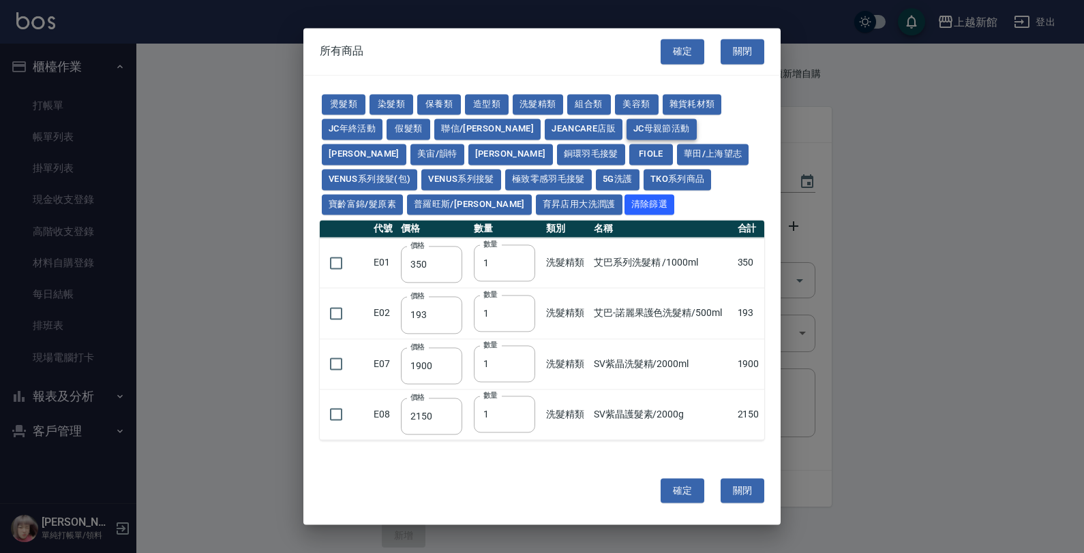
click at [581, 106] on button "組合類" at bounding box center [589, 104] width 44 height 21
type input "450"
type input "600"
type input "367"
type input "450"
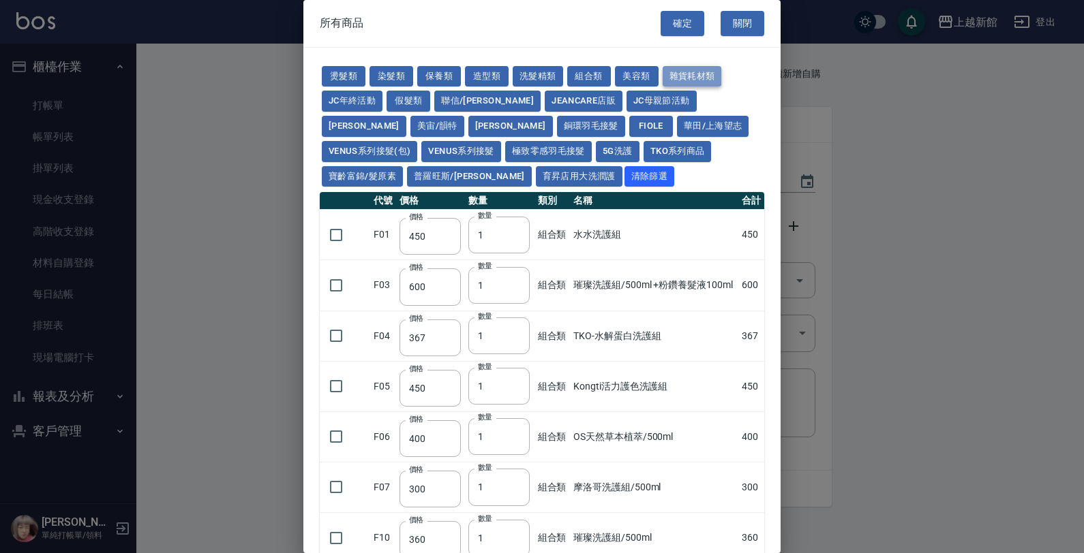
click at [671, 70] on button "雜貨耗材類" at bounding box center [691, 76] width 59 height 21
type input "200"
type input "100"
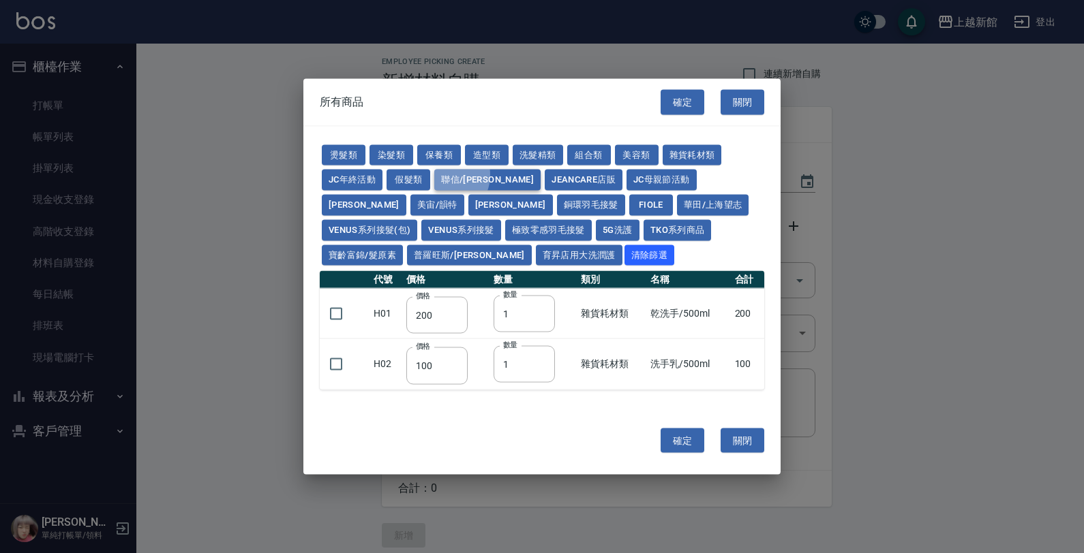
click at [440, 175] on button "聯信/鳥慧" at bounding box center [487, 180] width 106 height 21
type input "500"
type input "324"
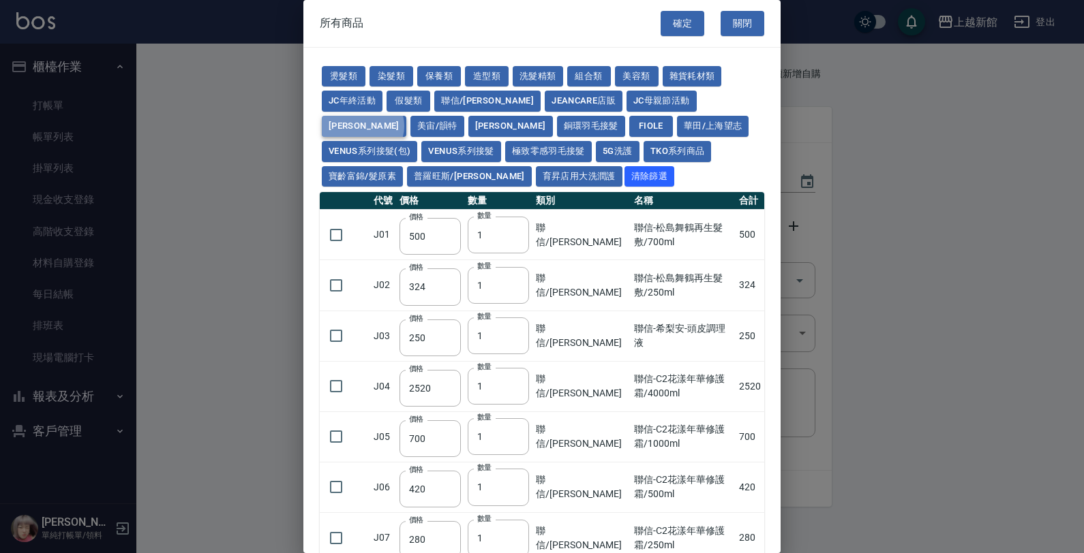
click at [406, 116] on button "娜普菈" at bounding box center [364, 126] width 85 height 21
type input "309"
type input "420"
type input "325"
type input "328"
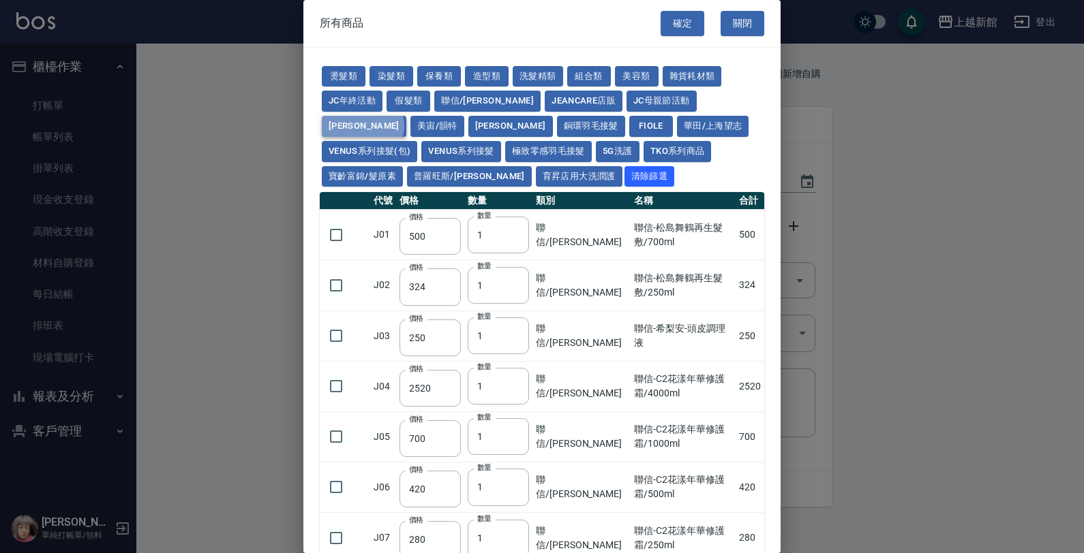
type input "328"
type input "312"
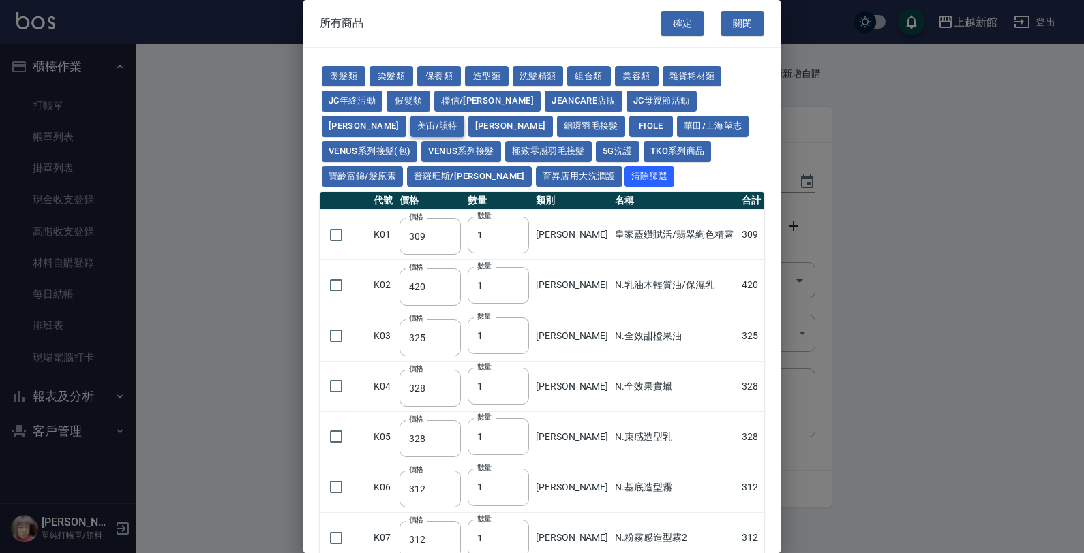
click at [464, 116] on button "美宙/韻特" at bounding box center [437, 126] width 54 height 21
type input "333"
type input "823"
type input "606"
type input "431"
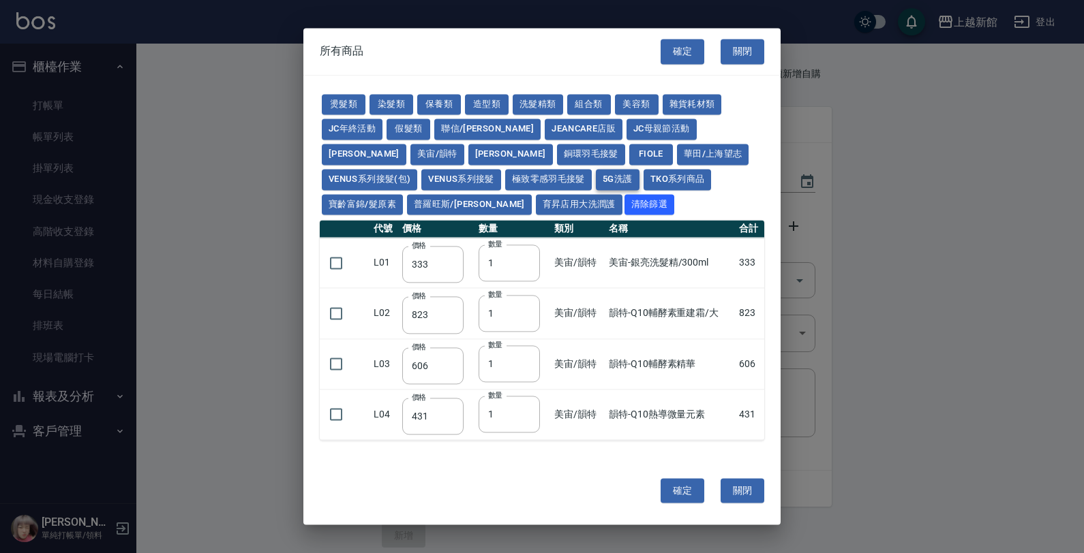
click at [596, 174] on button "5G洗護" at bounding box center [618, 179] width 44 height 21
type input "1120"
type input "630"
type input "1050"
type input "560"
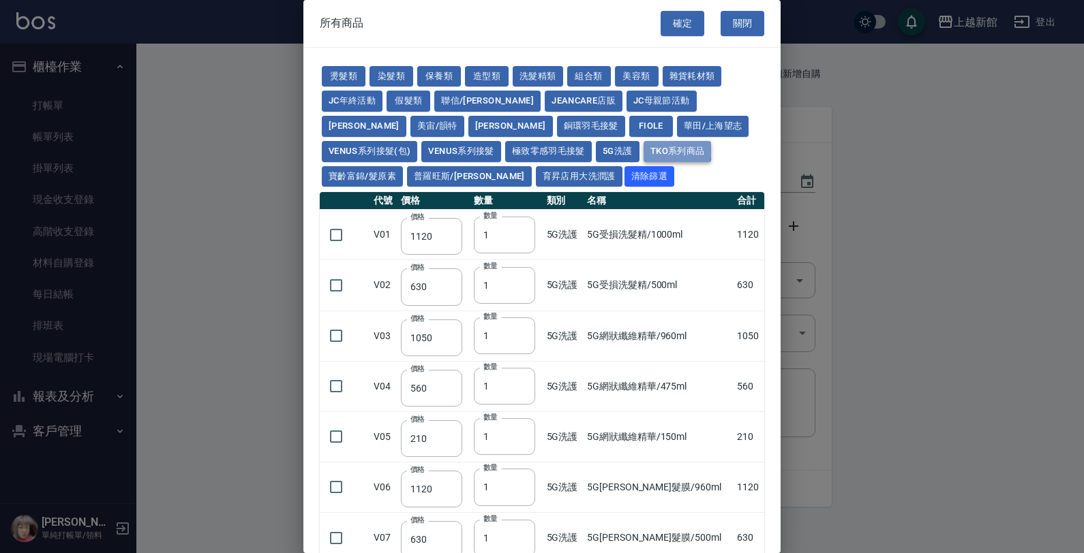
click at [643, 150] on button "TKO系列商品" at bounding box center [677, 151] width 68 height 21
type input "407"
type input "420"
type input "1300"
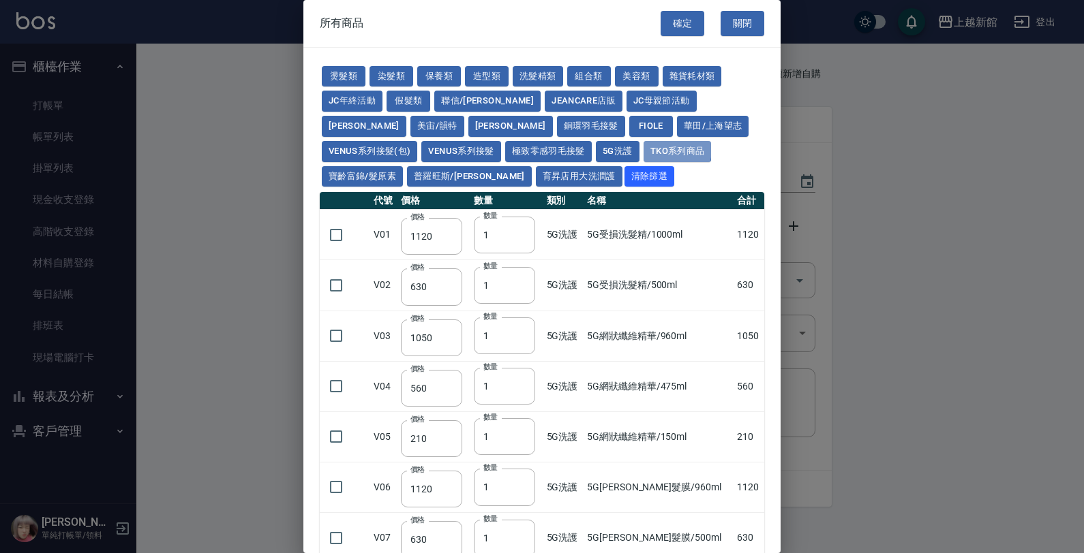
type input "50"
type input "500"
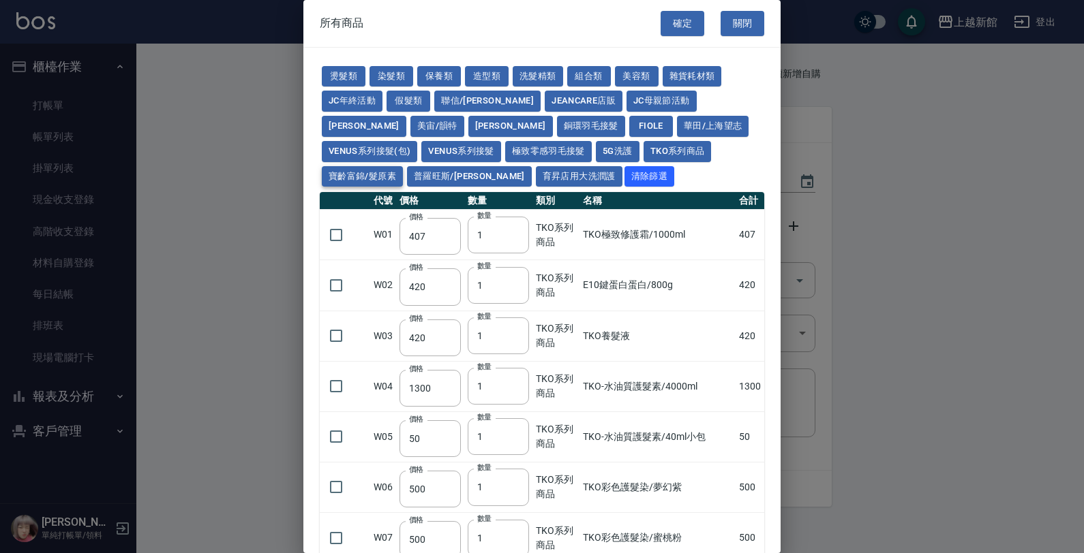
click at [403, 166] on button "寶齡富錦/髮原素" at bounding box center [362, 176] width 81 height 21
type input "319"
type input "254"
type input "1099"
type input "640"
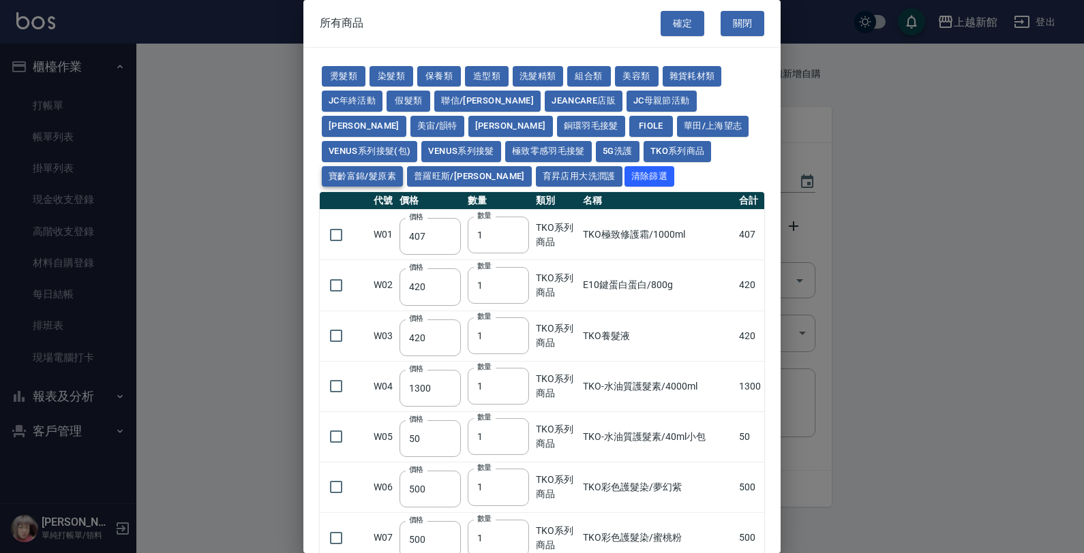
type input "640"
type input "481"
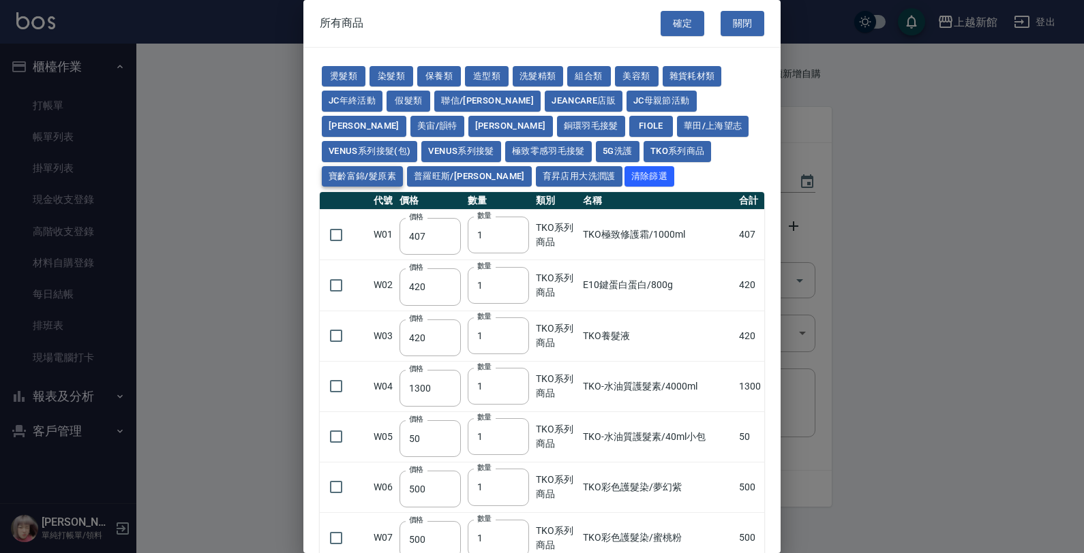
type input "481"
type input "317"
type input "308"
type input "1196"
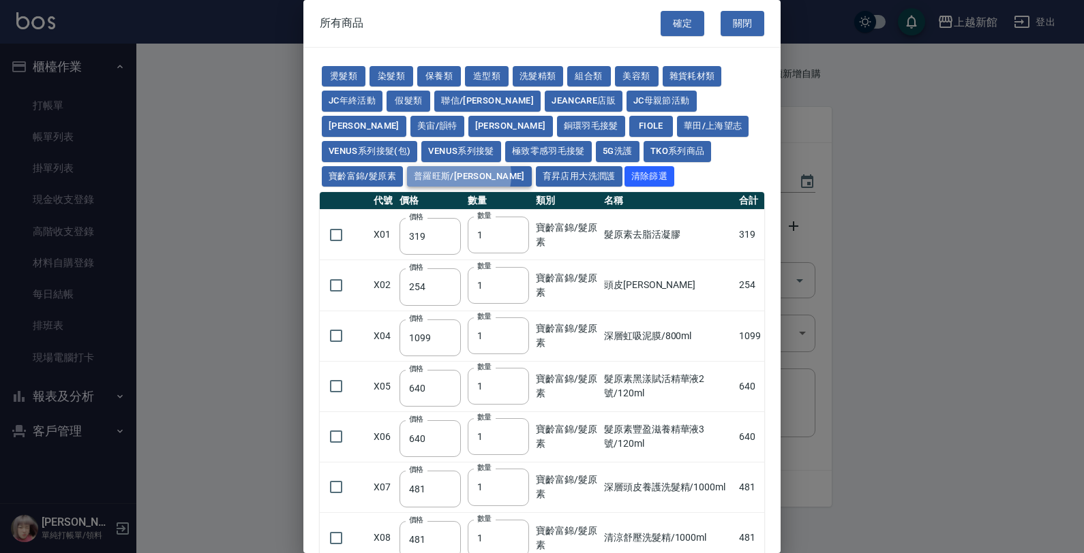
click at [532, 166] on button "普羅旺斯/麗媛" at bounding box center [469, 176] width 125 height 21
type input "308"
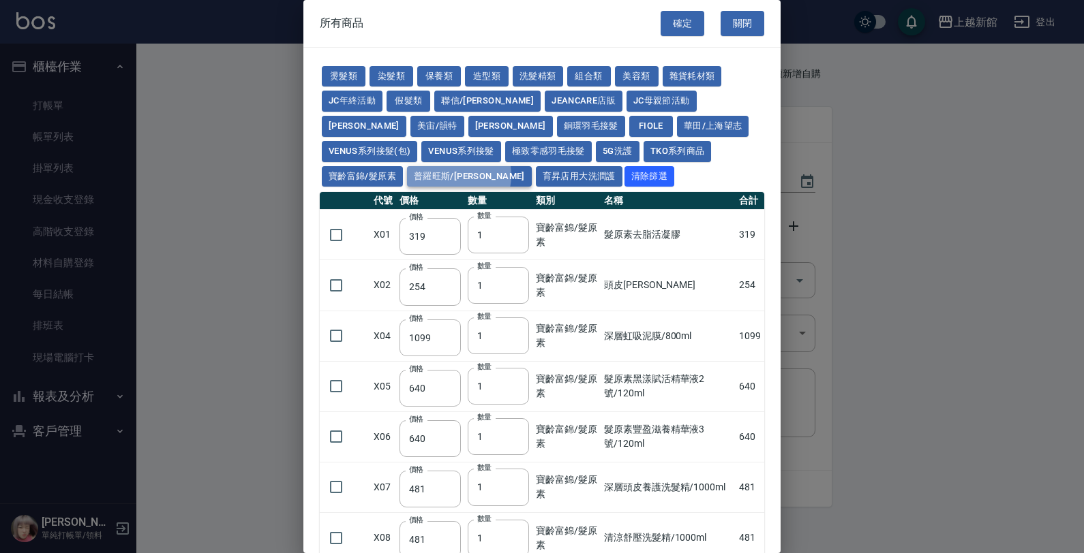
type input "273"
type input "168"
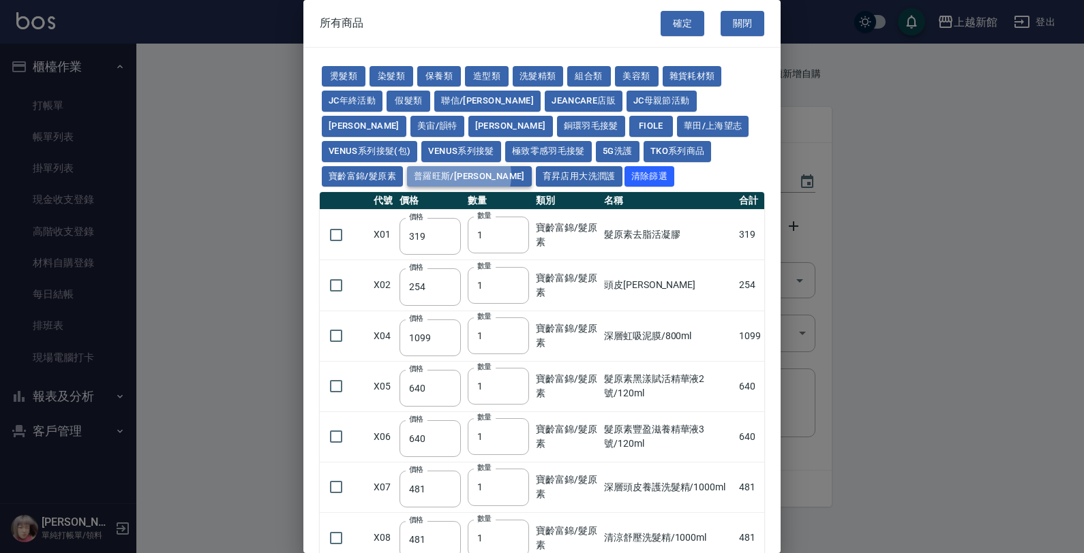
type input "378"
type input "518"
type input "525"
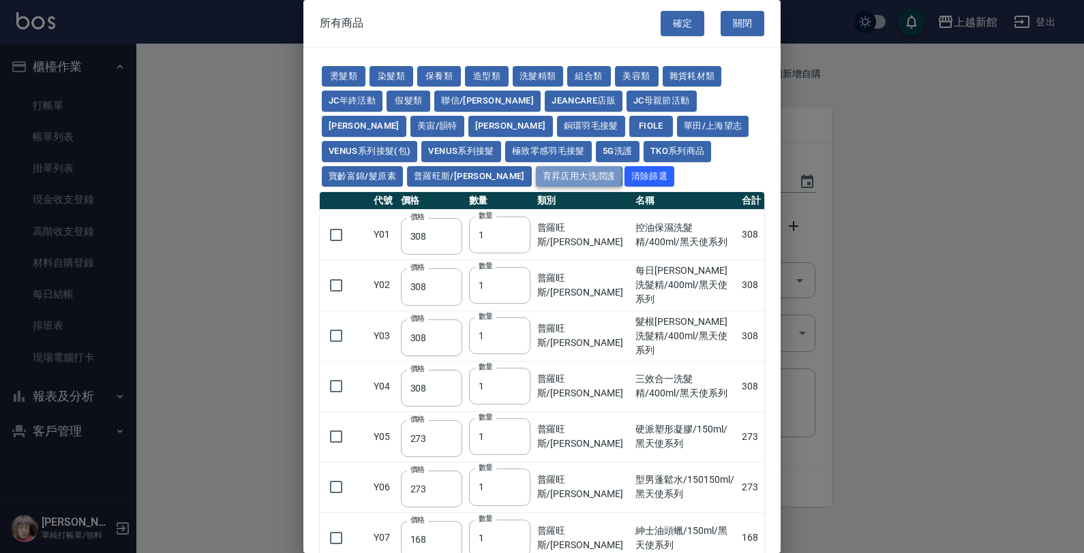
click at [536, 175] on button "育昇店用大洗潤護" at bounding box center [579, 176] width 87 height 21
type input "160"
type input "170"
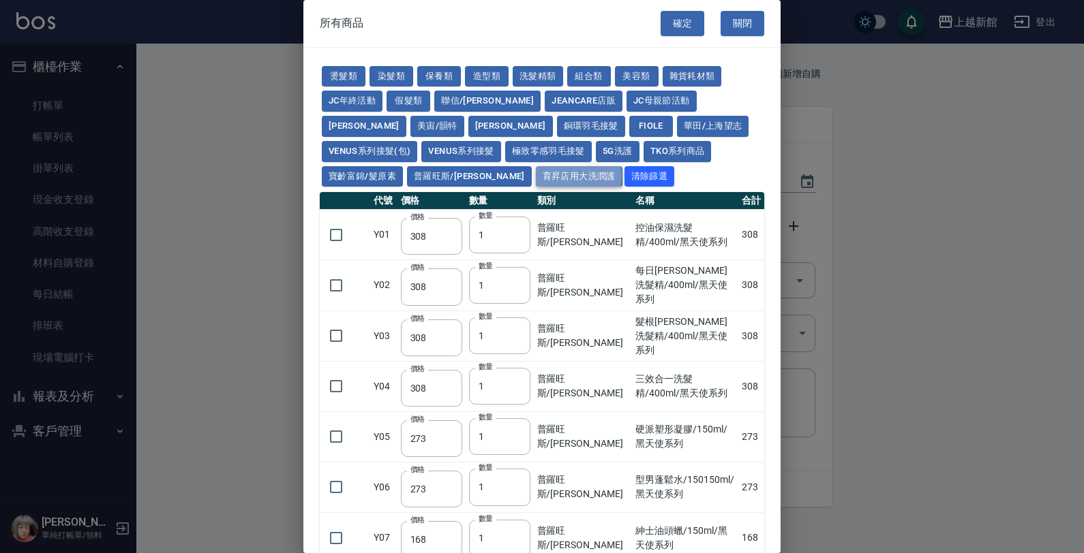
type input "170"
type input "180"
type input "165"
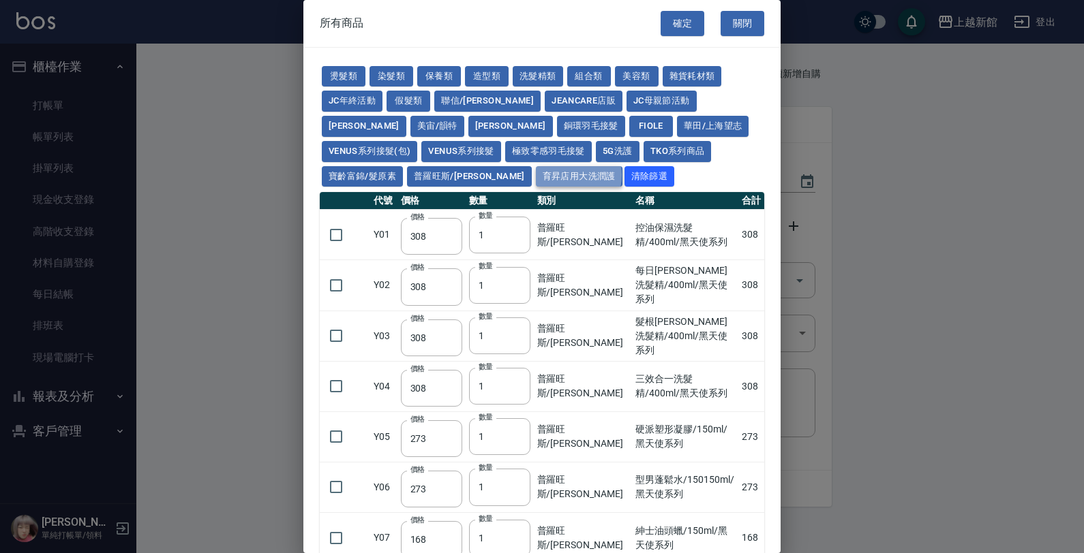
type input "170"
type input "180"
type input "165"
type input "170"
type input "190"
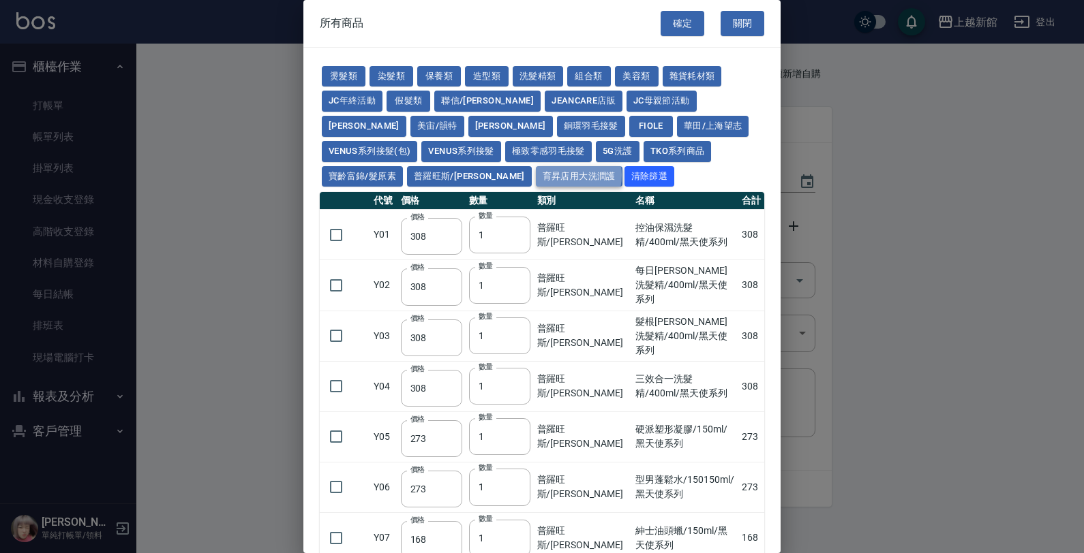
type input "170"
type input "200"
type input "110"
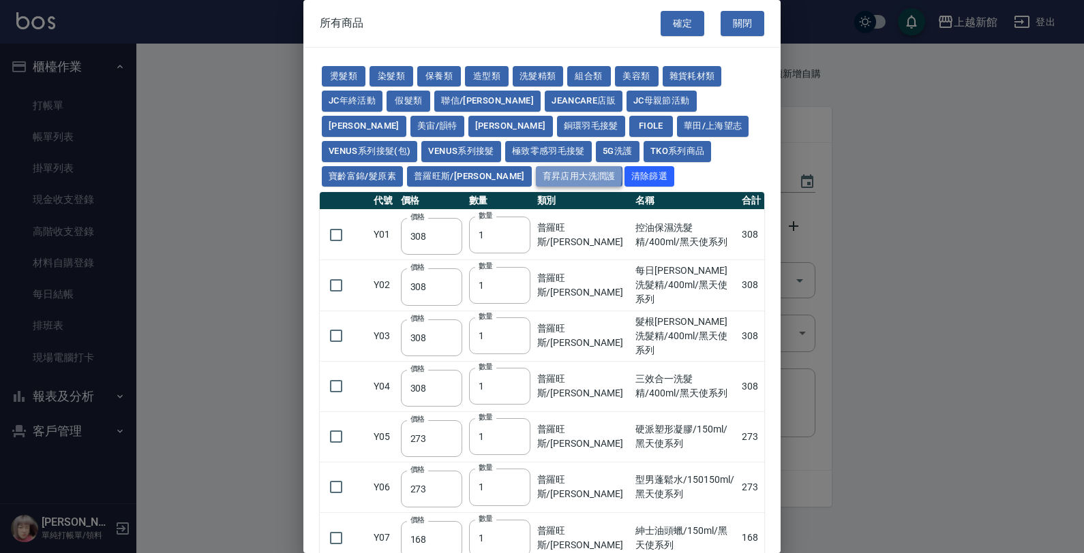
type input "185"
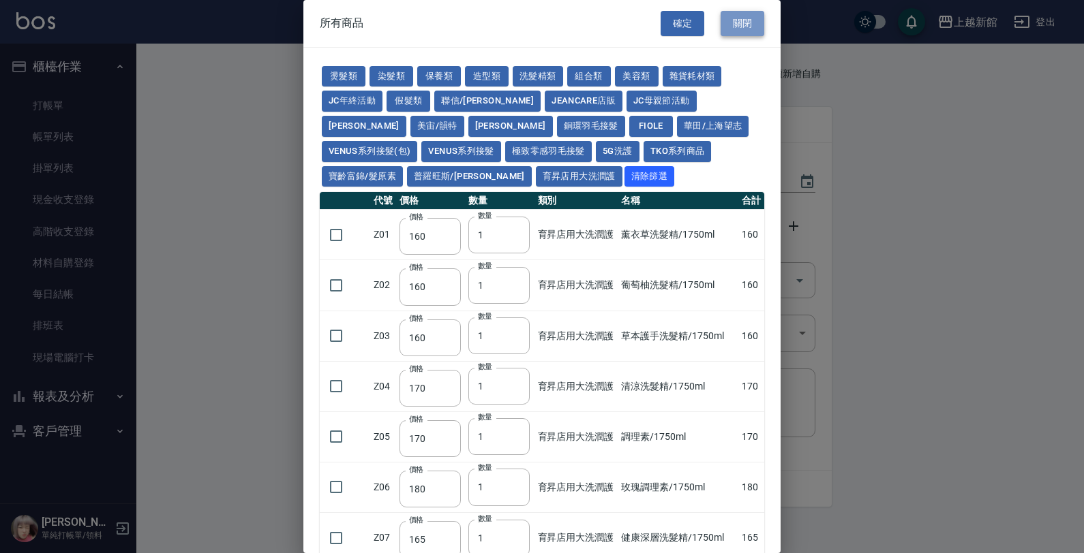
click at [720, 31] on button "關閉" at bounding box center [742, 23] width 44 height 25
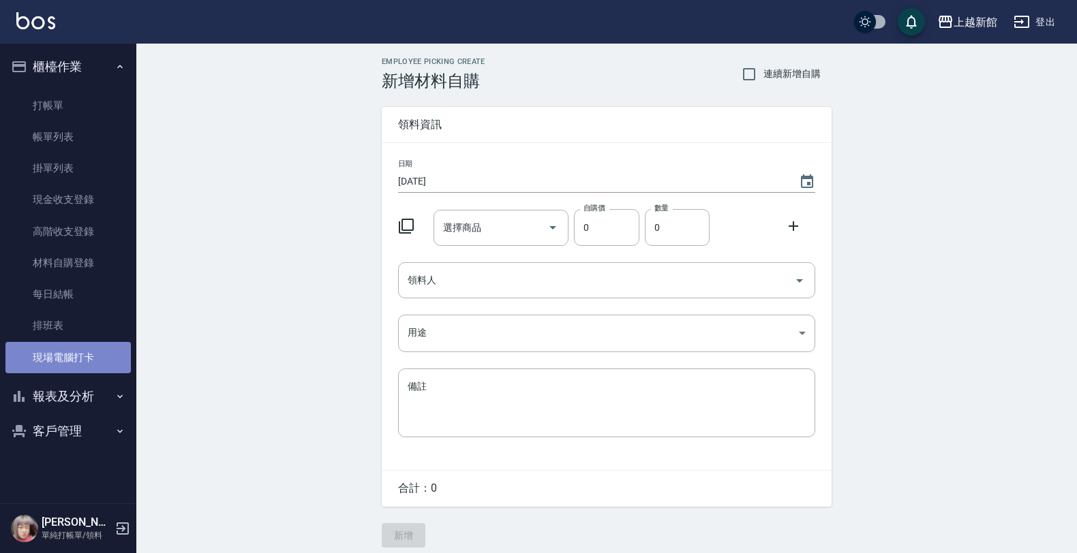
click at [70, 352] on link "現場電腦打卡" at bounding box center [67, 357] width 125 height 31
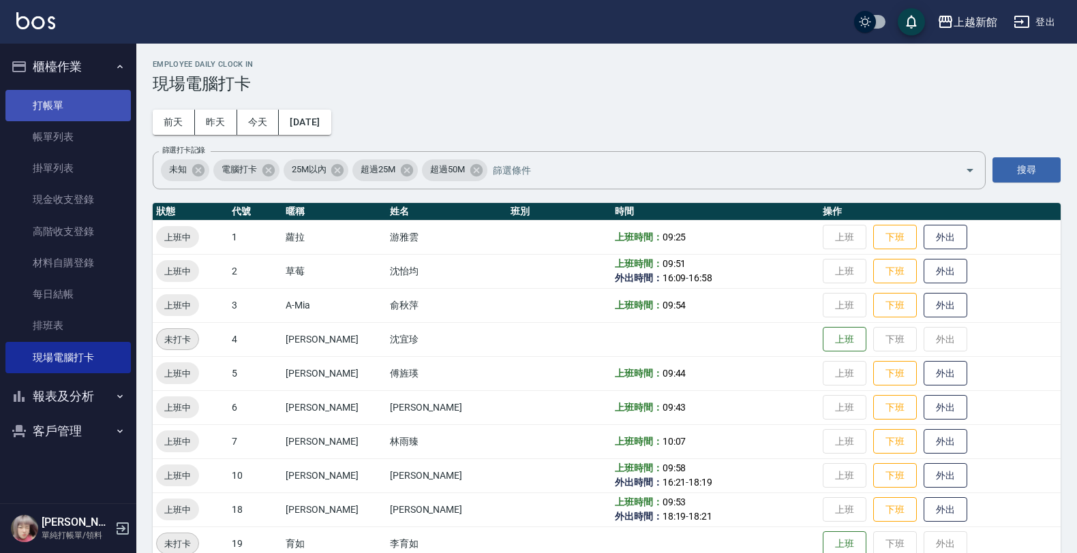
click at [60, 99] on link "打帳單" at bounding box center [67, 105] width 125 height 31
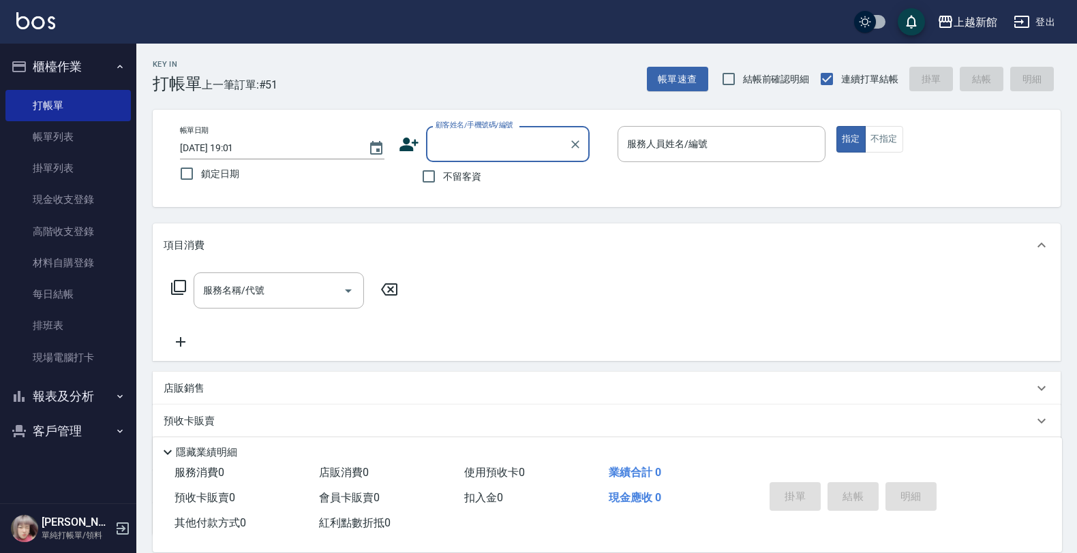
click at [191, 377] on div "店販銷售" at bounding box center [607, 388] width 908 height 33
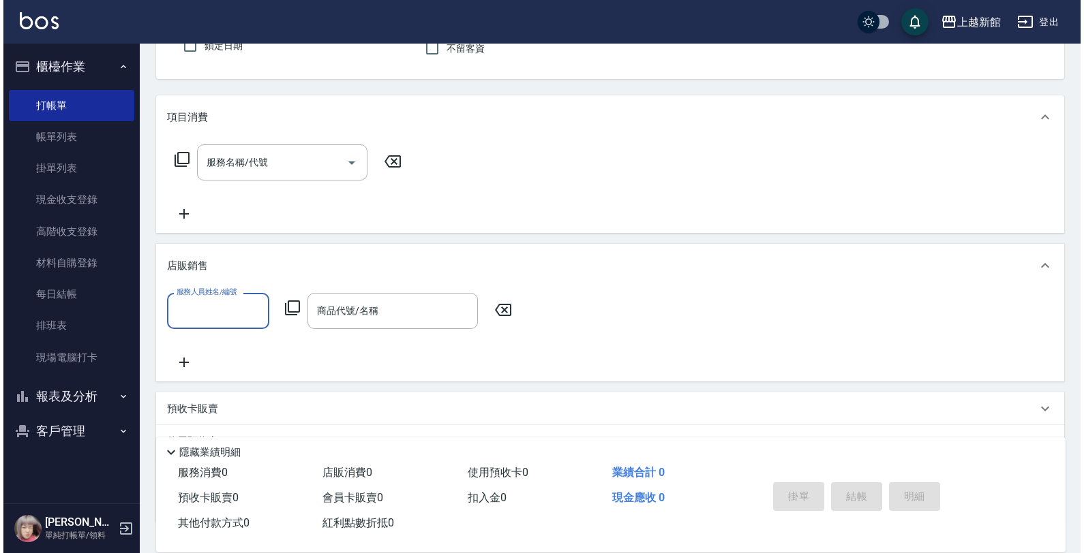
scroll to position [170, 0]
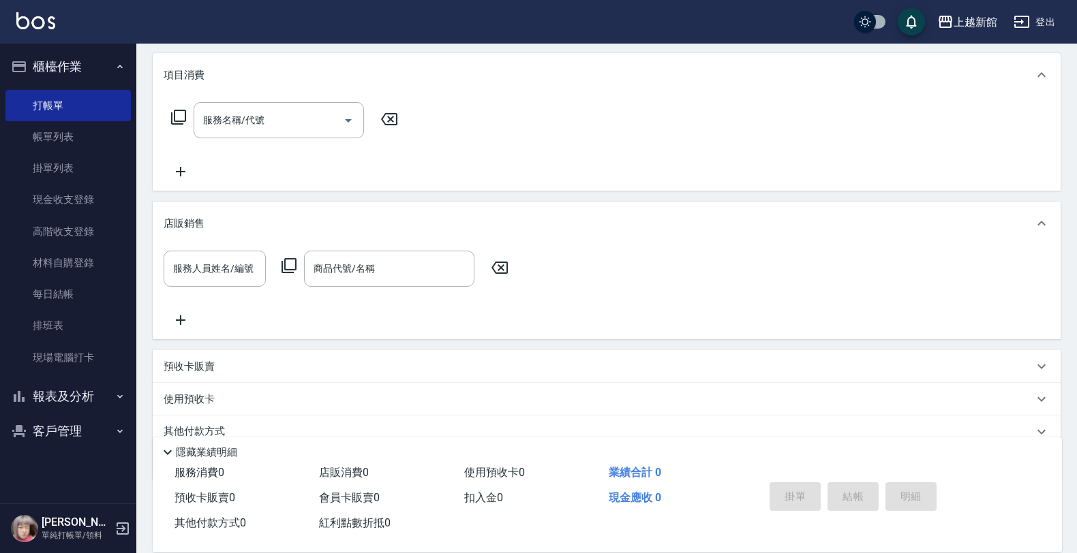
click at [281, 262] on icon at bounding box center [289, 266] width 16 height 16
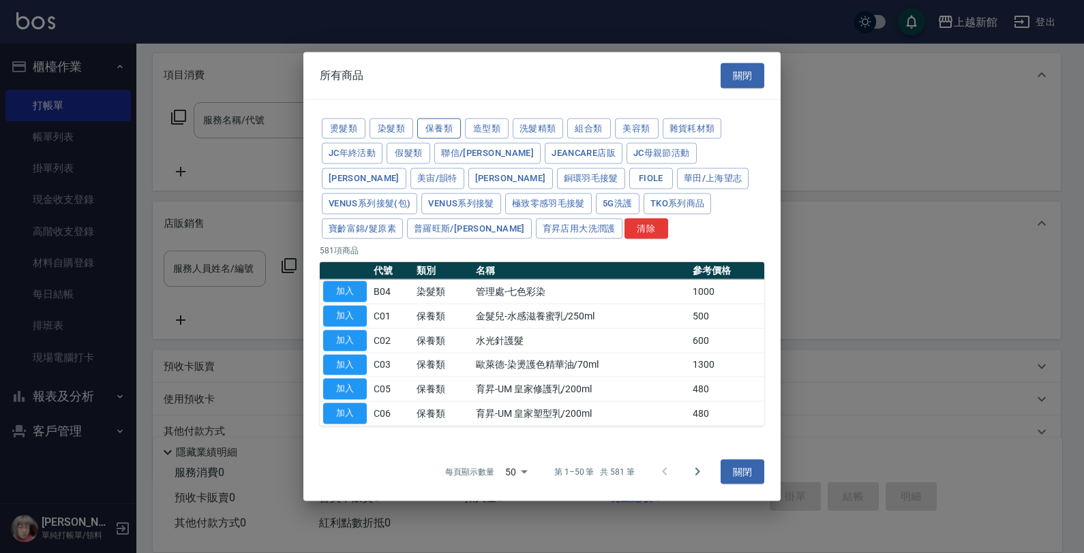
click at [450, 132] on button "保養類" at bounding box center [439, 128] width 44 height 21
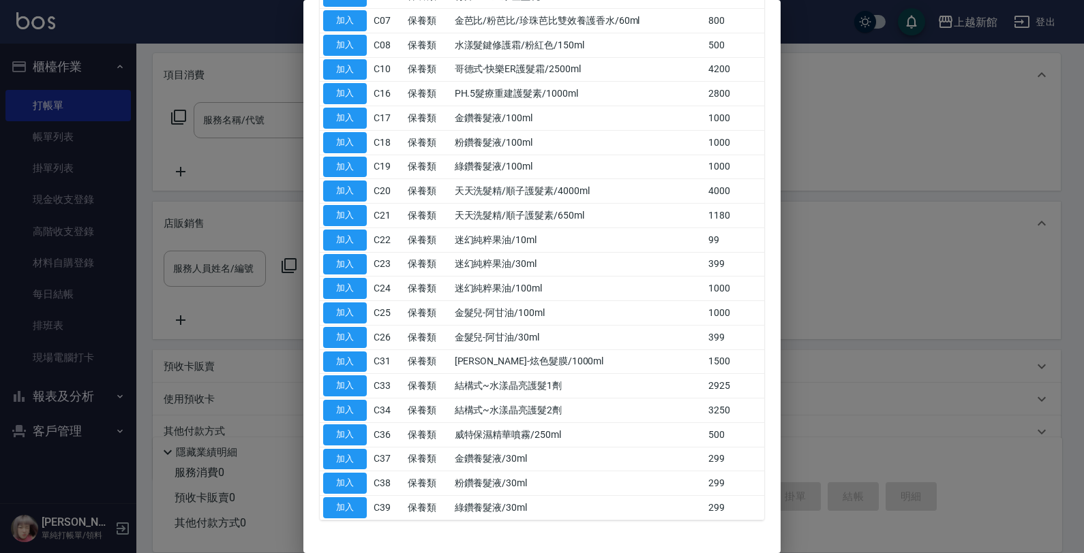
scroll to position [0, 0]
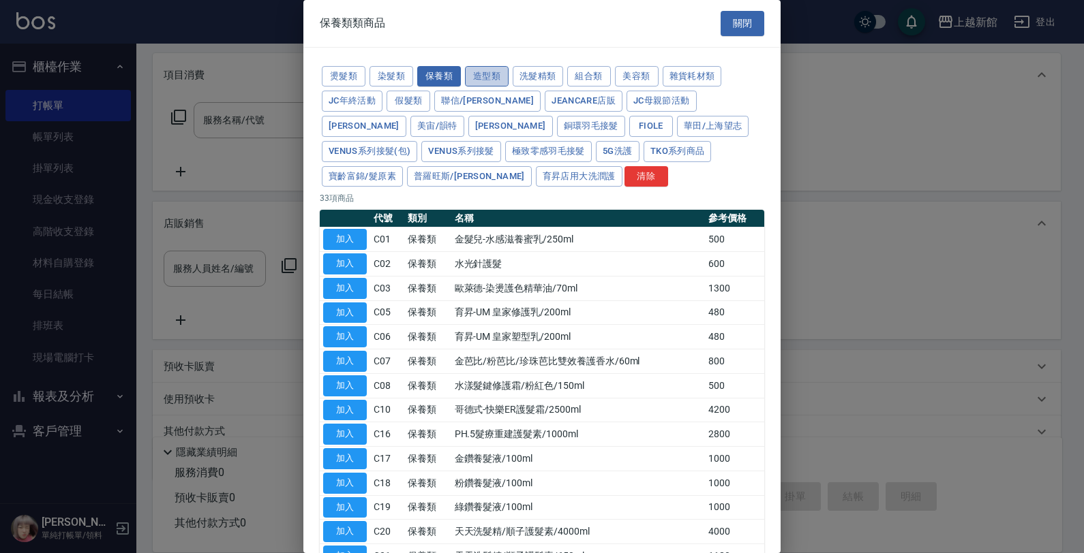
click at [506, 72] on button "造型類" at bounding box center [487, 76] width 44 height 21
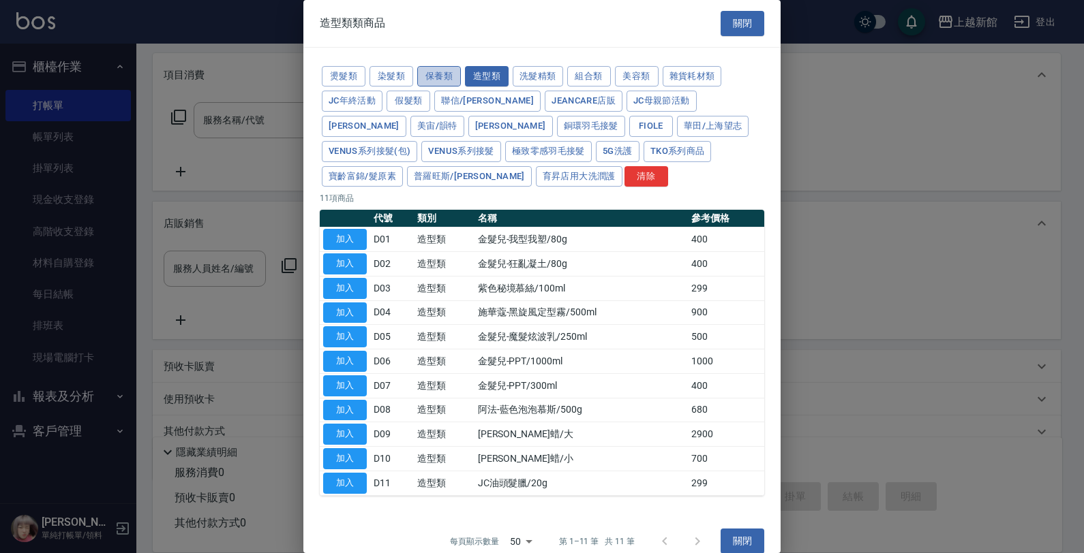
click at [423, 74] on button "保養類" at bounding box center [439, 76] width 44 height 21
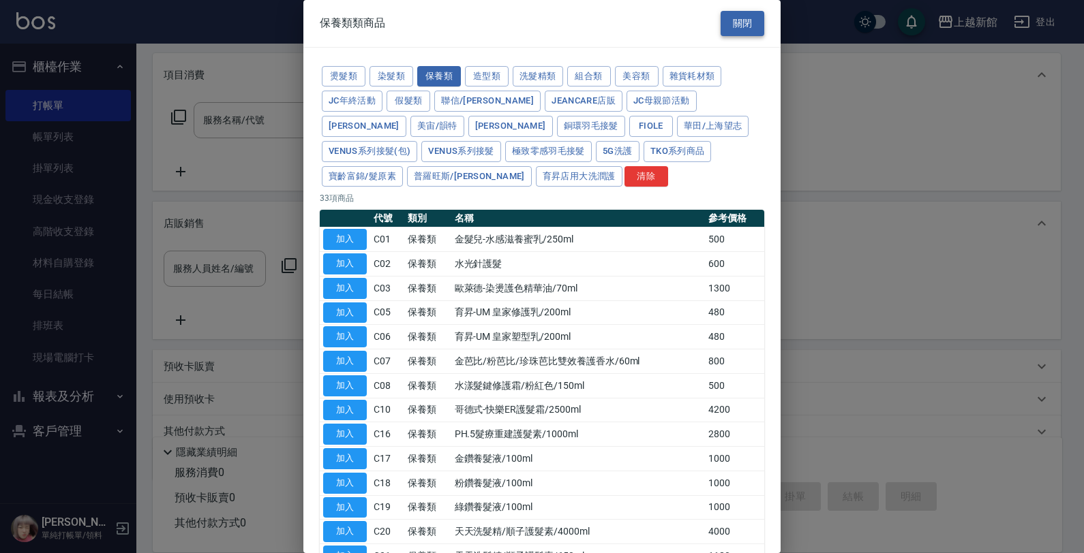
click at [731, 29] on button "關閉" at bounding box center [742, 23] width 44 height 25
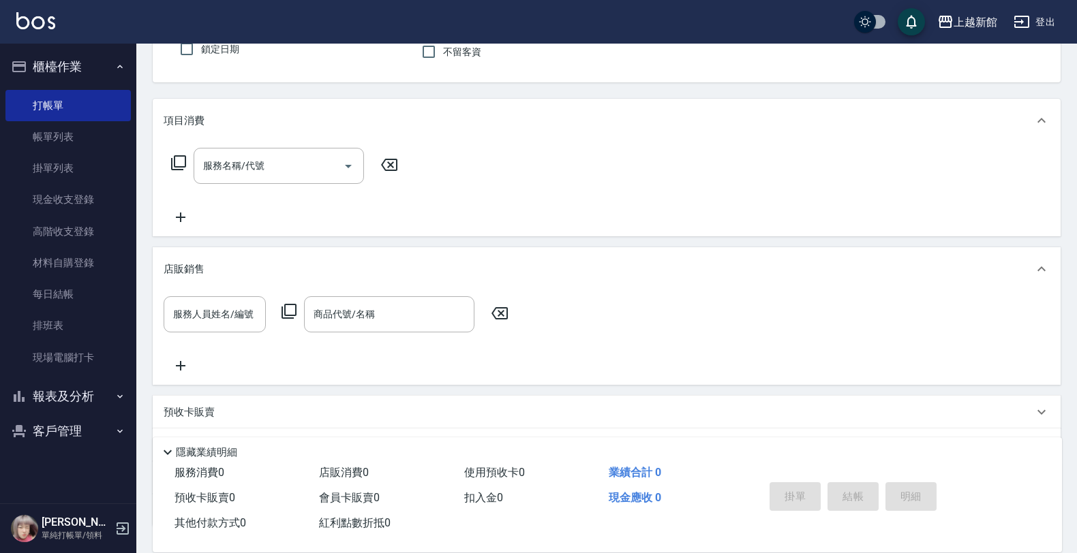
scroll to position [85, 0]
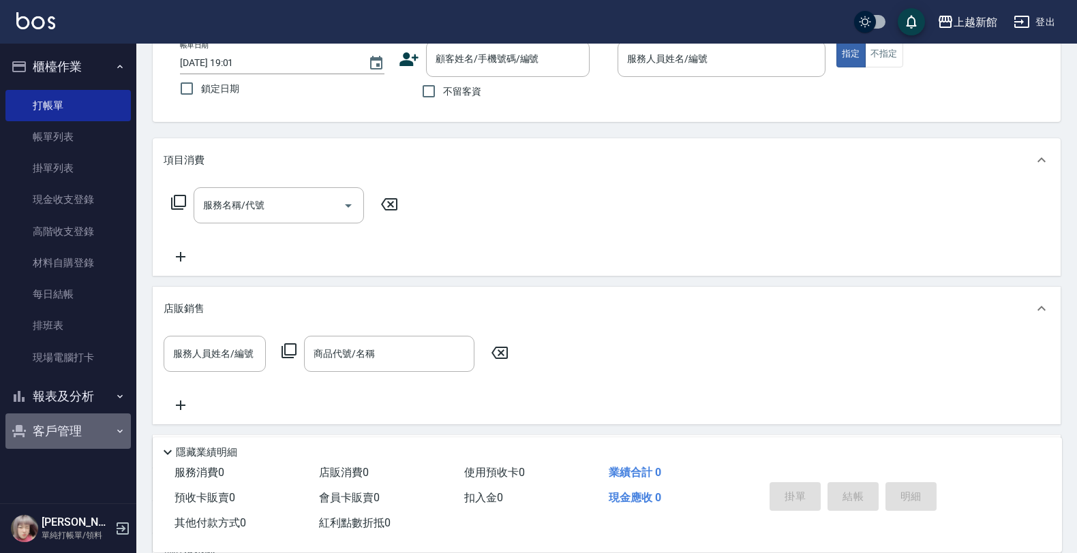
click at [50, 427] on button "客戶管理" at bounding box center [67, 431] width 125 height 35
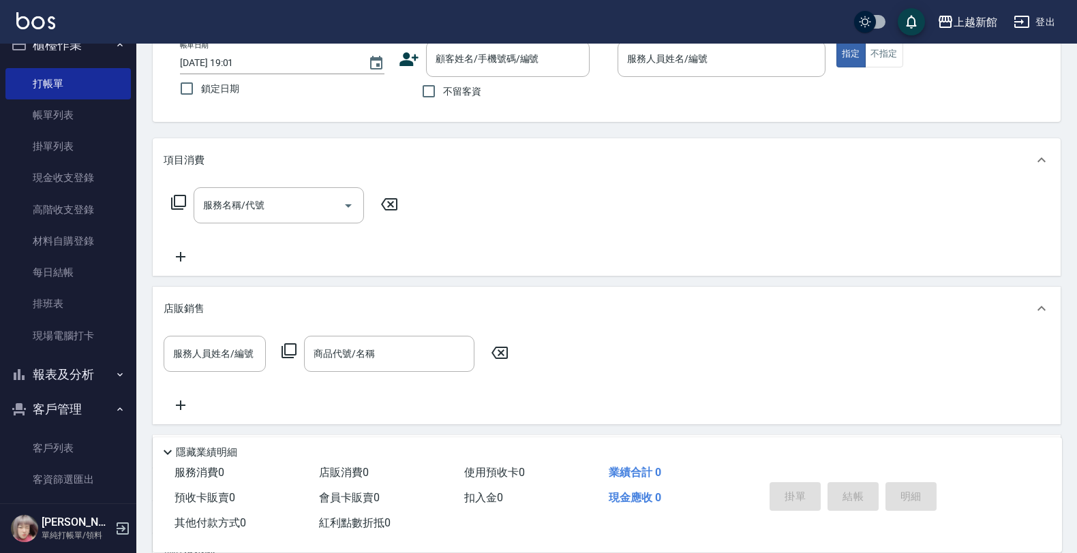
scroll to position [34, 0]
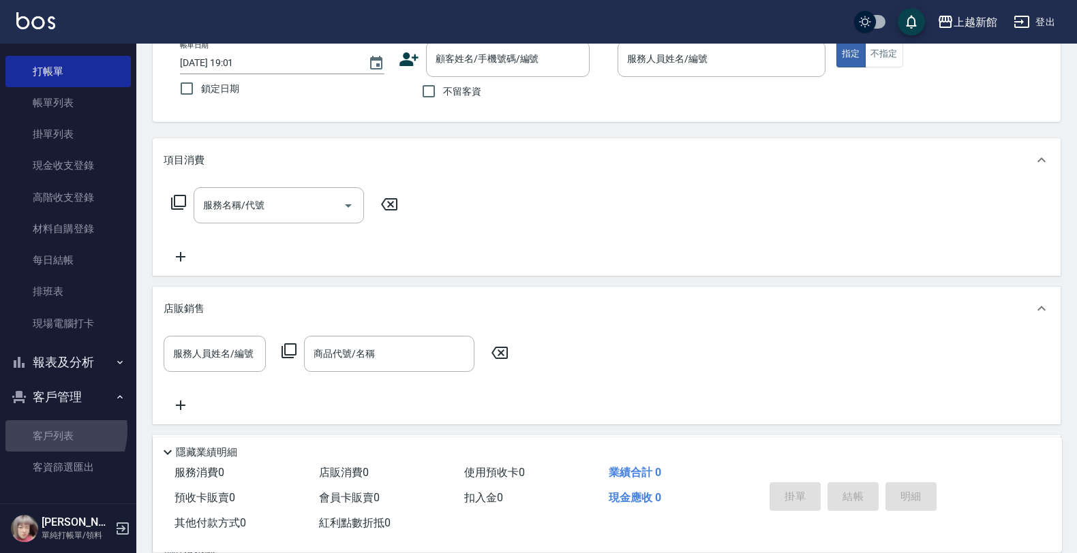
click at [48, 431] on link "客戶列表" at bounding box center [67, 435] width 125 height 31
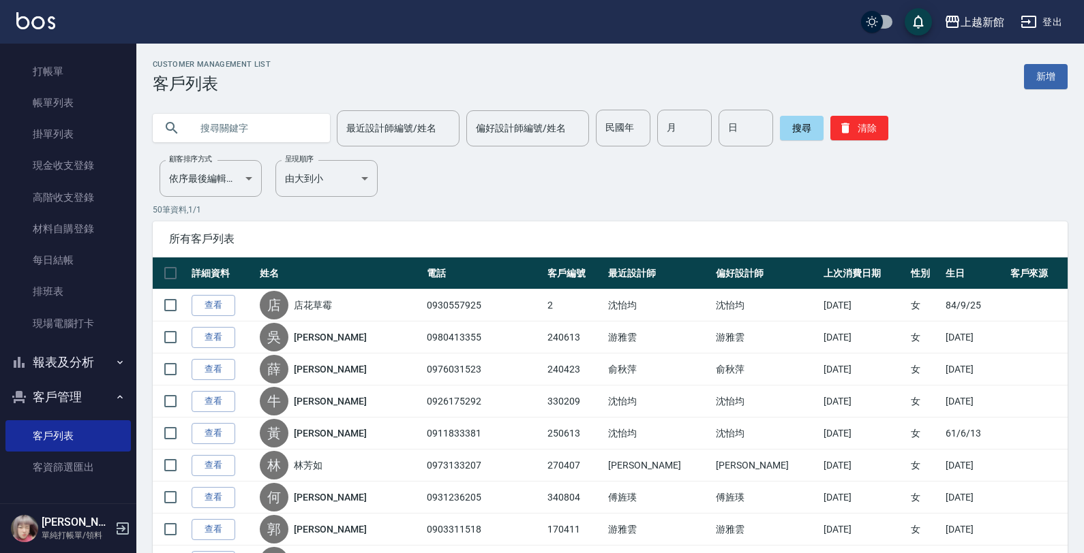
click at [235, 123] on input "text" at bounding box center [255, 128] width 128 height 37
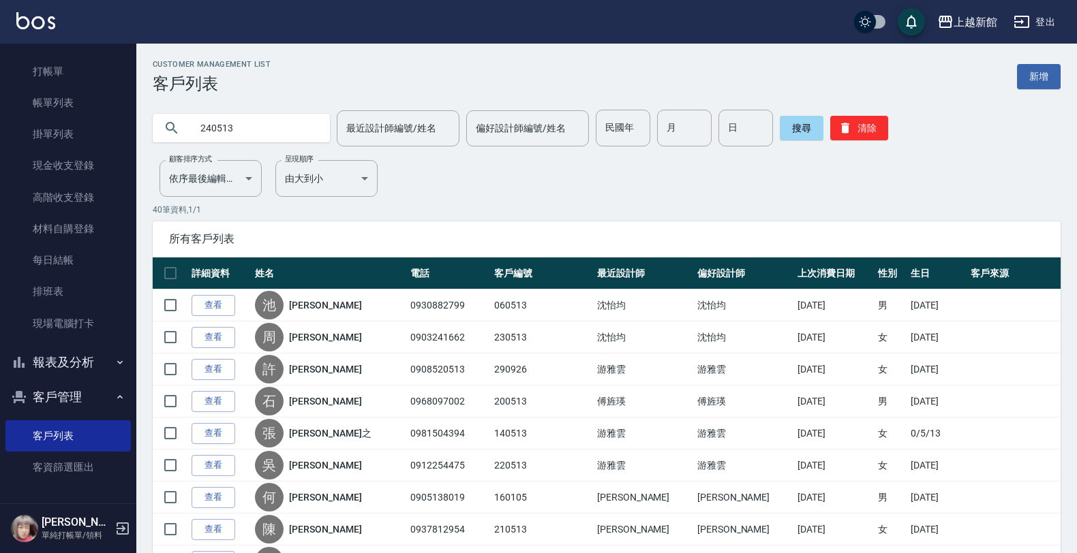
type input "240513"
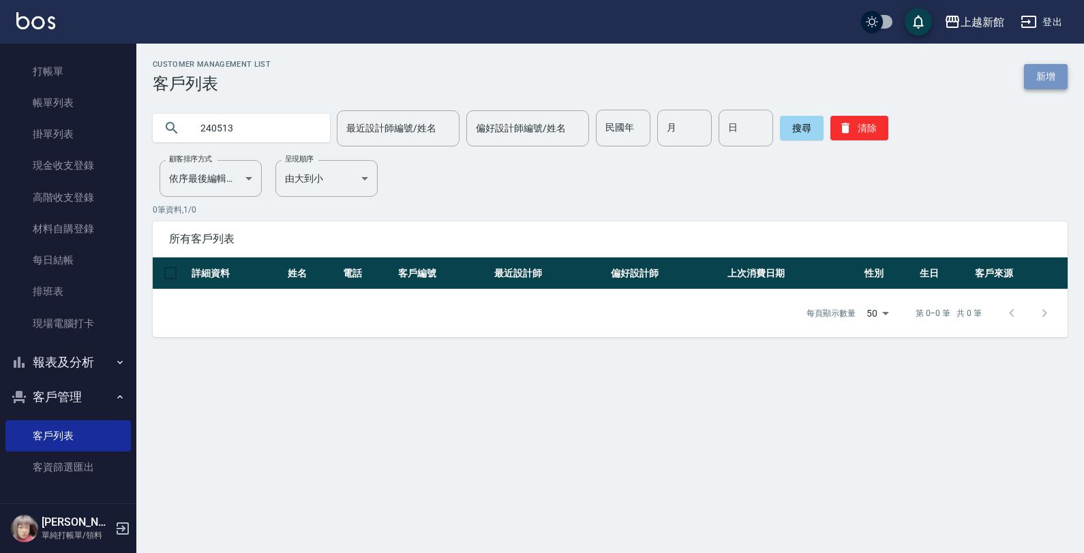
drag, startPoint x: 1054, startPoint y: 74, endPoint x: 1019, endPoint y: 89, distance: 38.1
click at [1054, 74] on link "新增" at bounding box center [1046, 76] width 44 height 25
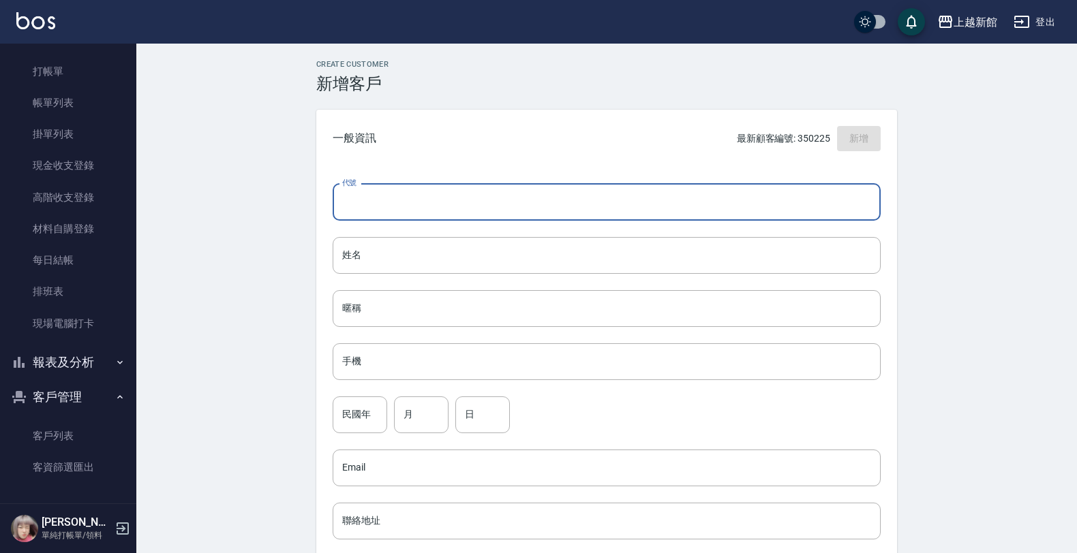
click at [598, 202] on input "代號" at bounding box center [607, 202] width 548 height 37
type input "240513"
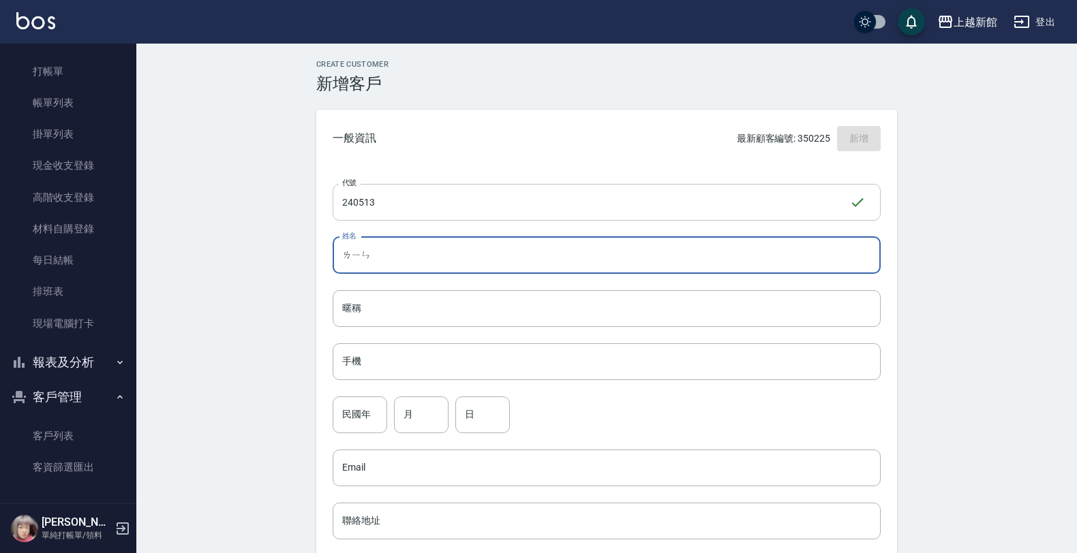
type input "崊"
type input "林芳瑜"
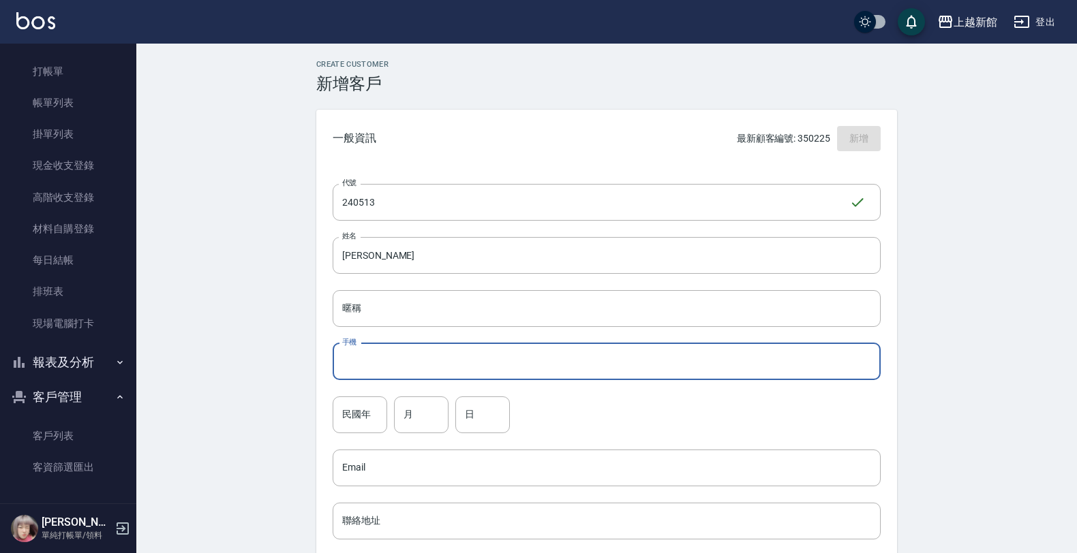
click at [482, 365] on input "手機" at bounding box center [607, 361] width 548 height 37
type input "0919002513"
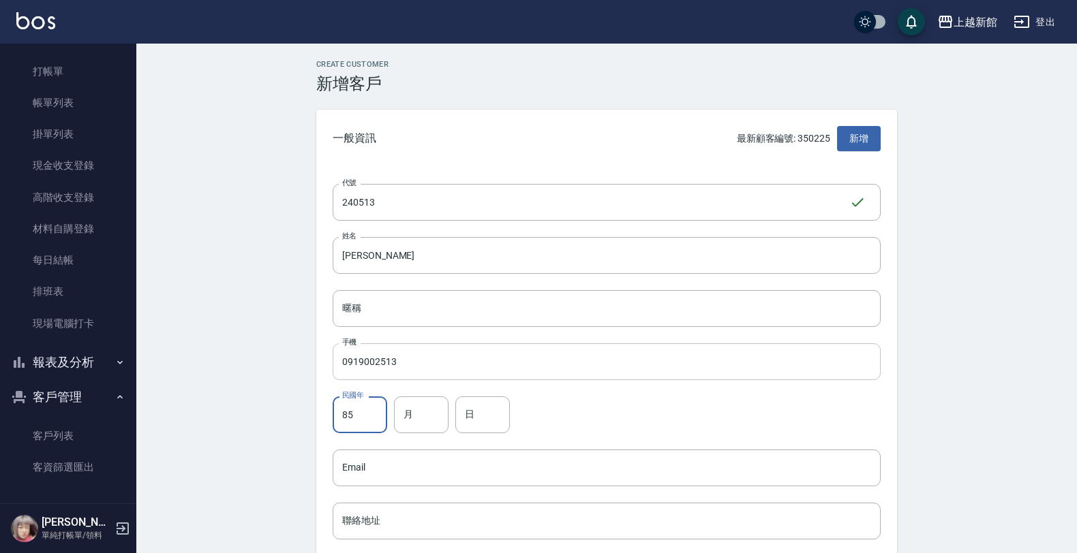
type input "85"
type input "5"
type input "13"
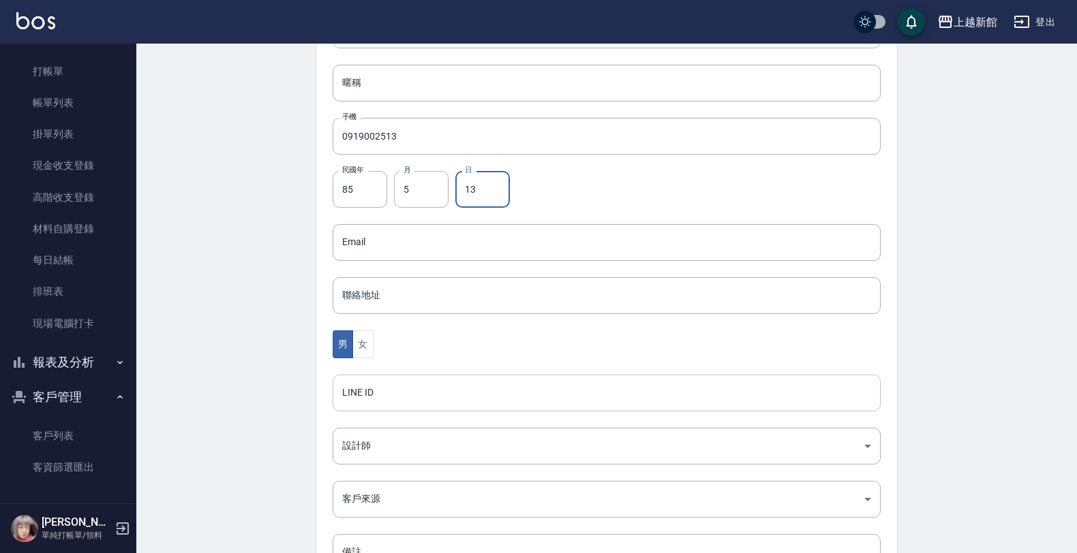
scroll to position [256, 0]
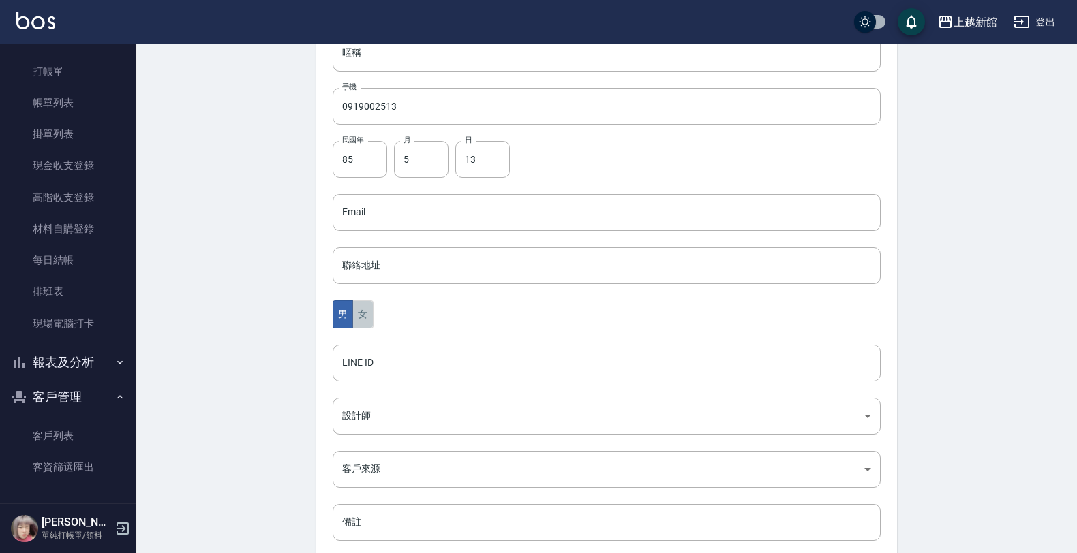
click at [369, 310] on button "女" at bounding box center [362, 315] width 20 height 28
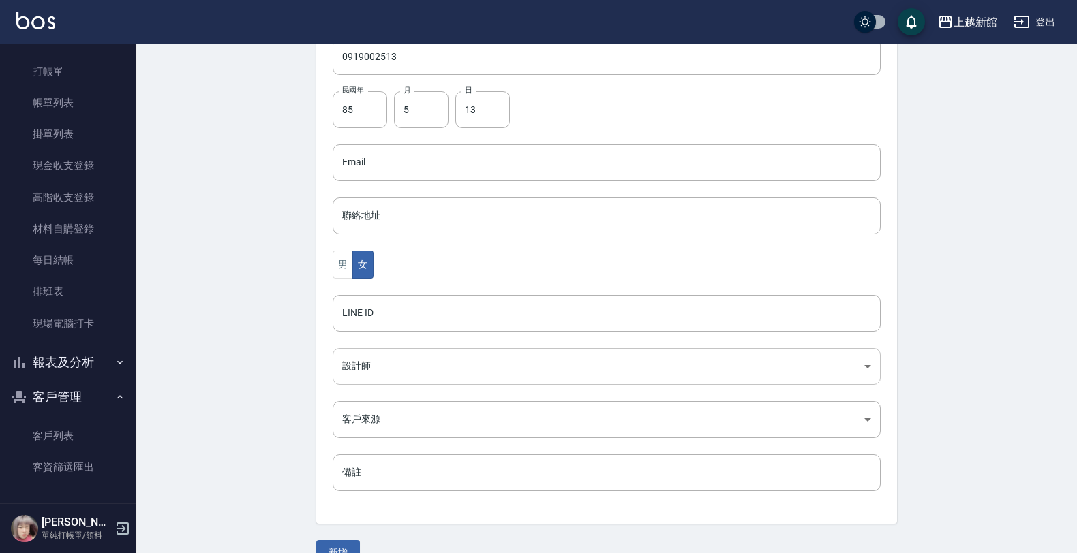
scroll to position [333, 0]
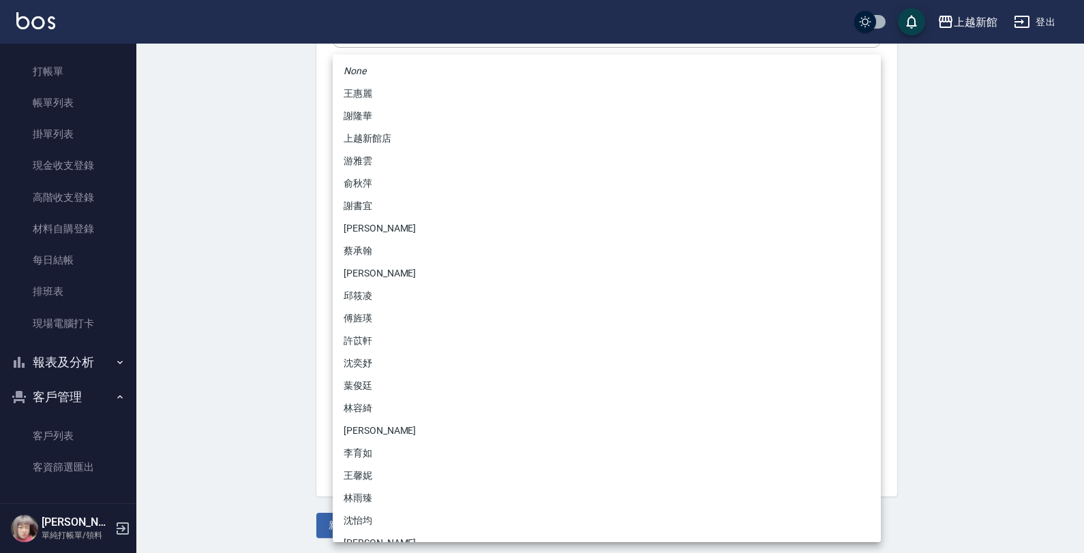
click at [353, 353] on body "上越新館 登出 櫃檯作業 打帳單 帳單列表 掛單列表 現金收支登錄 高階收支登錄 材料自購登錄 每日結帳 排班表 現場電腦打卡 報表及分析 報表目錄 店家日報…" at bounding box center [542, 110] width 1084 height 887
click at [369, 320] on li "傅旌瑛" at bounding box center [607, 318] width 548 height 22
type input "1211b317-6865-4b65-8ce4-66e34f8d1fd8"
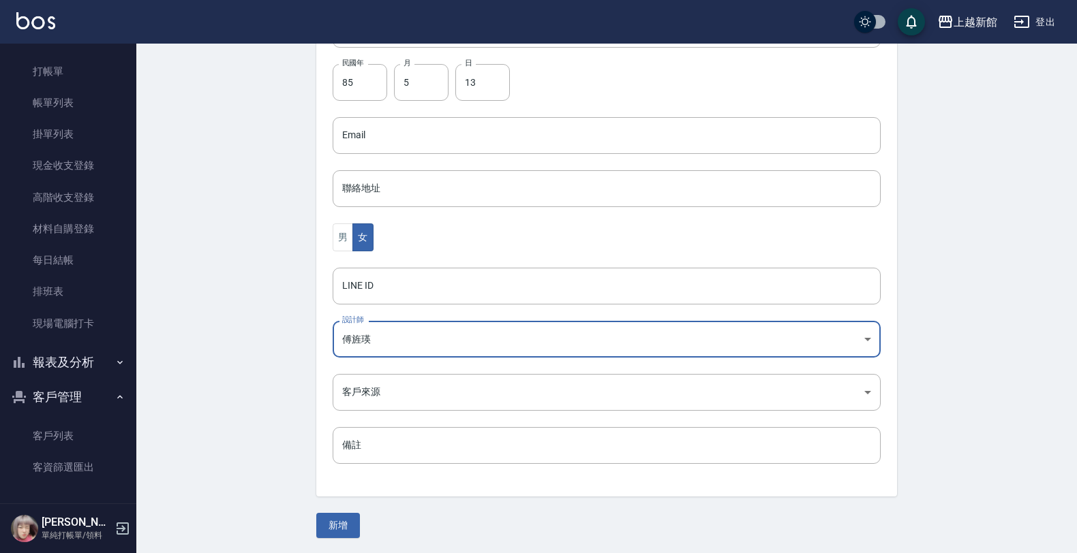
click at [350, 529] on button "新增" at bounding box center [338, 525] width 44 height 25
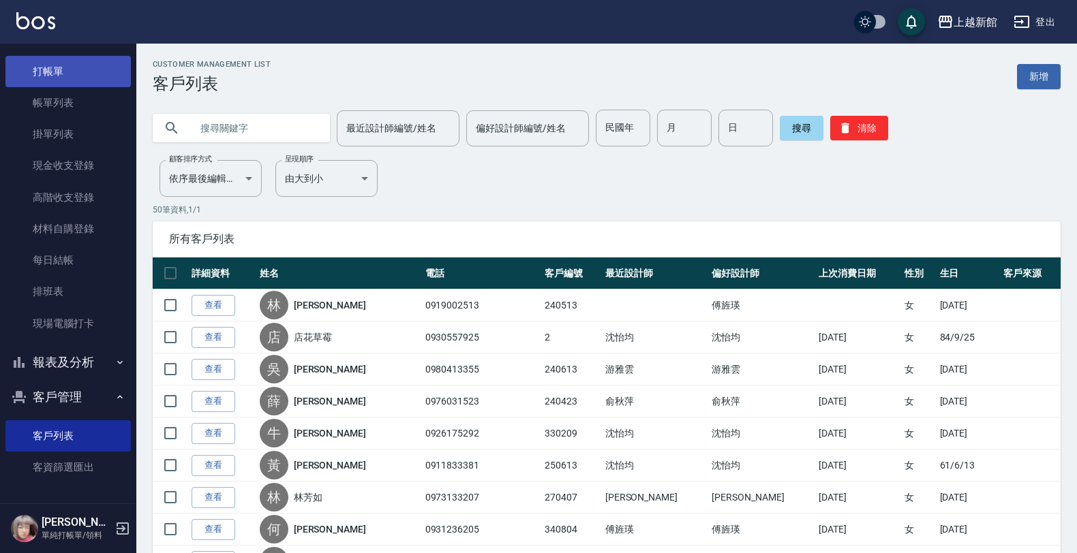
click at [55, 69] on link "打帳單" at bounding box center [67, 71] width 125 height 31
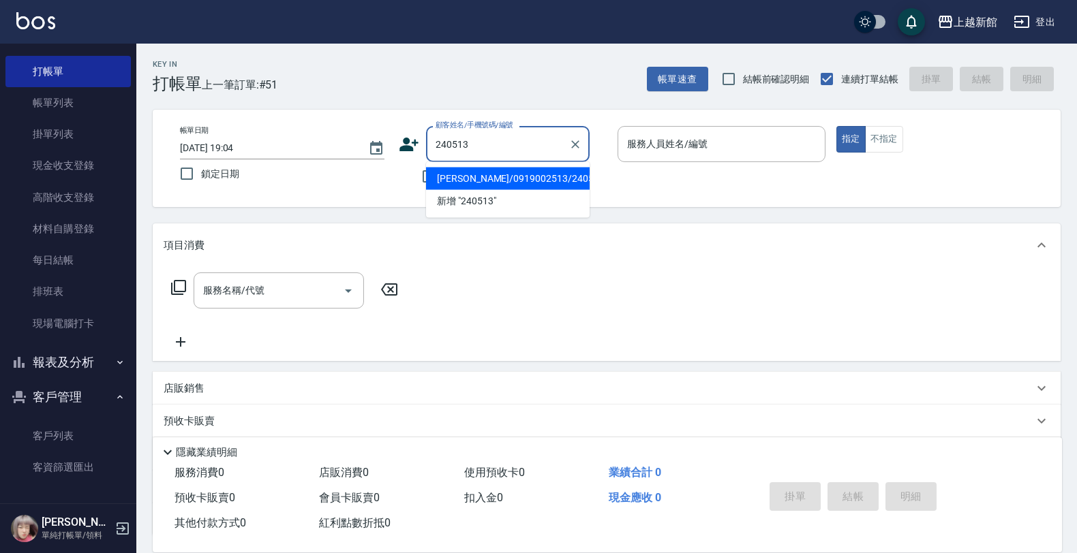
type input "林芳瑜/0919002513/240513"
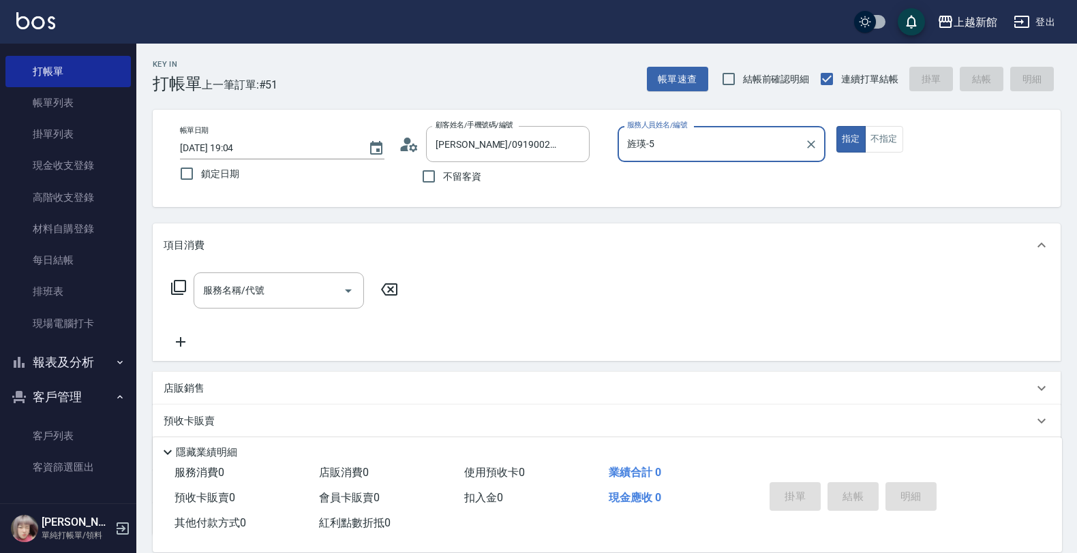
type input "旌瑛-5"
click at [836, 126] on button "指定" at bounding box center [850, 139] width 29 height 27
type button "true"
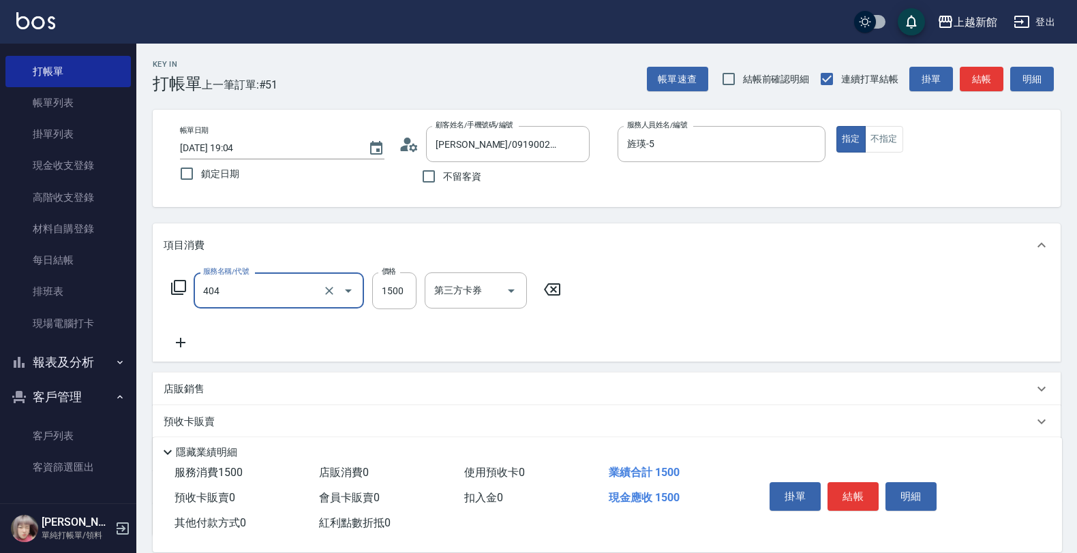
type input "設計染髮(404)"
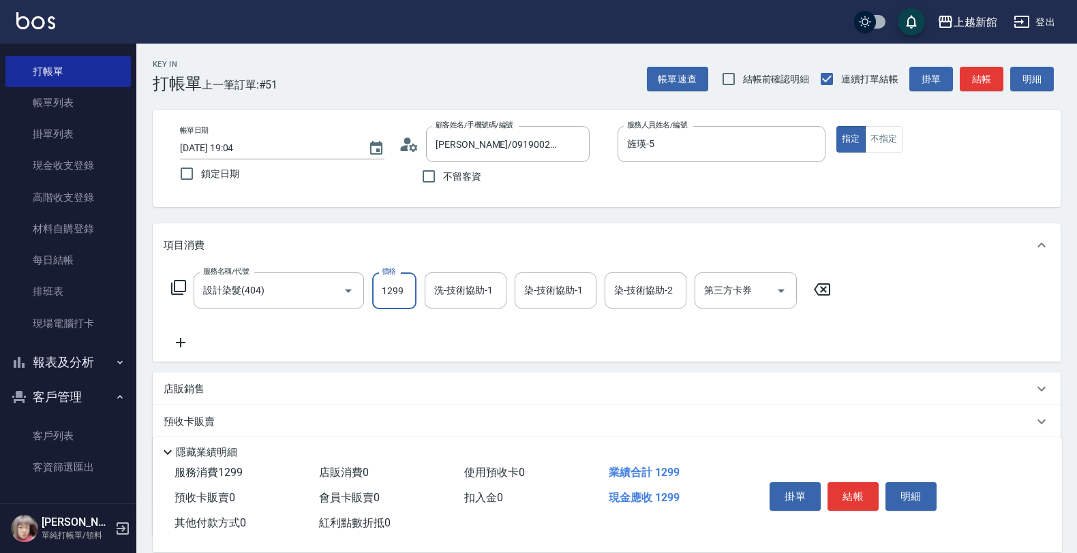
type input "1299"
type input "容綺-21"
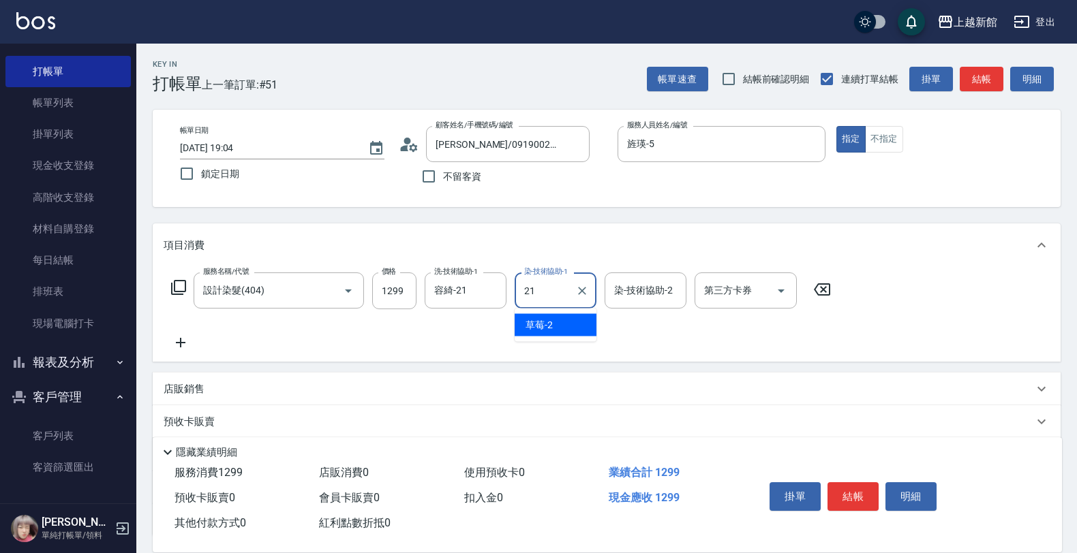
type input "容綺-21"
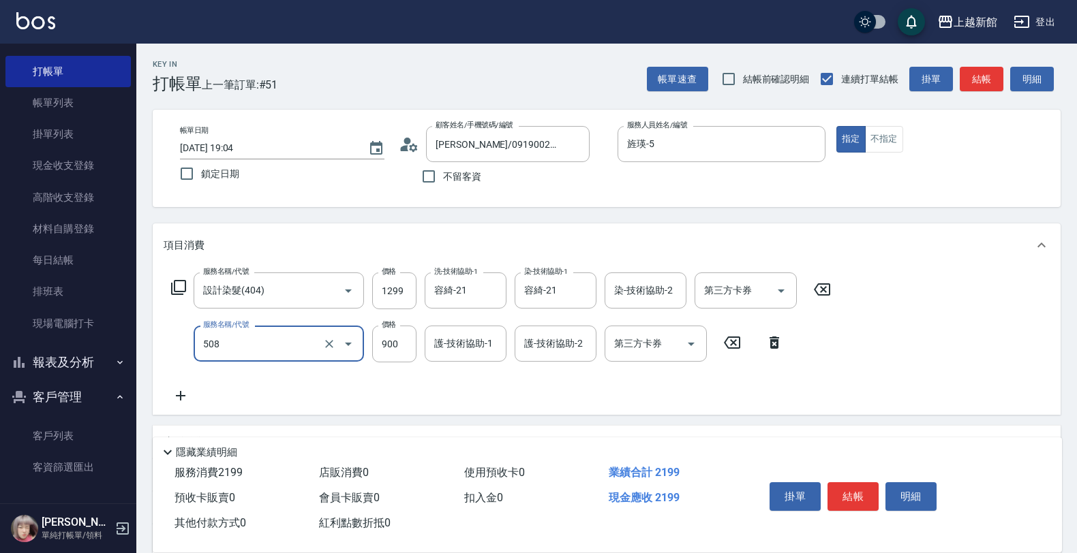
type input "松島再生髮敷護髮(508)"
type input "1000"
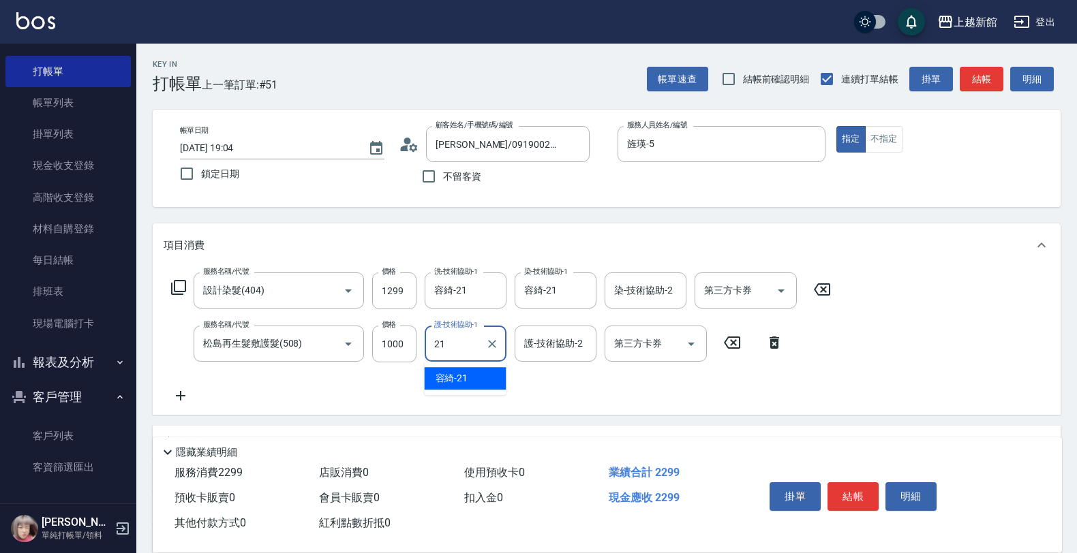
type input "容綺-21"
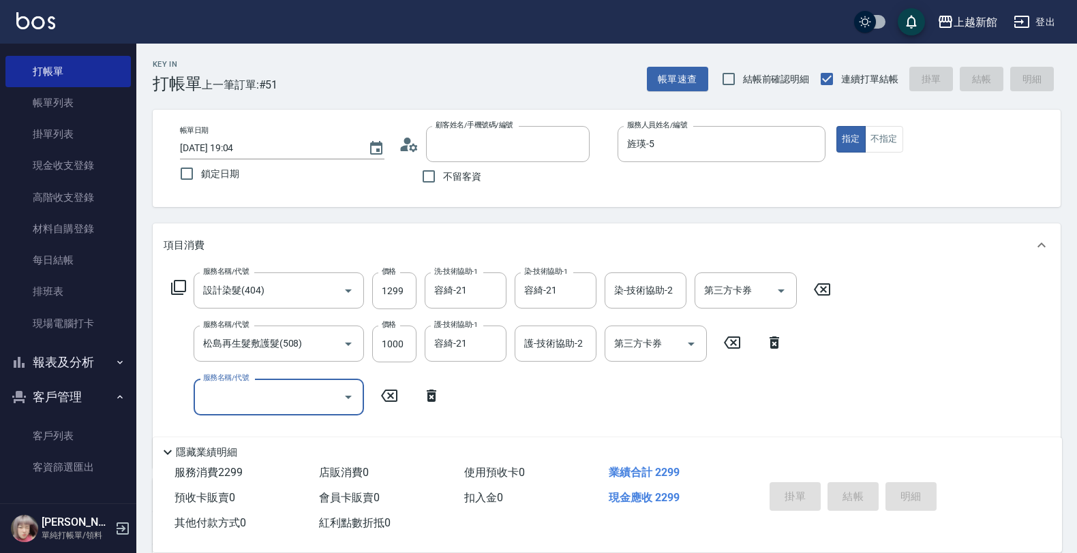
type input "2"
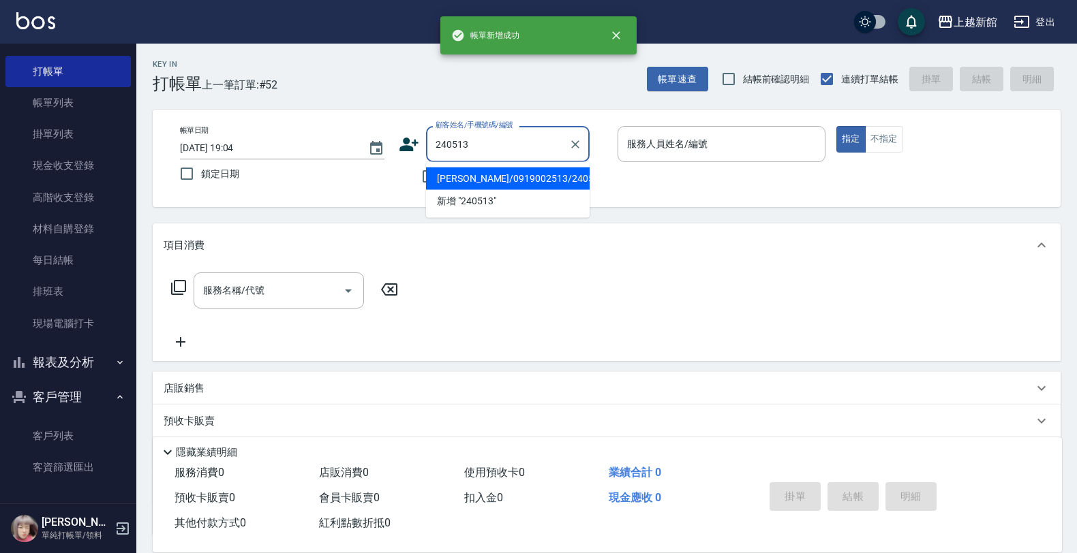
type input "林芳瑜/0919002513/240513"
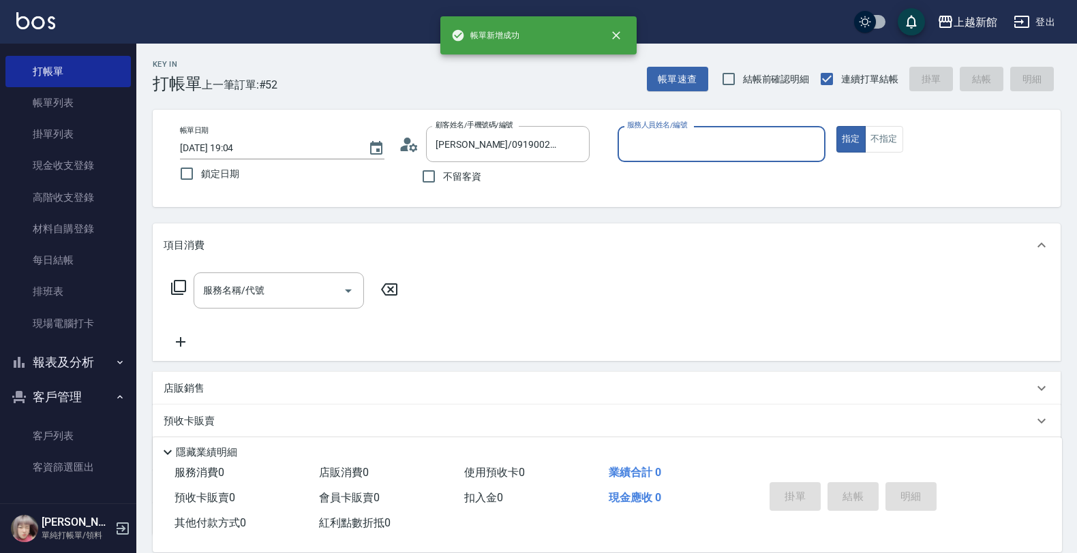
type input "旌瑛-5"
click at [836, 126] on button "指定" at bounding box center [850, 139] width 29 height 27
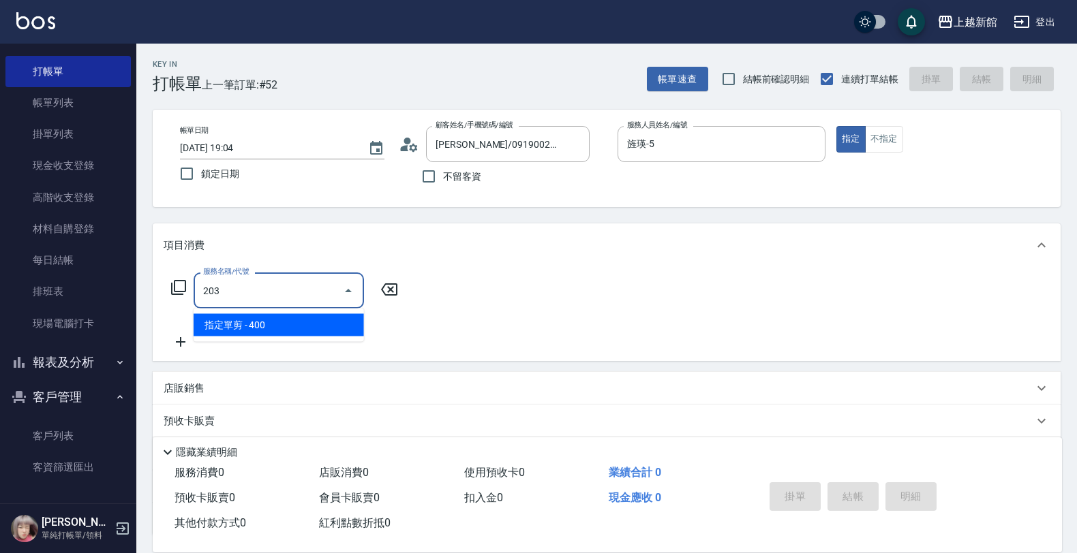
type input "指定單剪(203)"
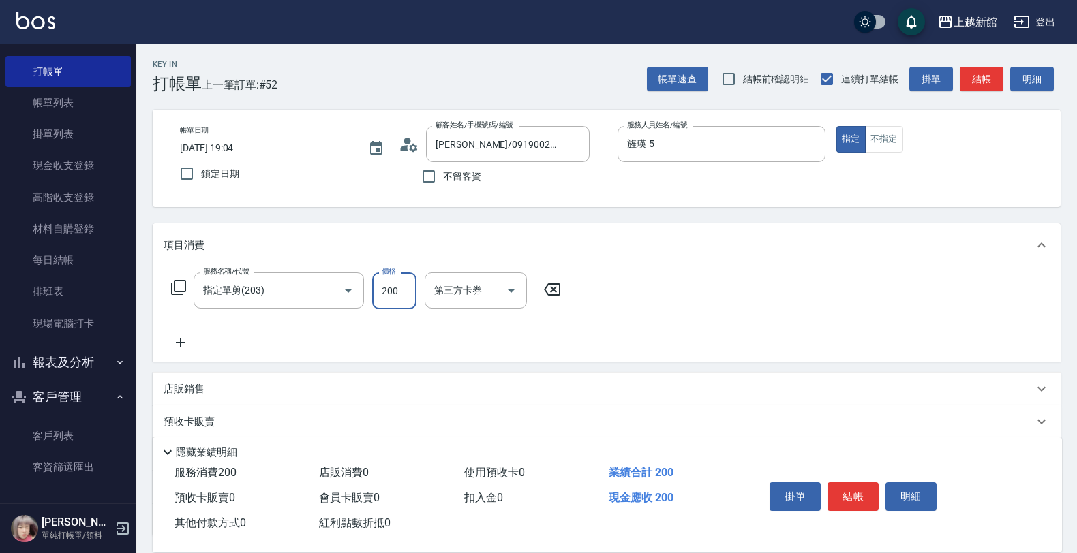
type input "200"
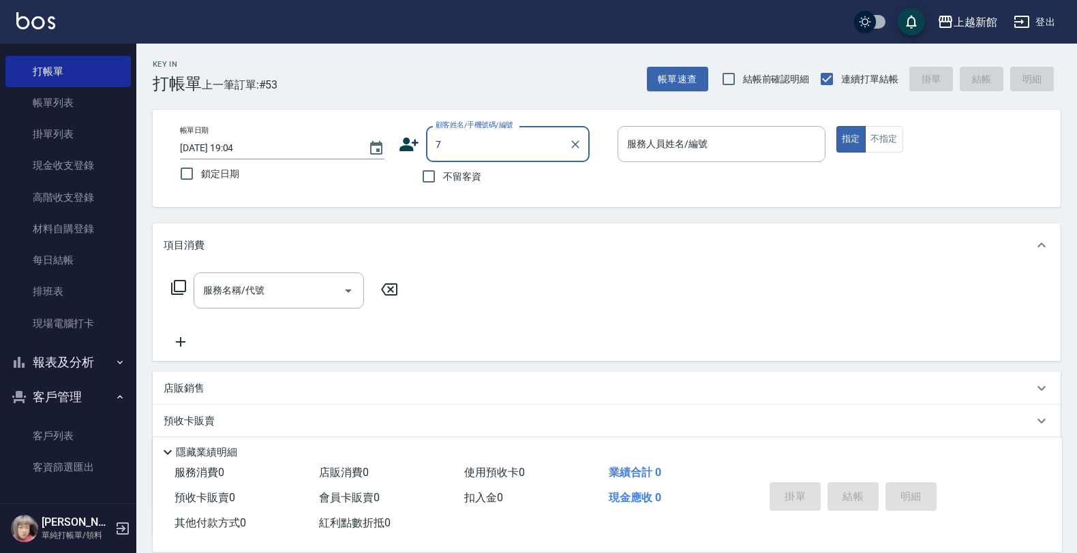
type input "7"
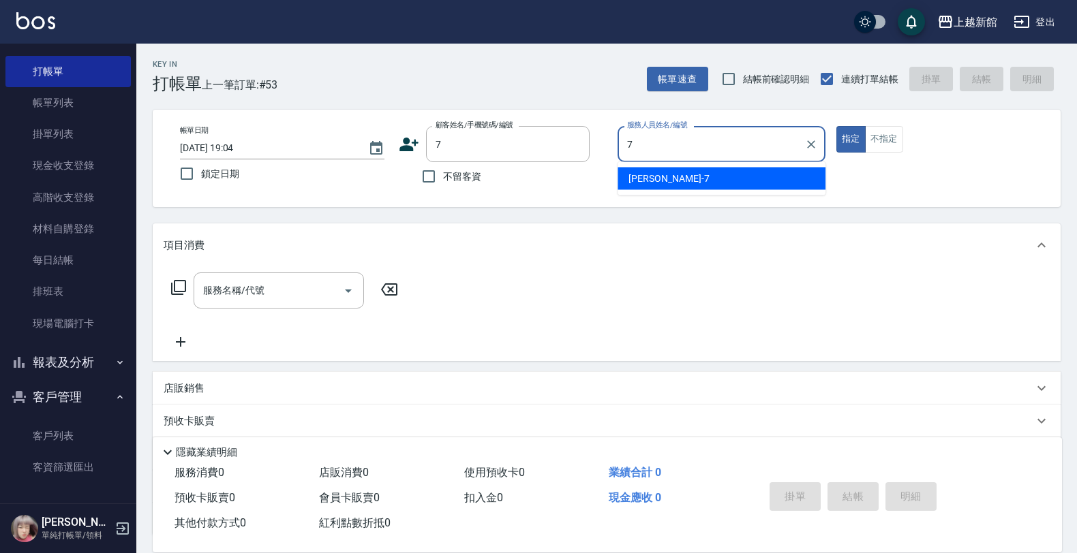
type input "莫尼卡-7"
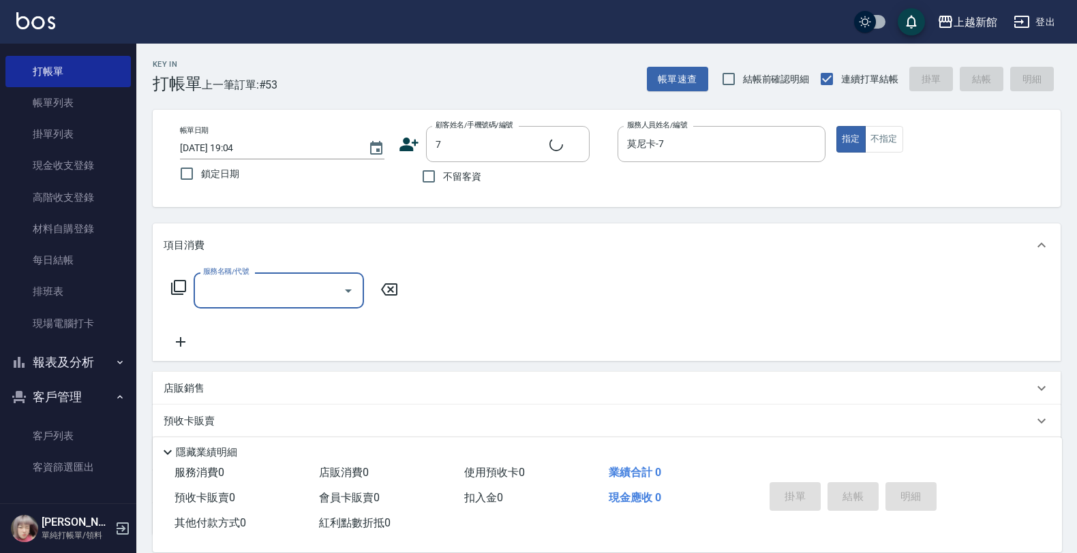
type input "莫尼卡/77/7"
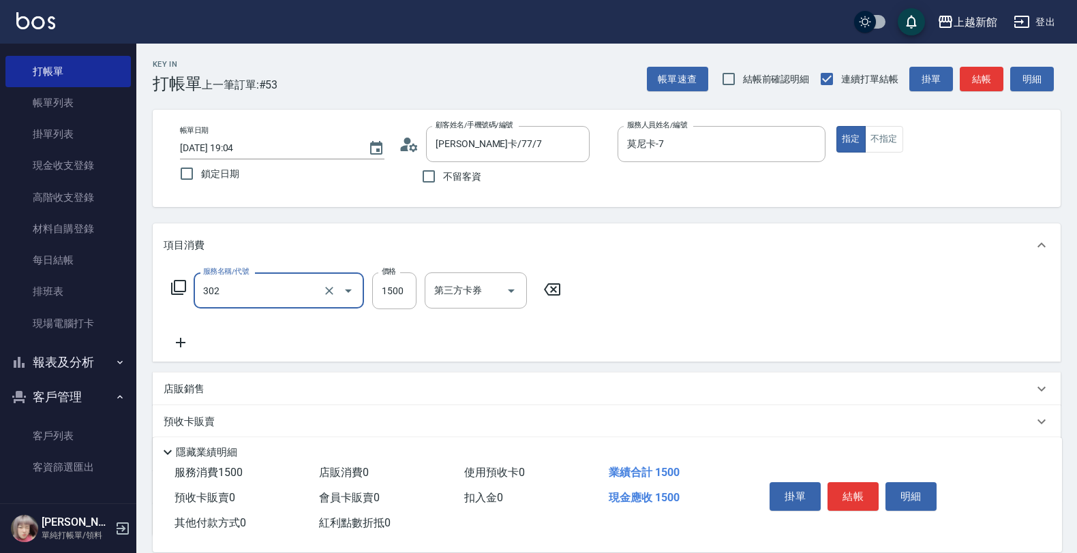
type input "設計燙髮(302)"
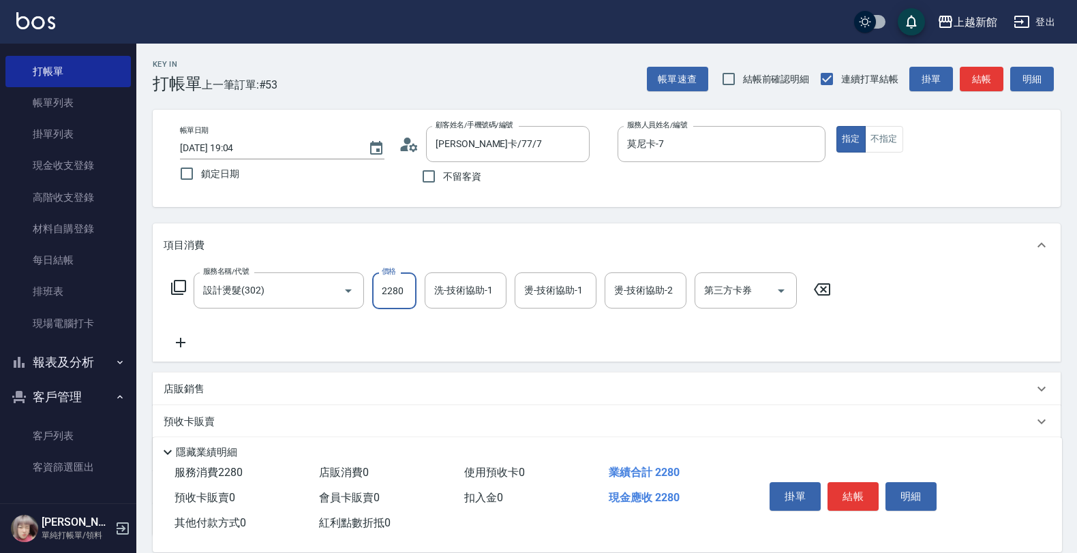
type input "2280"
type input "小邱-25"
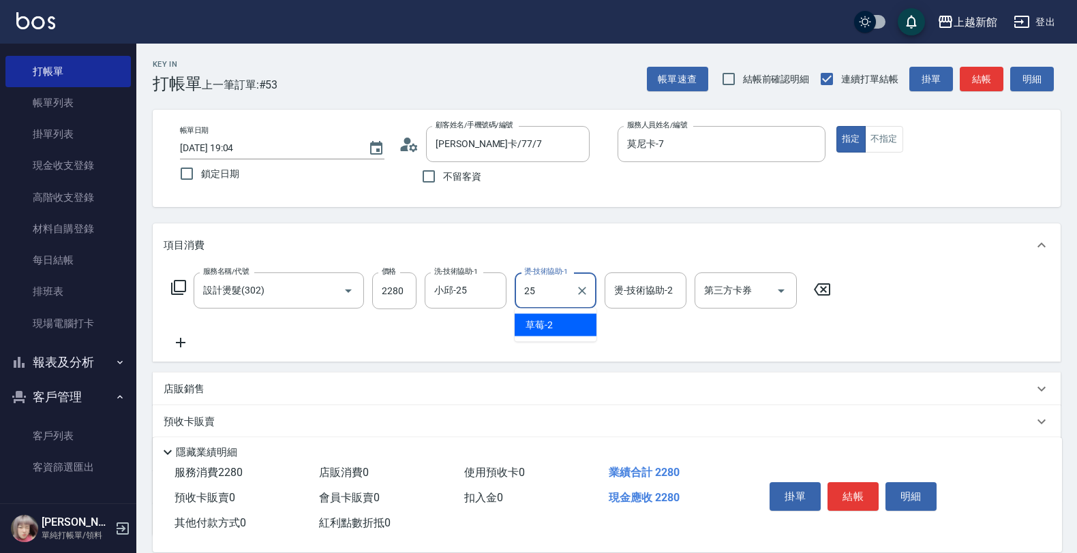
type input "小邱-25"
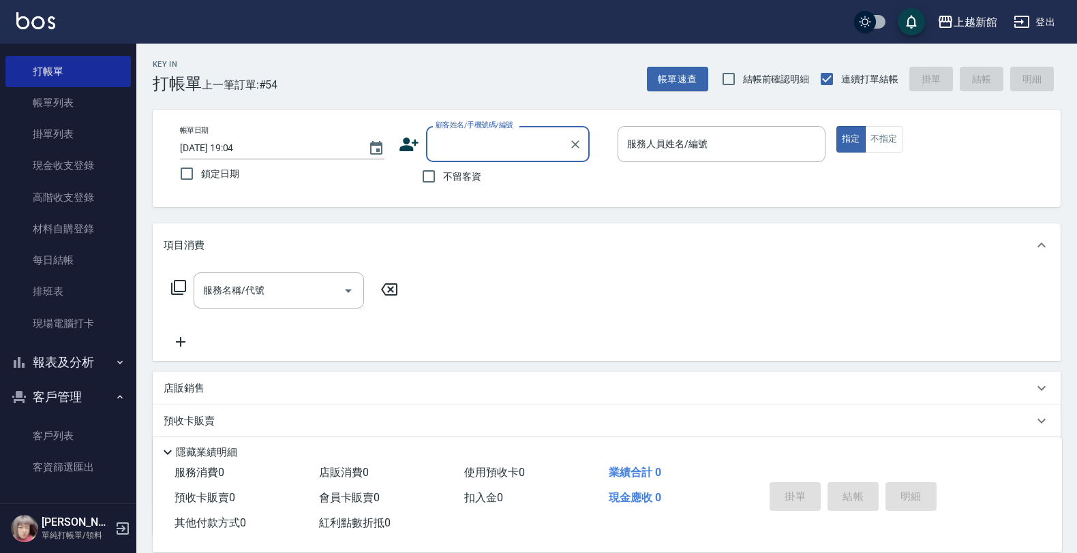
drag, startPoint x: 83, startPoint y: 234, endPoint x: 0, endPoint y: 205, distance: 87.9
click at [83, 235] on link "材料自購登錄" at bounding box center [67, 228] width 125 height 31
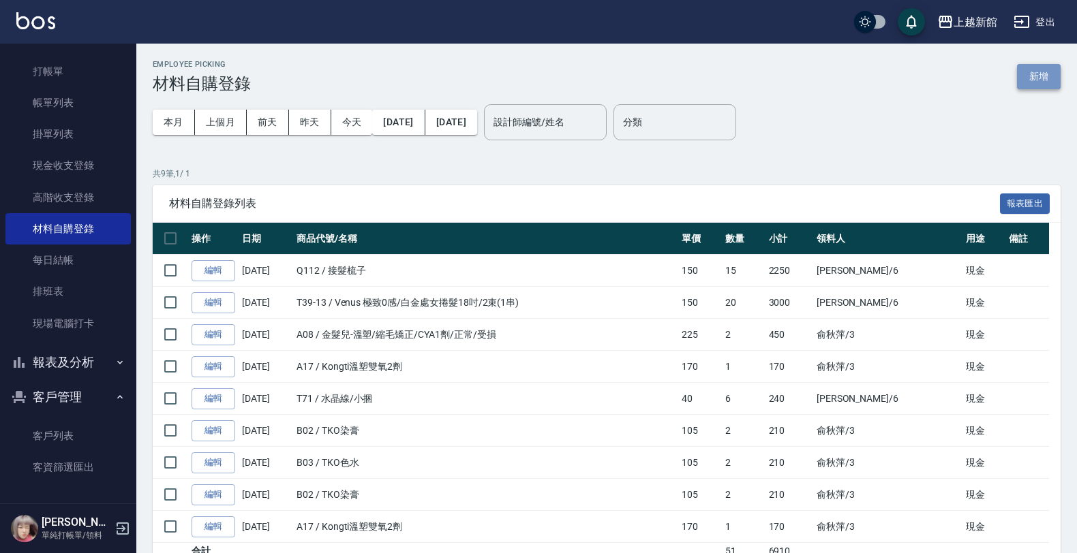
click at [1030, 78] on button "新增" at bounding box center [1039, 76] width 44 height 25
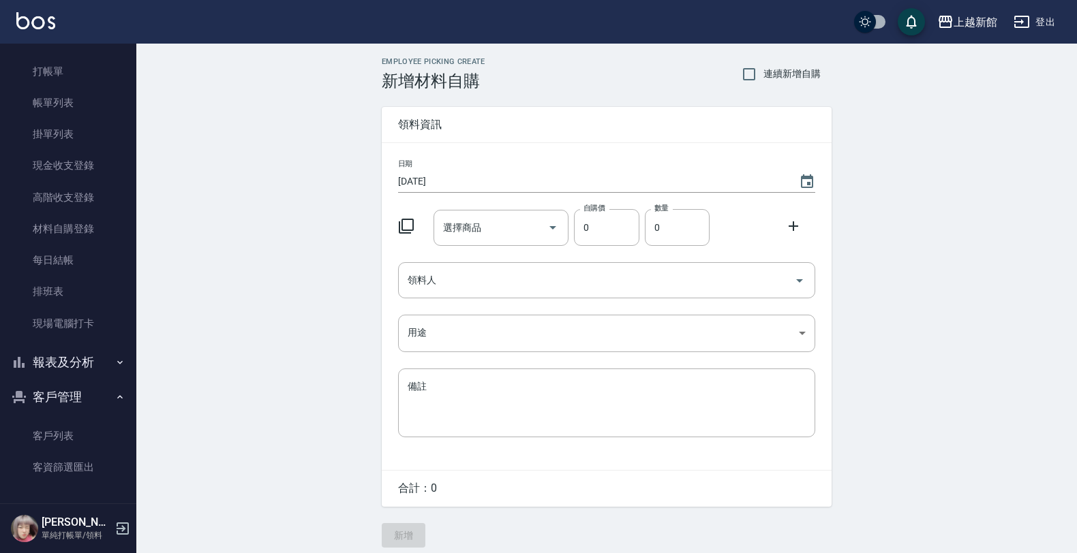
click at [410, 223] on icon at bounding box center [406, 226] width 16 height 16
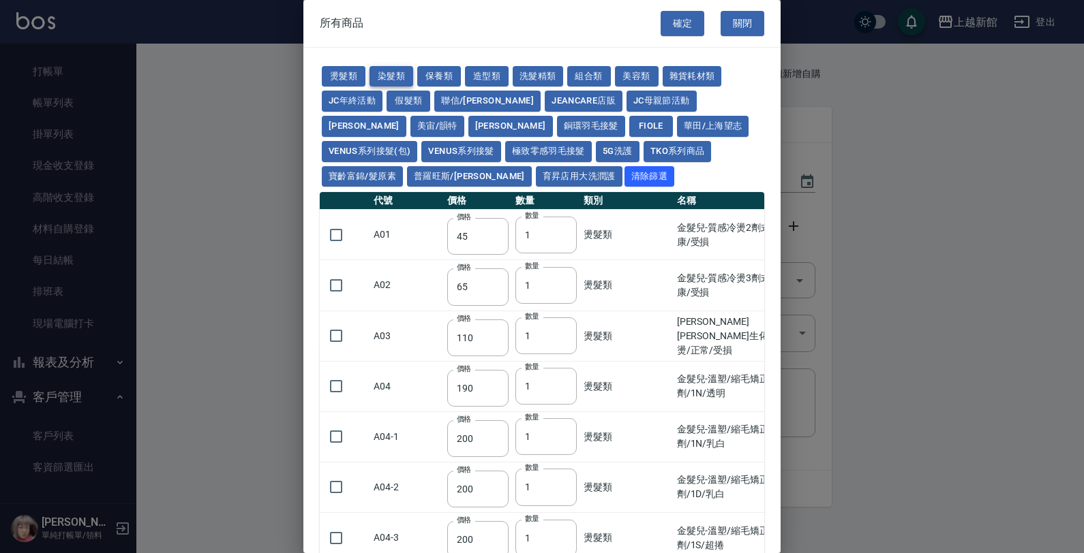
click at [399, 69] on button "染髮類" at bounding box center [391, 76] width 44 height 21
type input "110"
type input "105"
type input "250"
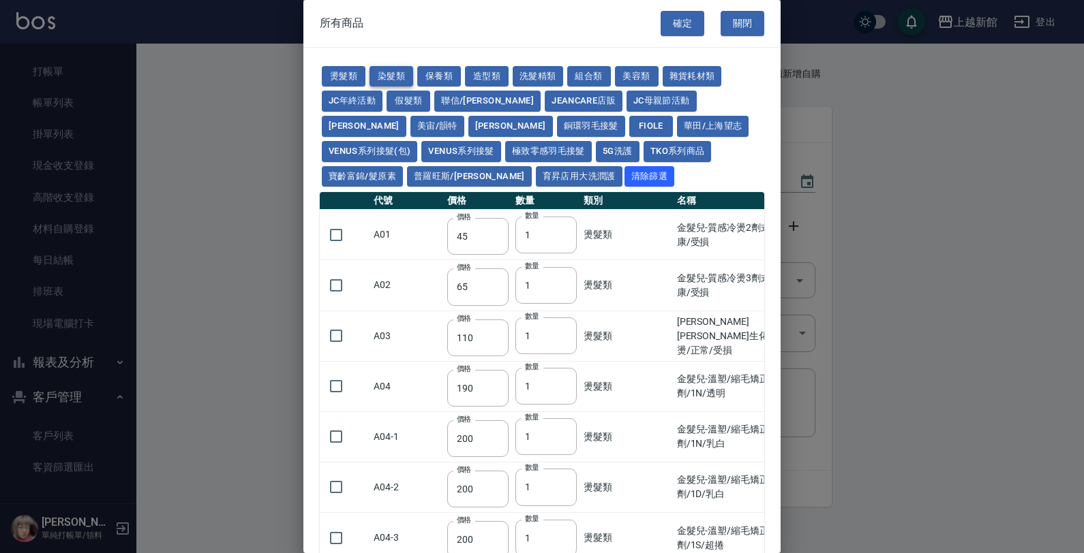
type input "110"
type input "500"
type input "420"
type input "110"
type input "350"
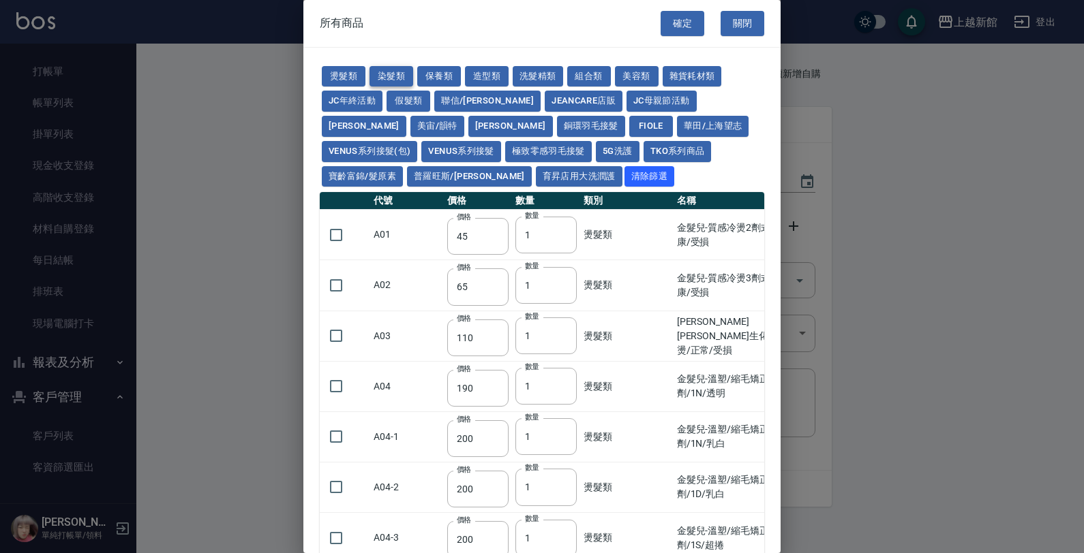
type input "105"
type input "406"
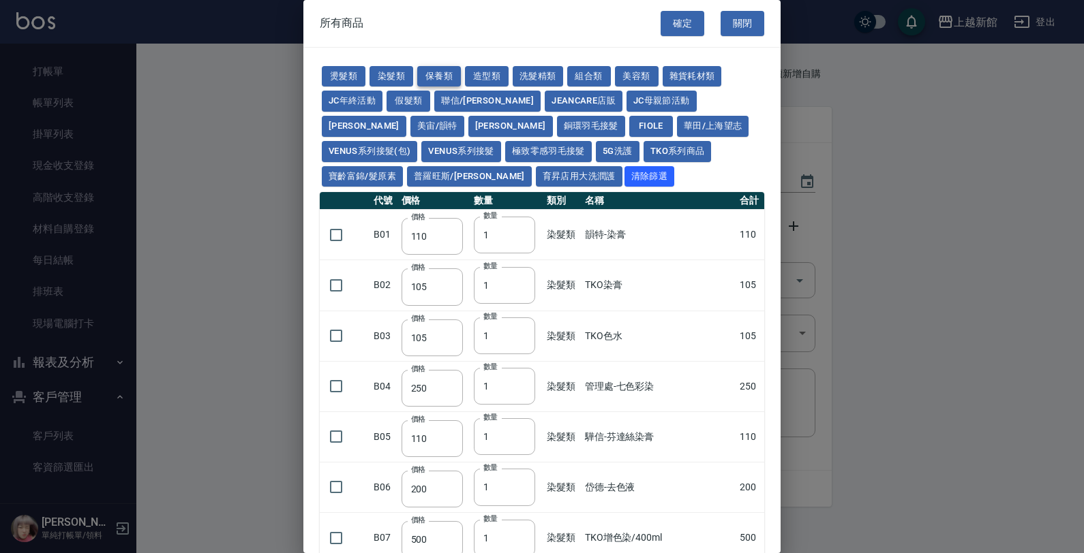
click at [440, 86] on button "保養類" at bounding box center [439, 76] width 44 height 21
type input "60"
type input "100"
type input "650"
type input "60"
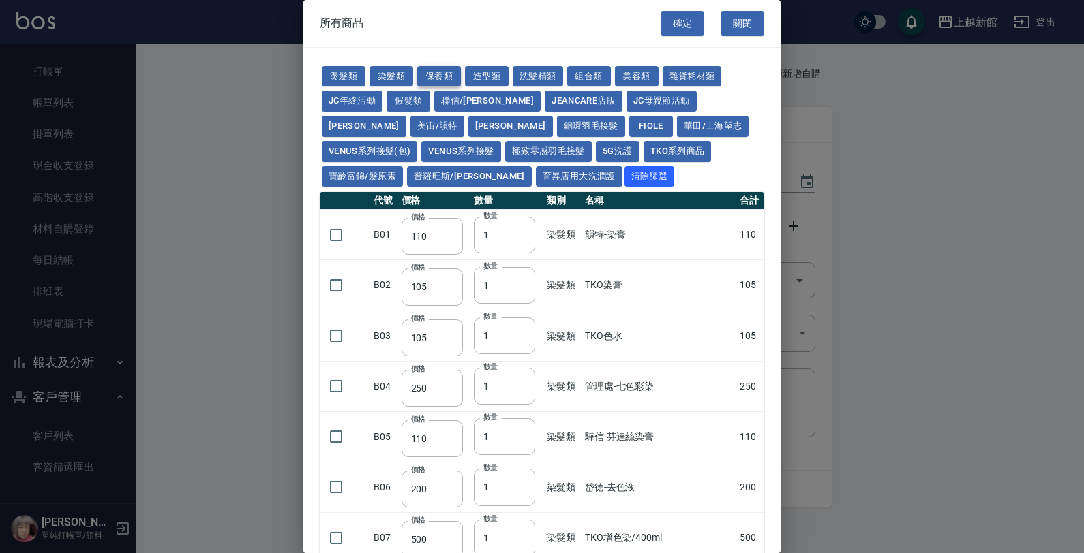
type input "150"
type input "190"
type input "175"
type input "1620"
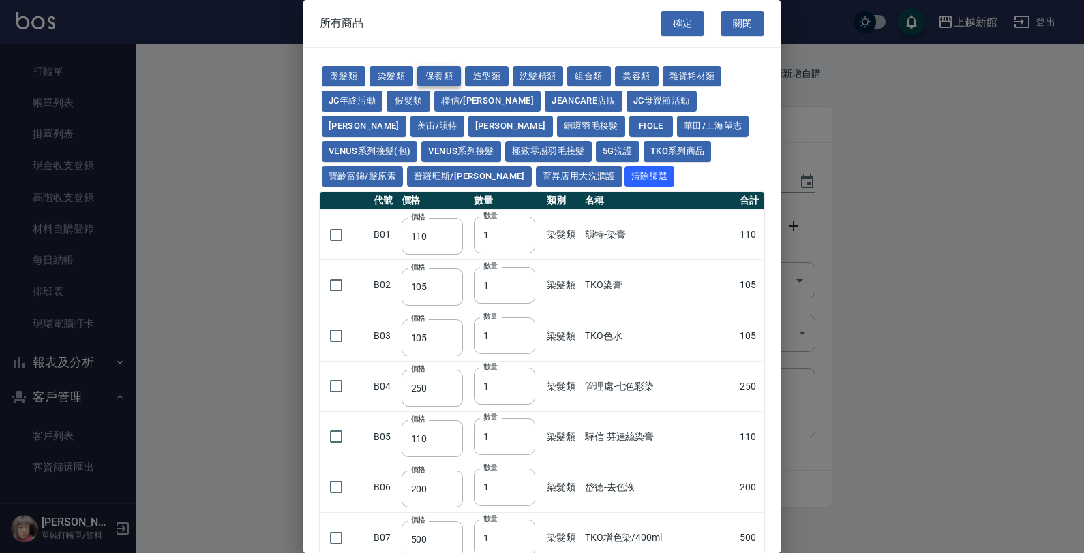
type input "700"
type input "310"
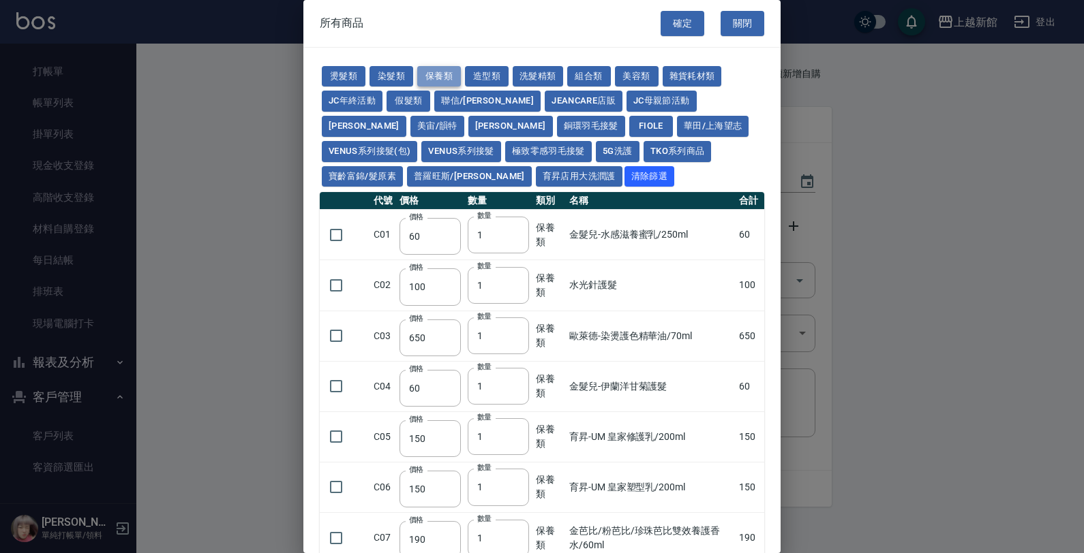
click at [448, 77] on button "保養類" at bounding box center [439, 76] width 44 height 21
click at [469, 74] on button "造型類" at bounding box center [487, 76] width 44 height 21
type input "110"
type input "65"
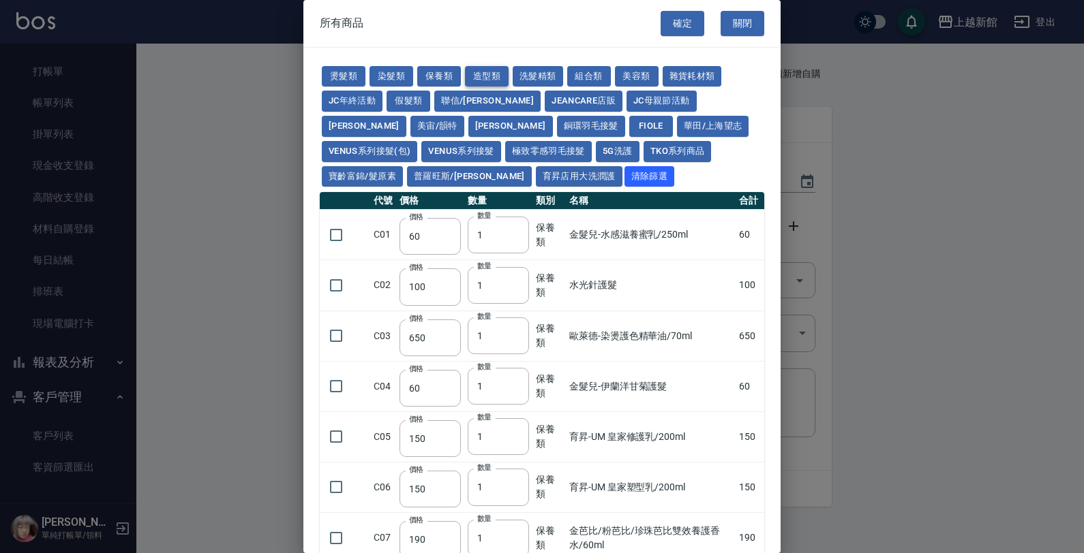
type input "338"
type input "70"
type input "280"
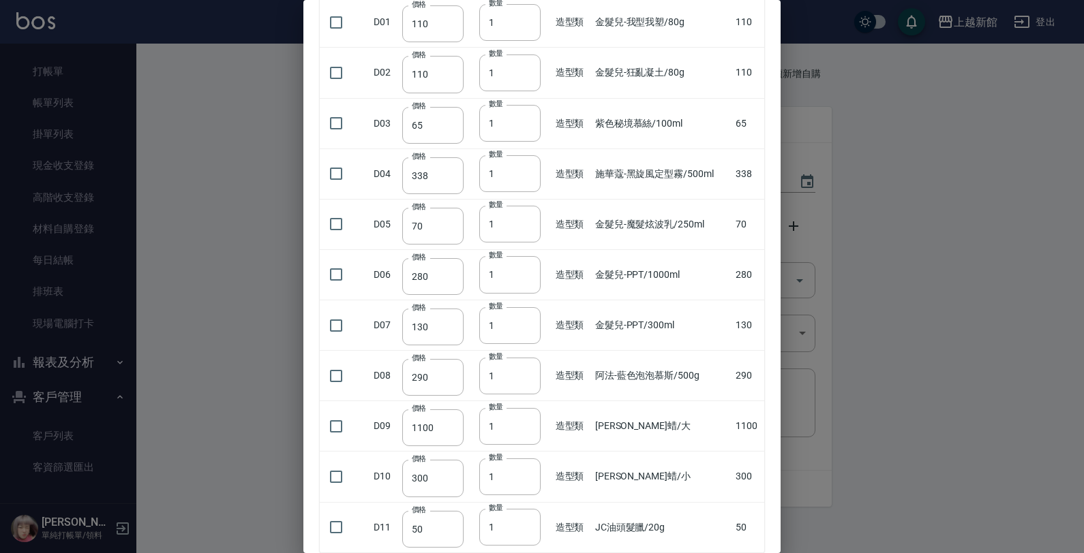
scroll to position [42, 0]
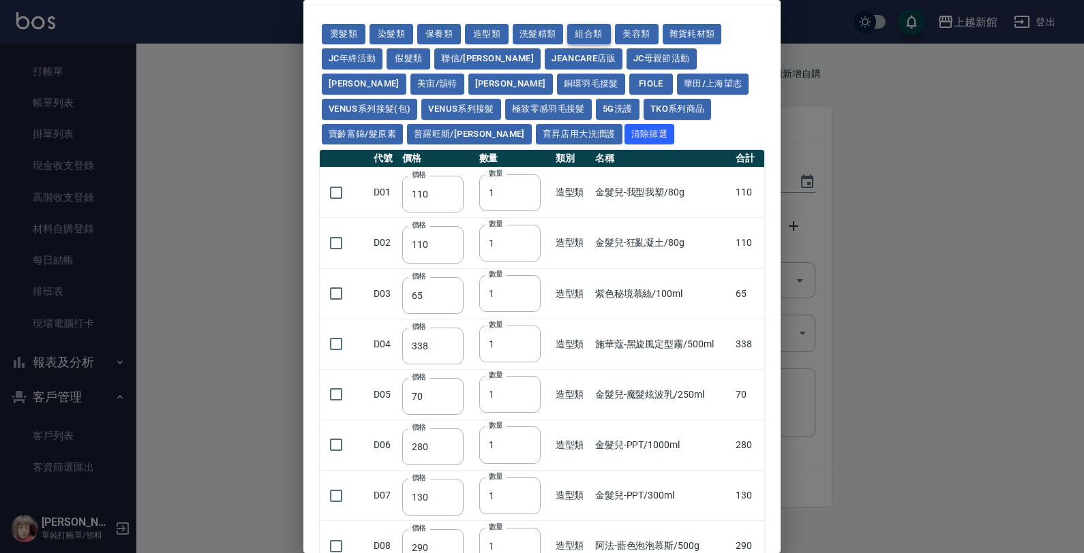
click at [581, 31] on button "組合類" at bounding box center [589, 34] width 44 height 21
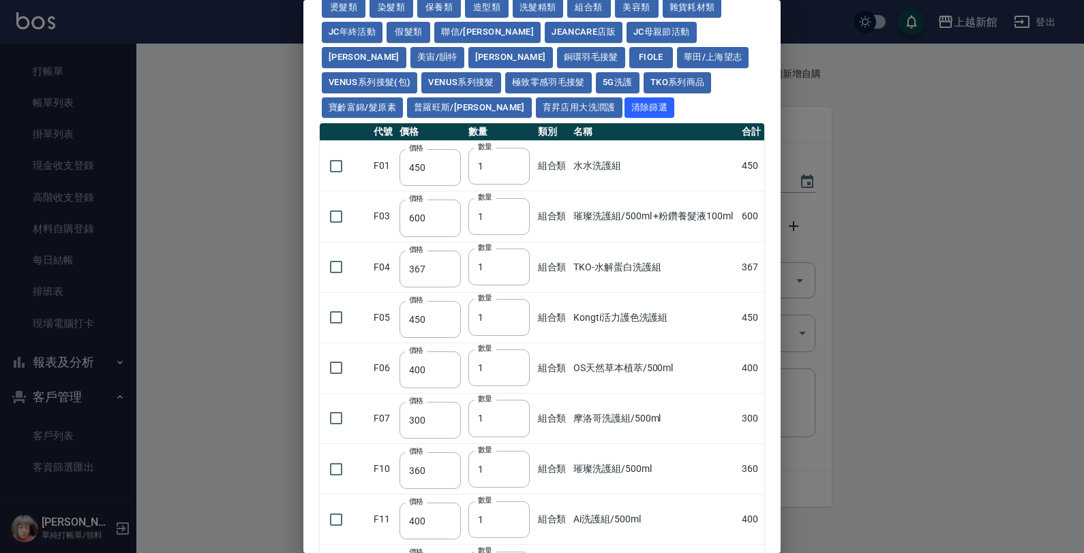
scroll to position [0, 0]
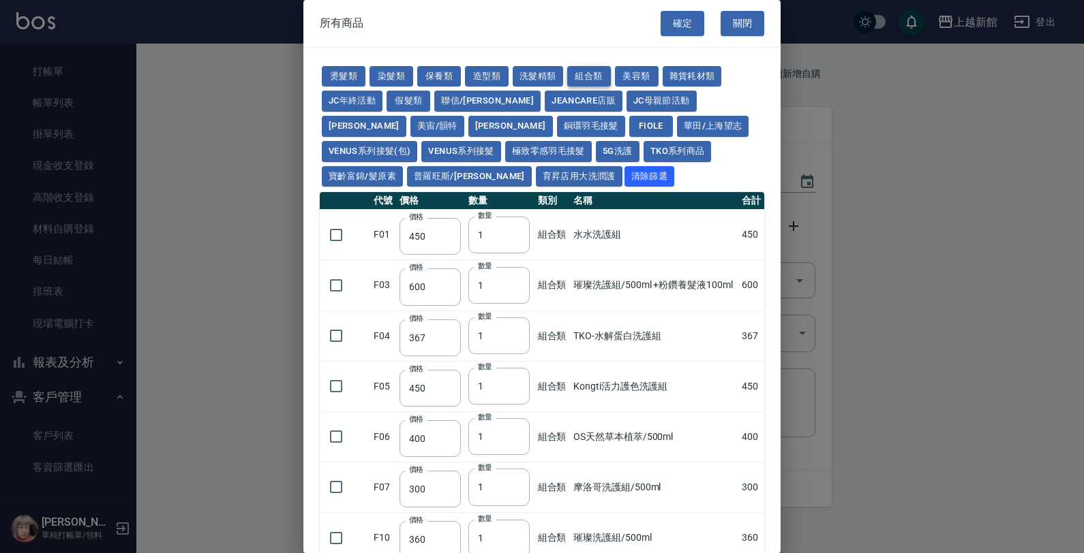
click at [598, 72] on button "組合類" at bounding box center [589, 76] width 44 height 21
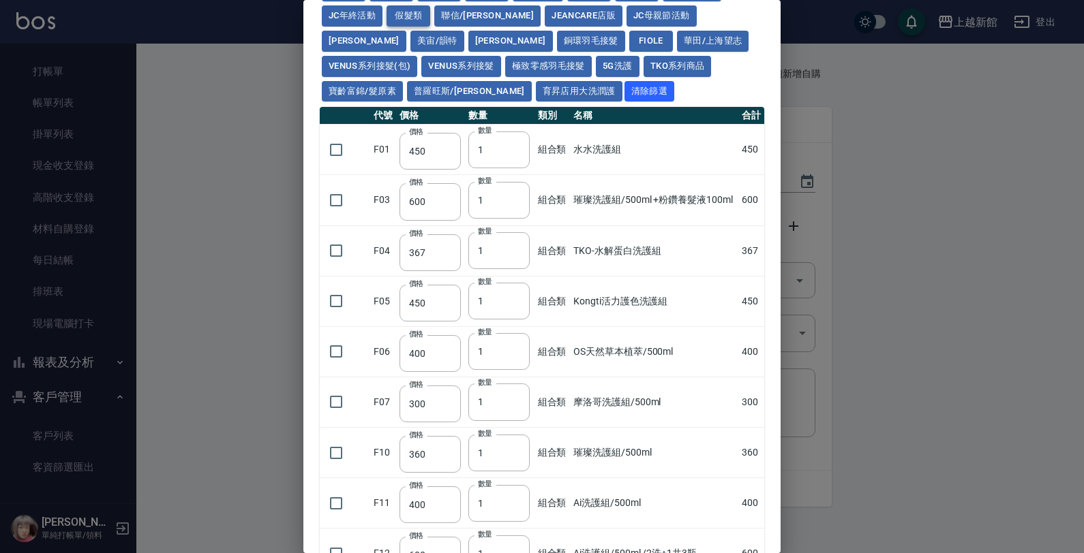
click at [393, 25] on button "假髮類" at bounding box center [408, 15] width 44 height 21
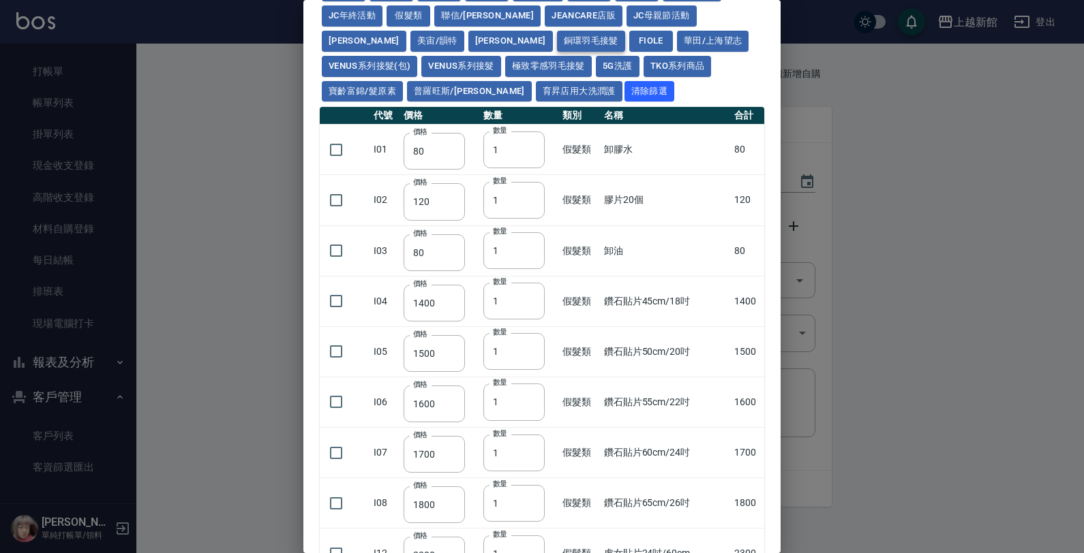
click at [557, 38] on button "銅環羽毛接髮" at bounding box center [591, 41] width 68 height 21
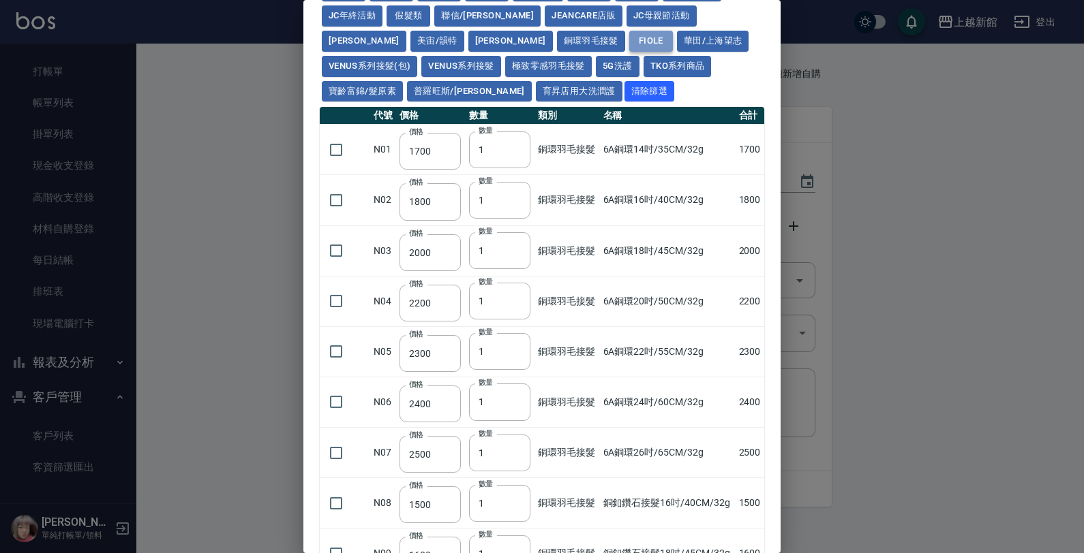
click at [629, 37] on button "FIOLE" at bounding box center [651, 41] width 44 height 21
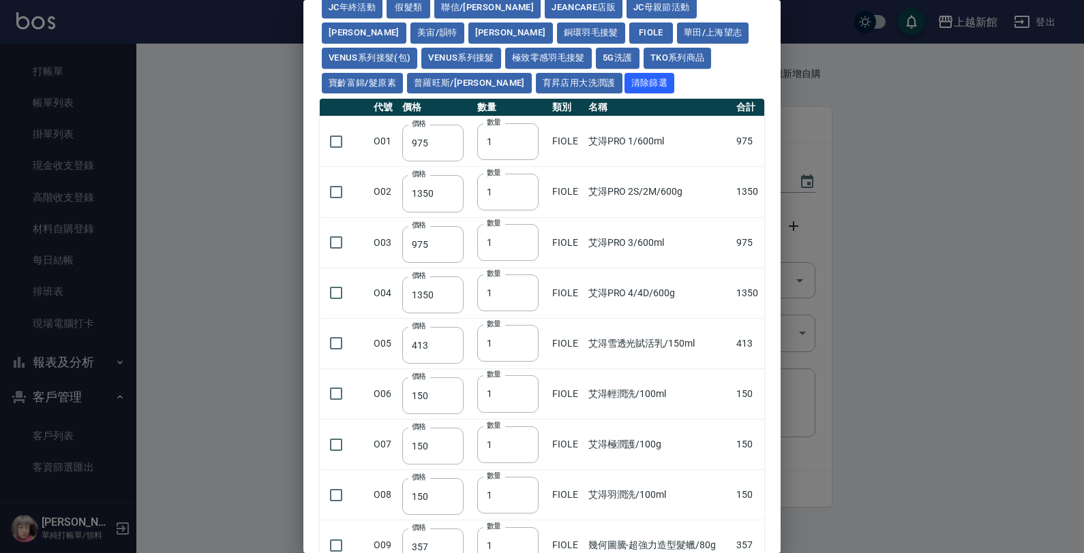
scroll to position [0, 0]
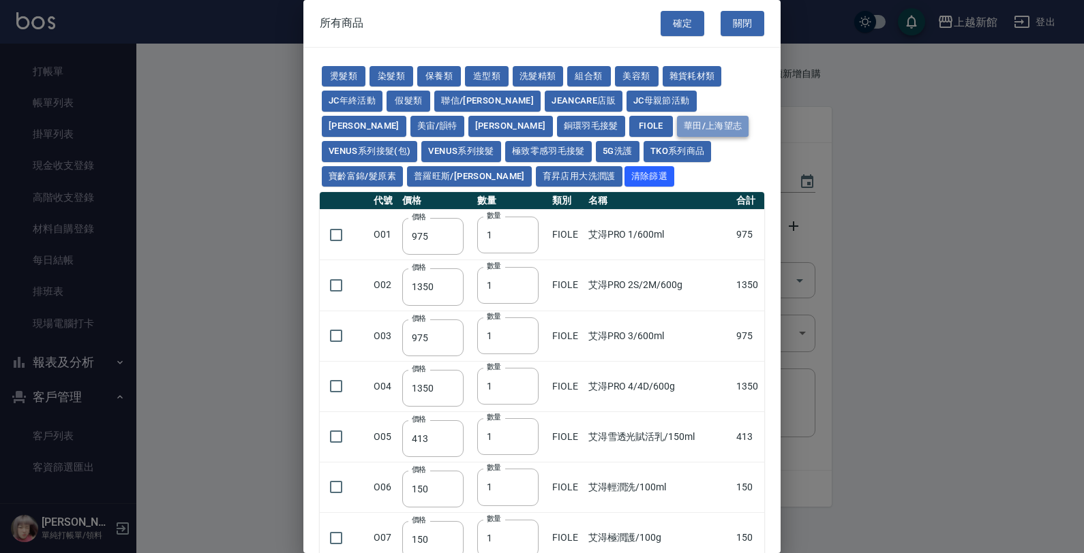
click at [677, 127] on button "華田/上海望志" at bounding box center [713, 126] width 72 height 21
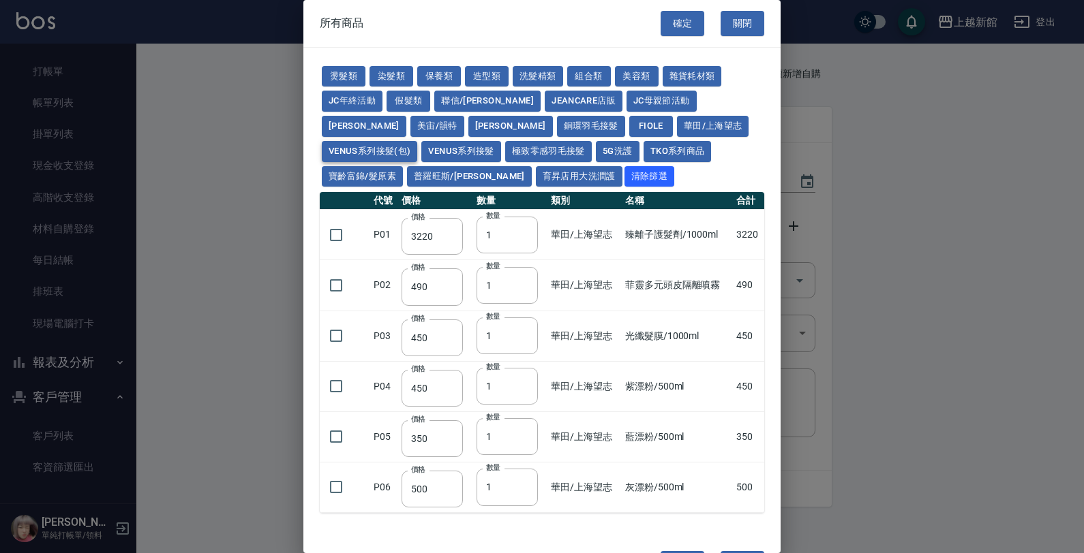
drag, startPoint x: 620, startPoint y: 127, endPoint x: 651, endPoint y: 141, distance: 33.6
click at [417, 141] on button "Venus系列接髮(包)" at bounding box center [369, 151] width 95 height 21
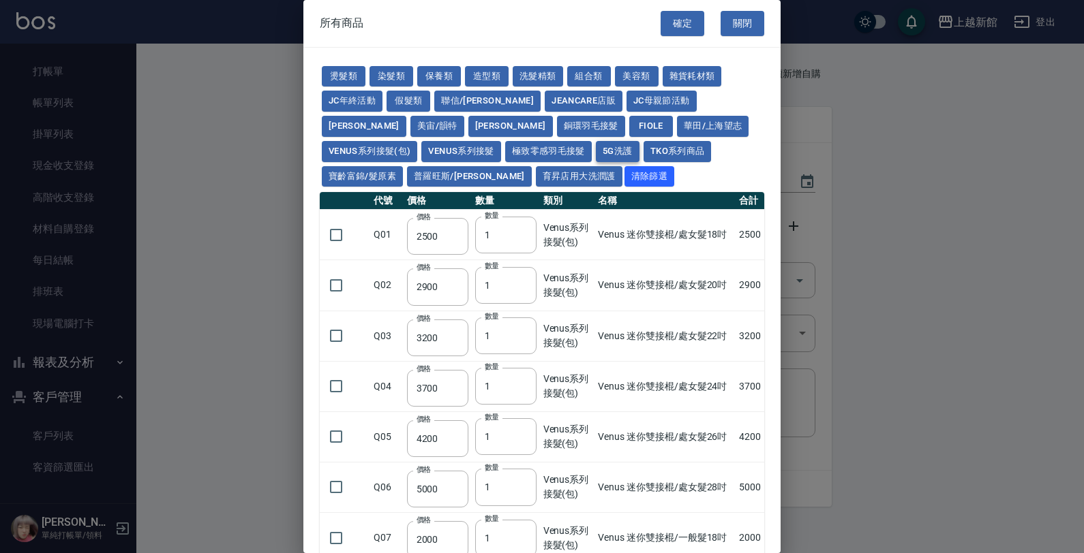
click at [596, 151] on button "5G洗護" at bounding box center [618, 151] width 44 height 21
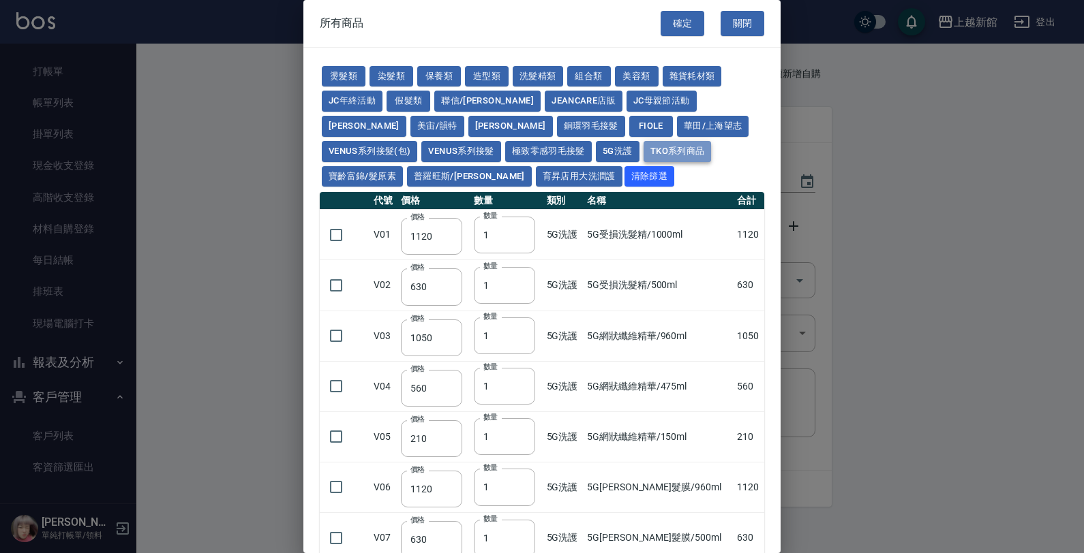
click at [643, 149] on button "TKO系列商品" at bounding box center [677, 151] width 68 height 21
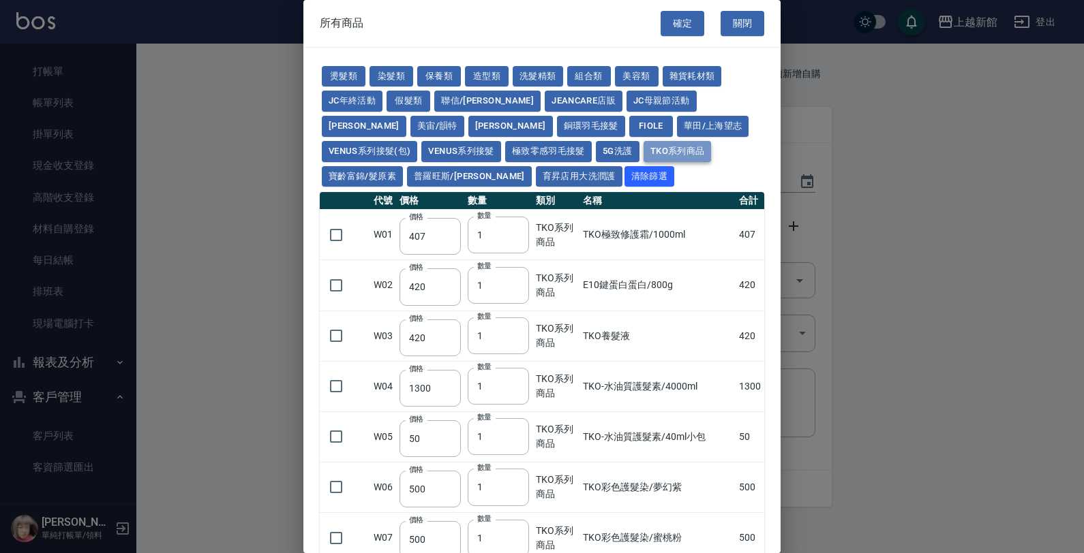
click at [643, 151] on button "TKO系列商品" at bounding box center [677, 151] width 68 height 21
click at [491, 79] on button "造型類" at bounding box center [487, 76] width 44 height 21
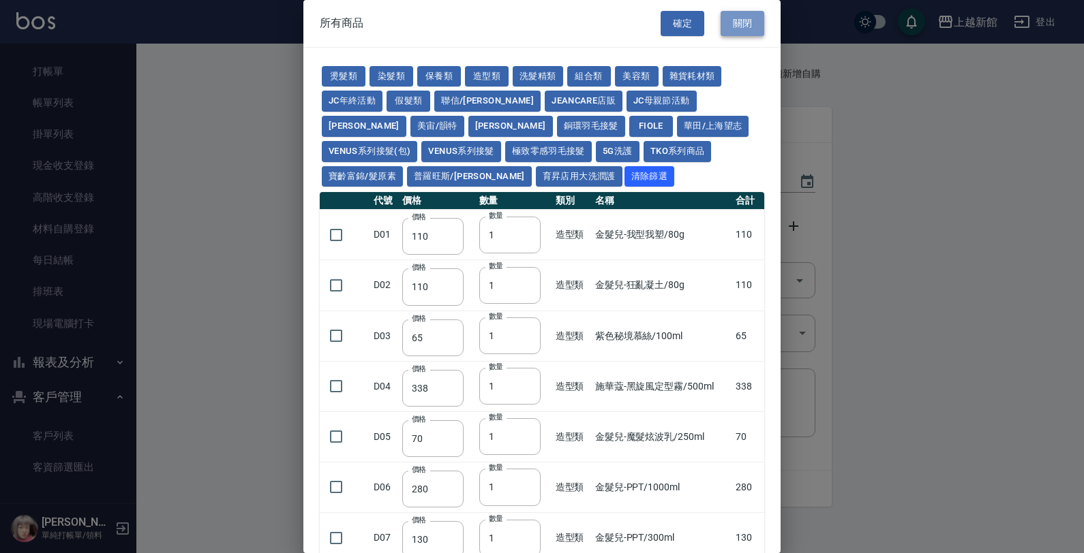
click at [737, 29] on button "關閉" at bounding box center [742, 23] width 44 height 25
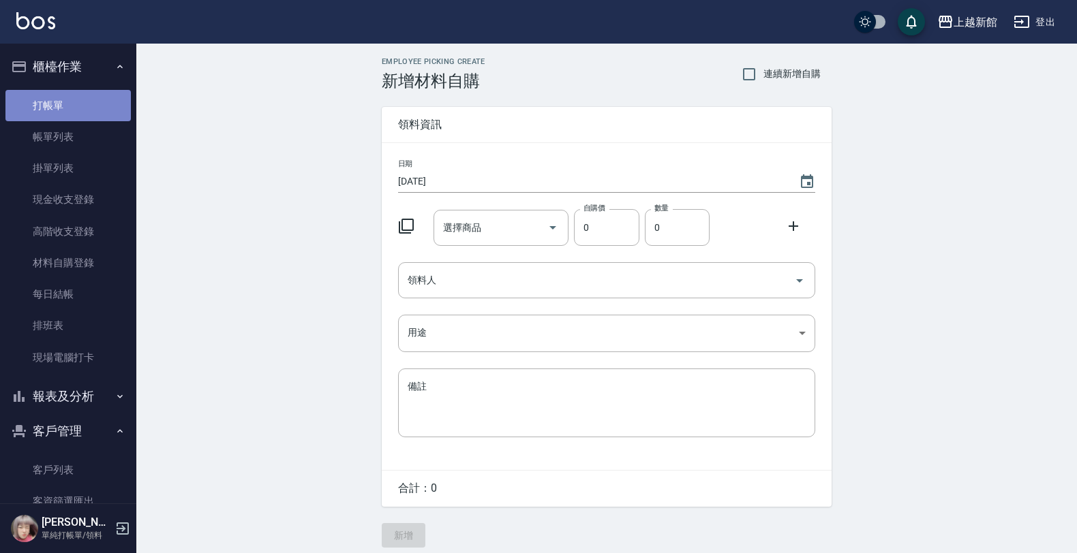
click at [86, 100] on link "打帳單" at bounding box center [67, 105] width 125 height 31
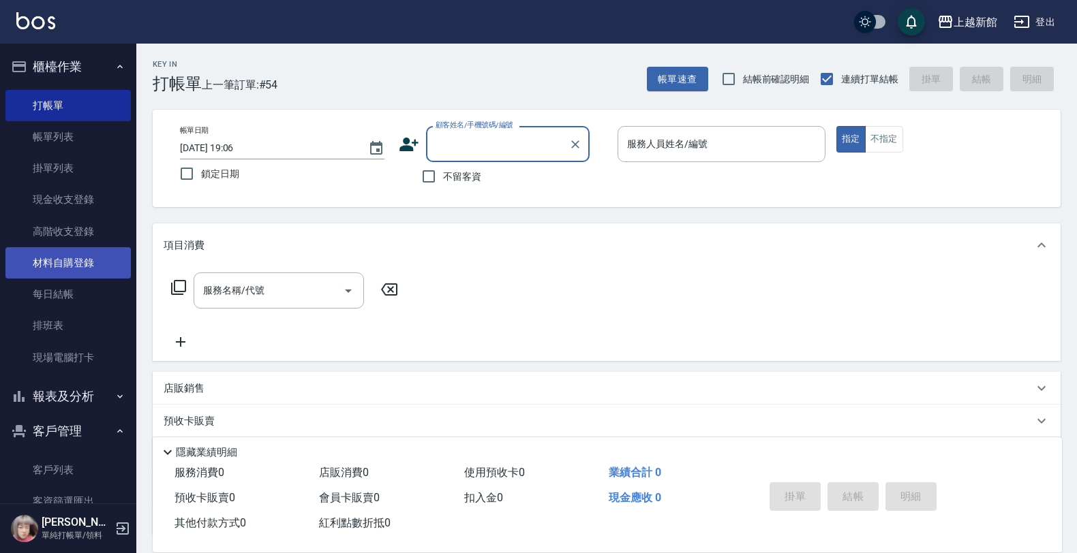
click at [66, 266] on link "材料自購登錄" at bounding box center [67, 262] width 125 height 31
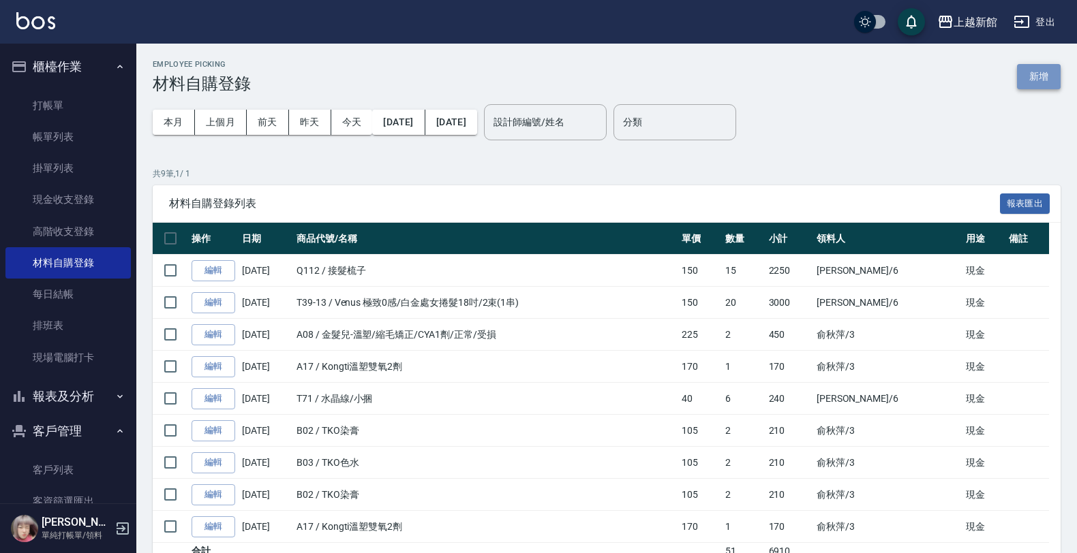
click at [1026, 86] on button "新增" at bounding box center [1039, 76] width 44 height 25
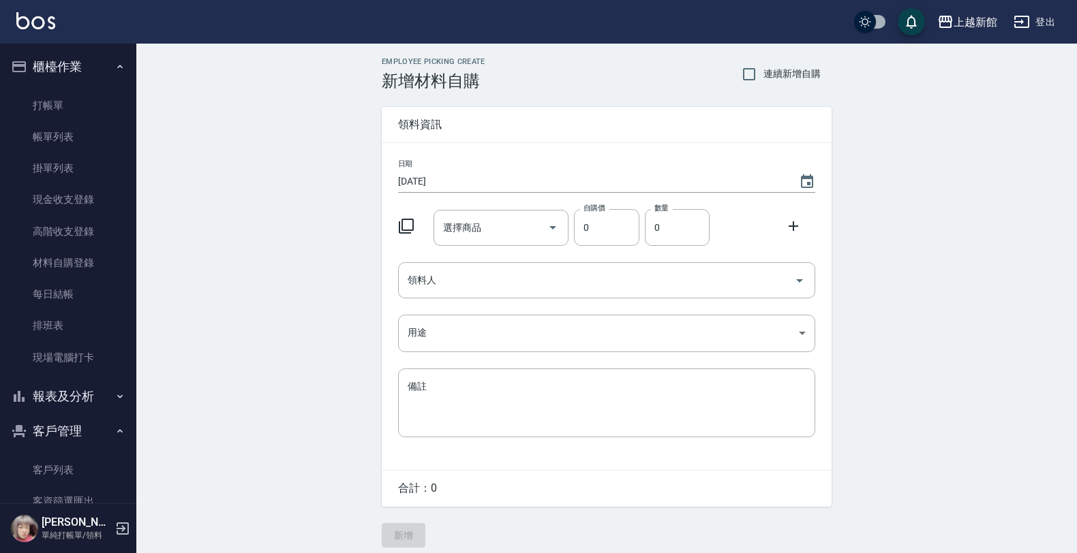
click at [403, 218] on icon at bounding box center [406, 226] width 16 height 16
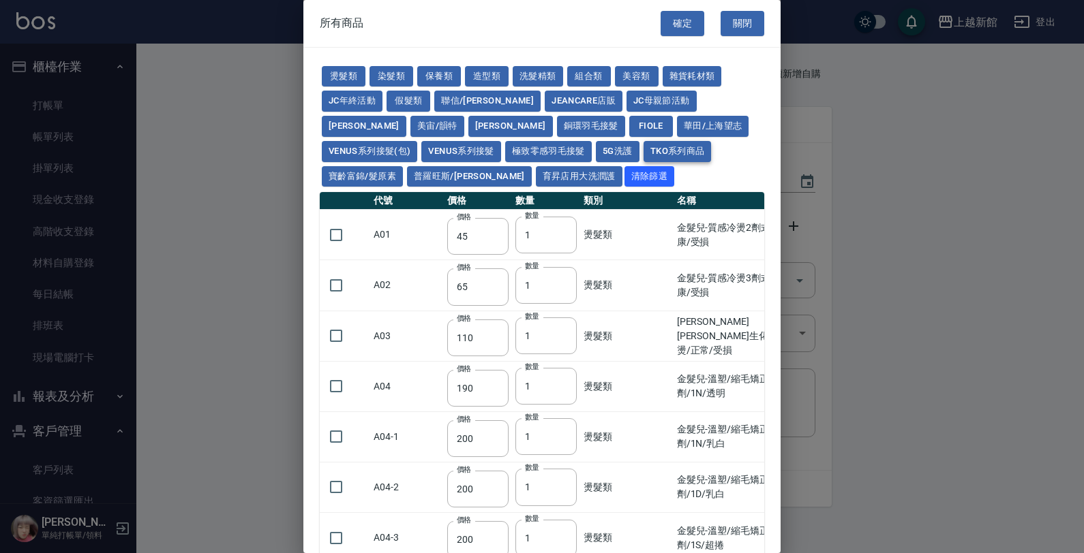
click at [643, 152] on button "TKO系列商品" at bounding box center [677, 151] width 68 height 21
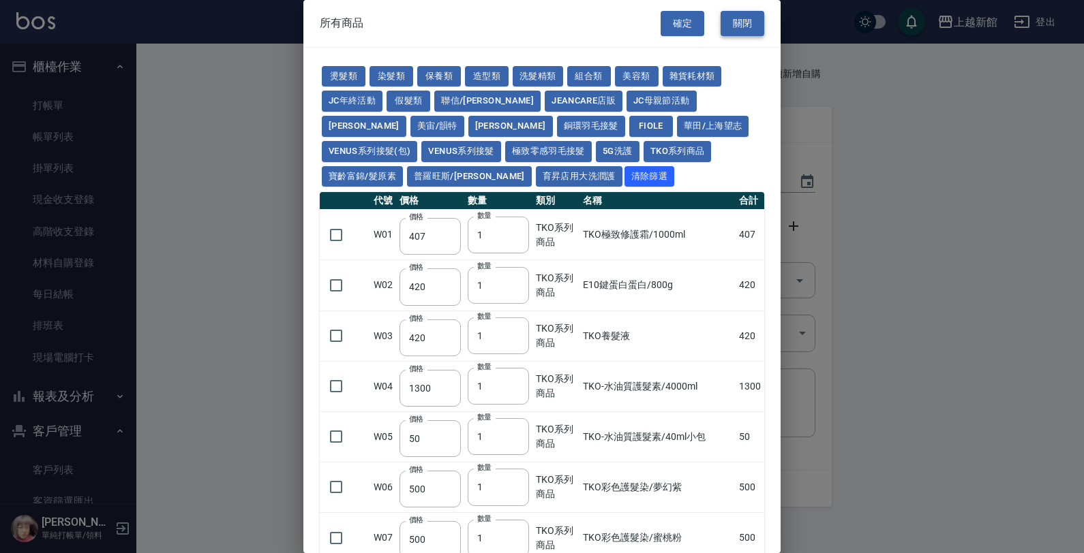
click at [729, 35] on div "確定 關閉" at bounding box center [720, 23] width 120 height 47
click at [729, 33] on button "關閉" at bounding box center [742, 23] width 44 height 25
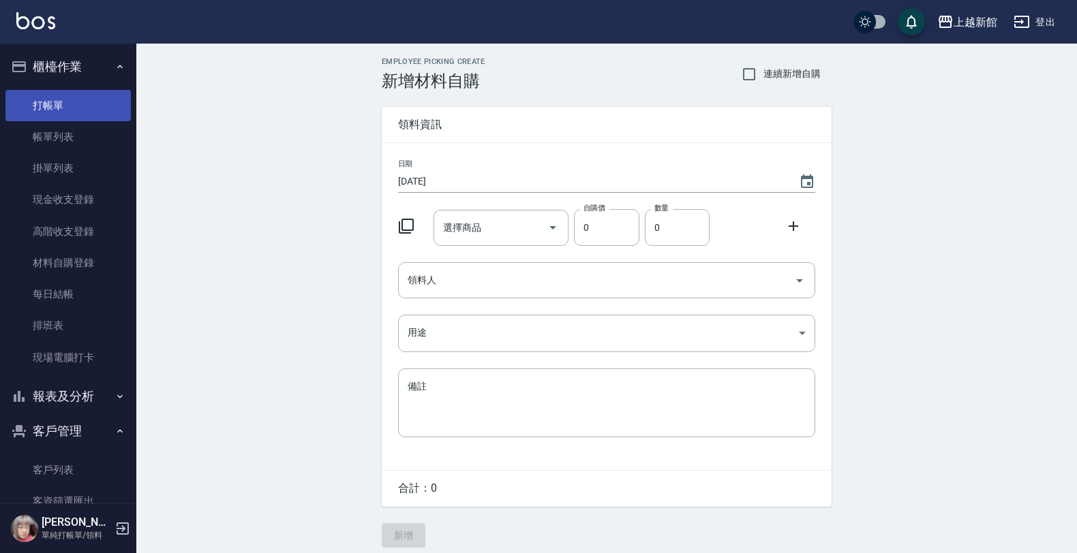
click at [82, 116] on link "打帳單" at bounding box center [67, 105] width 125 height 31
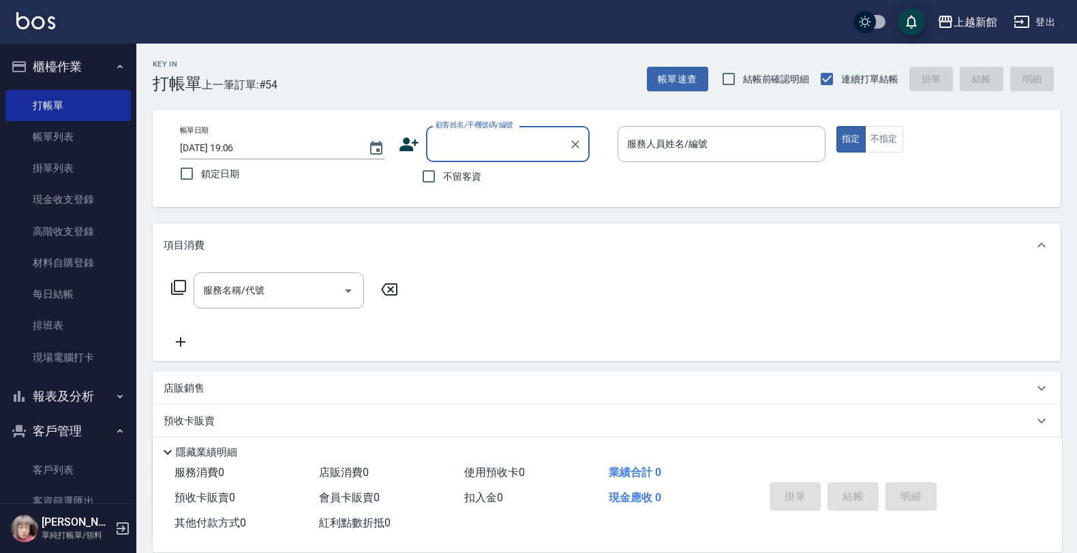
click at [218, 393] on div "店販銷售" at bounding box center [599, 389] width 870 height 14
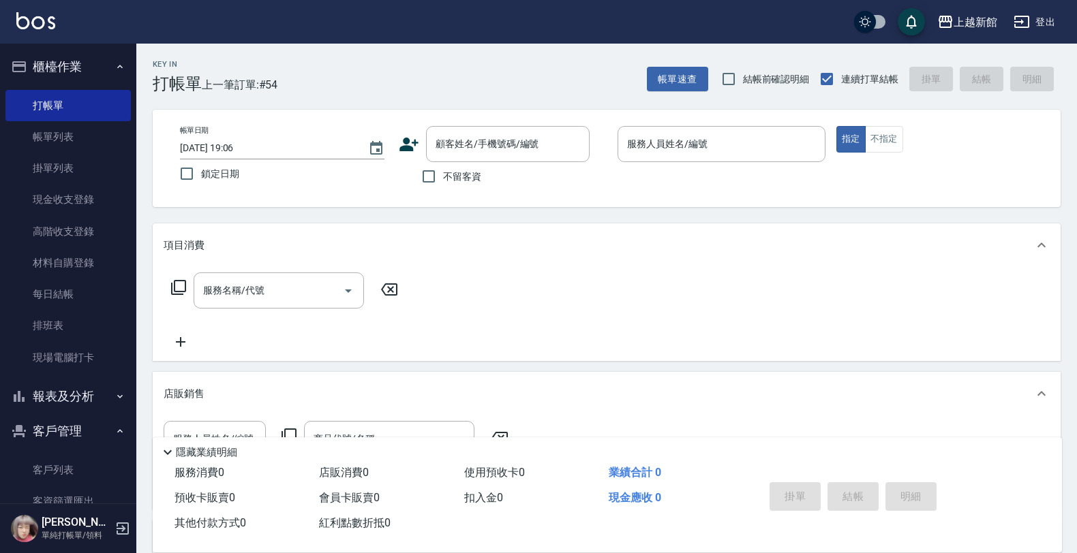
click at [287, 421] on div "服務人員姓名/編號 服務人員姓名/編號 商品代號/名稱 商品代號/名稱" at bounding box center [340, 439] width 353 height 36
click at [290, 430] on icon at bounding box center [289, 436] width 16 height 16
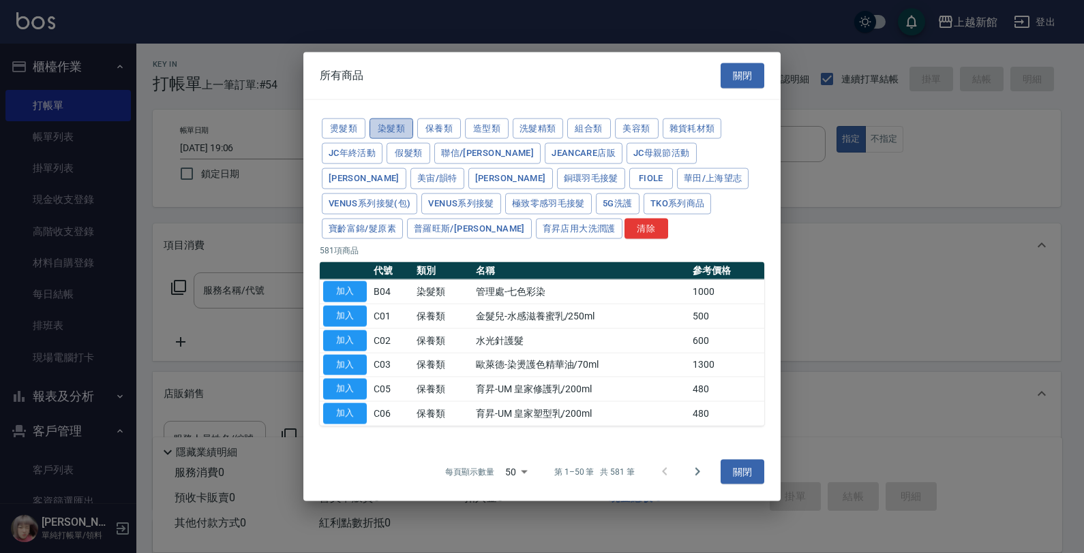
click at [404, 121] on button "染髮類" at bounding box center [391, 128] width 44 height 21
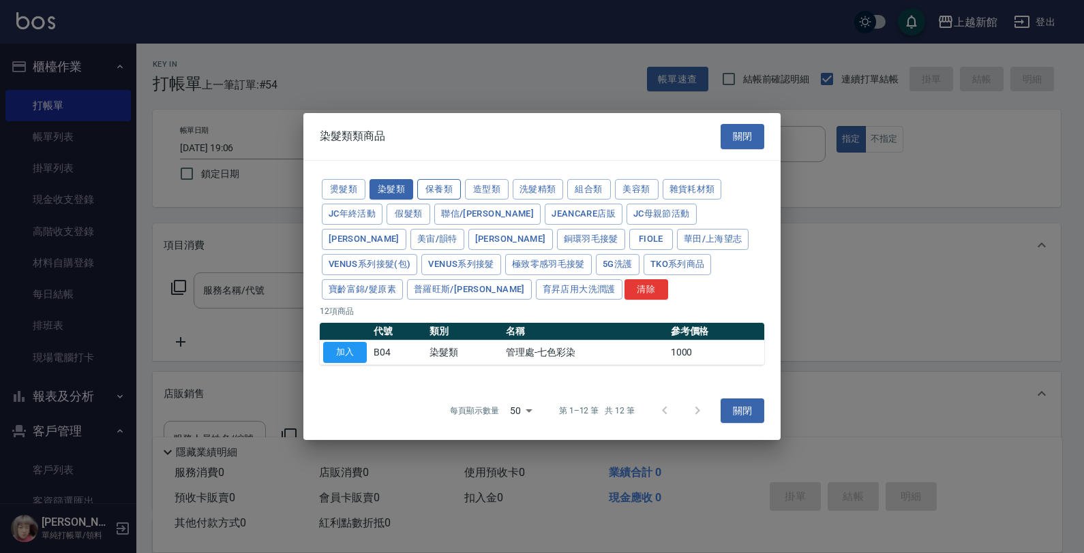
click at [434, 195] on button "保養類" at bounding box center [439, 189] width 44 height 21
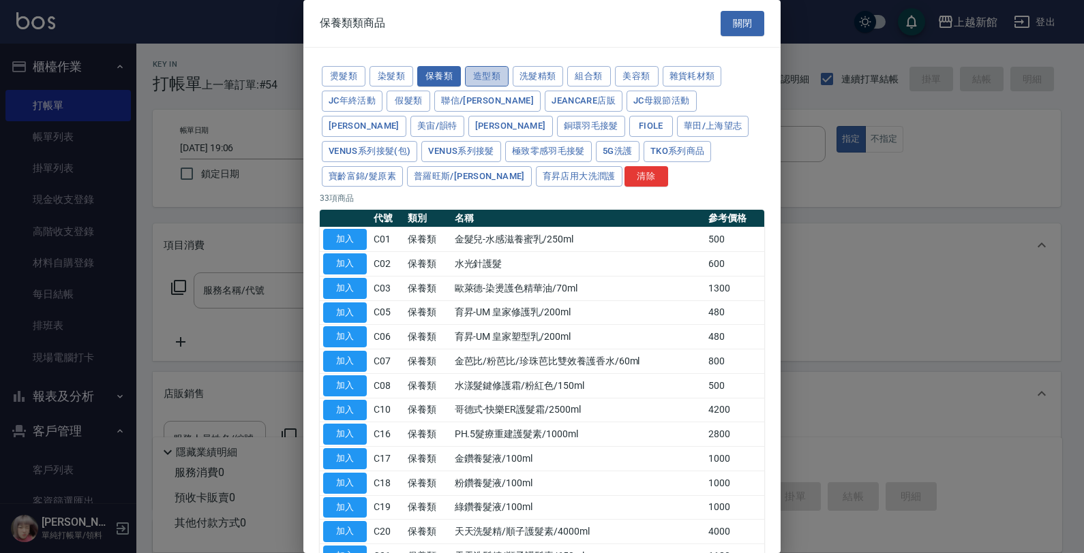
click at [502, 76] on button "造型類" at bounding box center [487, 76] width 44 height 21
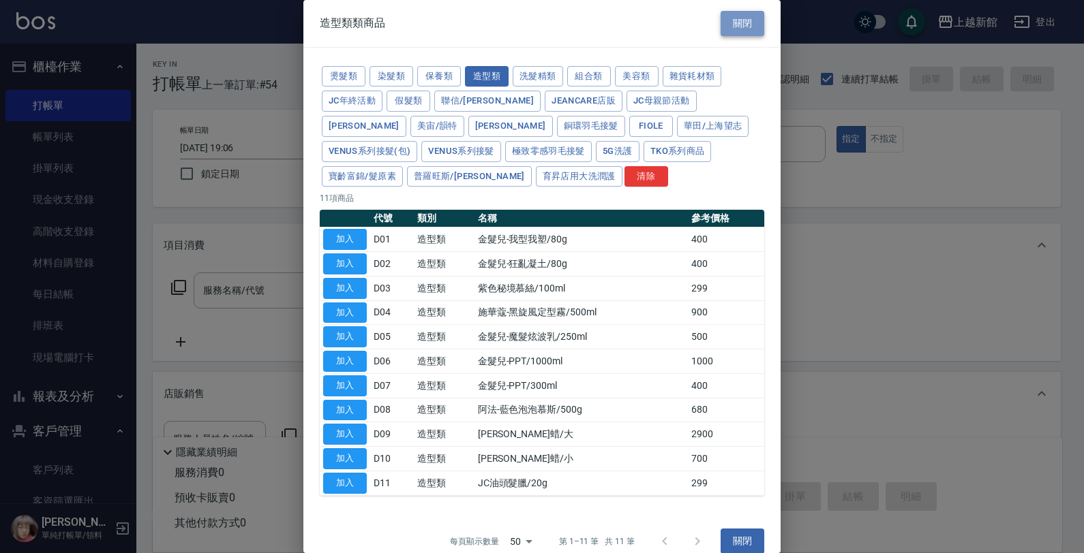
click at [755, 21] on button "關閉" at bounding box center [742, 23] width 44 height 25
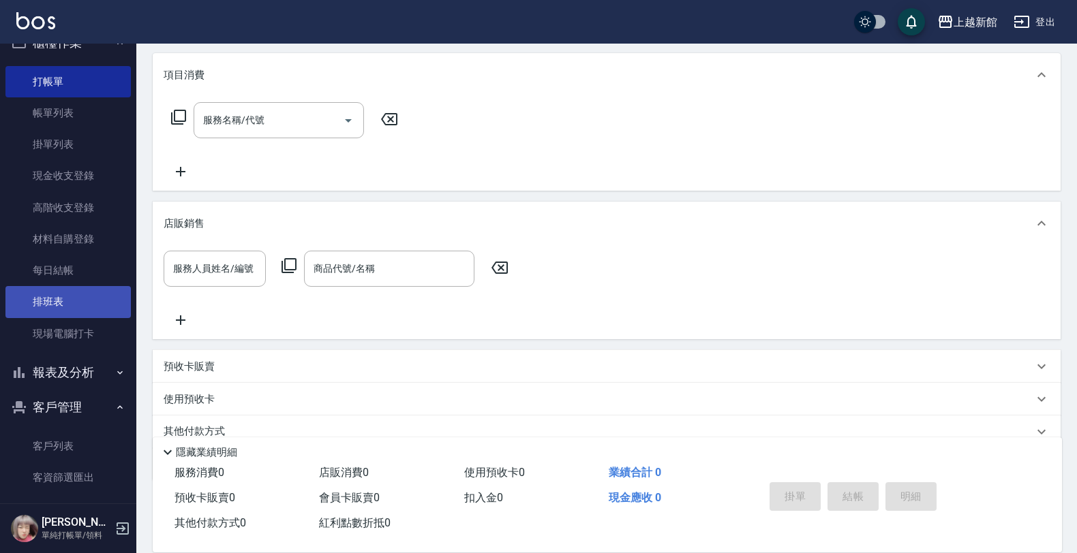
scroll to position [35, 0]
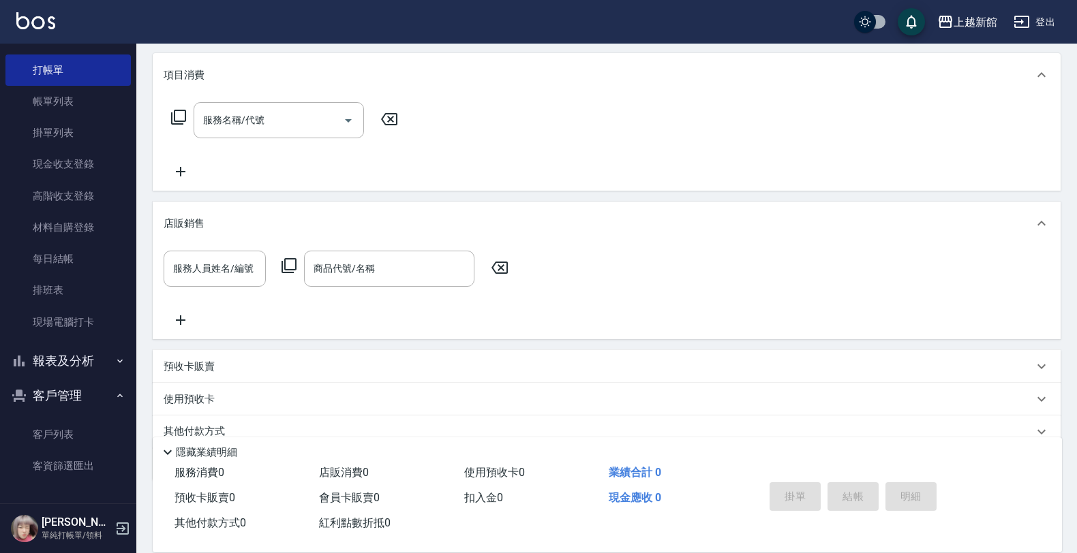
click at [76, 358] on button "報表及分析" at bounding box center [67, 360] width 125 height 35
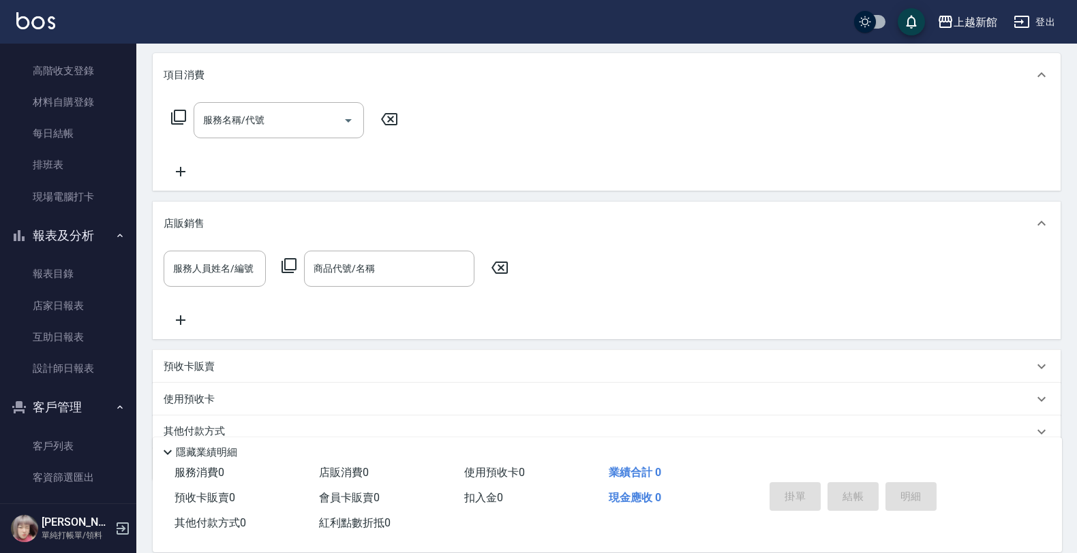
scroll to position [172, 0]
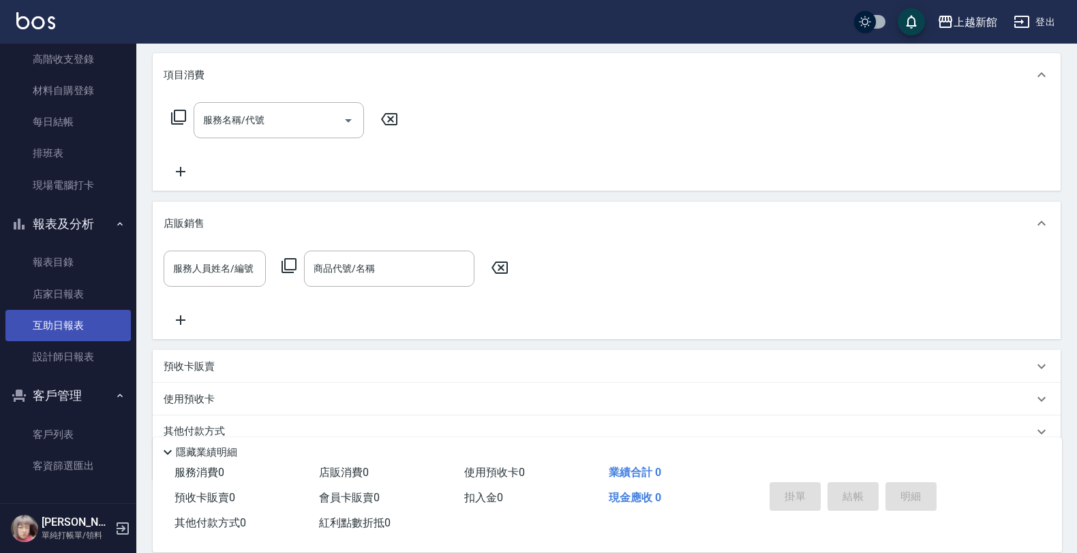
click at [95, 319] on link "互助日報表" at bounding box center [67, 325] width 125 height 31
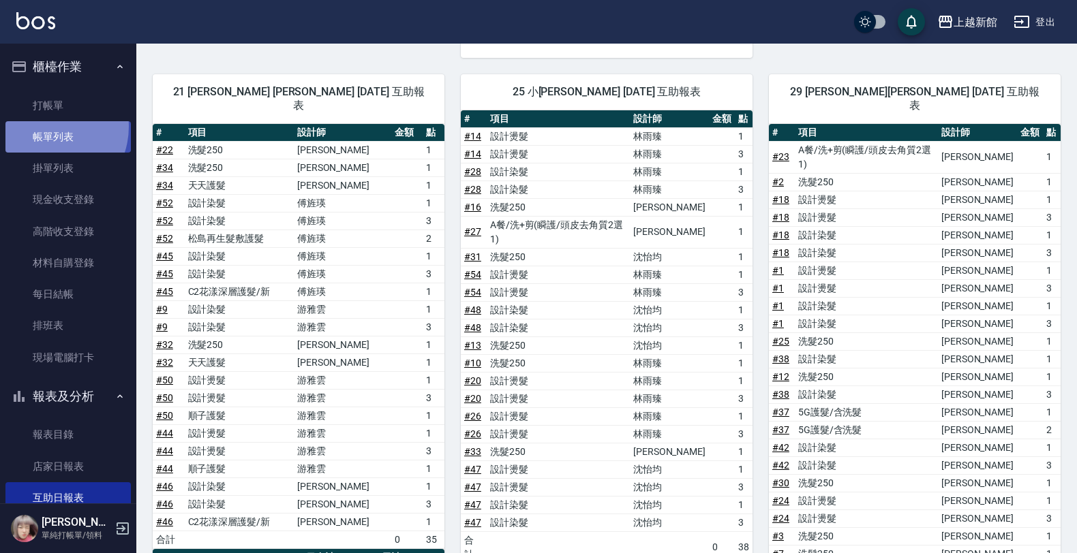
click at [45, 127] on link "帳單列表" at bounding box center [67, 136] width 125 height 31
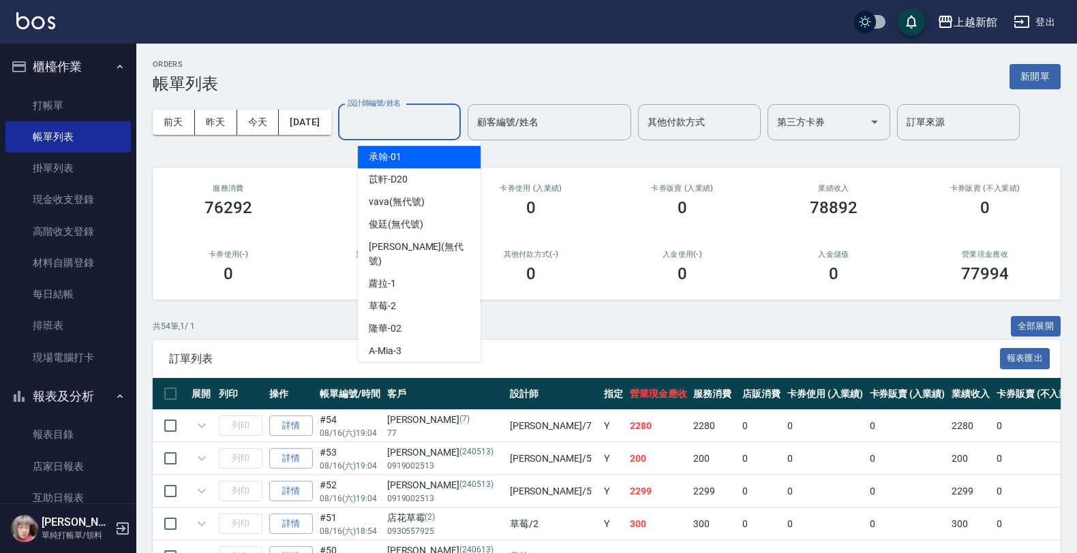
click at [431, 120] on div "設計師編號/姓名 設計師編號/姓名" at bounding box center [399, 122] width 123 height 36
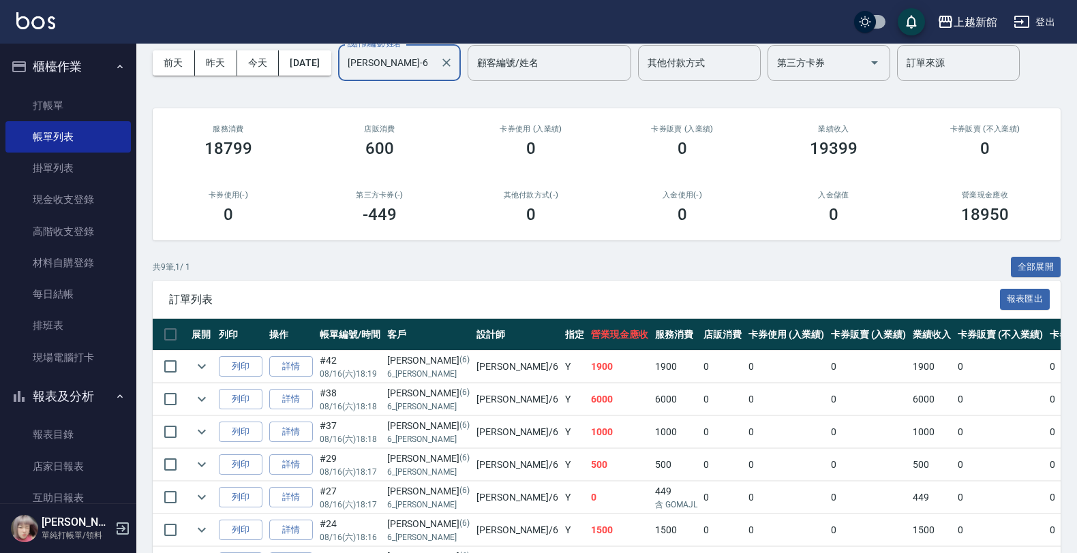
scroll to position [85, 0]
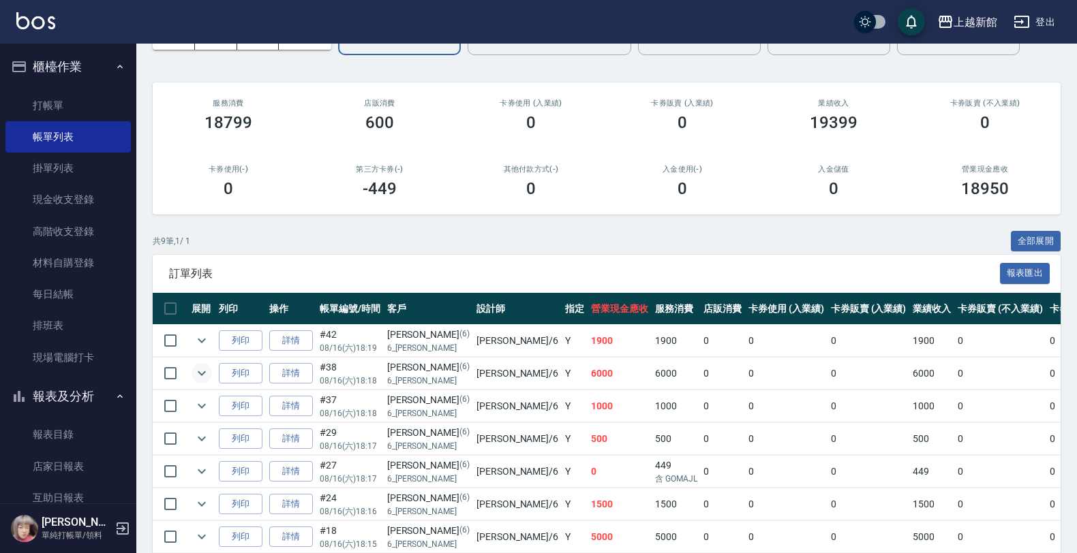
click at [199, 373] on icon "expand row" at bounding box center [202, 373] width 8 height 5
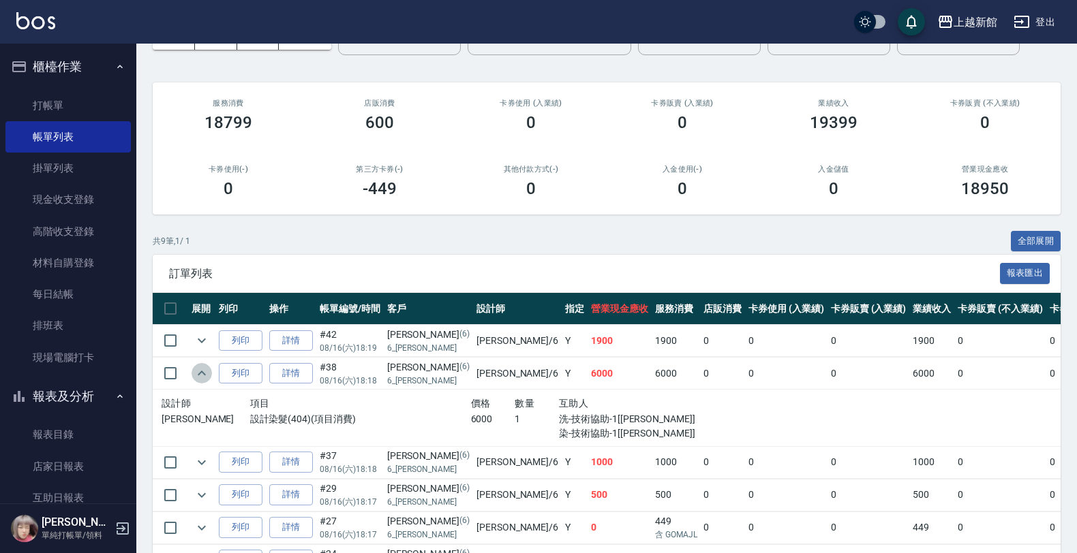
click at [206, 366] on icon "expand row" at bounding box center [202, 373] width 16 height 16
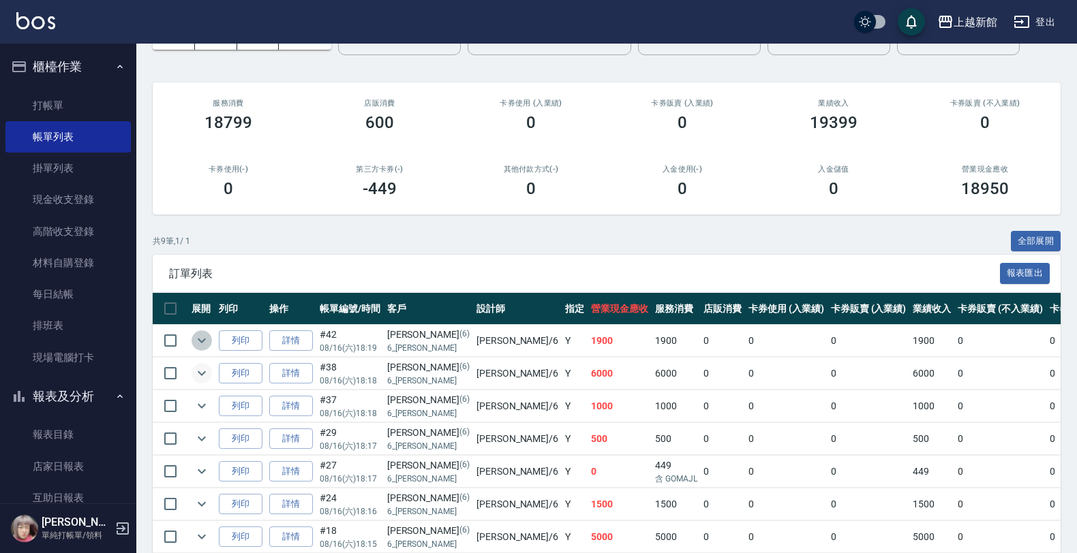
click at [194, 339] on icon "expand row" at bounding box center [202, 341] width 16 height 16
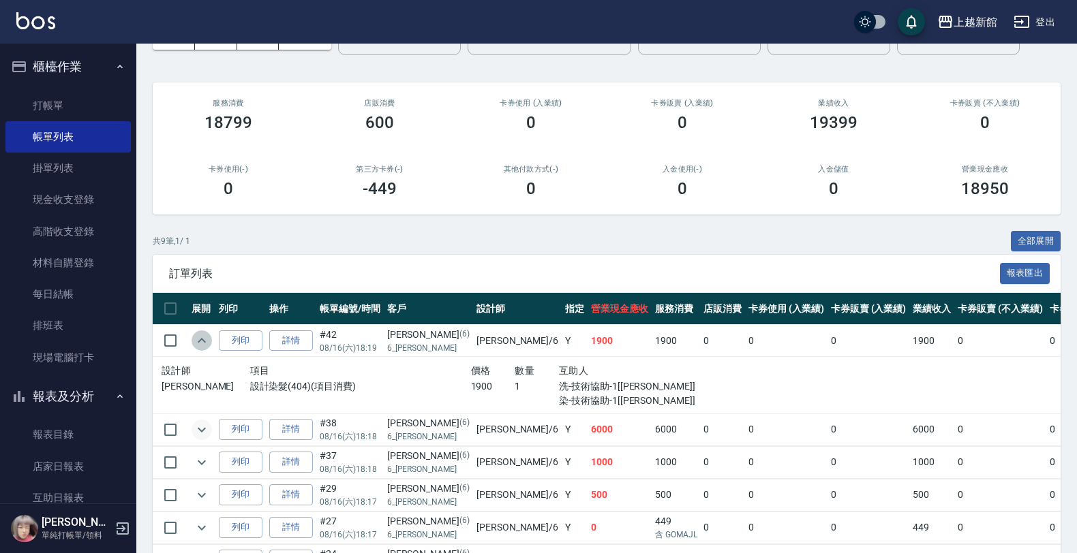
click at [194, 339] on icon "expand row" at bounding box center [202, 341] width 16 height 16
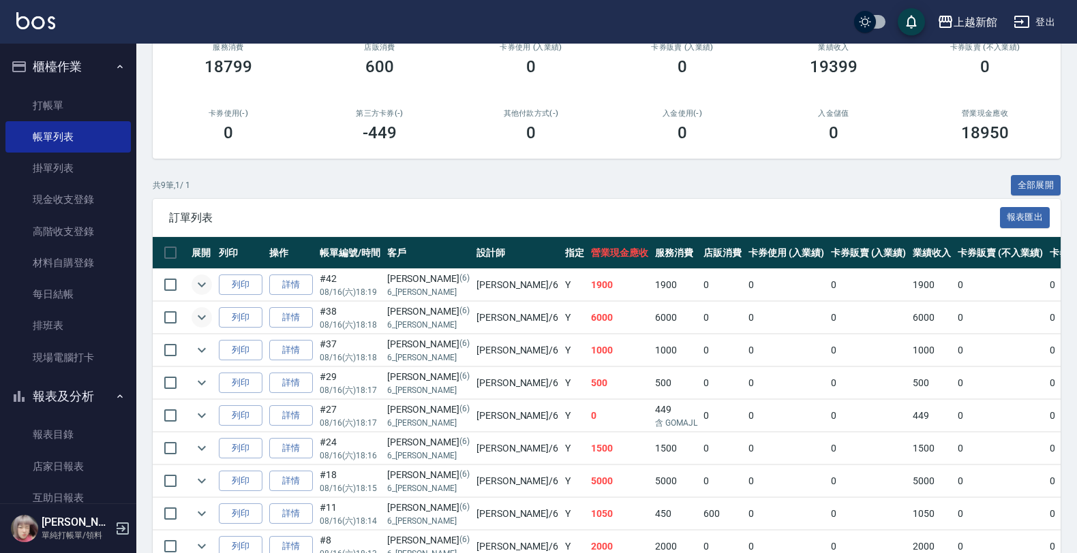
scroll to position [170, 0]
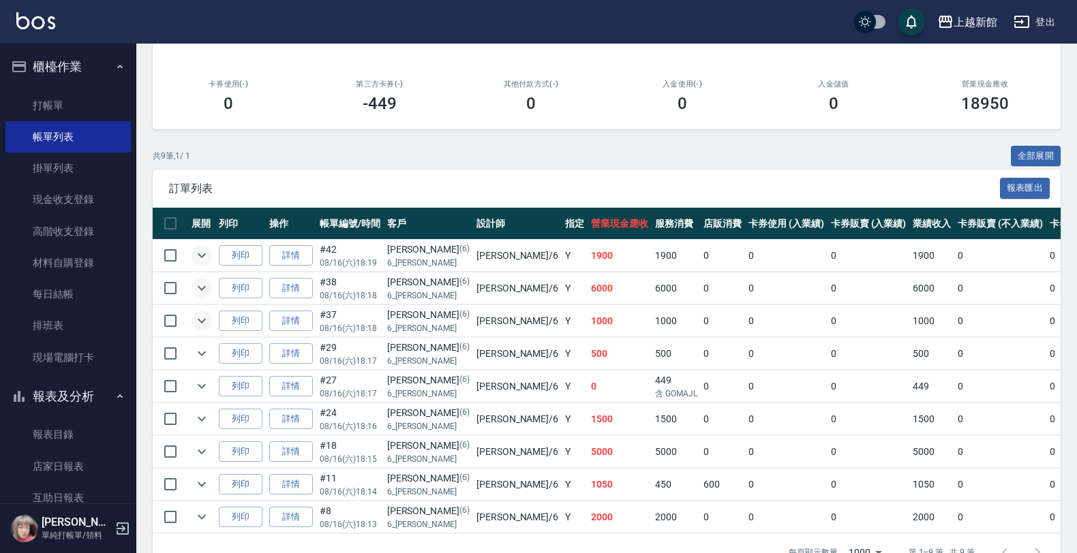
click at [204, 322] on icon "expand row" at bounding box center [202, 321] width 16 height 16
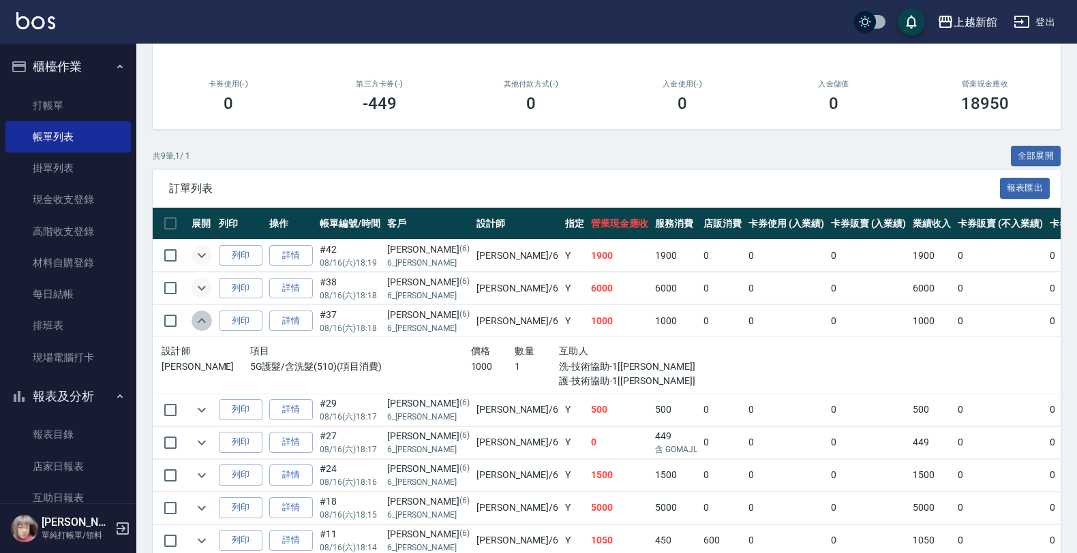
click at [204, 322] on icon "expand row" at bounding box center [202, 320] width 8 height 5
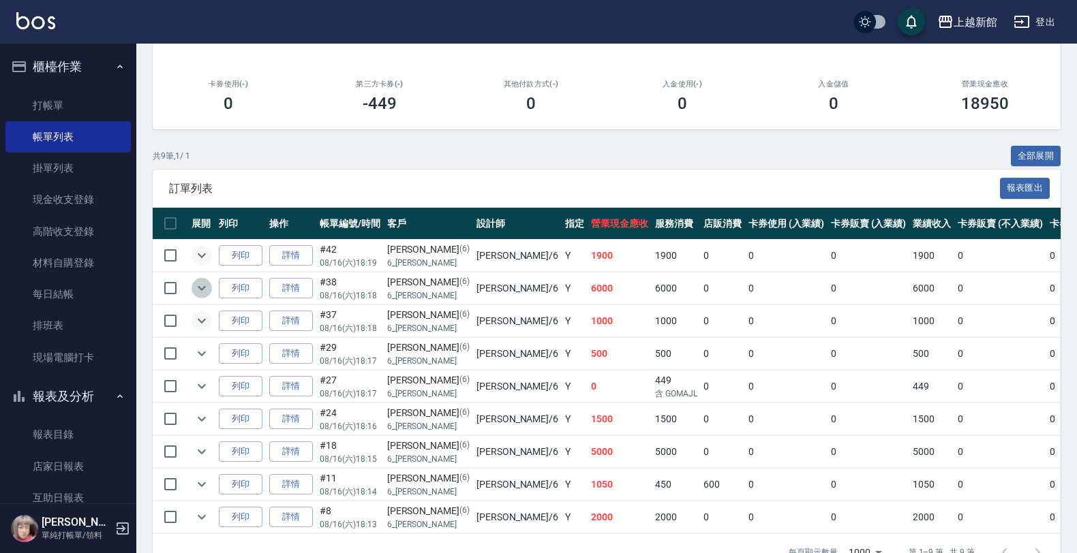
click at [199, 287] on icon "expand row" at bounding box center [202, 288] width 16 height 16
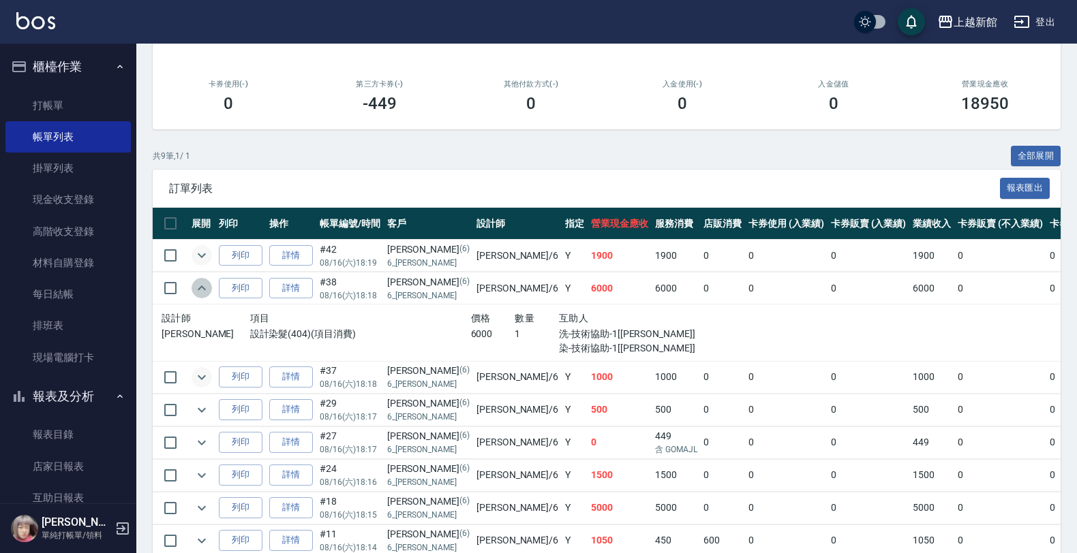
click at [199, 287] on icon "expand row" at bounding box center [202, 288] width 16 height 16
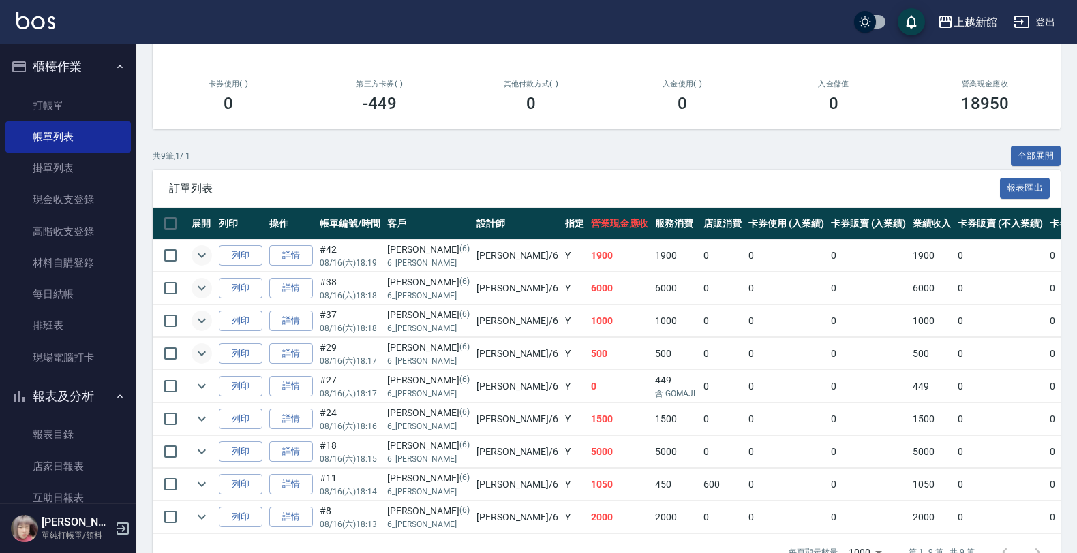
click at [209, 354] on icon "expand row" at bounding box center [202, 354] width 16 height 16
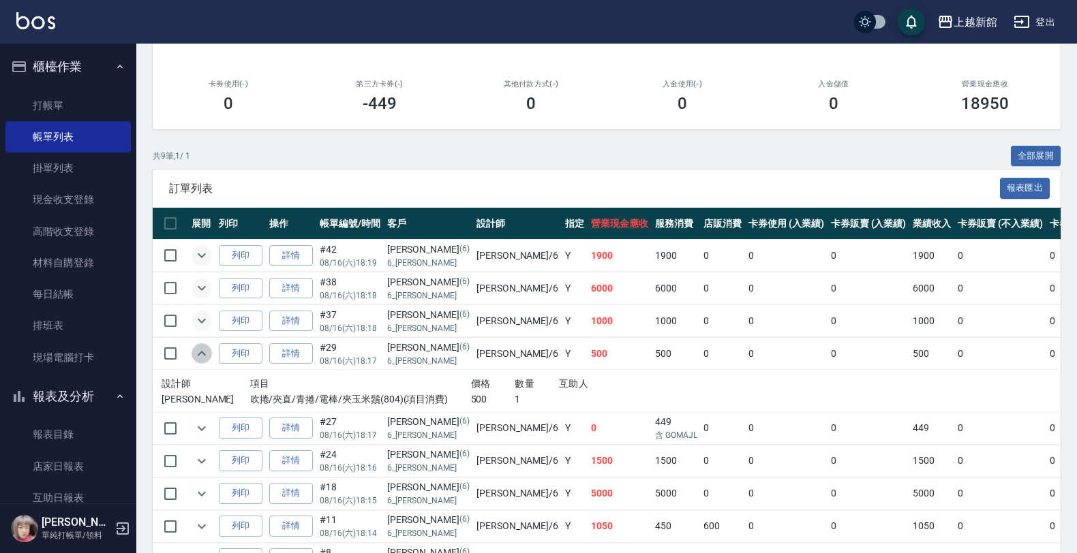
click at [195, 355] on icon "expand row" at bounding box center [202, 354] width 16 height 16
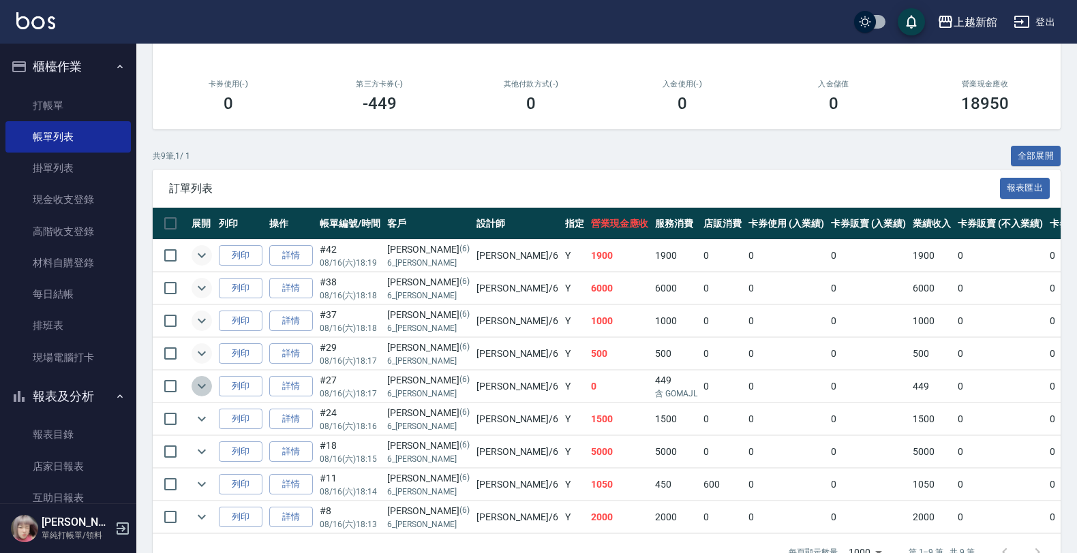
click at [198, 386] on icon "expand row" at bounding box center [202, 386] width 16 height 16
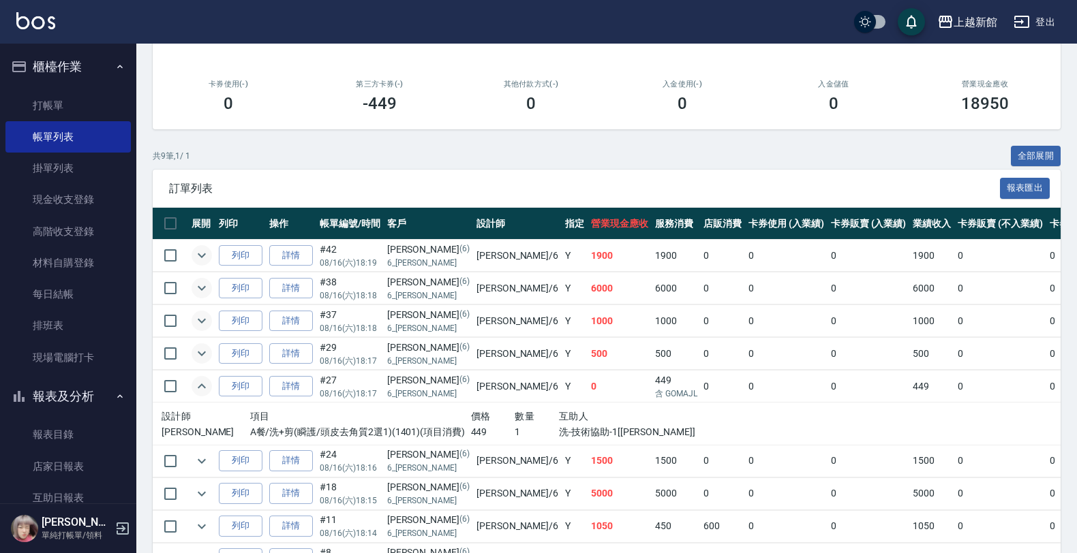
click at [198, 386] on icon "expand row" at bounding box center [202, 386] width 16 height 16
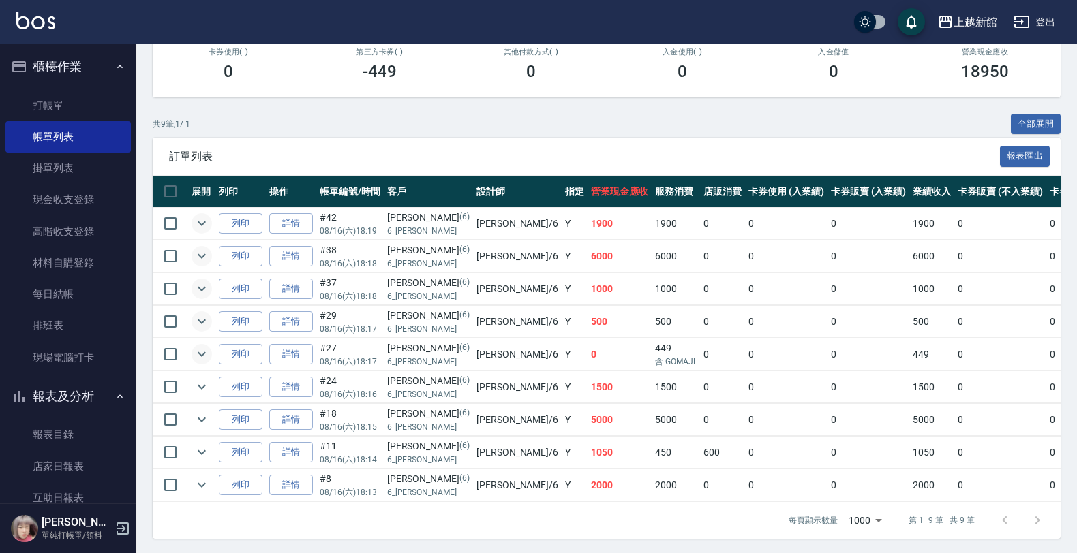
scroll to position [219, 0]
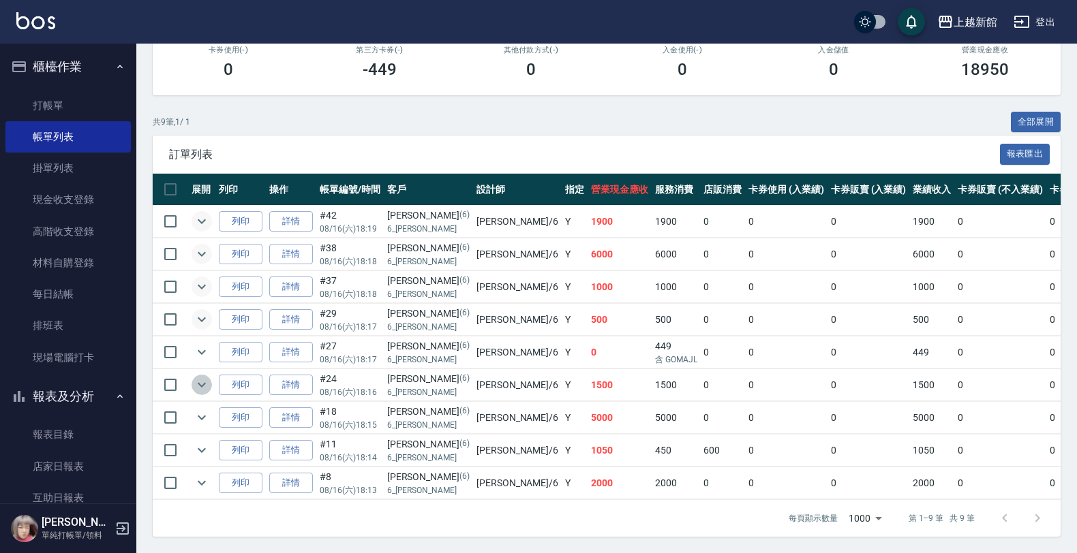
click at [200, 383] on icon "expand row" at bounding box center [202, 385] width 8 height 5
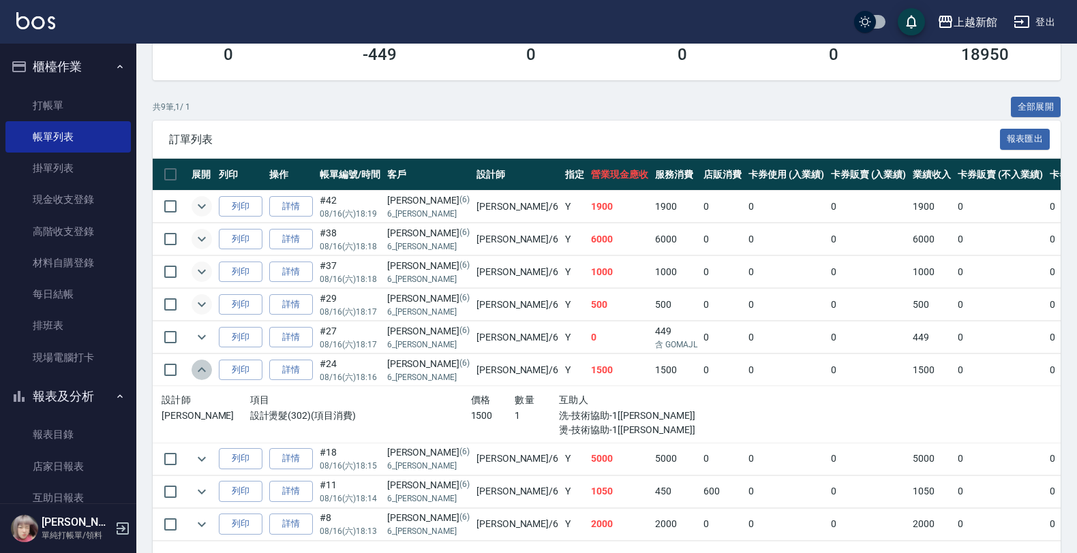
click at [200, 371] on icon "expand row" at bounding box center [202, 369] width 8 height 5
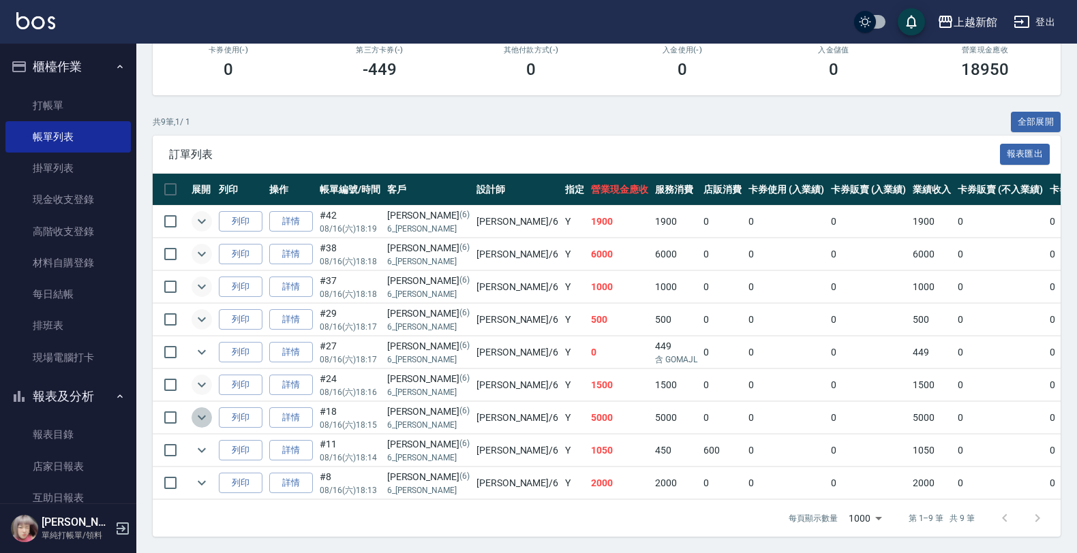
click at [209, 410] on icon "expand row" at bounding box center [202, 418] width 16 height 16
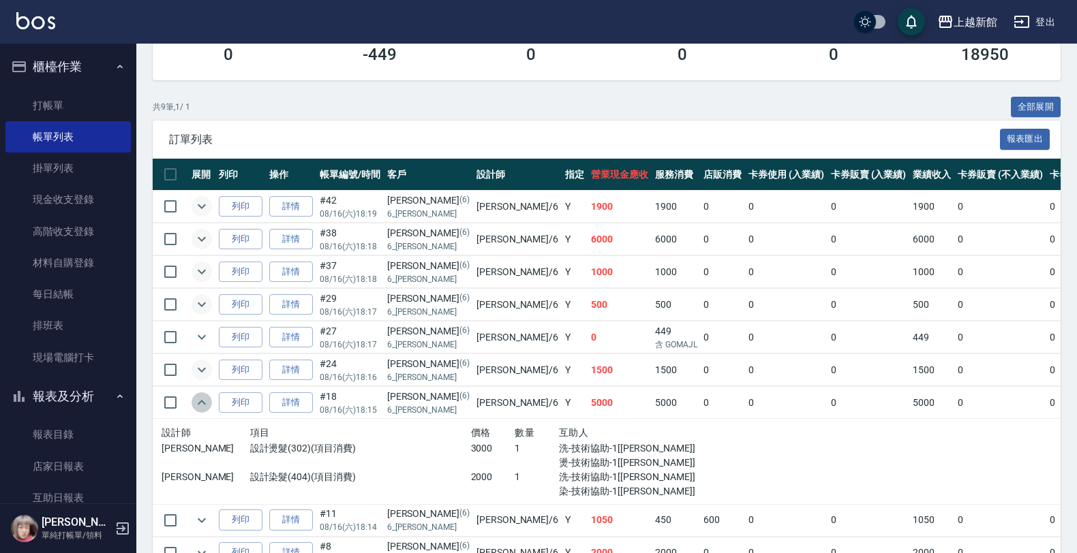
click at [209, 397] on icon "expand row" at bounding box center [202, 403] width 16 height 16
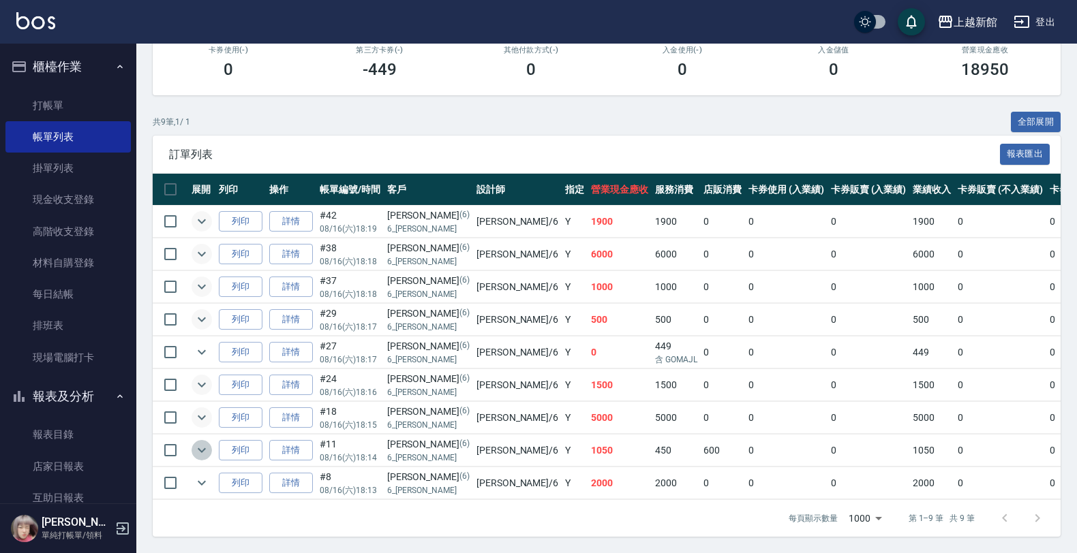
click at [198, 442] on icon "expand row" at bounding box center [202, 450] width 16 height 16
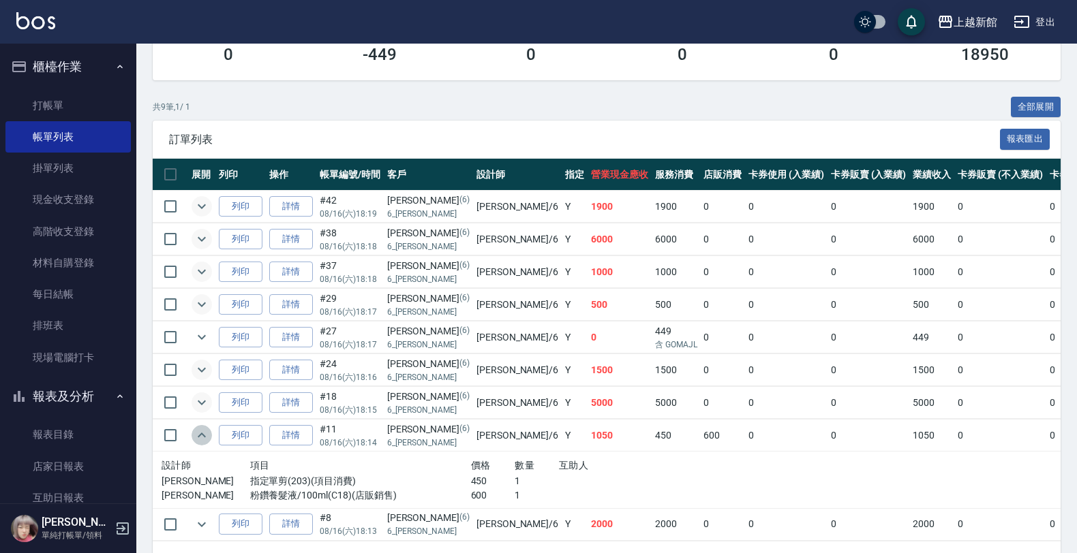
click at [198, 437] on icon "expand row" at bounding box center [202, 435] width 16 height 16
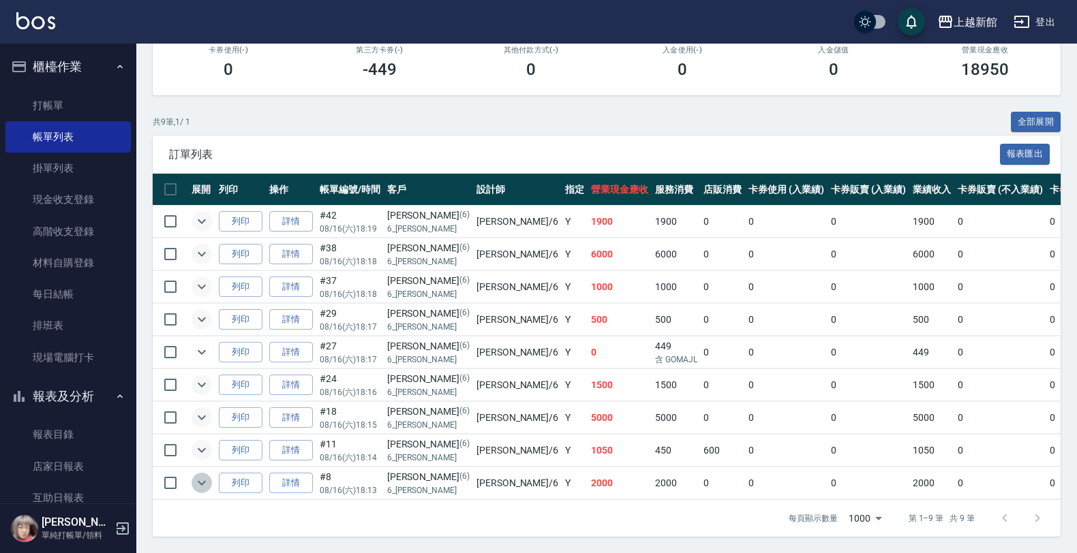
click at [202, 475] on icon "expand row" at bounding box center [202, 483] width 16 height 16
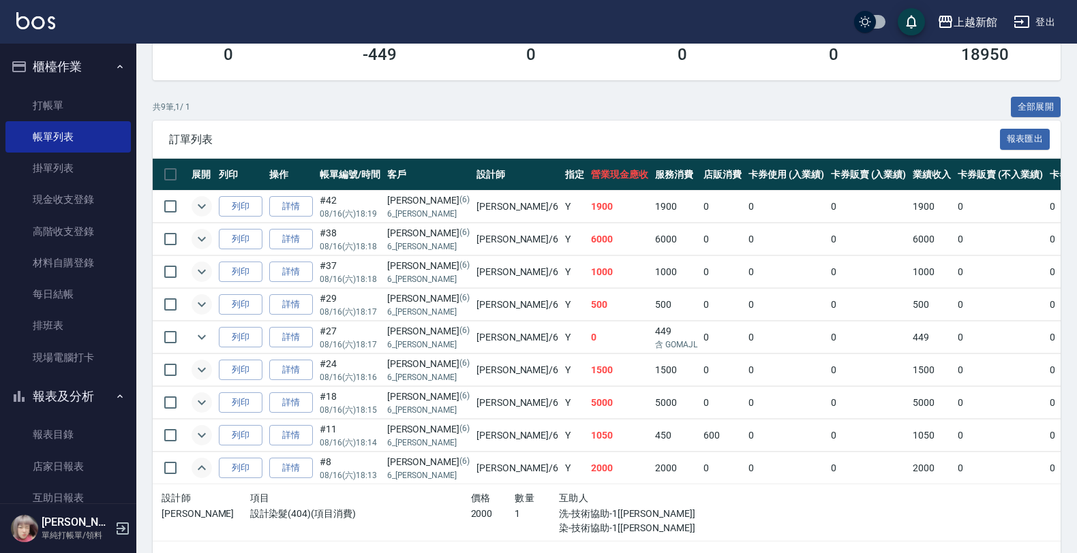
scroll to position [276, 0]
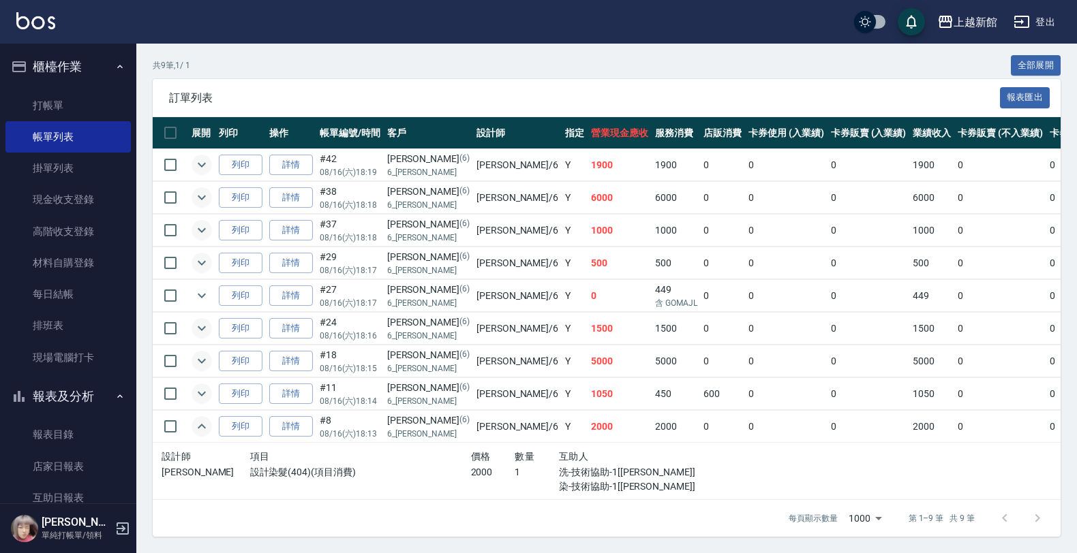
click at [198, 418] on icon "expand row" at bounding box center [202, 426] width 16 height 16
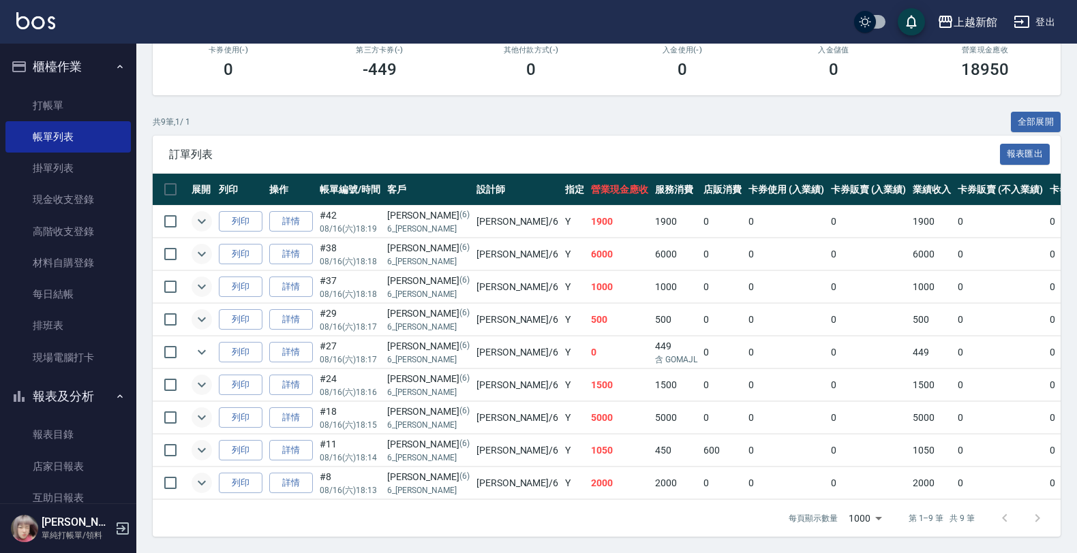
scroll to position [219, 0]
click at [206, 246] on icon "expand row" at bounding box center [202, 254] width 16 height 16
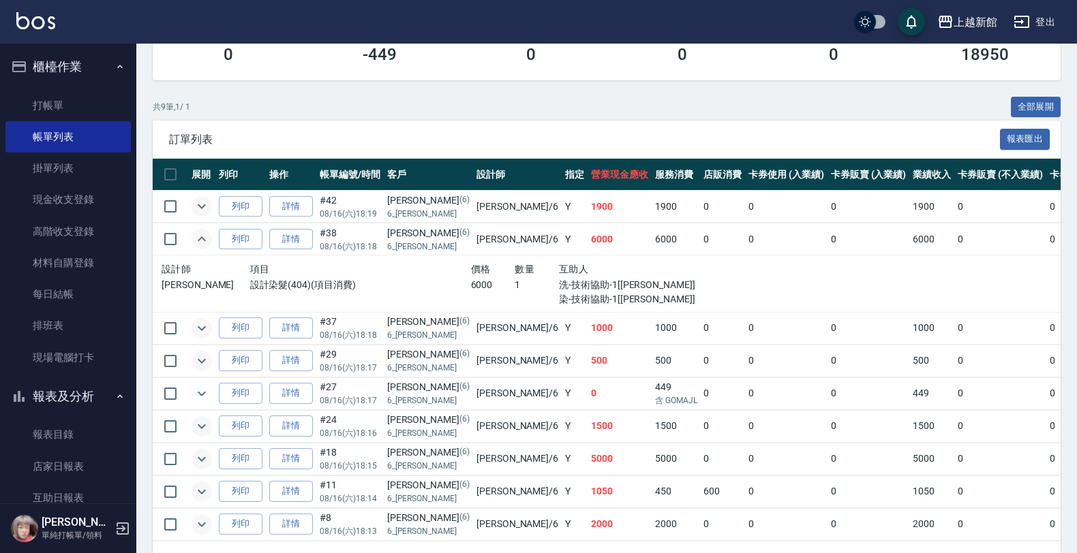
click at [204, 243] on icon "expand row" at bounding box center [202, 239] width 16 height 16
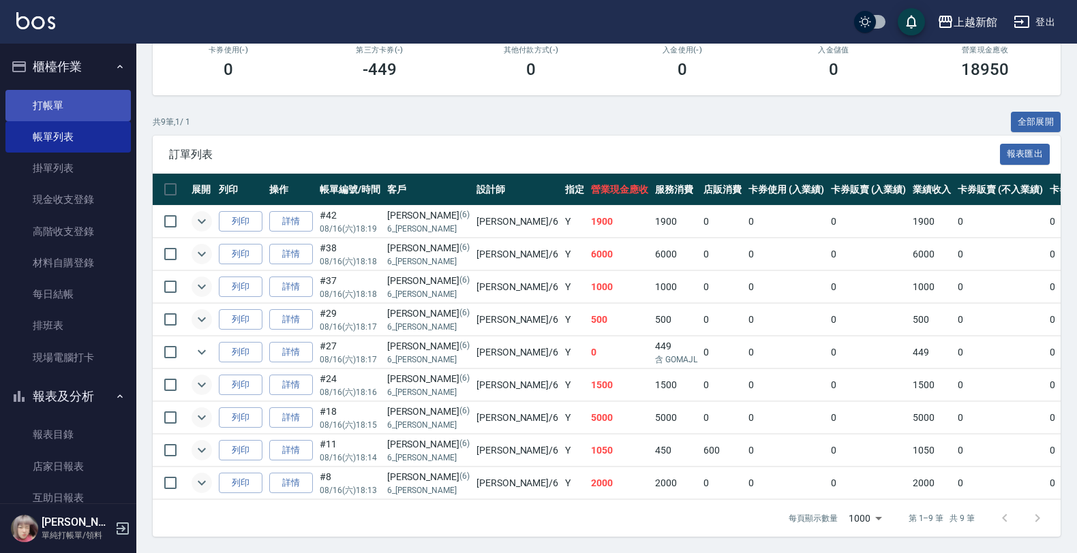
click at [72, 109] on link "打帳單" at bounding box center [67, 105] width 125 height 31
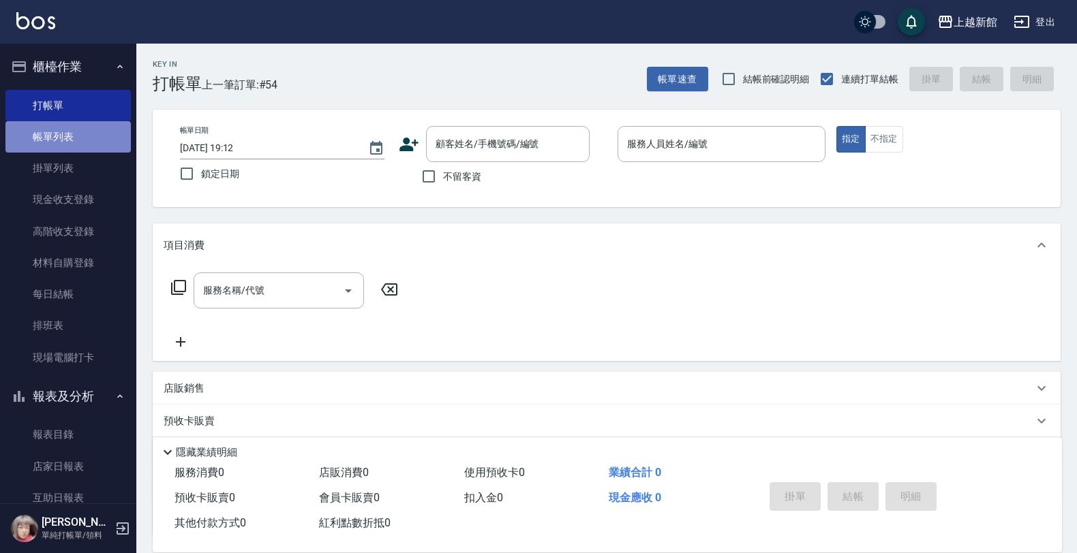
click at [86, 130] on link "帳單列表" at bounding box center [67, 136] width 125 height 31
click at [104, 126] on link "帳單列表" at bounding box center [67, 136] width 125 height 31
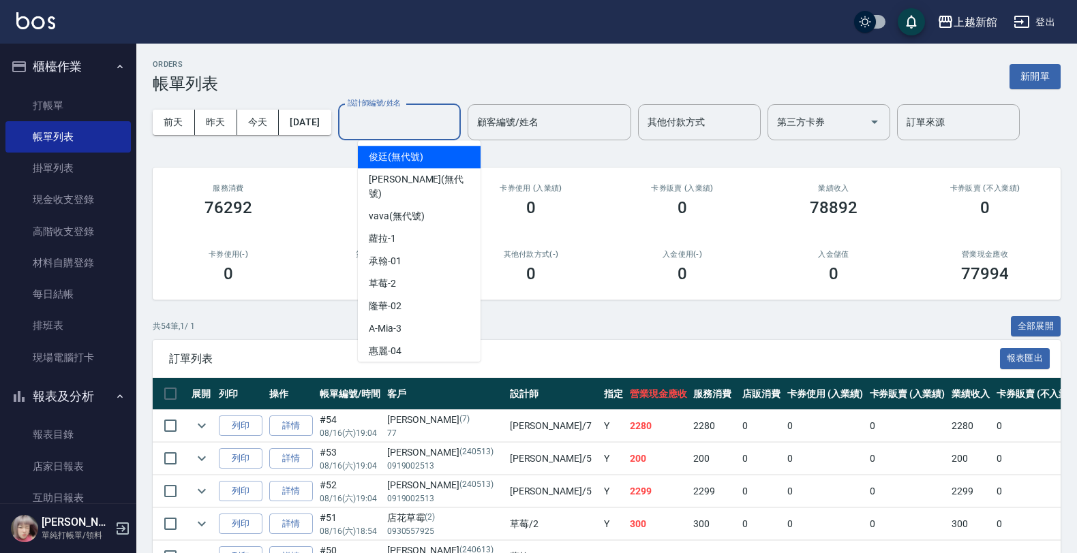
click at [426, 117] on input "設計師編號/姓名" at bounding box center [399, 122] width 110 height 24
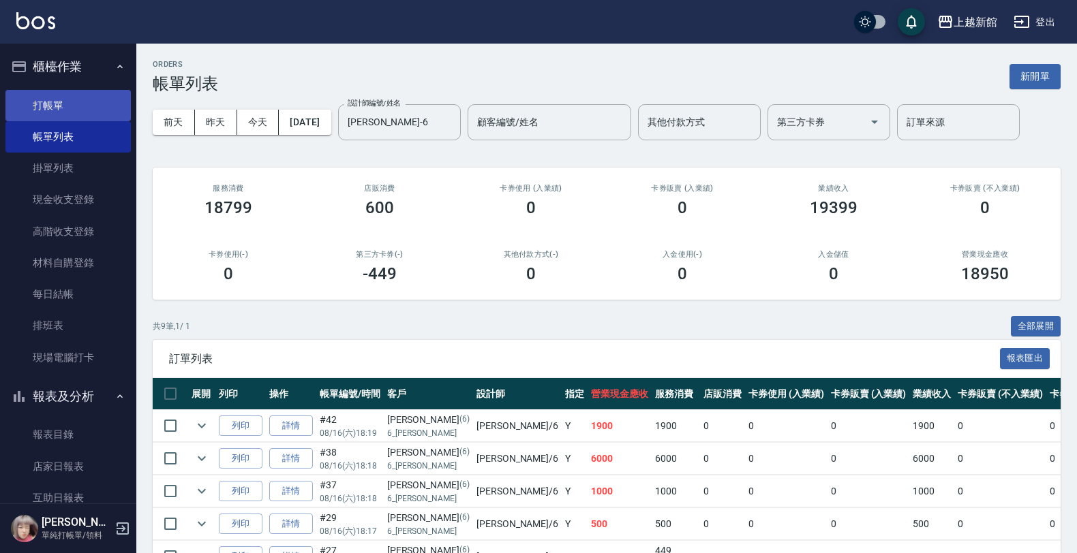
click at [52, 99] on link "打帳單" at bounding box center [67, 105] width 125 height 31
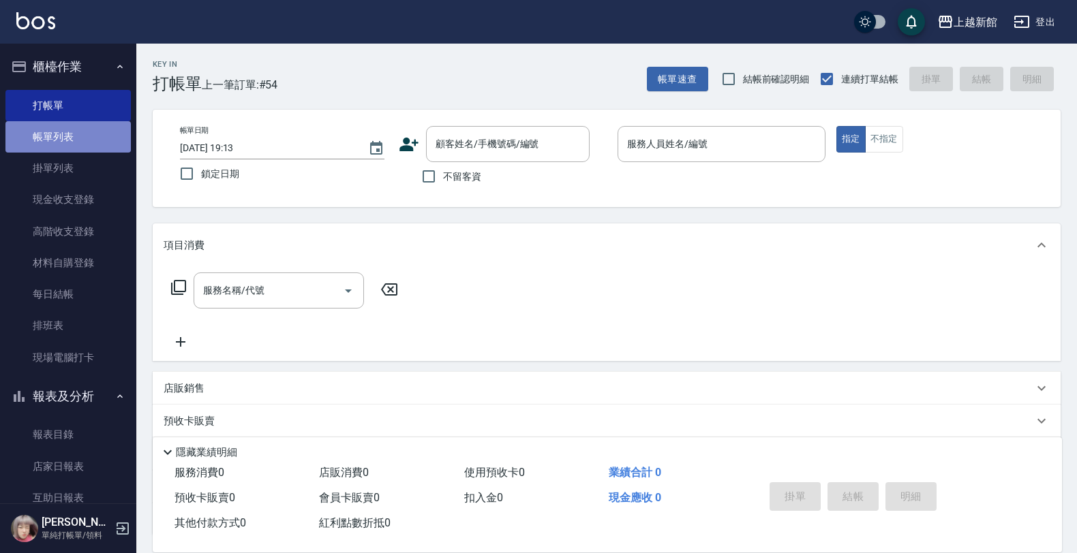
click at [70, 144] on link "帳單列表" at bounding box center [67, 136] width 125 height 31
click at [110, 138] on link "帳單列表" at bounding box center [67, 136] width 125 height 31
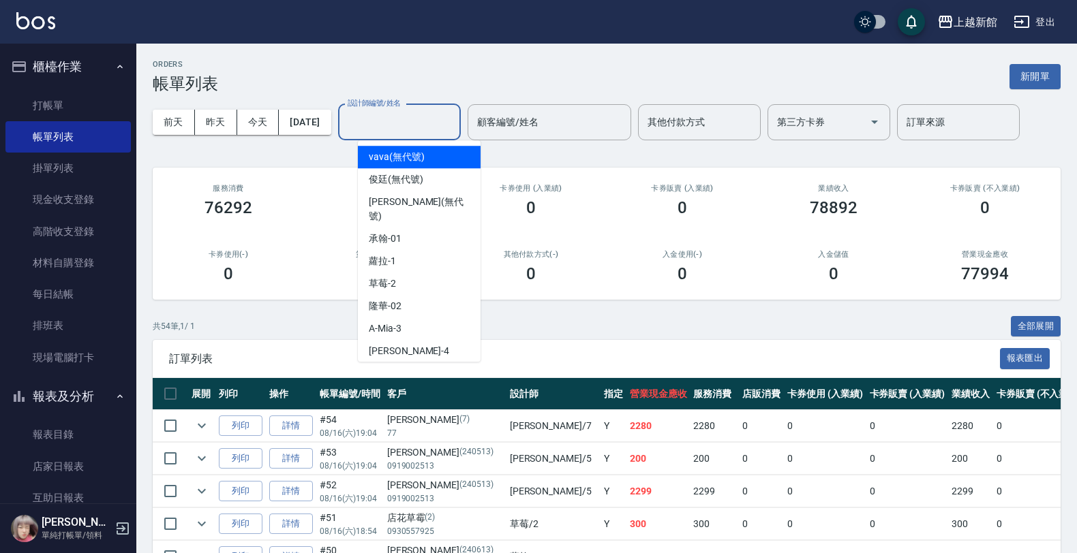
click at [396, 132] on input "設計師編號/姓名" at bounding box center [399, 122] width 110 height 24
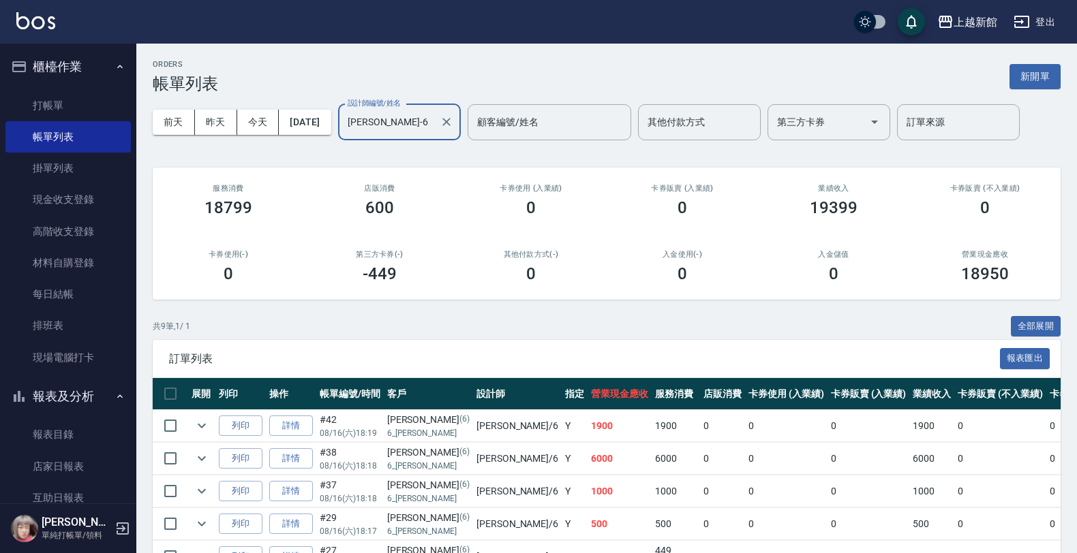
scroll to position [219, 0]
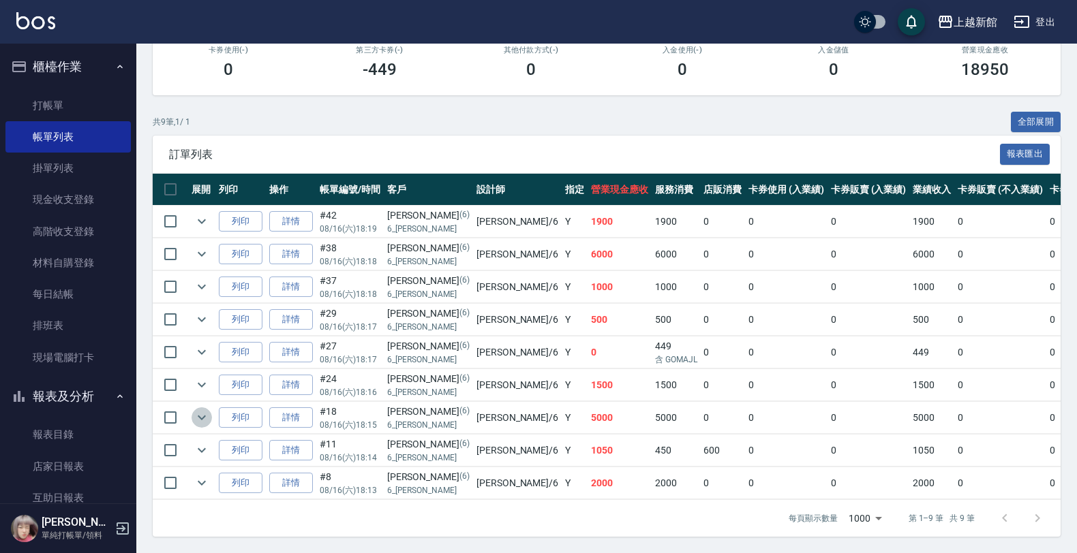
click at [198, 410] on icon "expand row" at bounding box center [202, 418] width 16 height 16
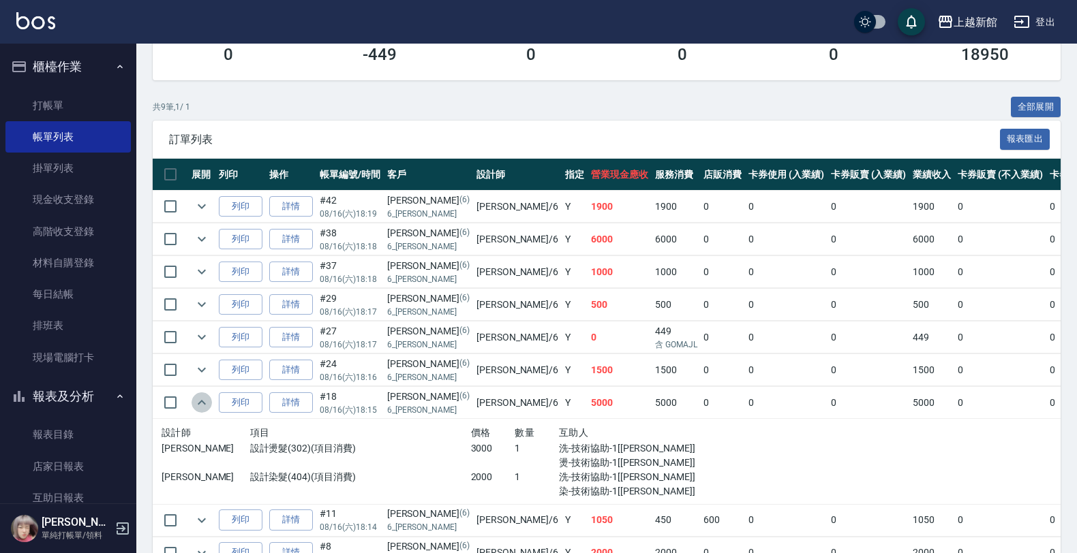
click at [198, 396] on icon "expand row" at bounding box center [202, 403] width 16 height 16
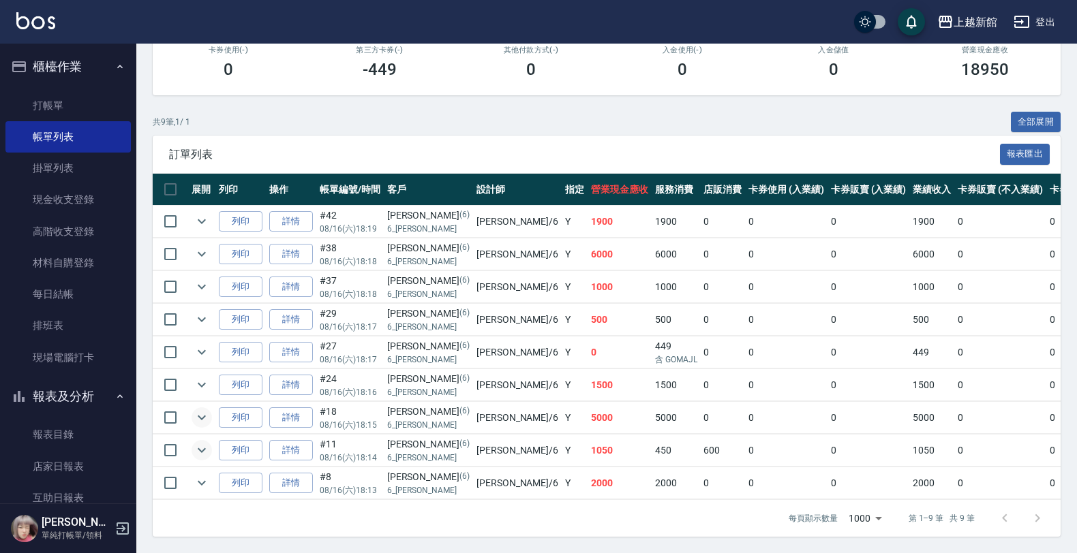
click at [204, 442] on icon "expand row" at bounding box center [202, 450] width 16 height 16
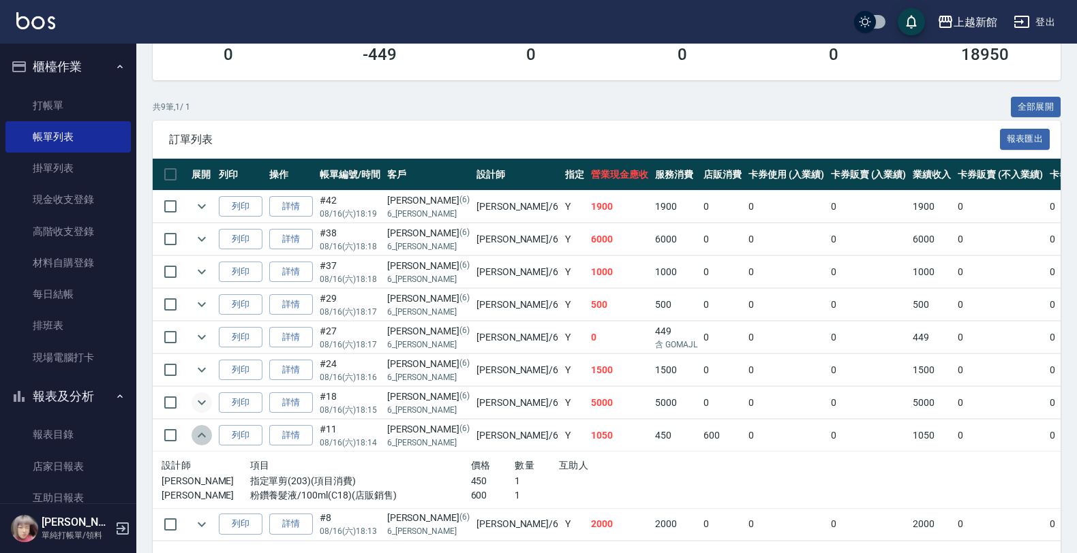
click at [204, 429] on icon "expand row" at bounding box center [202, 435] width 16 height 16
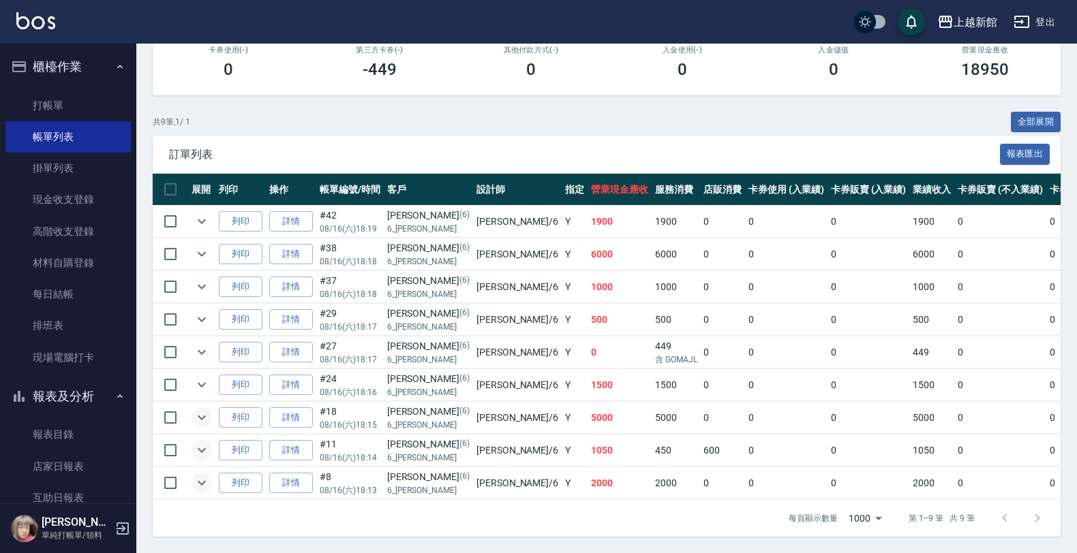
click at [209, 475] on icon "expand row" at bounding box center [202, 483] width 16 height 16
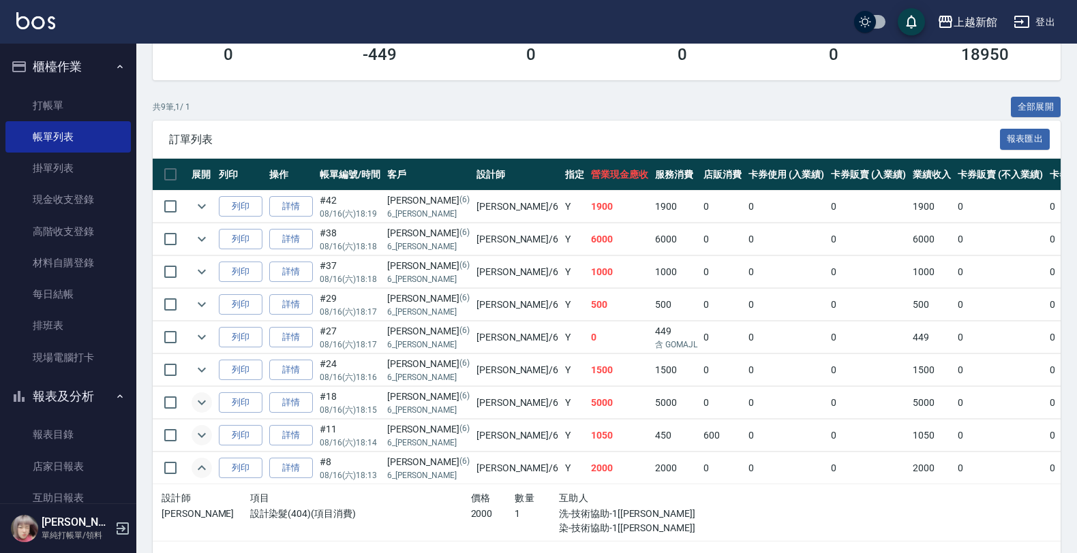
scroll to position [276, 0]
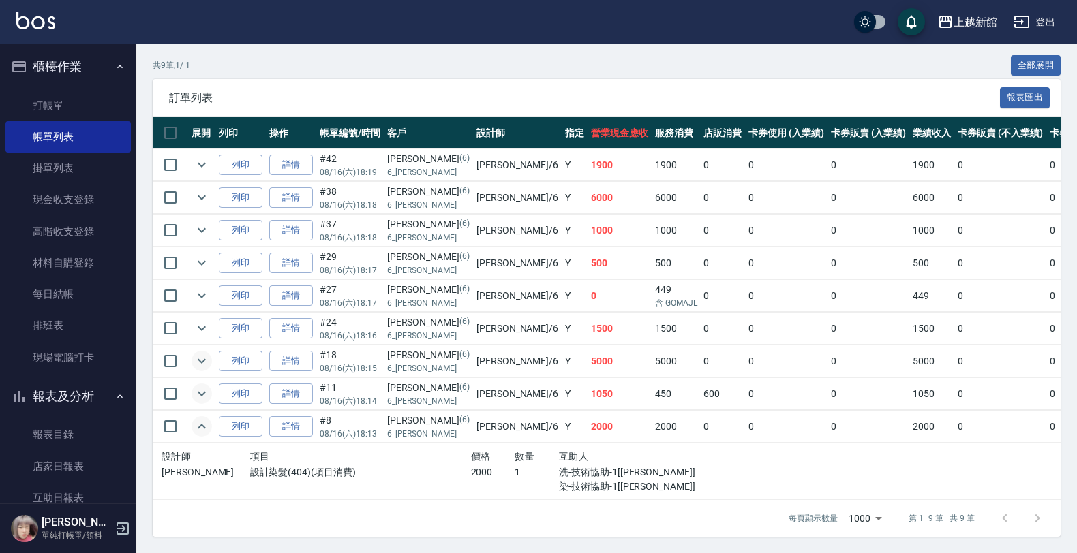
click at [202, 418] on icon "expand row" at bounding box center [202, 426] width 16 height 16
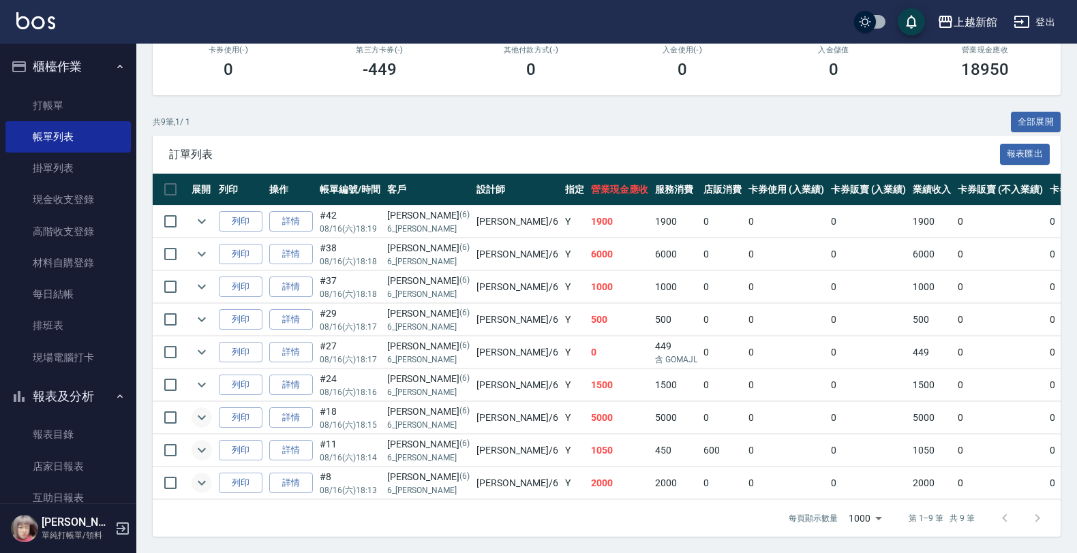
scroll to position [219, 0]
click at [198, 475] on icon "expand row" at bounding box center [202, 483] width 16 height 16
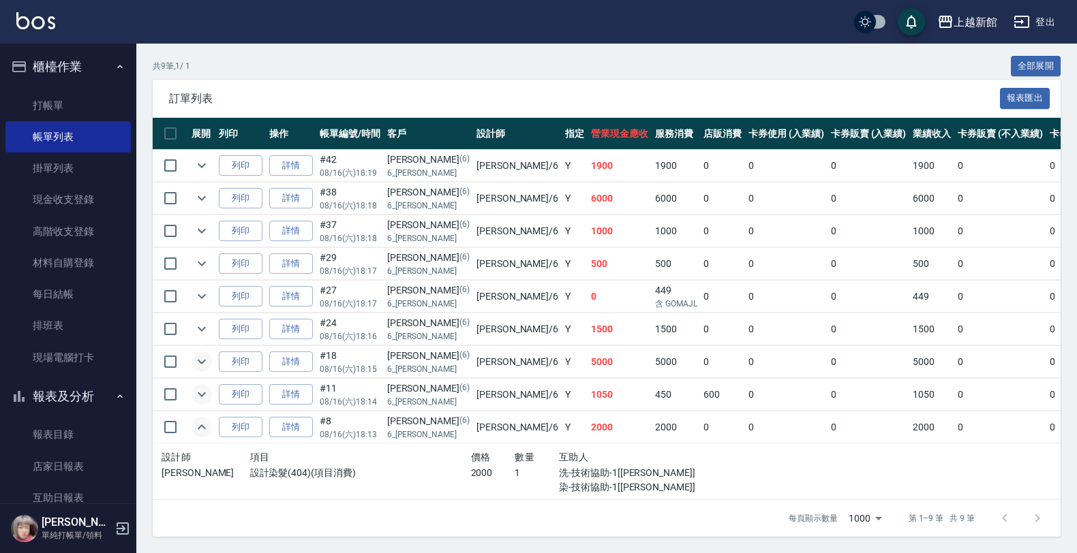
scroll to position [276, 0]
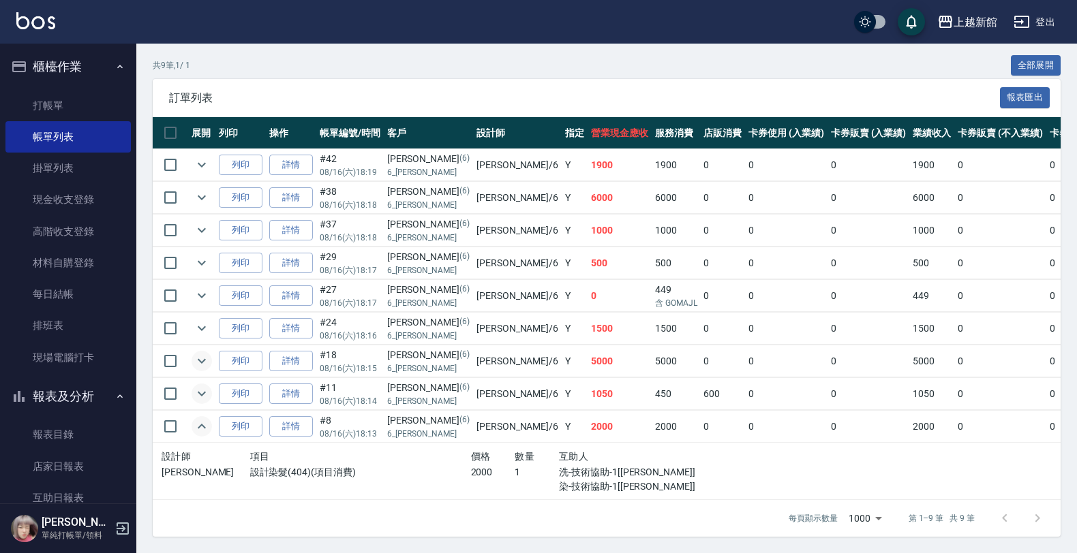
click at [196, 386] on icon "expand row" at bounding box center [202, 394] width 16 height 16
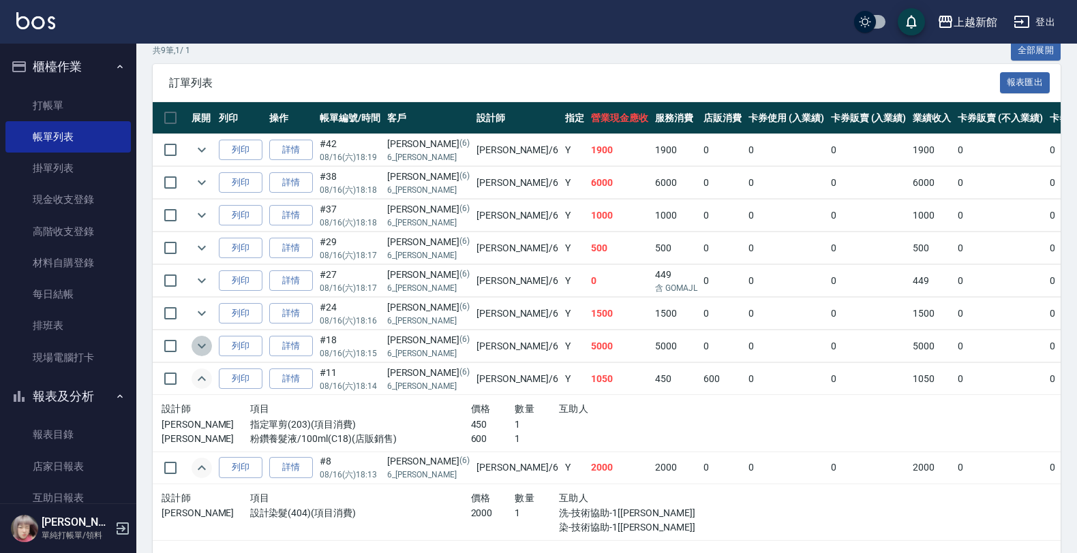
click at [195, 344] on icon "expand row" at bounding box center [202, 346] width 16 height 16
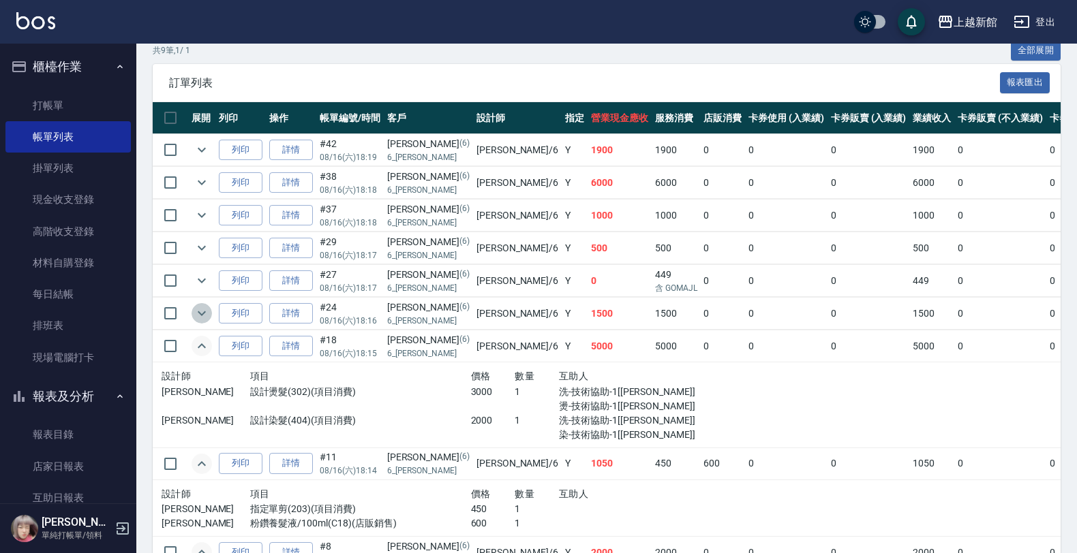
click at [204, 317] on icon "expand row" at bounding box center [202, 313] width 16 height 16
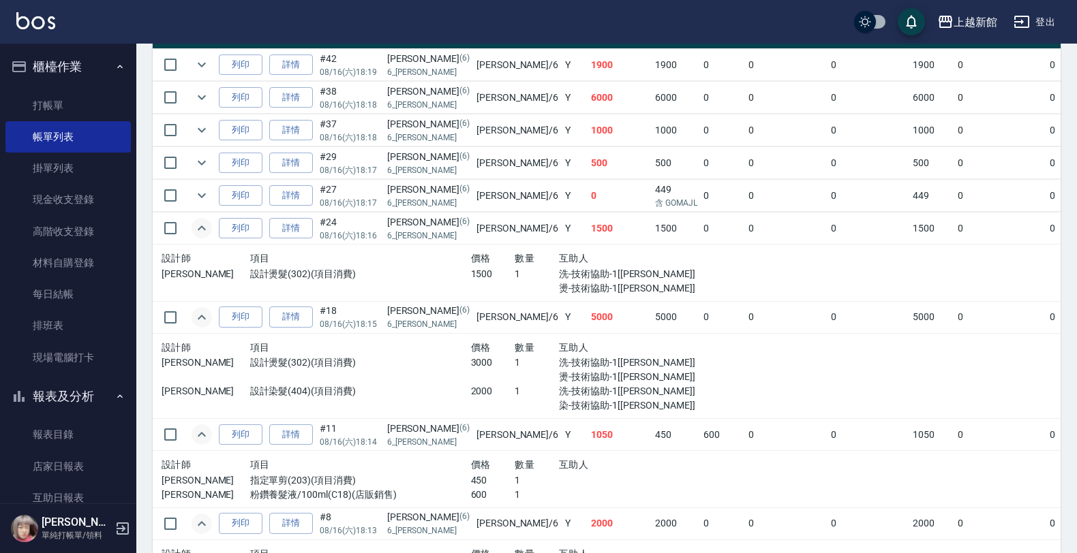
scroll to position [132, 0]
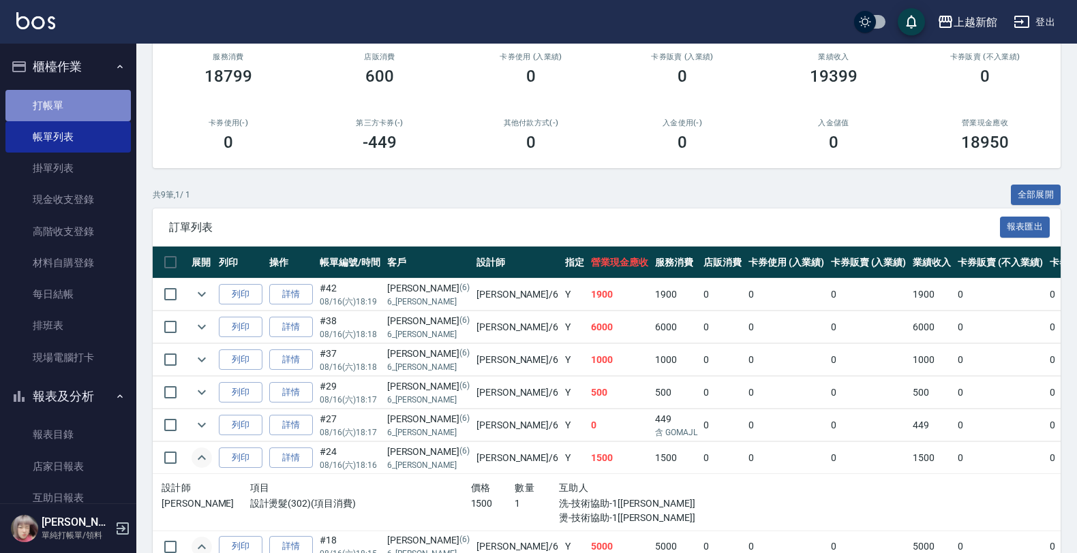
click at [69, 108] on link "打帳單" at bounding box center [67, 105] width 125 height 31
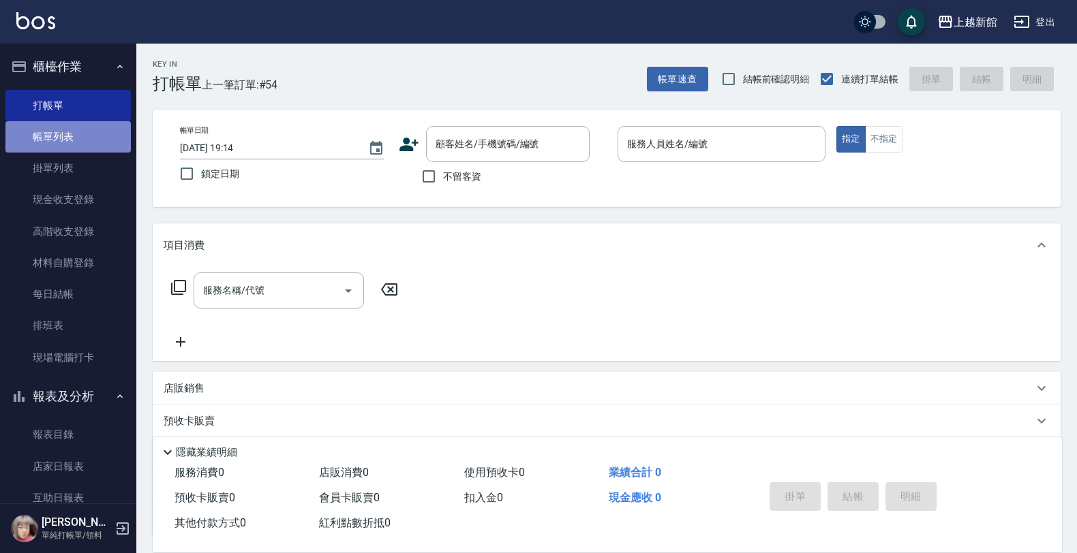
click at [75, 144] on link "帳單列表" at bounding box center [67, 136] width 125 height 31
click at [86, 138] on link "帳單列表" at bounding box center [67, 136] width 125 height 31
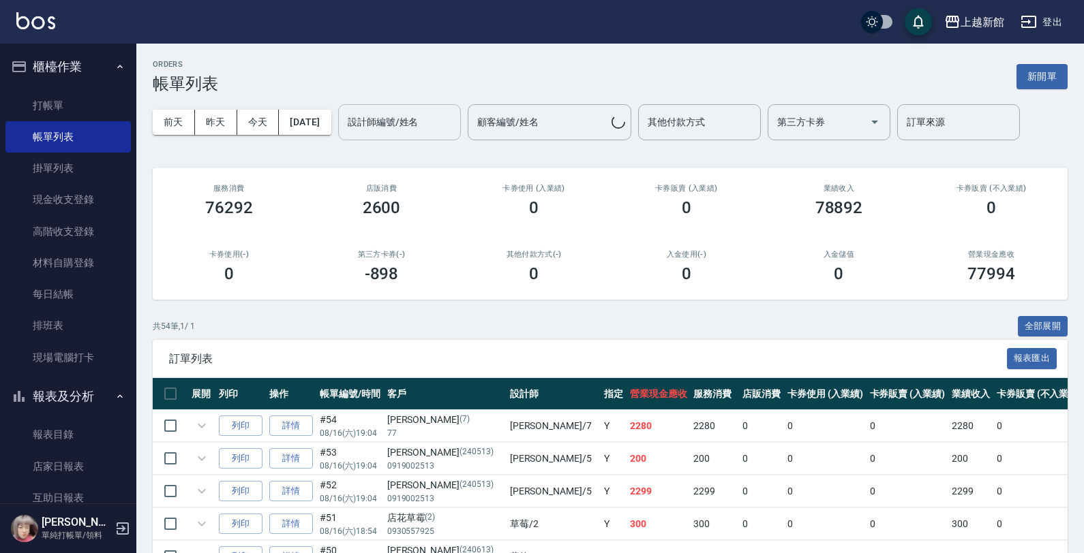
click at [429, 121] on div "設計師編號/姓名 設計師編號/姓名" at bounding box center [399, 122] width 123 height 36
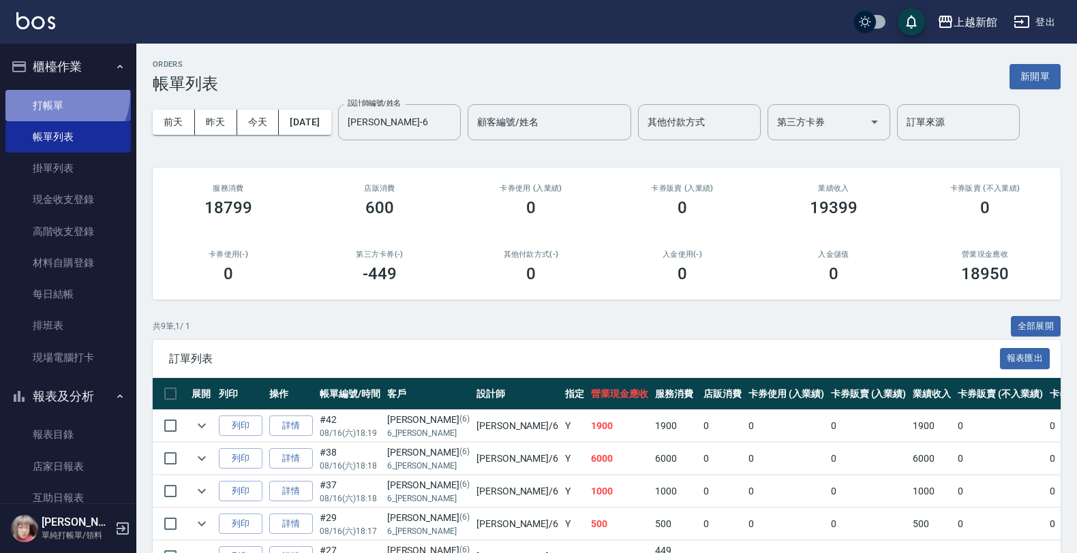
click at [58, 94] on link "打帳單" at bounding box center [67, 105] width 125 height 31
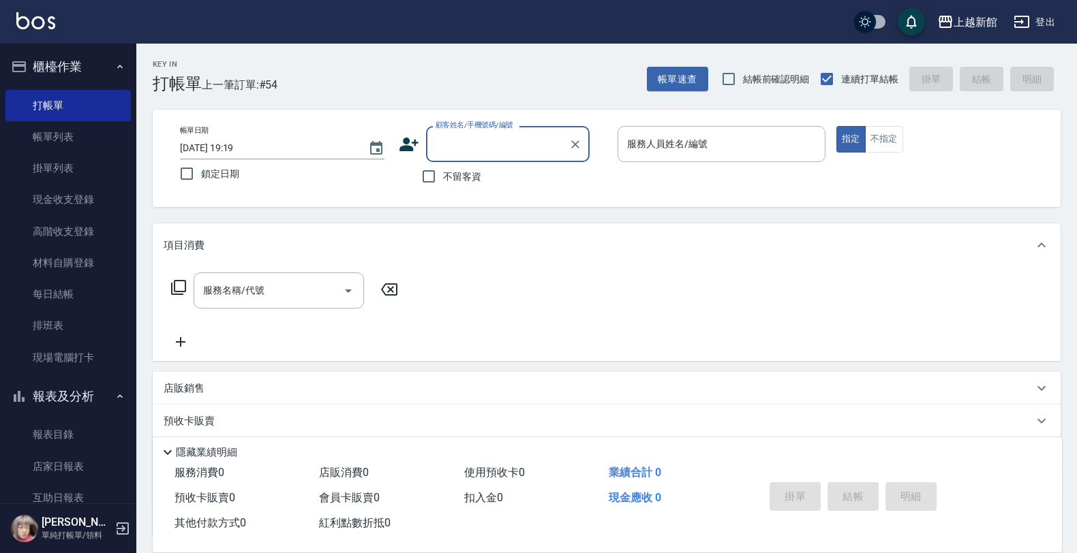
click at [410, 148] on icon at bounding box center [408, 145] width 19 height 14
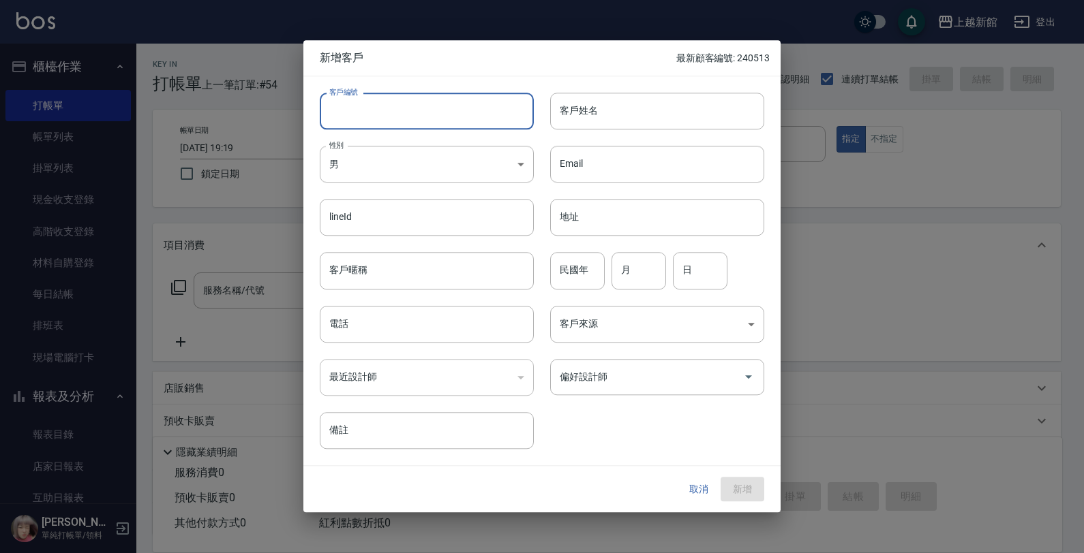
click at [444, 106] on input "客戶編號" at bounding box center [427, 111] width 214 height 37
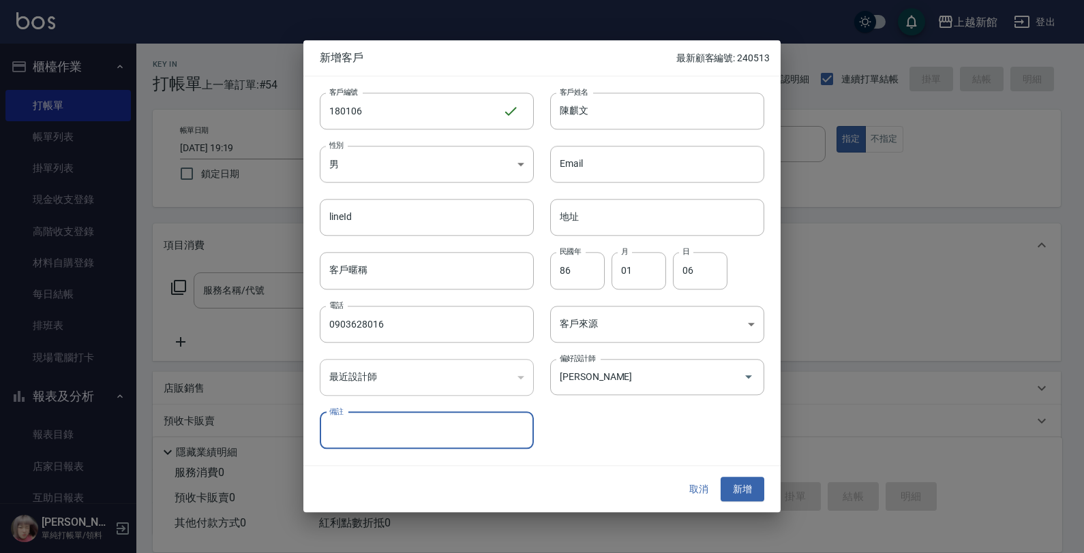
click at [720, 477] on button "新增" at bounding box center [742, 489] width 44 height 25
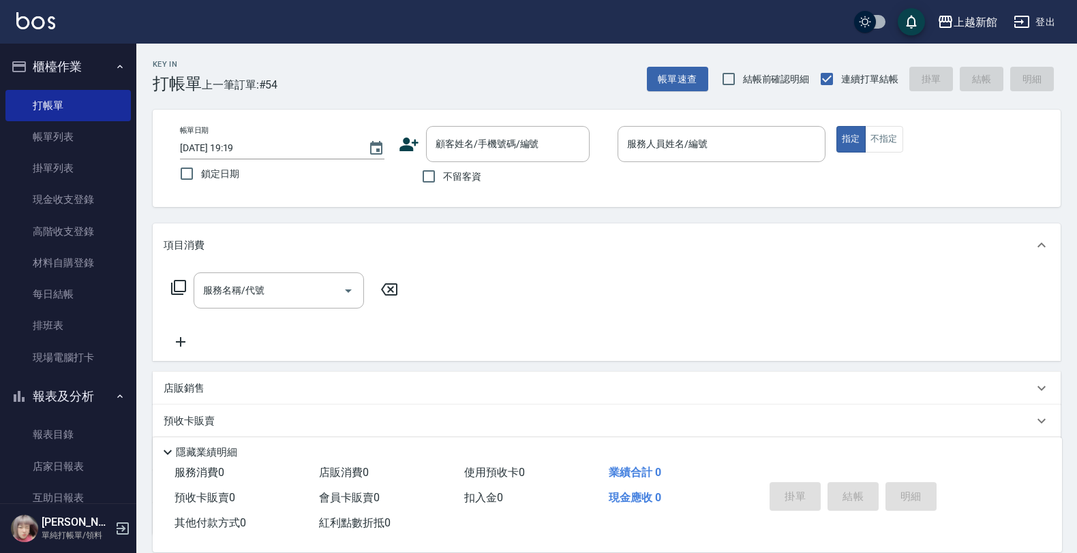
click at [416, 152] on icon at bounding box center [409, 144] width 20 height 20
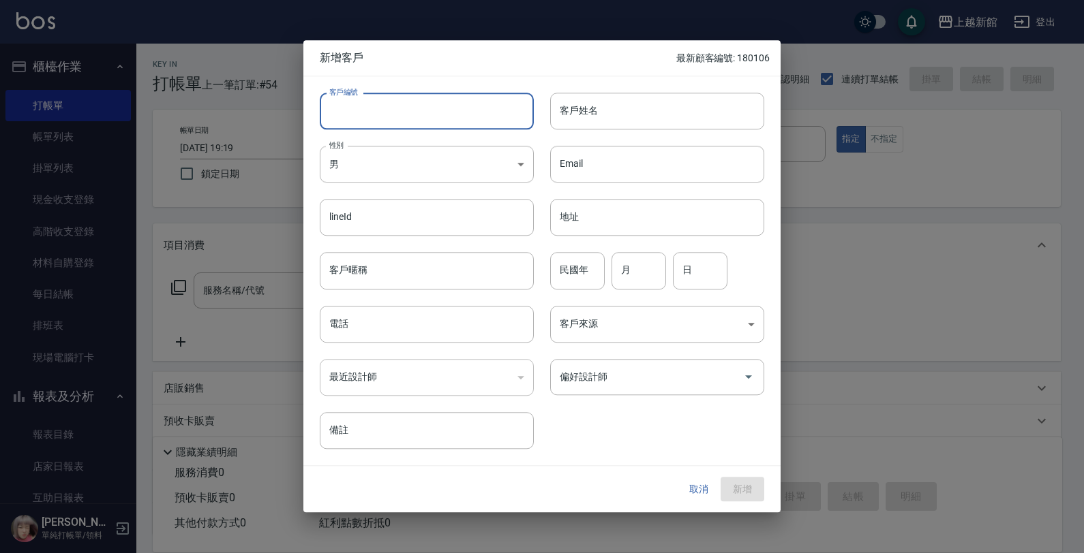
click at [438, 114] on input "客戶編號" at bounding box center [427, 111] width 214 height 37
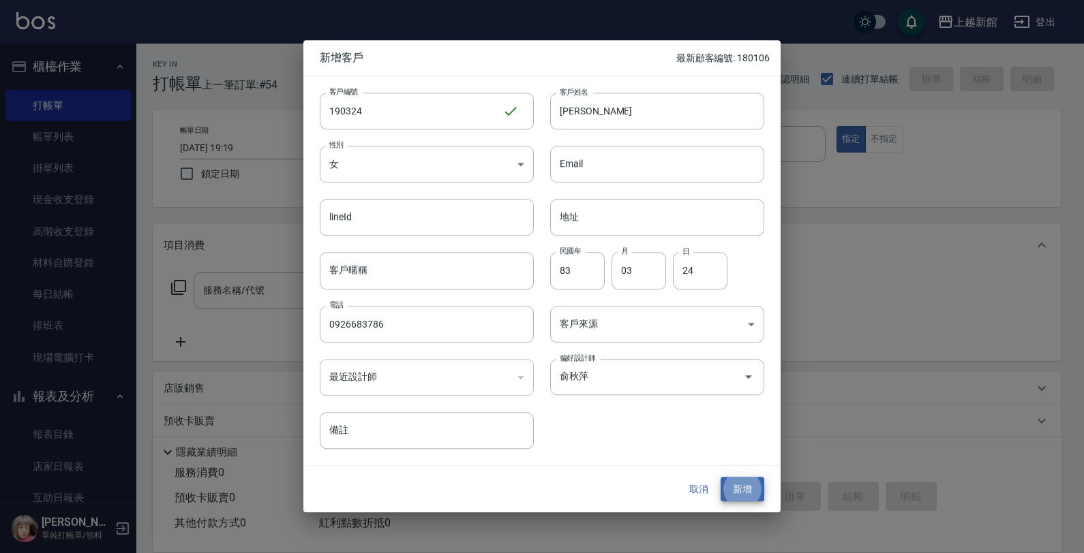
click at [720, 477] on button "新增" at bounding box center [742, 489] width 44 height 25
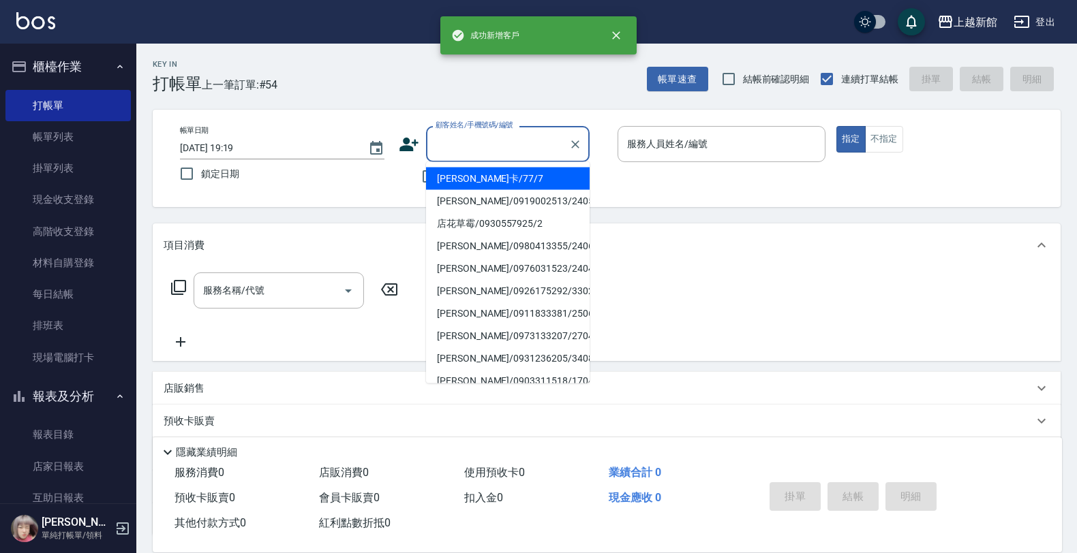
click at [479, 134] on input "顧客姓名/手機號碼/編號" at bounding box center [497, 144] width 131 height 24
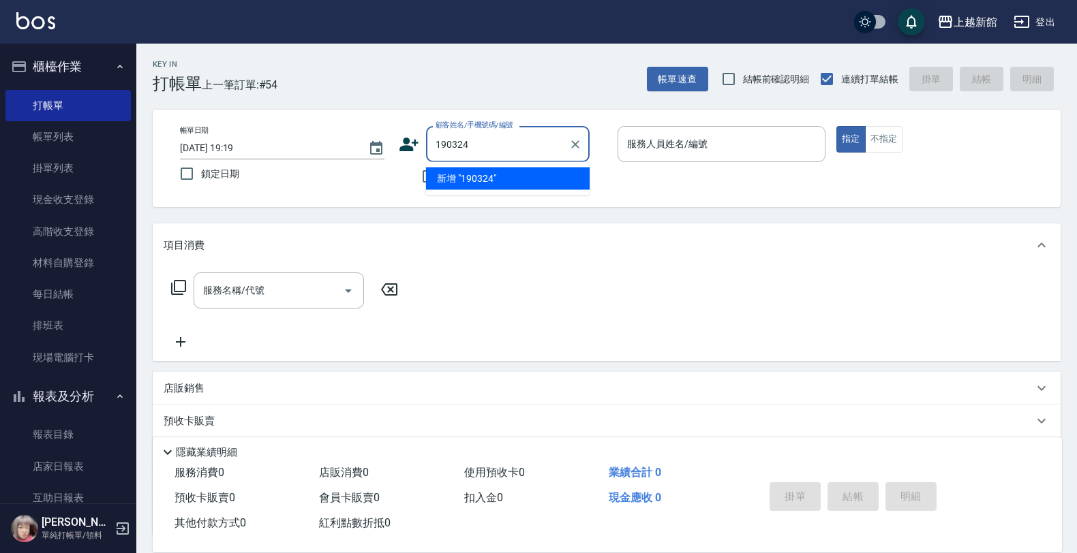
click at [836, 126] on button "指定" at bounding box center [850, 139] width 29 height 27
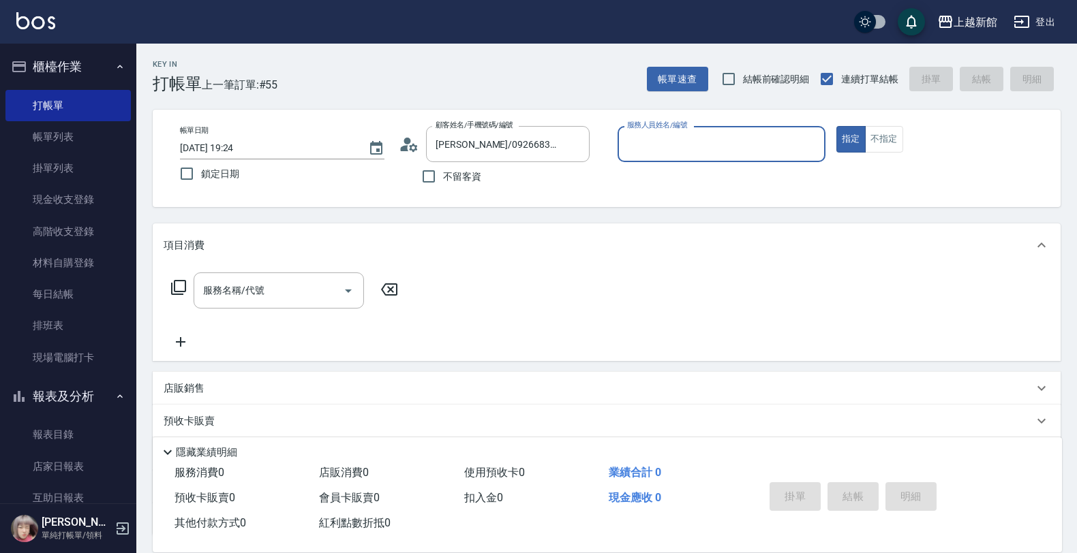
click at [836, 126] on button "指定" at bounding box center [850, 139] width 29 height 27
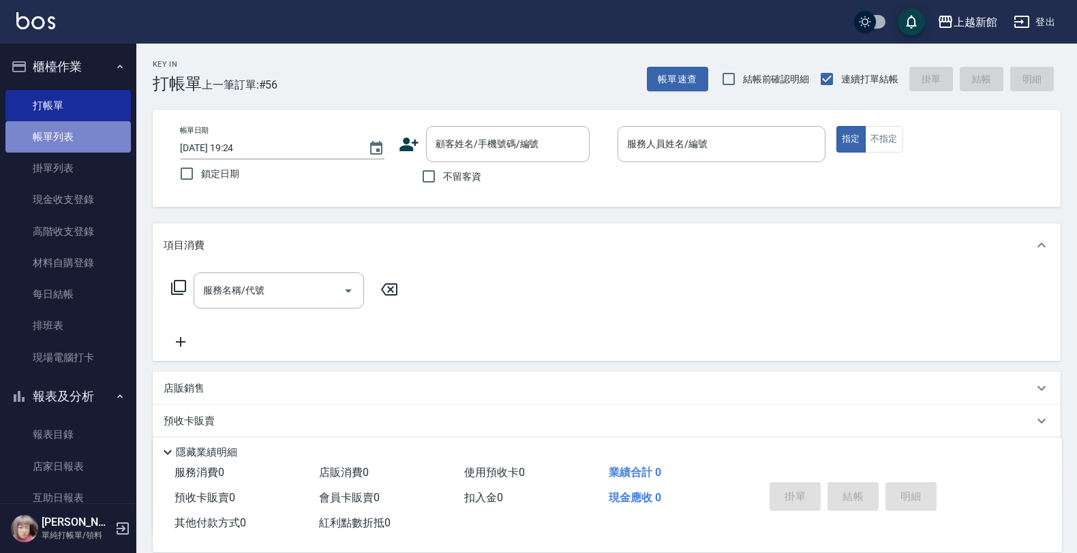
click at [82, 135] on link "帳單列表" at bounding box center [67, 136] width 125 height 31
click at [62, 118] on link "打帳單" at bounding box center [67, 105] width 125 height 31
click at [68, 128] on link "帳單列表" at bounding box center [67, 136] width 125 height 31
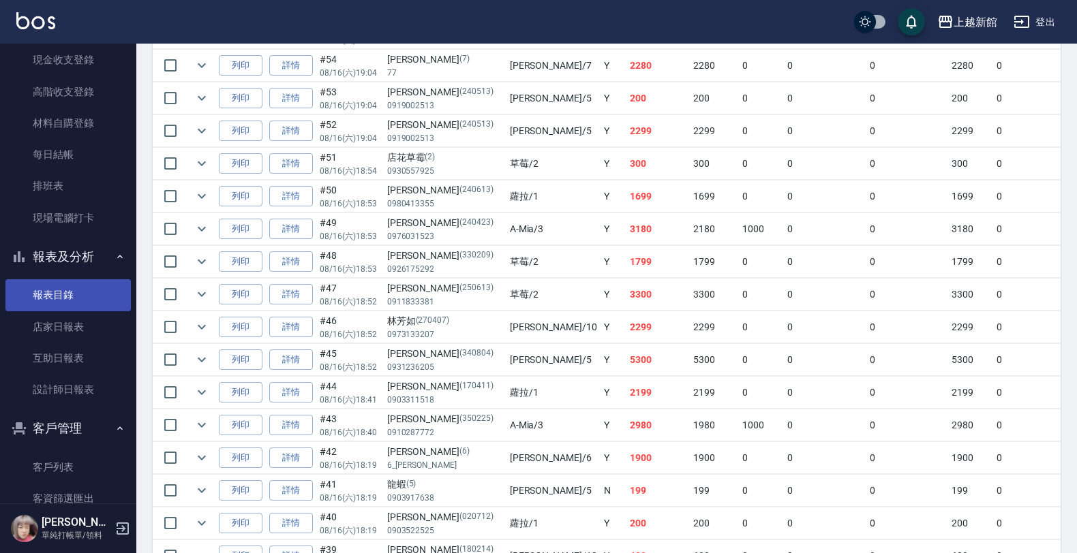
scroll to position [170, 0]
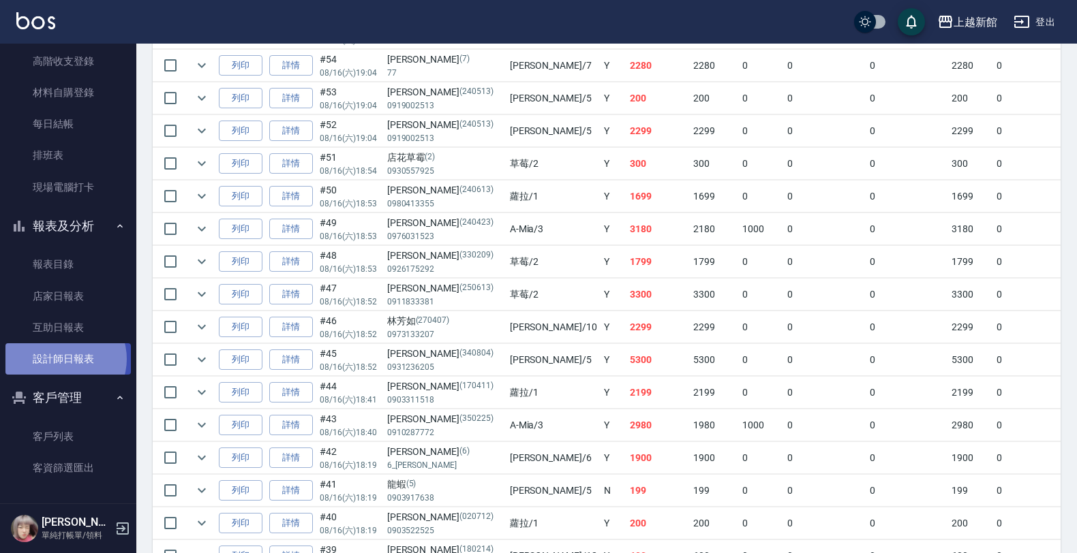
click at [63, 359] on link "設計師日報表" at bounding box center [67, 358] width 125 height 31
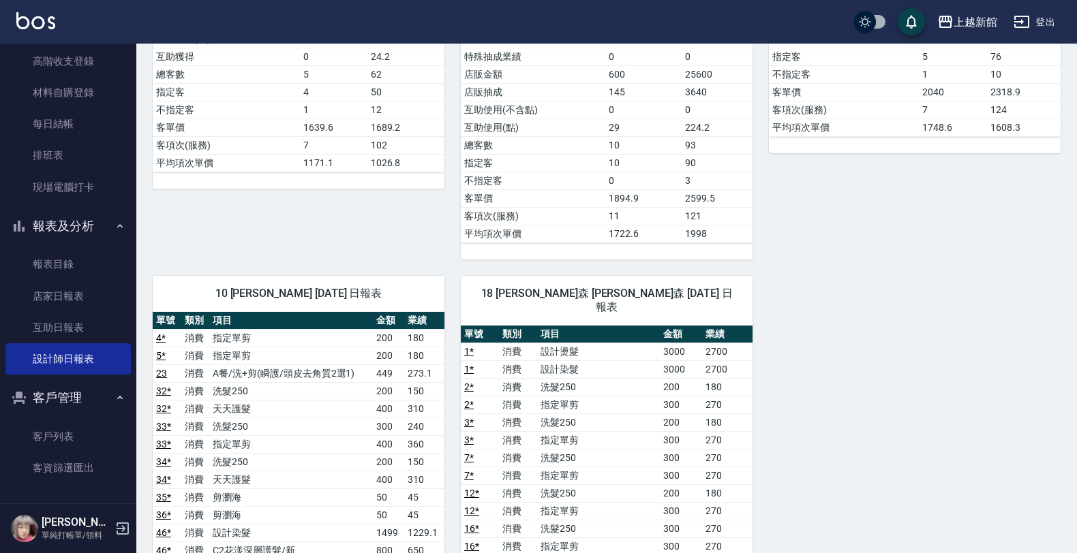
scroll to position [1107, 0]
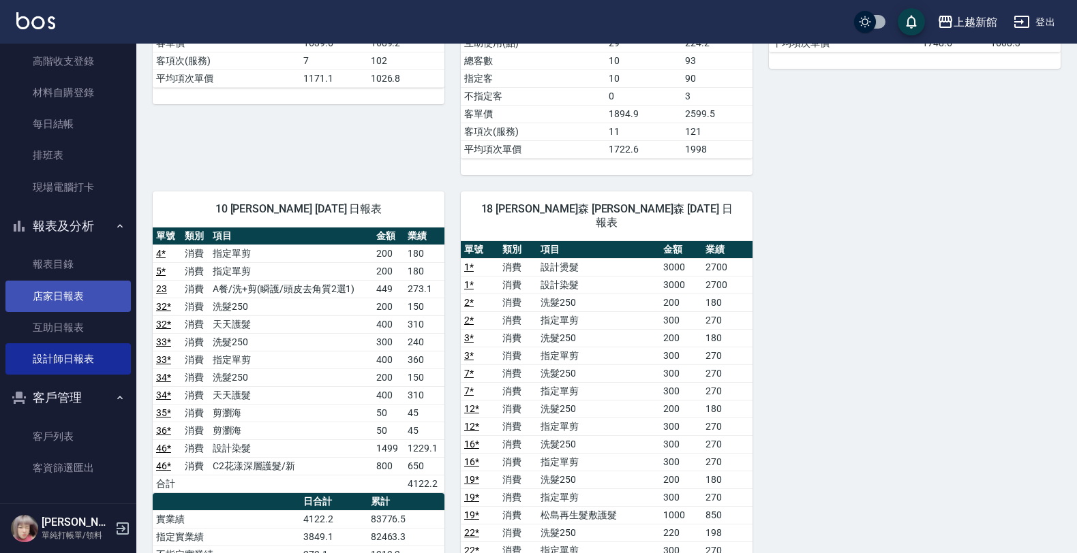
click at [73, 307] on link "店家日報表" at bounding box center [67, 296] width 125 height 31
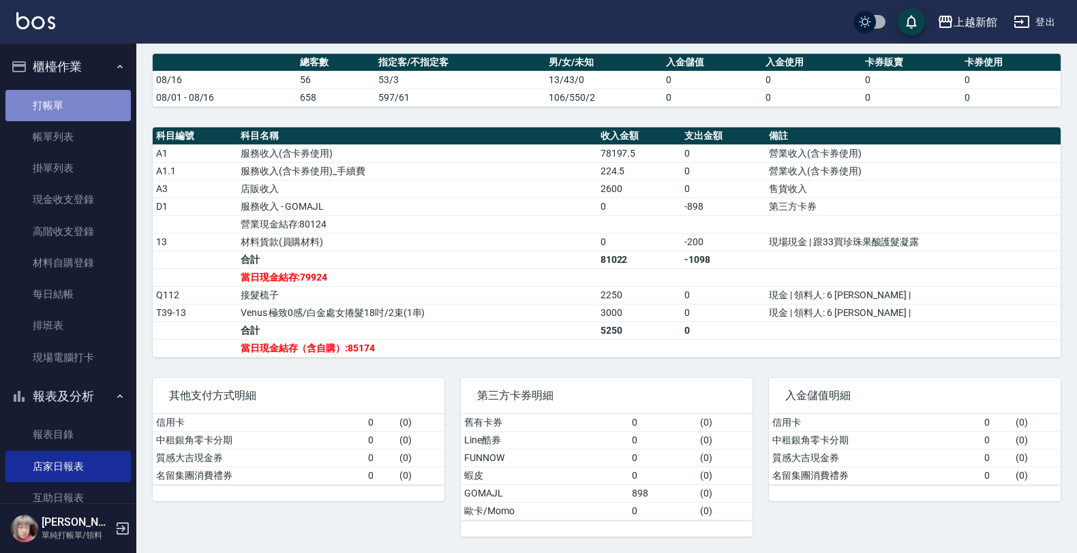
click at [89, 95] on link "打帳單" at bounding box center [67, 105] width 125 height 31
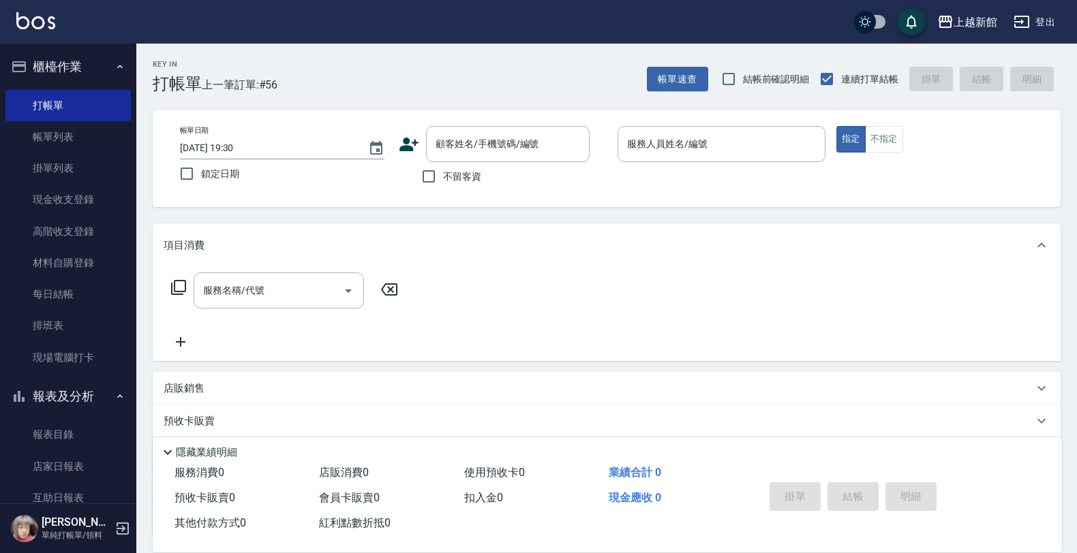
click at [429, 372] on div "店販銷售 服務人員姓名/編號 服務人員姓名/編號 商品代號/名稱 商品代號/名稱" at bounding box center [607, 388] width 908 height 33
click at [423, 378] on div "店販銷售" at bounding box center [607, 388] width 908 height 33
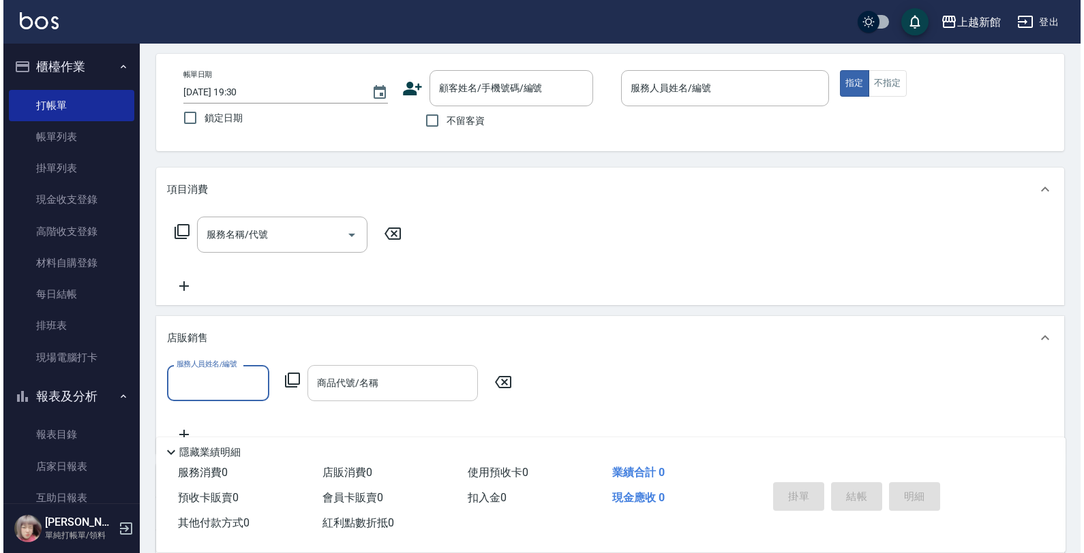
scroll to position [85, 0]
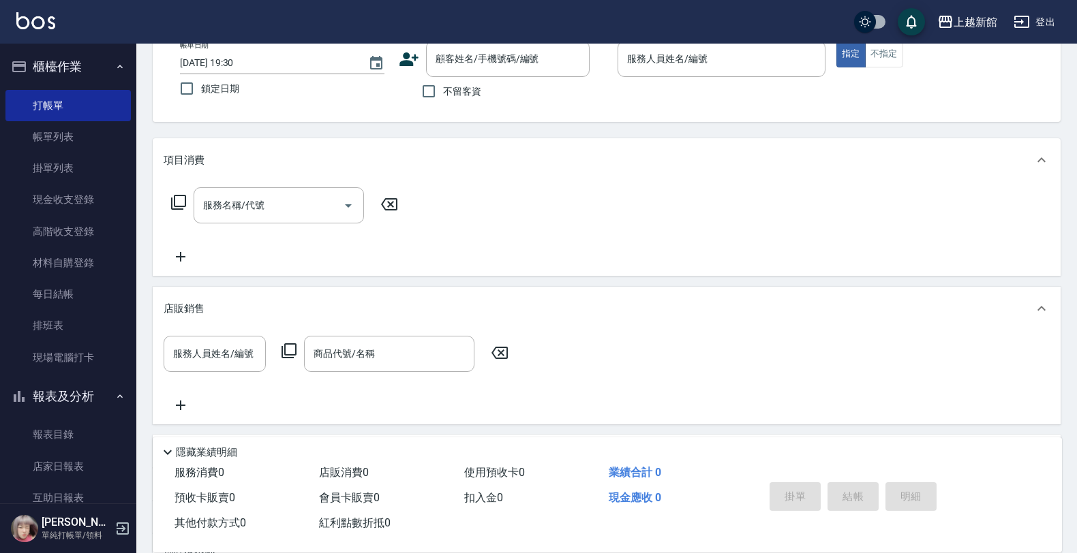
click at [292, 353] on icon at bounding box center [289, 351] width 16 height 16
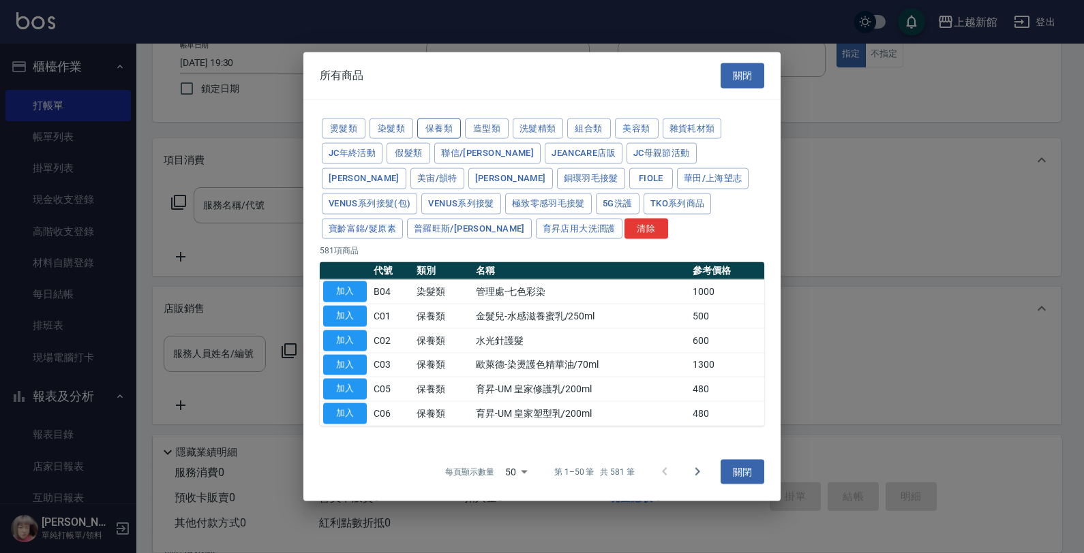
click at [421, 127] on button "保養類" at bounding box center [439, 128] width 44 height 21
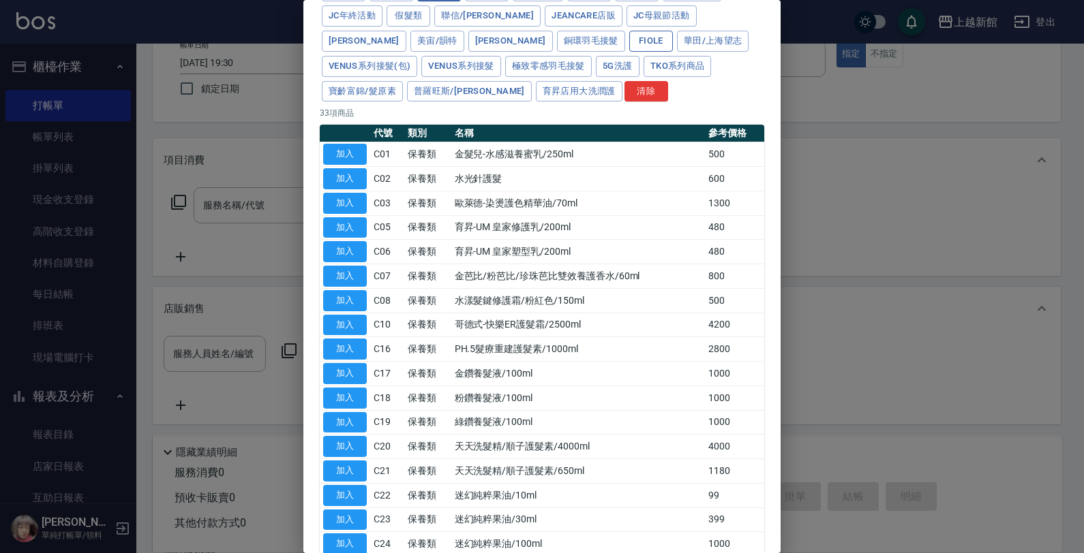
scroll to position [48, 0]
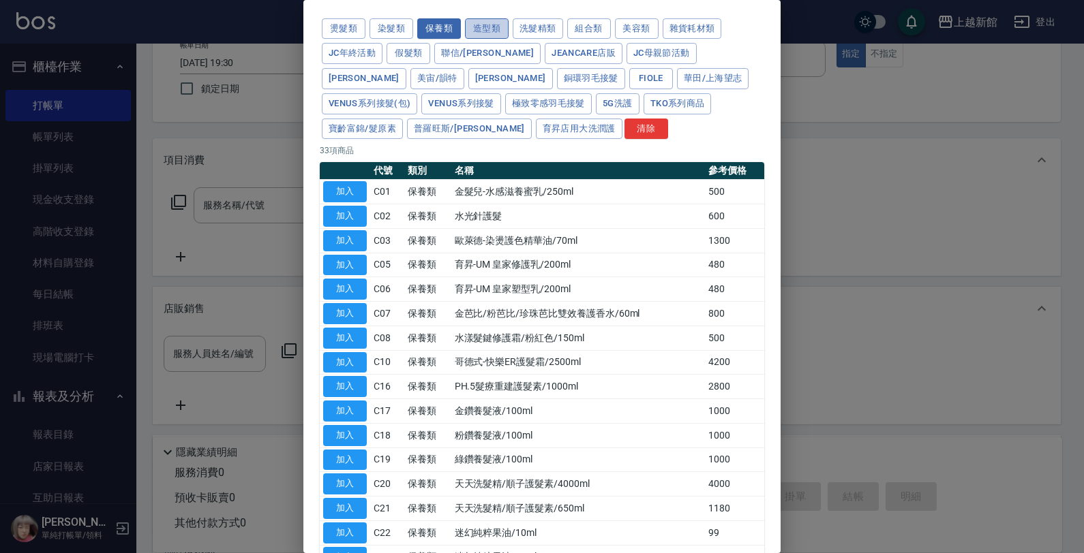
click at [496, 36] on button "造型類" at bounding box center [487, 28] width 44 height 21
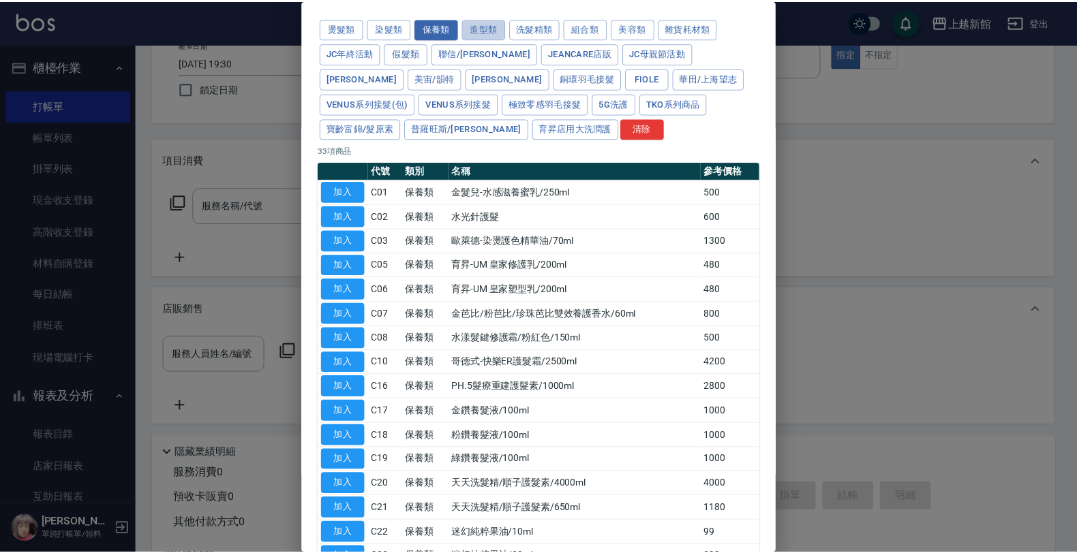
scroll to position [20, 0]
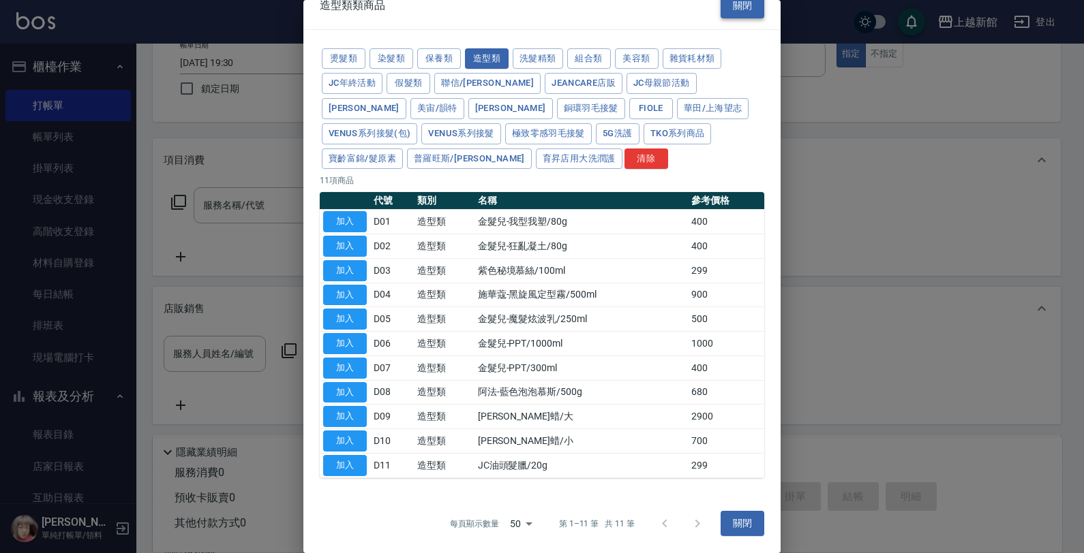
click at [720, 12] on button "關閉" at bounding box center [742, 5] width 44 height 25
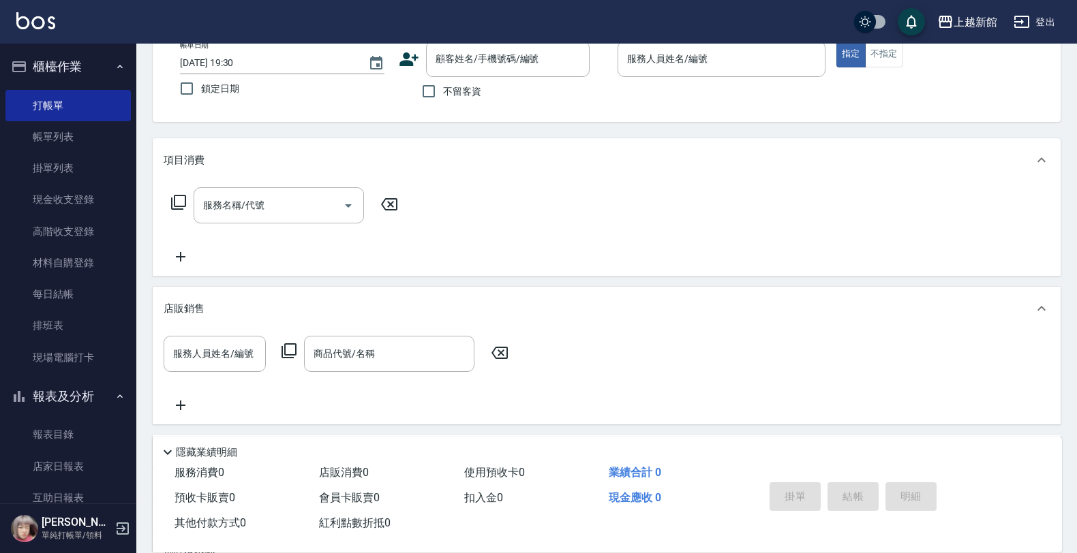
click at [121, 522] on icon "button" at bounding box center [122, 529] width 16 height 16
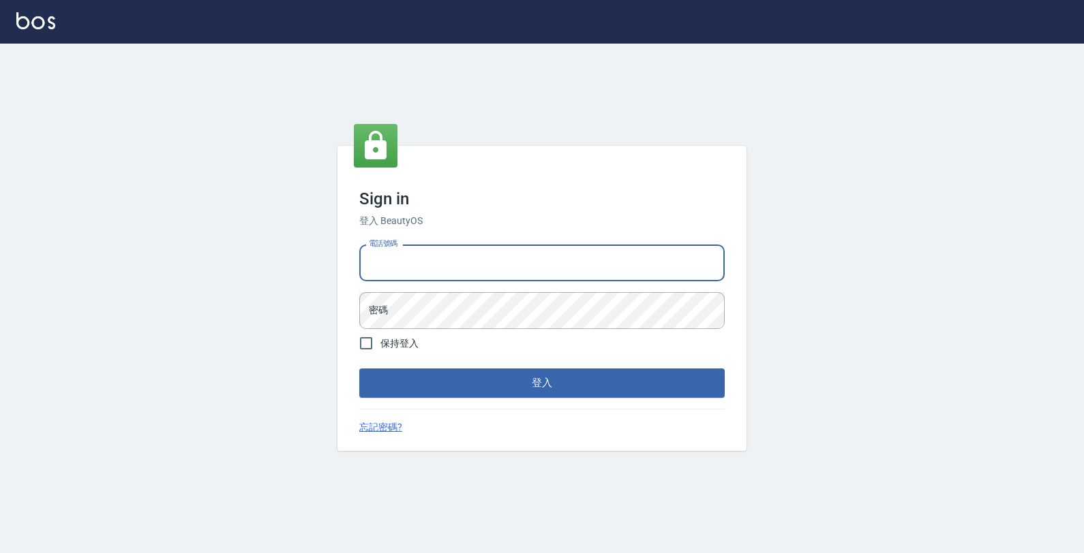
click at [714, 259] on input "電話號碼" at bounding box center [541, 263] width 365 height 37
type input "0974376310"
click at [359, 369] on button "登入" at bounding box center [541, 383] width 365 height 29
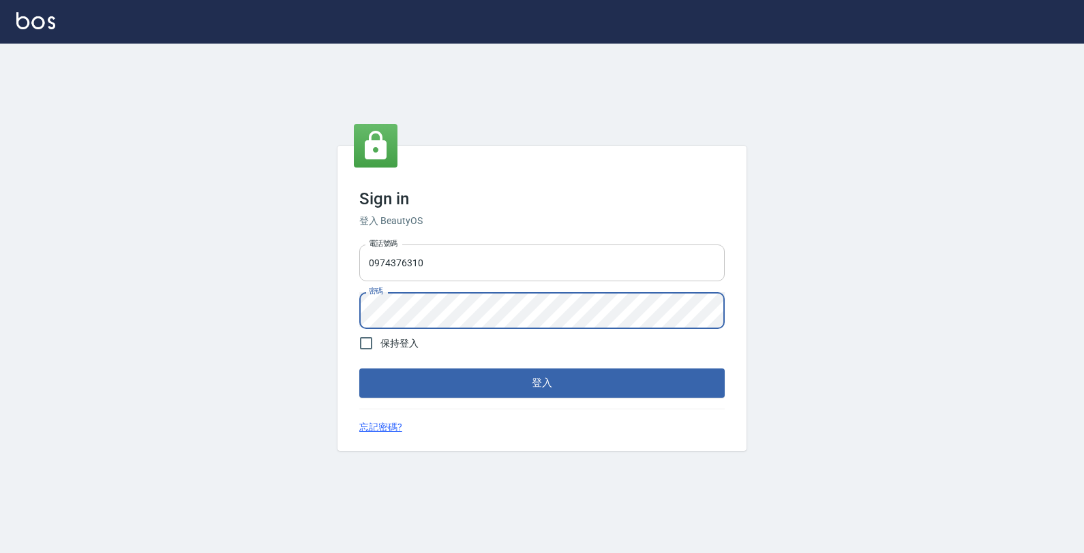
click at [359, 369] on button "登入" at bounding box center [541, 383] width 365 height 29
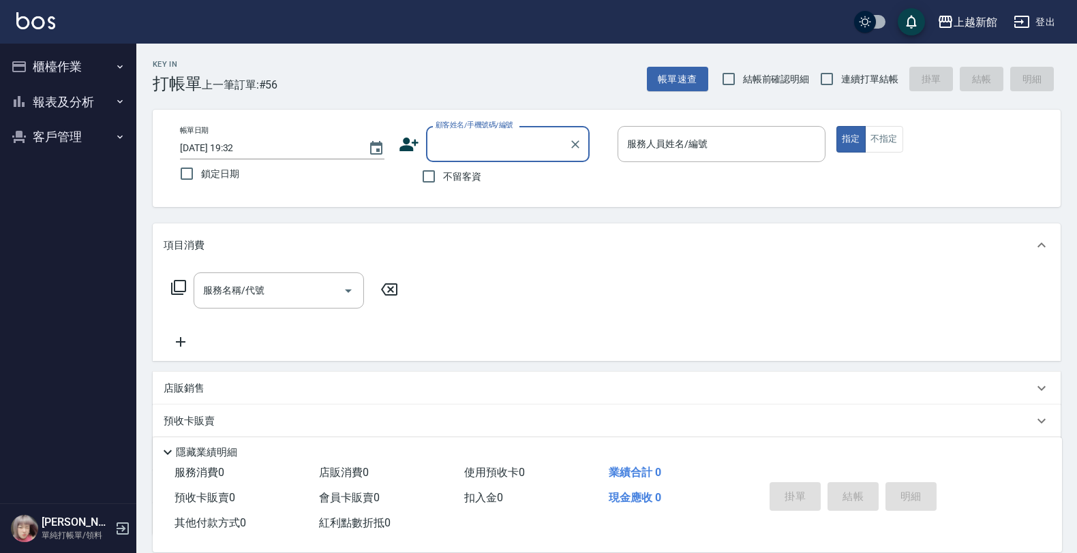
click at [297, 382] on div "店販銷售" at bounding box center [599, 389] width 870 height 14
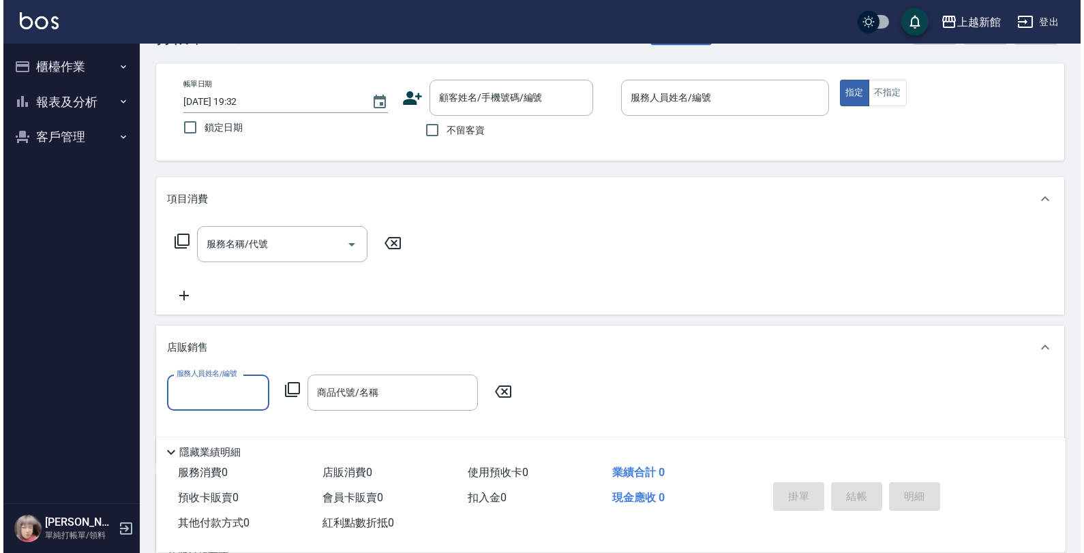
scroll to position [85, 0]
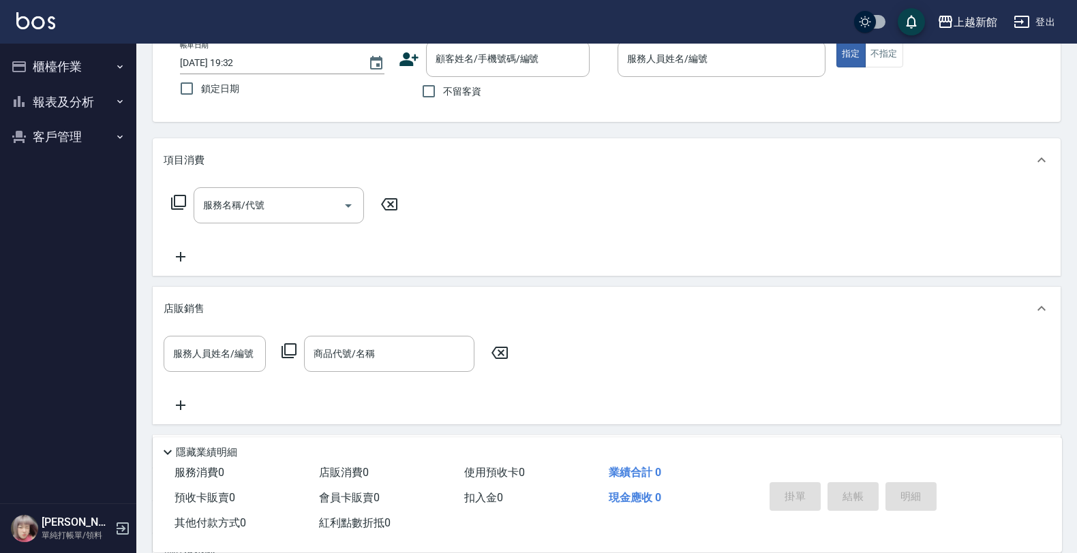
click at [278, 348] on div "服務人員姓名/編號 服務人員姓名/編號 商品代號/名稱 商品代號/名稱" at bounding box center [340, 354] width 353 height 36
click at [288, 352] on icon at bounding box center [289, 351] width 16 height 16
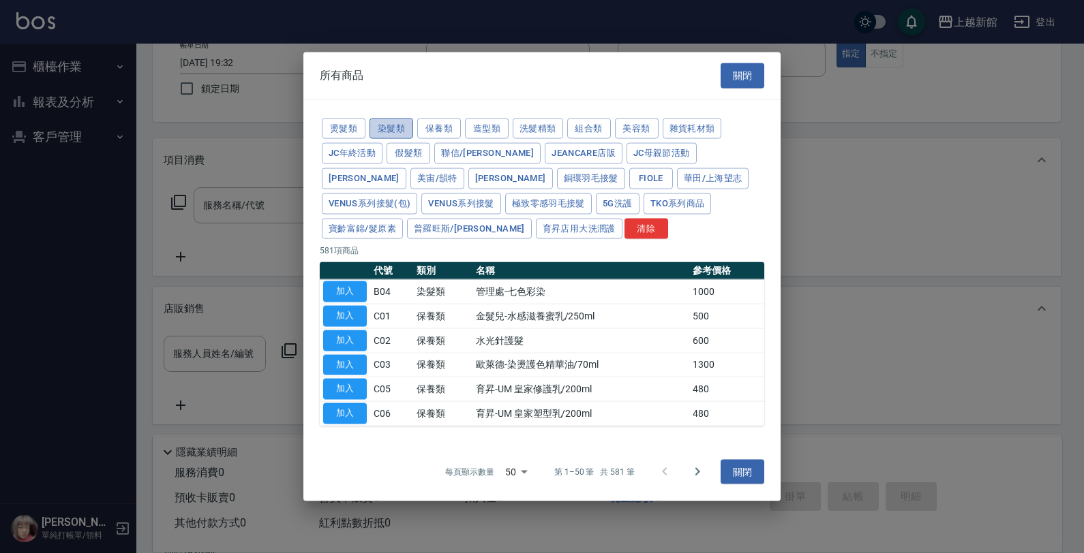
click at [397, 118] on button "染髮類" at bounding box center [391, 128] width 44 height 21
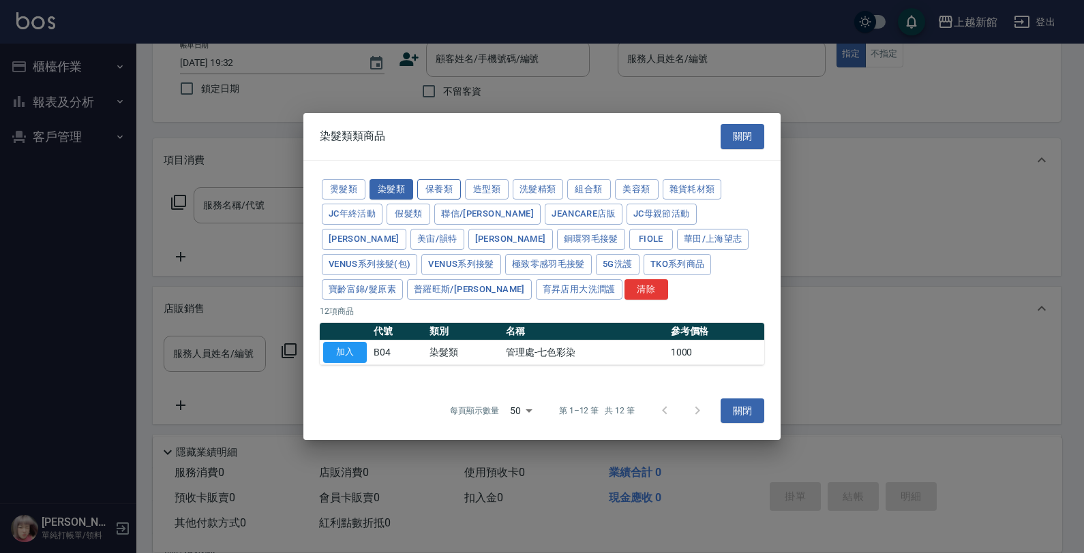
click at [437, 177] on div "燙髮類 染髮類 保養類 造型類 洗髮精類 組合類 美容類 雜貨耗材類 JC年終活動 假髮類 聯信/鳥慧 JeanCare店販 JC母親節活動 [PERSON_…" at bounding box center [542, 239] width 444 height 125
click at [431, 186] on button "保養類" at bounding box center [439, 189] width 44 height 21
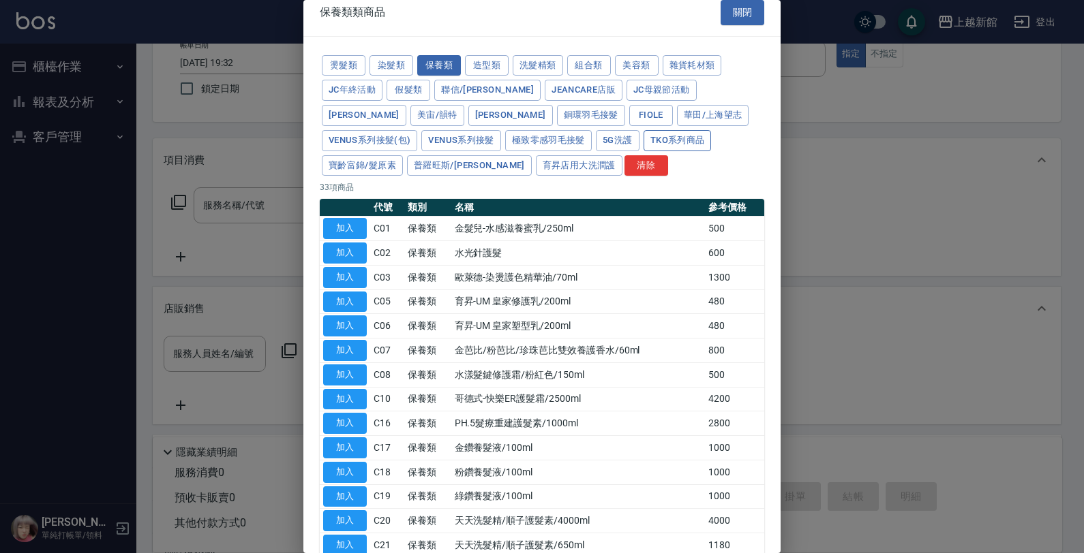
scroll to position [0, 0]
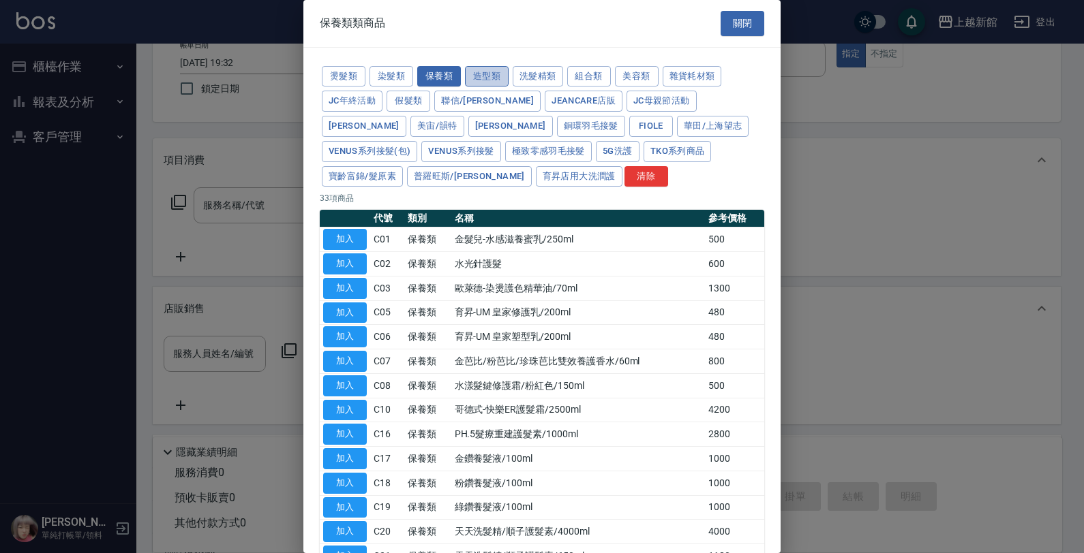
click at [488, 82] on button "造型類" at bounding box center [487, 76] width 44 height 21
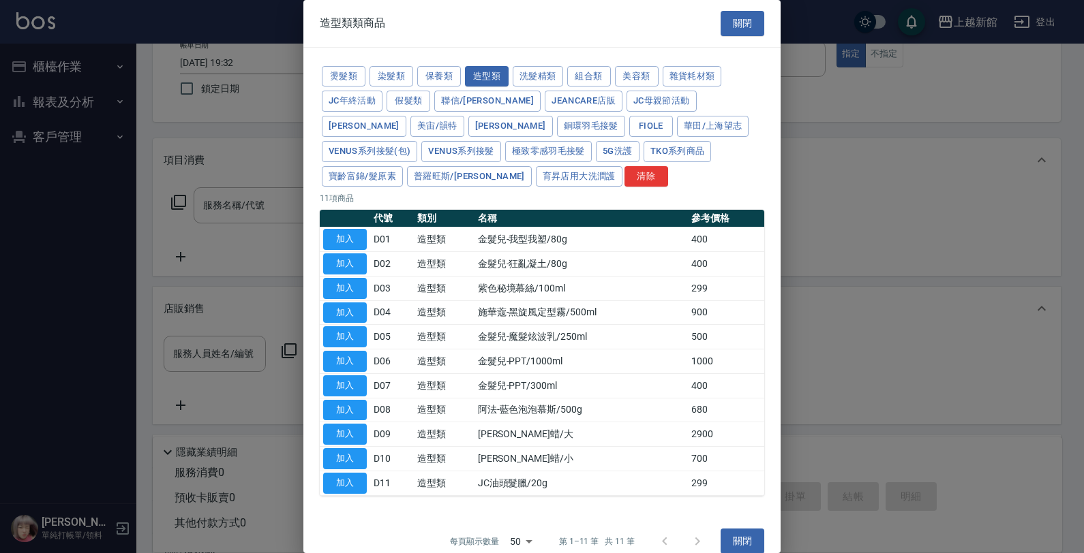
click at [713, 32] on div "造型類類商品 關閉" at bounding box center [541, 23] width 477 height 47
click at [417, 76] on button "保養類" at bounding box center [439, 76] width 44 height 21
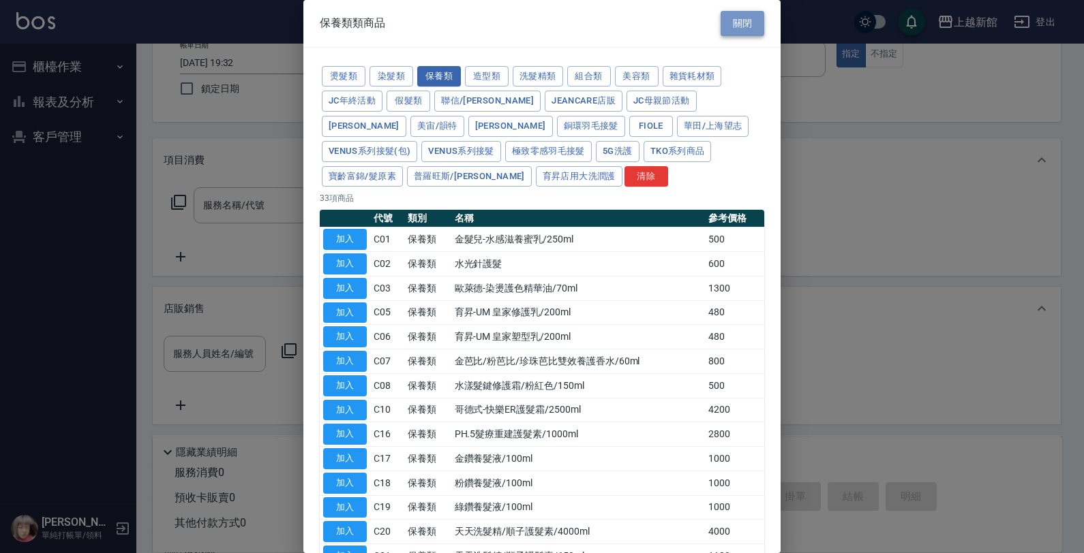
click at [733, 24] on button "關閉" at bounding box center [742, 23] width 44 height 25
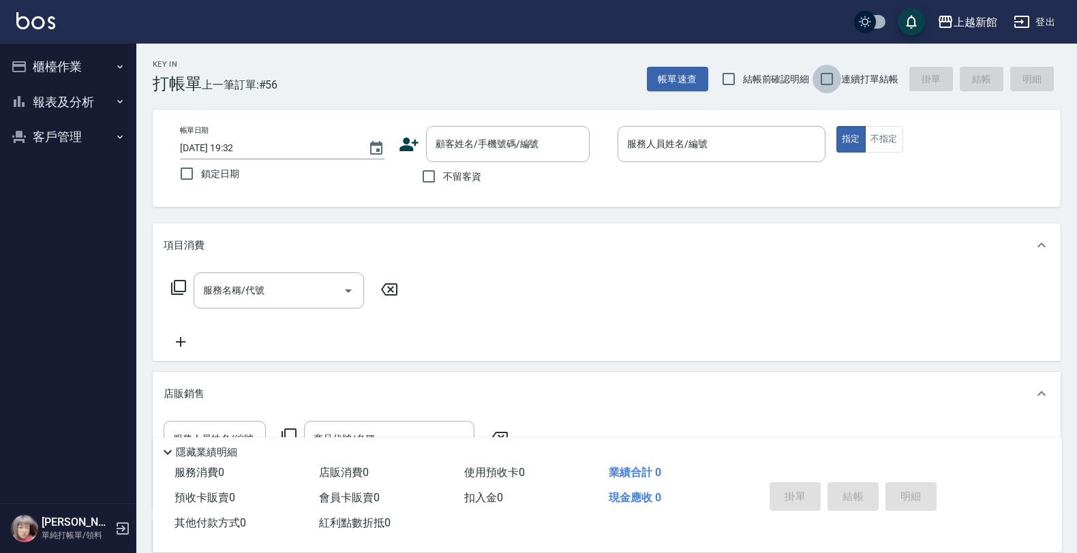
click at [830, 89] on input "連續打單結帳" at bounding box center [826, 79] width 29 height 29
checkbox input "true"
click at [559, 154] on input "顧客姓名/手機號碼/編號" at bounding box center [497, 144] width 131 height 24
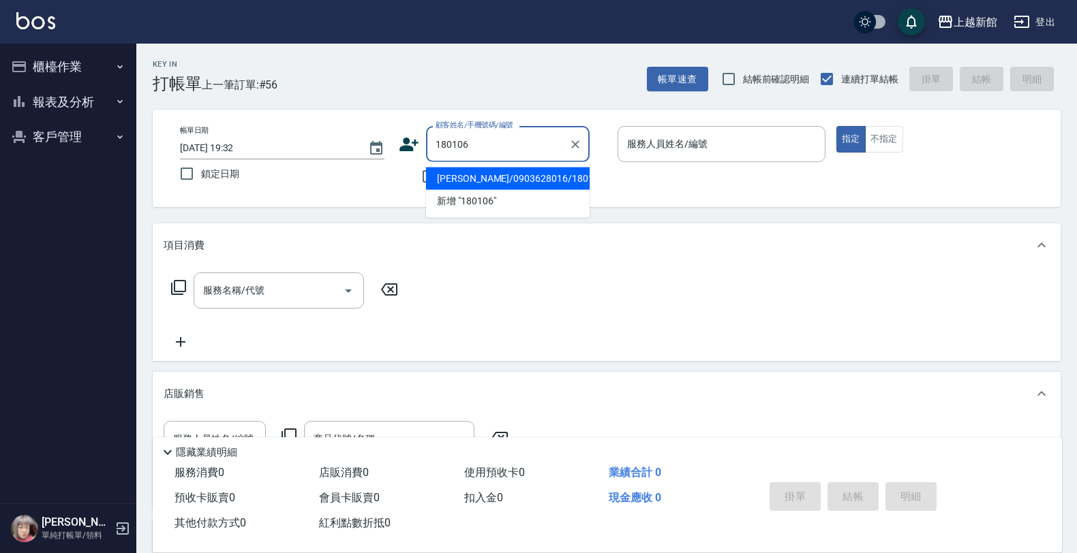
type input "[PERSON_NAME]/0903628016/180106"
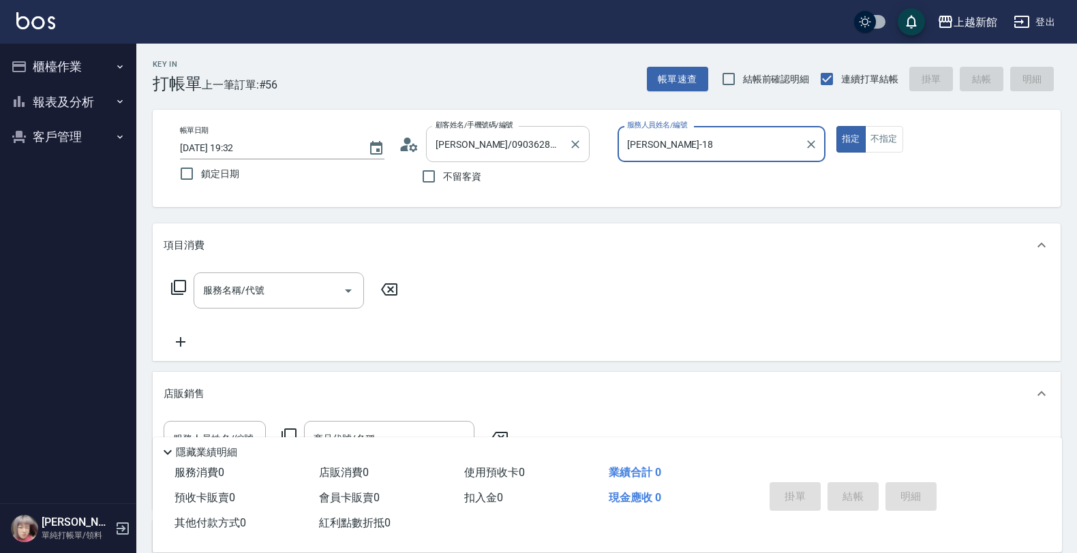
type input "[PERSON_NAME]-18"
click at [836, 126] on button "指定" at bounding box center [850, 139] width 29 height 27
type button "true"
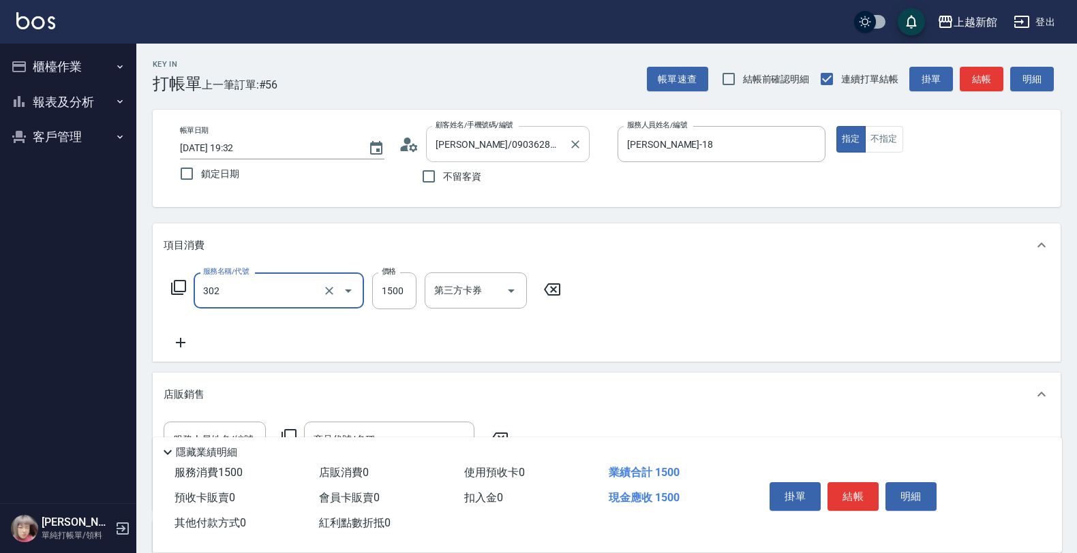
type input "設計燙髮(302)"
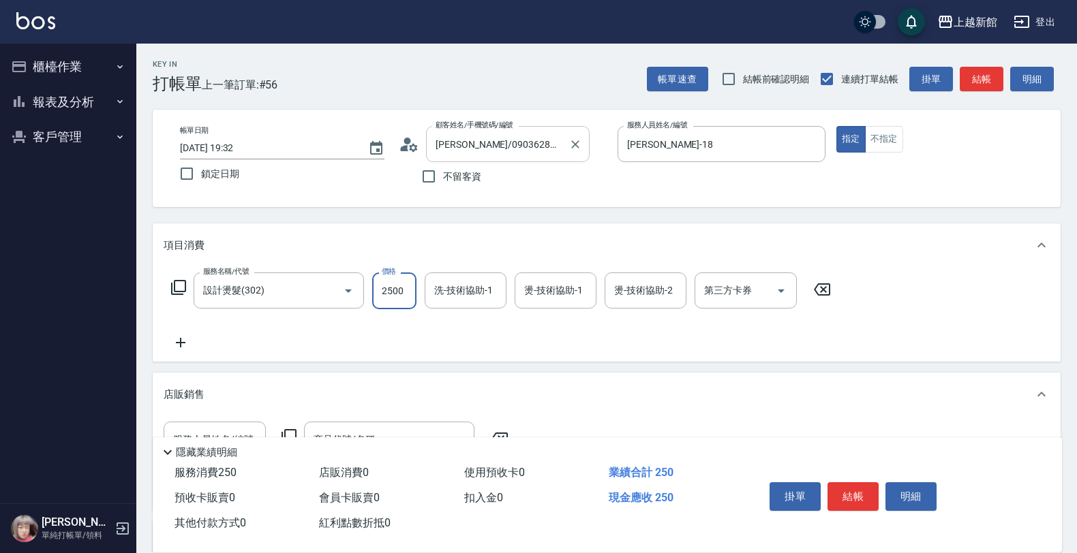
type input "2500"
type input "[PERSON_NAME]-29"
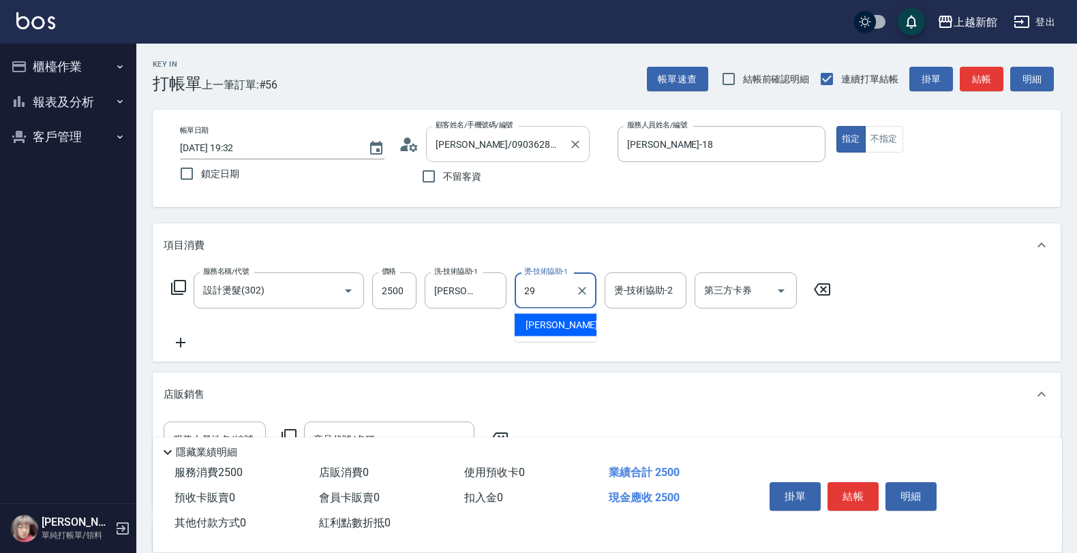
type input "[PERSON_NAME]-29"
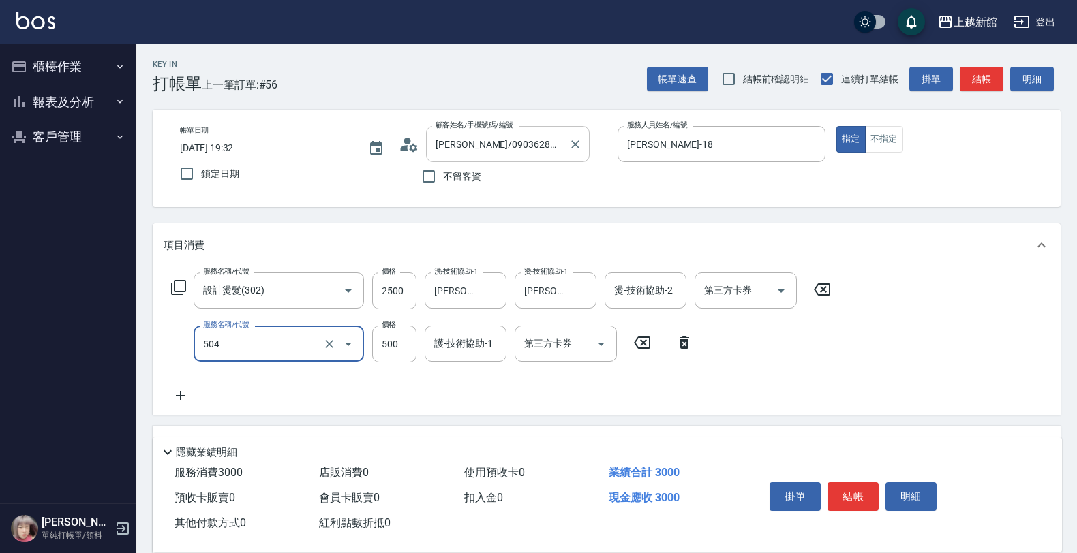
type input "順子護髮(504)"
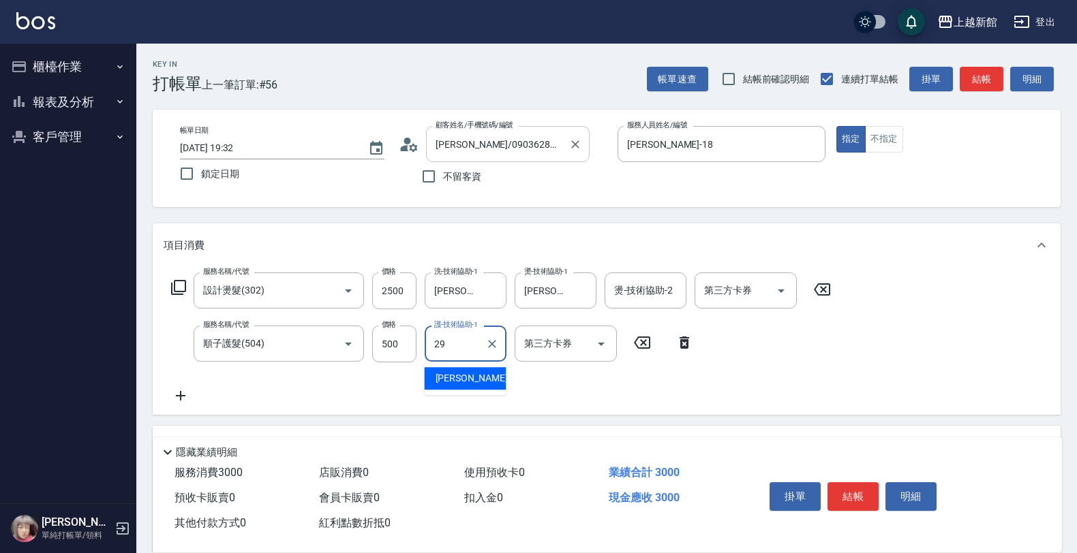
type input "[PERSON_NAME]-29"
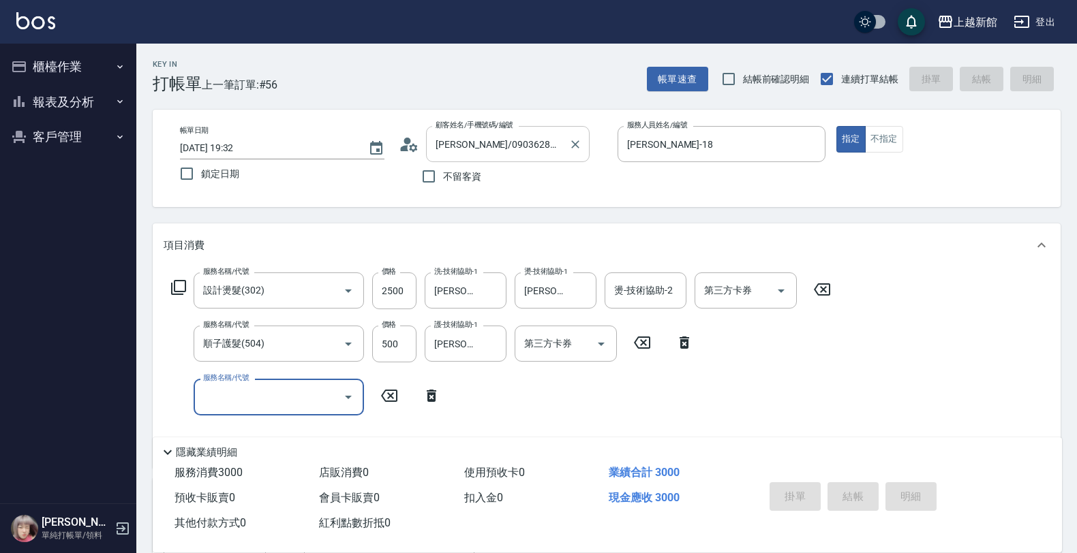
type input "[DATE] 19:39"
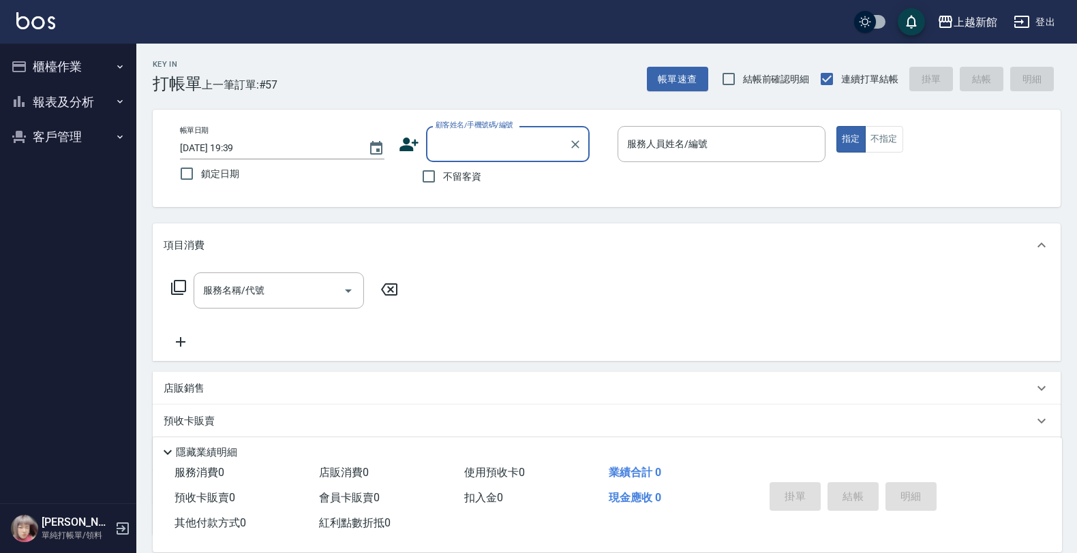
drag, startPoint x: 10, startPoint y: 147, endPoint x: 0, endPoint y: 157, distance: 14.0
click at [0, 155] on html "上越新館 登出 櫃檯作業 打帳單 帳單列表 掛單列表 現金收支登錄 高階收支登錄 材料自購登錄 每日結帳 排班表 現場電腦打卡 報表及分析 報表目錄 店家日報…" at bounding box center [538, 333] width 1077 height 666
click at [12, 174] on nav "櫃檯作業 打帳單 帳單列表 掛單列表 現金收支登錄 高階收支登錄 材料自購登錄 每日結帳 排班表 現場電腦打卡 報表及分析 報表目錄 店家日報表 互助日報表 …" at bounding box center [68, 274] width 136 height 460
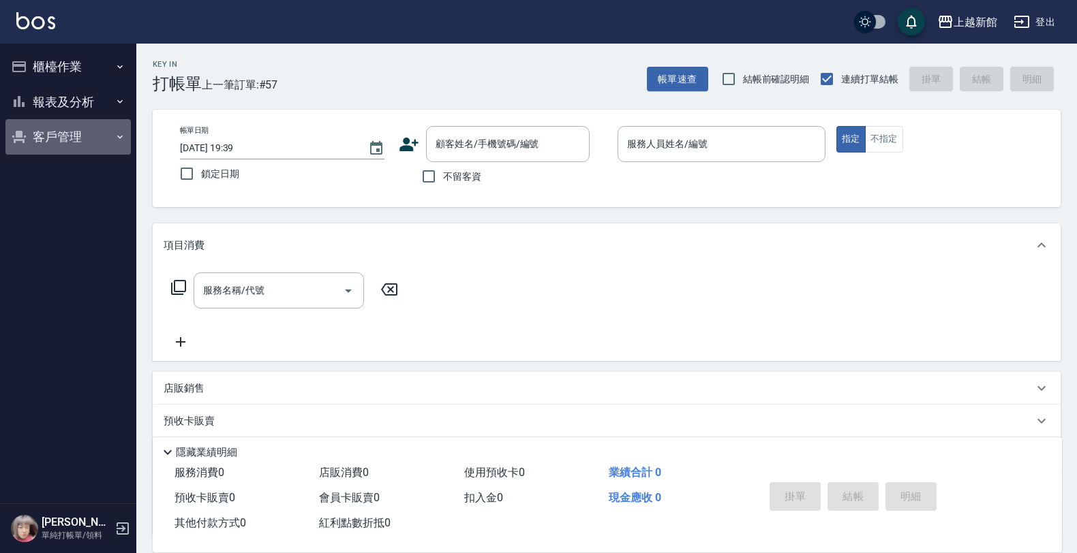
click at [59, 124] on button "客戶管理" at bounding box center [67, 136] width 125 height 35
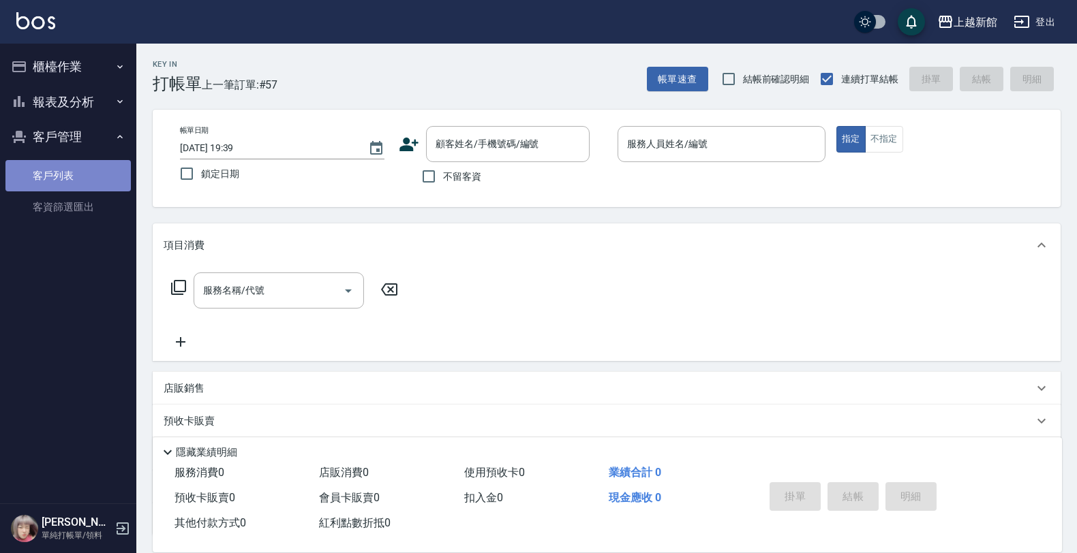
click at [52, 161] on link "客戶列表" at bounding box center [67, 175] width 125 height 31
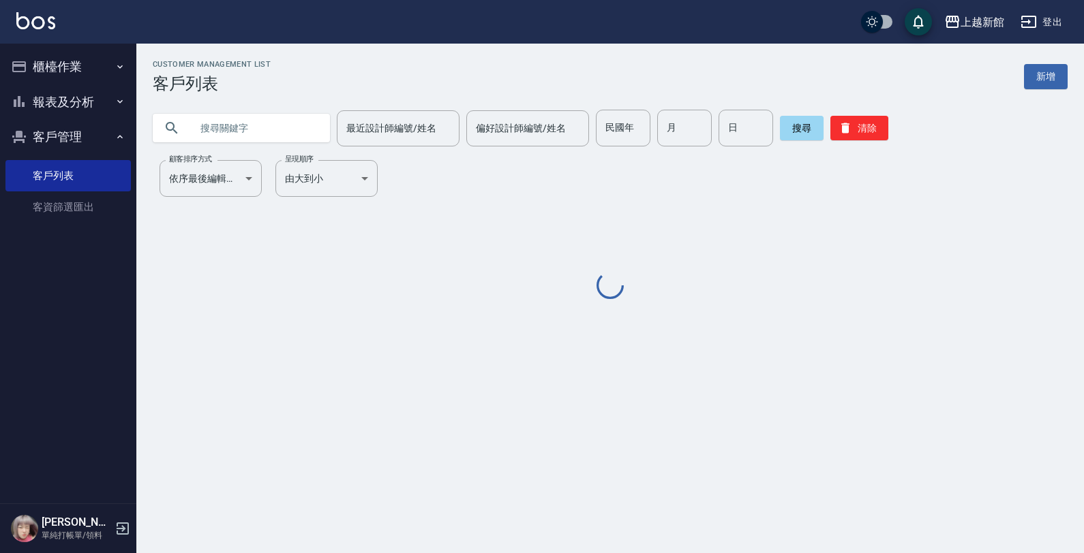
click at [198, 117] on input "text" at bounding box center [255, 128] width 128 height 37
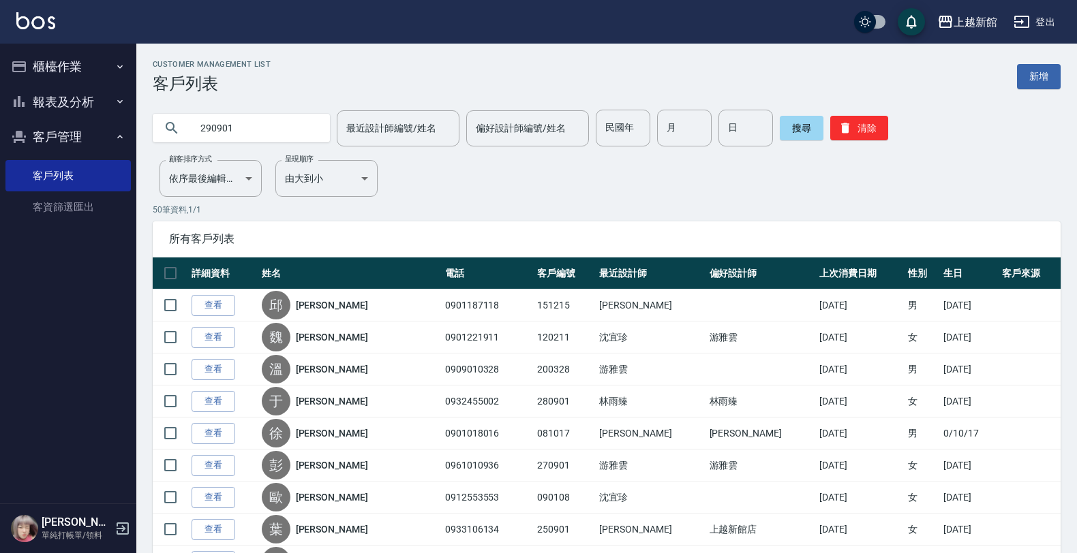
type input "290901"
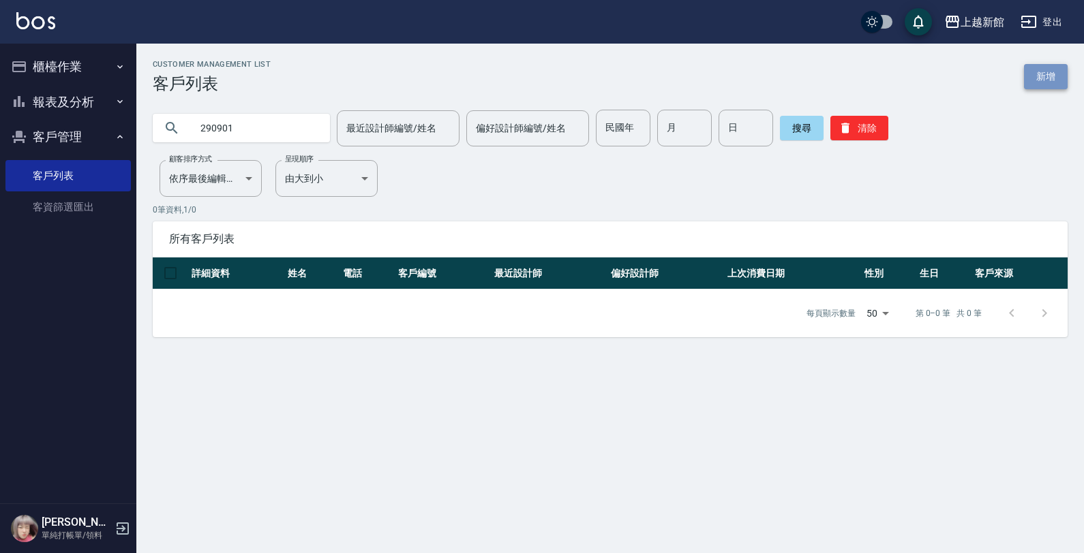
drag, startPoint x: 1050, startPoint y: 82, endPoint x: 1027, endPoint y: 89, distance: 24.2
click at [1047, 83] on link "新增" at bounding box center [1046, 76] width 44 height 25
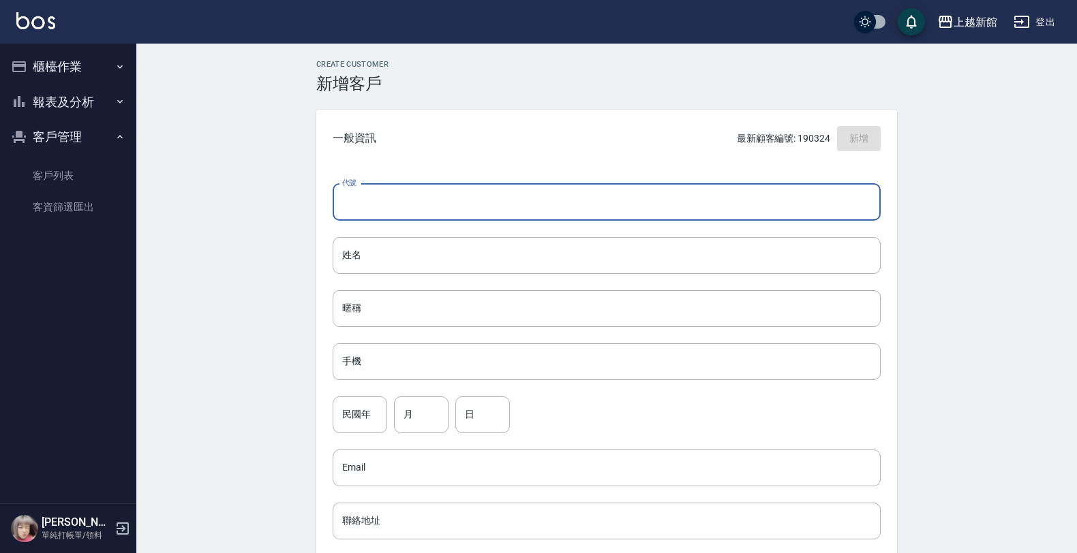
click at [832, 195] on input "代號" at bounding box center [607, 202] width 548 height 37
type input "290901"
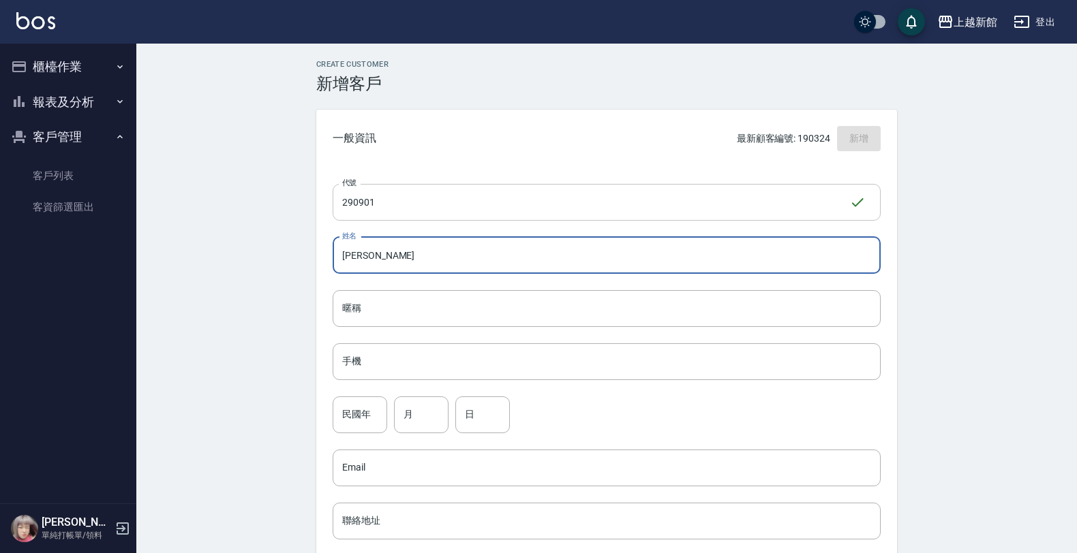
type input "[PERSON_NAME]"
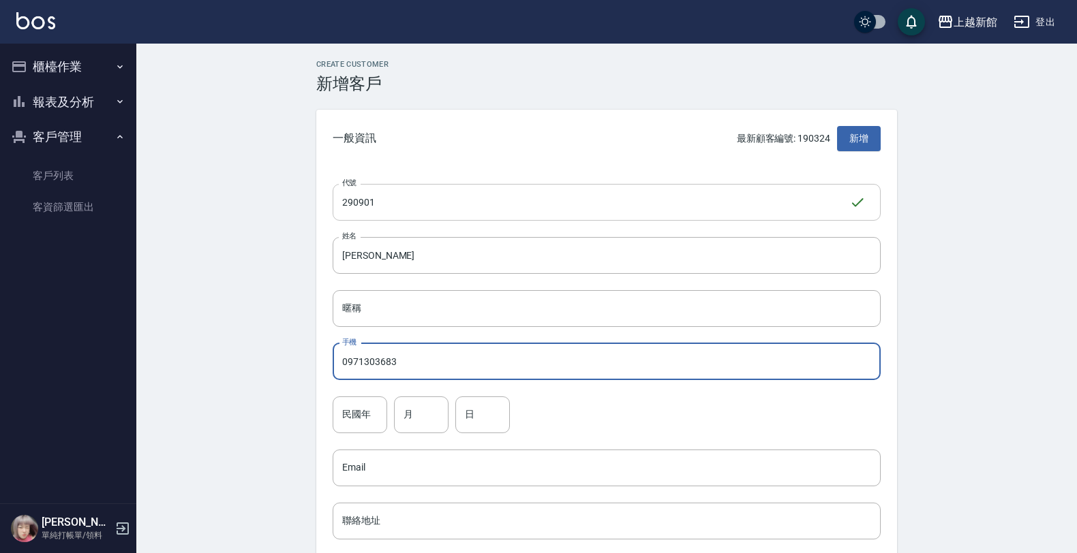
type input "0971303683"
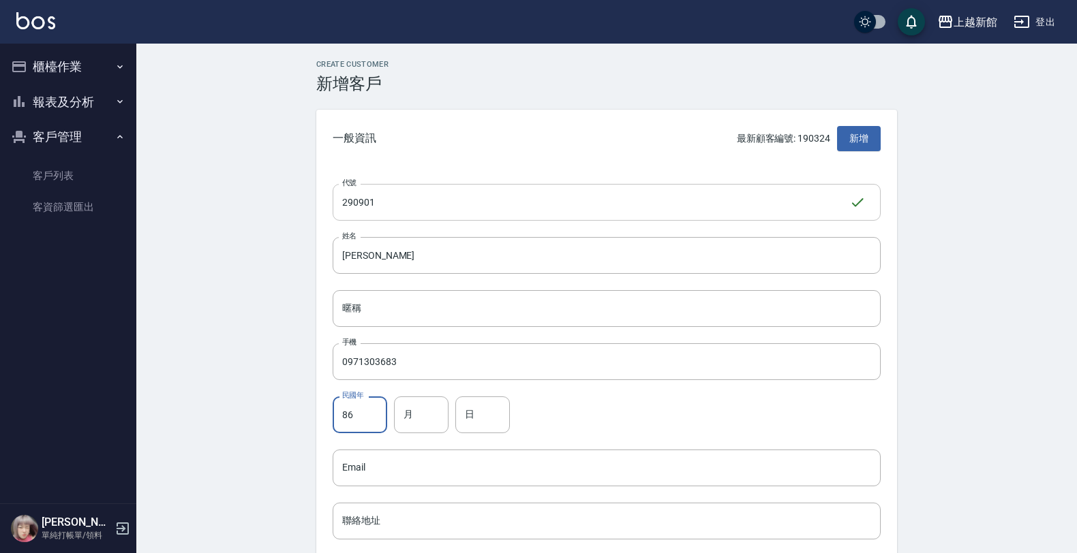
type input "86"
type input "9"
type input "1"
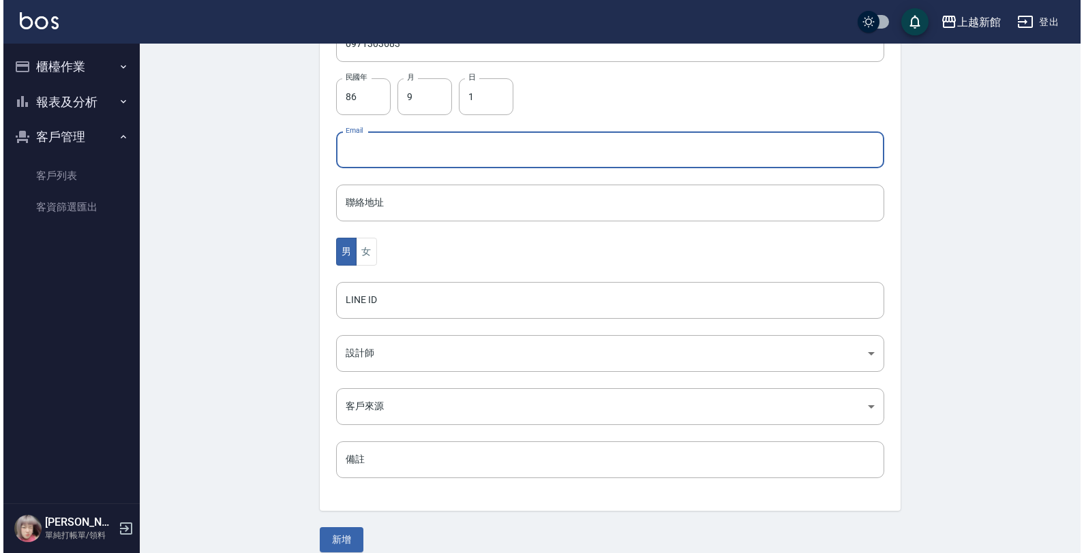
scroll to position [333, 0]
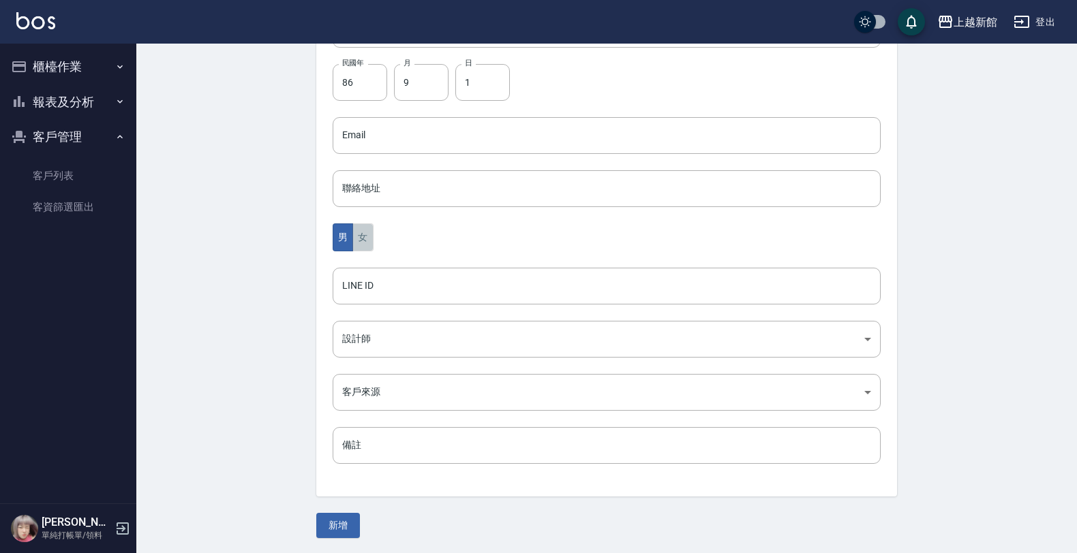
click at [368, 247] on button "女" at bounding box center [362, 238] width 20 height 28
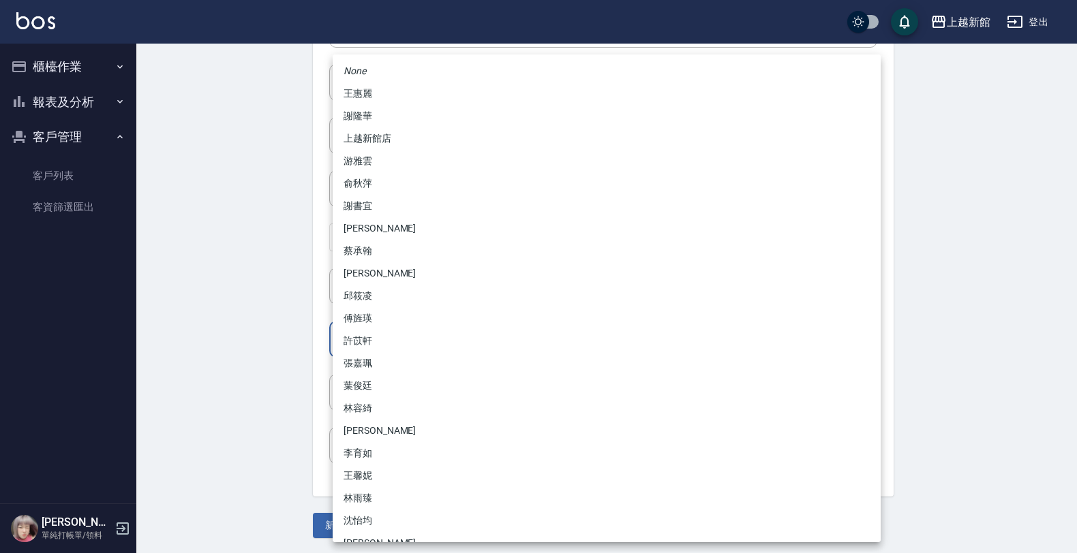
click at [373, 355] on body "上越新館 登出 櫃檯作業 打帳單 帳單列表 掛單列表 現金收支登錄 高階收支登錄 材料自購登錄 每日結帳 排班表 現場電腦打卡 報表及分析 報表目錄 店家日報…" at bounding box center [538, 110] width 1077 height 887
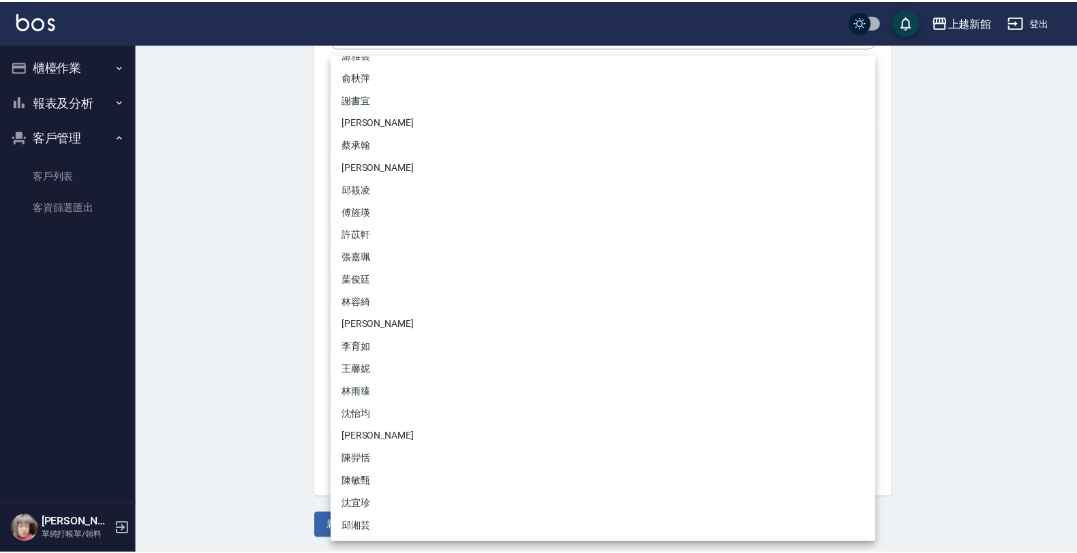
scroll to position [107, 0]
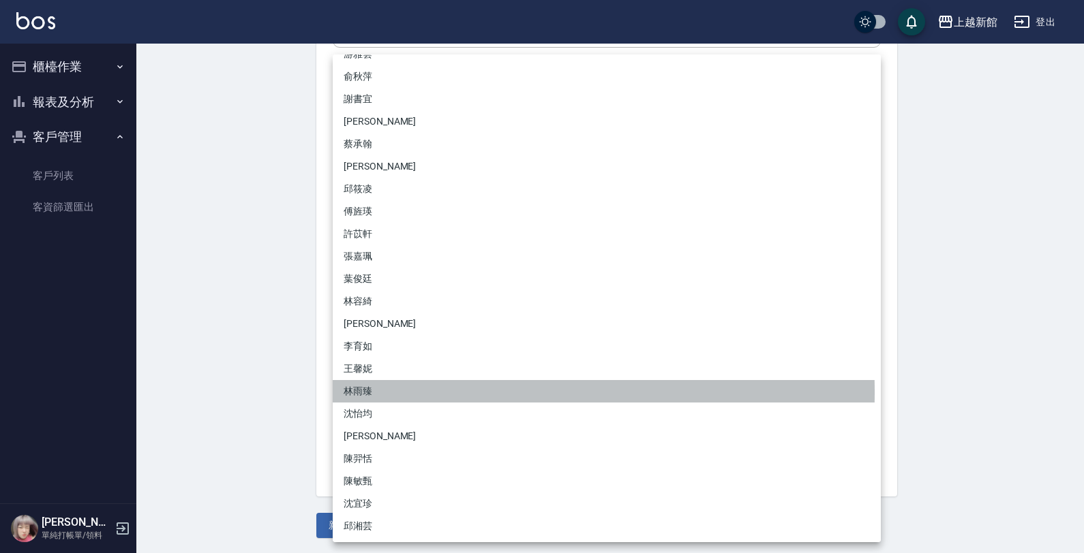
click at [369, 392] on li "林雨臻" at bounding box center [607, 391] width 548 height 22
type input "b971b3fa-ad89-41a6-ab83-7888ce5b8ddb"
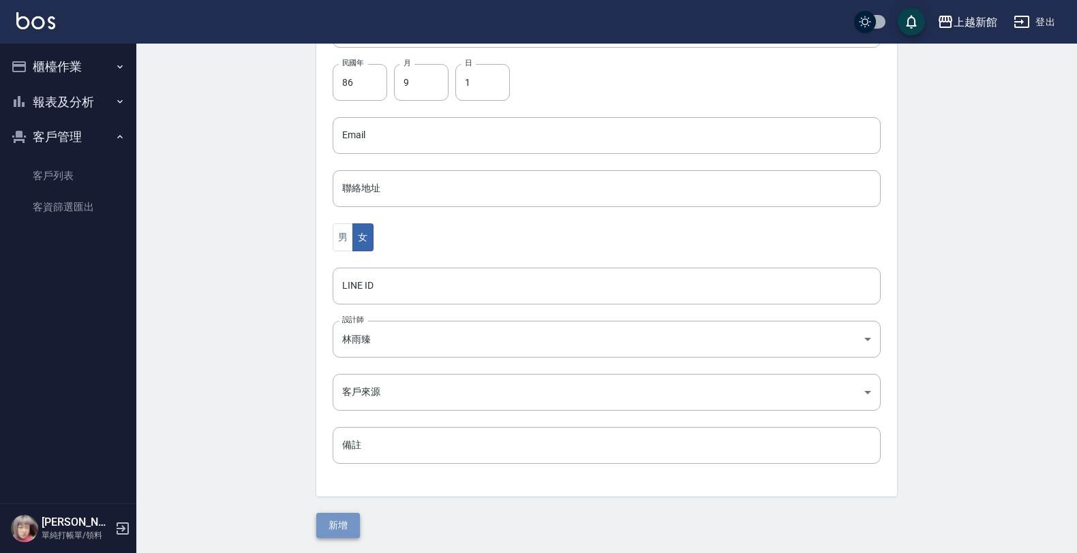
click at [327, 529] on button "新增" at bounding box center [338, 525] width 44 height 25
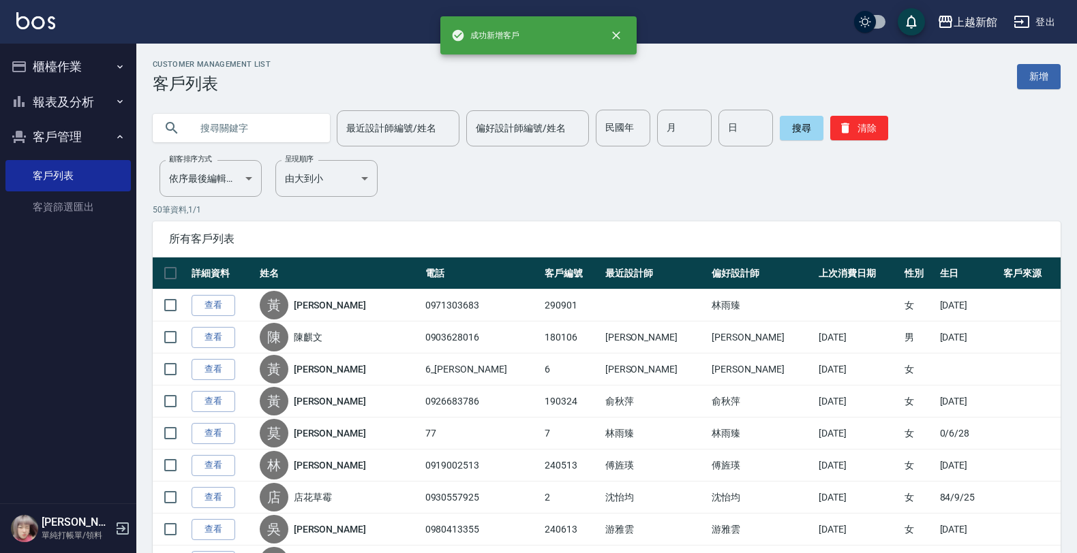
click at [99, 90] on button "報表及分析" at bounding box center [67, 102] width 125 height 35
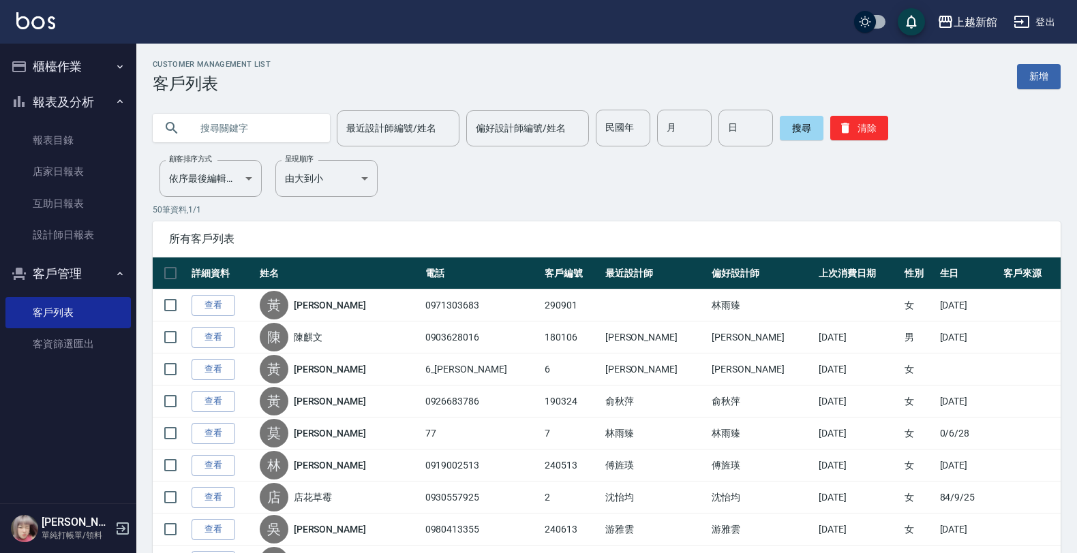
click at [114, 76] on button "櫃檯作業" at bounding box center [67, 66] width 125 height 35
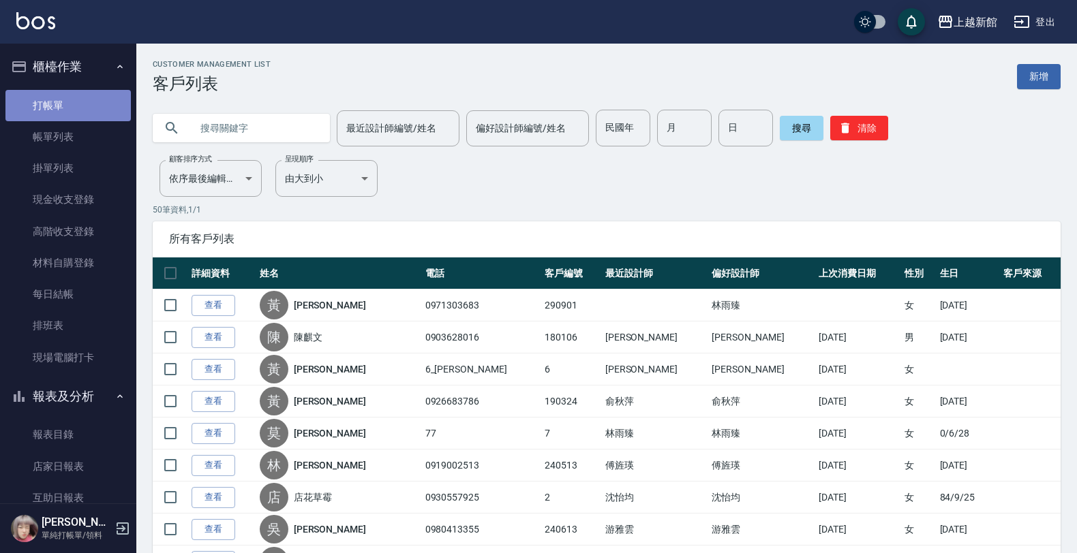
click at [104, 104] on link "打帳單" at bounding box center [67, 105] width 125 height 31
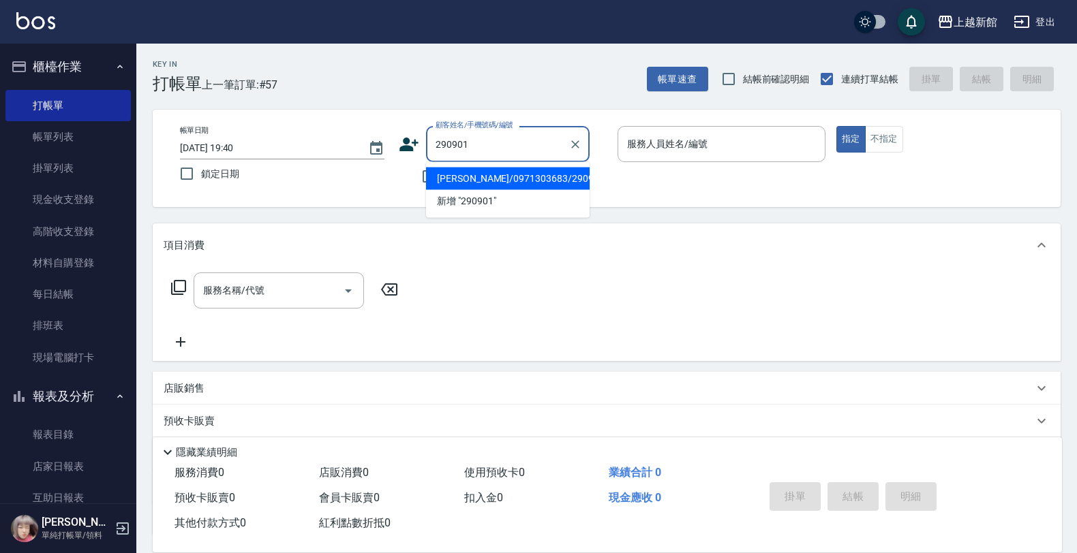
type input "[PERSON_NAME]/0971303683/290901"
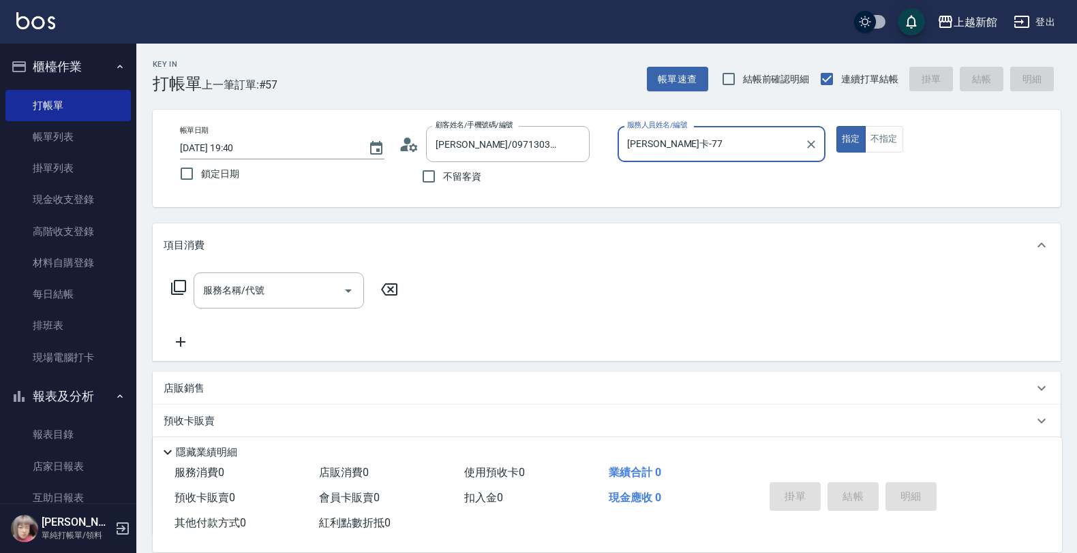
click at [836, 126] on button "指定" at bounding box center [850, 139] width 29 height 27
type input "莫尼卡-7"
type button "true"
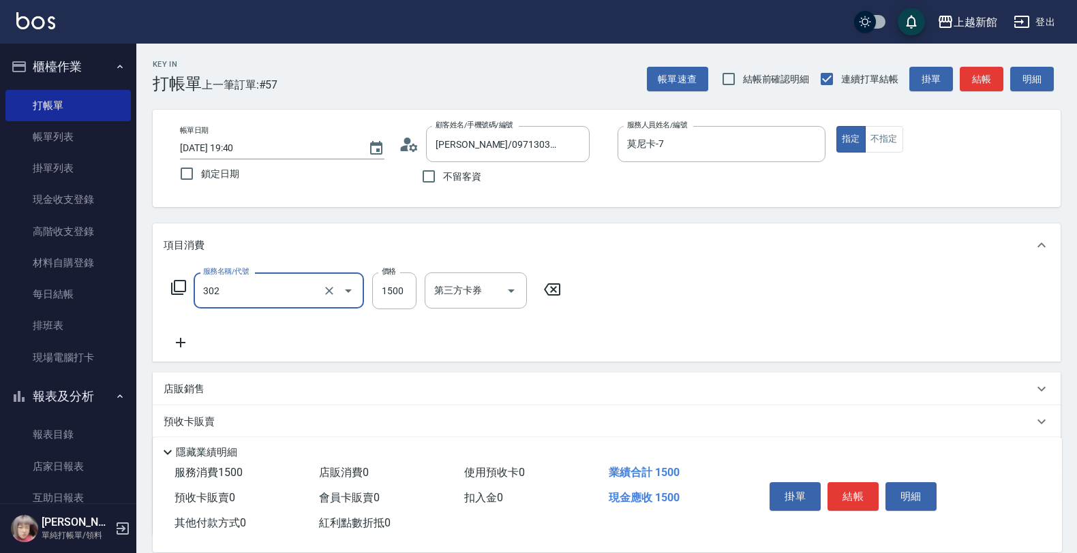
type input "設計燙髮(302)"
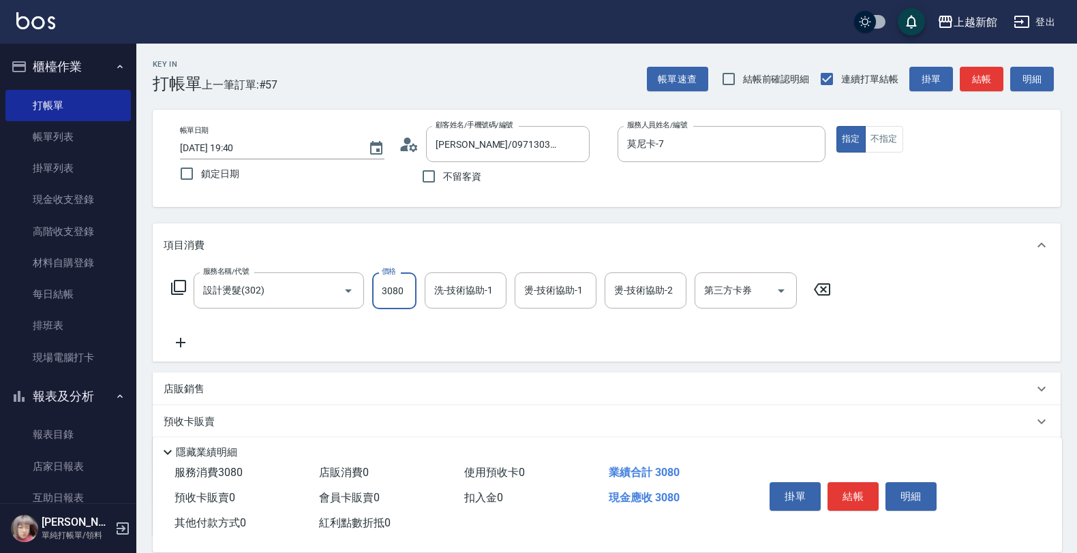
type input "3080"
type input "小邱-25"
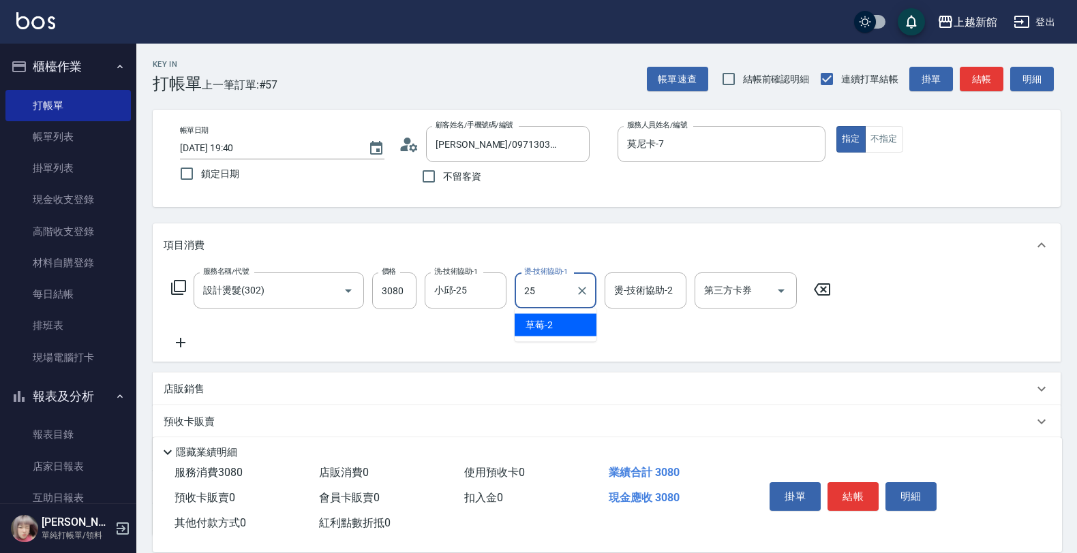
type input "小邱-25"
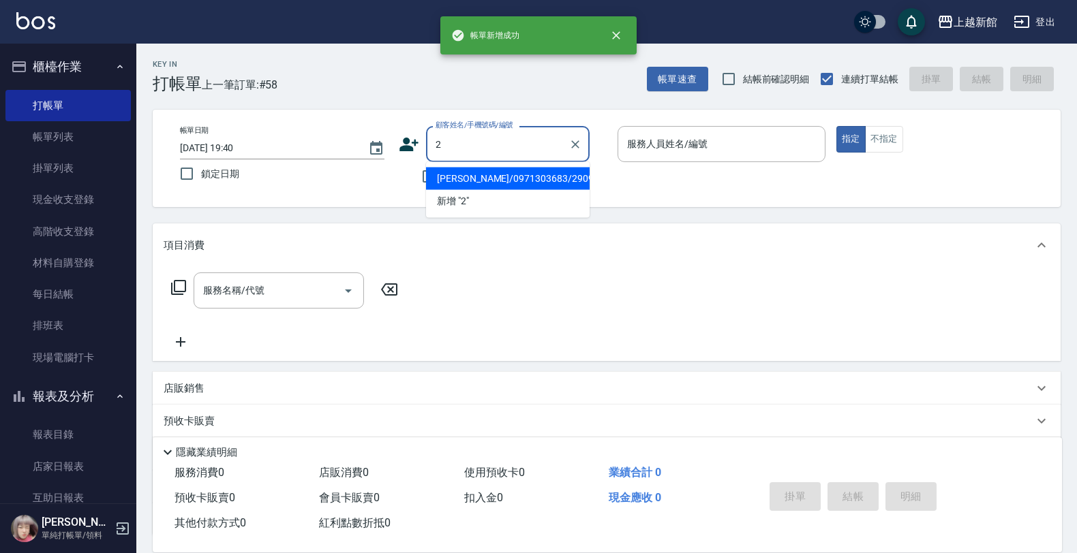
type input "[PERSON_NAME]/0971303683/290901"
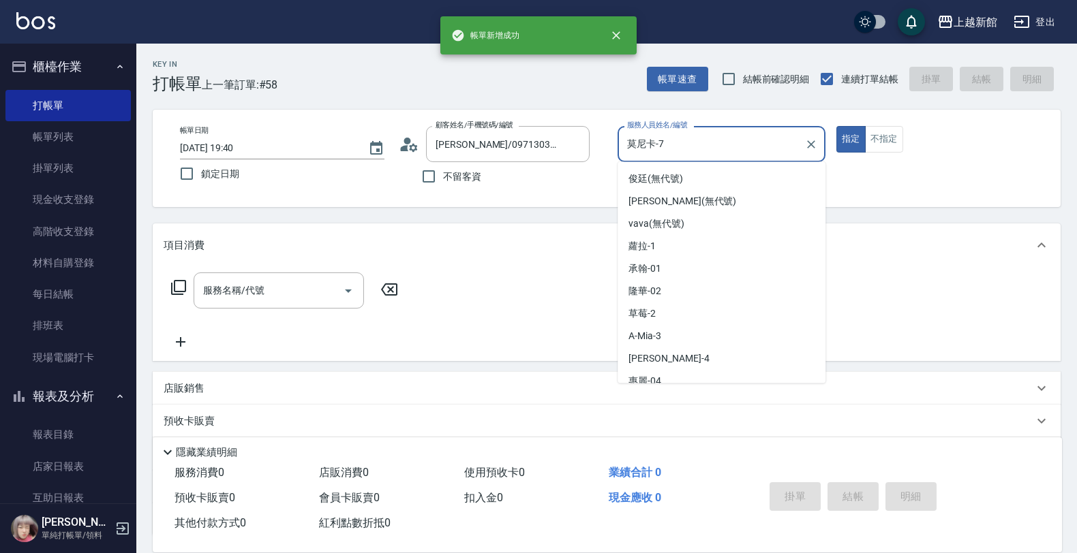
scroll to position [99, 0]
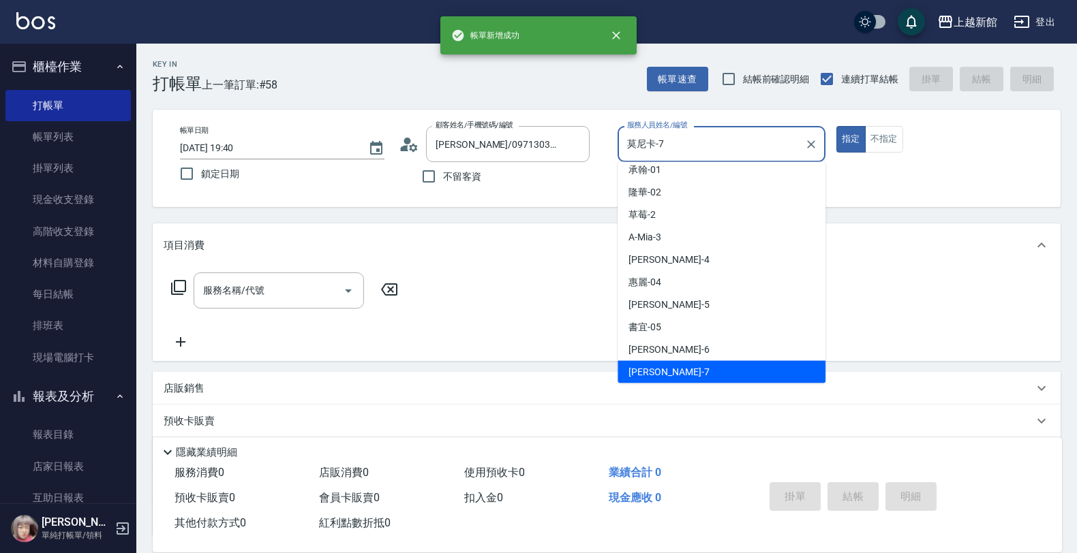
type input "莫尼卡-7"
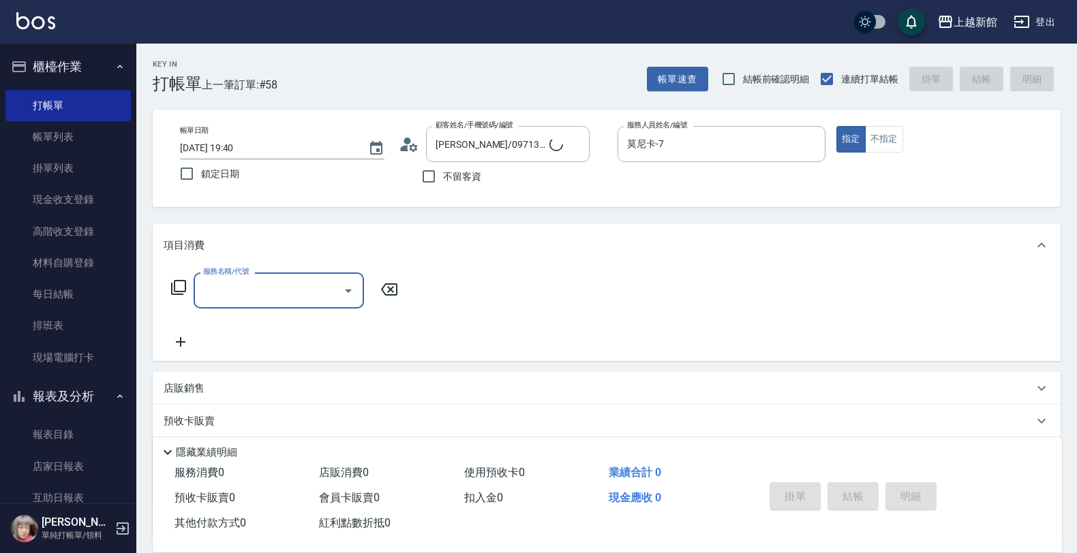
type input "店花草霉/0930557925/2"
type input "草莓-2"
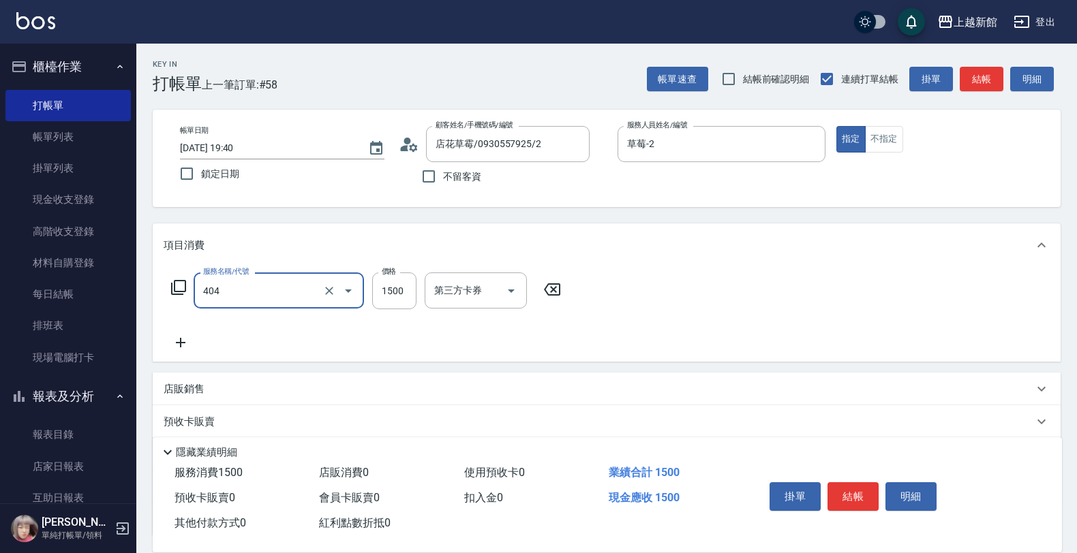
type input "設計染髮(404)"
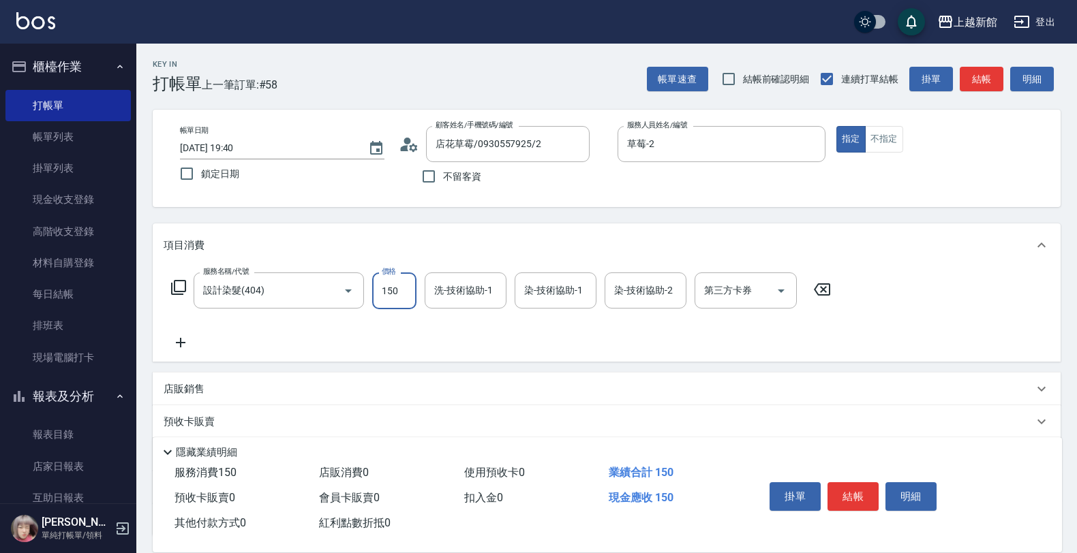
type input "1500"
type input "小邱-25"
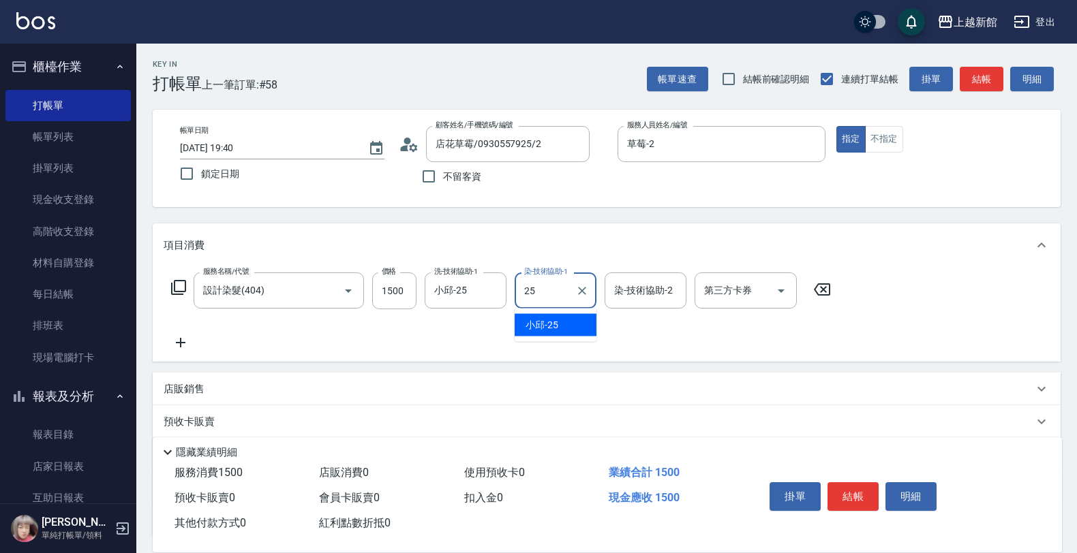
type input "小邱-25"
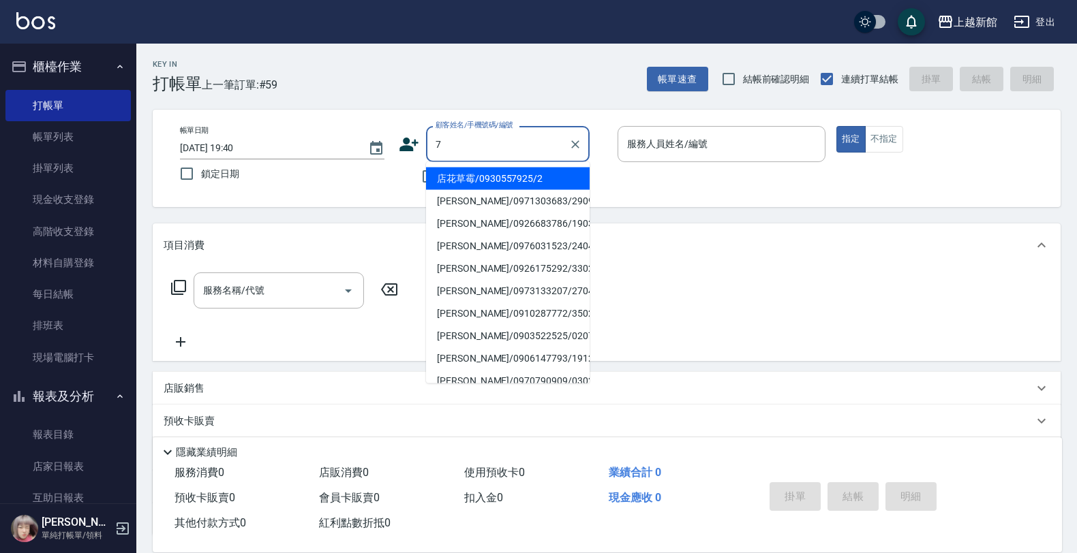
type input "店花草霉/0930557925/2"
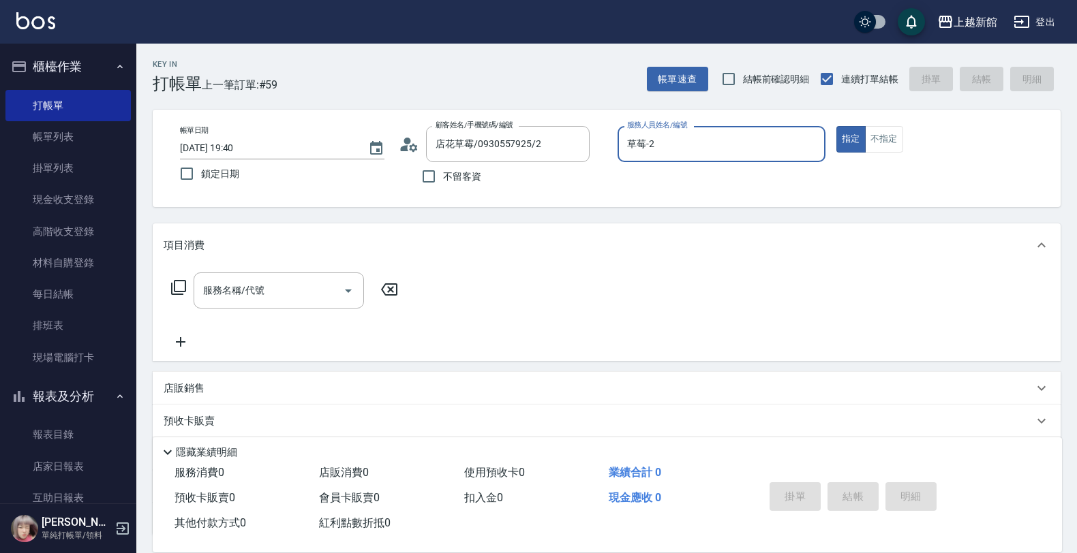
type input "草莓-2"
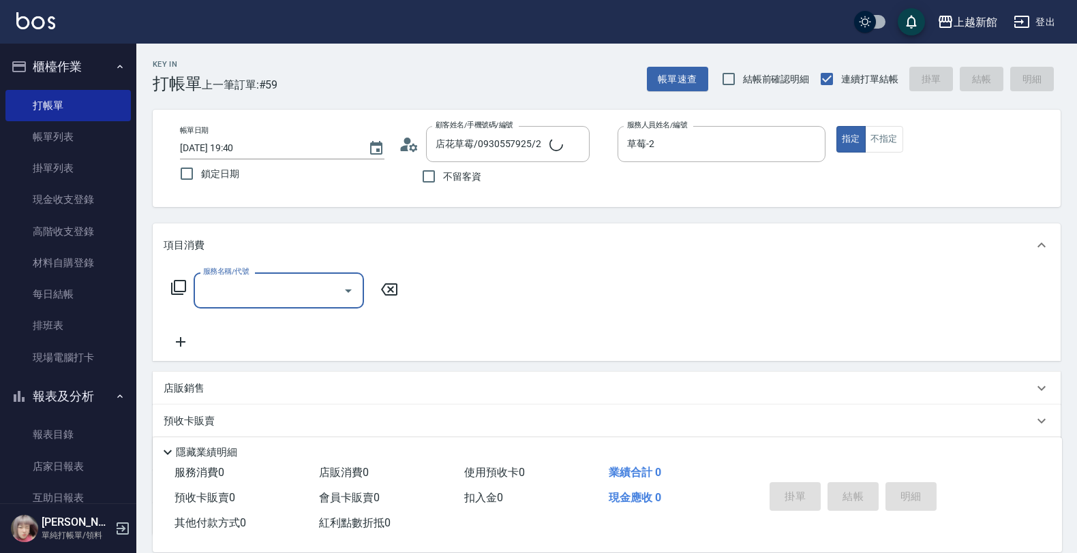
type input "[PERSON_NAME]卡/77/7"
type input "莫尼卡-7"
click at [891, 152] on div "帳單日期 [DATE] 19:40 鎖定日期 顧客姓名/手機號碼/編號 [PERSON_NAME]卡/77/7 顧客姓名/手機號碼/編號 不留客資 服務人員姓…" at bounding box center [606, 158] width 875 height 65
click at [862, 142] on button "指定" at bounding box center [850, 139] width 29 height 27
click at [876, 144] on button "不指定" at bounding box center [884, 139] width 38 height 27
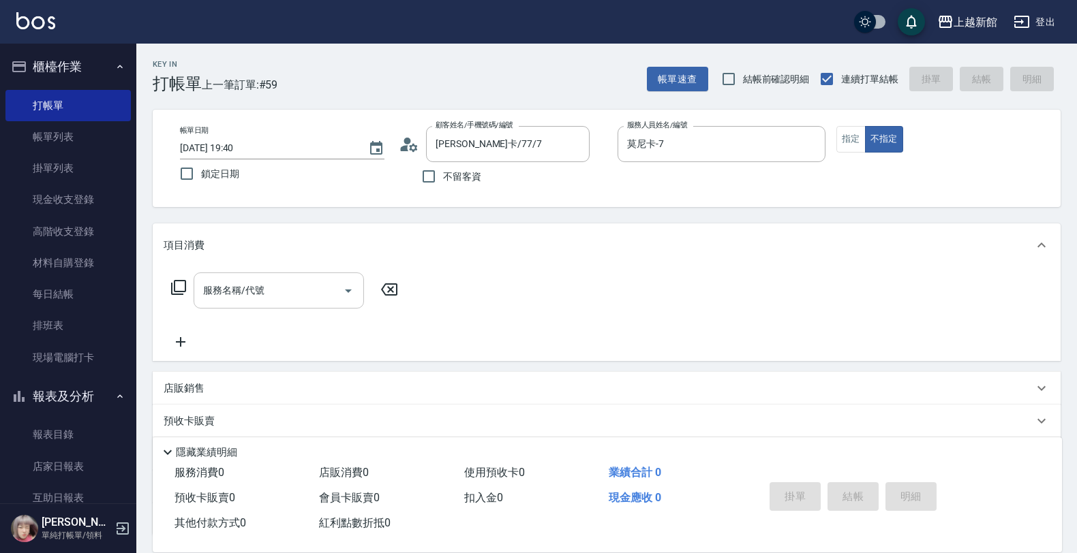
click at [232, 298] on input "服務名稱/代號" at bounding box center [269, 291] width 138 height 24
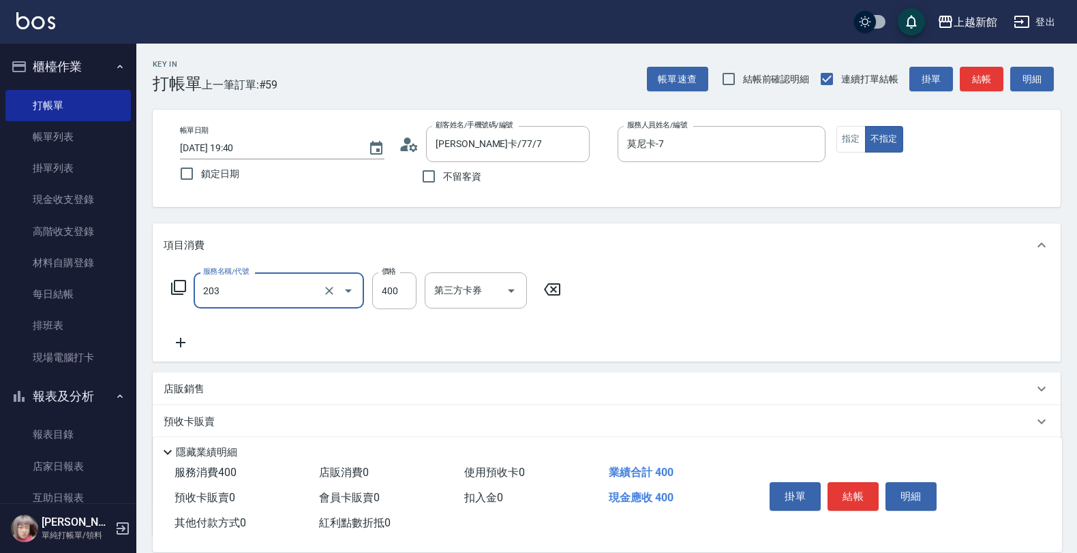
type input "指定單剪(203)"
type input "199"
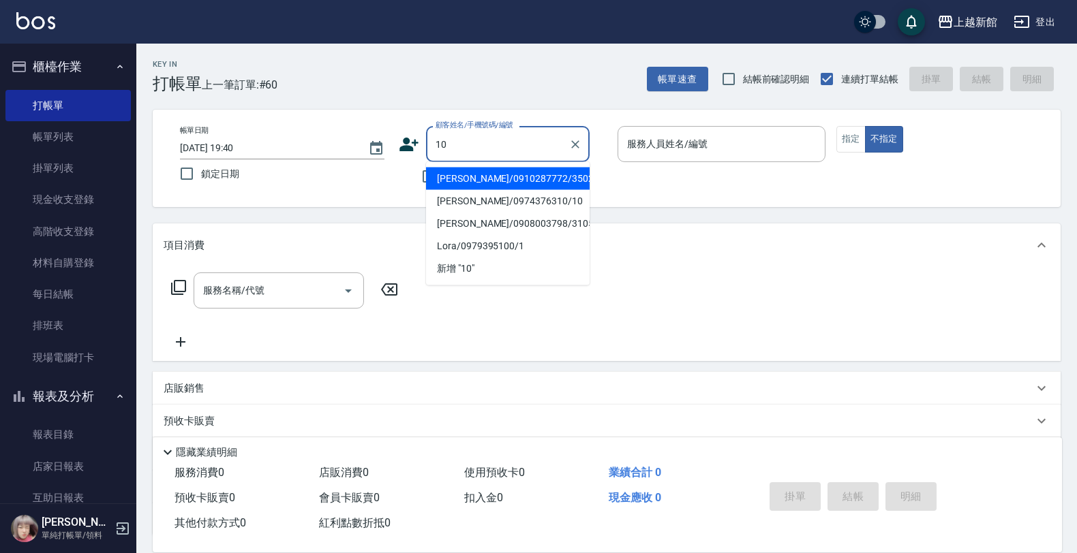
type input "[PERSON_NAME]/0910287772/350225"
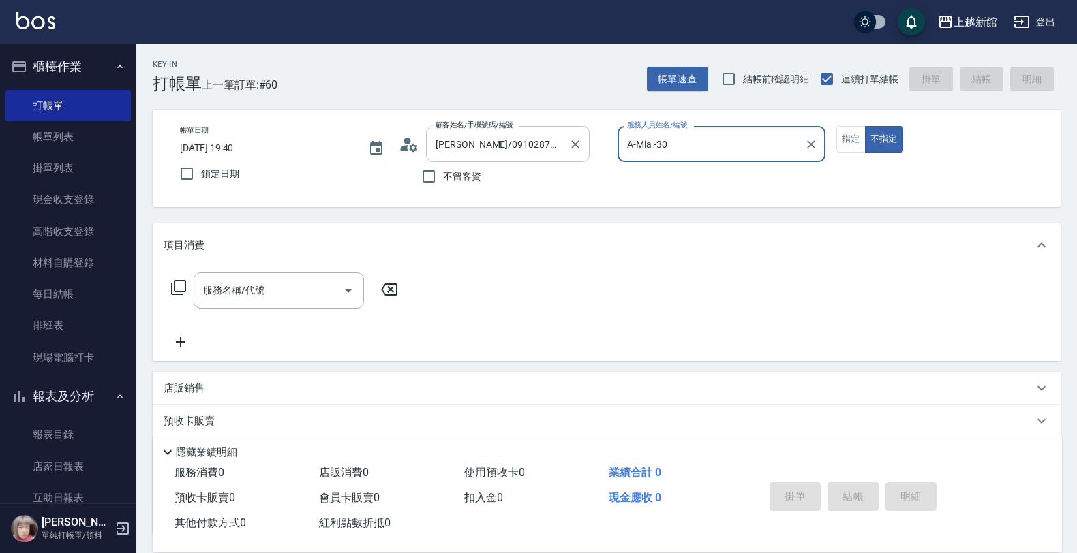
click at [865, 126] on button "不指定" at bounding box center [884, 139] width 38 height 27
type input "A-Mia -3"
type button "false"
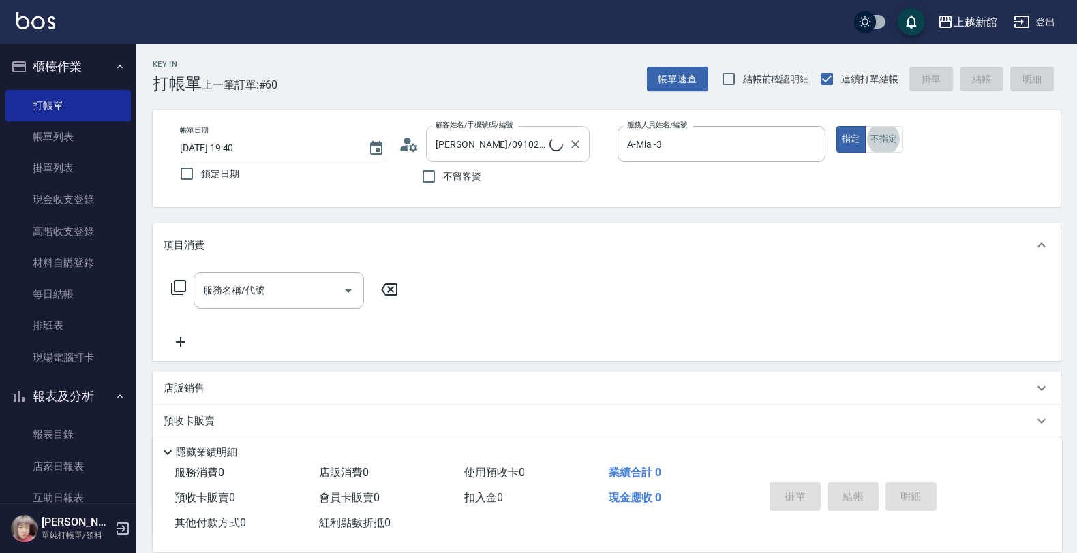
type input "[PERSON_NAME]/0974376310/10"
type input "瑪沙-10"
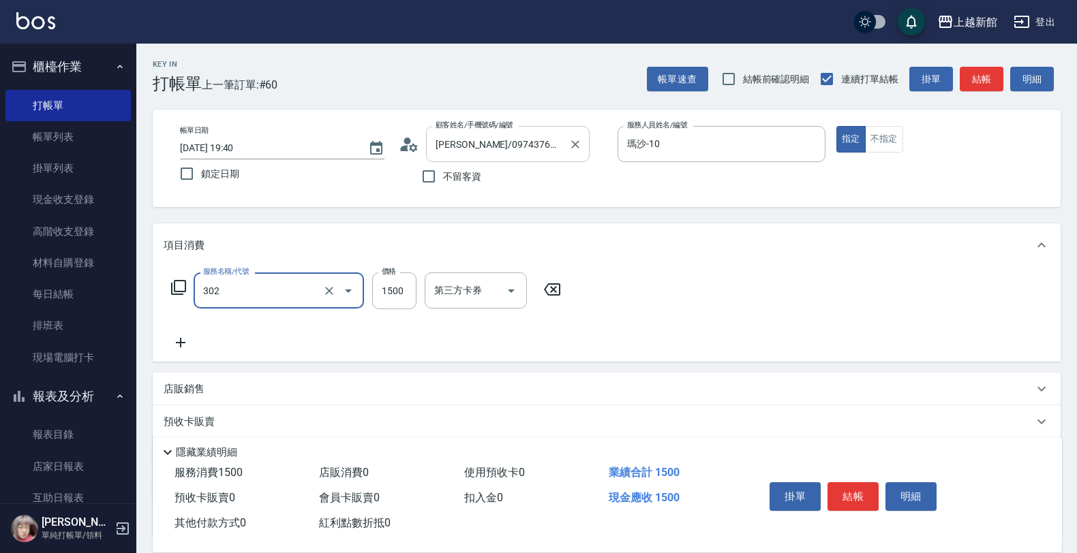
type input "設計燙髮(302)"
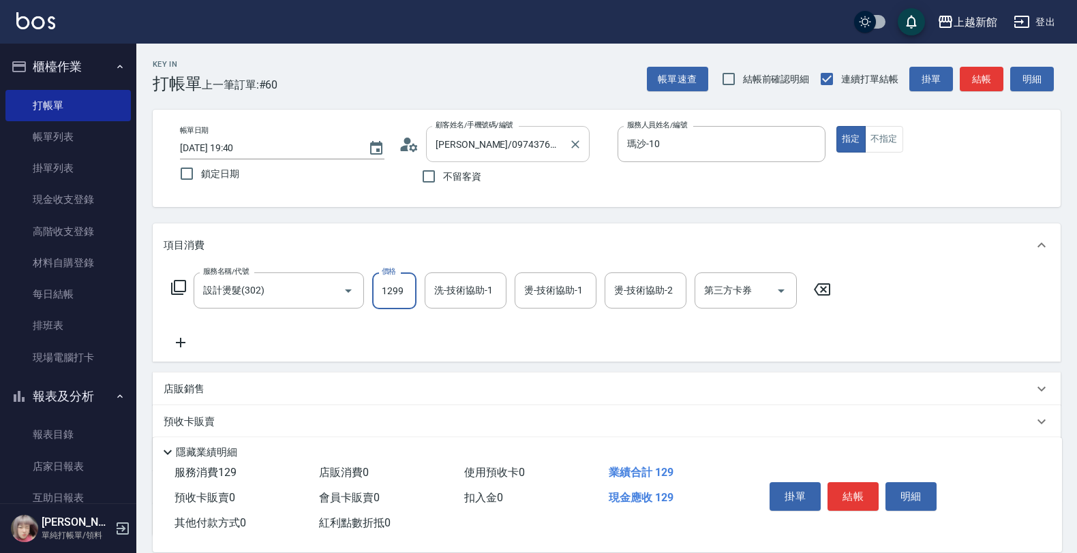
type input "1299"
type input "容綺-21"
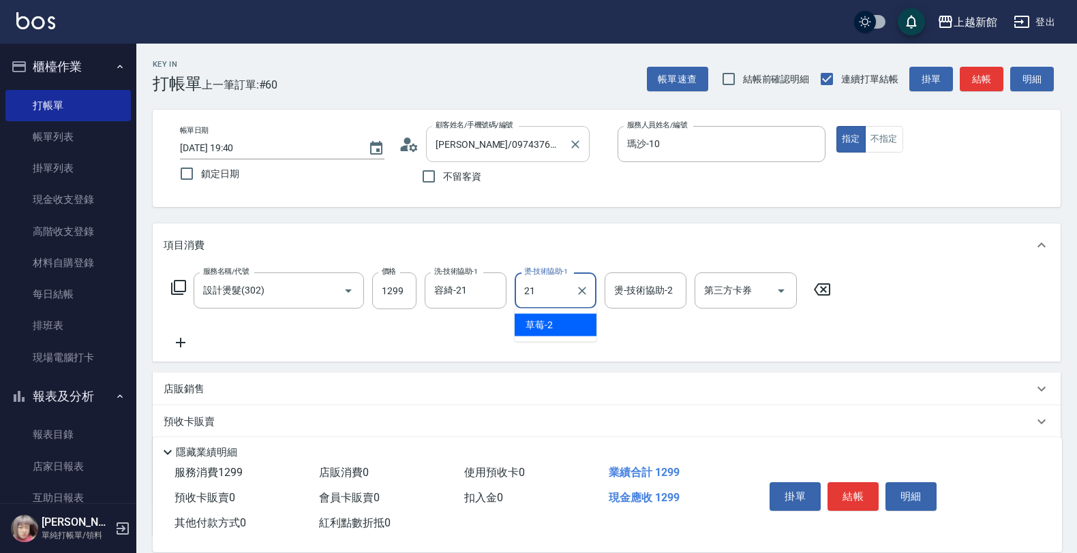
type input "容綺-21"
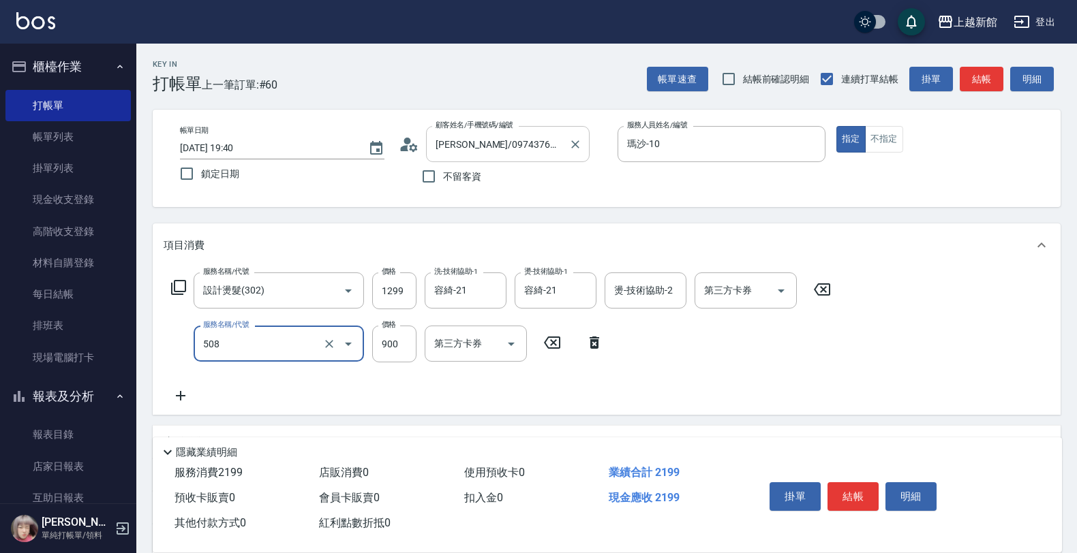
type input "松島再生髮敷護髮(508)"
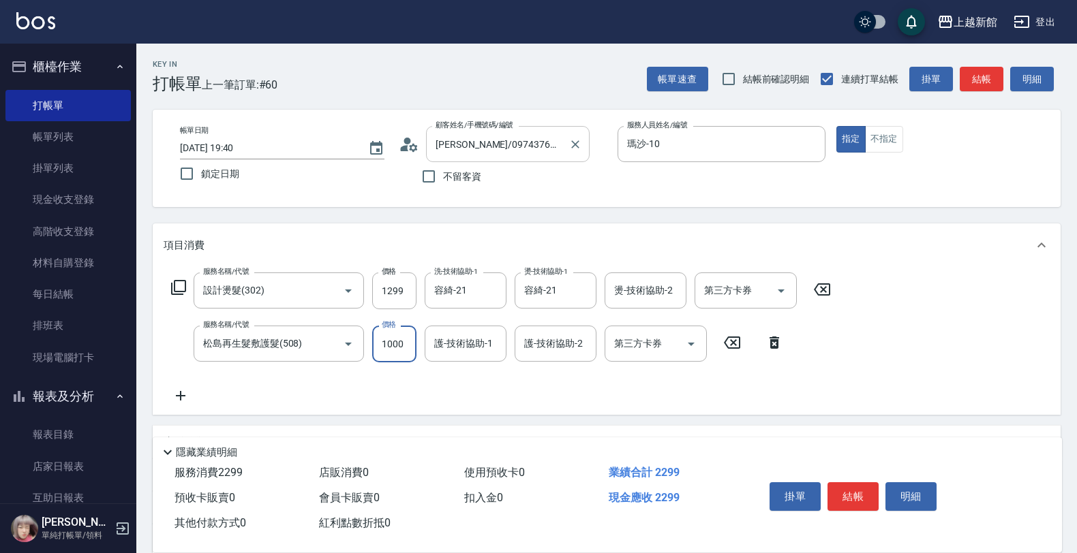
type input "1000"
type input "容綺-21"
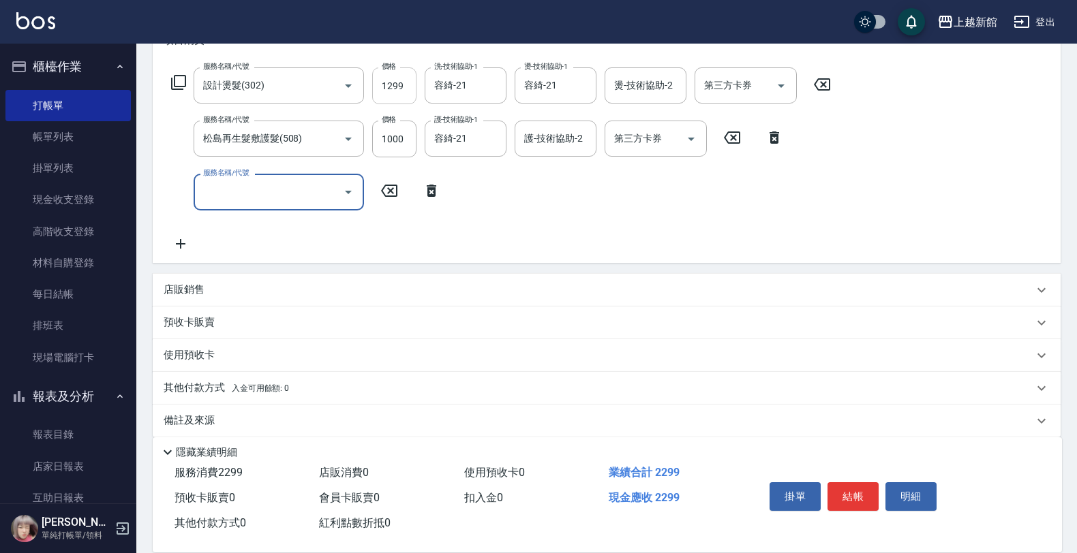
scroll to position [218, 0]
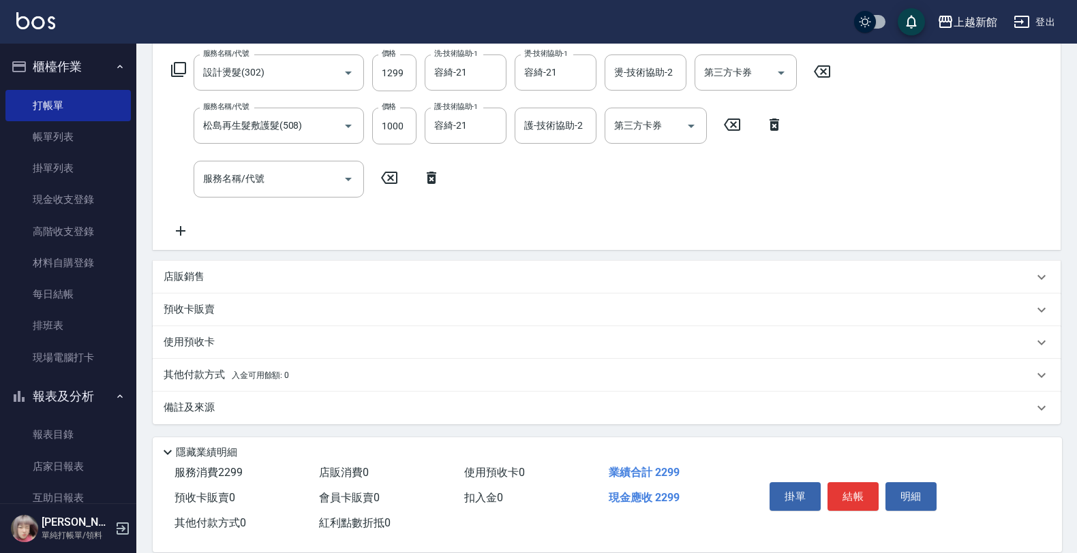
click at [301, 276] on div "店販銷售" at bounding box center [599, 277] width 870 height 14
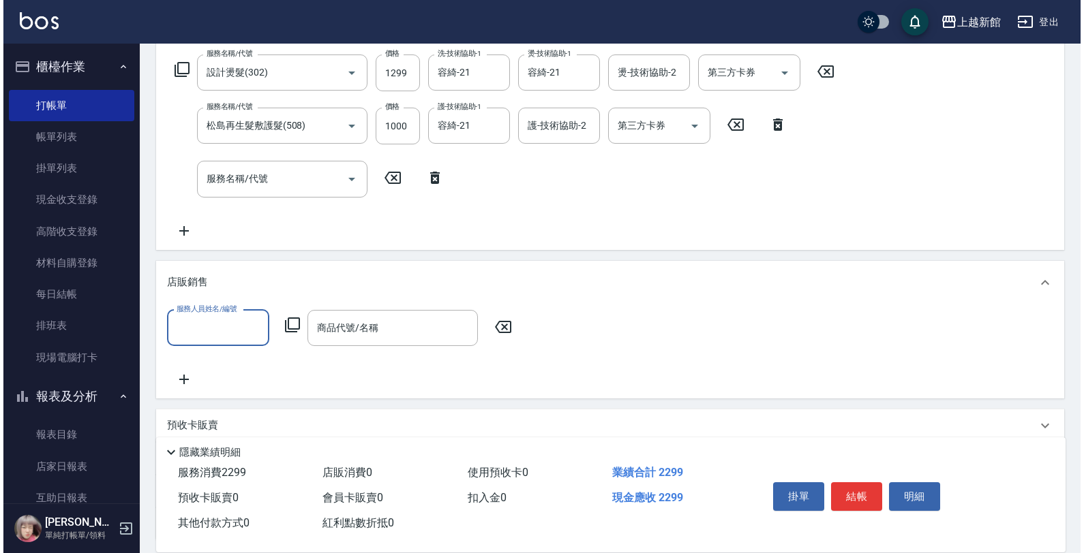
scroll to position [0, 0]
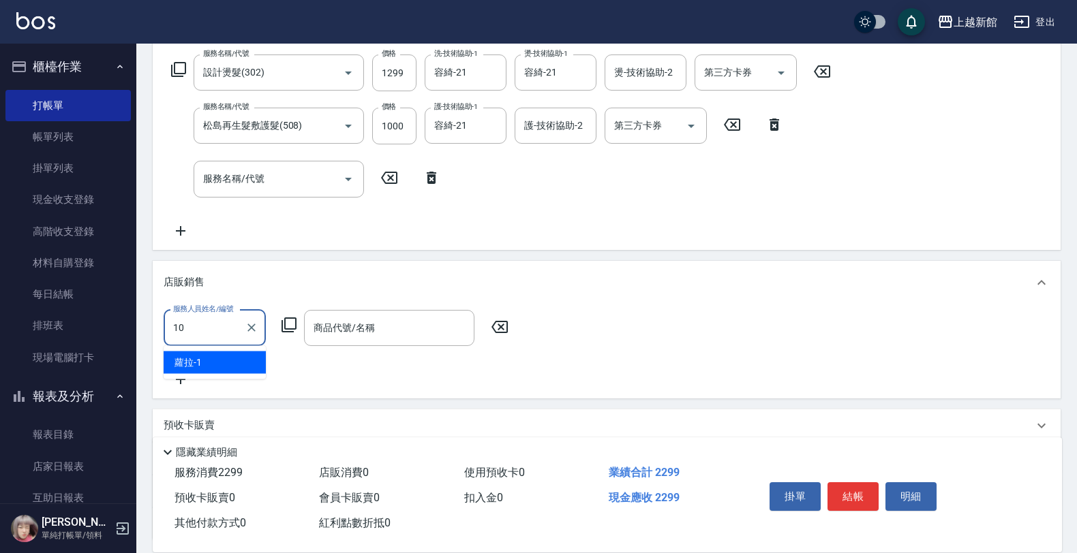
type input "瑪沙-10"
drag, startPoint x: 288, startPoint y: 314, endPoint x: 288, endPoint y: 325, distance: 10.9
click at [288, 317] on div "服務人員姓名/編號 [PERSON_NAME]-10 服務人員姓名/編號 商品代號/名稱 商品代號/名稱" at bounding box center [340, 328] width 353 height 36
click at [288, 325] on icon at bounding box center [289, 325] width 16 height 16
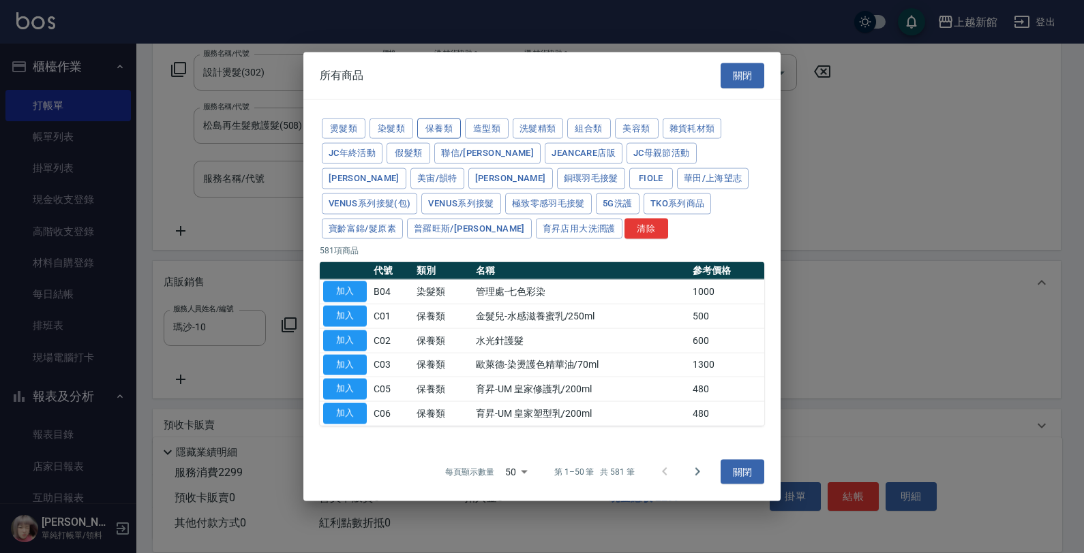
click at [431, 121] on button "保養類" at bounding box center [439, 128] width 44 height 21
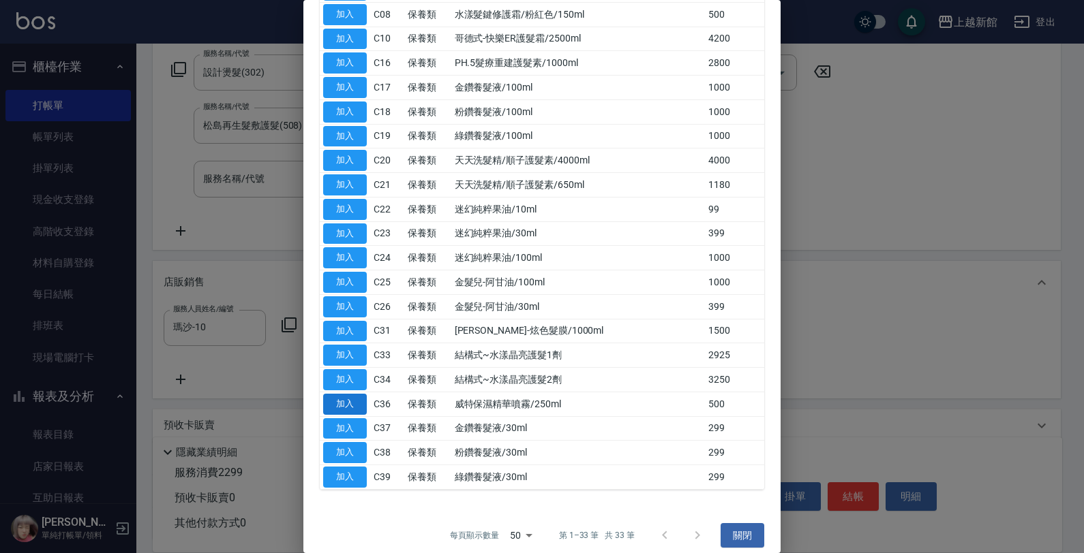
scroll to position [388, 0]
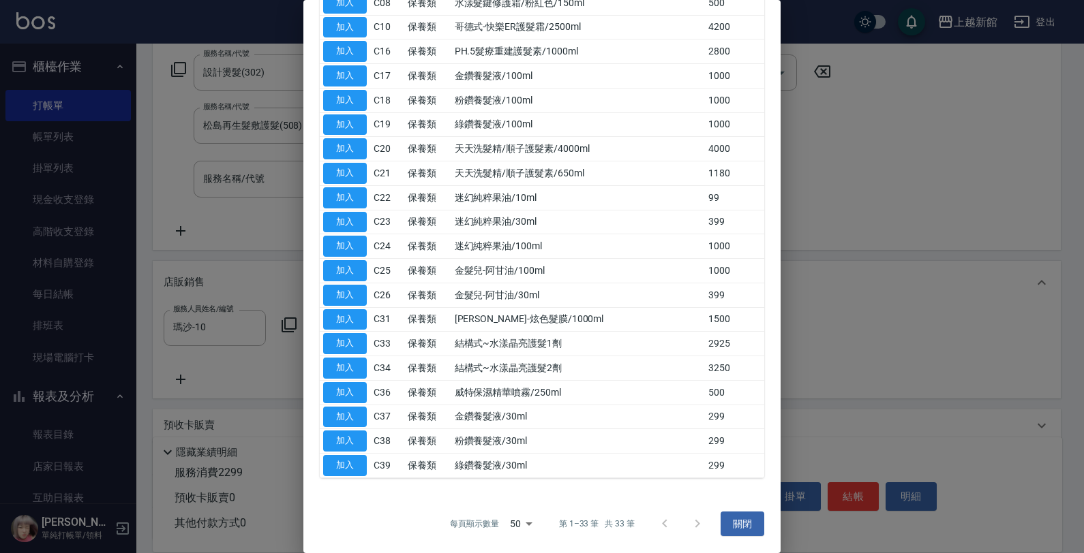
click at [336, 474] on button "加入" at bounding box center [345, 465] width 44 height 21
type input "綠鑽養髮液/30ml"
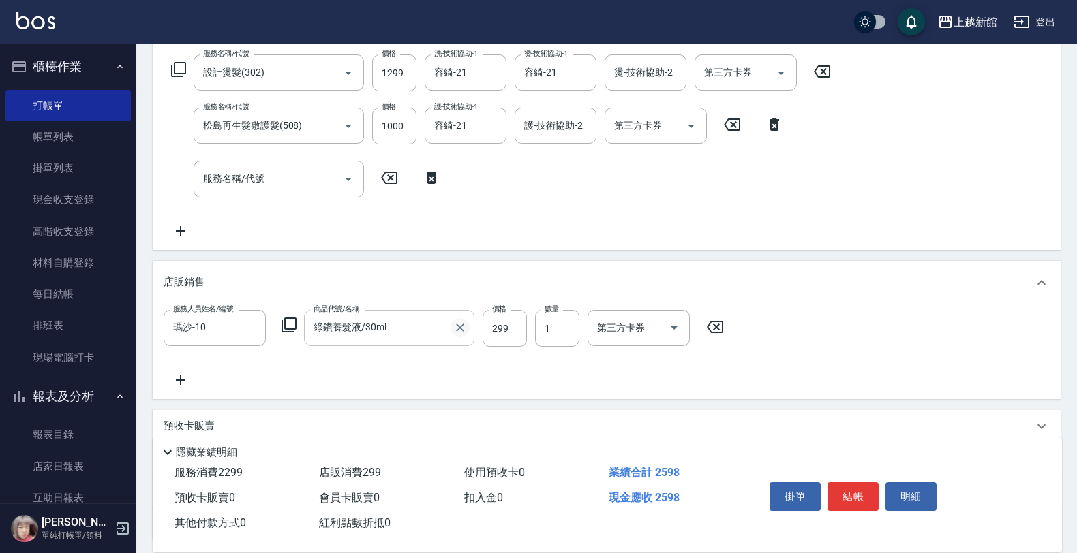
drag, startPoint x: 458, startPoint y: 329, endPoint x: 416, endPoint y: 344, distance: 44.2
click at [458, 331] on icon "Clear" at bounding box center [460, 328] width 14 height 14
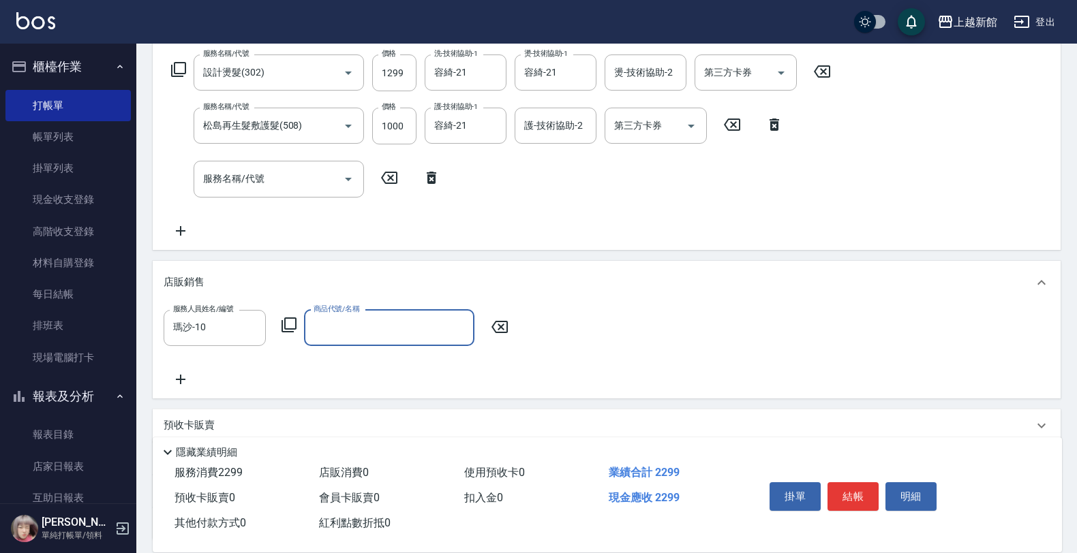
click at [288, 328] on icon at bounding box center [288, 325] width 15 height 15
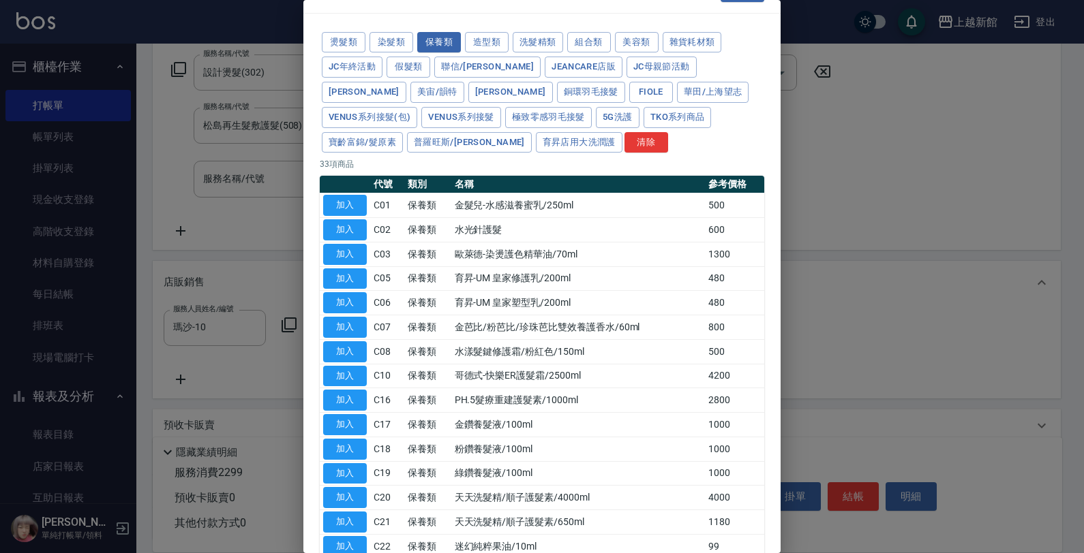
scroll to position [0, 0]
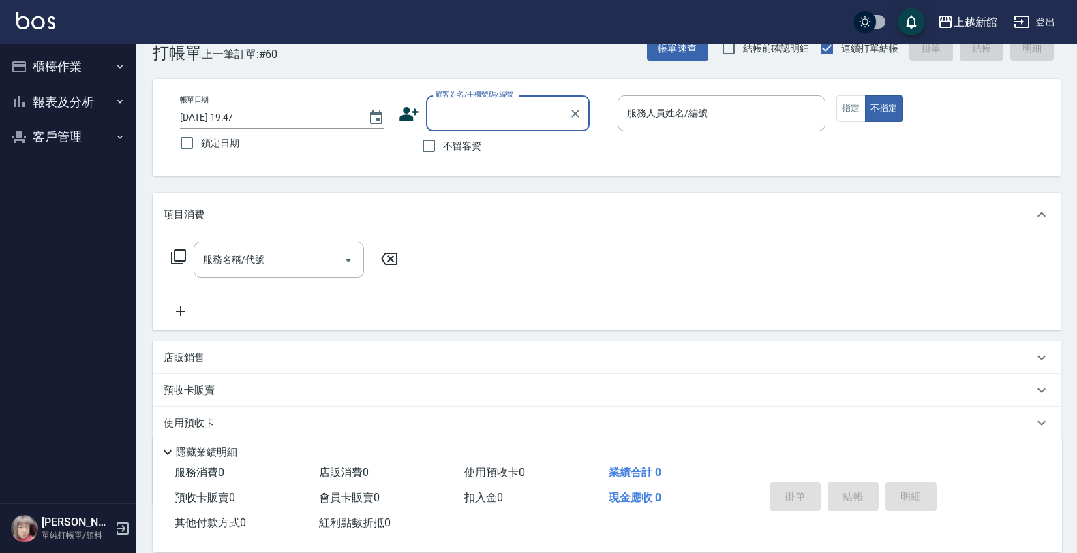
scroll to position [85, 0]
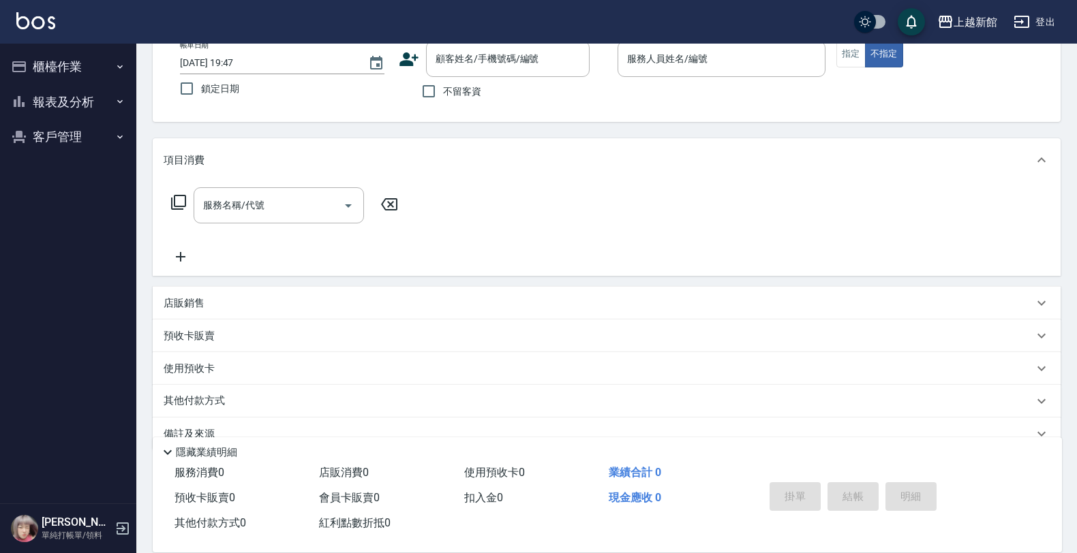
click at [287, 316] on div "店販銷售" at bounding box center [607, 303] width 908 height 33
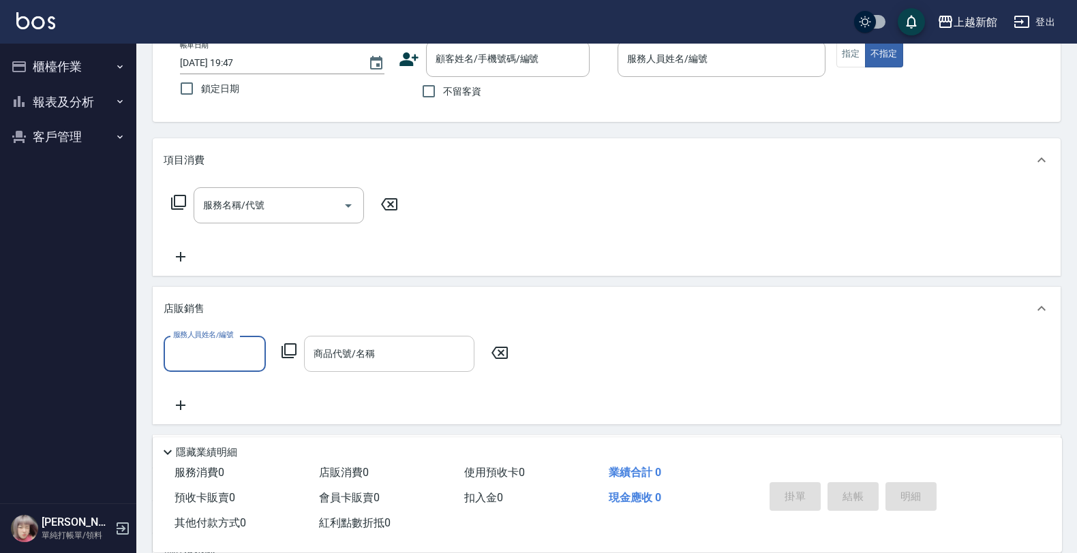
scroll to position [0, 0]
click at [285, 352] on icon at bounding box center [288, 350] width 15 height 15
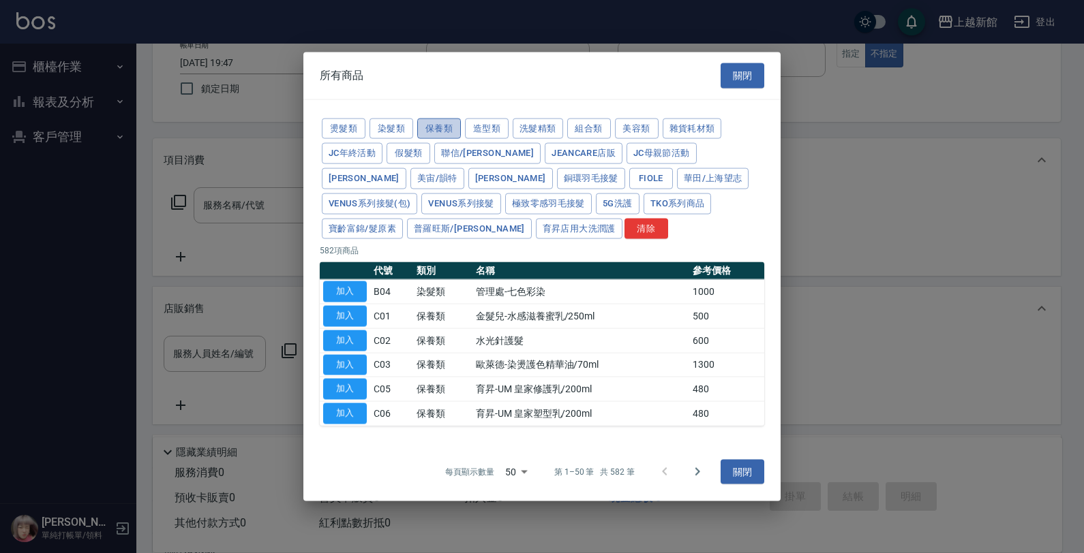
click at [430, 125] on button "保養類" at bounding box center [439, 128] width 44 height 21
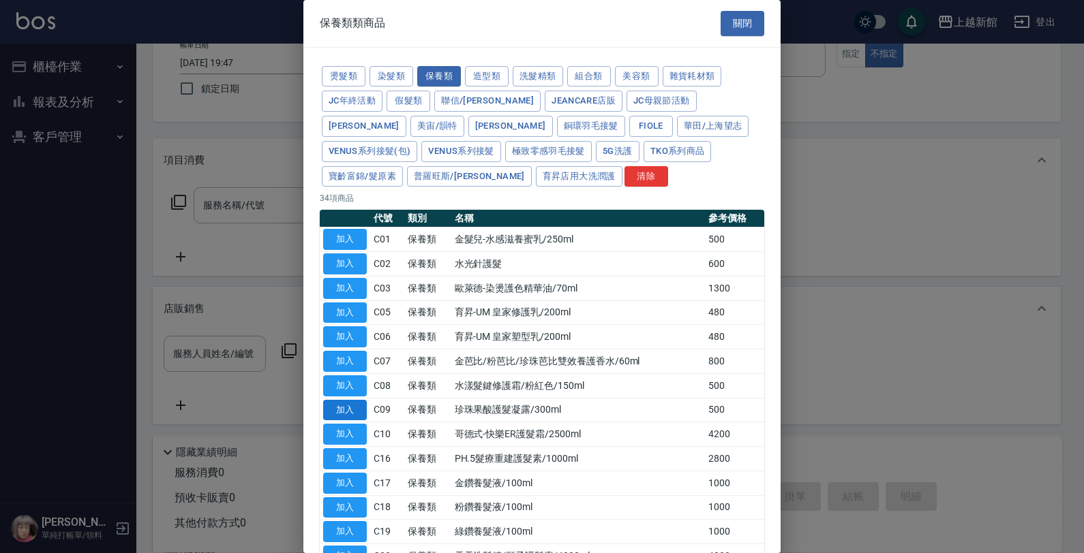
click at [350, 414] on button "加入" at bounding box center [345, 410] width 44 height 21
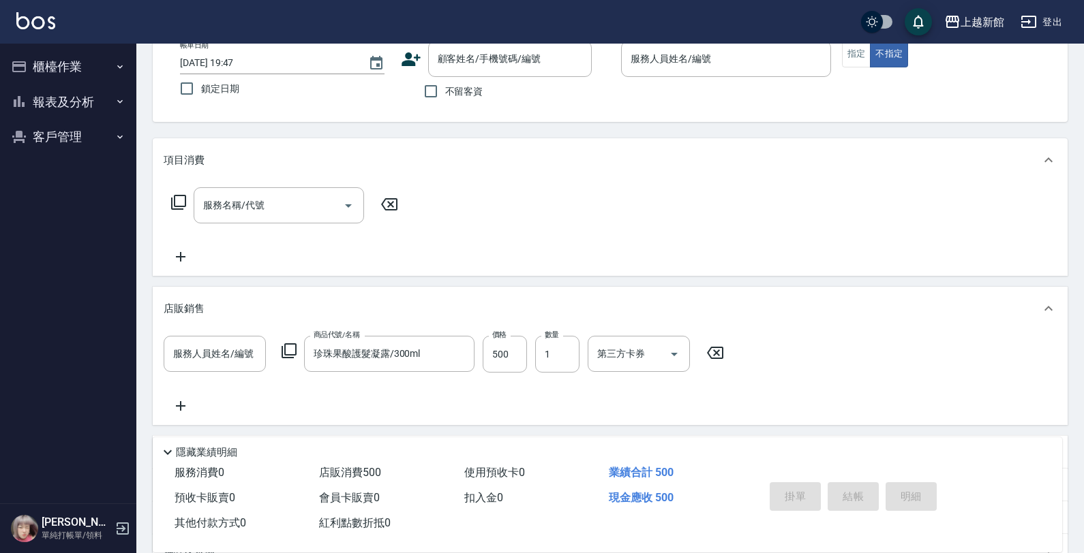
type input "珍珠果酸護髮凝露/300ml"
click at [499, 354] on input "500" at bounding box center [504, 354] width 44 height 37
click at [517, 356] on input "500" at bounding box center [504, 354] width 44 height 37
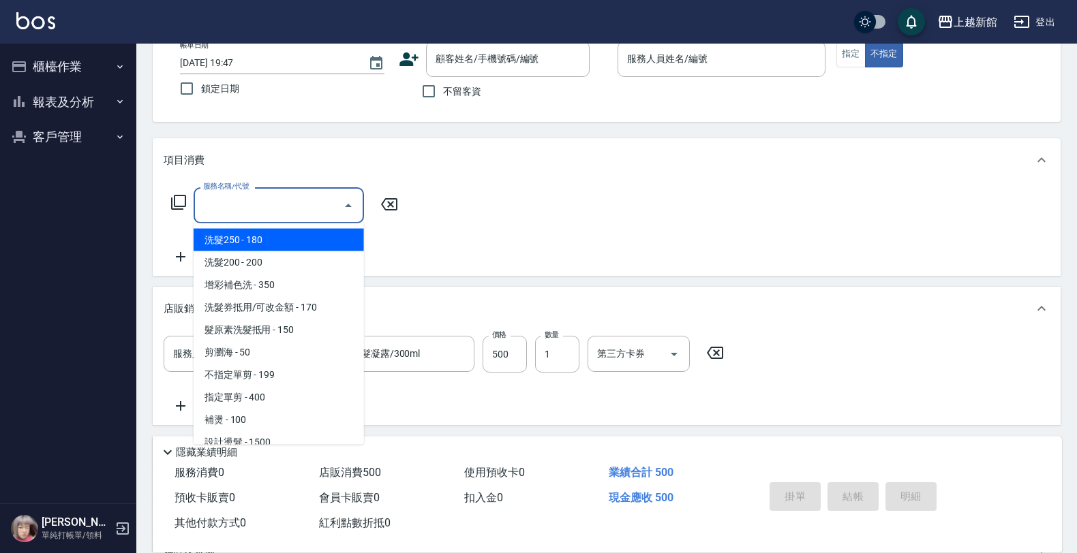
click at [284, 202] on input "服務名稱/代號" at bounding box center [269, 206] width 138 height 24
click at [494, 63] on input "顧客姓名/手機號碼/編號" at bounding box center [497, 59] width 131 height 24
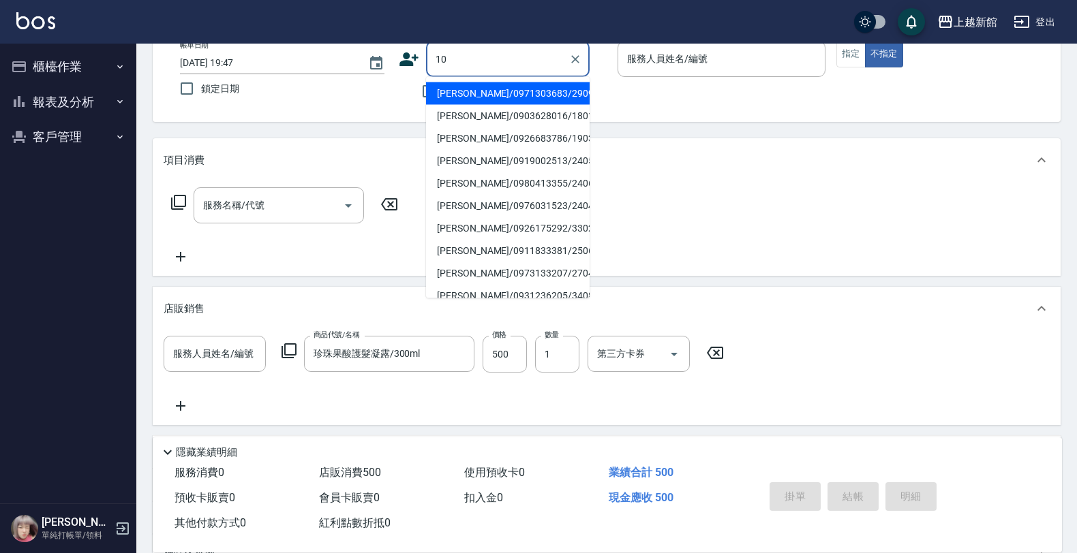
type input "陳麒文/0903628016/180106"
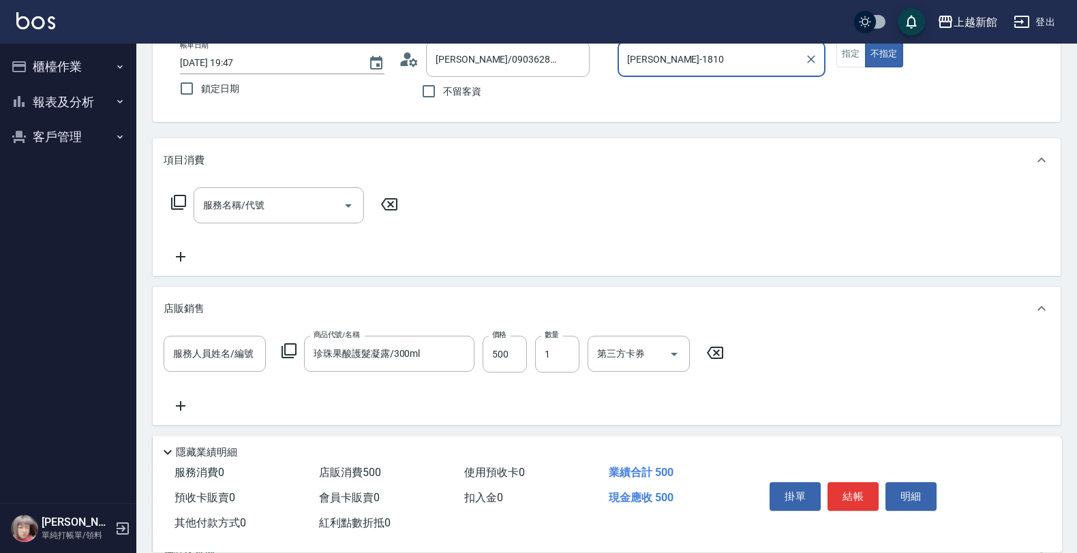
click at [865, 41] on button "不指定" at bounding box center [884, 54] width 38 height 27
type input "黃柏森-18"
type button "false"
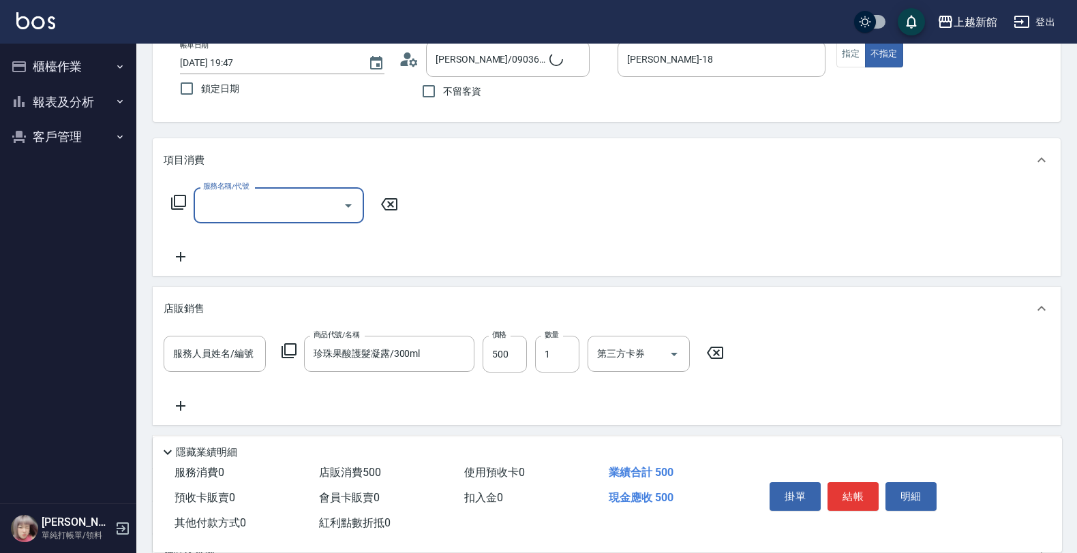
type input "瑪莎/0974376310/10"
type input "瑪沙-10"
drag, startPoint x: 857, startPoint y: 60, endPoint x: 707, endPoint y: 149, distance: 174.1
click at [855, 62] on button "指定" at bounding box center [850, 54] width 29 height 27
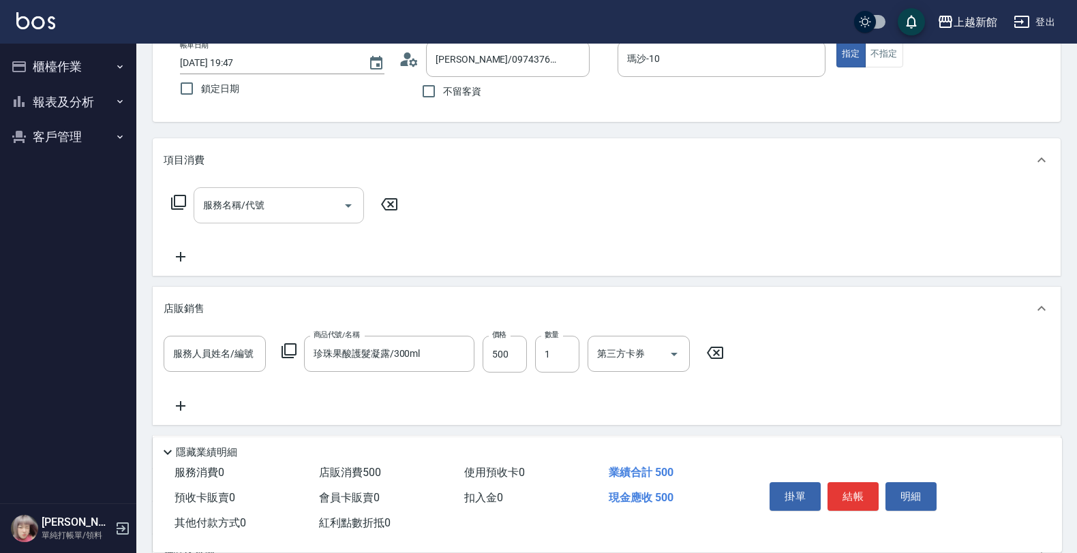
click at [294, 221] on div "服務名稱/代號" at bounding box center [279, 205] width 170 height 36
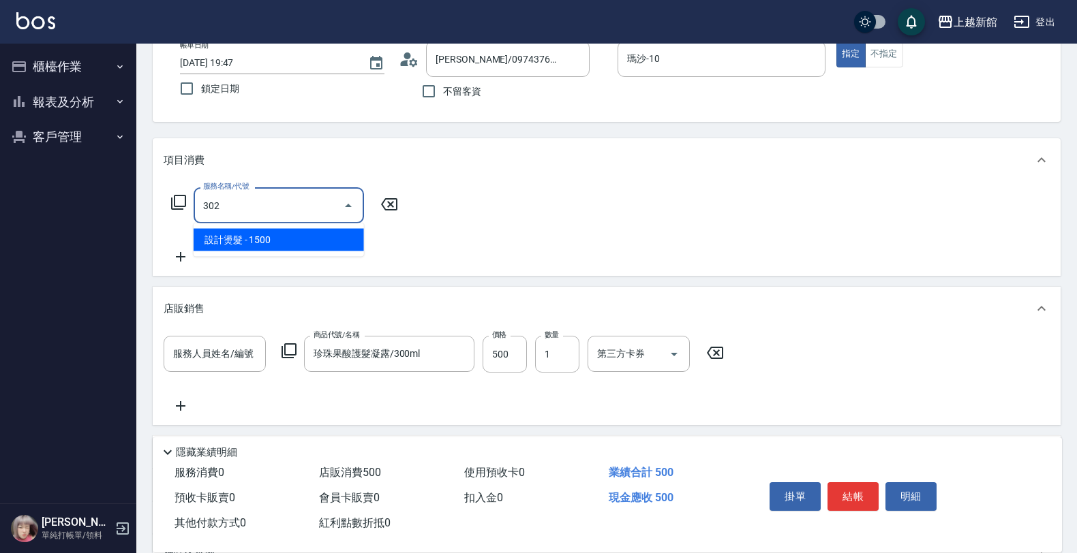
type input "設計燙髮(302)"
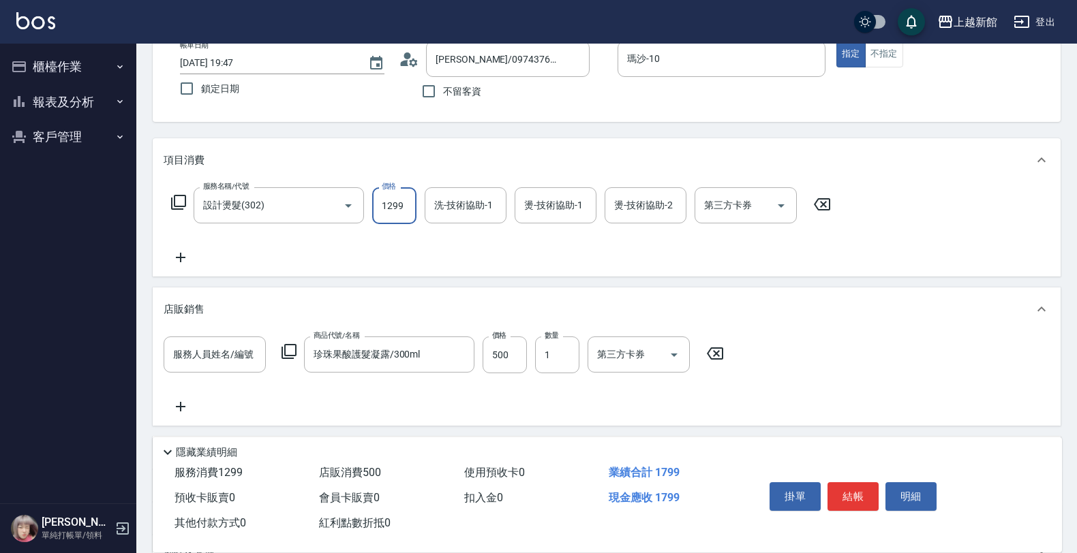
type input "1299"
type input "容綺-21"
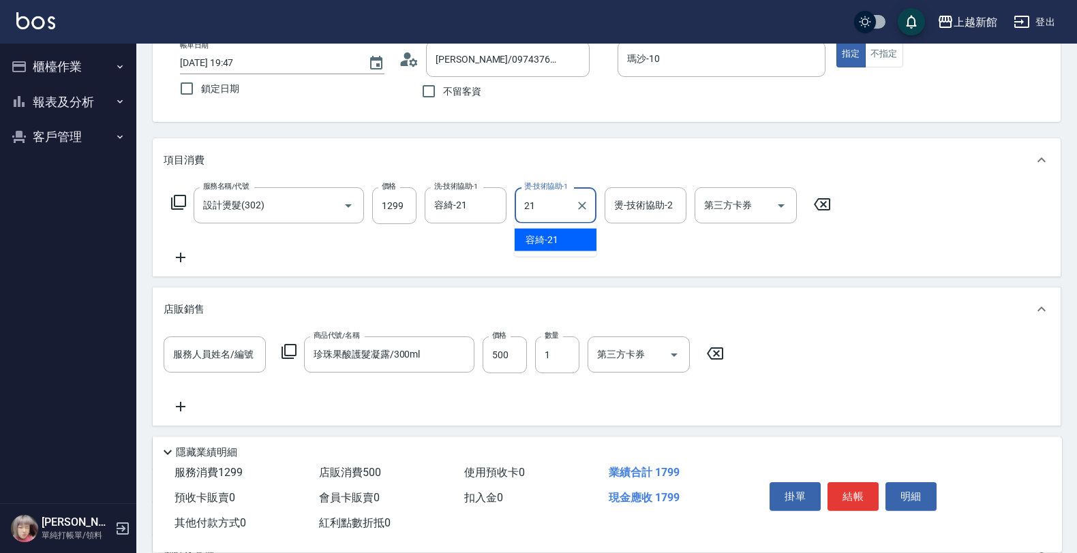
type input "容綺-21"
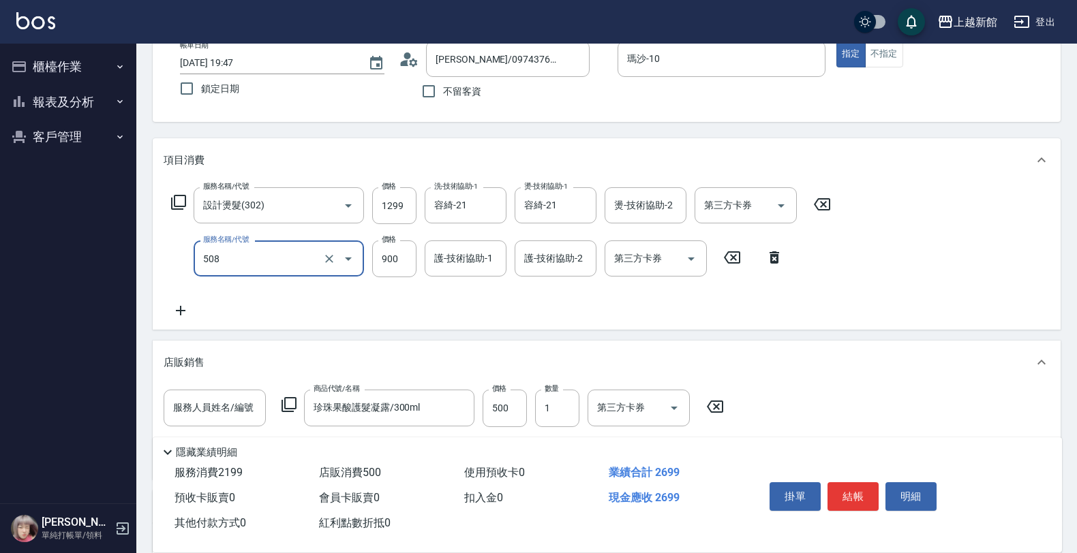
type input "松島再生髮敷護髮(508)"
type input "1000"
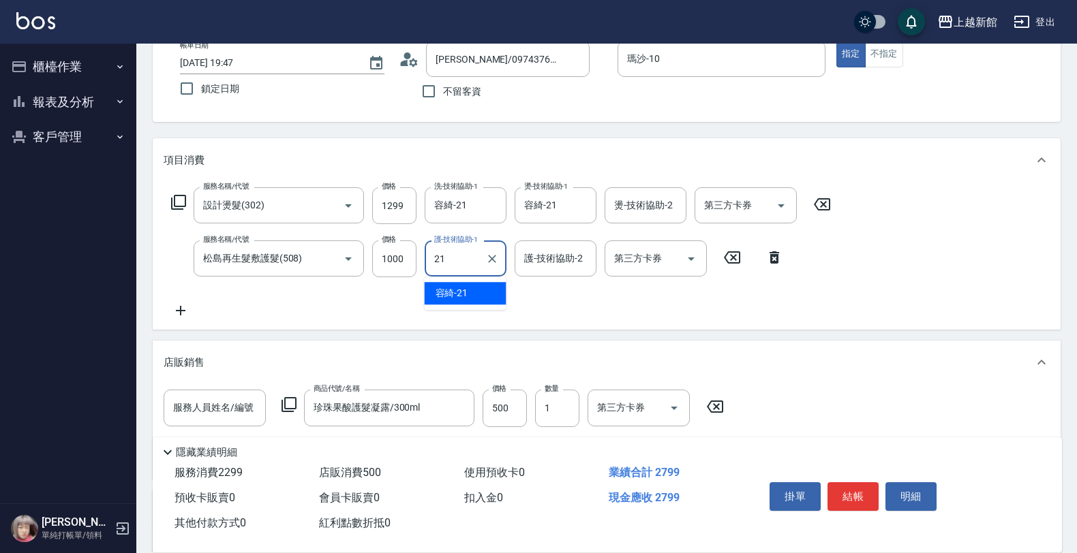
type input "容綺-21"
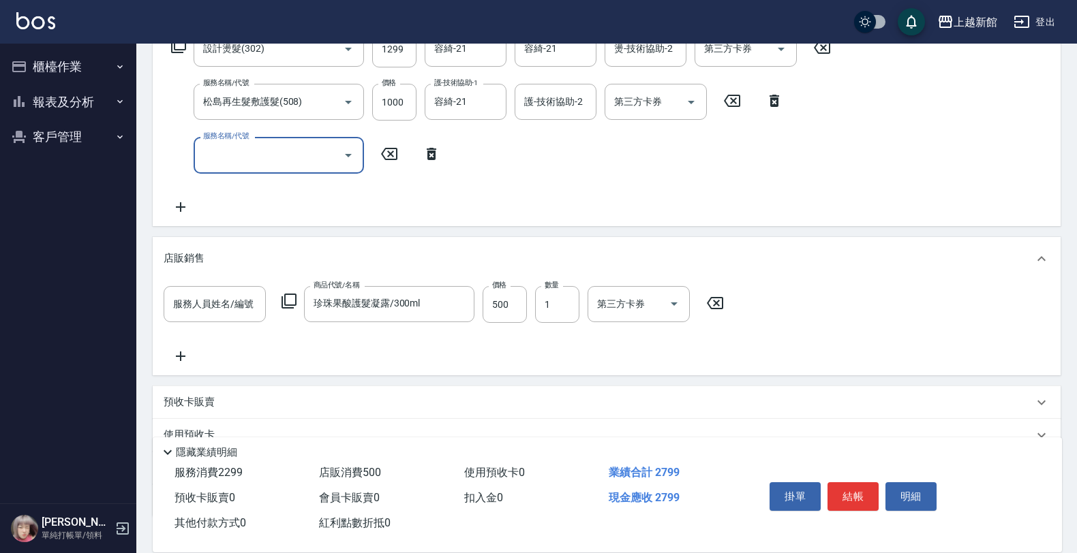
scroll to position [256, 0]
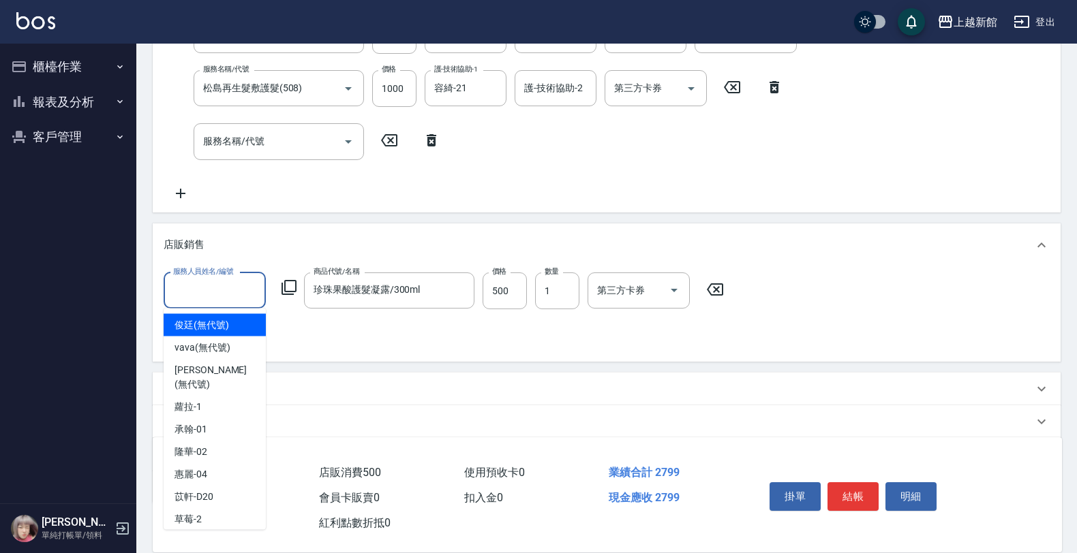
click at [239, 292] on input "服務人員姓名/編號" at bounding box center [215, 291] width 90 height 24
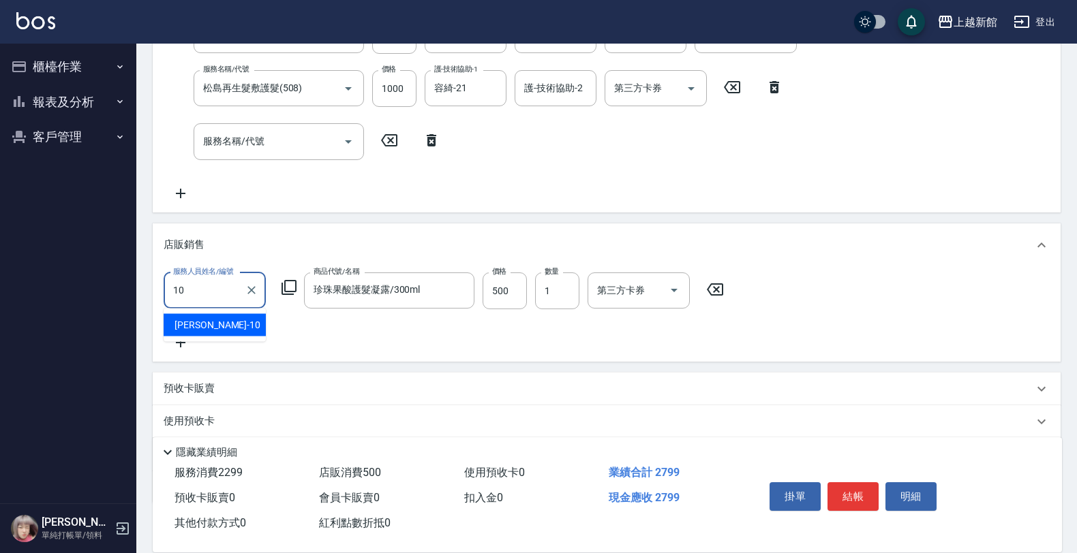
type input "瑪沙-10"
click at [288, 290] on icon at bounding box center [289, 287] width 16 height 16
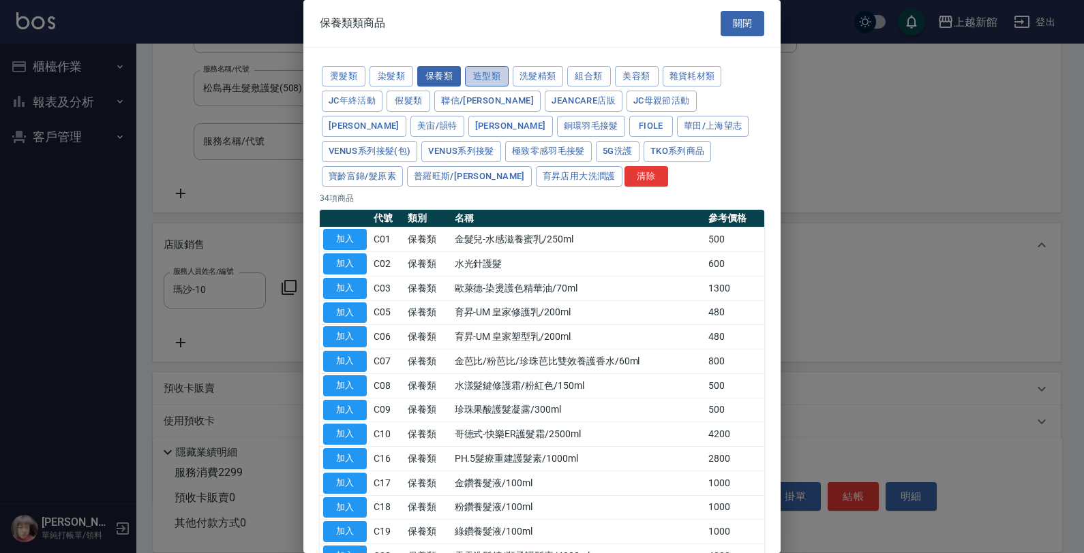
click at [501, 76] on button "造型類" at bounding box center [487, 76] width 44 height 21
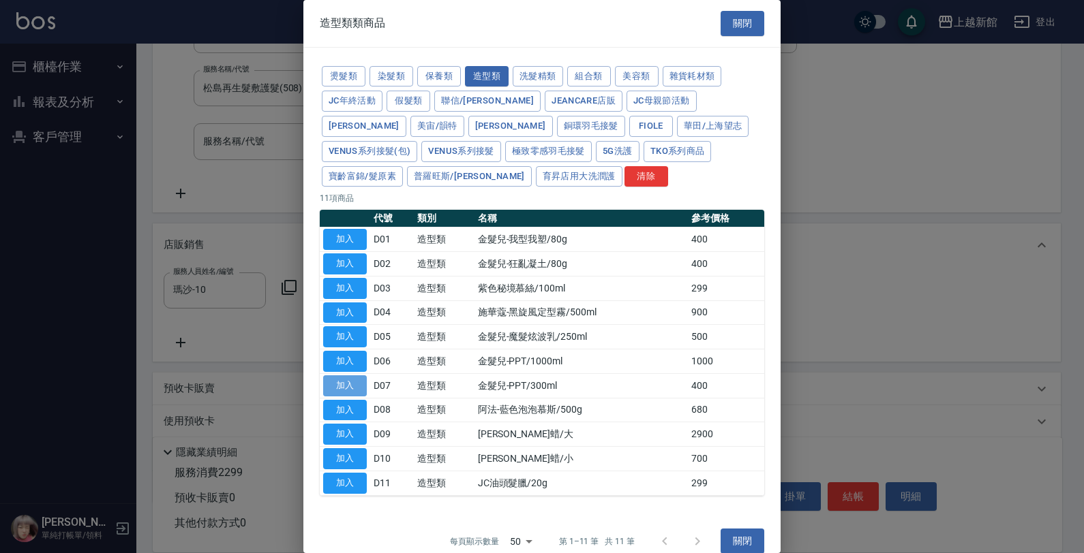
click at [337, 397] on button "加入" at bounding box center [345, 385] width 44 height 21
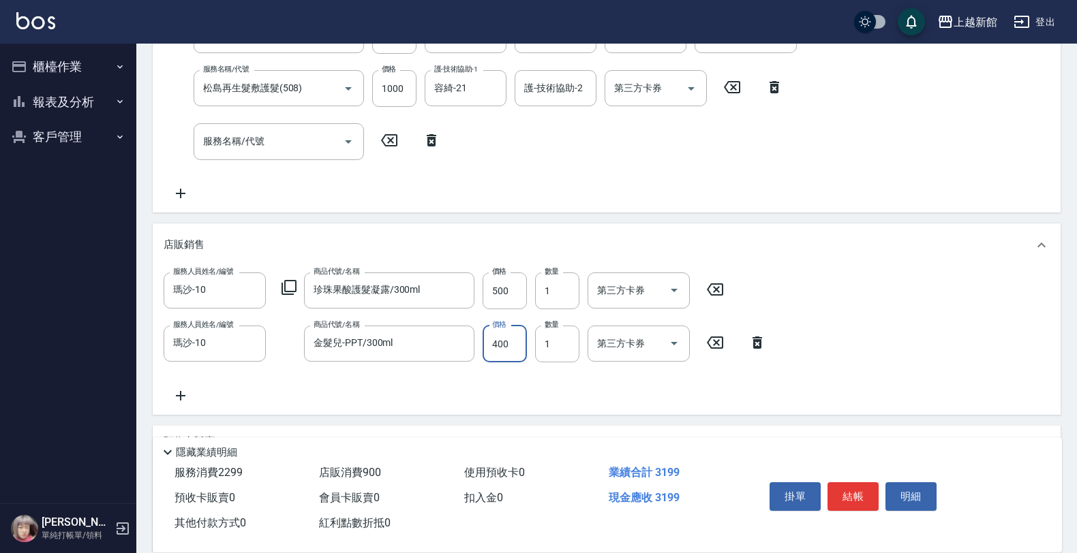
click at [521, 341] on input "400" at bounding box center [504, 344] width 44 height 37
type input "500"
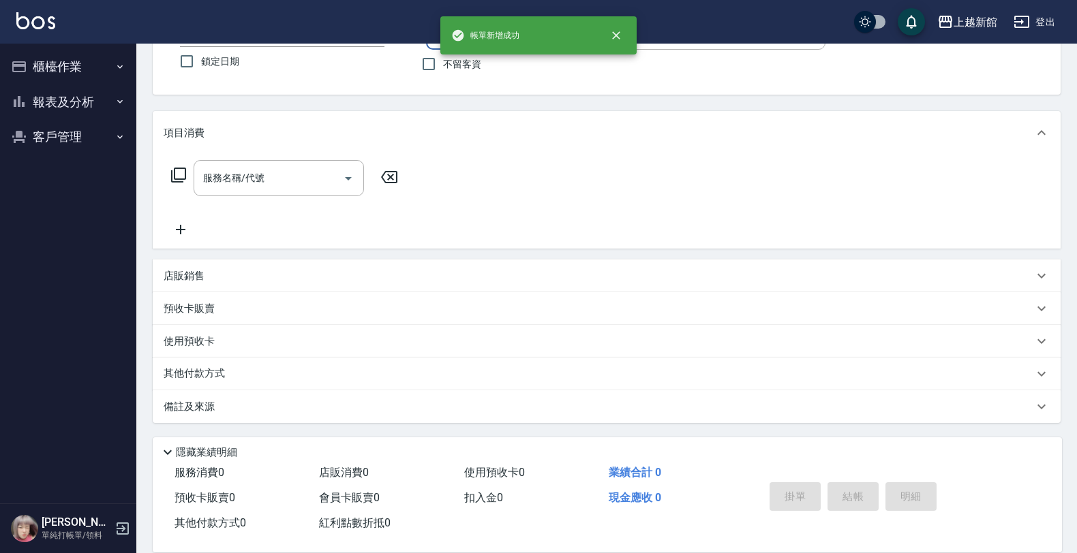
scroll to position [0, 0]
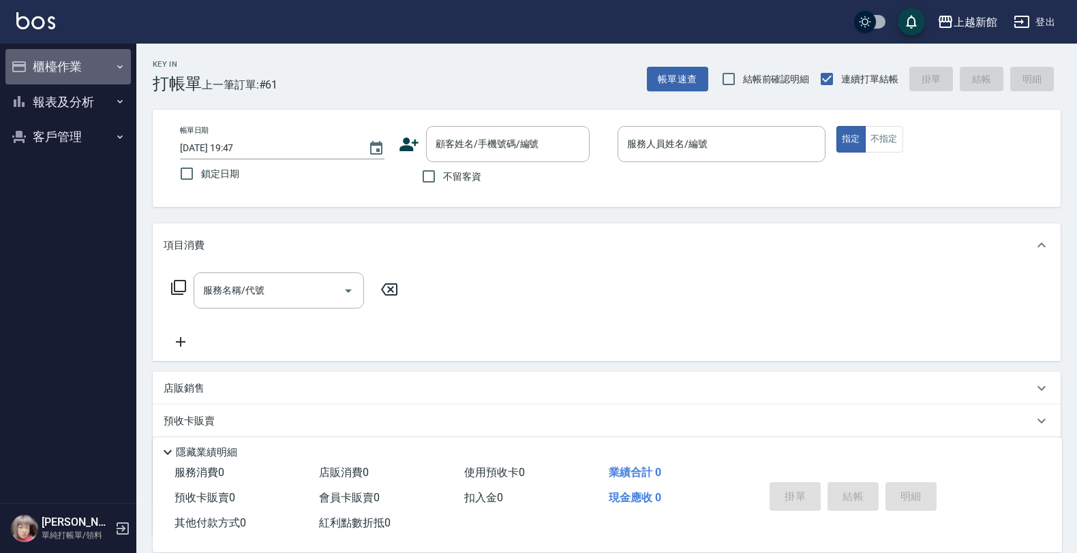
click at [70, 58] on button "櫃檯作業" at bounding box center [67, 66] width 125 height 35
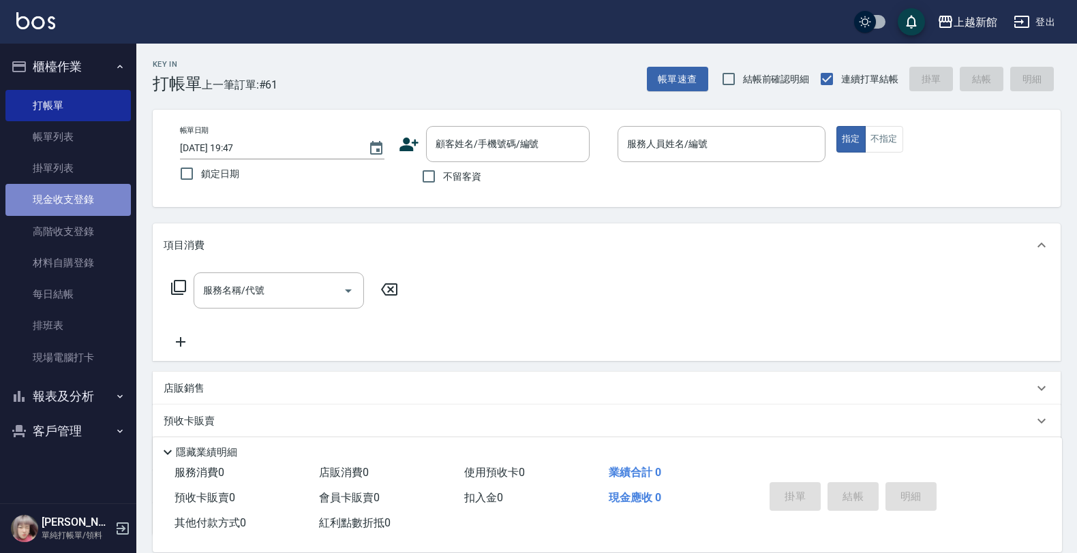
click at [75, 205] on link "現金收支登錄" at bounding box center [67, 199] width 125 height 31
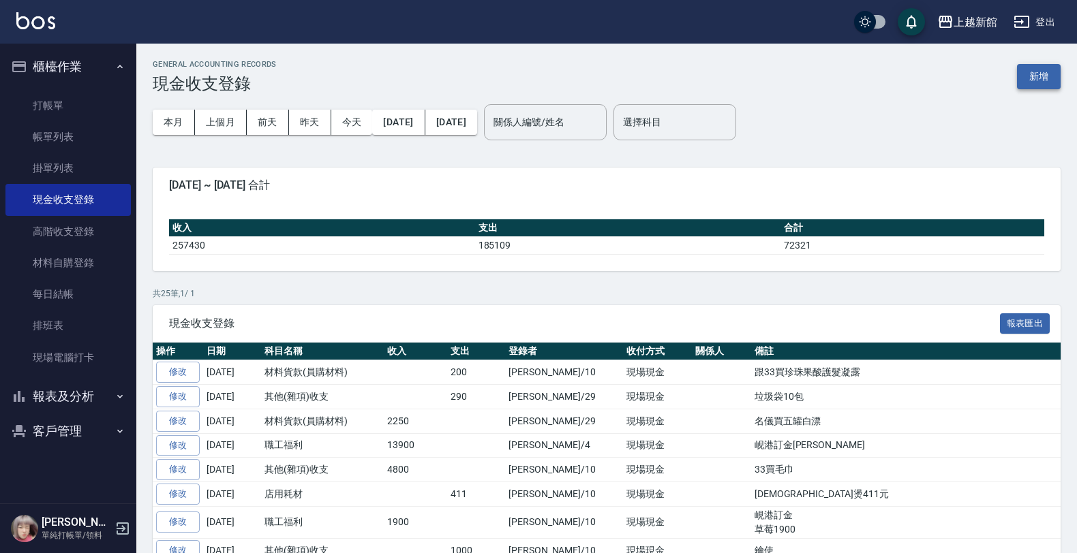
click at [1024, 72] on button "新增" at bounding box center [1039, 76] width 44 height 25
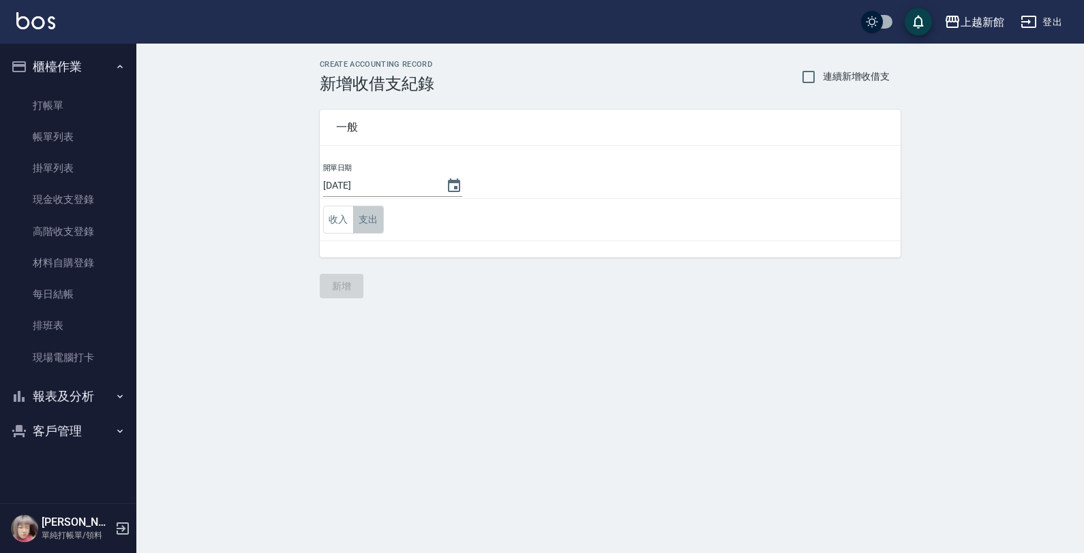
click at [377, 226] on button "支出" at bounding box center [368, 220] width 31 height 28
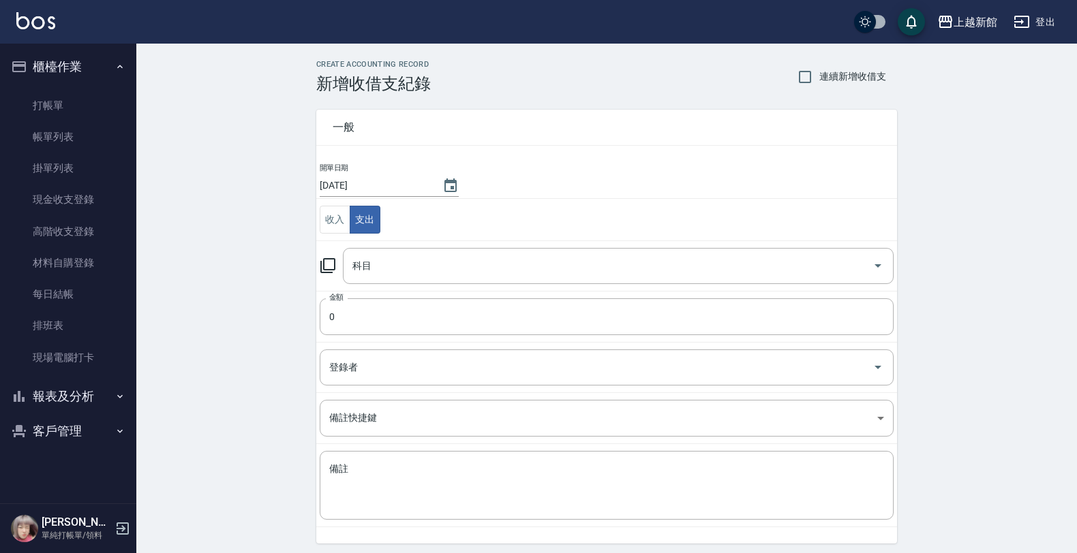
click at [328, 263] on icon at bounding box center [328, 266] width 16 height 16
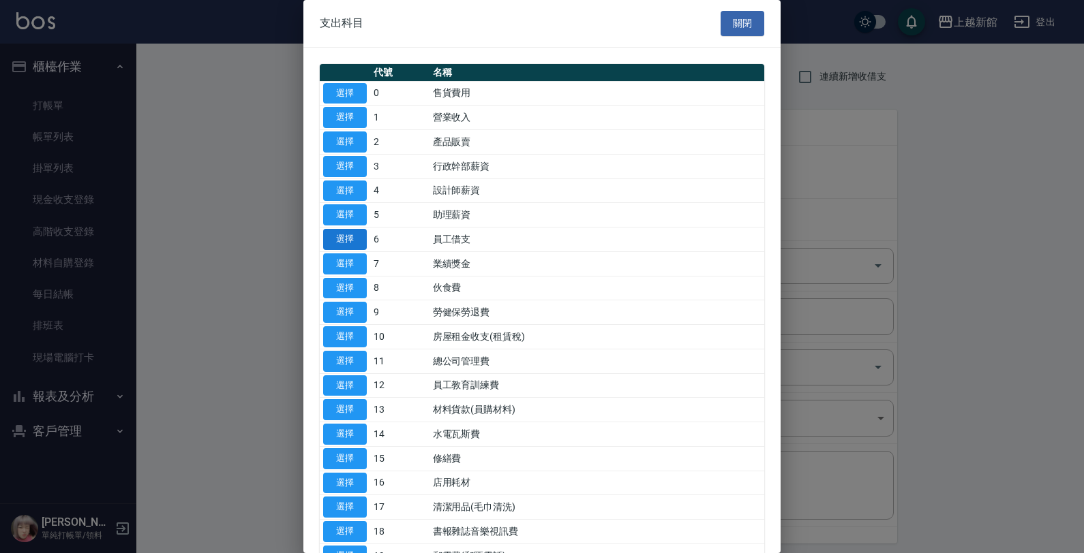
click at [341, 244] on button "選擇" at bounding box center [345, 239] width 44 height 21
type input "6 員工借支"
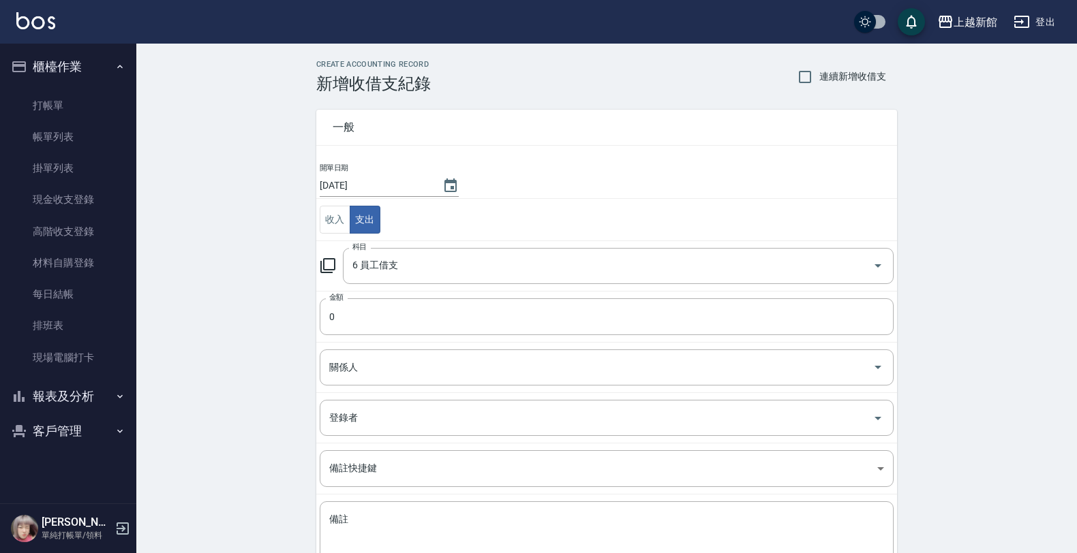
click at [341, 301] on label "金額" at bounding box center [336, 297] width 14 height 10
click at [341, 301] on input "0" at bounding box center [607, 316] width 574 height 37
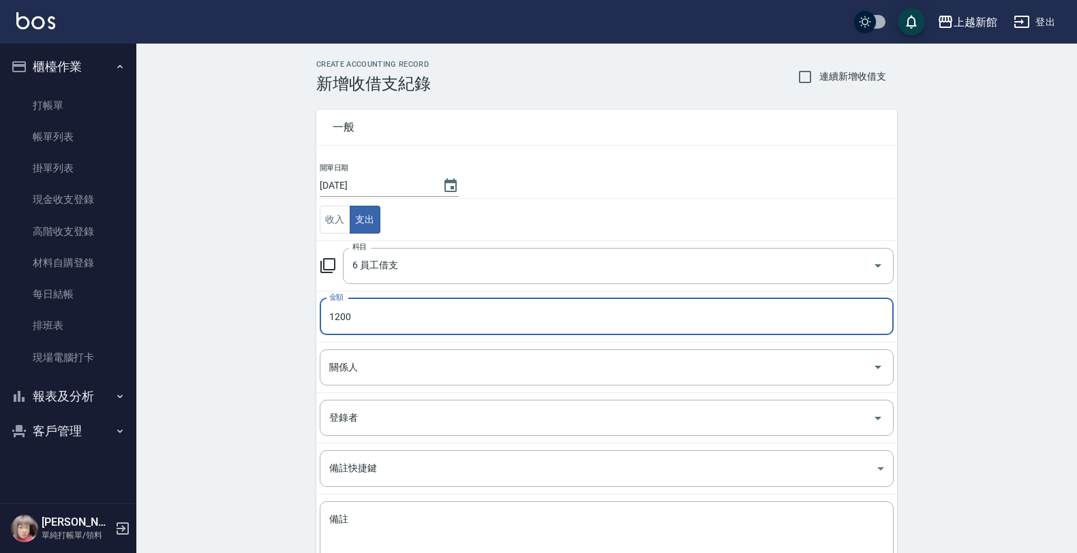
type input "1200"
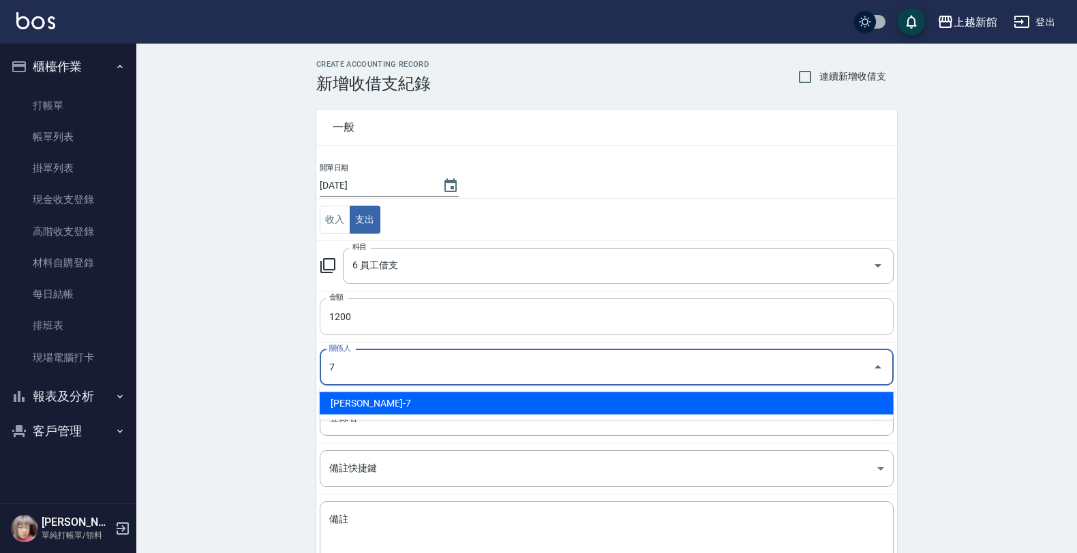
type input "林雨臻-7"
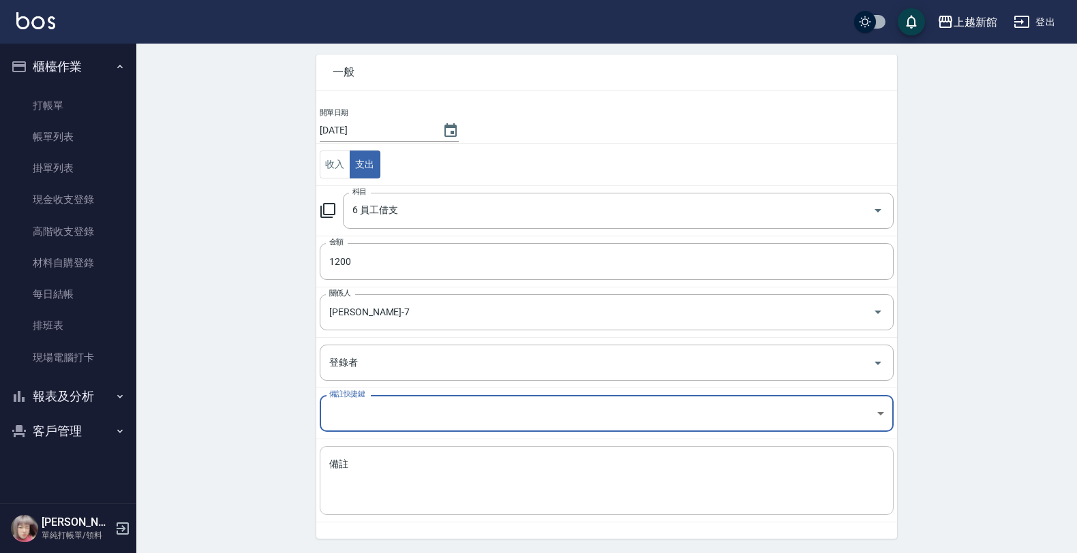
scroll to position [85, 0]
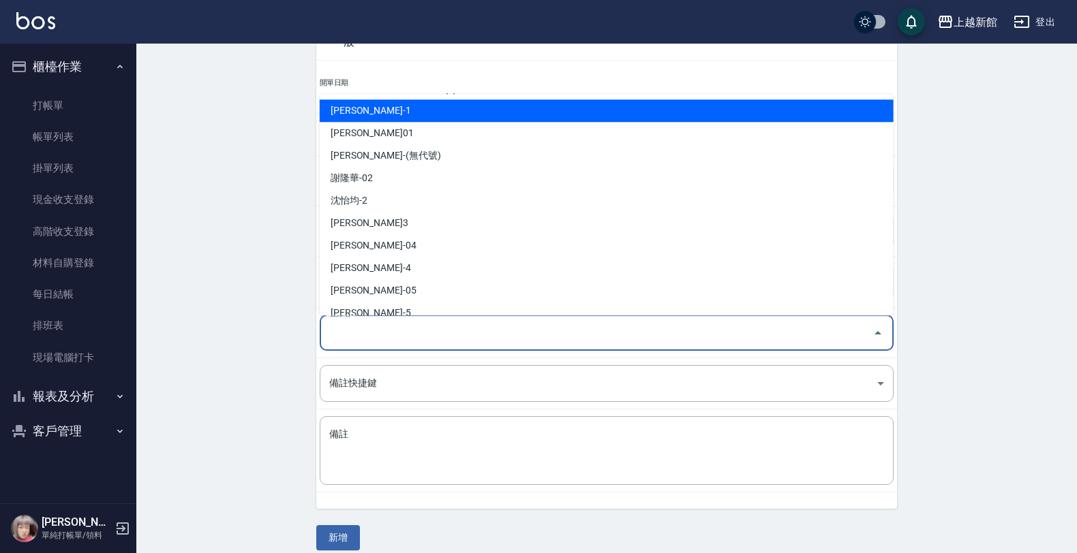
click at [378, 335] on input "登錄者" at bounding box center [596, 333] width 541 height 24
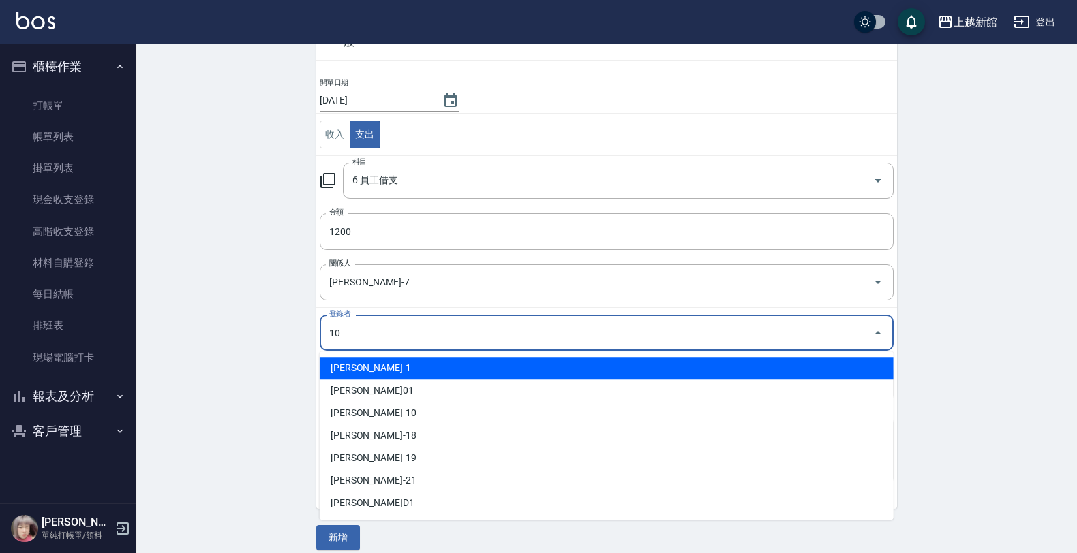
type input "劉名儀-10"
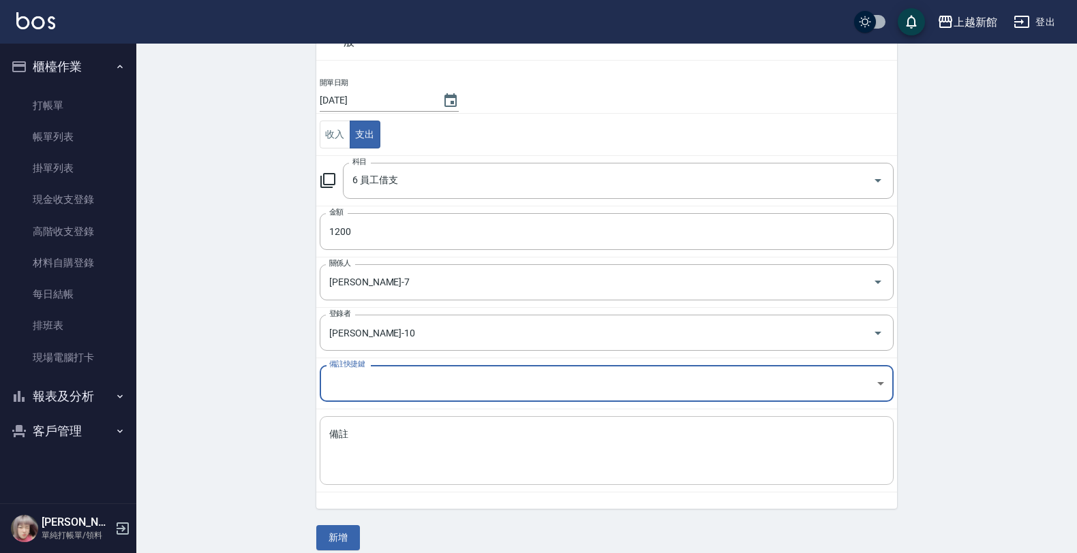
click at [373, 455] on textarea "備註" at bounding box center [606, 451] width 555 height 46
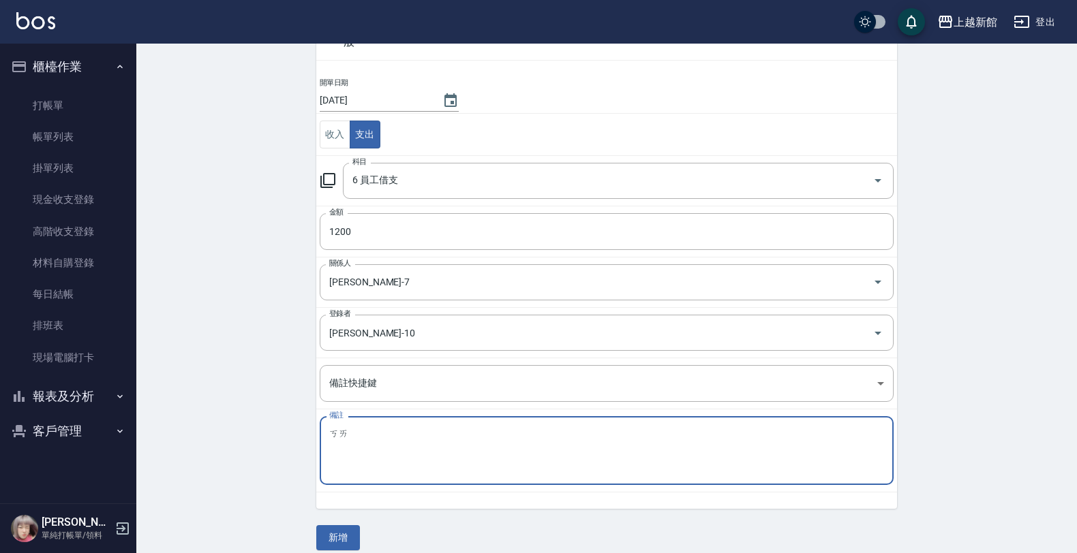
type textarea "愾"
type textarea "開會遲到"
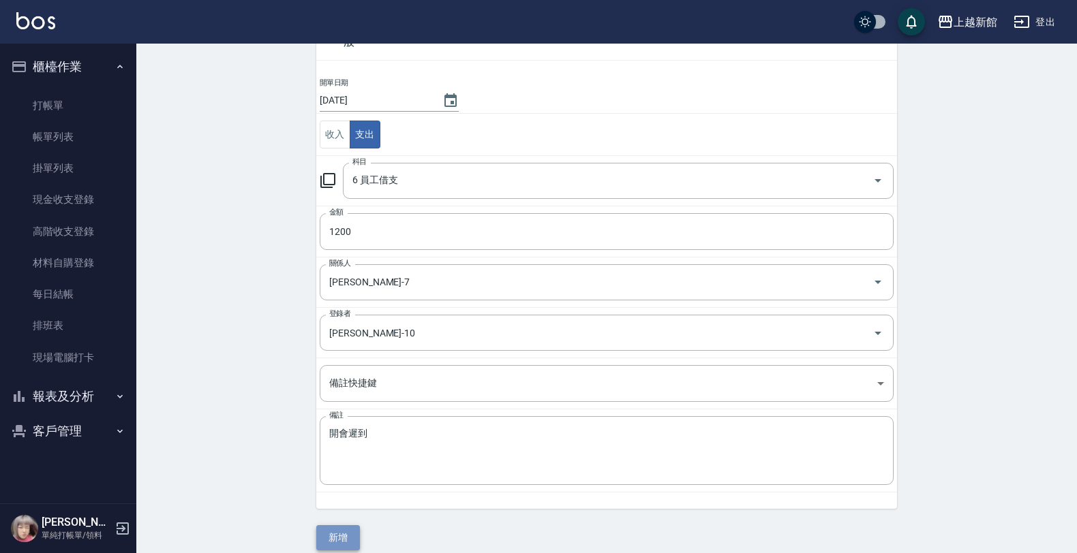
click at [339, 536] on button "新增" at bounding box center [338, 537] width 44 height 25
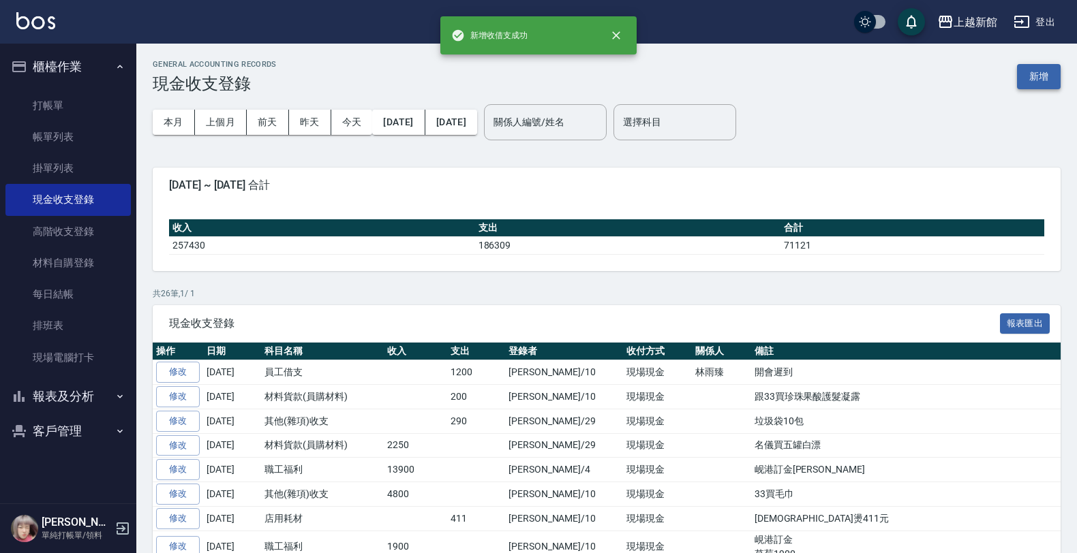
click at [1047, 77] on button "新增" at bounding box center [1039, 76] width 44 height 25
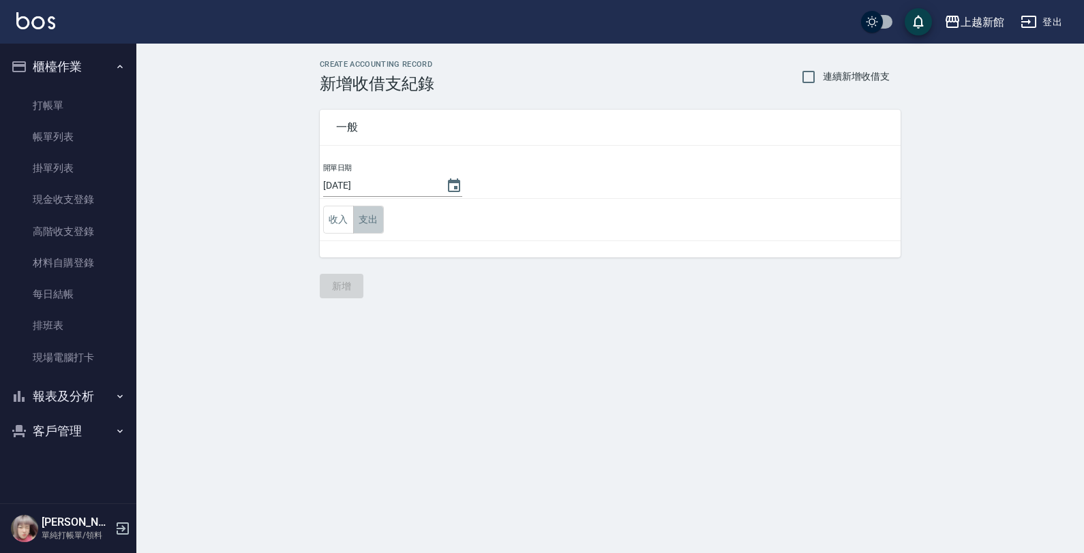
drag, startPoint x: 365, startPoint y: 208, endPoint x: 359, endPoint y: 233, distance: 26.0
click at [365, 211] on button "支出" at bounding box center [368, 220] width 31 height 28
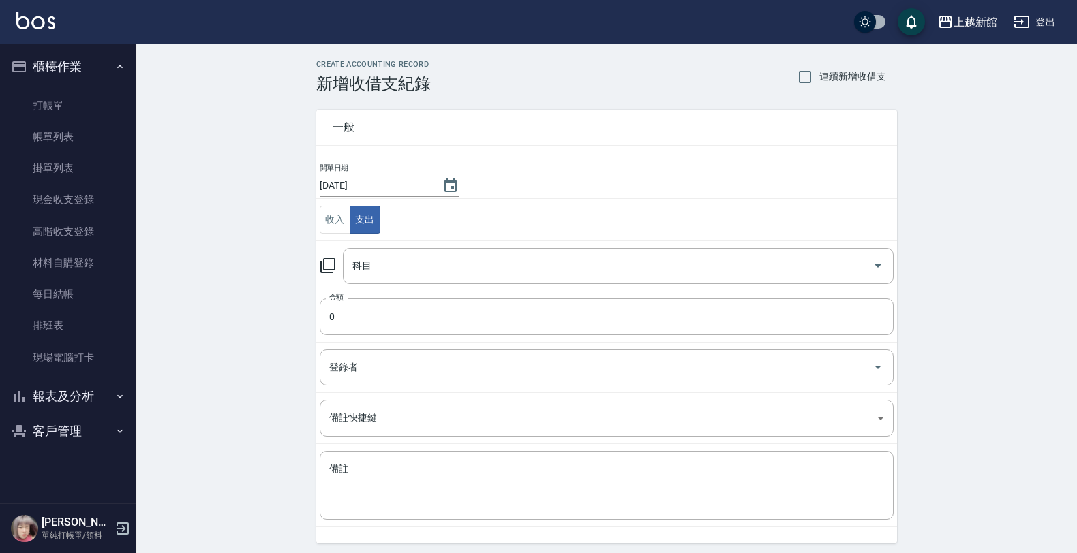
click at [327, 275] on div "科目 科目" at bounding box center [607, 266] width 574 height 36
click at [326, 275] on div "科目 科目" at bounding box center [607, 266] width 574 height 36
click at [327, 273] on icon at bounding box center [328, 266] width 16 height 16
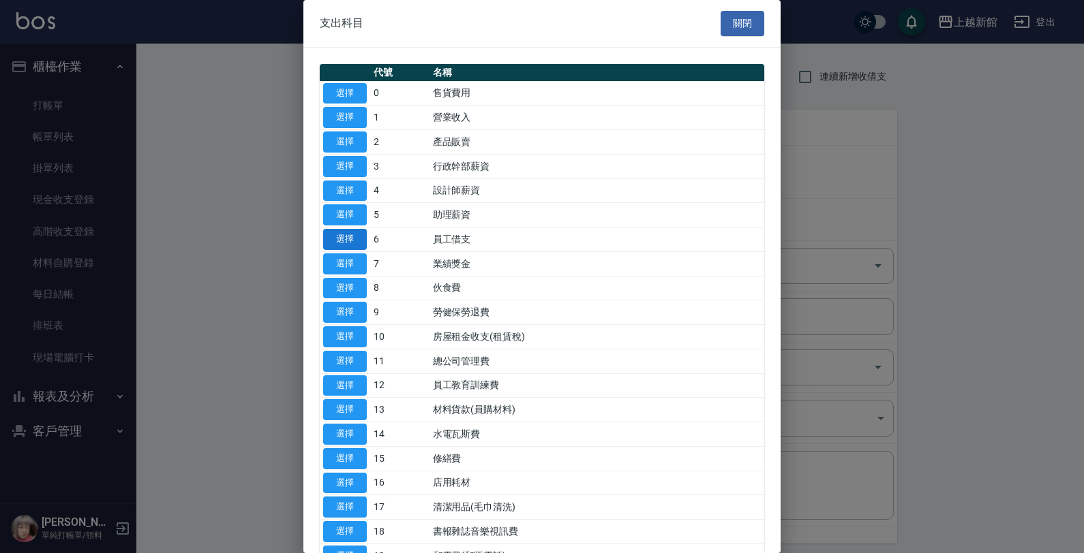
click at [346, 239] on button "選擇" at bounding box center [345, 239] width 44 height 21
type input "6 員工借支"
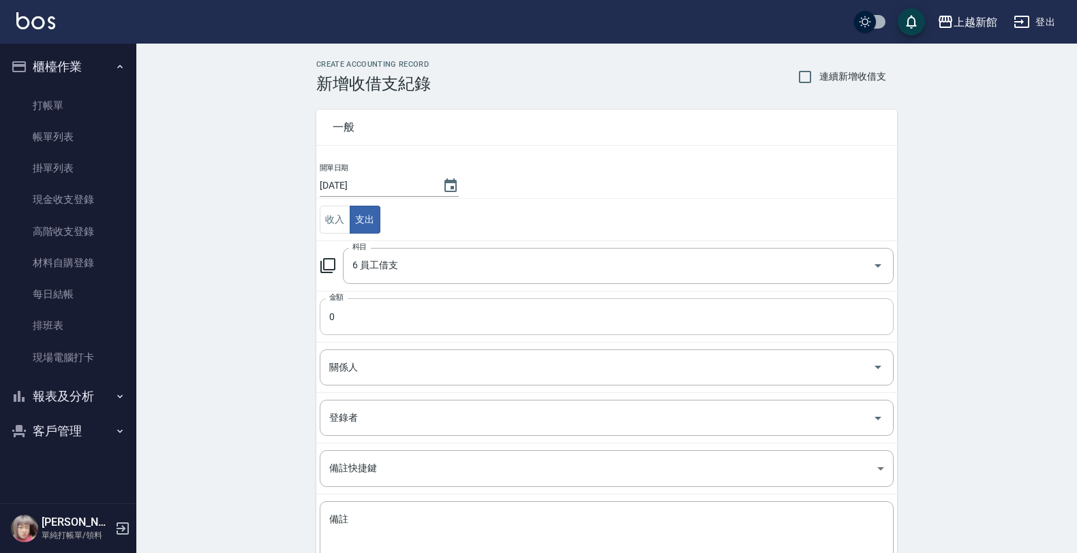
click at [350, 322] on input "0" at bounding box center [607, 316] width 574 height 37
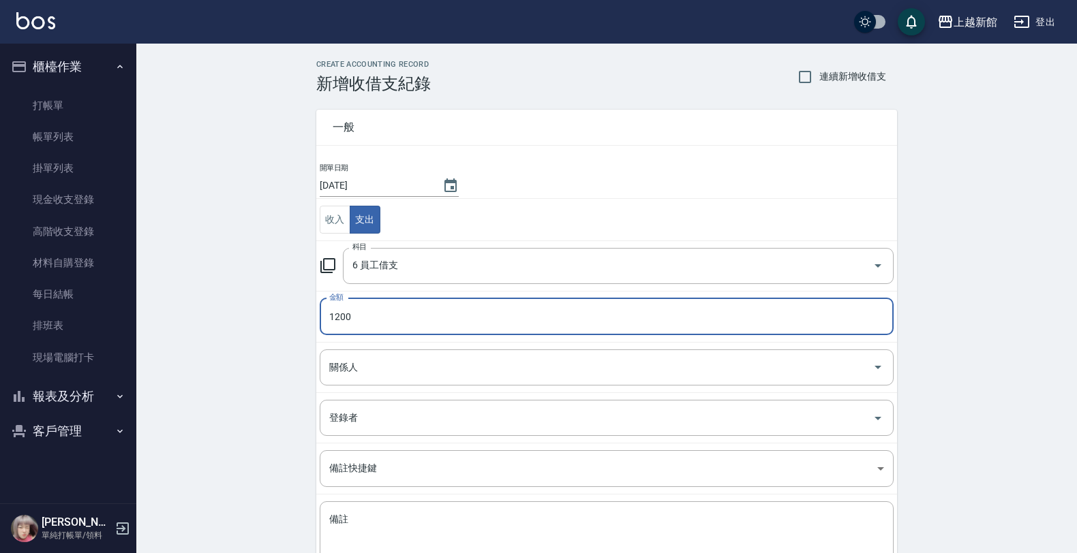
type input "1200"
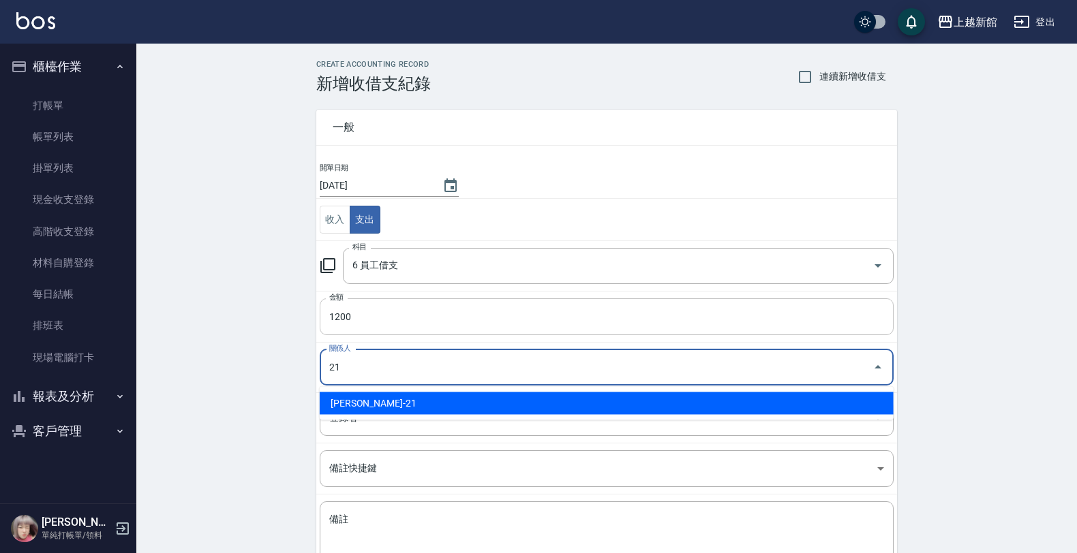
type input "林容綺-21"
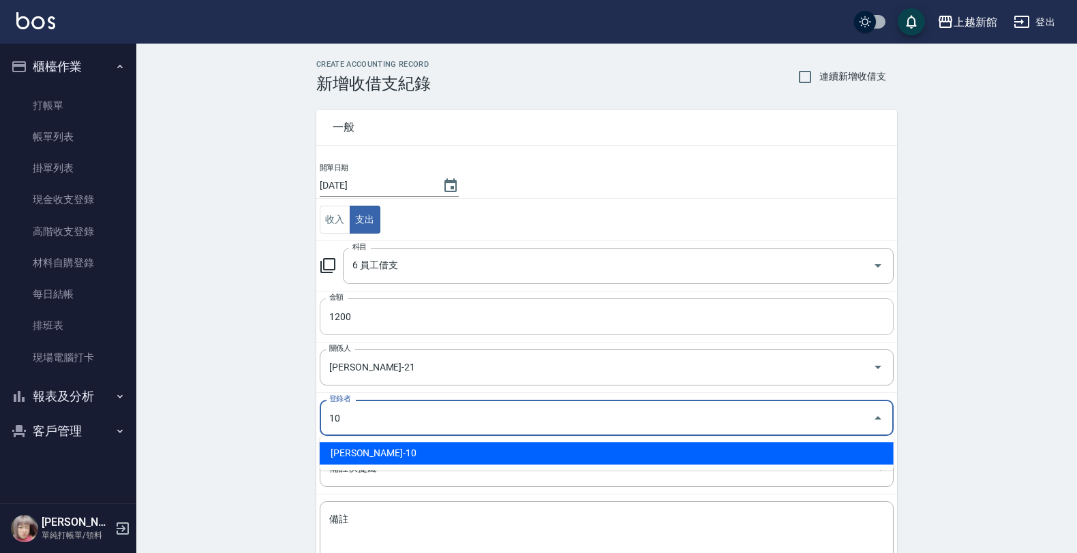
type input "劉名儀-10"
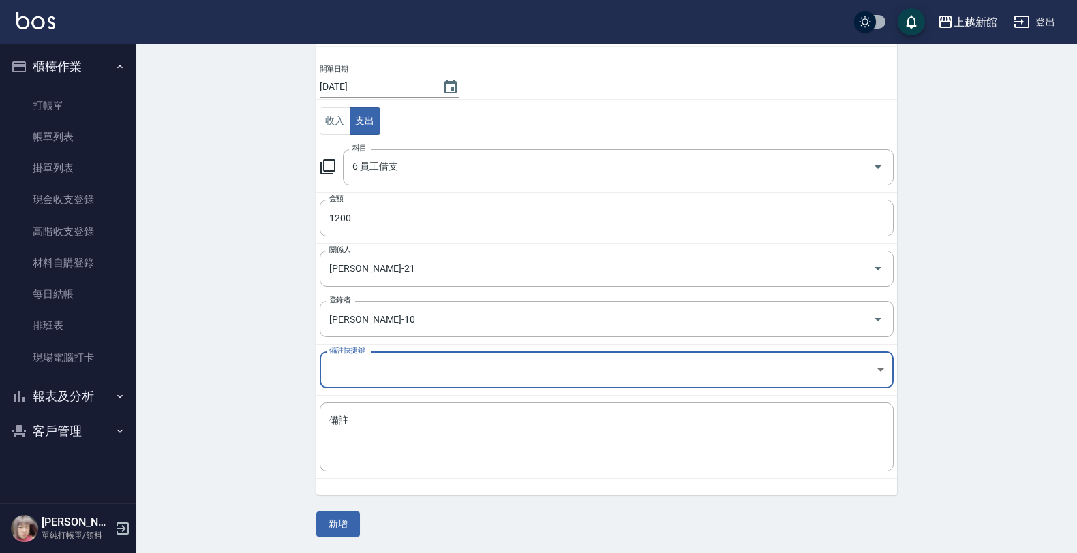
scroll to position [99, 0]
click at [343, 444] on textarea "備註" at bounding box center [606, 437] width 555 height 46
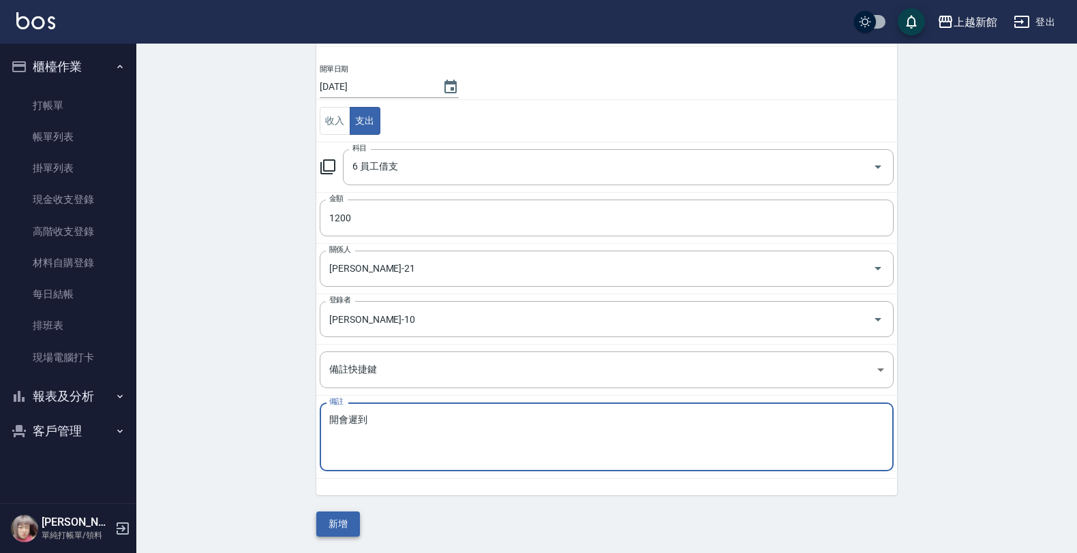
type textarea "開會遲到"
click at [327, 512] on button "新增" at bounding box center [338, 524] width 44 height 25
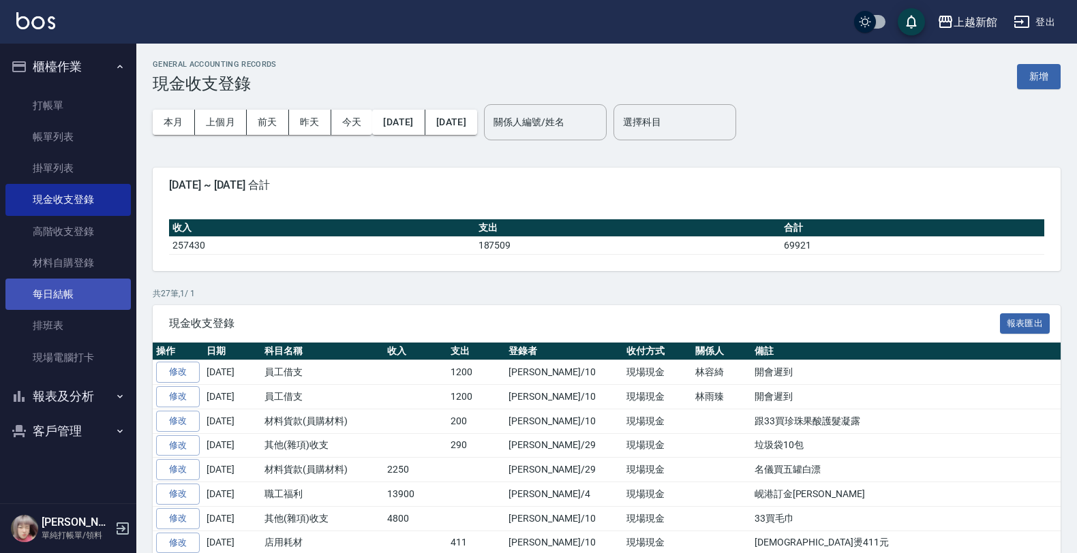
scroll to position [484, 0]
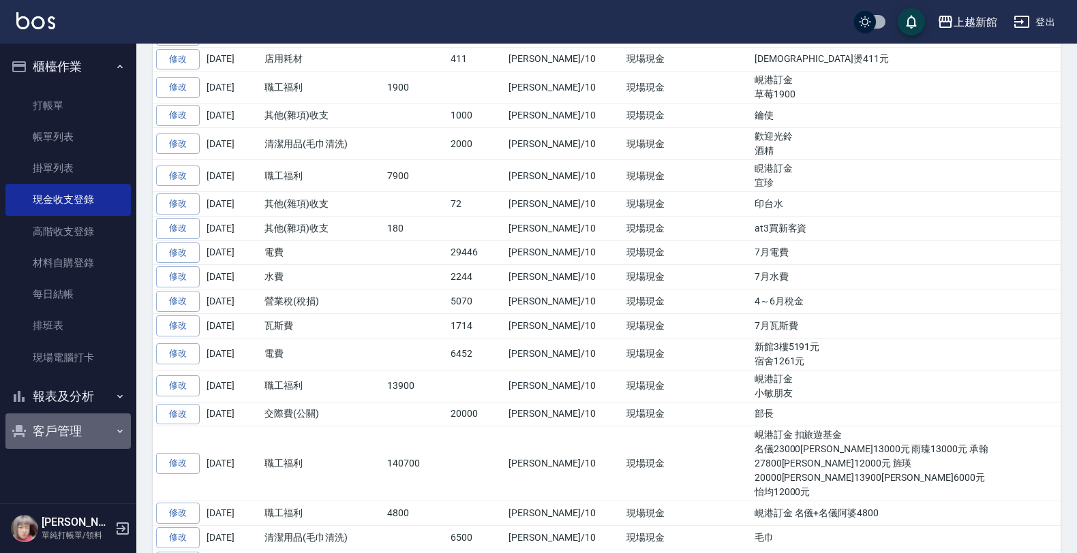
click at [63, 431] on button "客戶管理" at bounding box center [67, 431] width 125 height 35
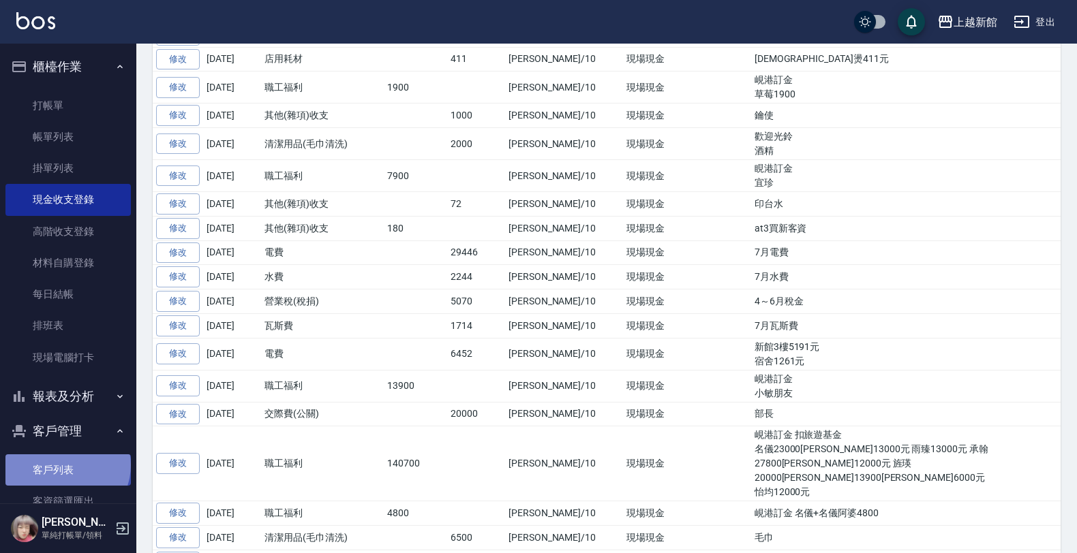
click at [66, 465] on link "客戶列表" at bounding box center [67, 470] width 125 height 31
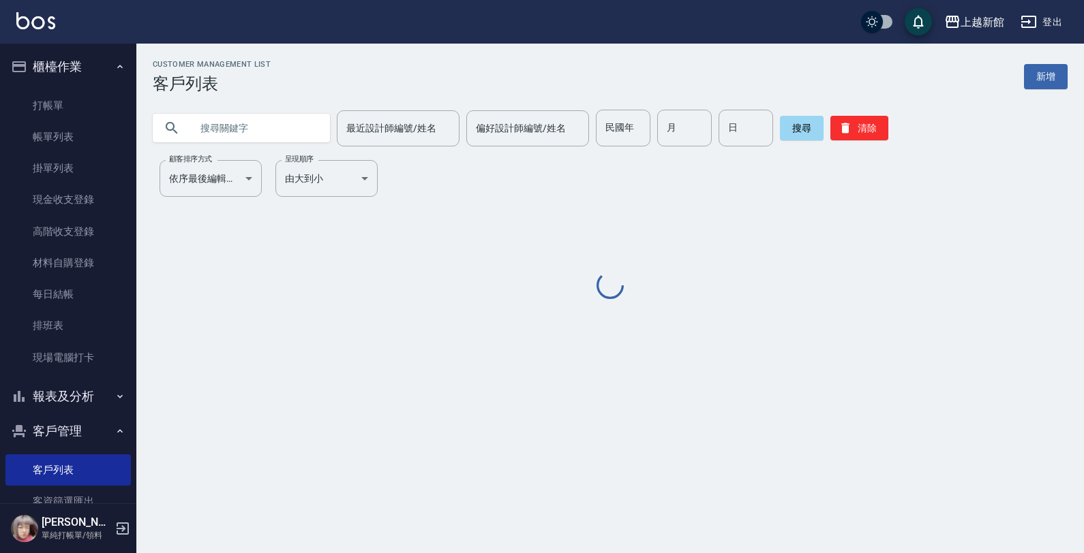
drag, startPoint x: 235, startPoint y: 132, endPoint x: 226, endPoint y: 123, distance: 13.0
click at [230, 127] on input "text" at bounding box center [255, 128] width 128 height 37
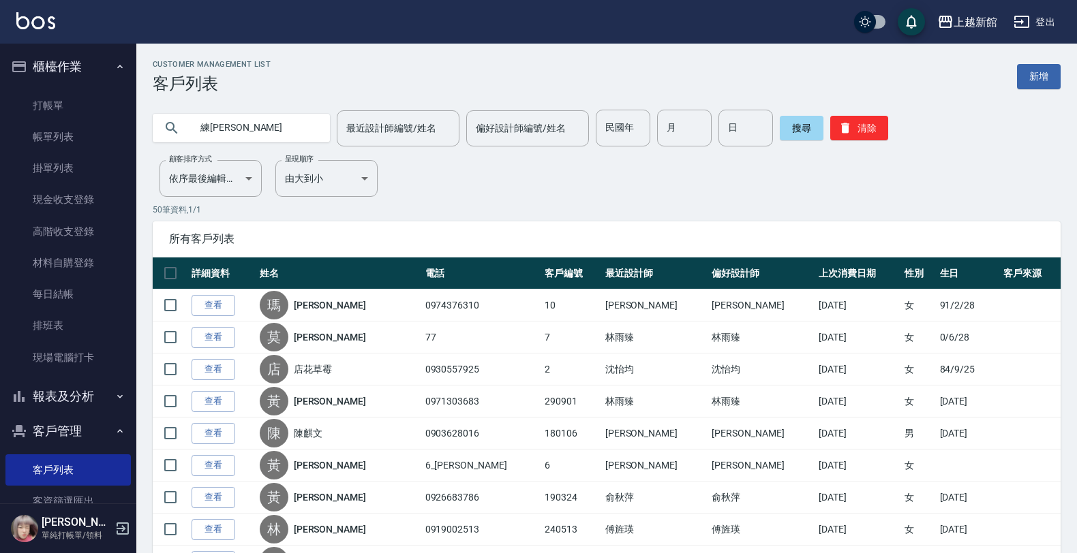
type input "練思妤"
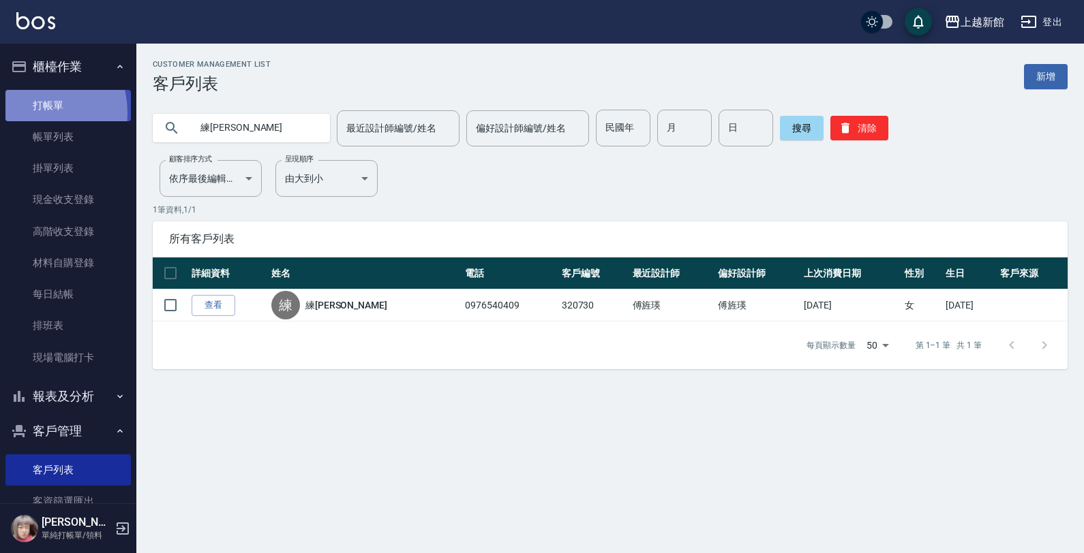
click at [29, 112] on link "打帳單" at bounding box center [67, 105] width 125 height 31
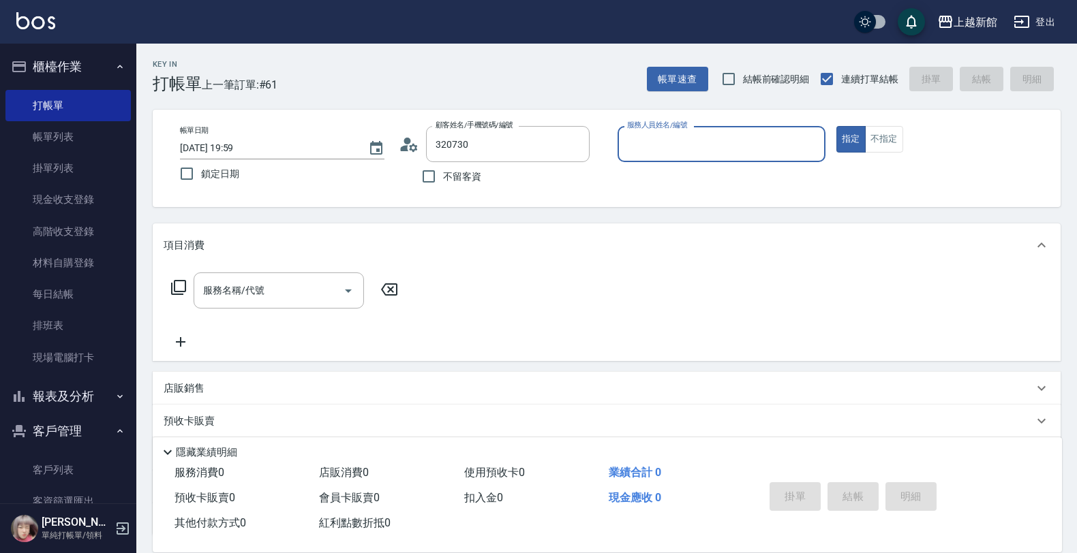
type input "練思妤/0976540409/320730"
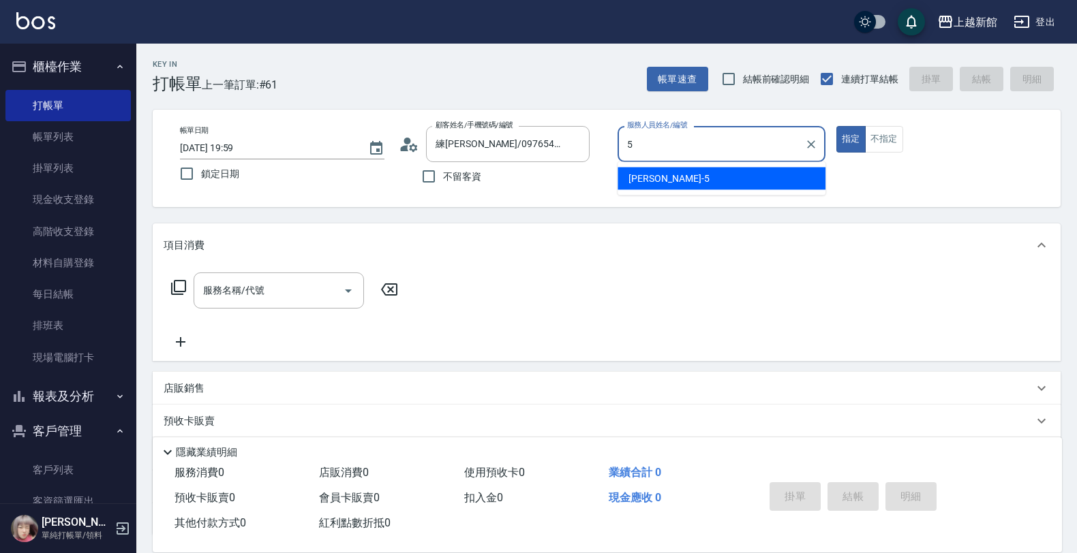
type input "旌瑛-5"
type button "true"
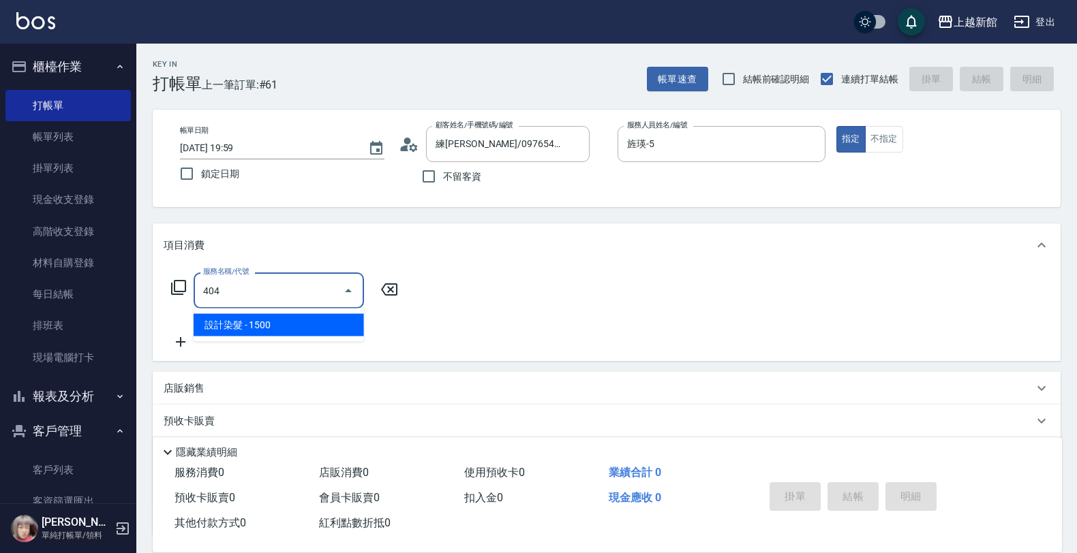
type input "設計染髮(404)"
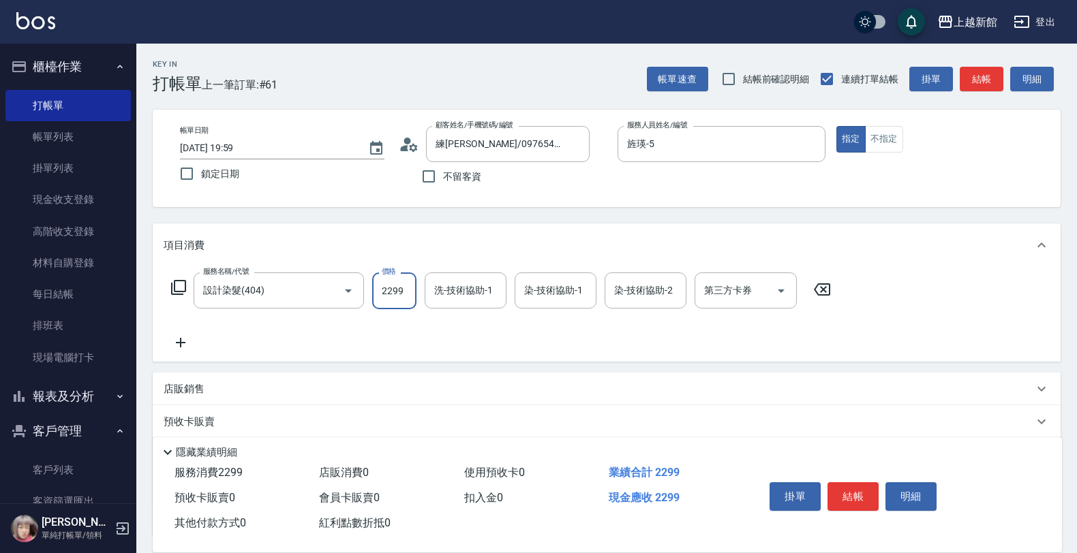
type input "2299"
type input "容綺-21"
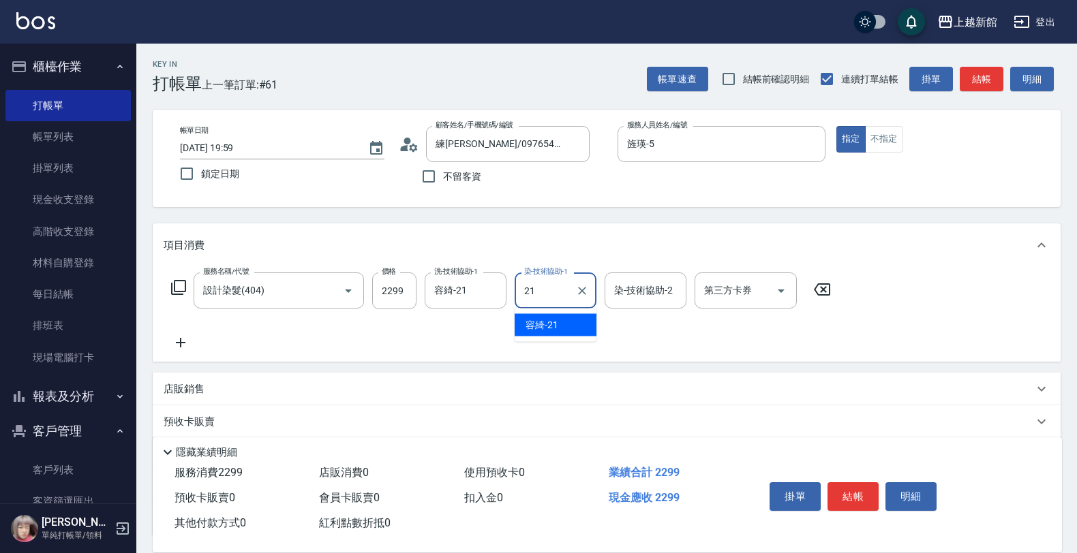
type input "容綺-21"
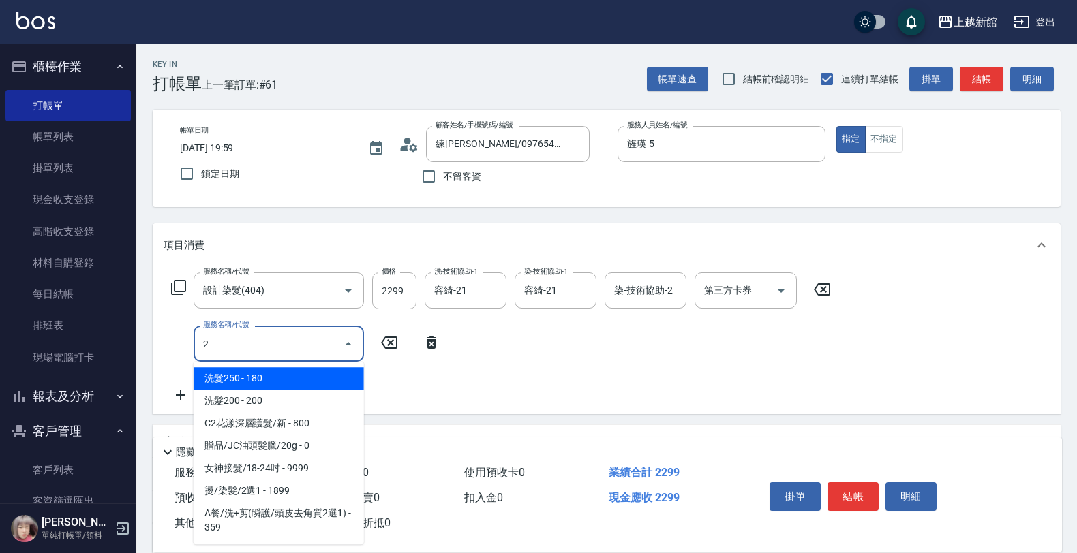
type input "洗髮250(101)"
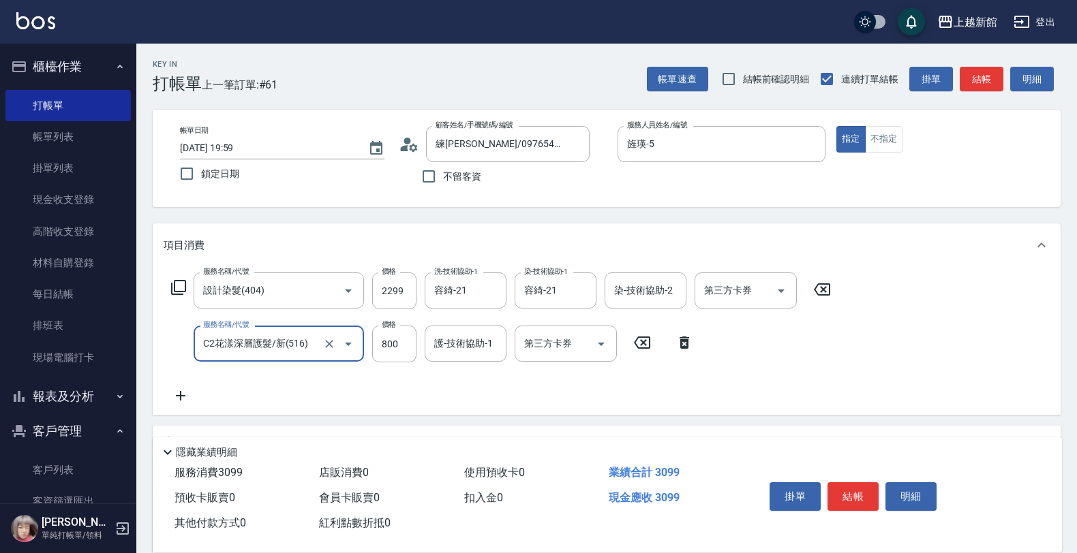
type input "C2花漾深層護髮/新(516)"
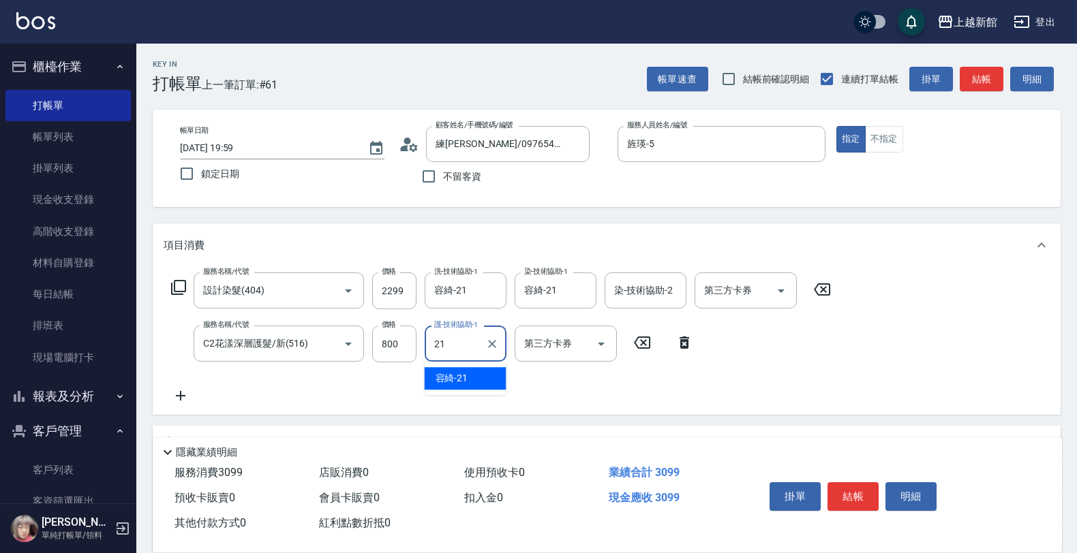
type input "容綺-21"
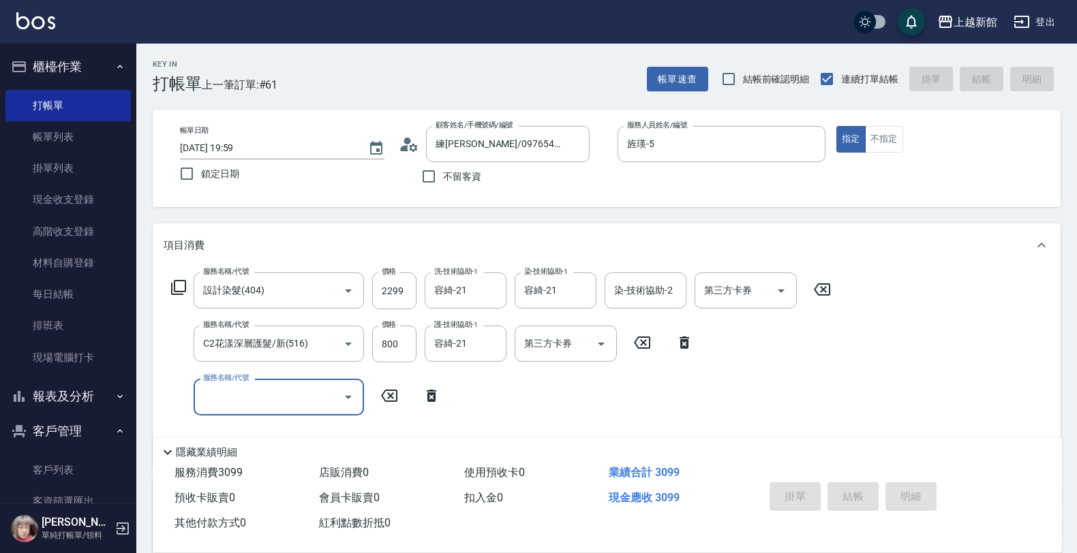
type input "2025/08/16 20:00"
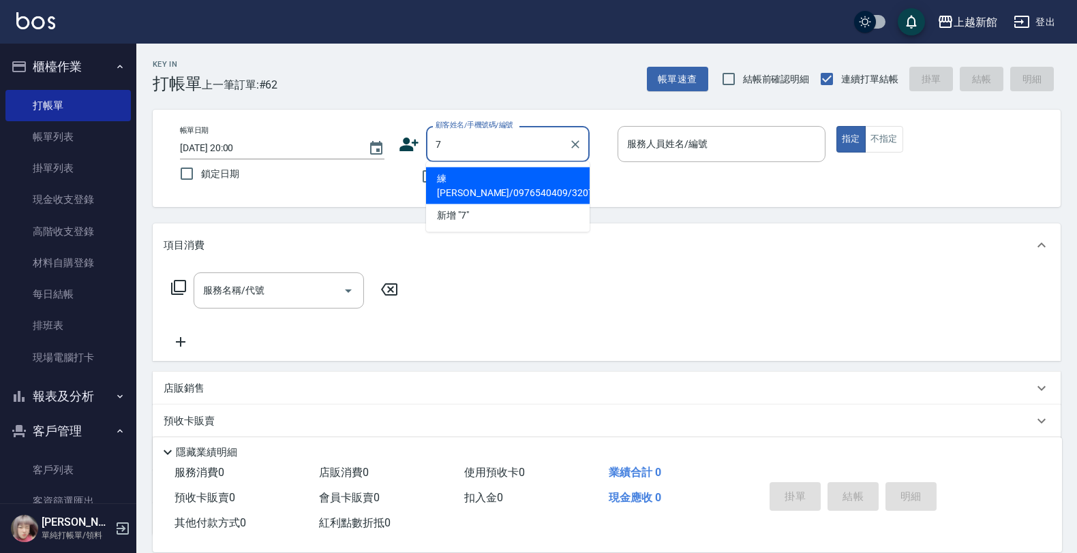
type input "練思妤/0976540409/320730"
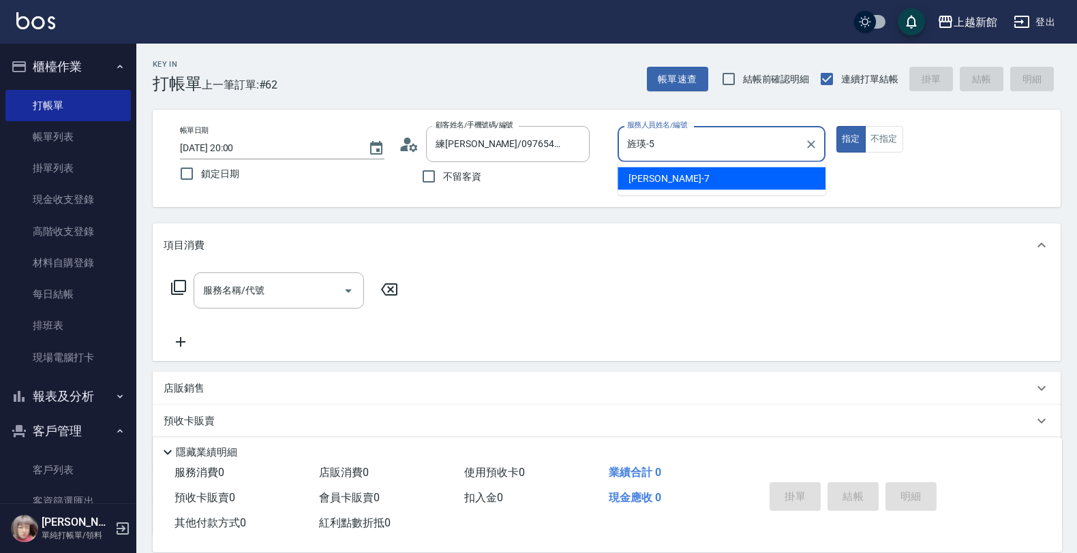
type input "旌瑛-5"
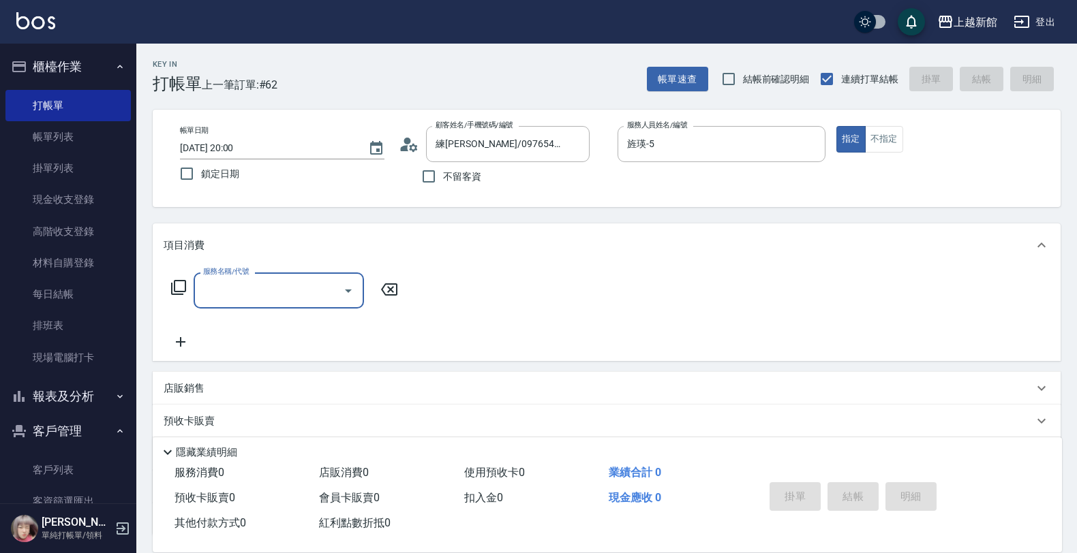
type input "莫尼卡/77/7"
type input "莫尼卡-7"
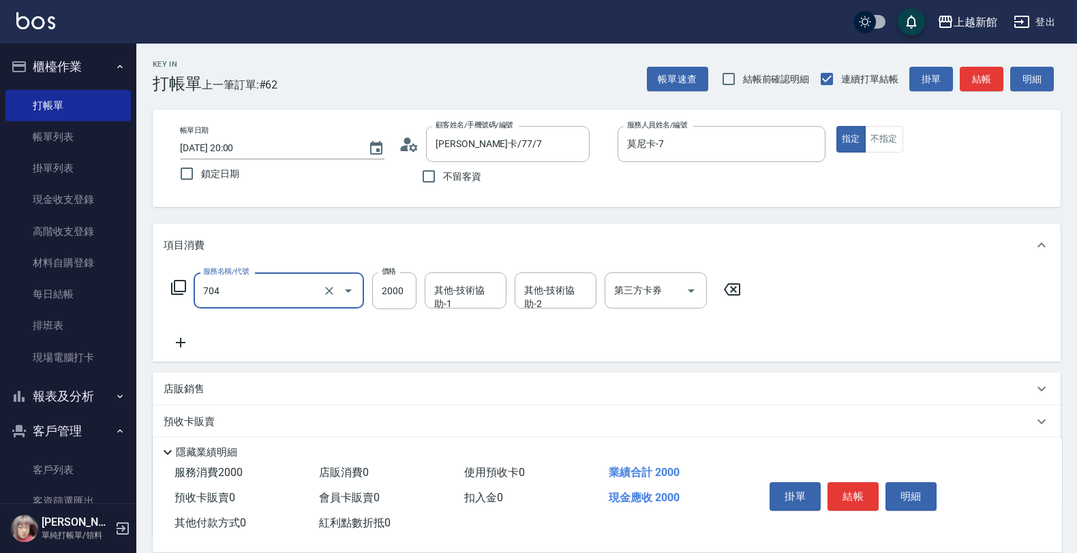
type input "髮片重整(704)"
type input "1500"
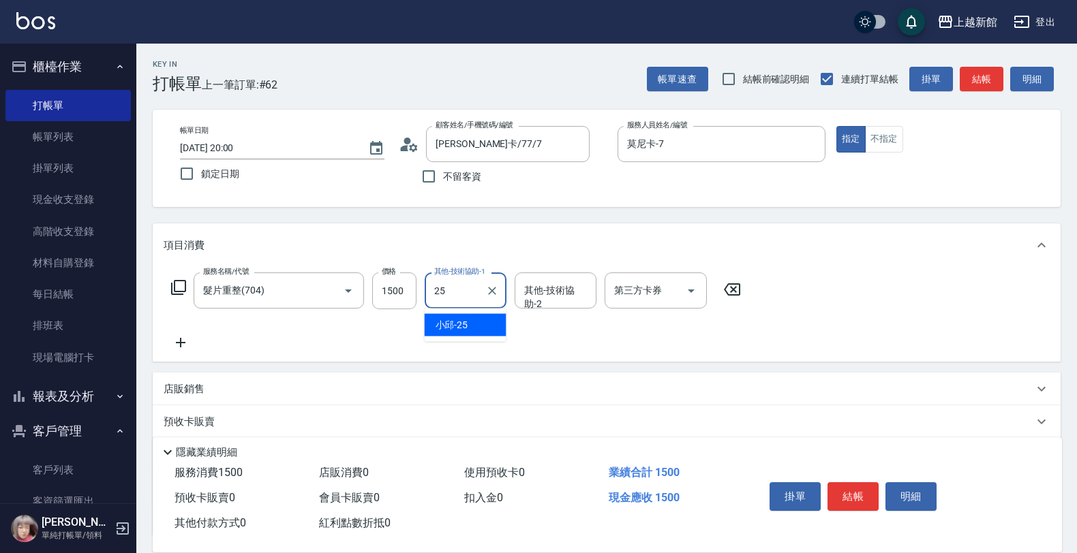
type input "小邱-25"
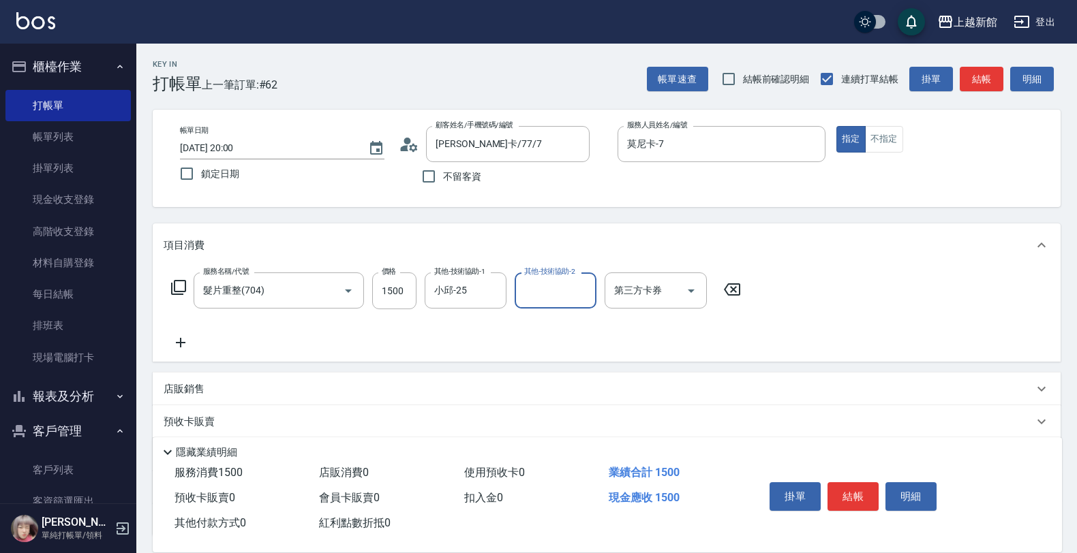
type input "2"
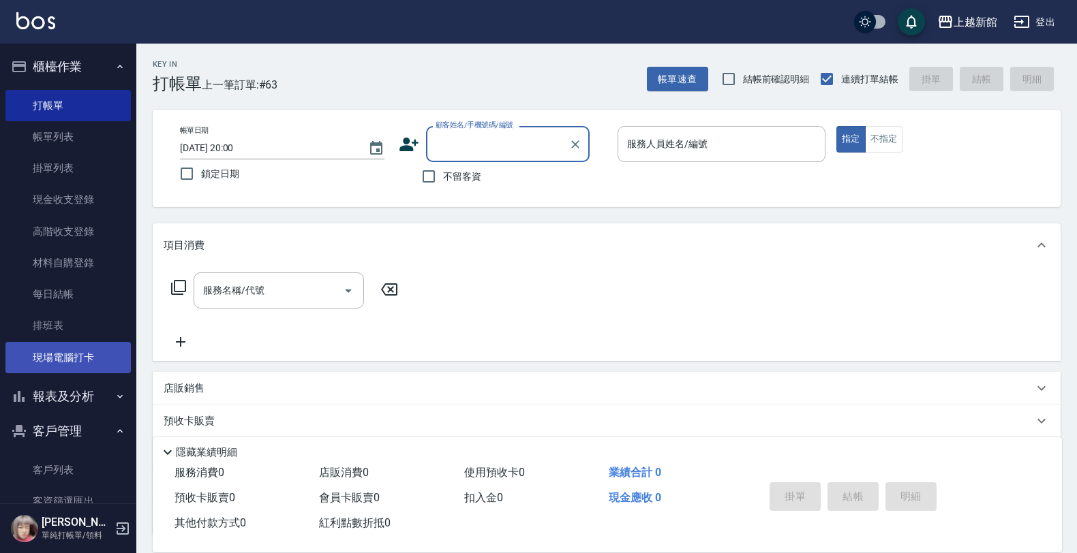
click at [108, 350] on link "現場電腦打卡" at bounding box center [67, 357] width 125 height 31
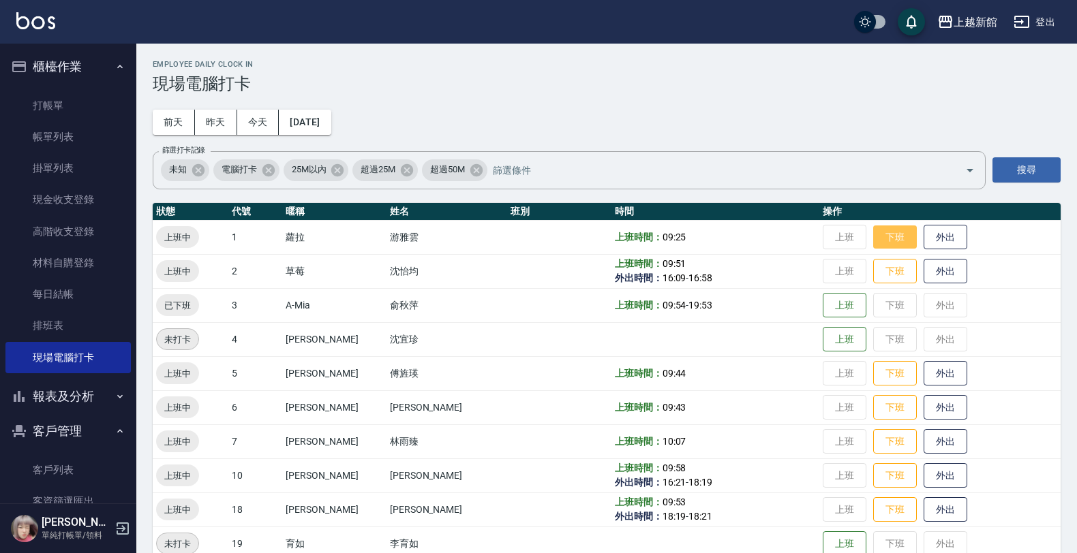
click at [873, 246] on button "下班" at bounding box center [895, 238] width 44 height 24
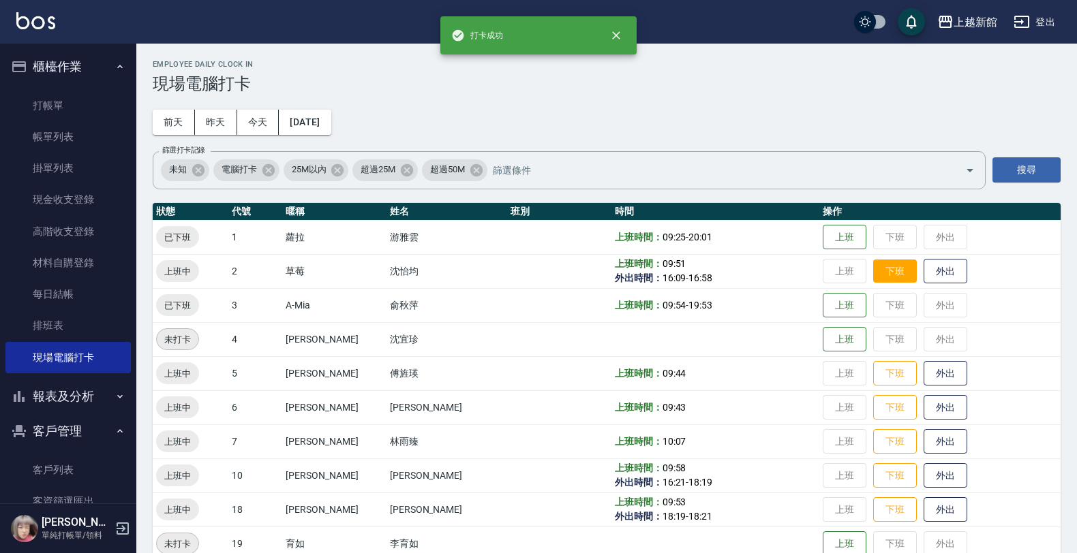
click at [877, 277] on button "下班" at bounding box center [895, 272] width 44 height 24
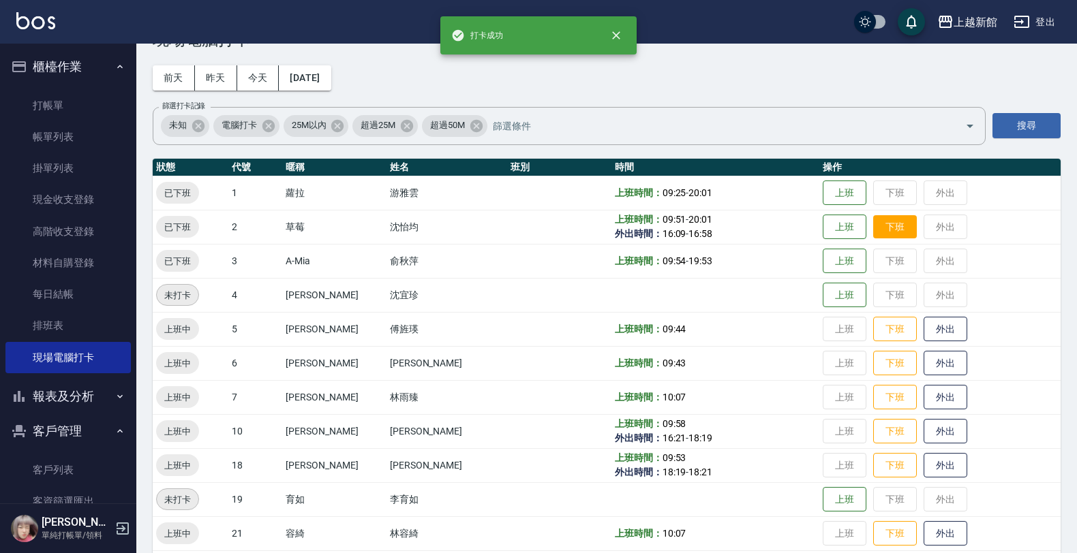
scroll to position [85, 0]
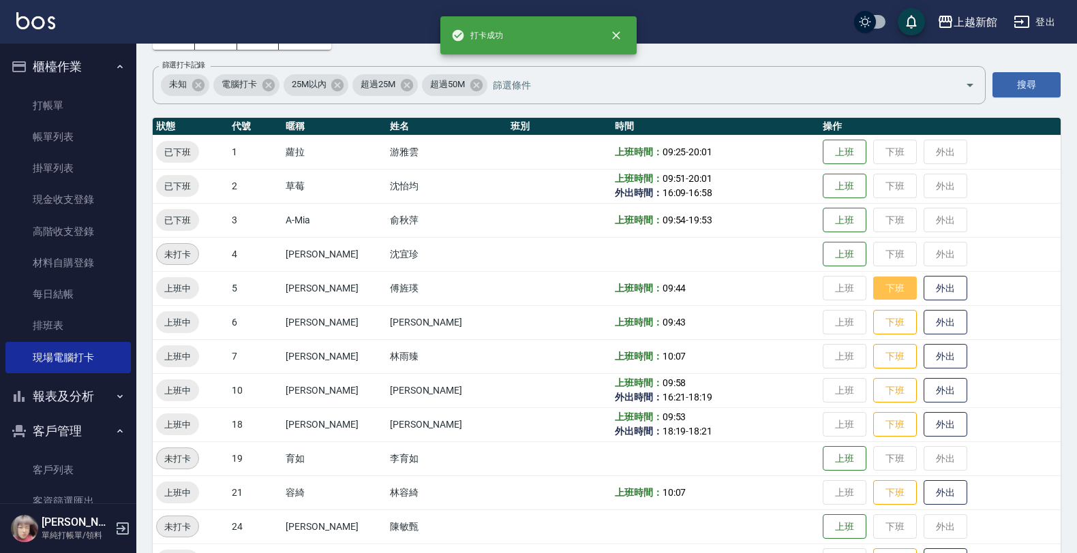
click at [874, 283] on button "下班" at bounding box center [895, 289] width 44 height 24
click at [873, 315] on button "下班" at bounding box center [895, 323] width 44 height 24
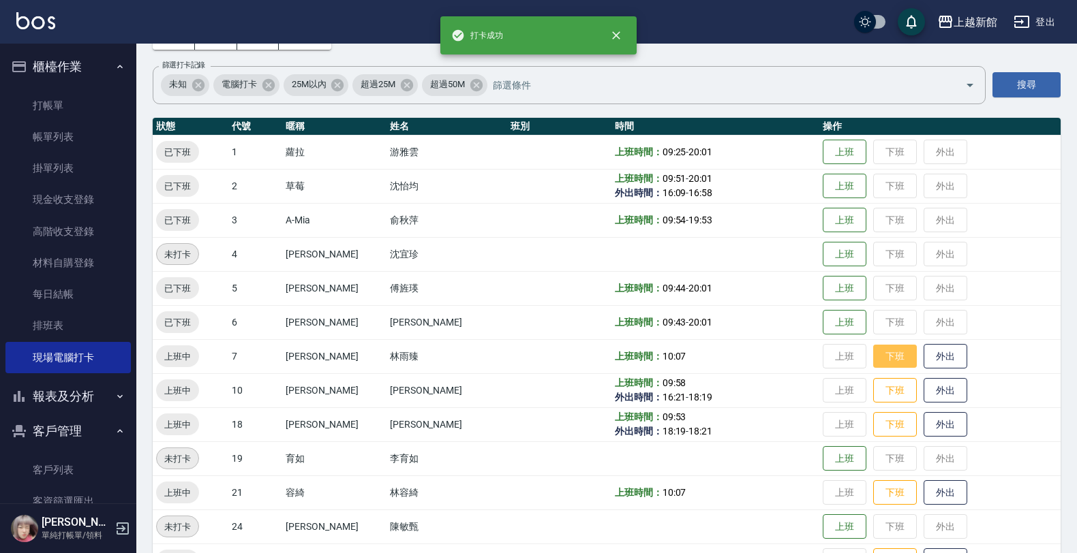
click at [878, 352] on button "下班" at bounding box center [895, 357] width 44 height 24
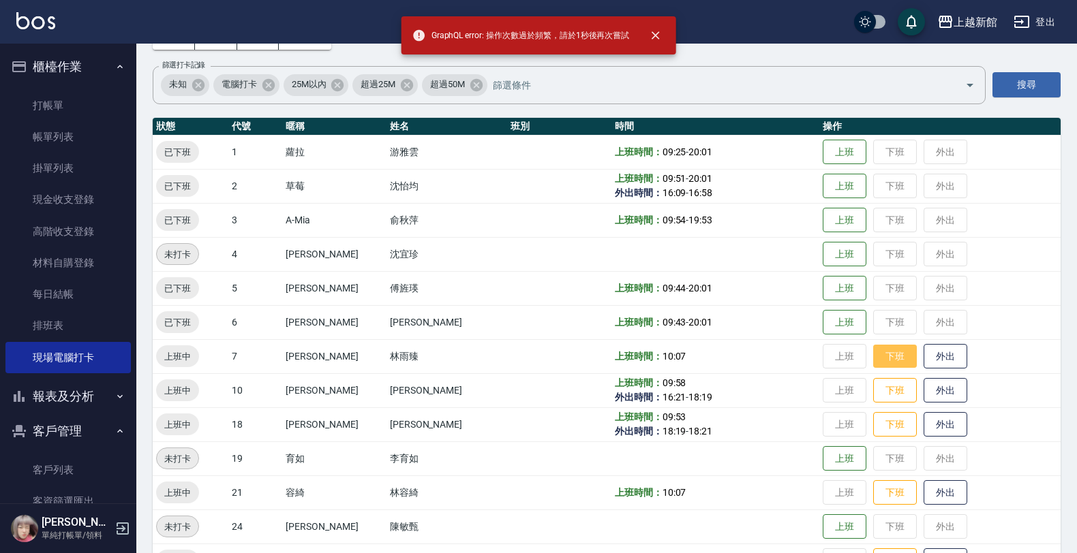
click at [880, 356] on button "下班" at bounding box center [895, 357] width 44 height 24
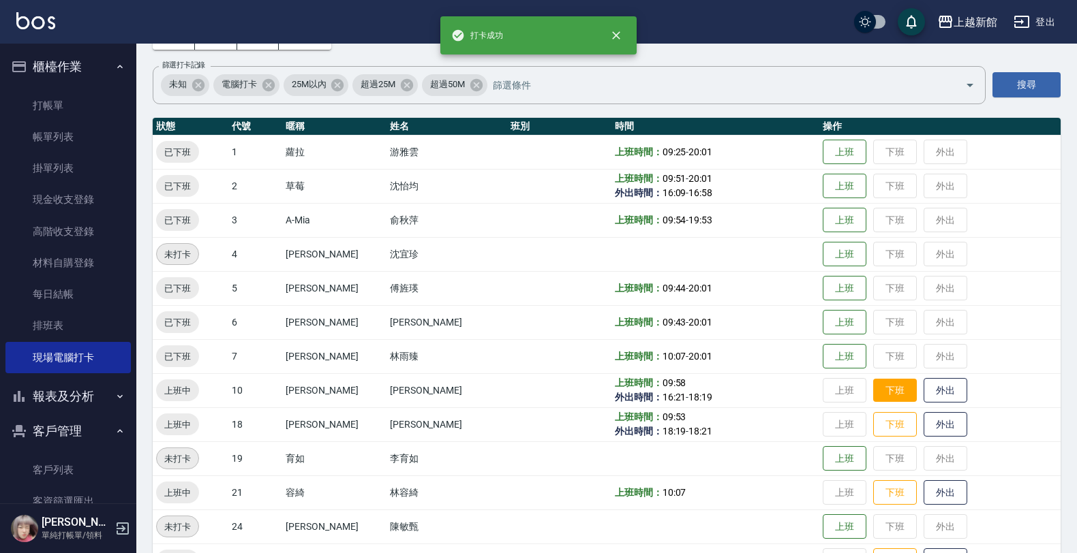
click at [888, 388] on button "下班" at bounding box center [895, 391] width 44 height 24
click at [880, 427] on button "下班" at bounding box center [895, 425] width 44 height 24
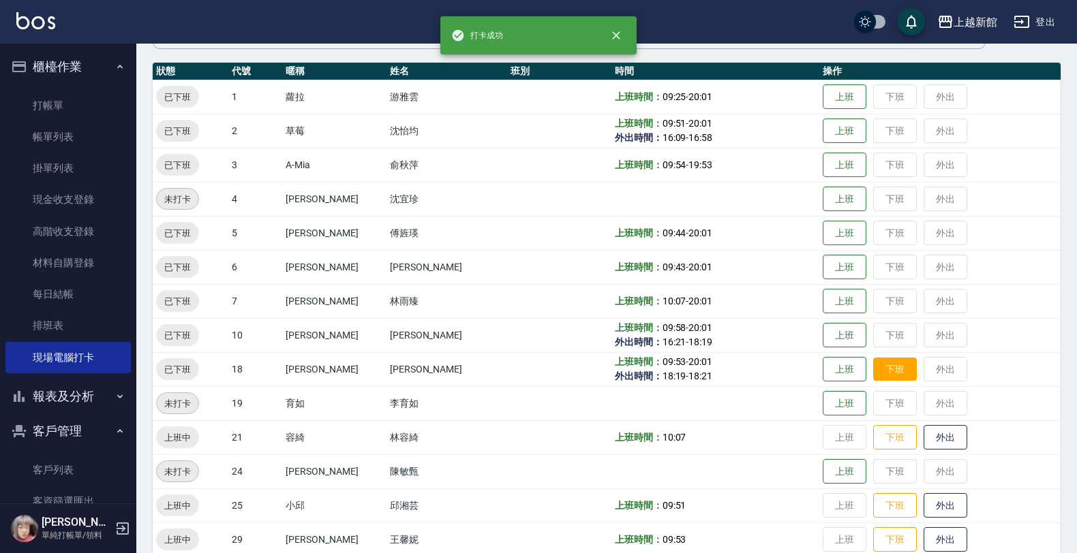
scroll to position [170, 0]
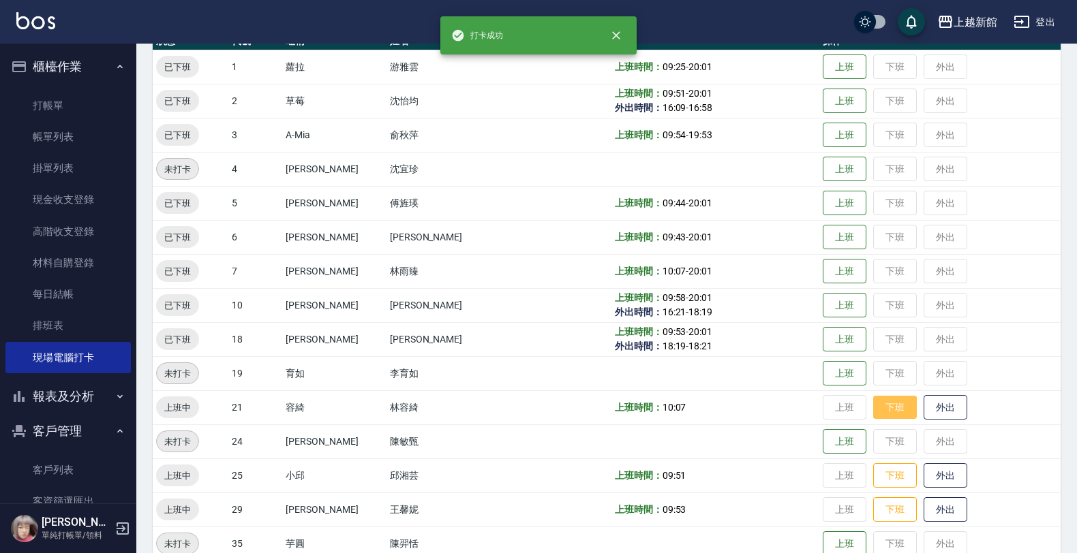
click at [883, 416] on button "下班" at bounding box center [895, 408] width 44 height 24
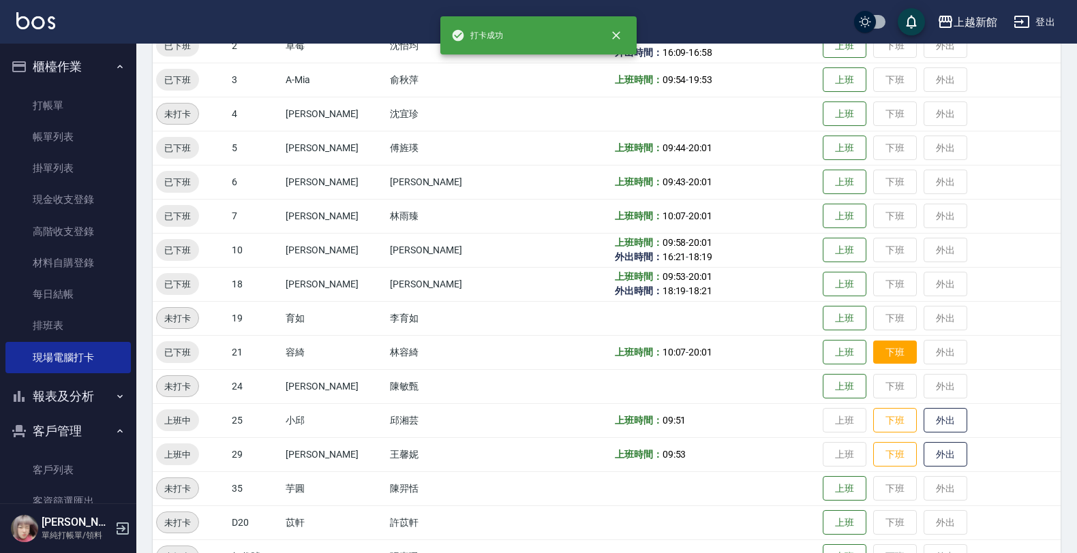
scroll to position [256, 0]
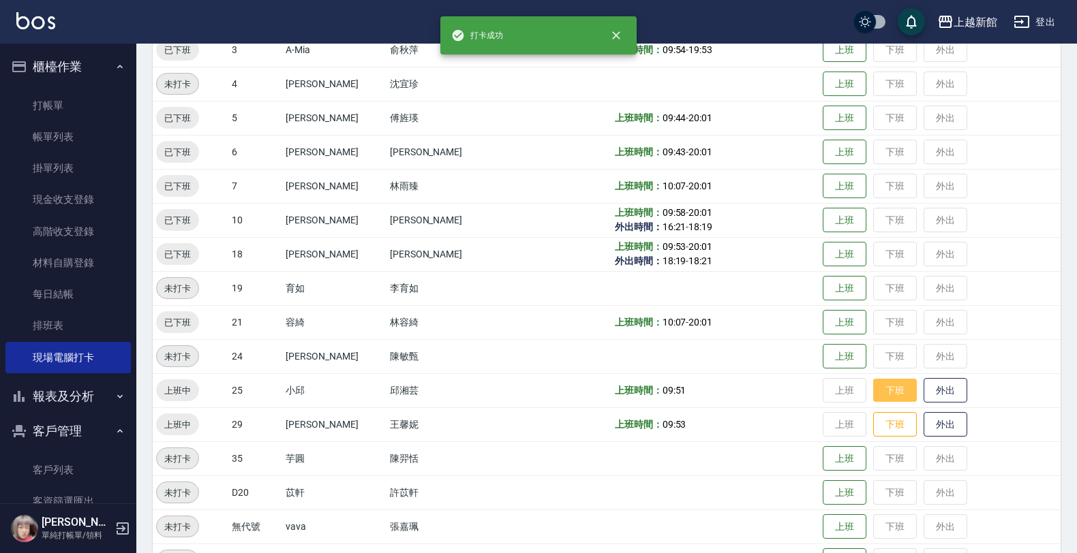
click at [887, 386] on button "下班" at bounding box center [895, 391] width 44 height 24
click at [884, 420] on button "下班" at bounding box center [895, 425] width 44 height 24
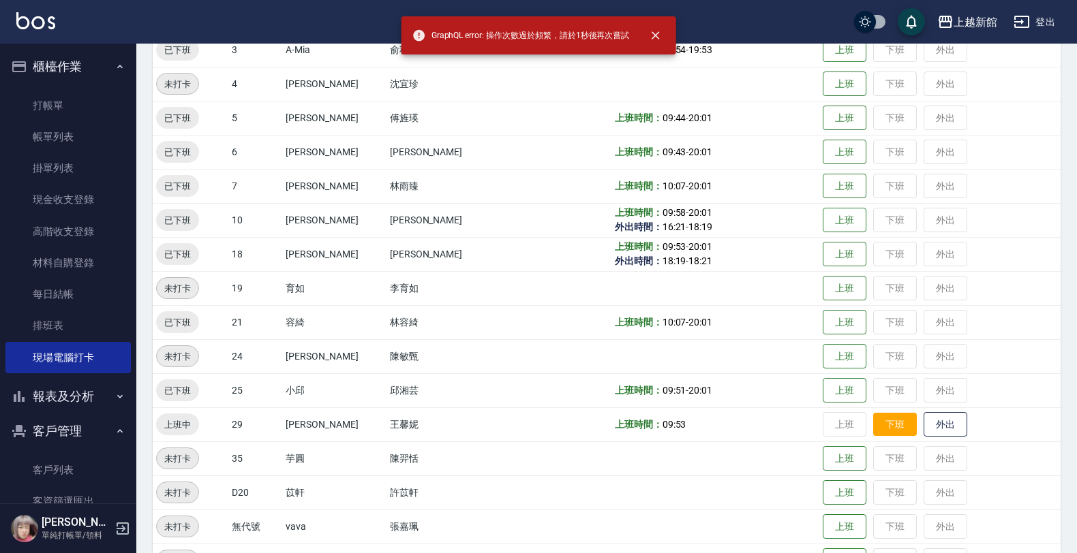
click at [884, 420] on button "下班" at bounding box center [895, 425] width 44 height 24
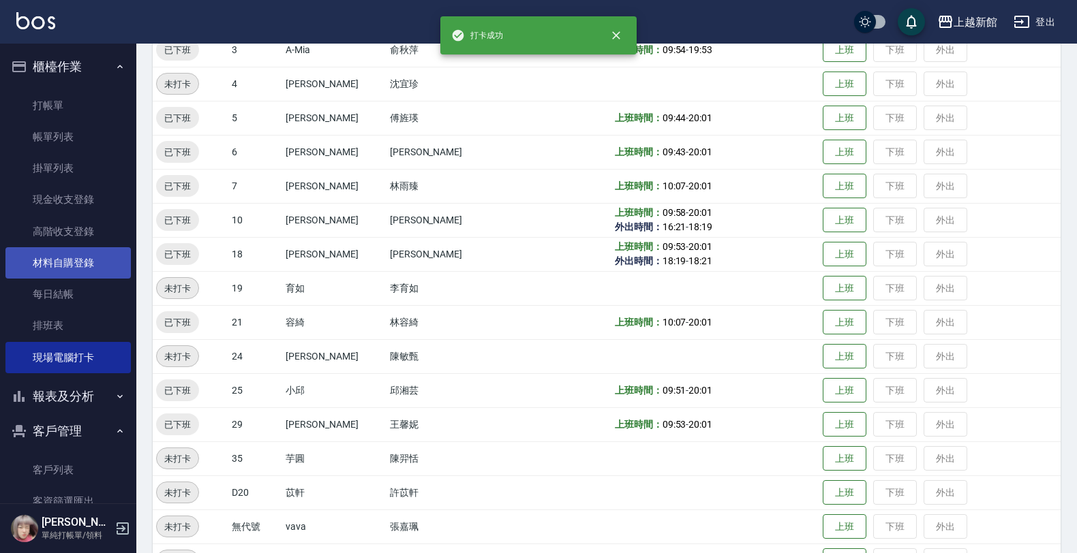
scroll to position [0, 0]
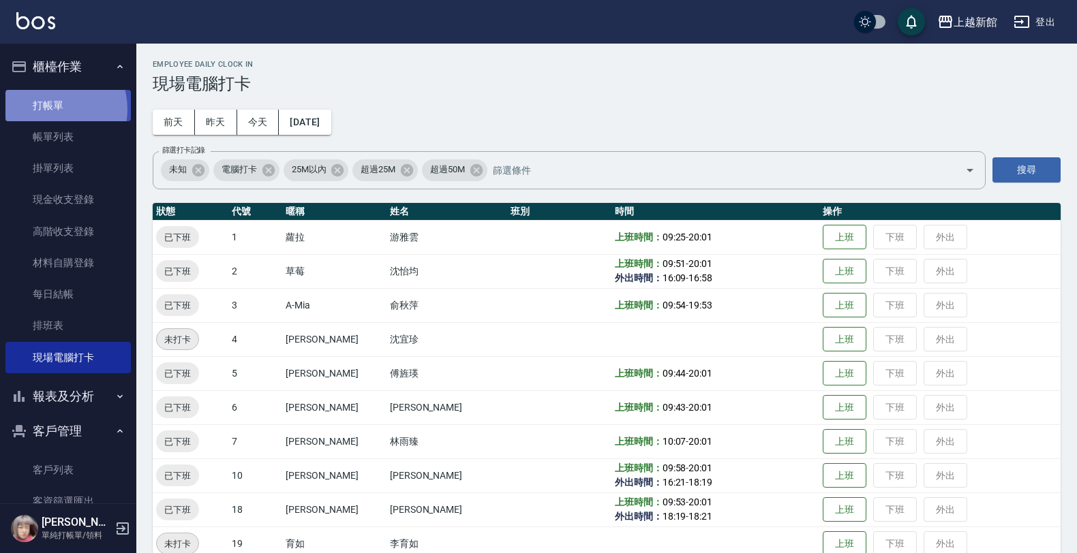
click at [48, 109] on link "打帳單" at bounding box center [67, 105] width 125 height 31
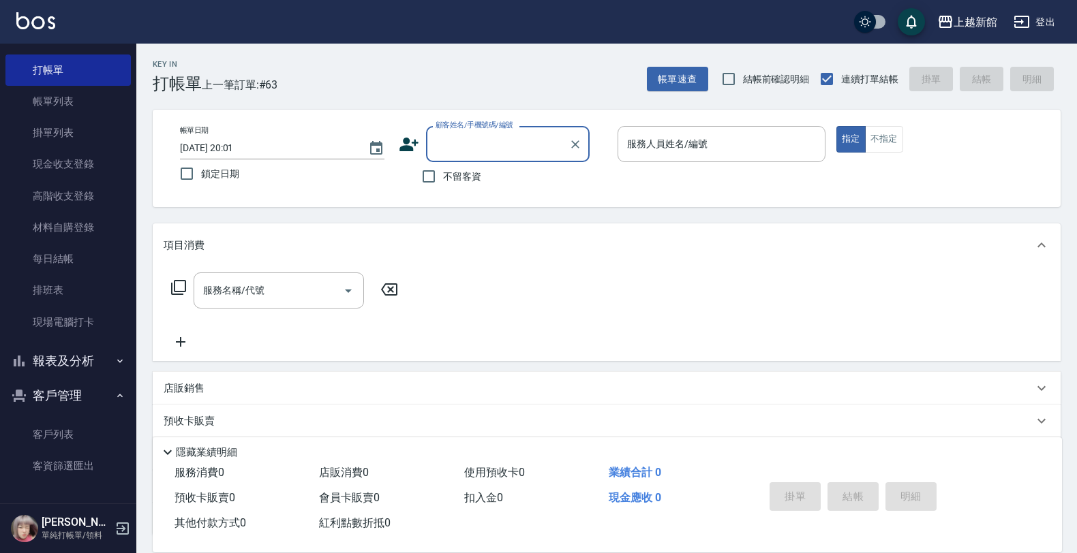
click at [82, 386] on button "客戶管理" at bounding box center [67, 395] width 125 height 35
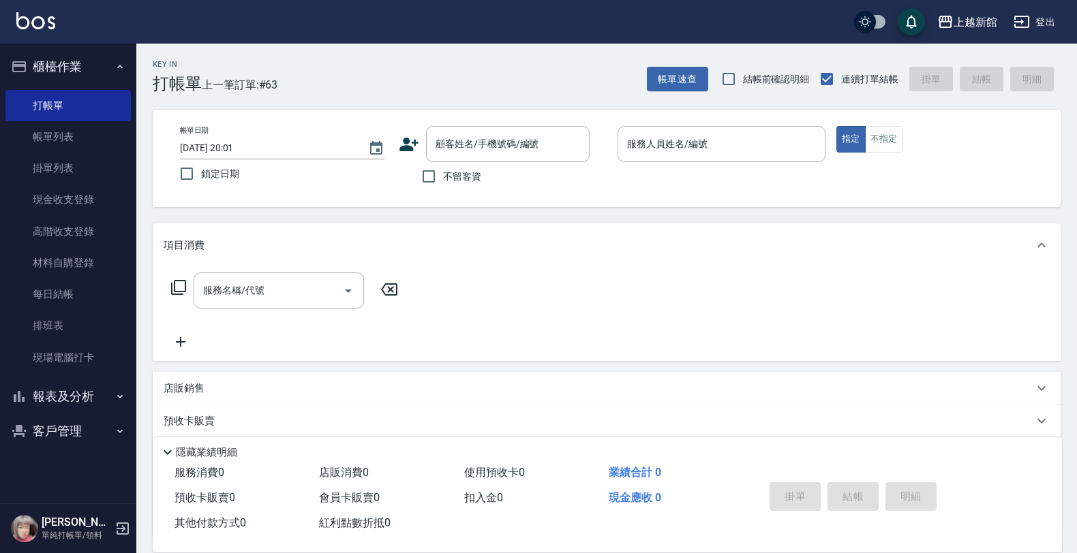
click at [82, 393] on button "報表及分析" at bounding box center [67, 396] width 125 height 35
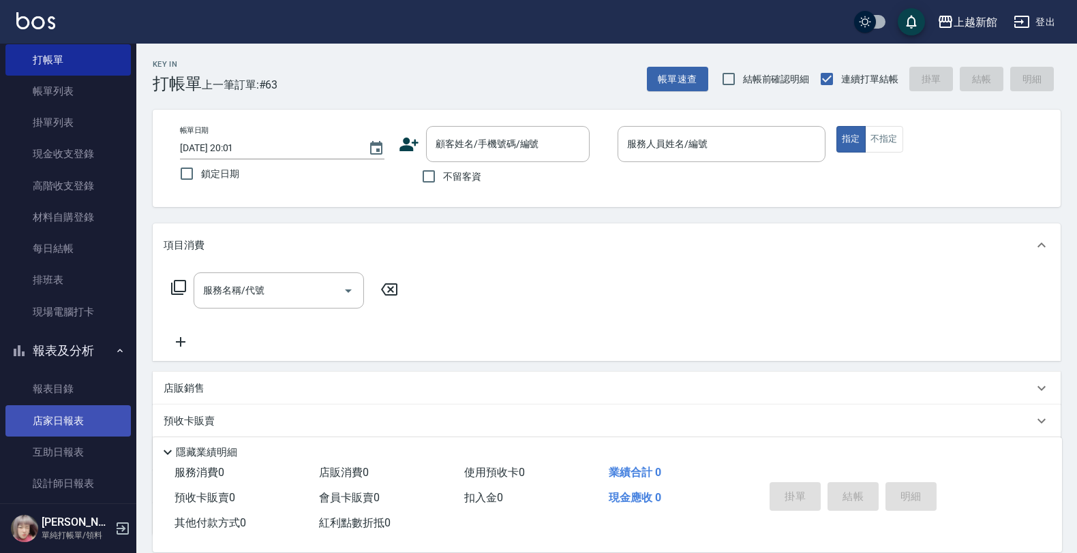
scroll to position [85, 0]
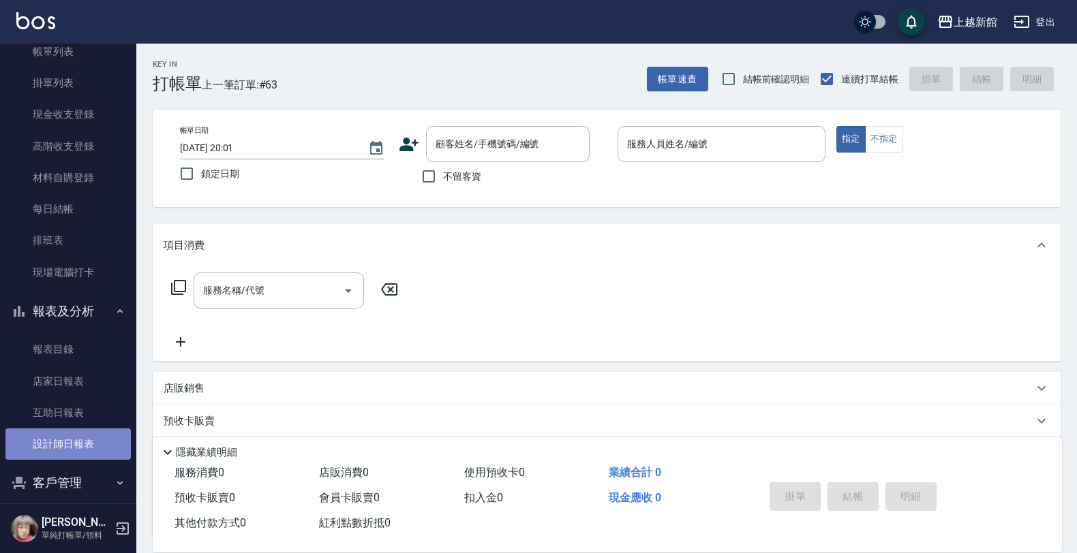
click at [93, 436] on link "設計師日報表" at bounding box center [67, 444] width 125 height 31
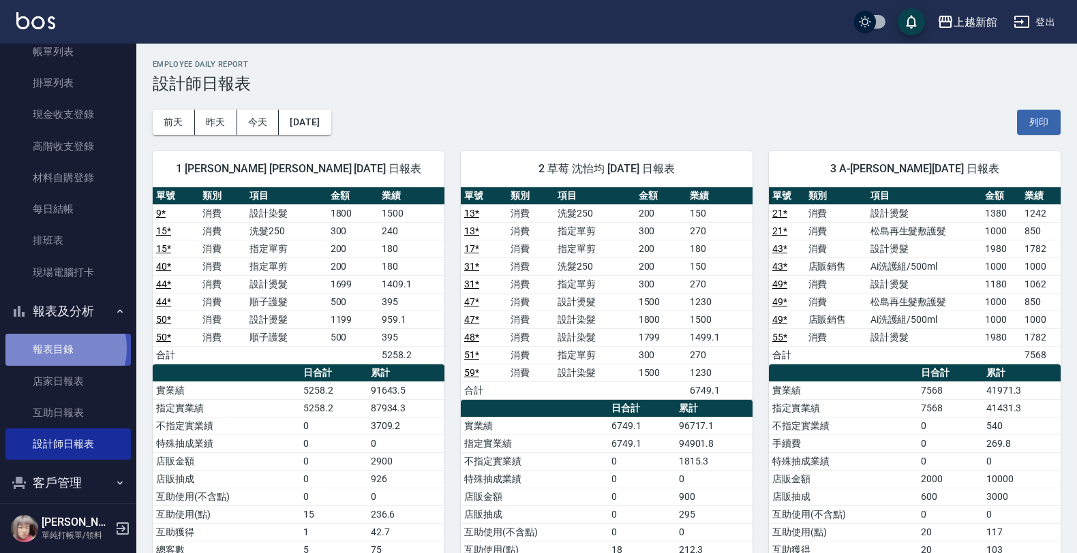
click at [58, 348] on link "報表目錄" at bounding box center [67, 349] width 125 height 31
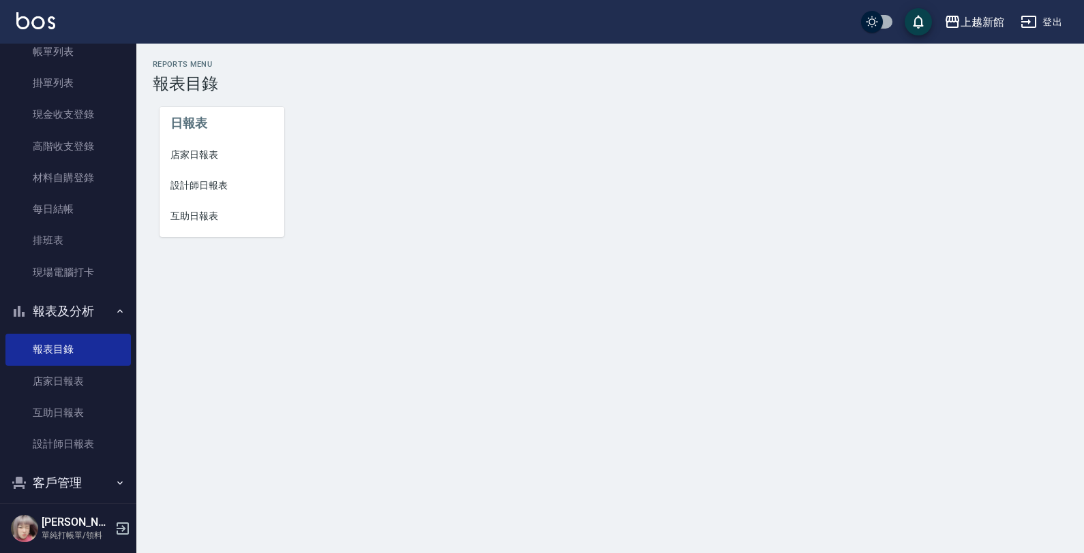
click at [209, 161] on span "店家日報表" at bounding box center [221, 155] width 103 height 14
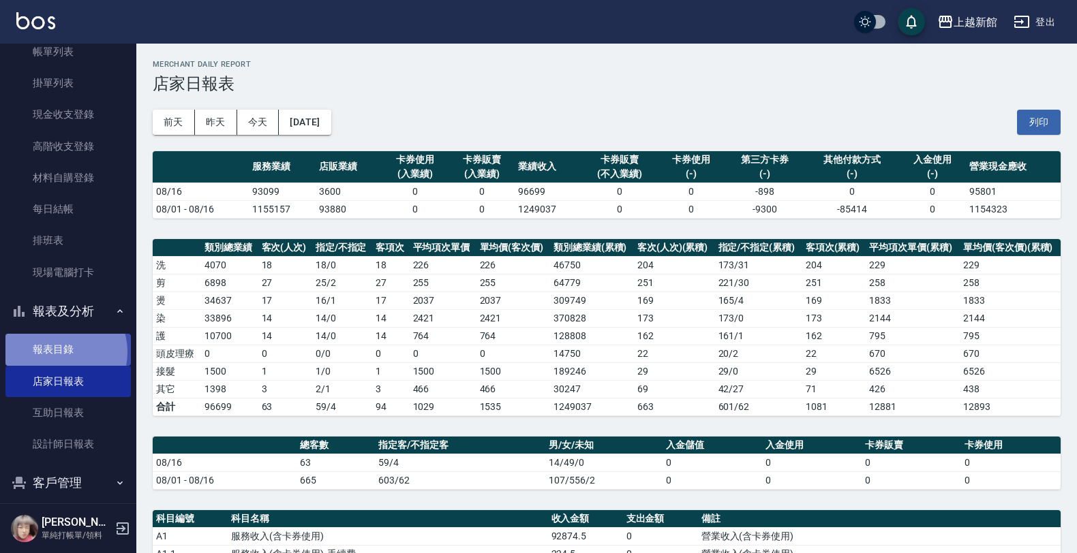
click at [57, 353] on link "報表目錄" at bounding box center [67, 349] width 125 height 31
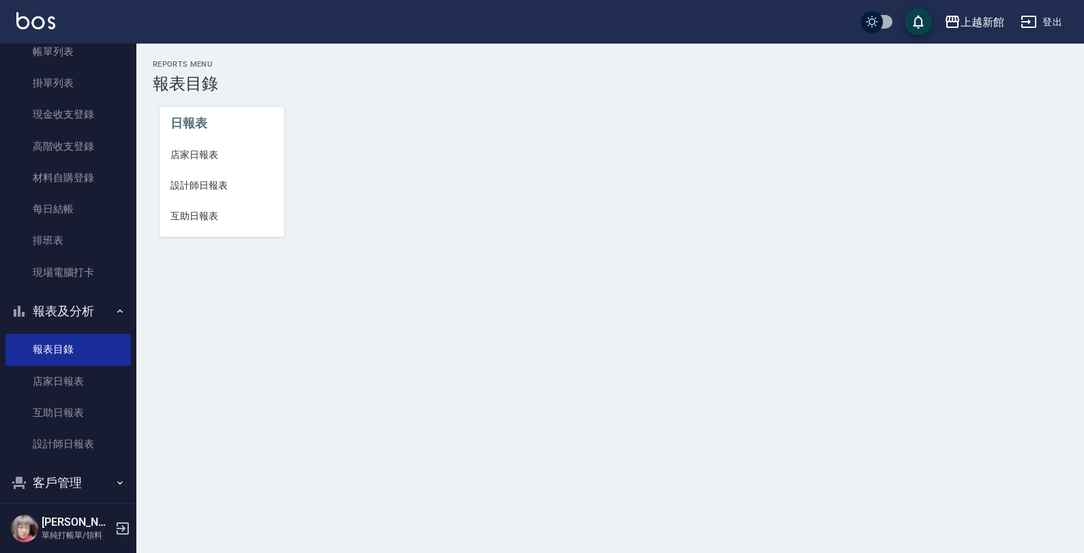
click at [205, 184] on span "設計師日報表" at bounding box center [221, 186] width 103 height 14
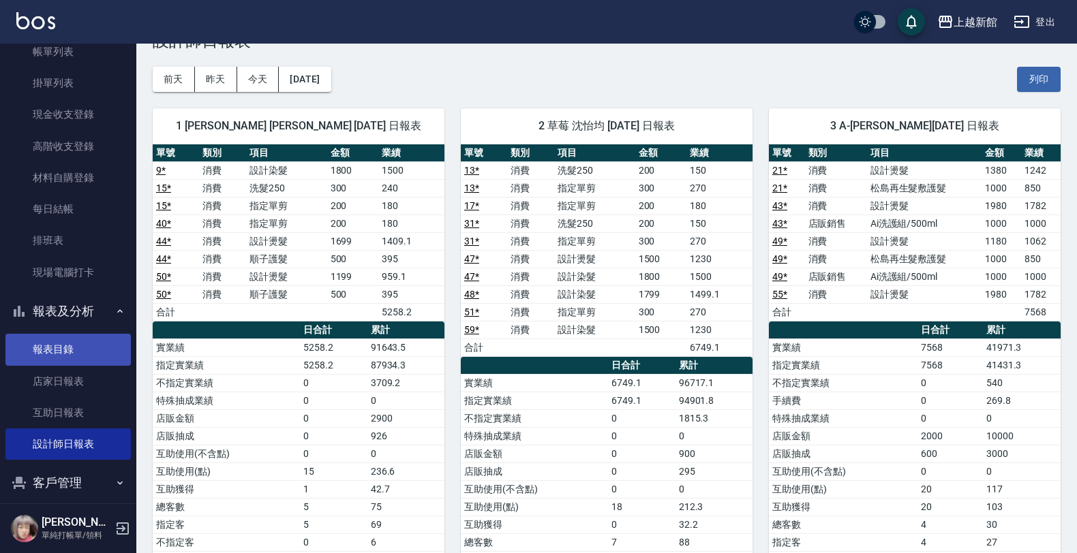
scroll to position [85, 0]
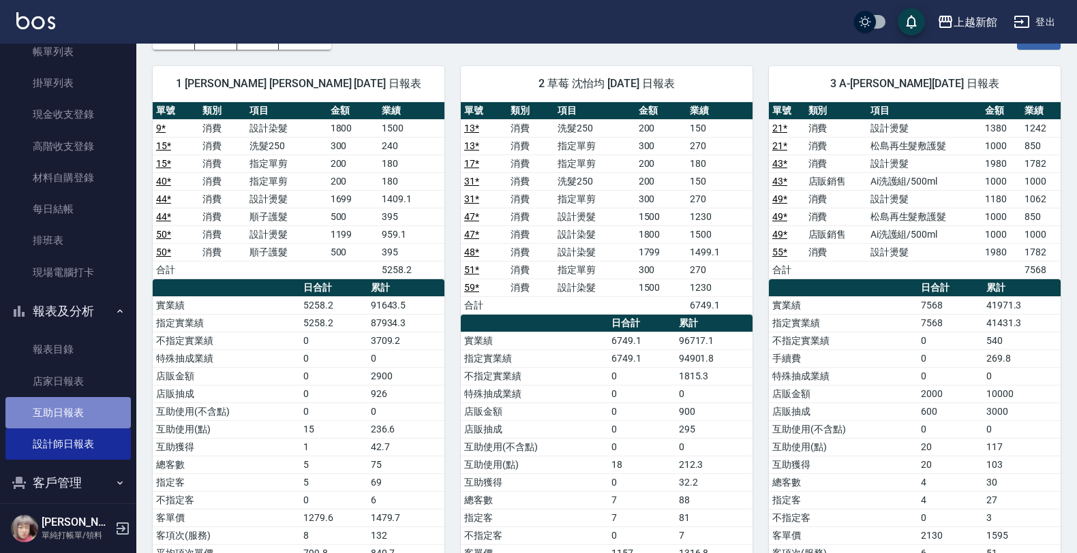
click at [100, 403] on link "互助日報表" at bounding box center [67, 412] width 125 height 31
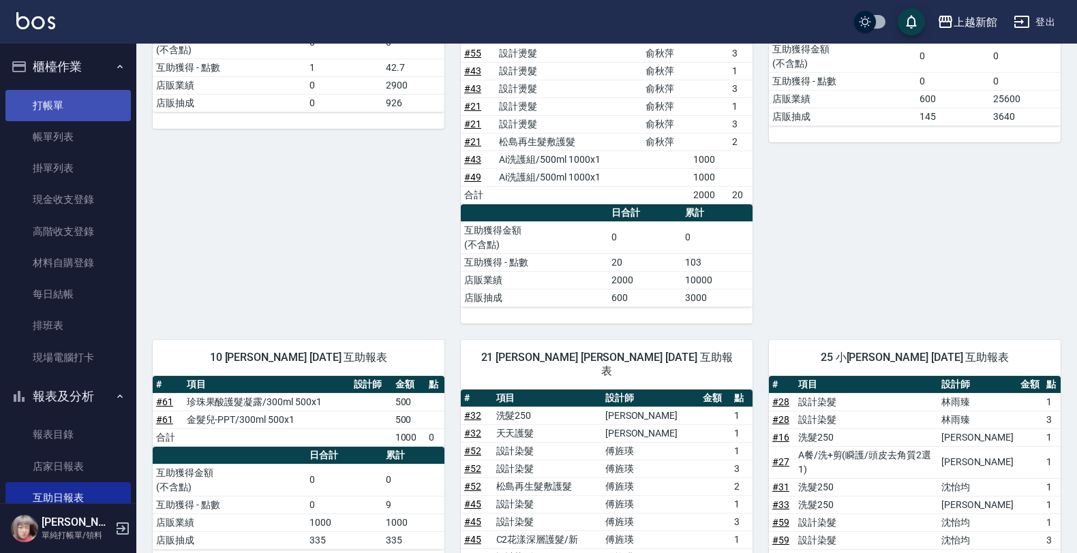
click at [55, 118] on link "打帳單" at bounding box center [67, 105] width 125 height 31
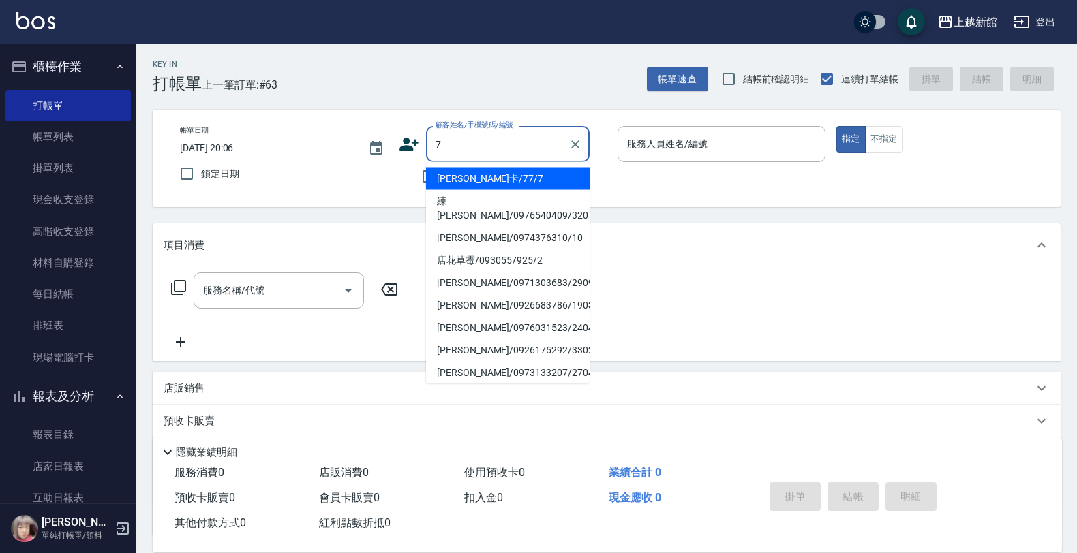
type input "莫尼卡/77/7"
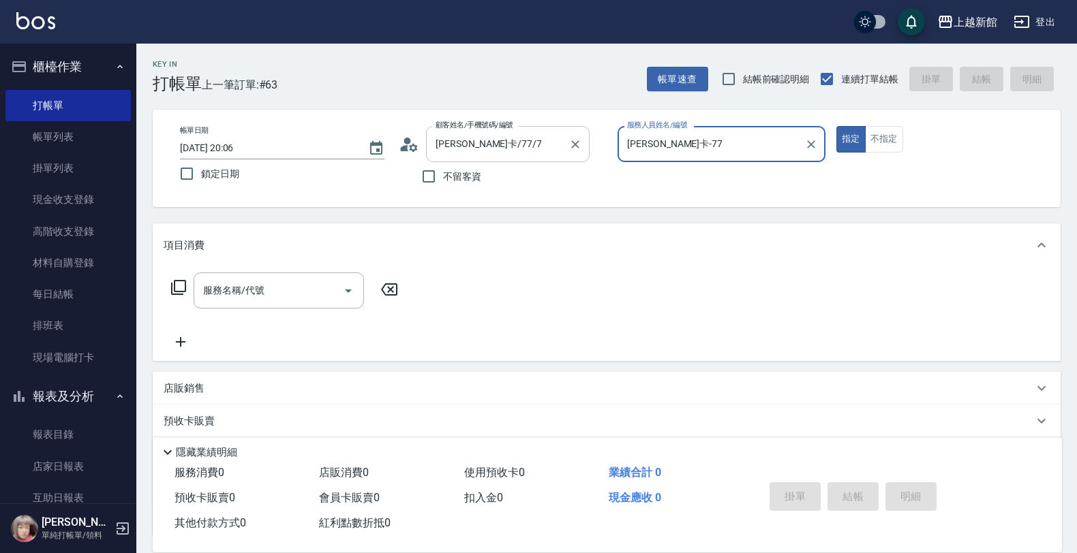
click at [836, 126] on button "指定" at bounding box center [850, 139] width 29 height 27
type input "莫尼卡-7"
type button "true"
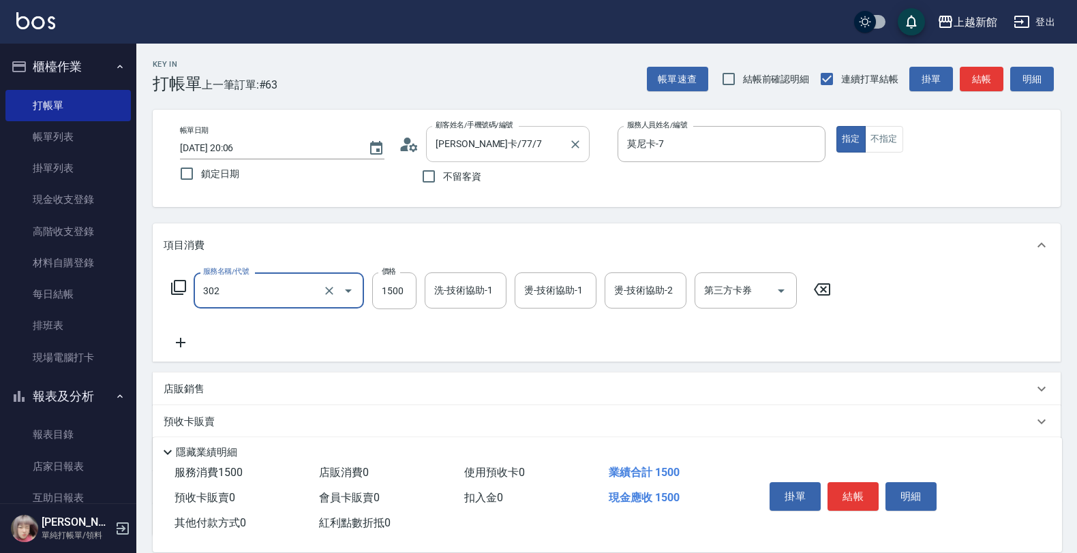
type input "設計燙髮(302)"
type input "1780"
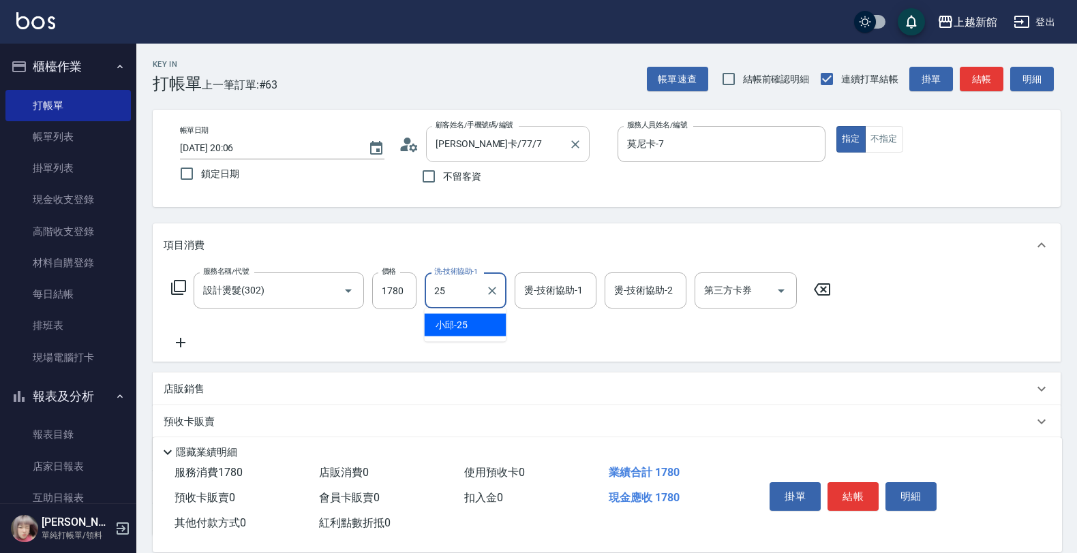
type input "小邱-25"
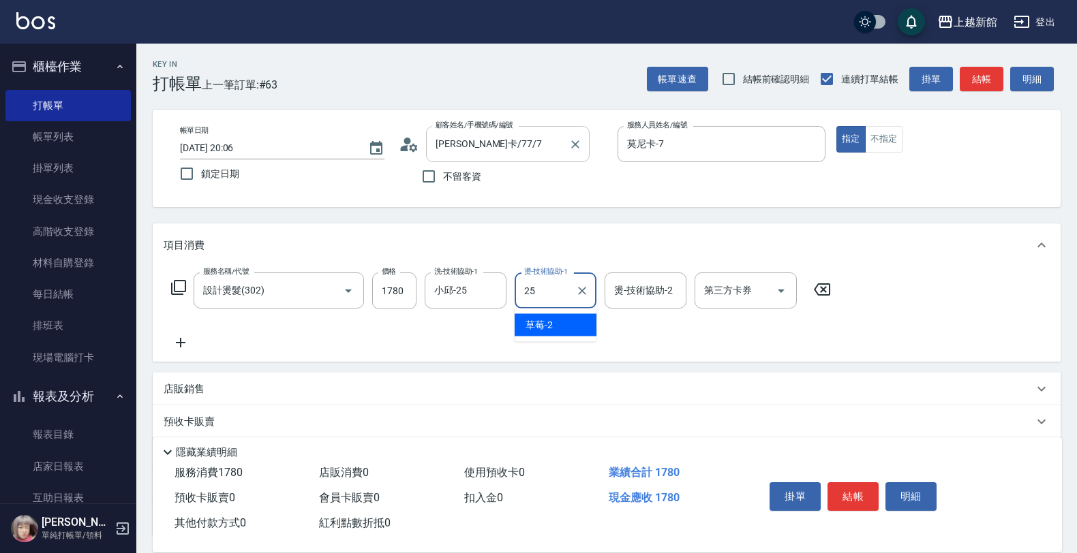
type input "小邱-25"
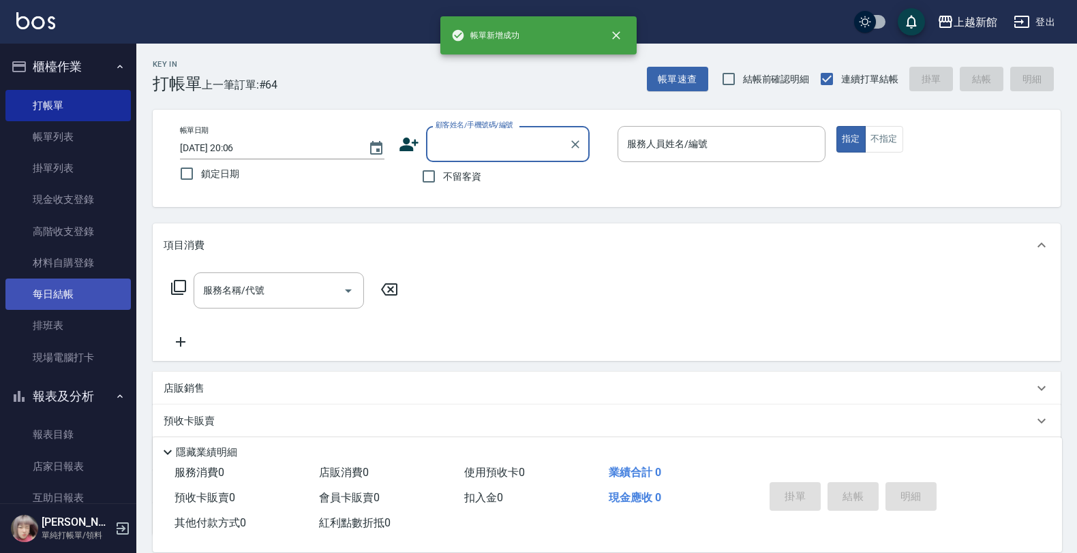
click at [48, 284] on link "每日結帳" at bounding box center [67, 294] width 125 height 31
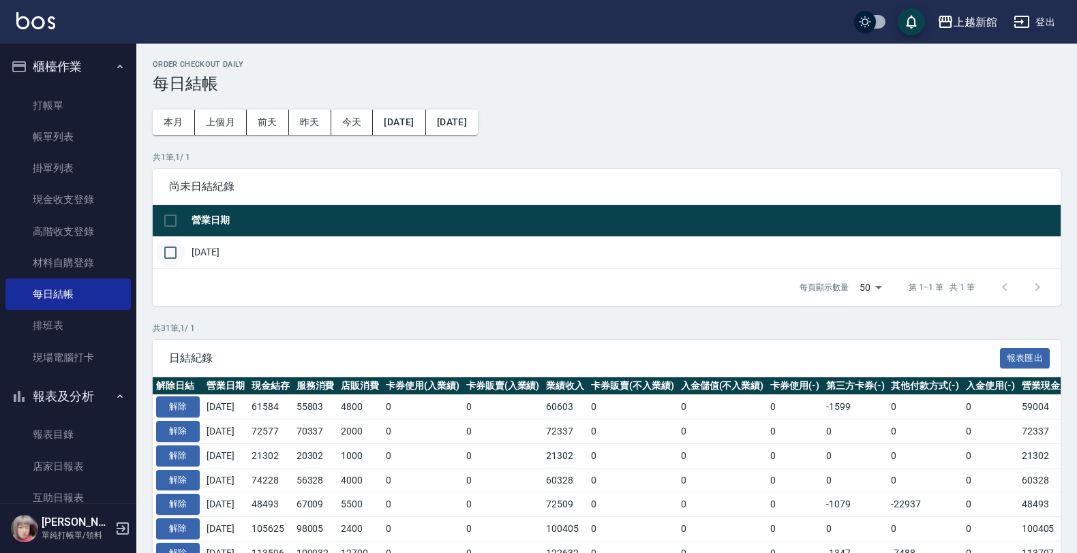
click at [174, 259] on input "checkbox" at bounding box center [170, 253] width 29 height 29
checkbox input "true"
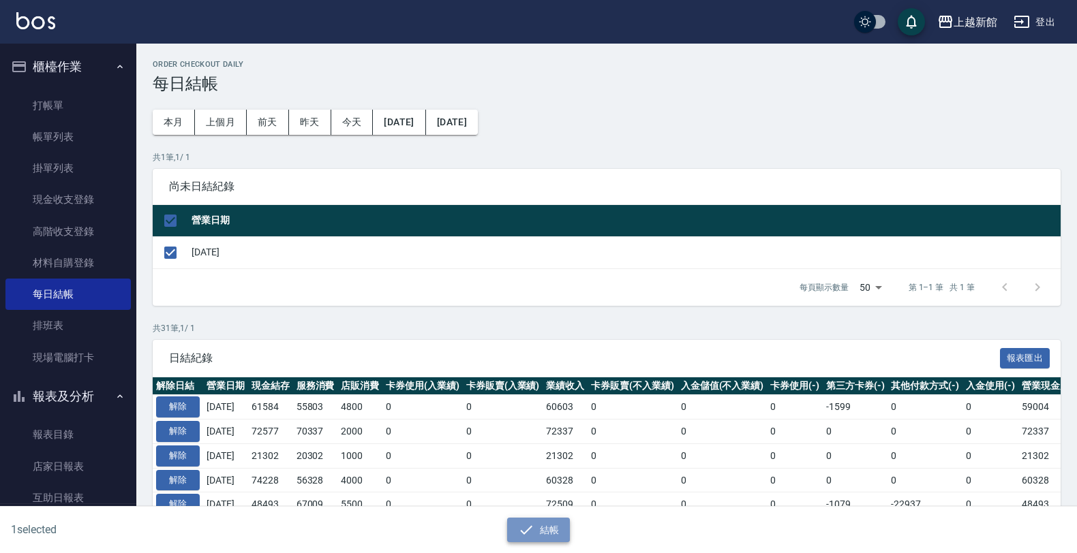
click at [539, 529] on button "結帳" at bounding box center [538, 530] width 63 height 25
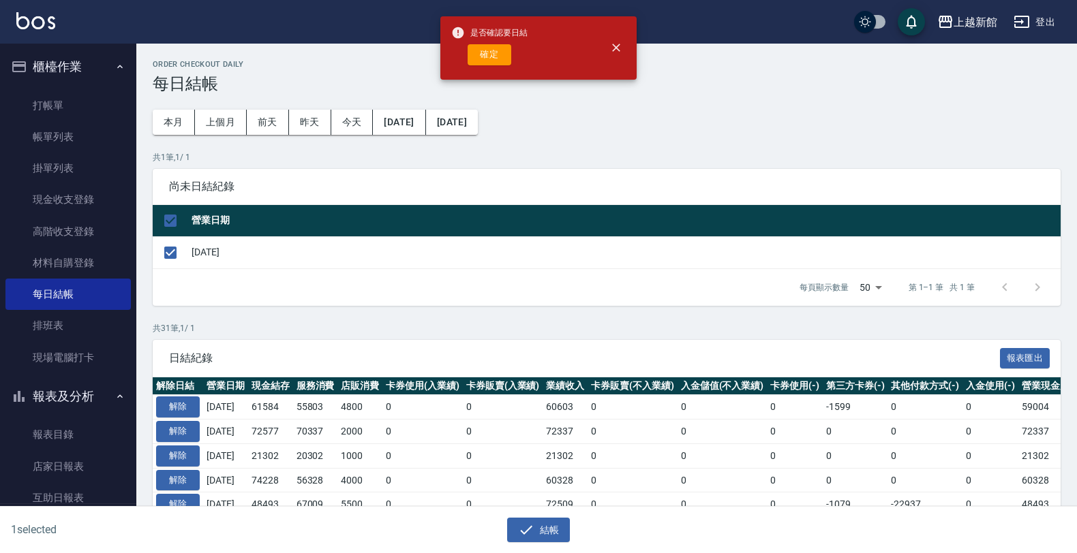
click at [464, 59] on div "確定" at bounding box center [489, 54] width 76 height 21
click at [467, 59] on div "確定" at bounding box center [489, 54] width 76 height 21
click at [474, 59] on button "確定" at bounding box center [489, 54] width 44 height 21
checkbox input "false"
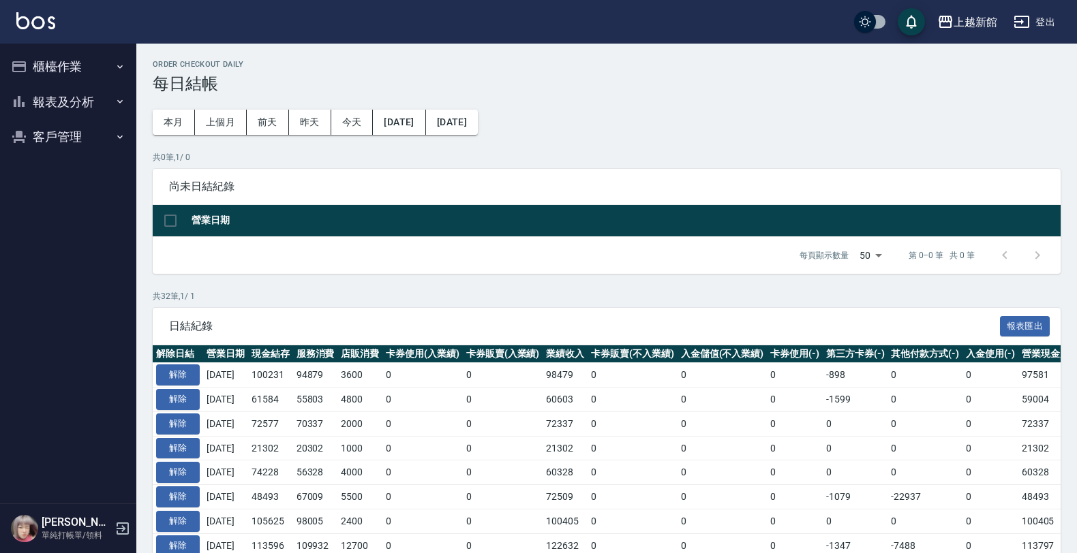
click at [100, 97] on button "報表及分析" at bounding box center [67, 102] width 125 height 35
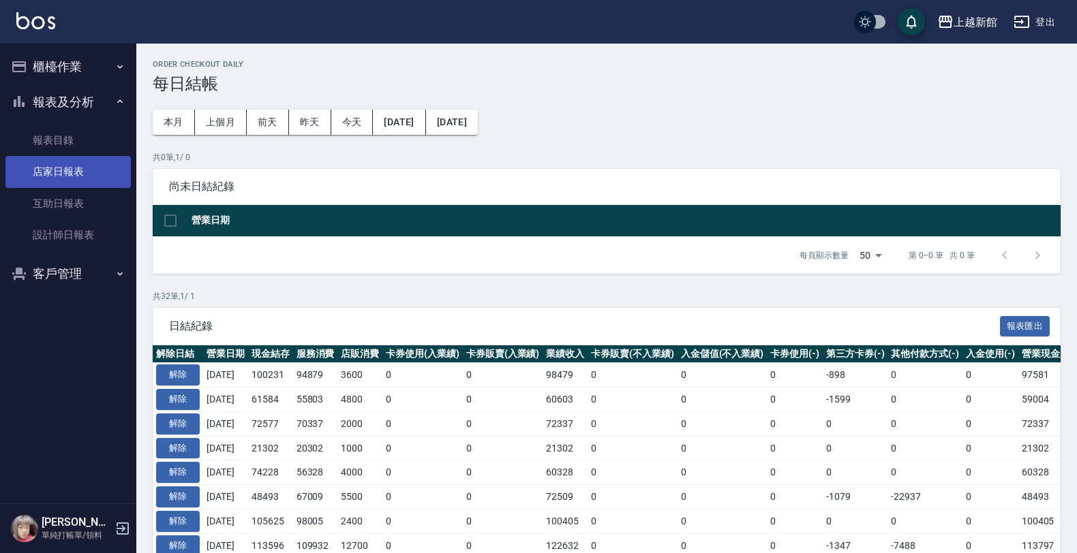
click at [108, 169] on link "店家日報表" at bounding box center [67, 171] width 125 height 31
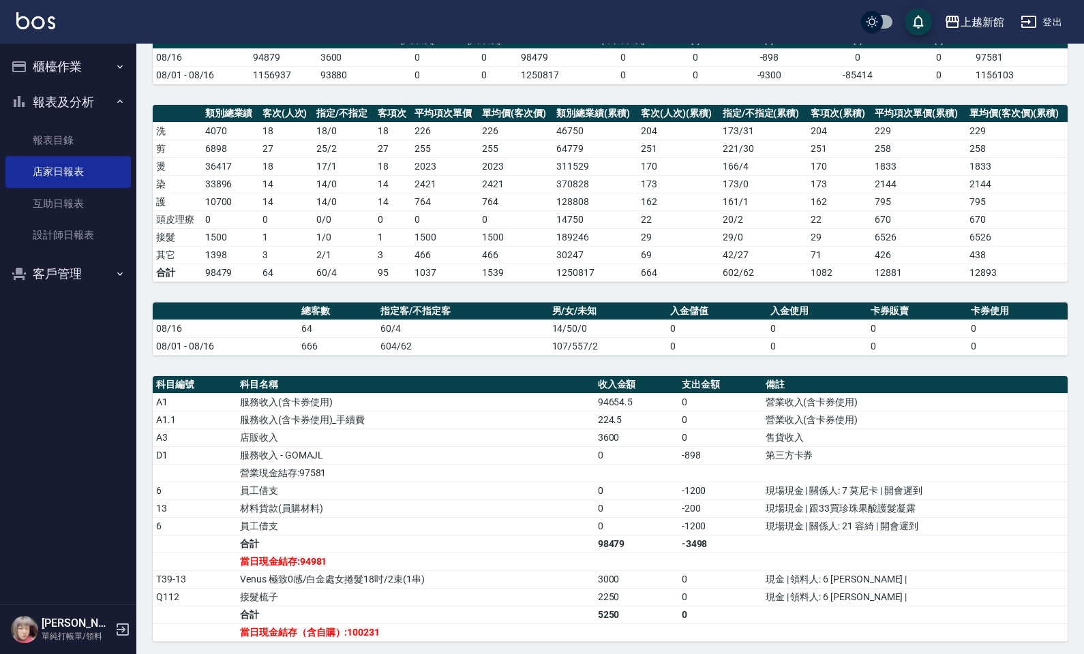
scroll to position [132, 0]
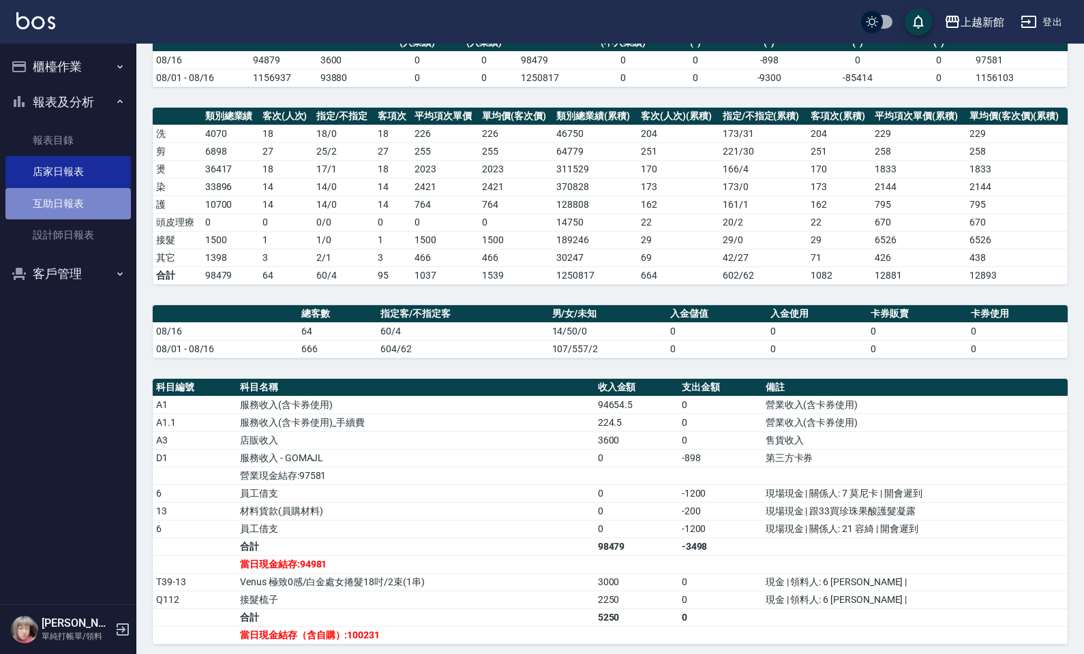
click at [43, 211] on link "互助日報表" at bounding box center [67, 203] width 125 height 31
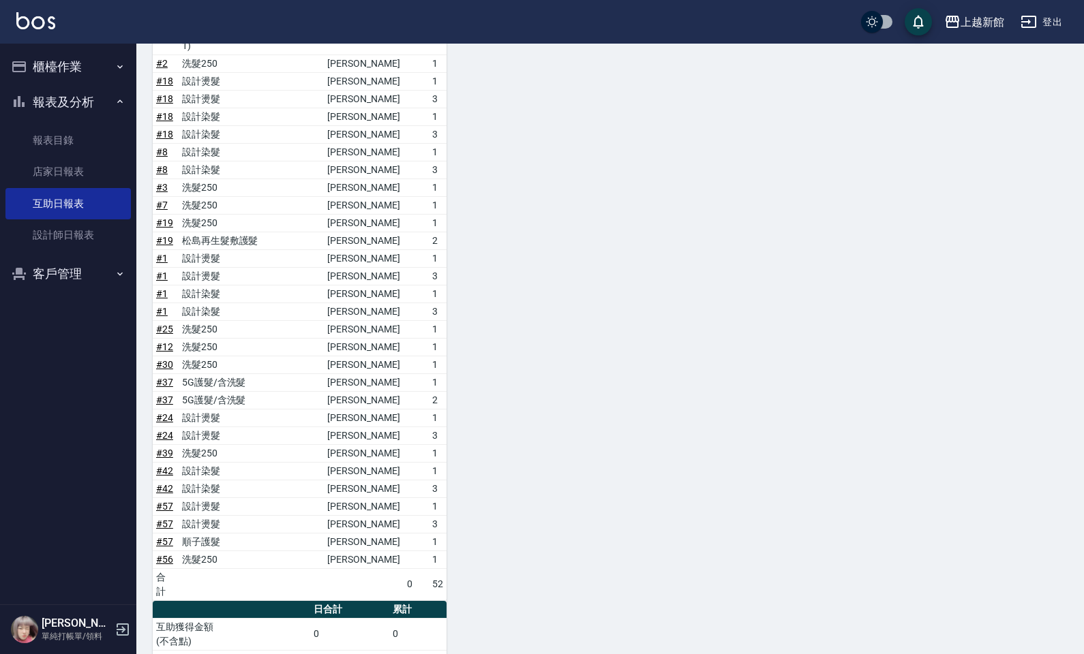
scroll to position [1476, 0]
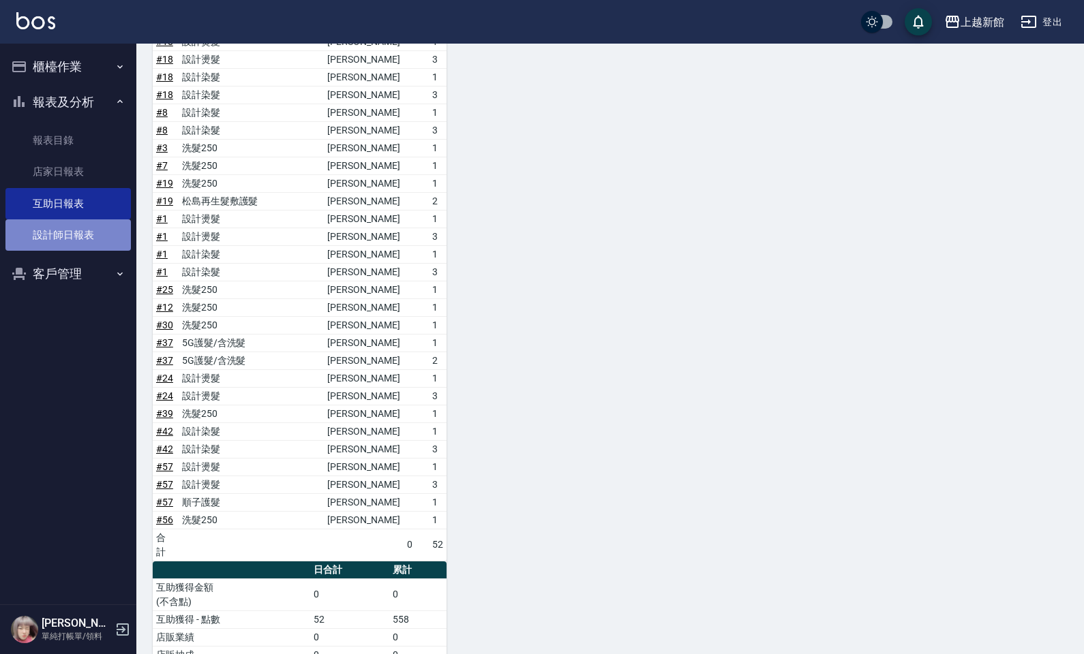
click at [27, 227] on link "設計師日報表" at bounding box center [67, 234] width 125 height 31
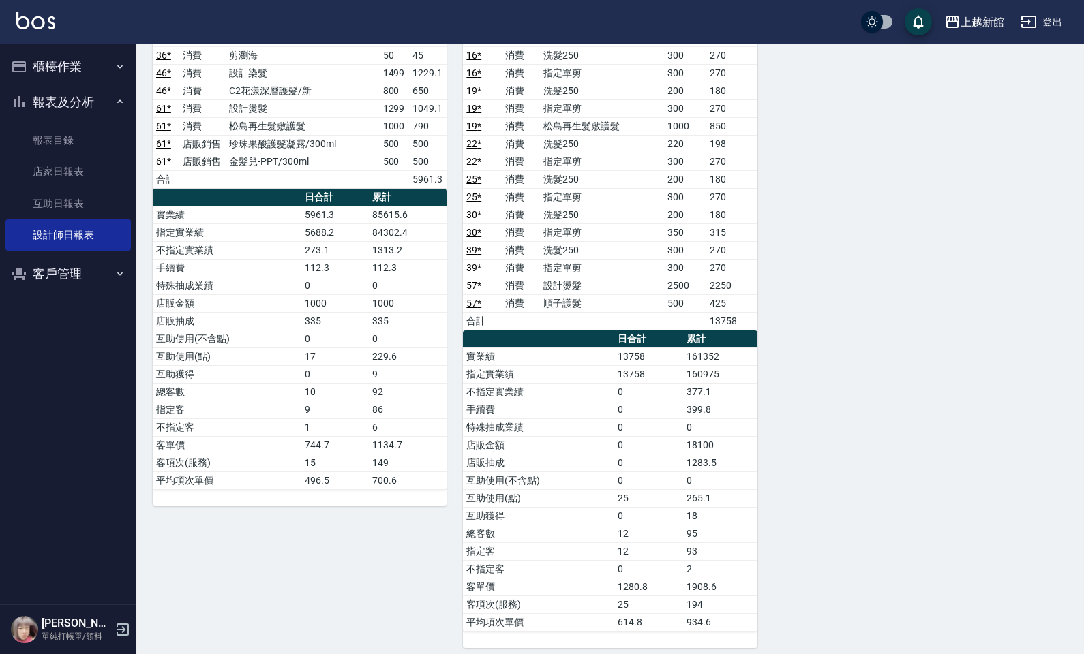
scroll to position [1527, 0]
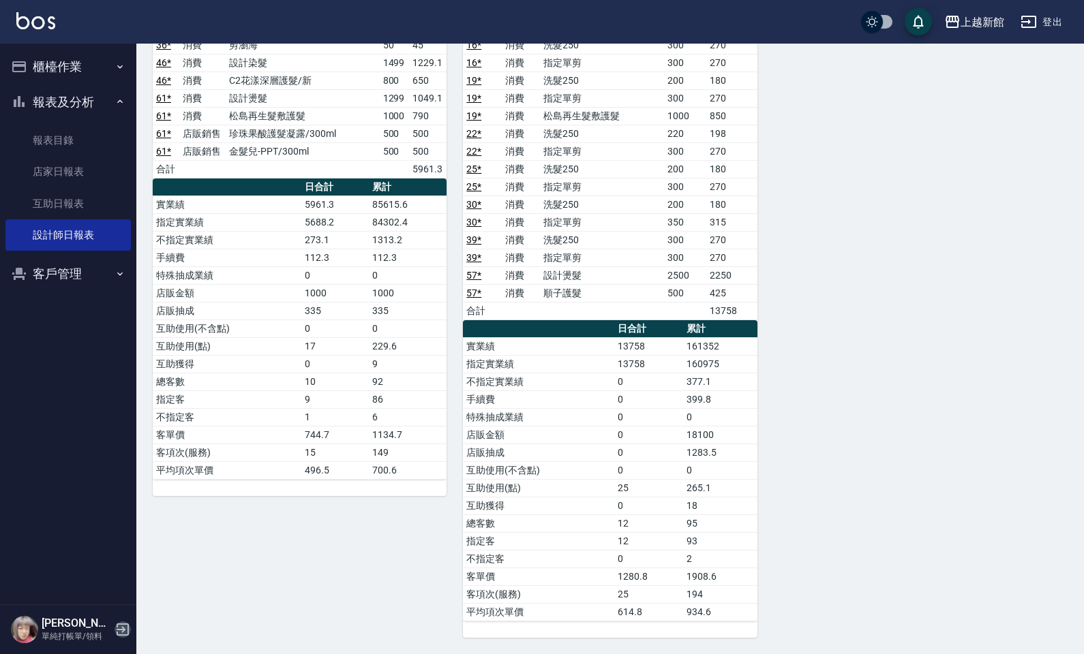
click at [119, 553] on icon "button" at bounding box center [123, 630] width 12 height 12
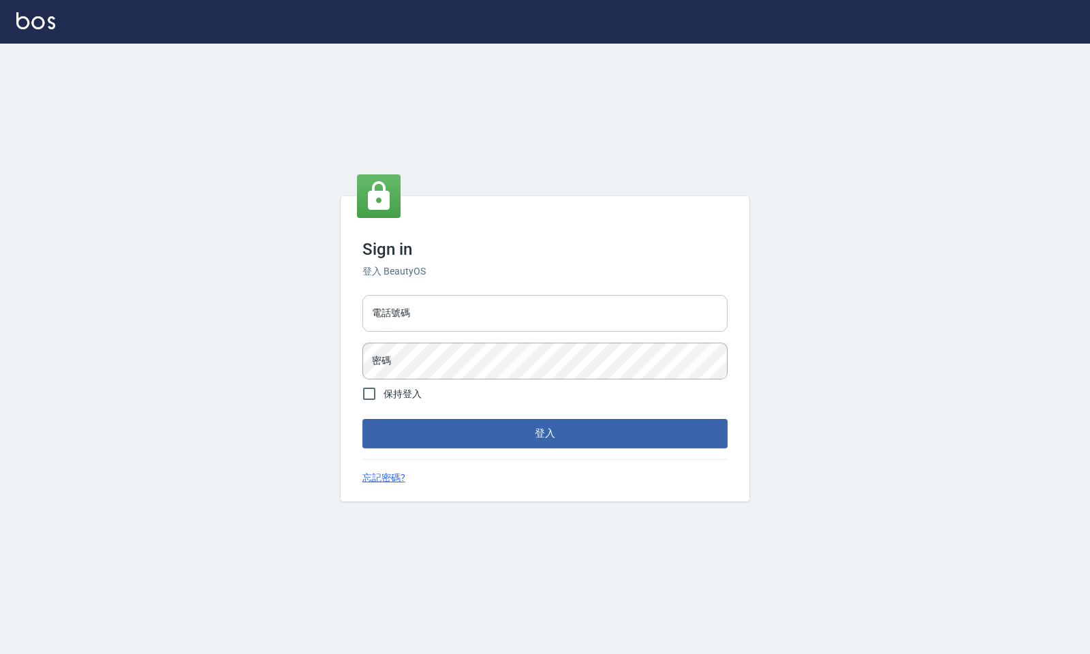
click at [482, 312] on input "電話號碼" at bounding box center [545, 313] width 365 height 37
type input "4265909"
click at [363, 419] on button "登入" at bounding box center [545, 433] width 365 height 29
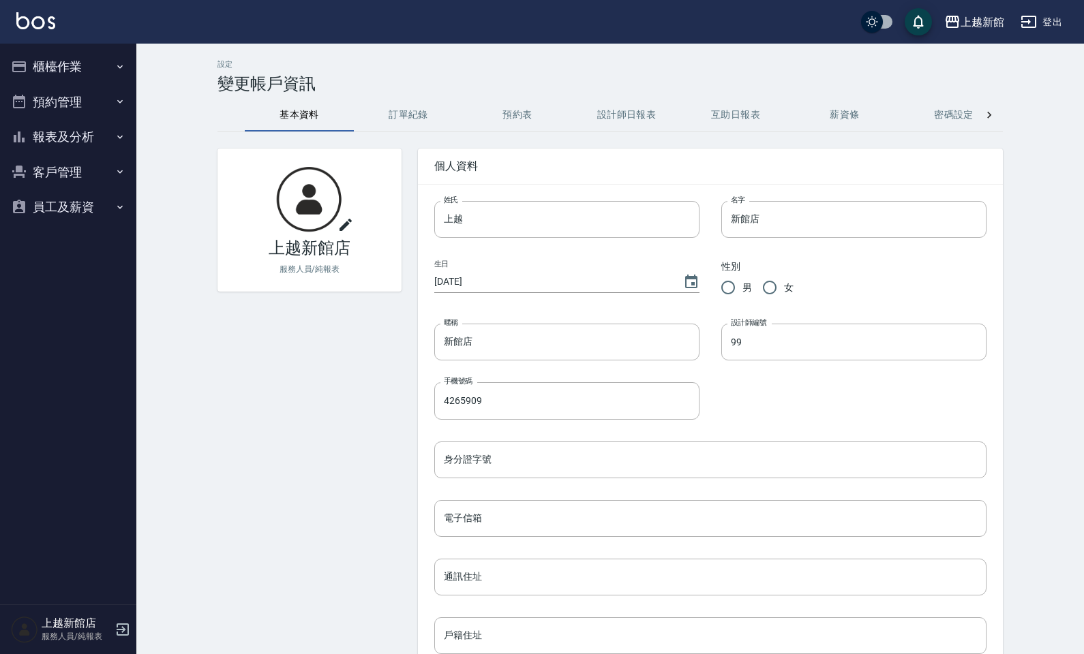
click at [58, 168] on button "客戶管理" at bounding box center [67, 172] width 125 height 35
click at [84, 150] on button "報表及分析" at bounding box center [67, 136] width 125 height 35
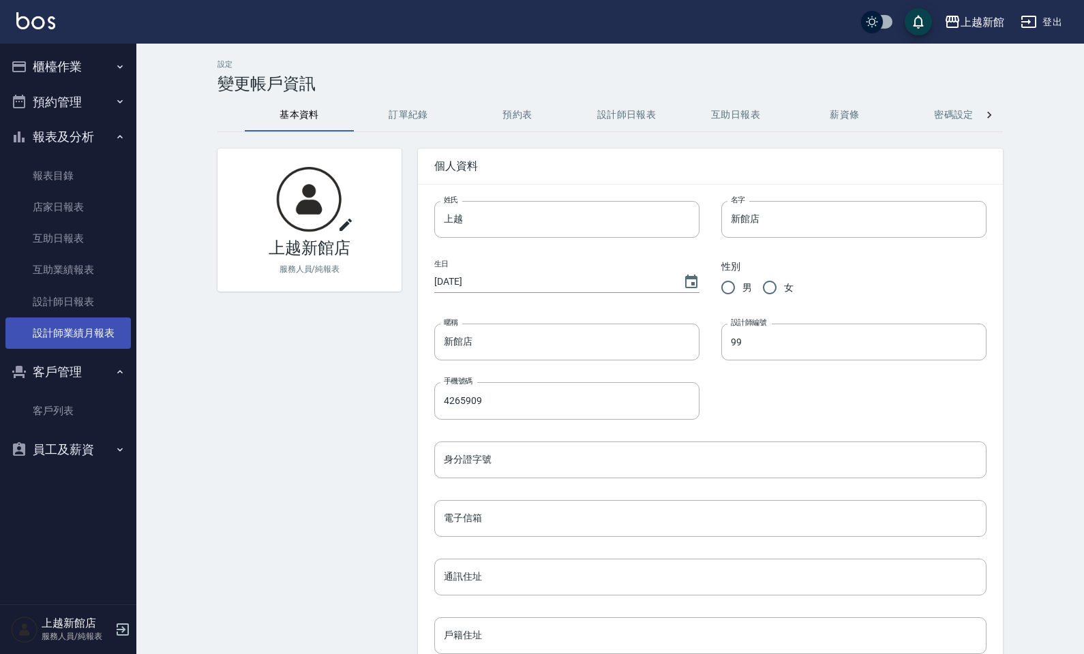
click at [84, 324] on link "設計師業績月報表" at bounding box center [67, 333] width 125 height 31
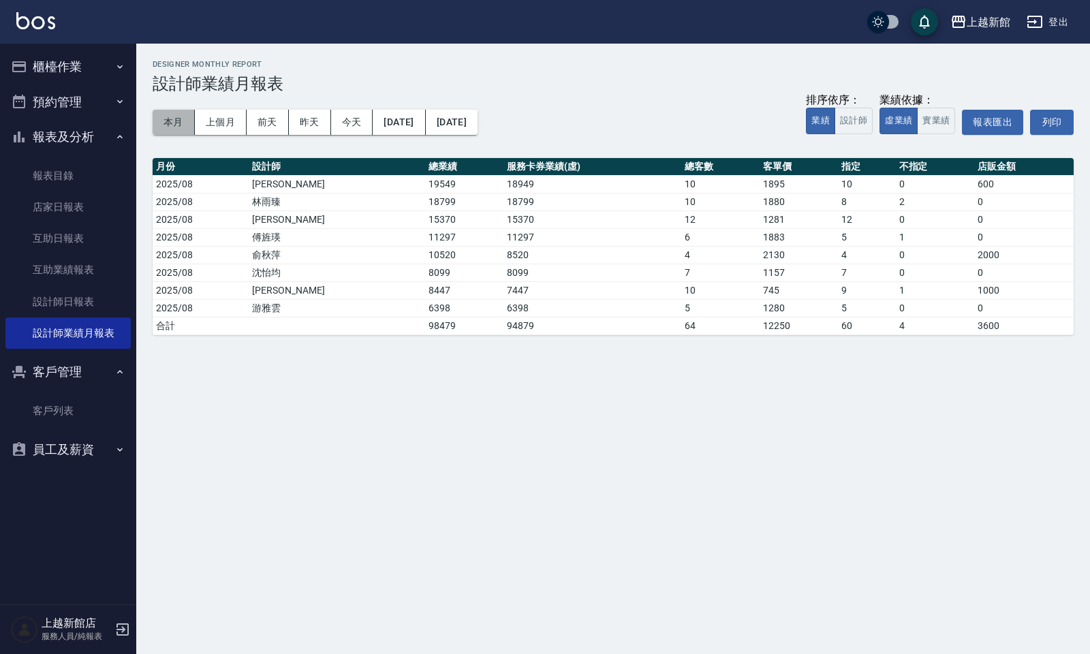
click at [170, 127] on button "本月" at bounding box center [174, 122] width 42 height 25
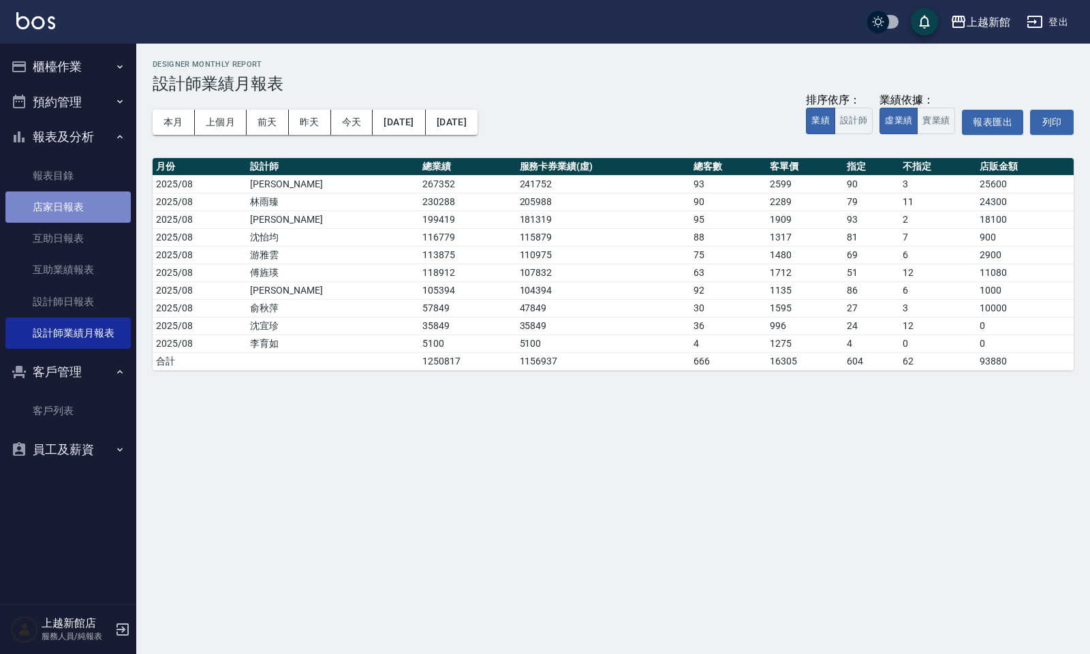
click at [68, 217] on link "店家日報表" at bounding box center [67, 206] width 125 height 31
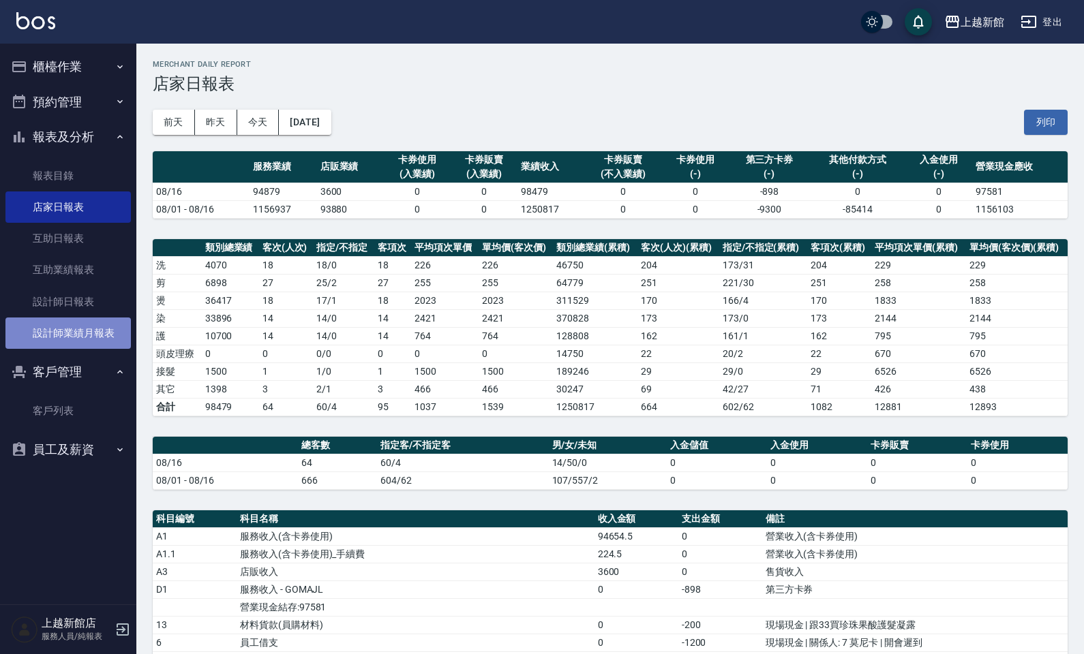
click at [76, 331] on link "設計師業績月報表" at bounding box center [67, 333] width 125 height 31
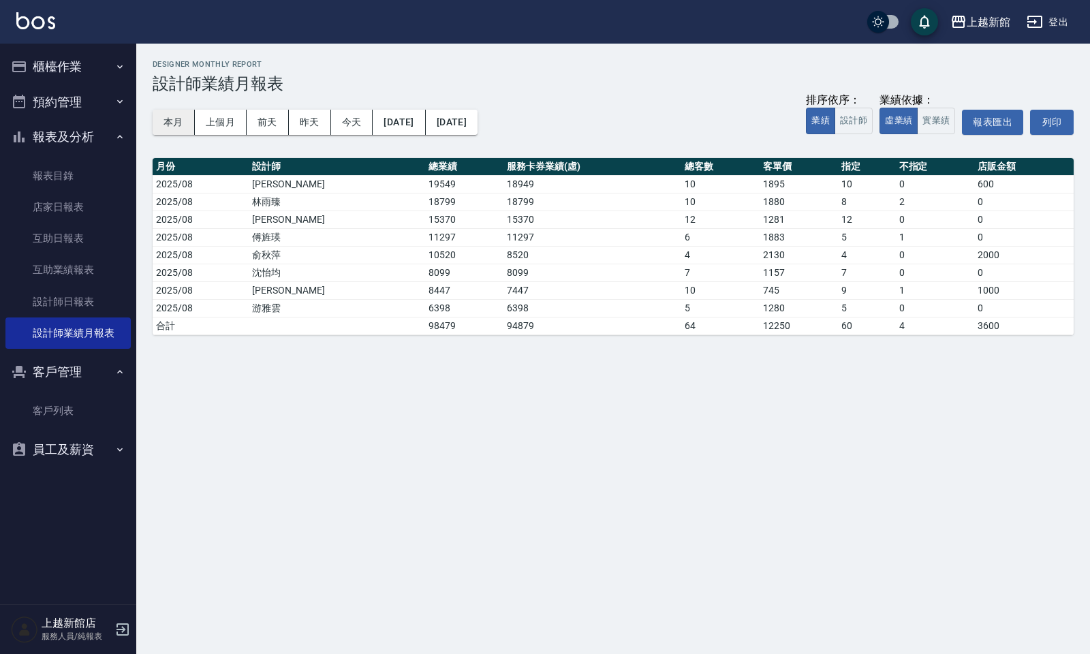
click at [162, 121] on button "本月" at bounding box center [174, 122] width 42 height 25
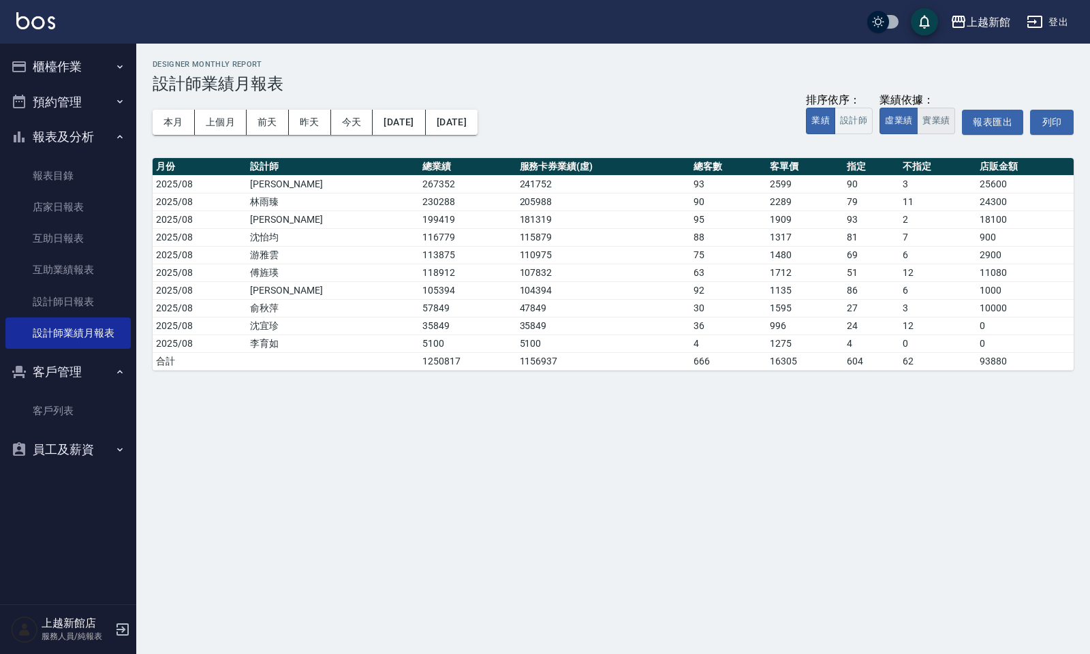
click at [947, 123] on button "實業績" at bounding box center [936, 121] width 38 height 27
click at [900, 123] on button "虛業績" at bounding box center [899, 121] width 38 height 27
click at [921, 127] on button "實業績" at bounding box center [936, 121] width 38 height 27
click at [911, 127] on button "虛業績" at bounding box center [899, 121] width 38 height 27
click at [69, 260] on link "互助業績報表" at bounding box center [67, 269] width 125 height 31
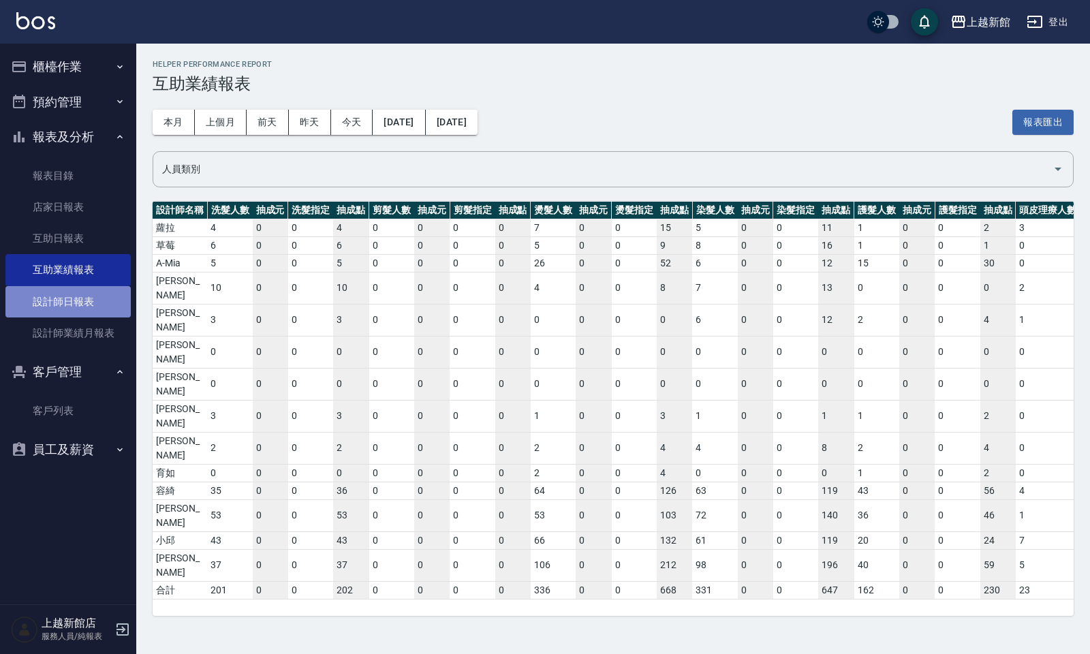
click at [73, 294] on link "設計師日報表" at bounding box center [67, 301] width 125 height 31
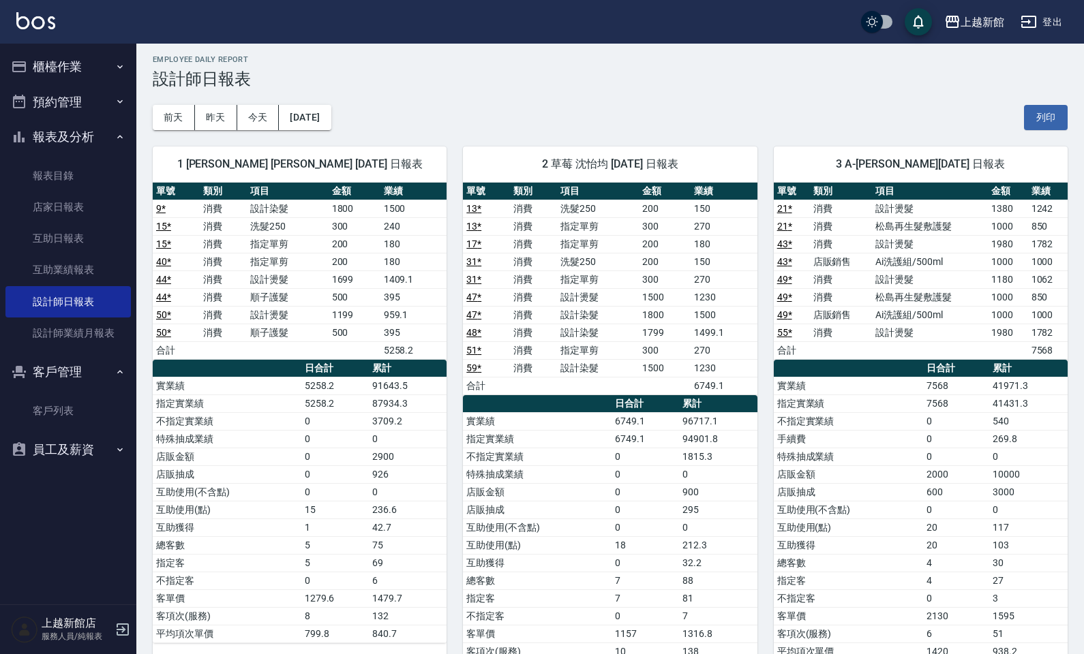
scroll to position [426, 0]
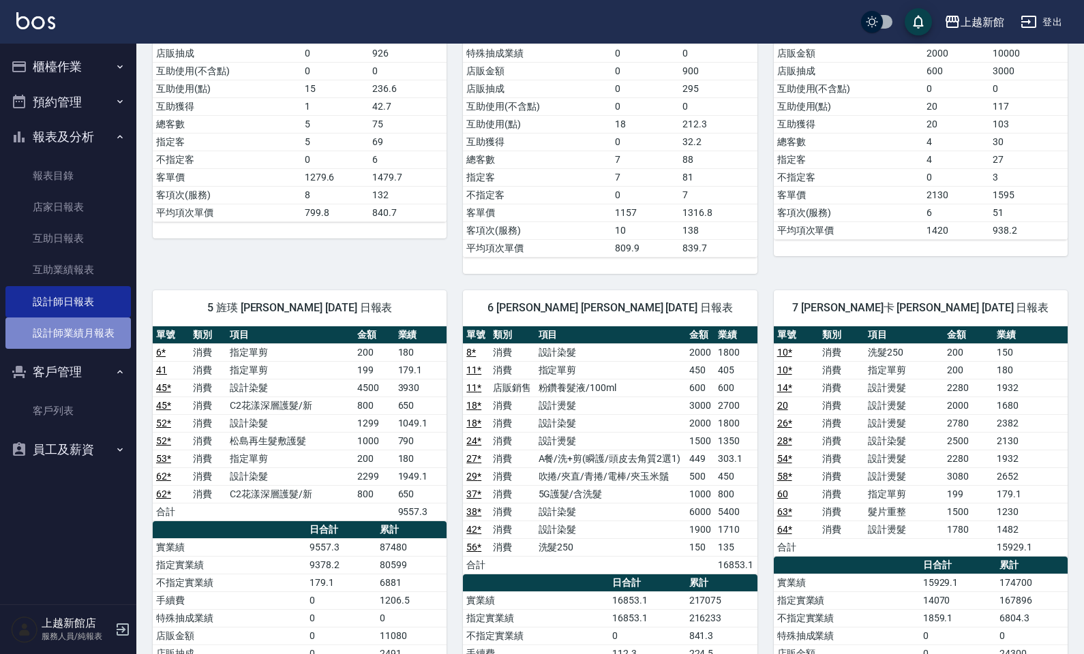
click at [82, 328] on link "設計師業績月報表" at bounding box center [67, 333] width 125 height 31
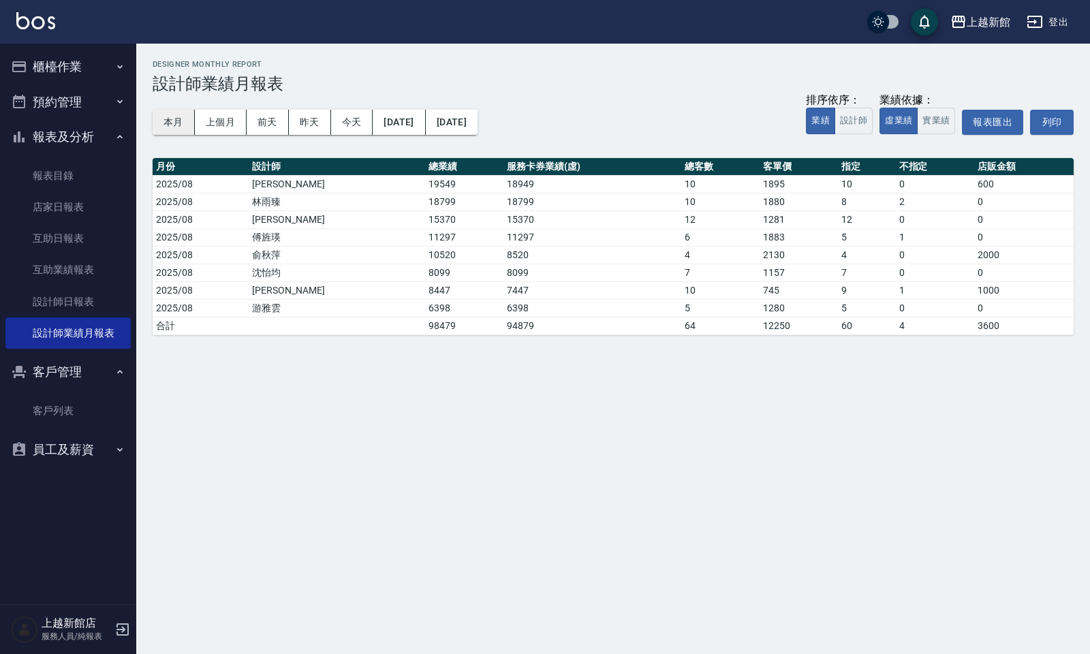
click at [172, 117] on button "本月" at bounding box center [174, 122] width 42 height 25
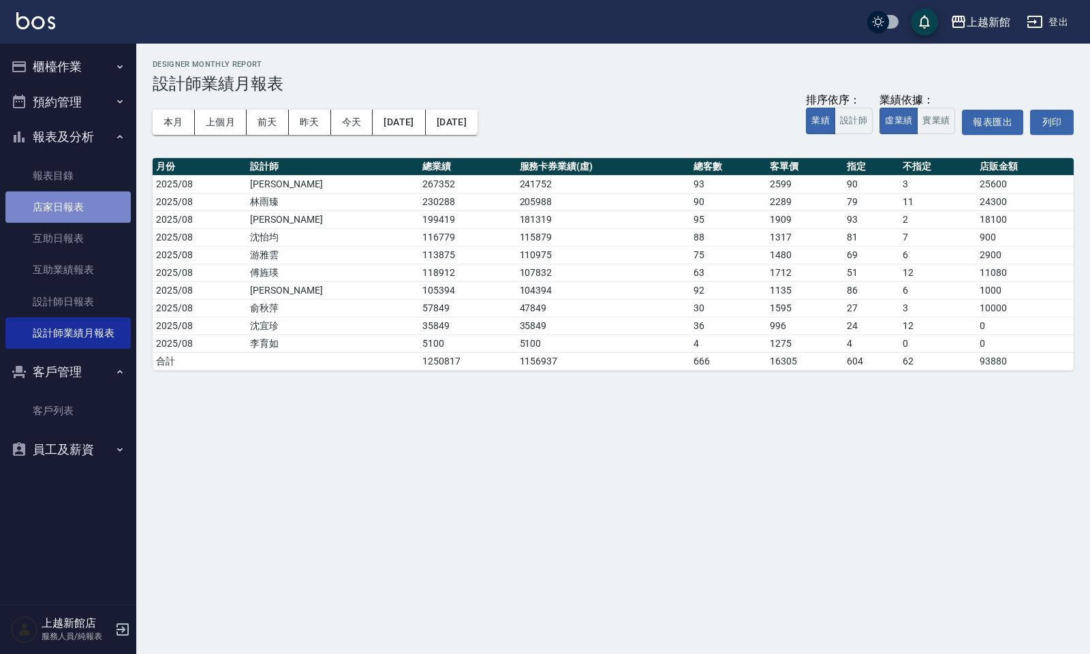
click at [103, 217] on link "店家日報表" at bounding box center [67, 206] width 125 height 31
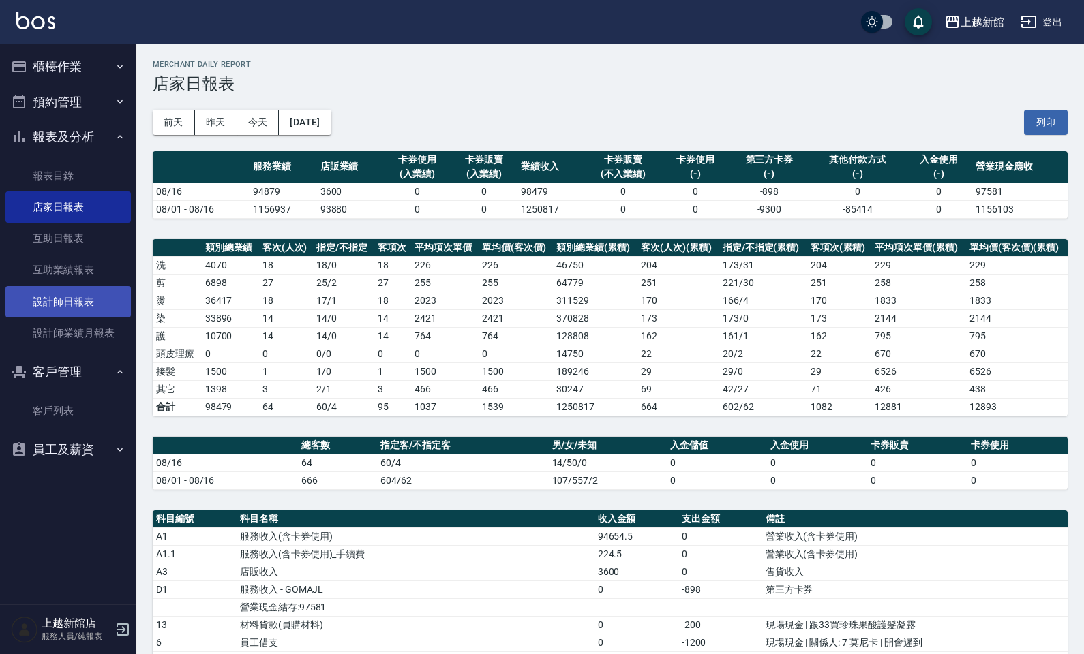
click at [74, 304] on link "設計師日報表" at bounding box center [67, 301] width 125 height 31
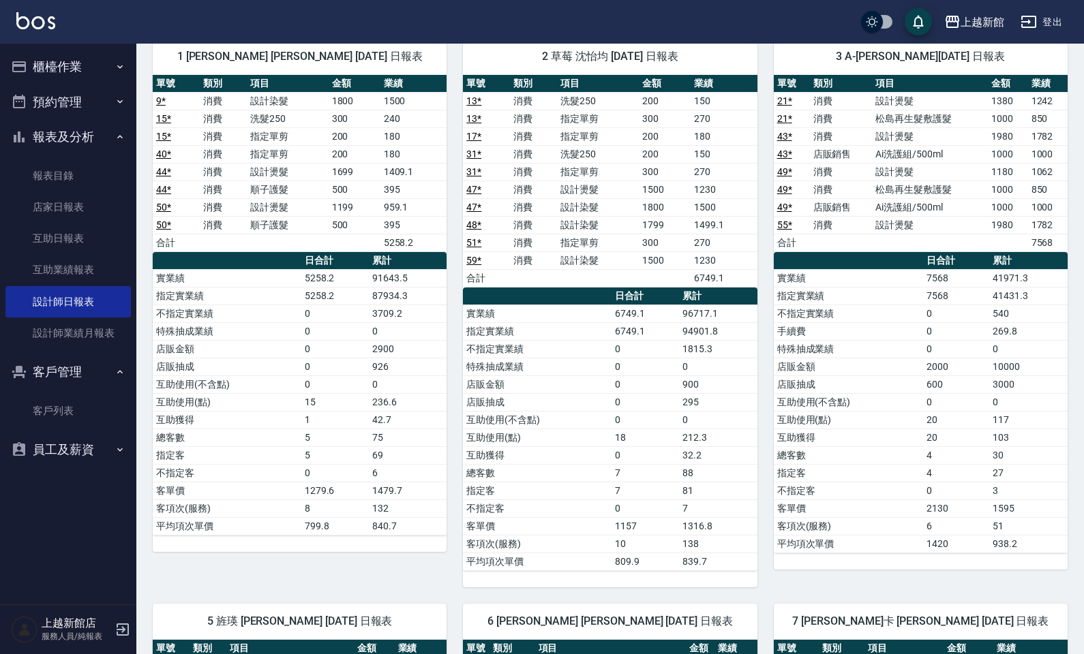
scroll to position [426, 0]
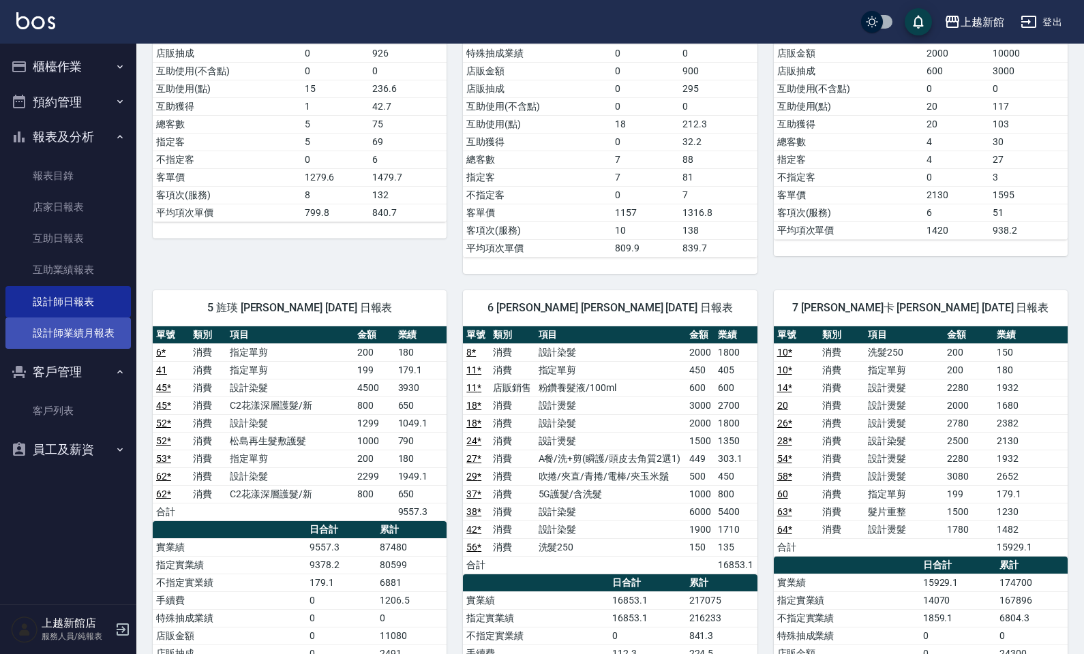
click at [106, 322] on link "設計師業績月報表" at bounding box center [67, 333] width 125 height 31
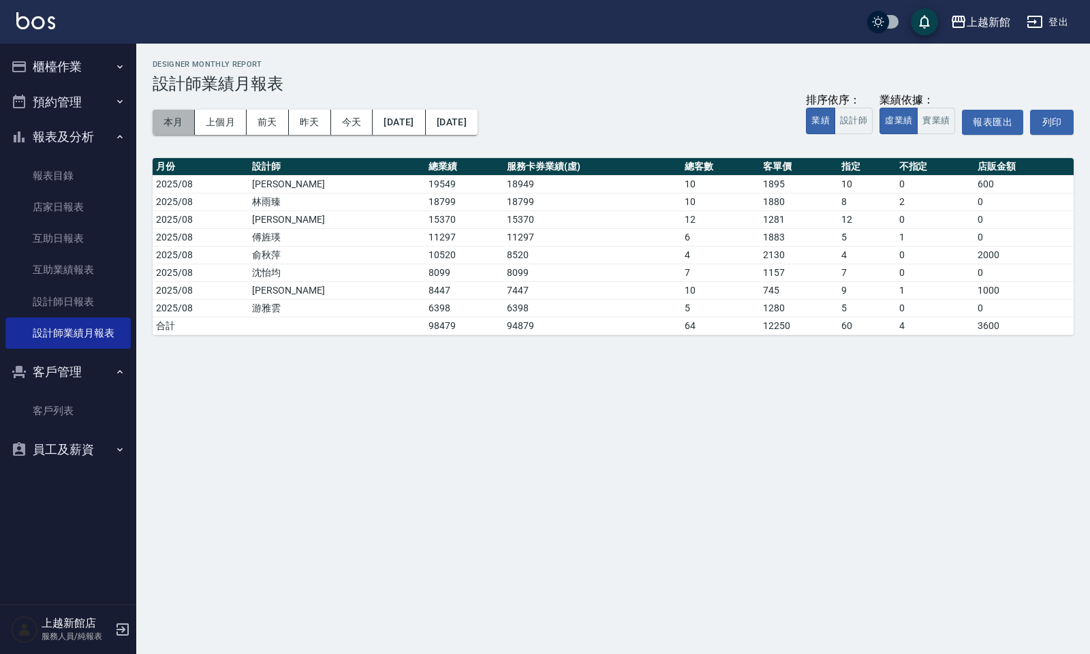
click at [185, 114] on button "本月" at bounding box center [174, 122] width 42 height 25
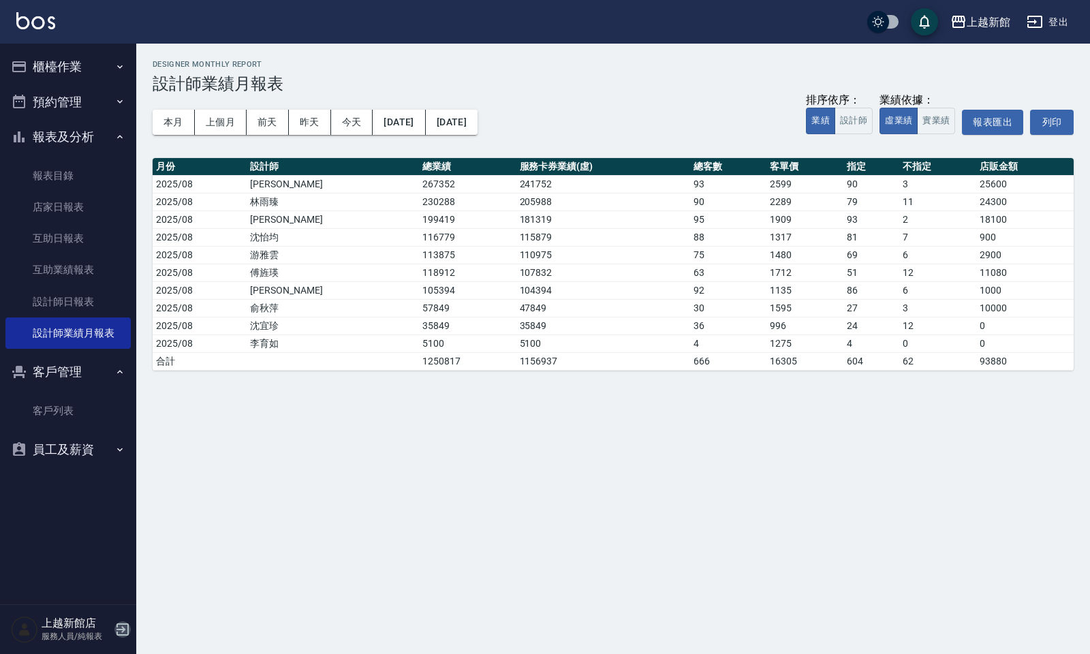
click at [119, 628] on icon "button" at bounding box center [122, 630] width 16 height 16
